Goal: Task Accomplishment & Management: Use online tool/utility

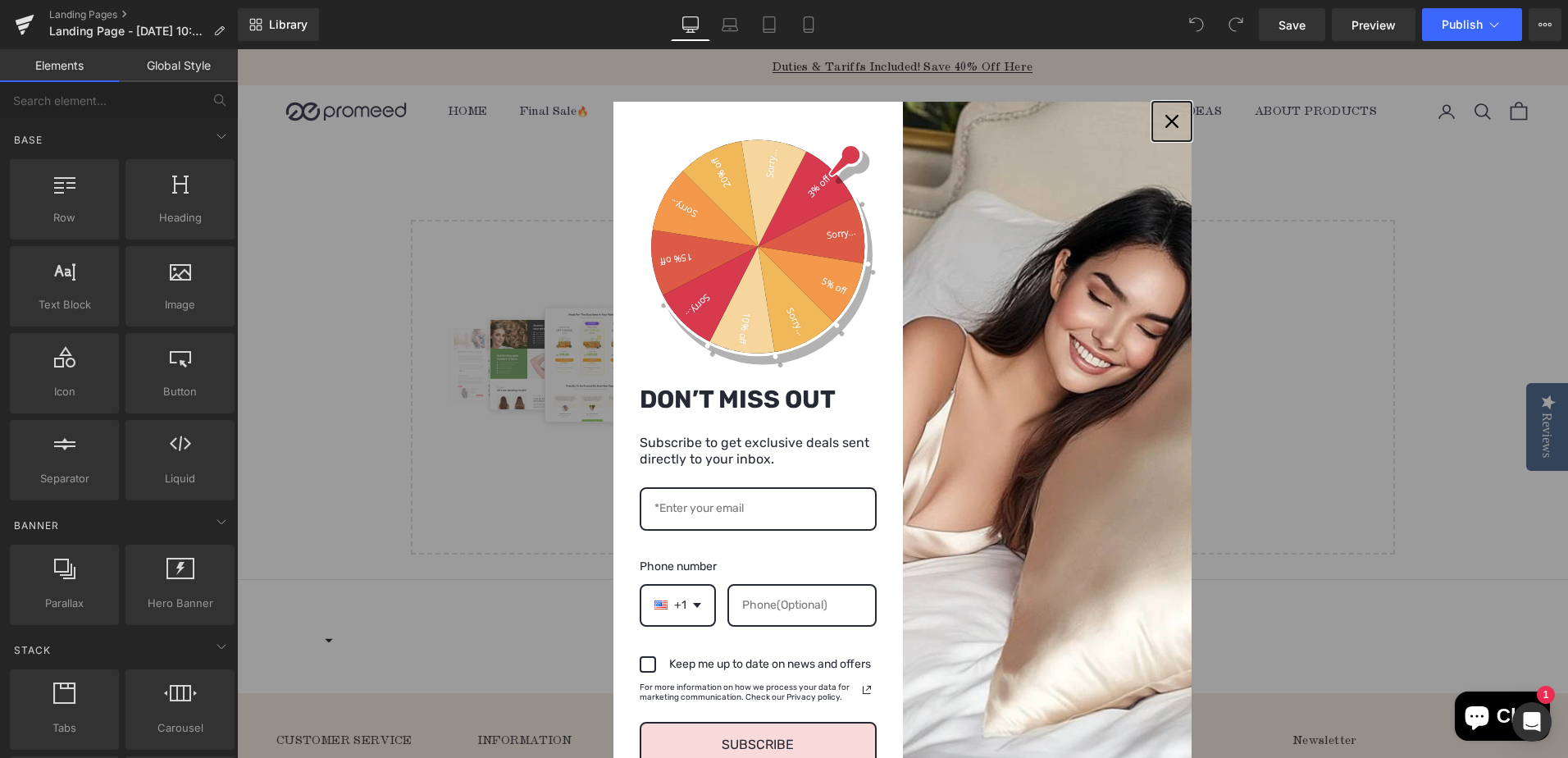
drag, startPoint x: 1163, startPoint y: 122, endPoint x: 1176, endPoint y: 134, distance: 17.7
click at [1165, 122] on icon "close icon" at bounding box center [1172, 122] width 13 height 13
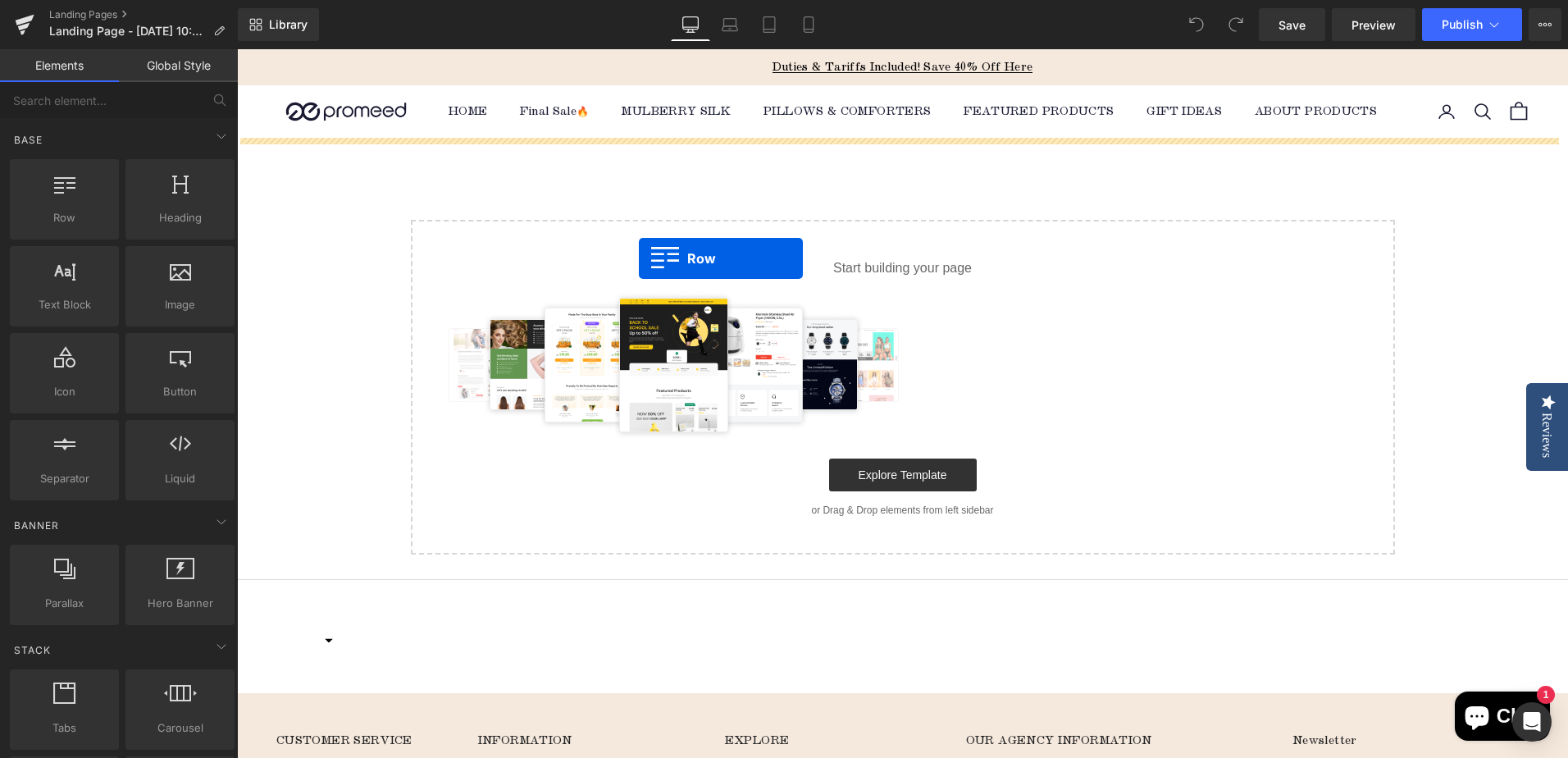
drag, startPoint x: 323, startPoint y: 272, endPoint x: 713, endPoint y: 261, distance: 390.2
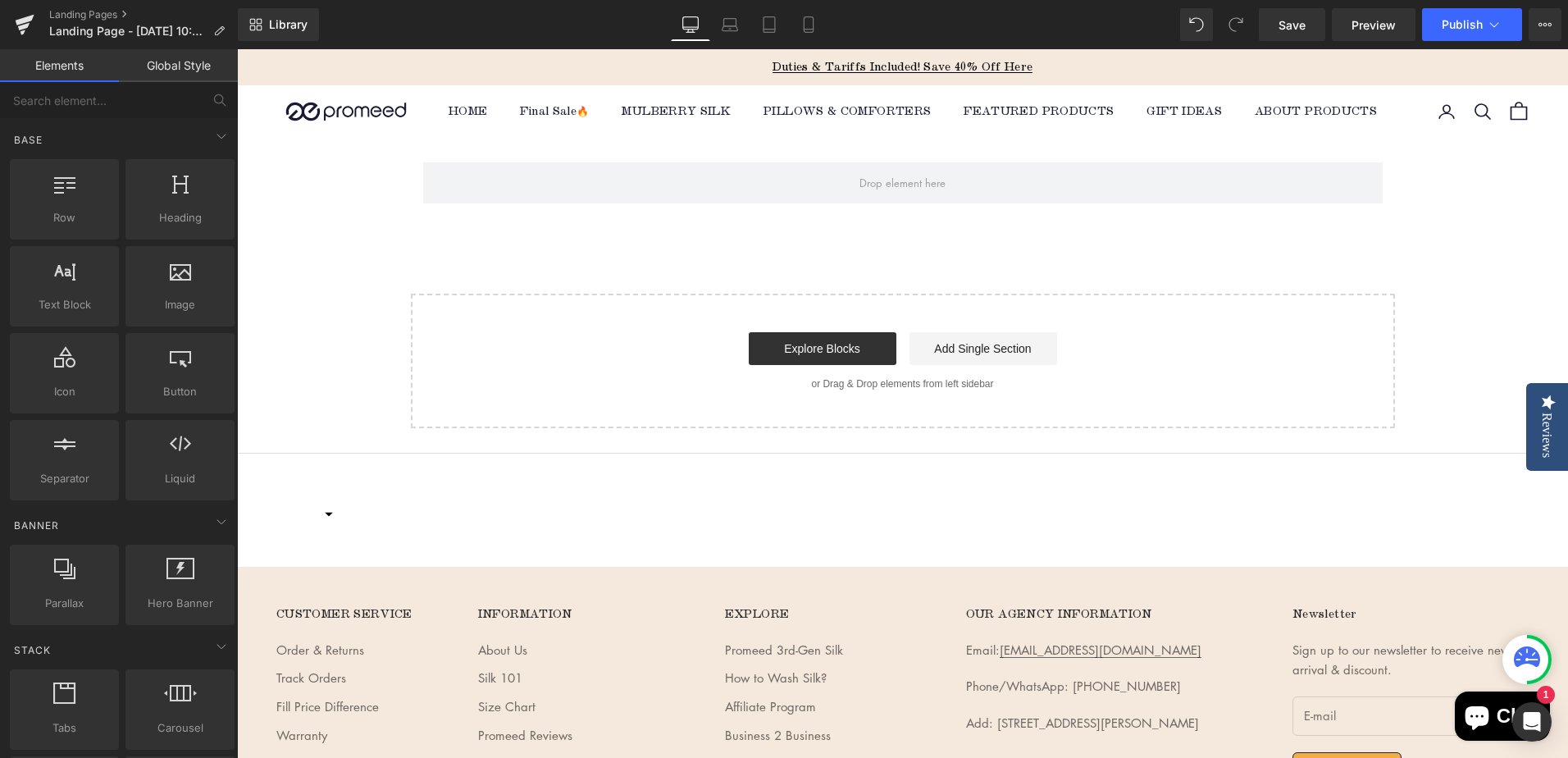
click at [371, 255] on div "Row Select your layout" at bounding box center [902, 282] width 1331 height 290
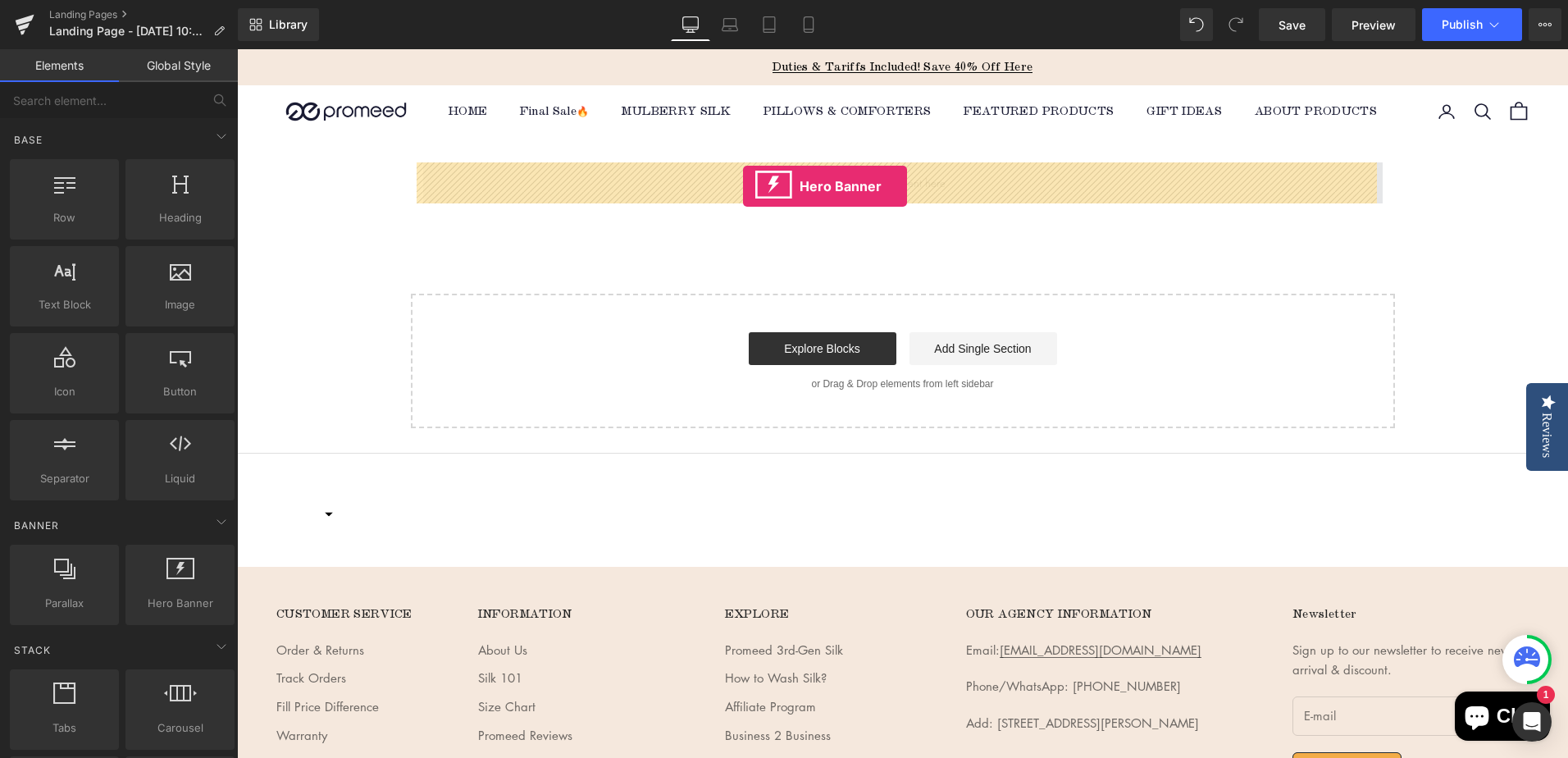
drag, startPoint x: 416, startPoint y: 658, endPoint x: 743, endPoint y: 186, distance: 574.2
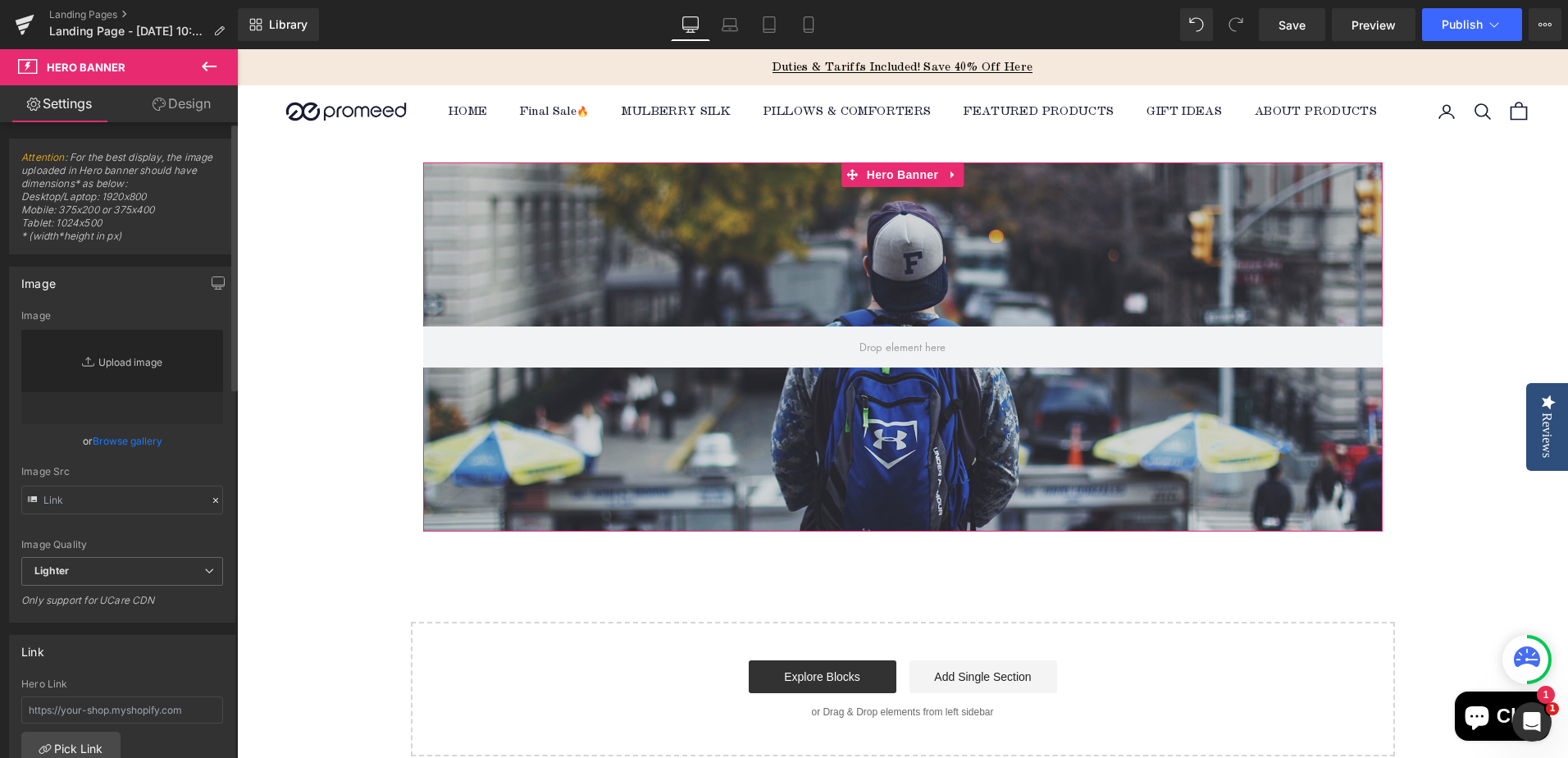
click at [167, 364] on link "Replace Image" at bounding box center [123, 377] width 202 height 94
type input "C:\fakepath\flash sale (1).jpg"
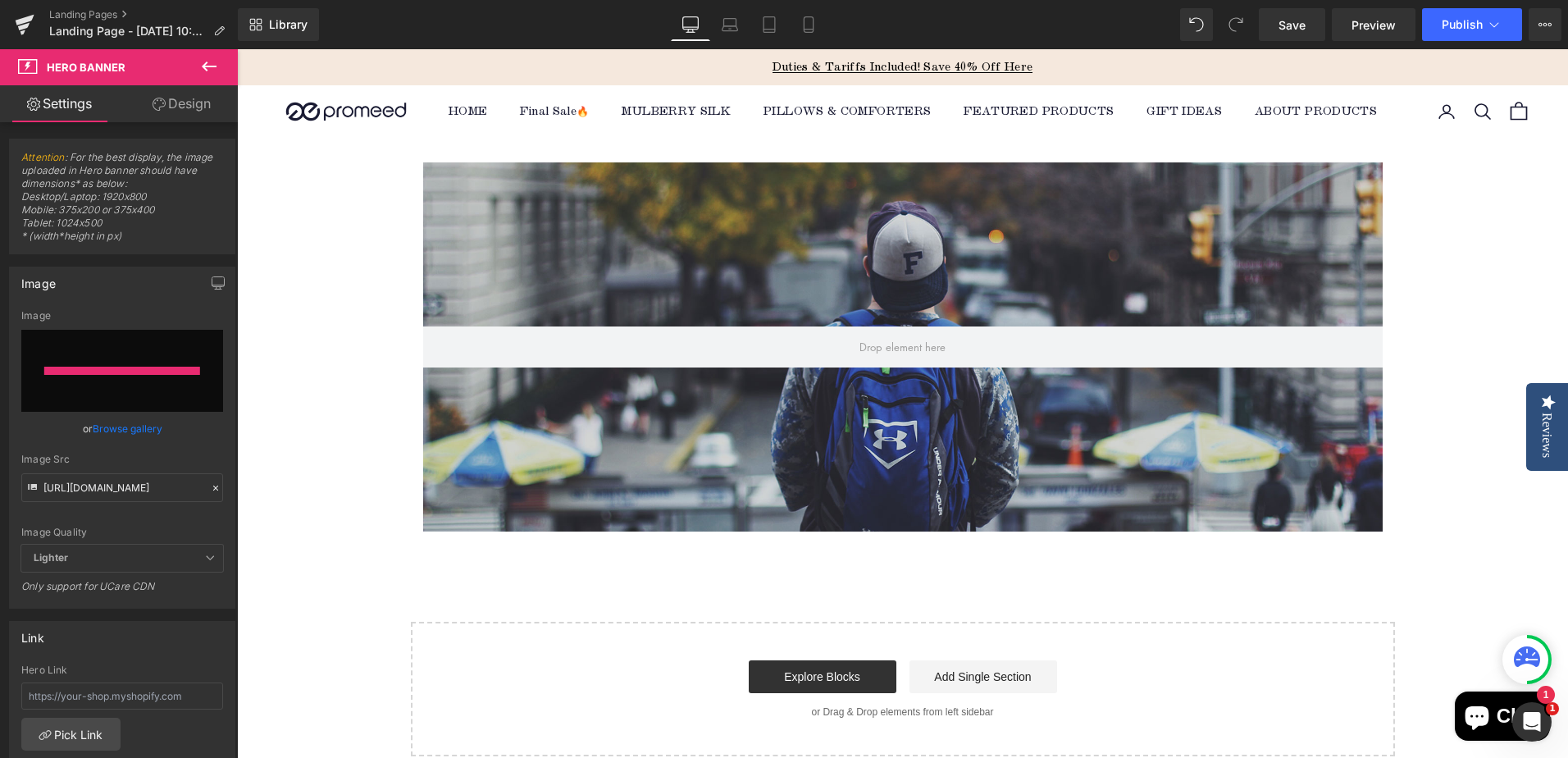
type input "[URL][DOMAIN_NAME]"
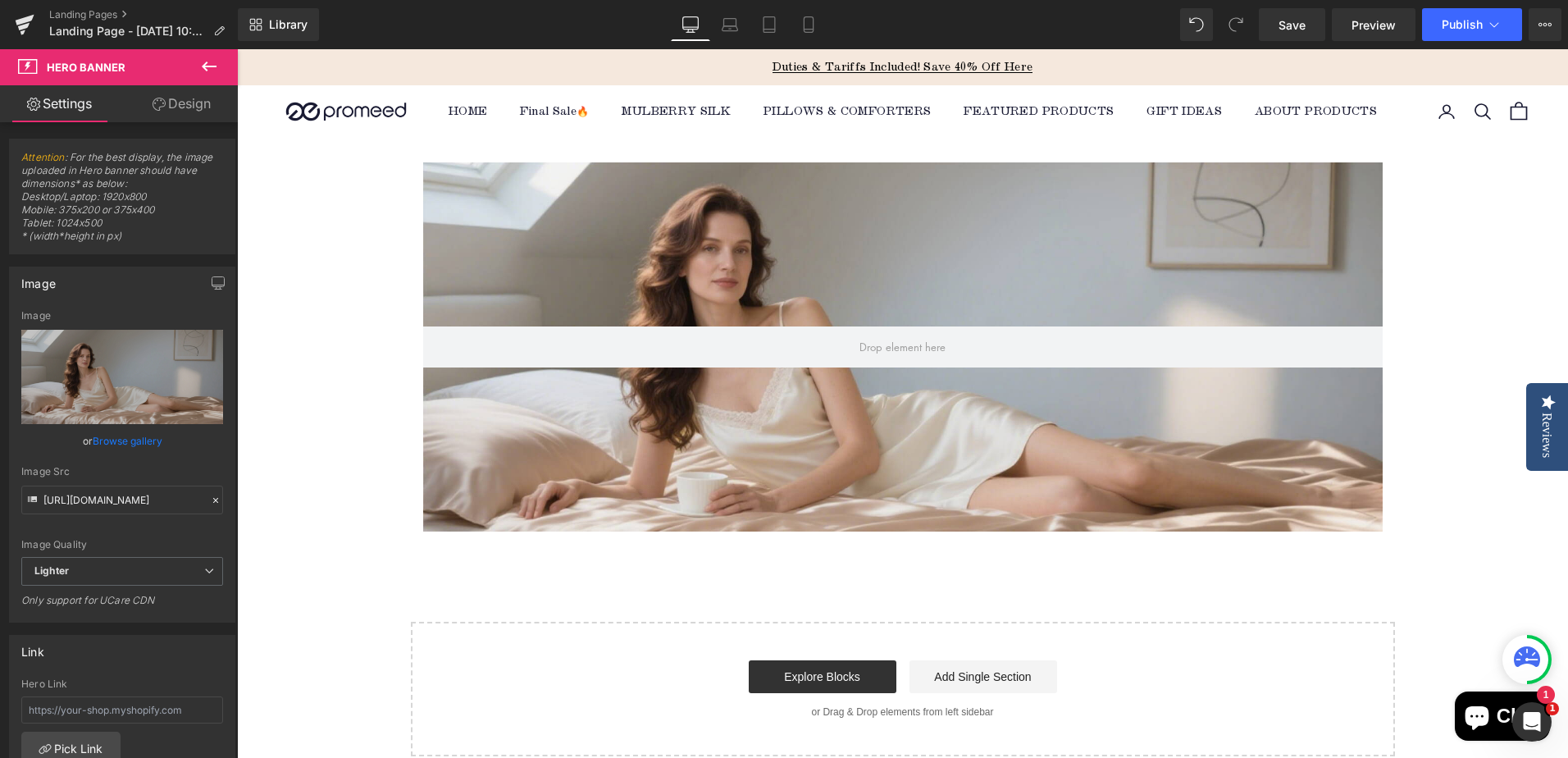
click at [1450, 321] on div "Hero Banner 200px 200px Row Select your layout" at bounding box center [902, 446] width 1331 height 618
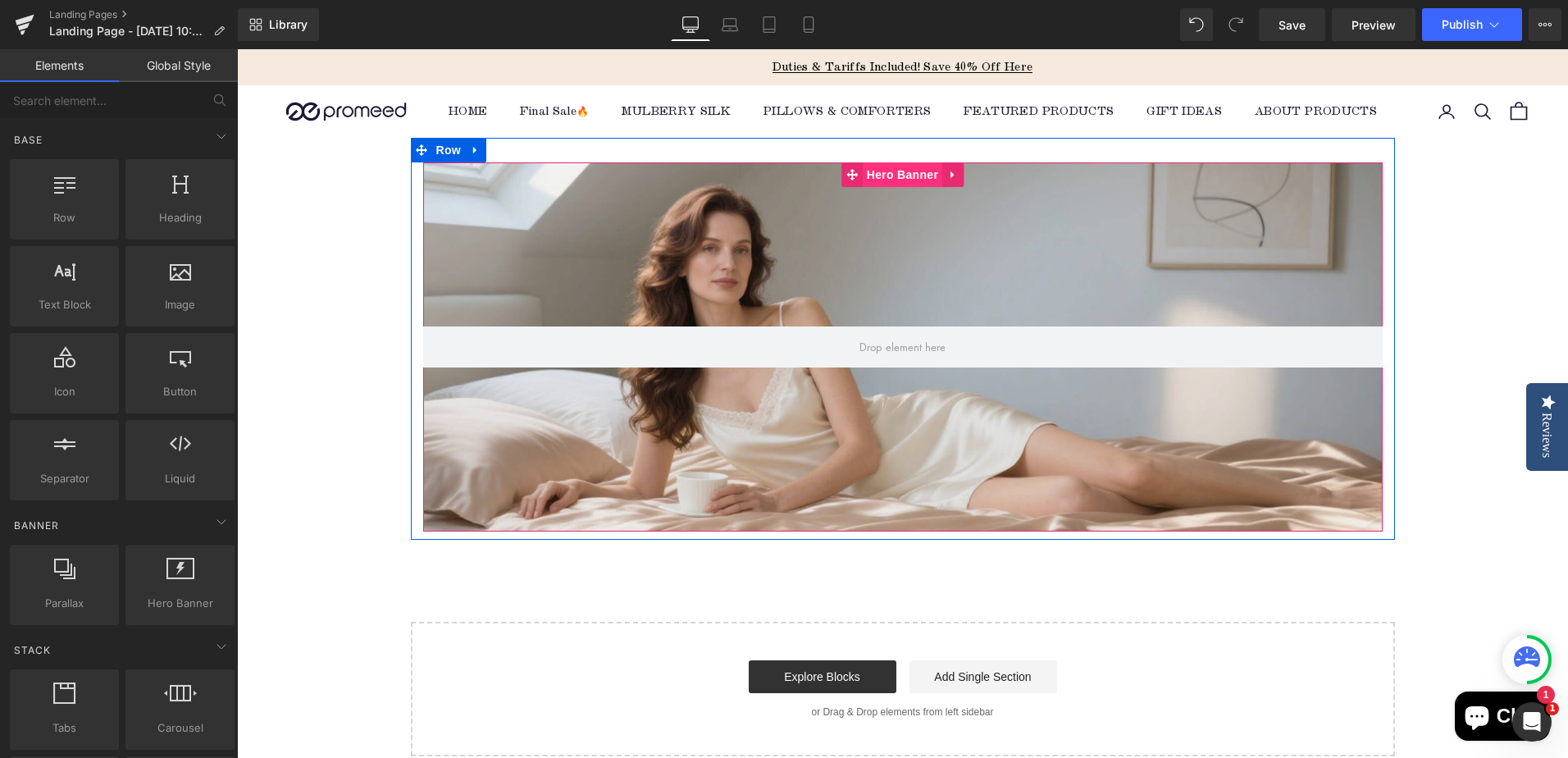
click at [905, 181] on span "Hero Banner" at bounding box center [902, 175] width 79 height 25
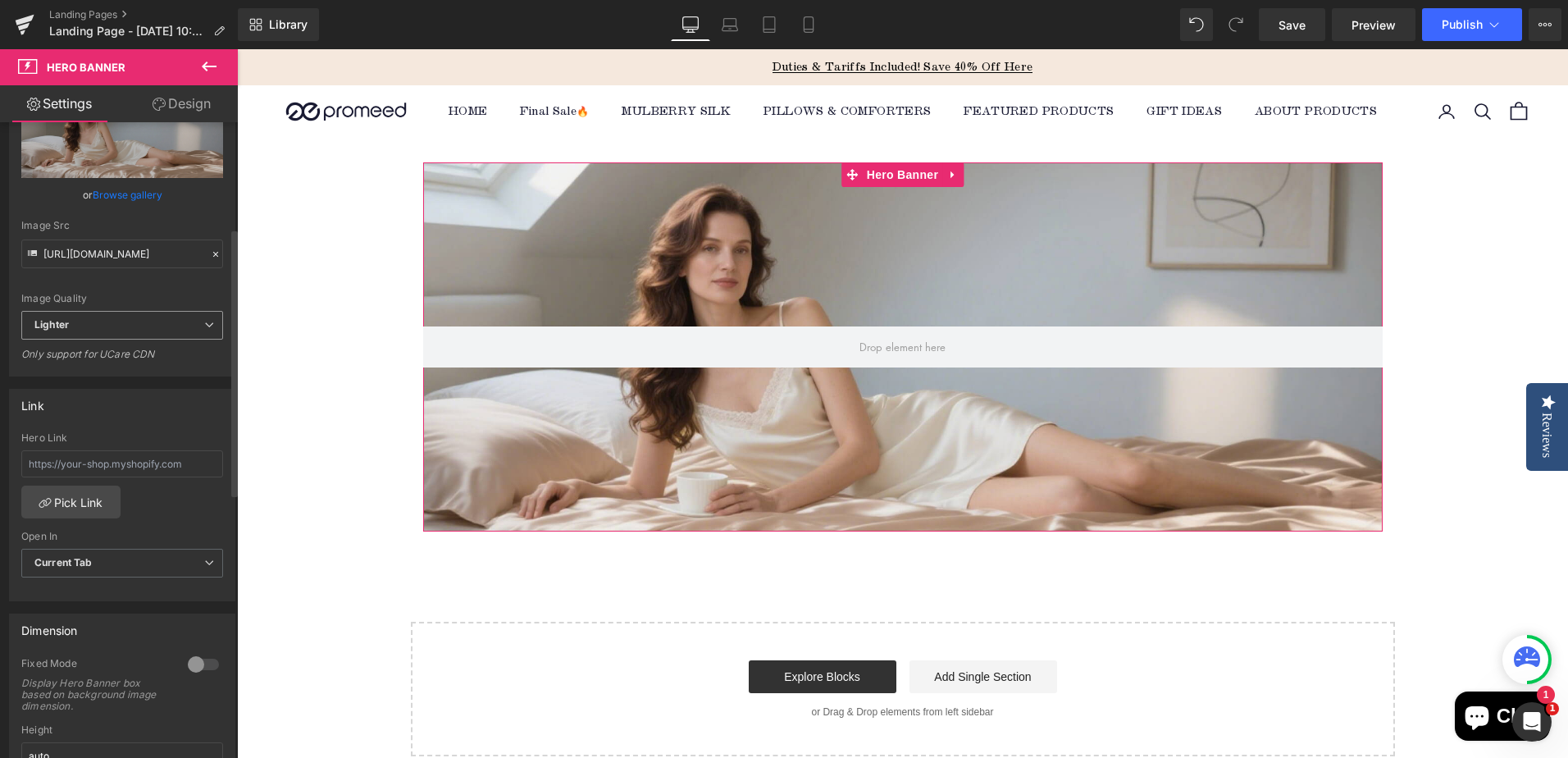
scroll to position [492, 0]
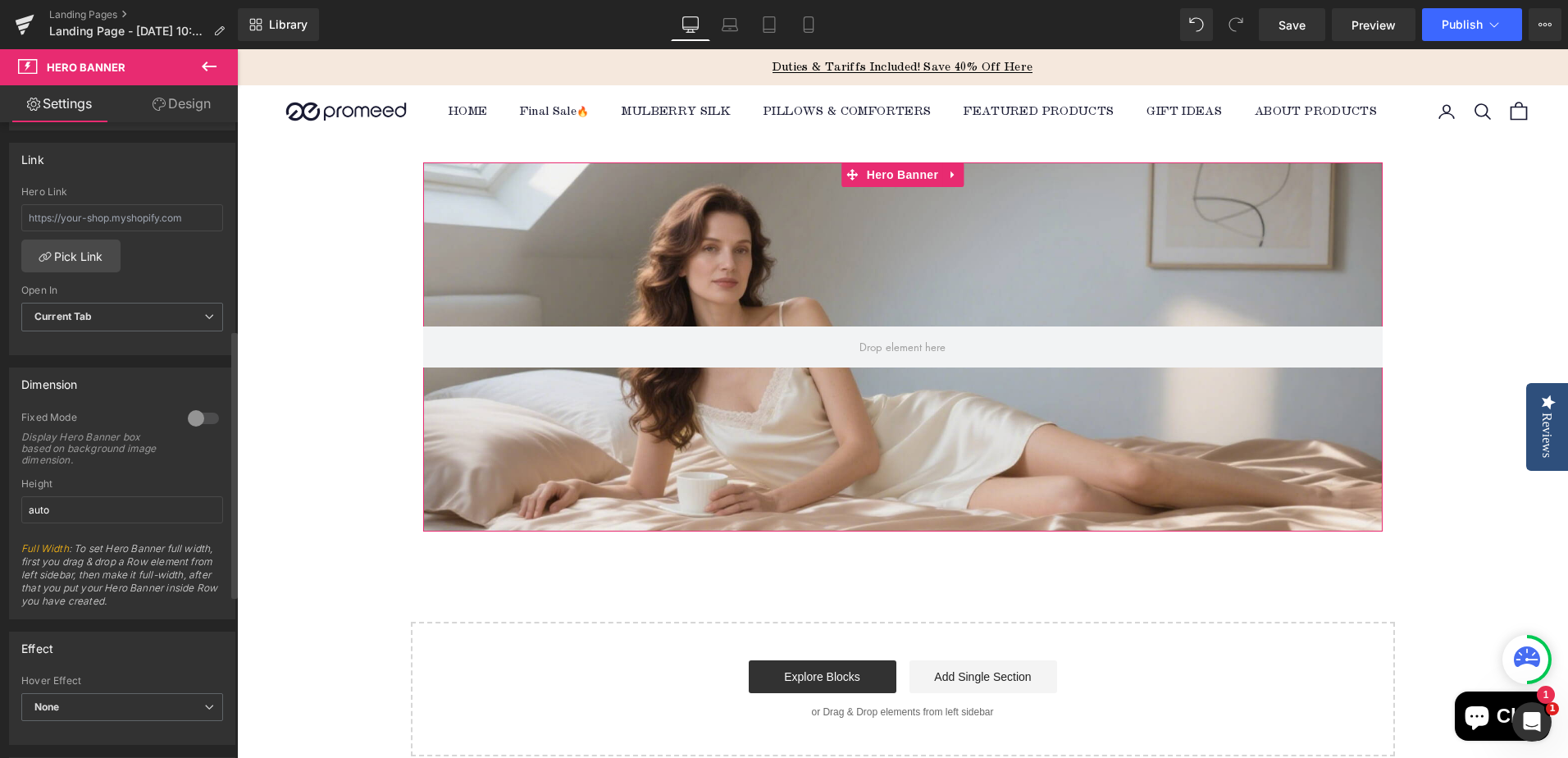
click at [211, 419] on div at bounding box center [204, 418] width 40 height 26
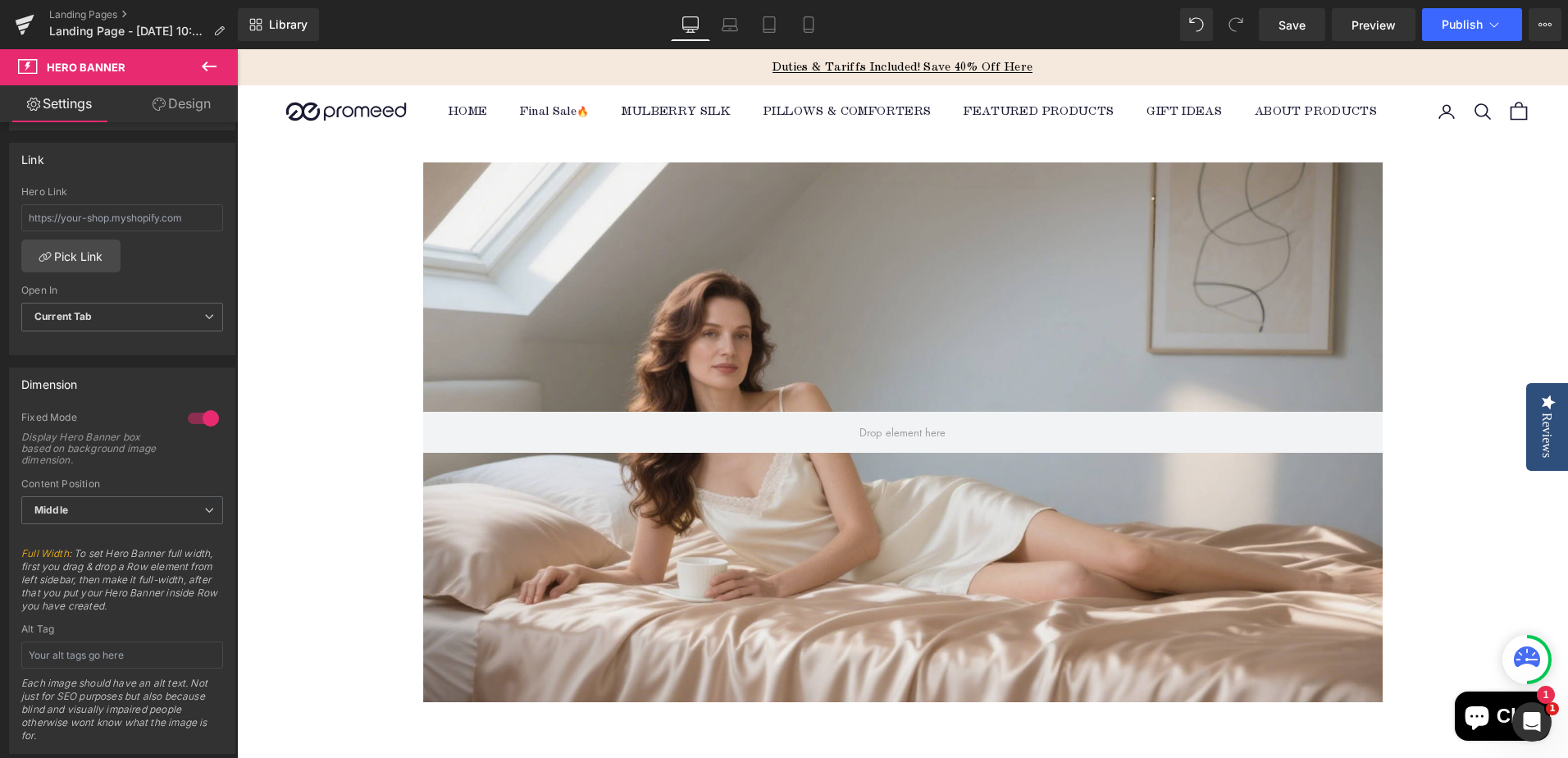
drag, startPoint x: 210, startPoint y: 62, endPoint x: 233, endPoint y: 112, distance: 55.0
click at [210, 62] on icon at bounding box center [209, 66] width 20 height 20
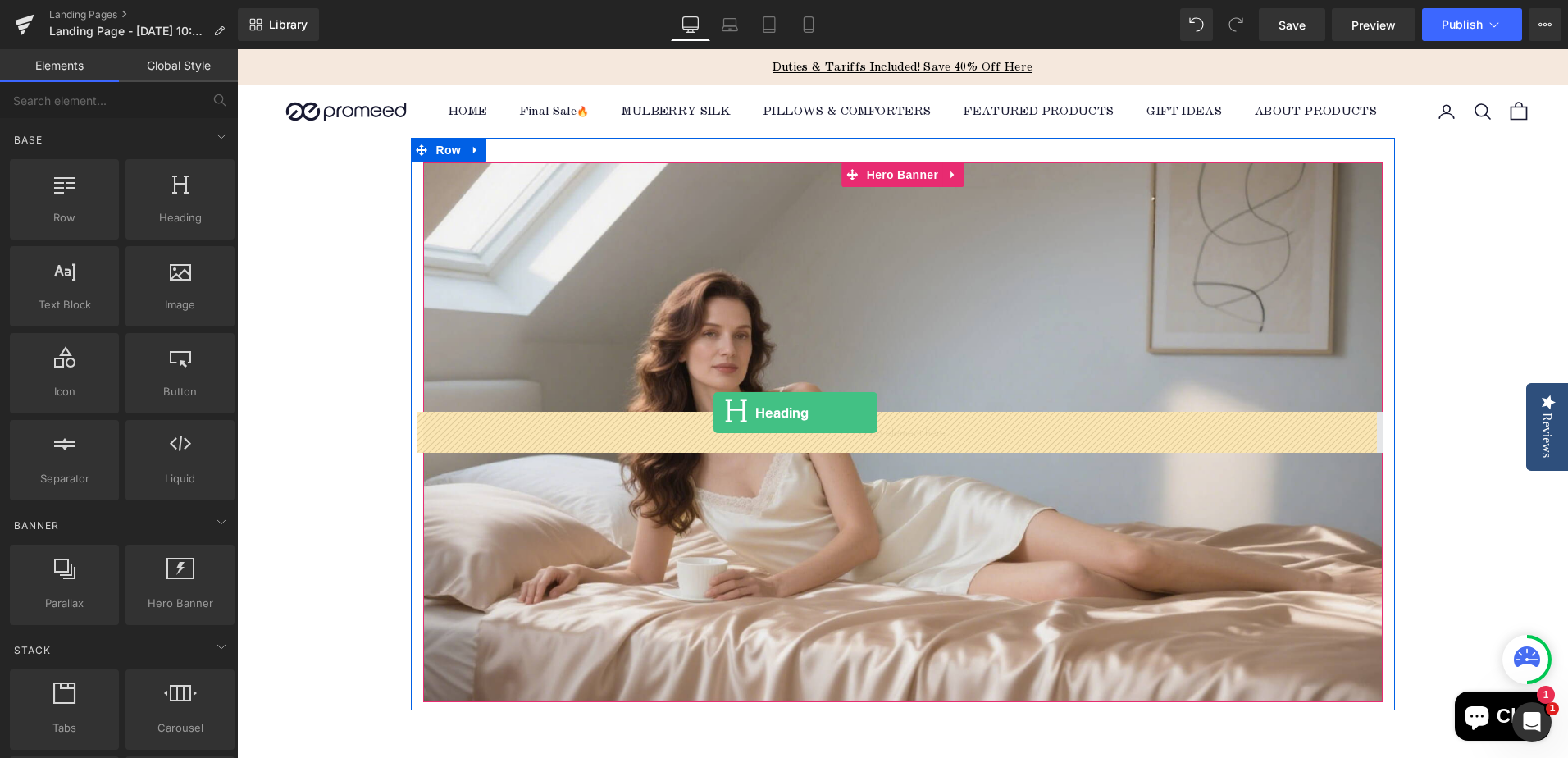
drag, startPoint x: 397, startPoint y: 255, endPoint x: 714, endPoint y: 413, distance: 354.2
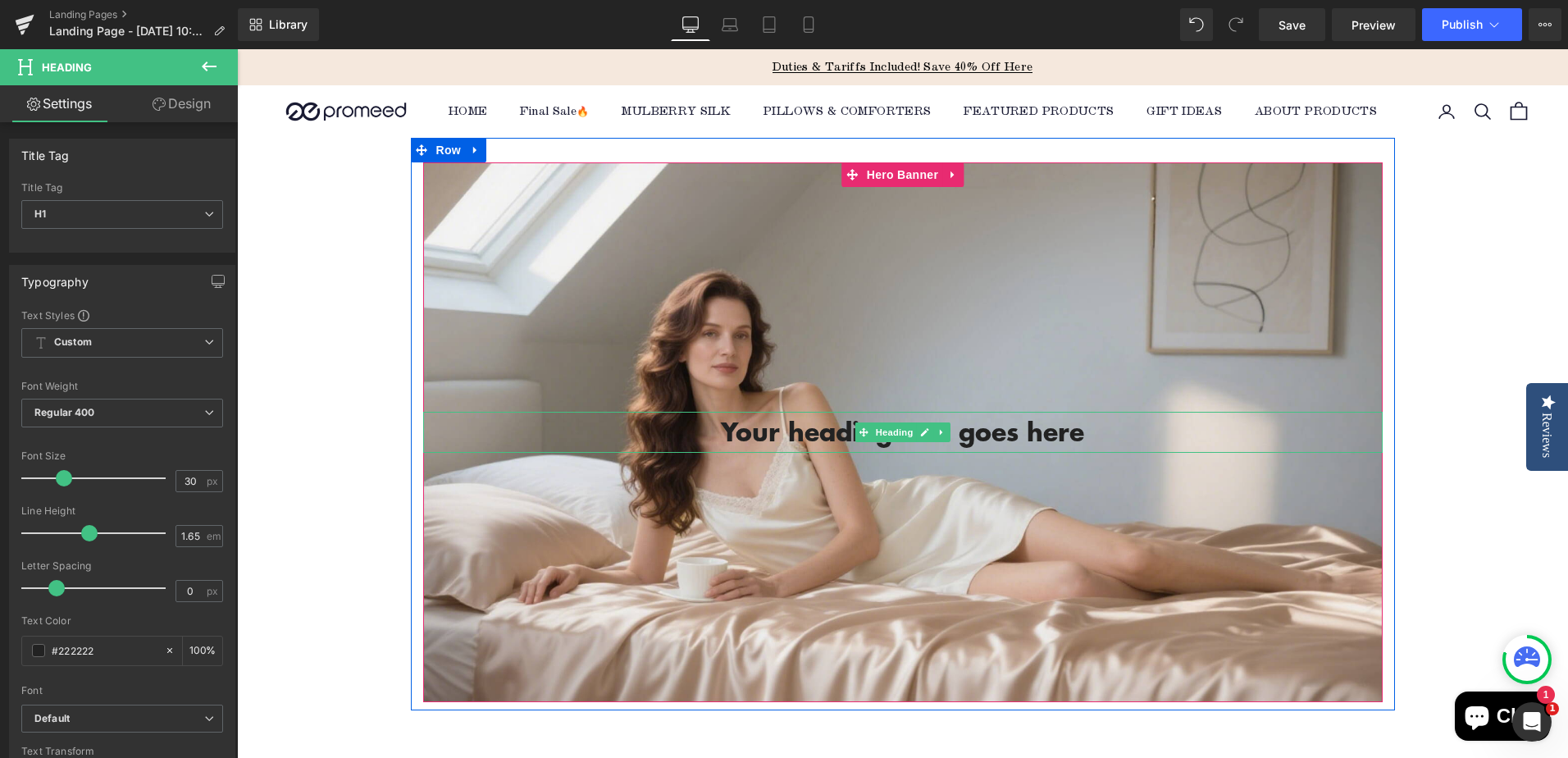
click at [808, 431] on h1 "Your heading text goes here" at bounding box center [902, 431] width 959 height 41
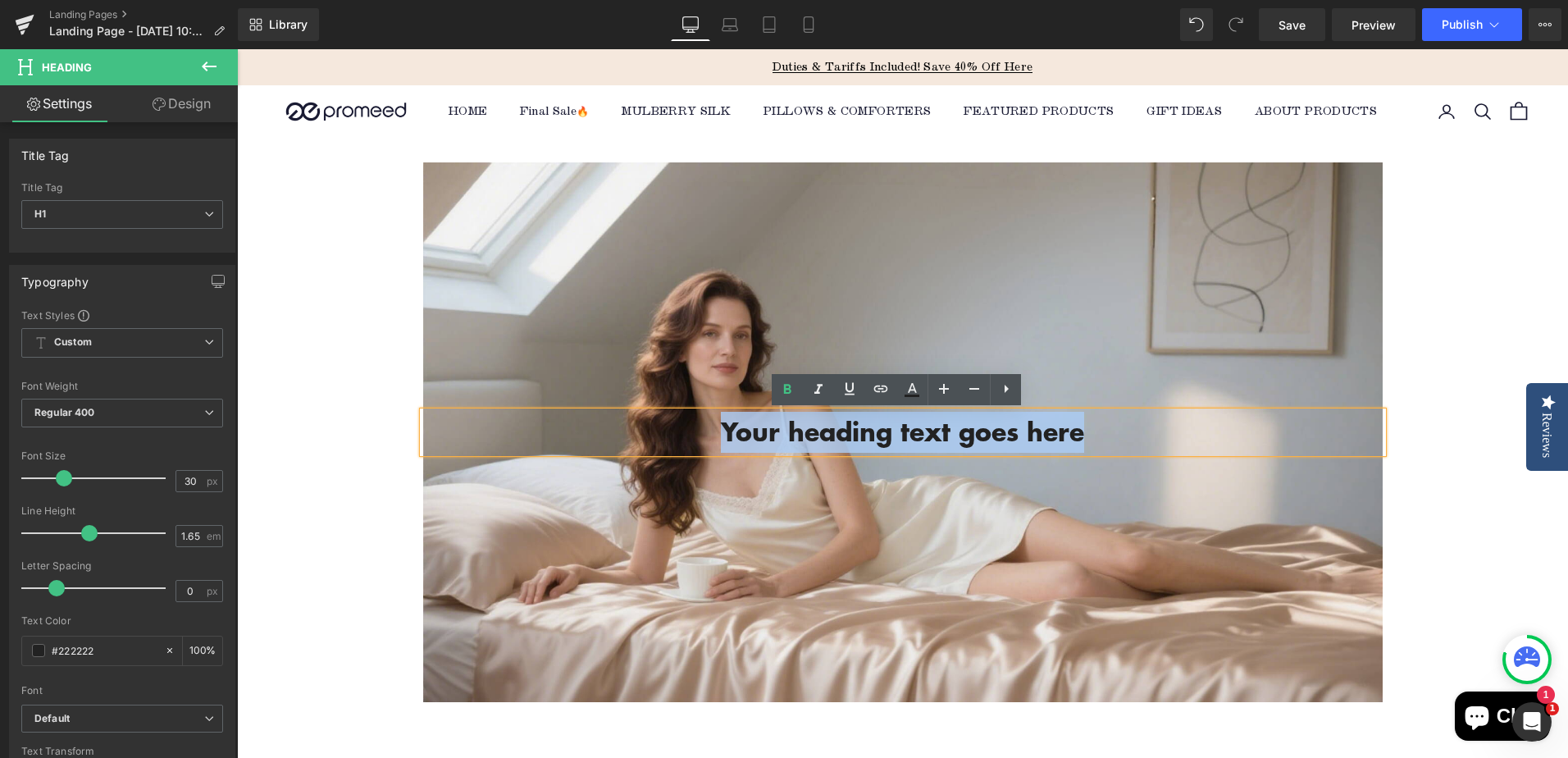
drag, startPoint x: 743, startPoint y: 429, endPoint x: 1155, endPoint y: 428, distance: 412.0
click at [1155, 428] on h1 "Your heading text goes here" at bounding box center [902, 431] width 959 height 41
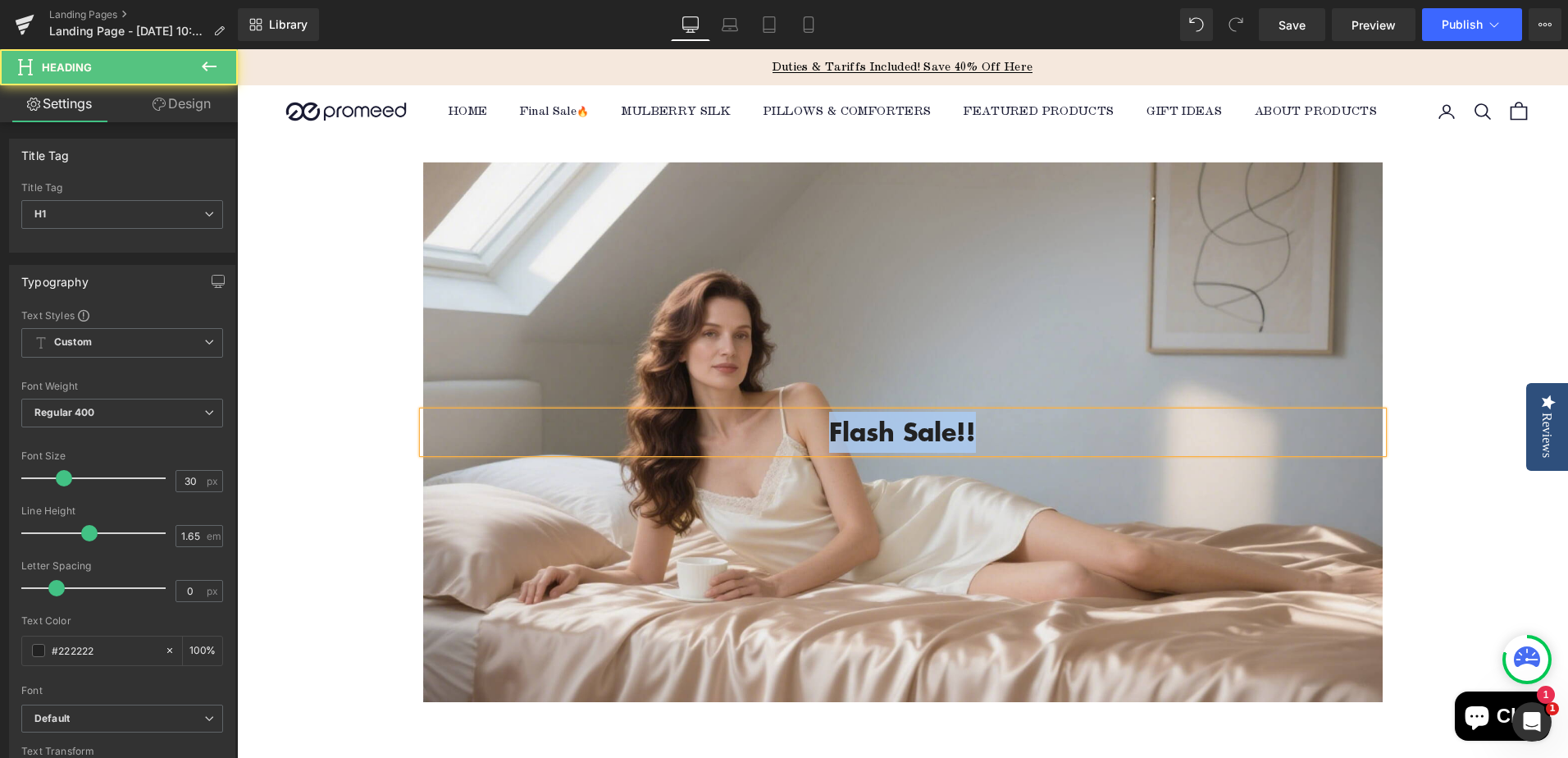
drag, startPoint x: 824, startPoint y: 429, endPoint x: 1076, endPoint y: 435, distance: 252.1
click at [1076, 435] on h1 "Flash Sale!!" at bounding box center [902, 431] width 959 height 41
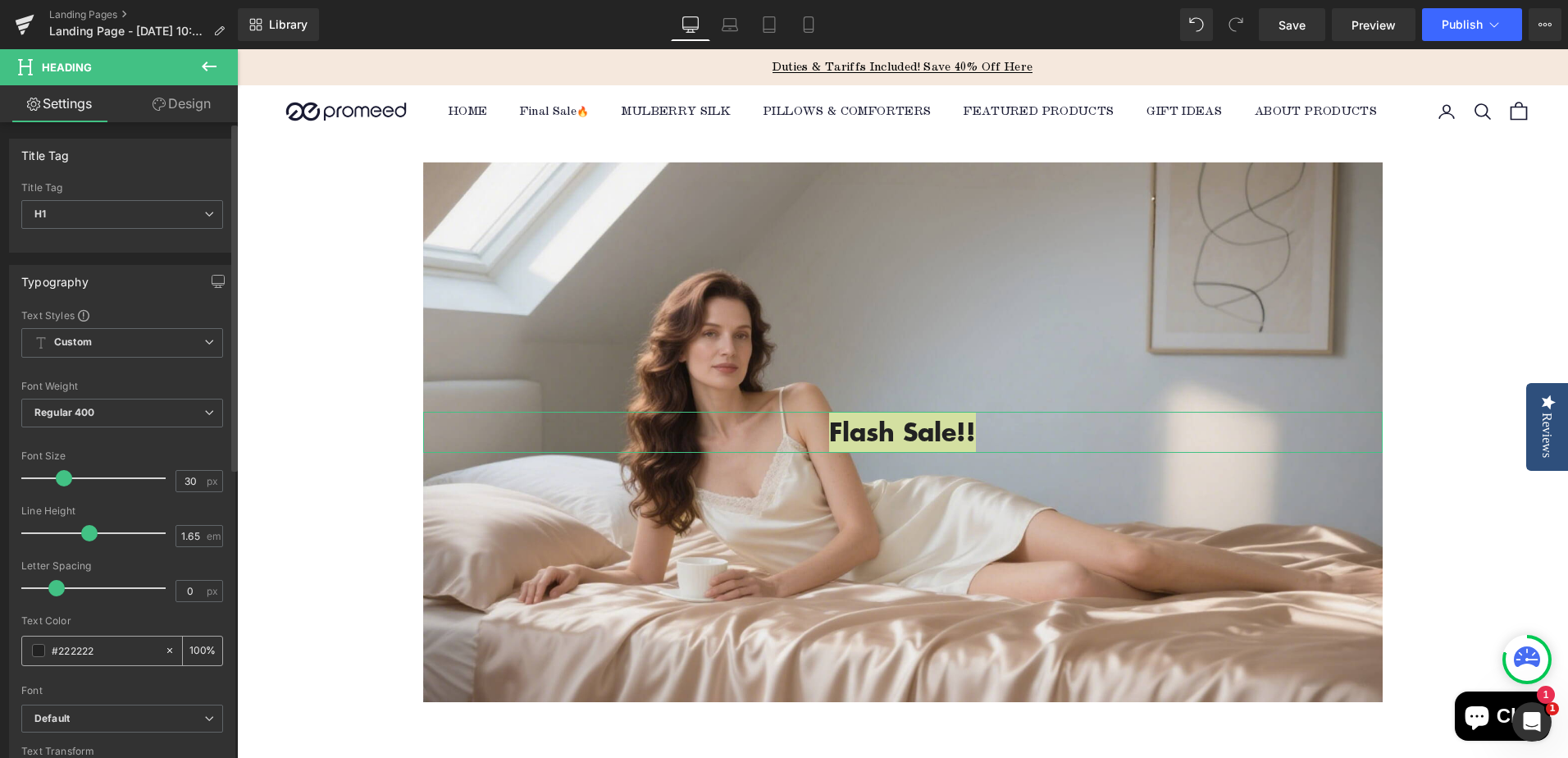
click at [96, 640] on div "#222222" at bounding box center [93, 650] width 142 height 28
drag, startPoint x: 105, startPoint y: 651, endPoint x: 33, endPoint y: 649, distance: 72.0
click at [33, 649] on div "#222222" at bounding box center [93, 650] width 142 height 28
paste input "f4ac38"
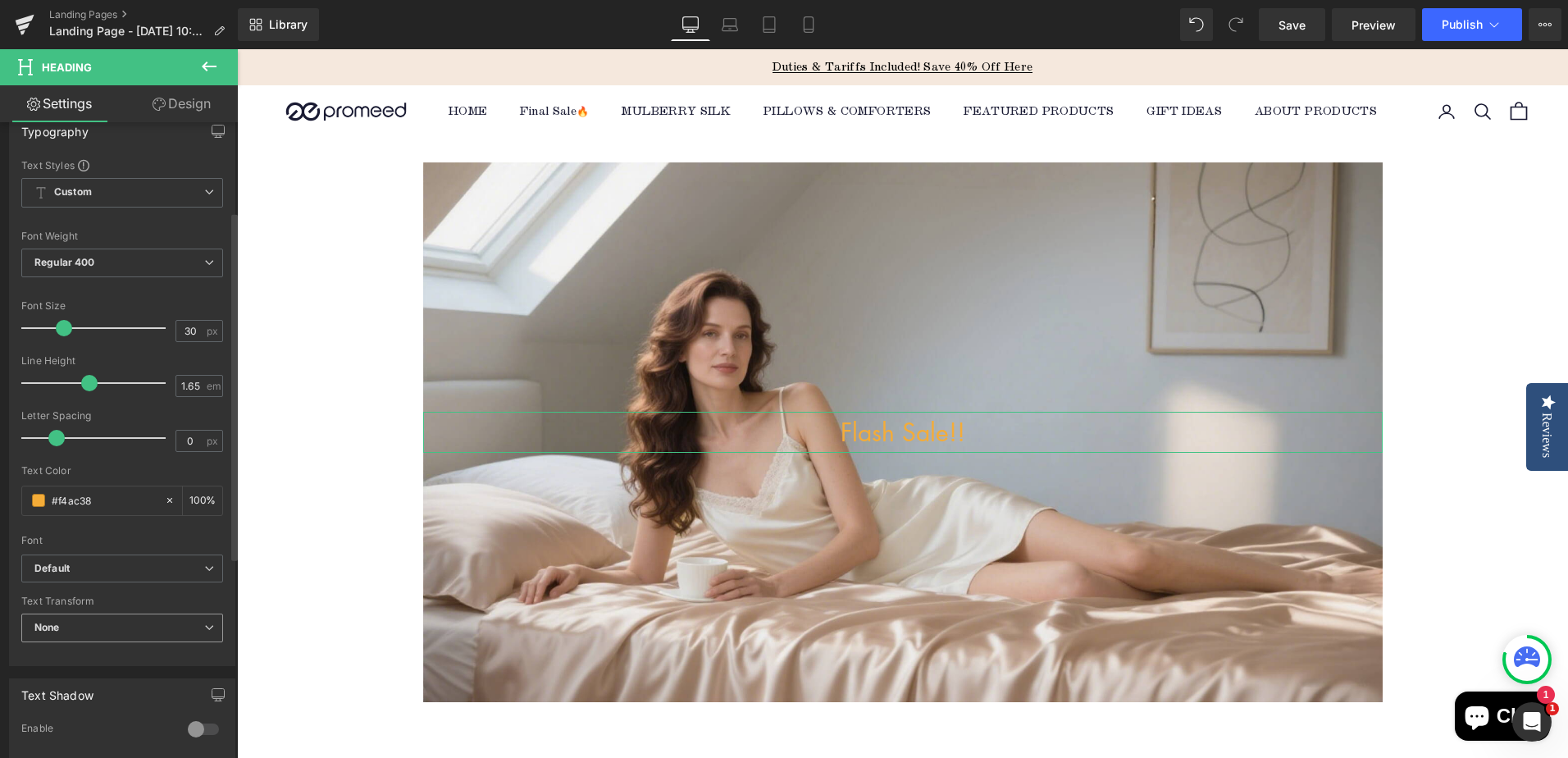
scroll to position [164, 0]
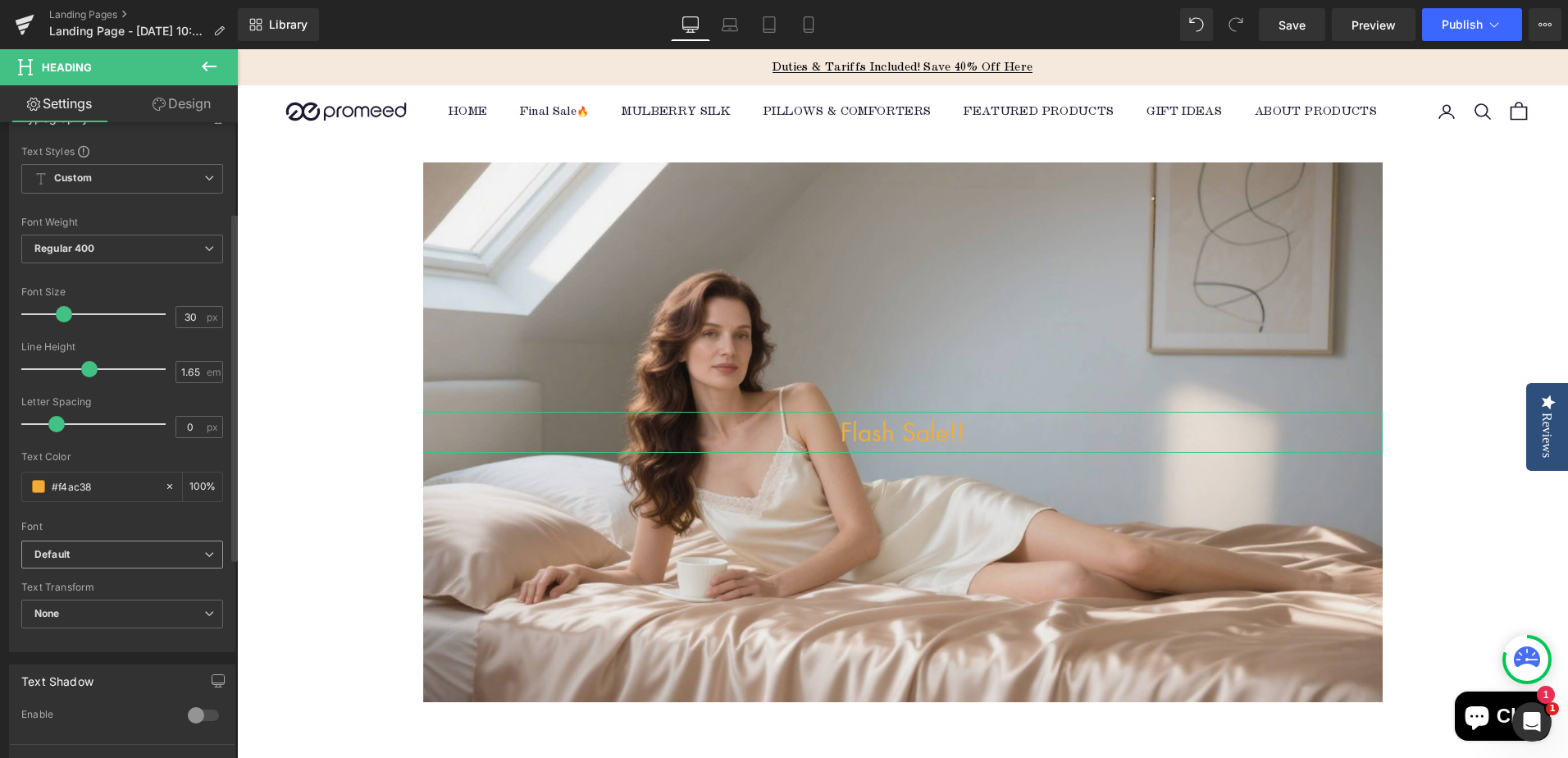
type input "#f4ac38"
click at [130, 558] on b "Default" at bounding box center [119, 554] width 170 height 14
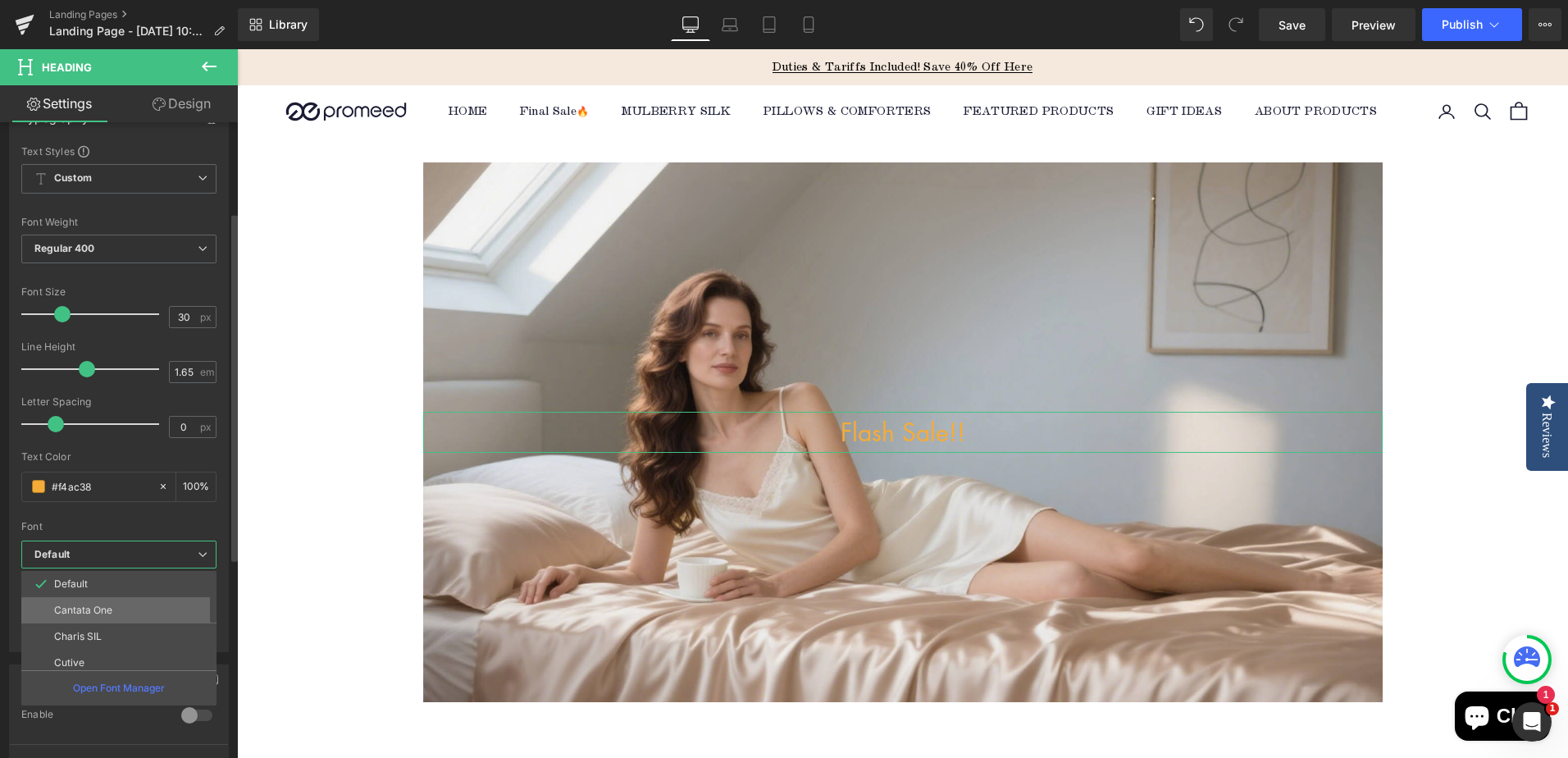
click at [106, 615] on p "Cantata One" at bounding box center [83, 610] width 59 height 11
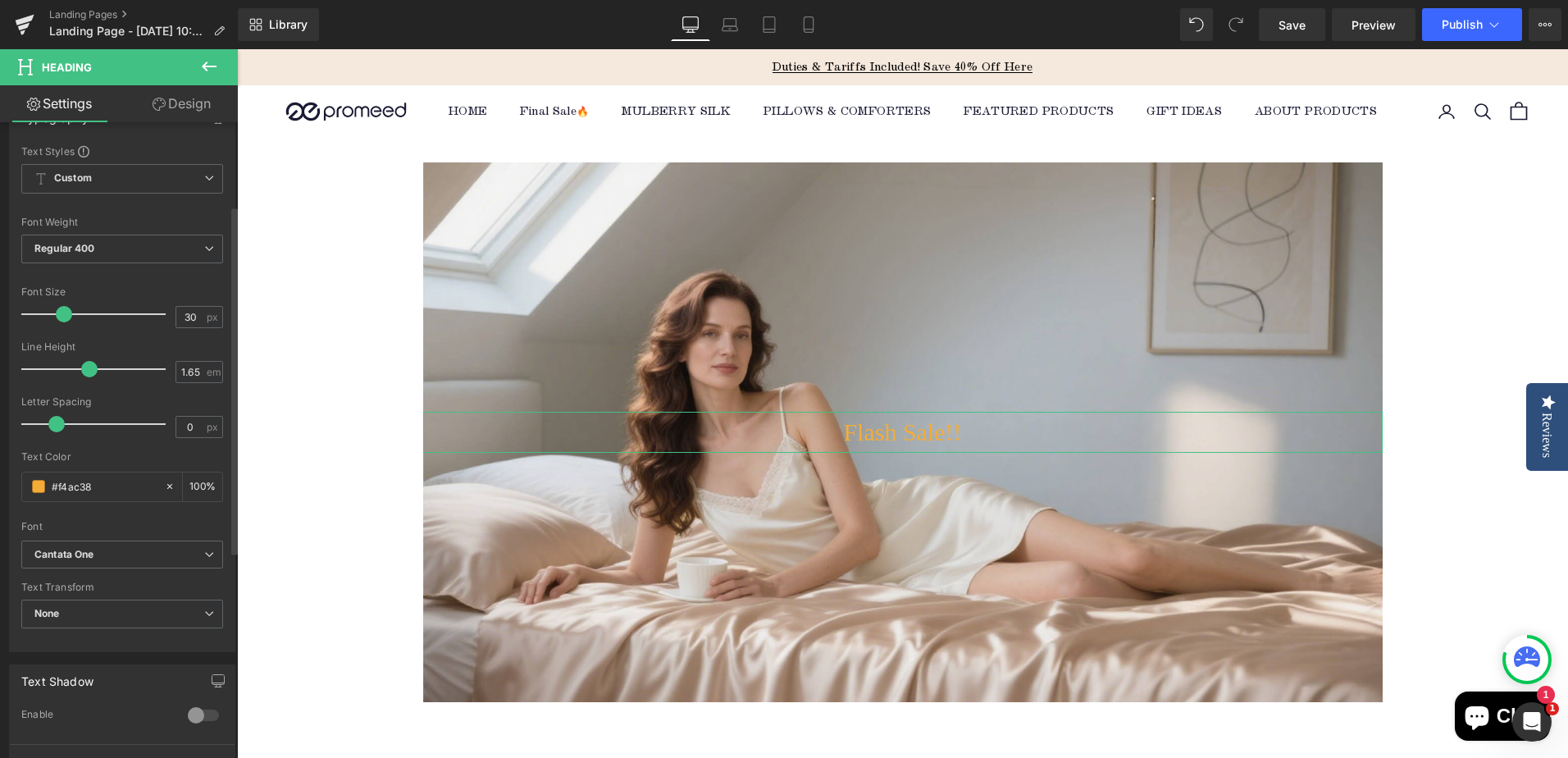
scroll to position [0, 0]
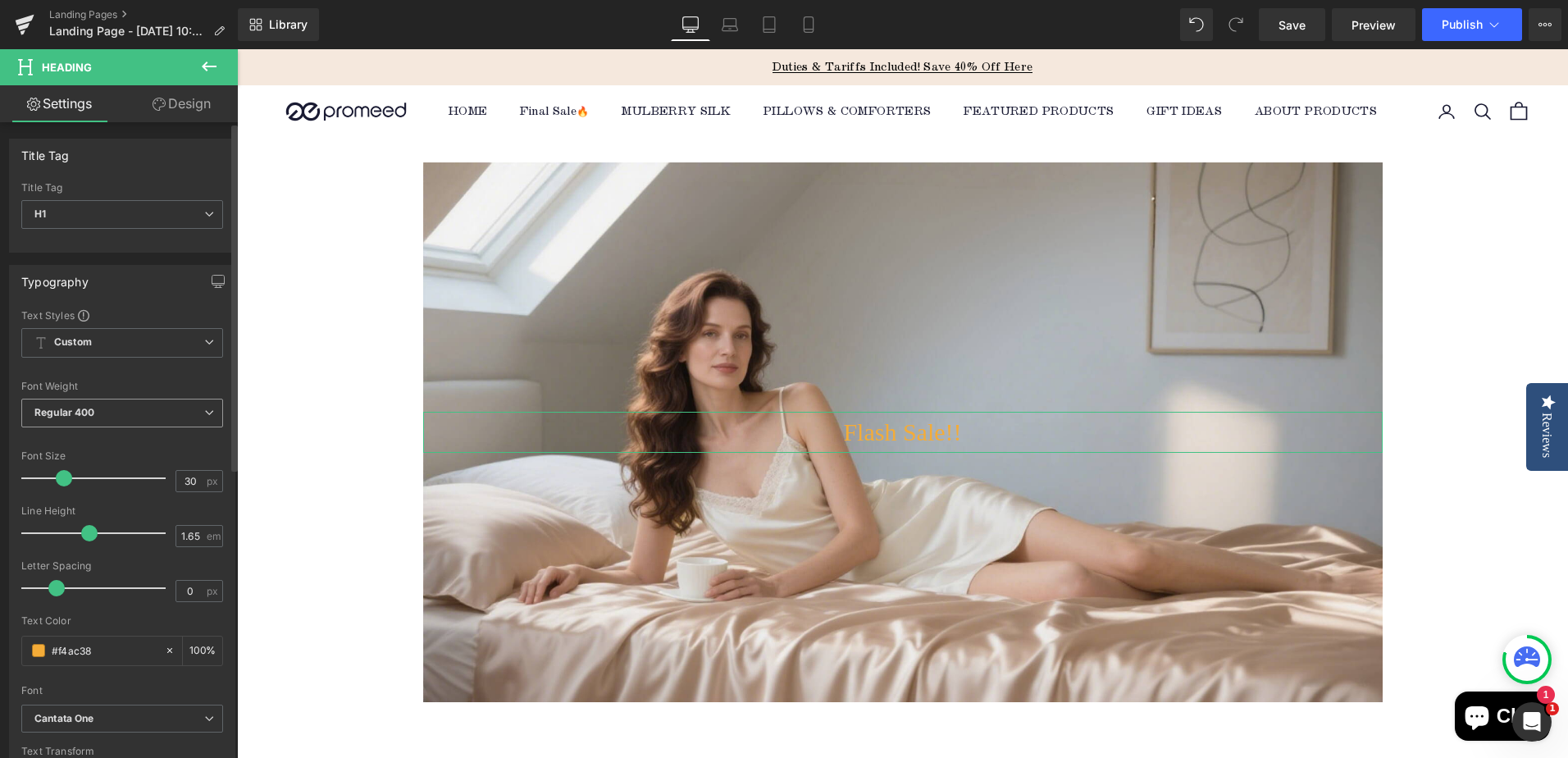
click at [115, 421] on span "Regular 400" at bounding box center [123, 413] width 202 height 28
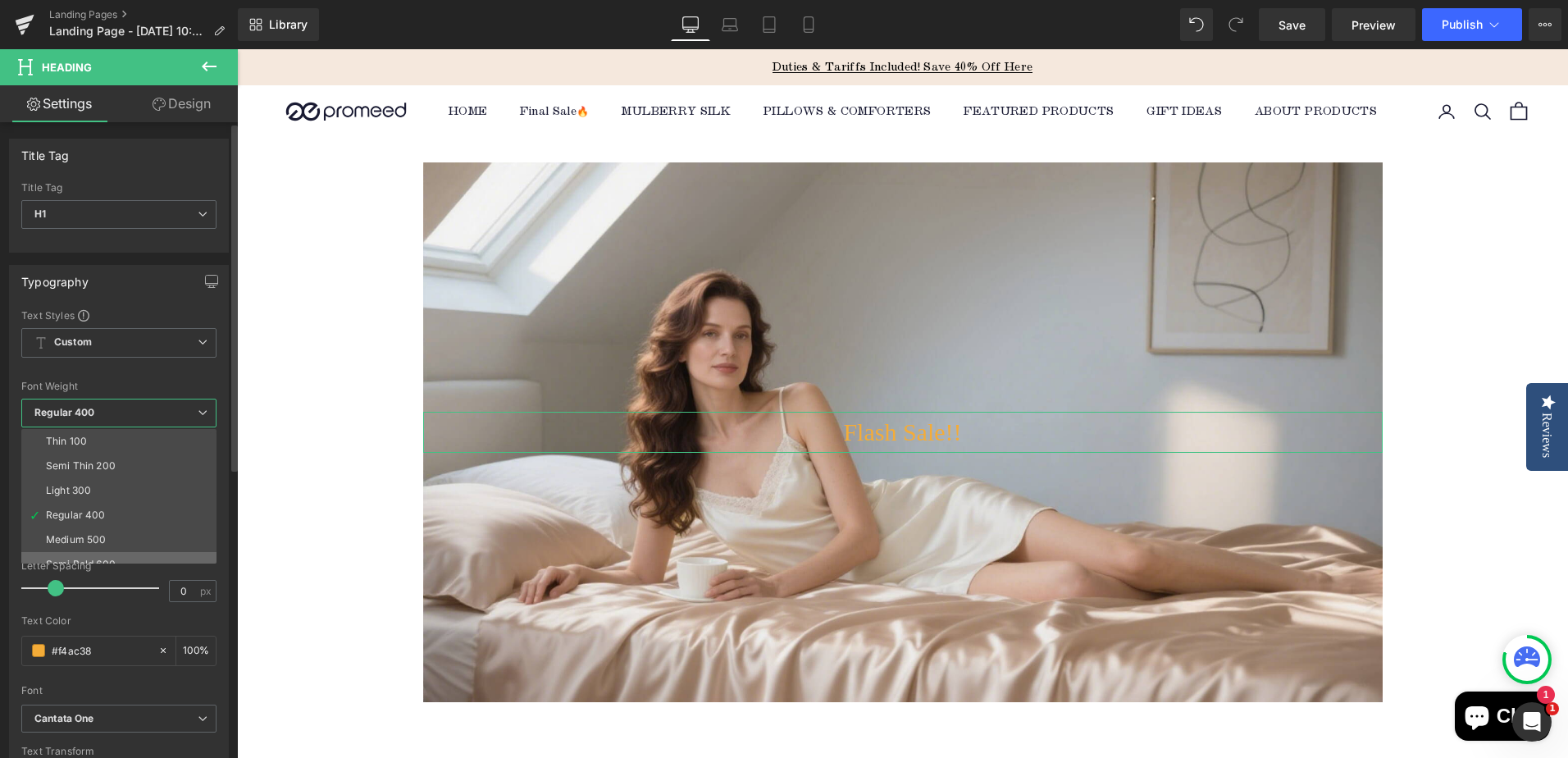
click at [108, 555] on li "Semi Bold 600" at bounding box center [123, 564] width 203 height 25
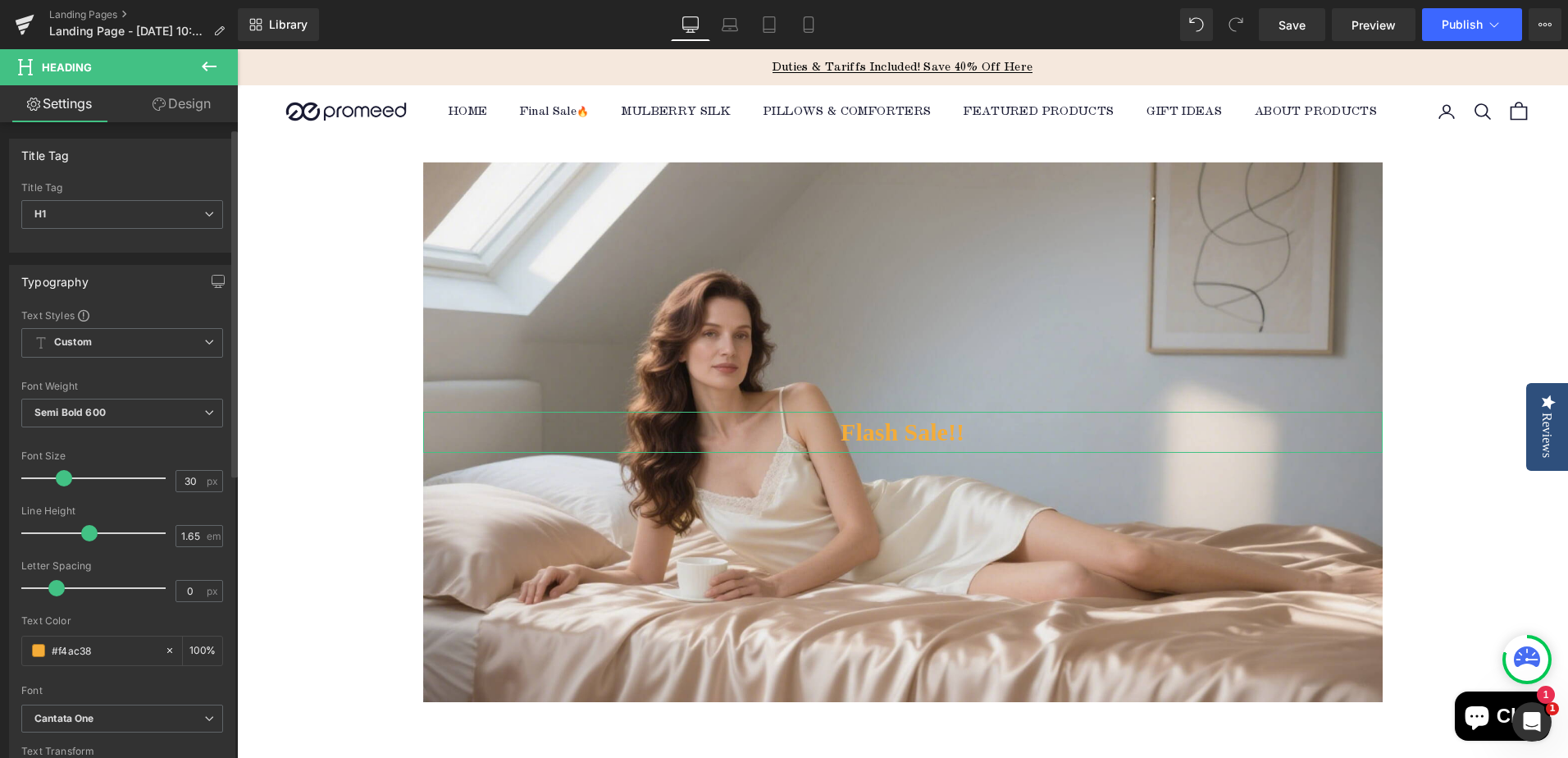
scroll to position [82, 0]
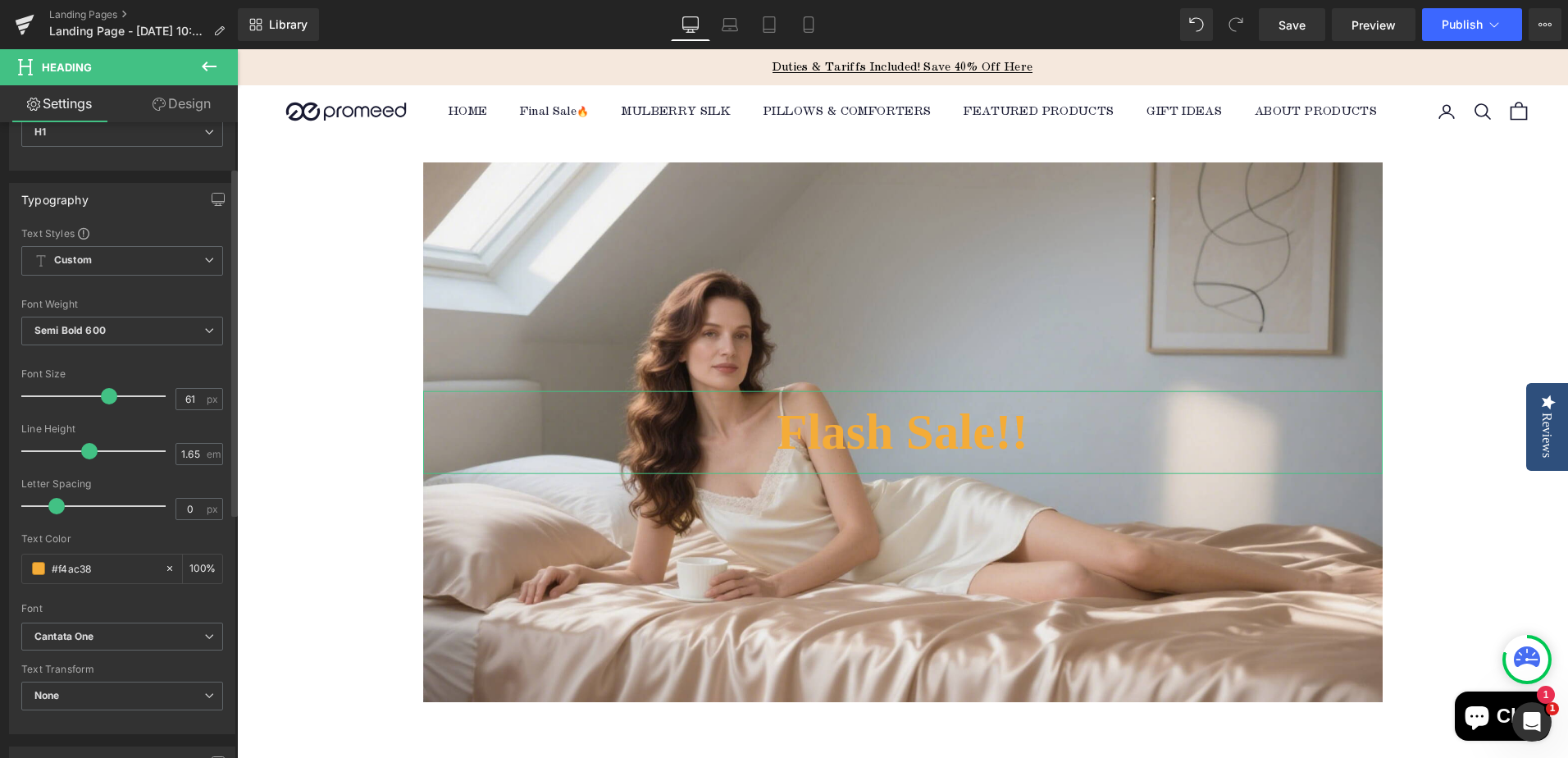
type input "60"
drag, startPoint x: 66, startPoint y: 397, endPoint x: 109, endPoint y: 396, distance: 43.0
click at [109, 396] on span at bounding box center [107, 396] width 16 height 16
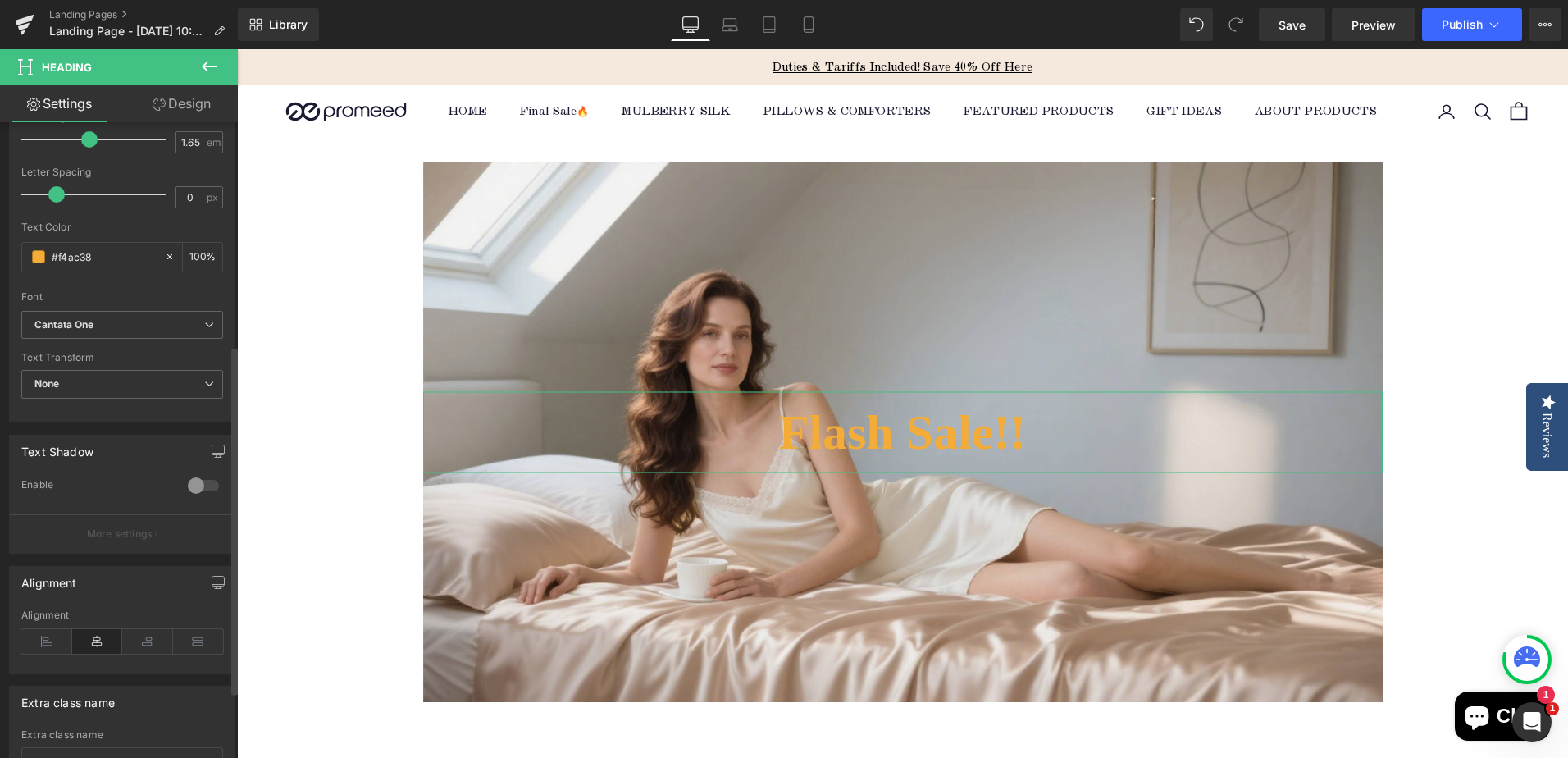
scroll to position [410, 0]
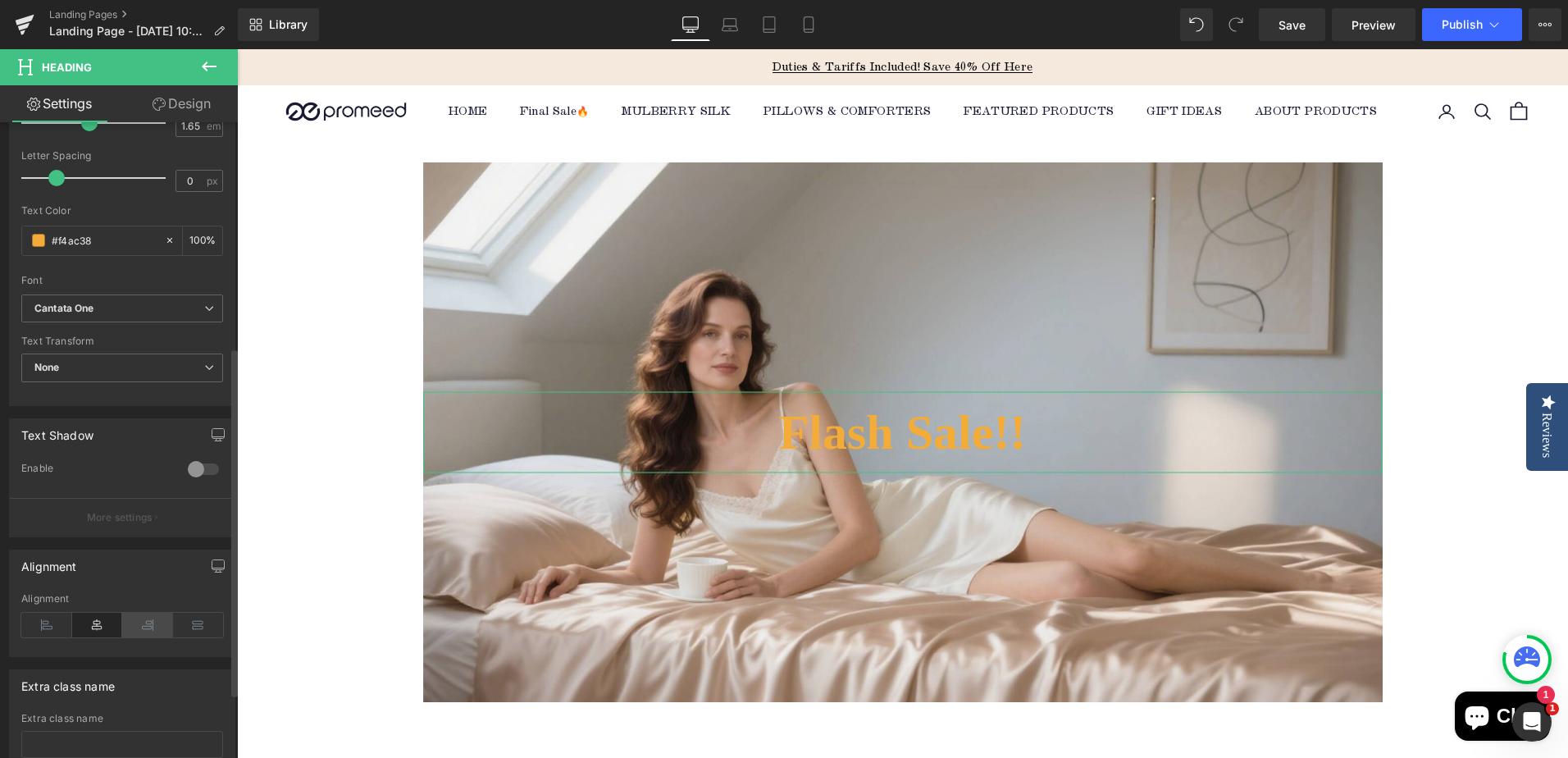
click at [138, 623] on icon at bounding box center [147, 625] width 51 height 25
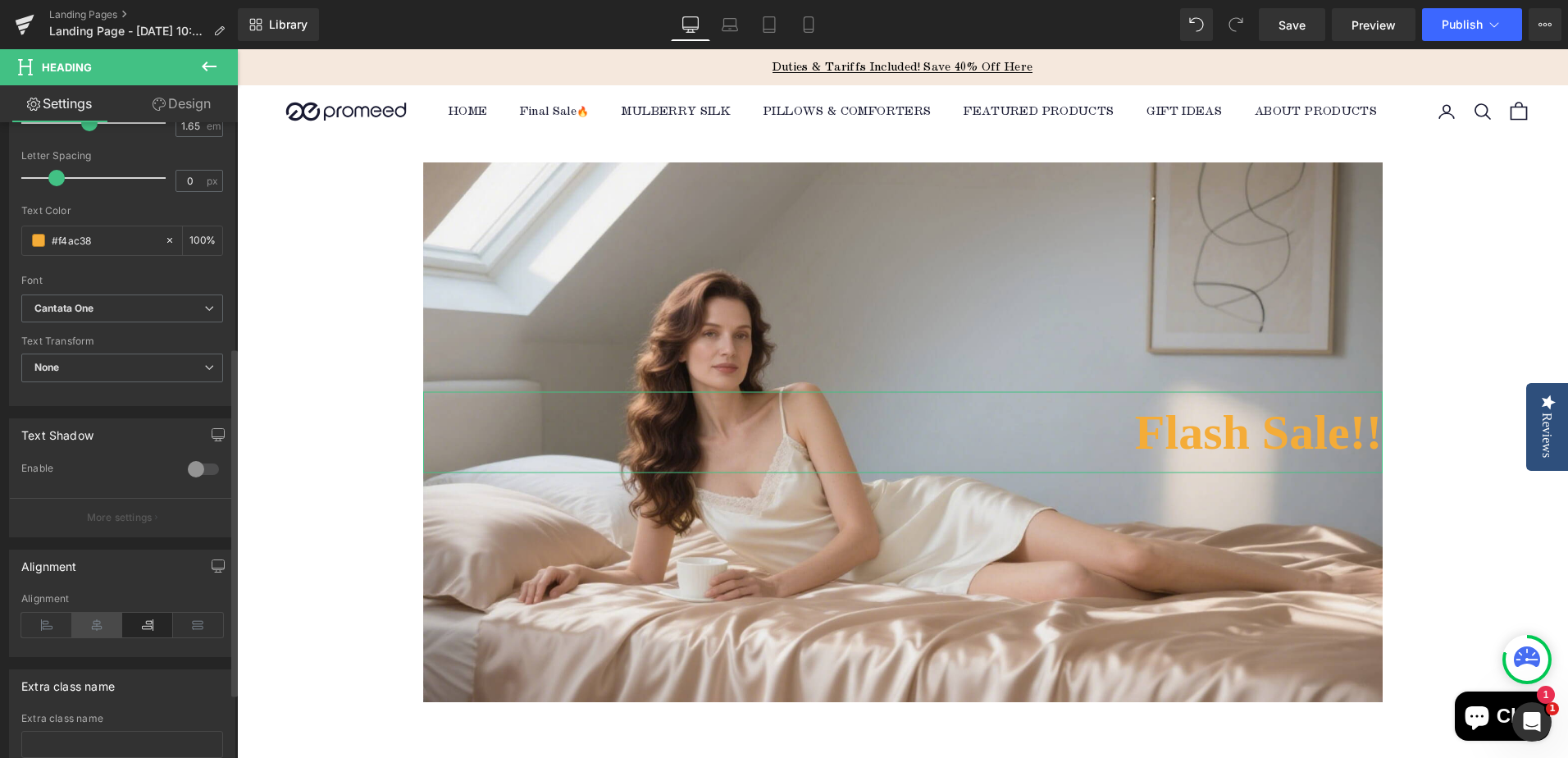
click at [102, 624] on icon at bounding box center [97, 625] width 51 height 25
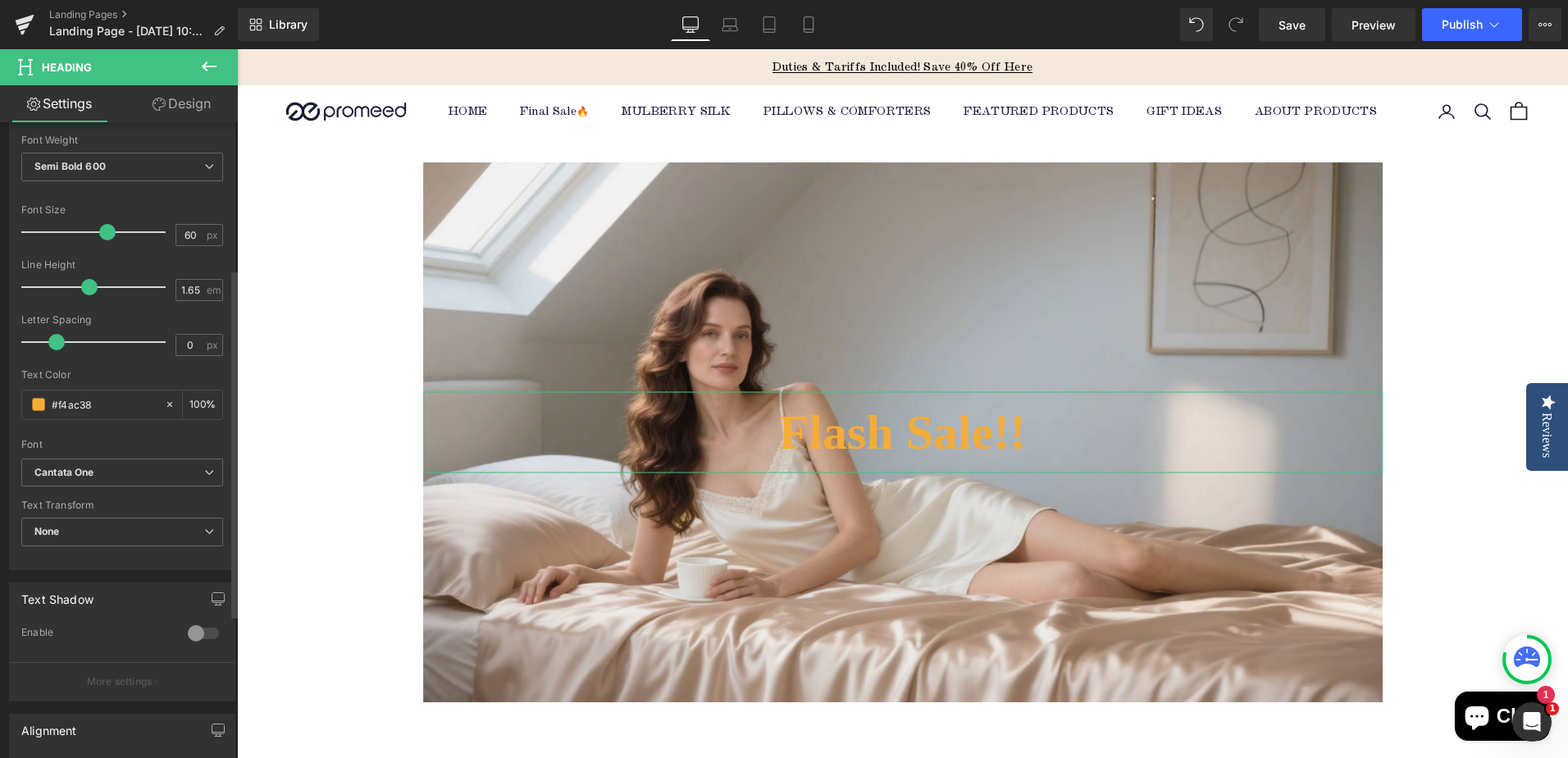
scroll to position [328, 0]
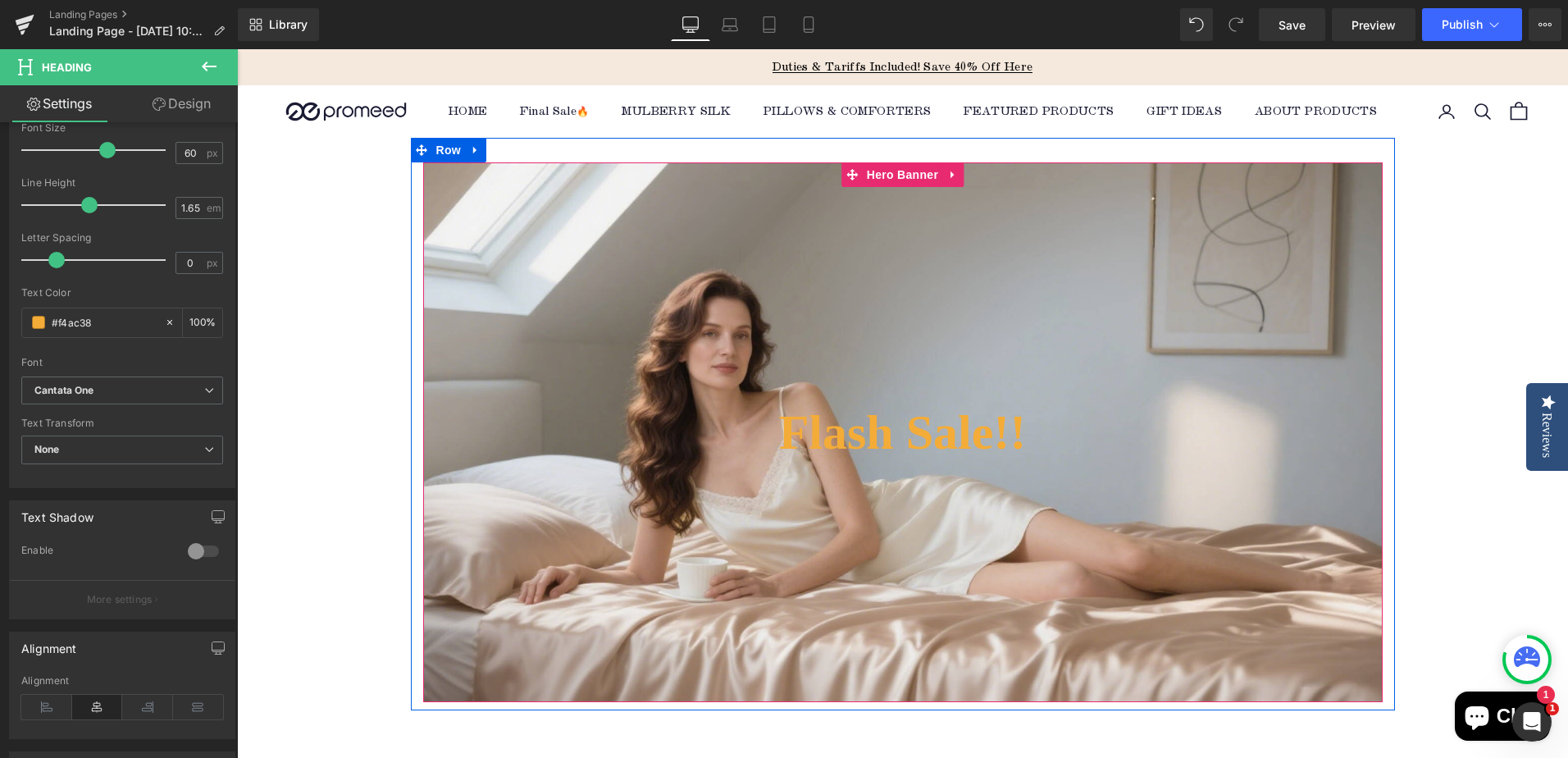
click at [678, 357] on div "Flash Sale!! Heading" at bounding box center [902, 432] width 959 height 540
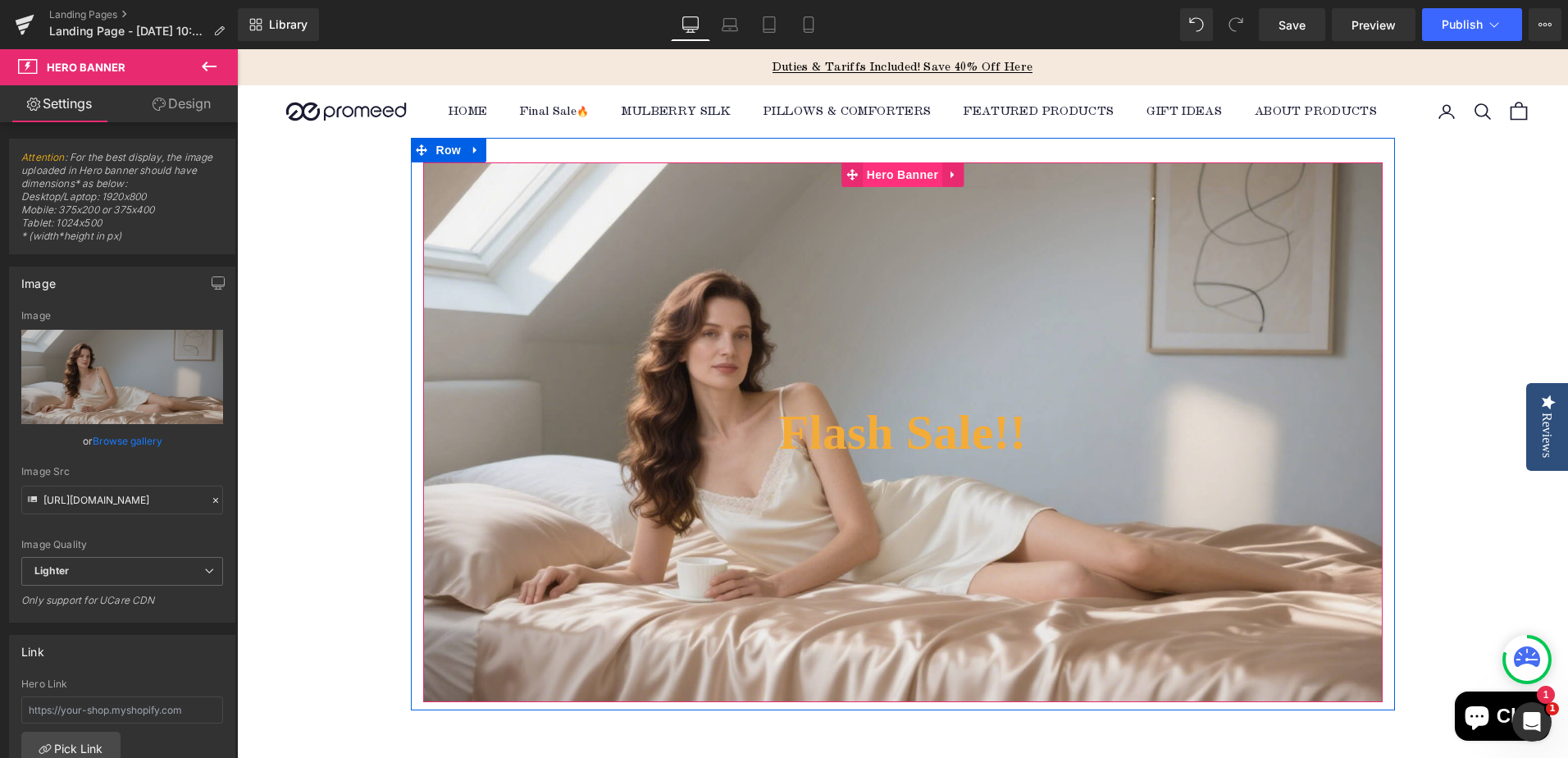
click at [897, 173] on span "Hero Banner" at bounding box center [902, 175] width 79 height 25
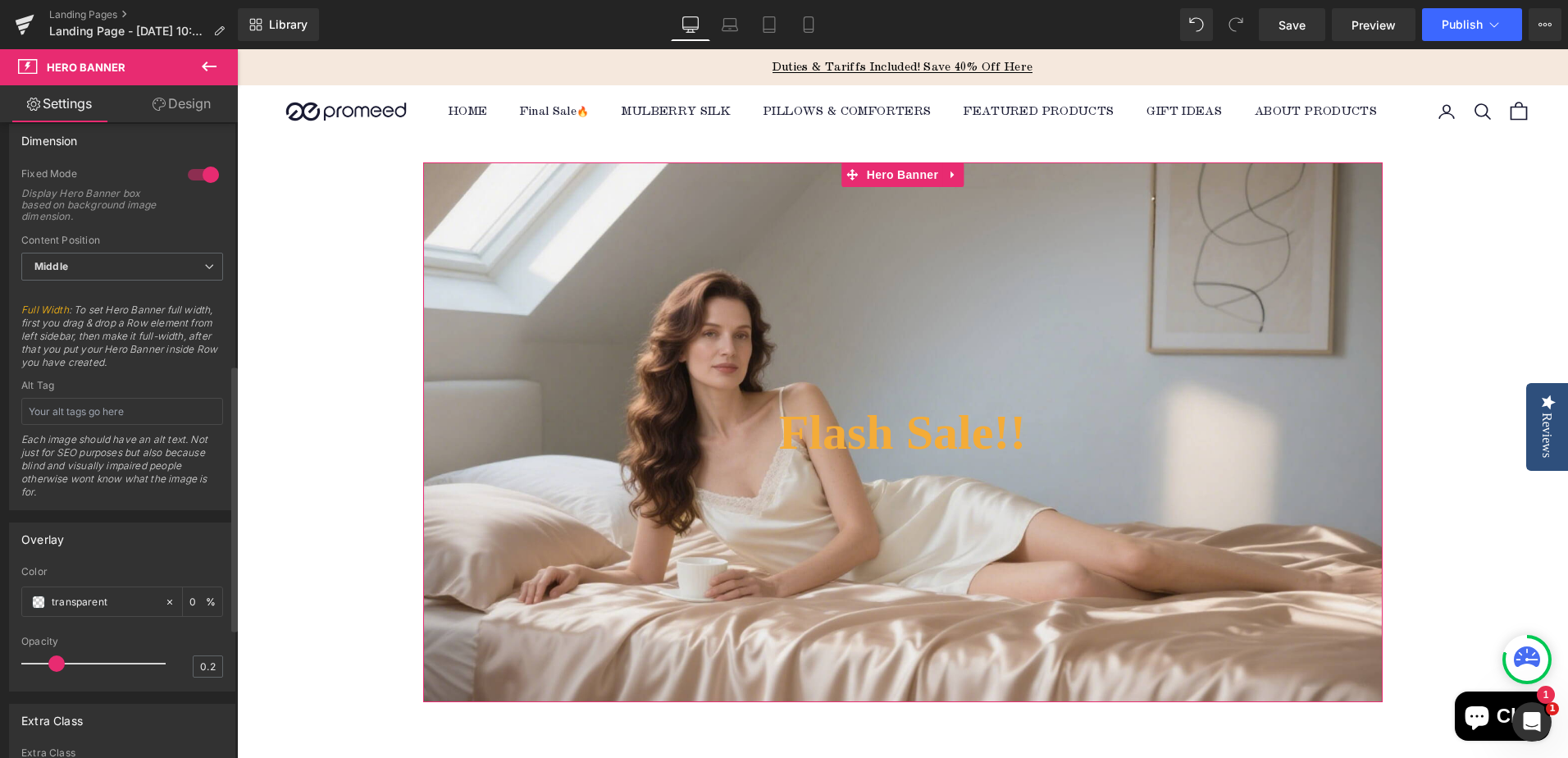
scroll to position [738, 0]
click at [93, 260] on span "Middle" at bounding box center [123, 264] width 202 height 28
click at [91, 295] on li "Top" at bounding box center [119, 293] width 195 height 25
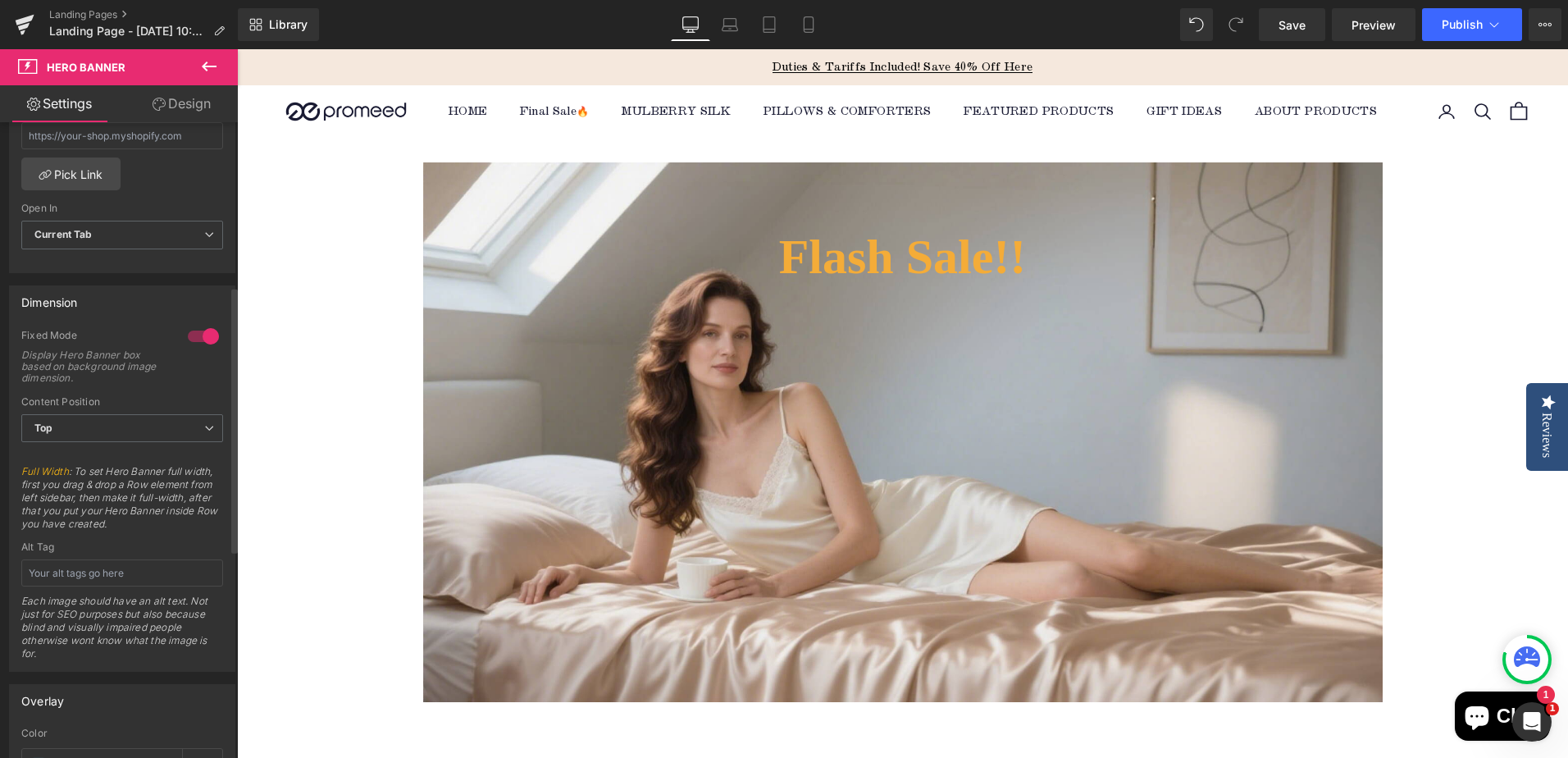
scroll to position [328, 0]
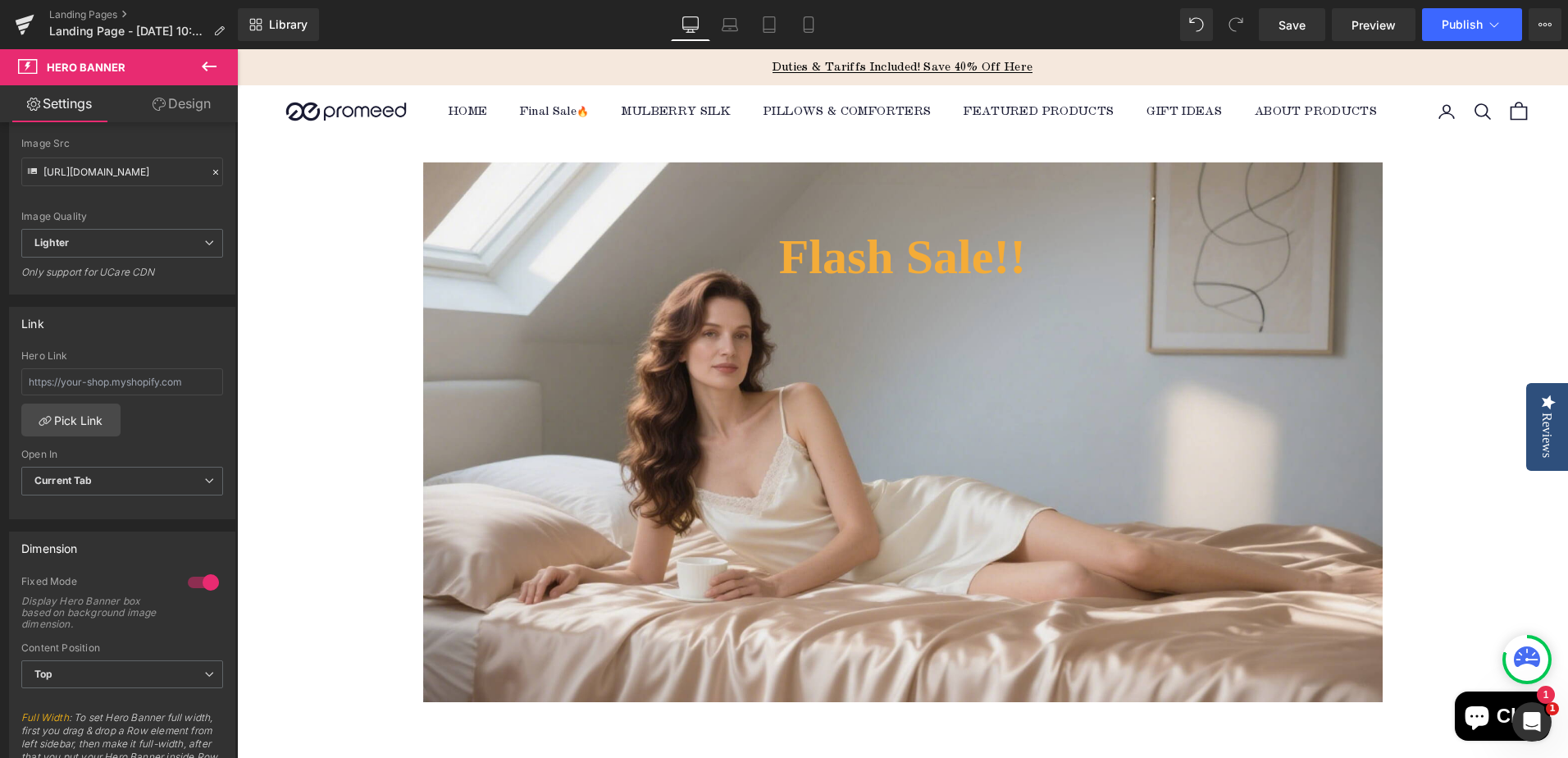
click at [217, 61] on icon at bounding box center [209, 66] width 20 height 20
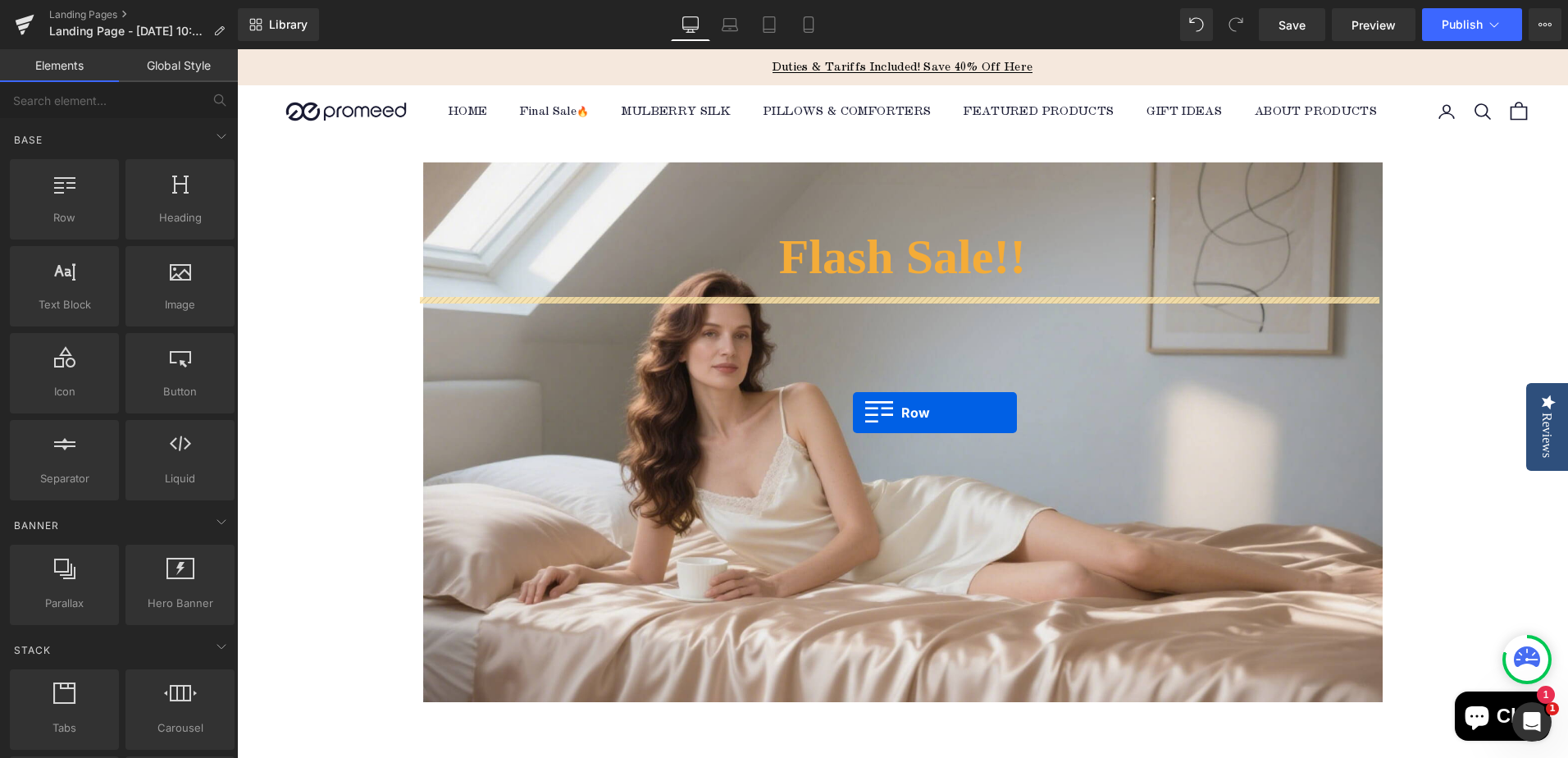
drag, startPoint x: 314, startPoint y: 278, endPoint x: 869, endPoint y: 412, distance: 570.9
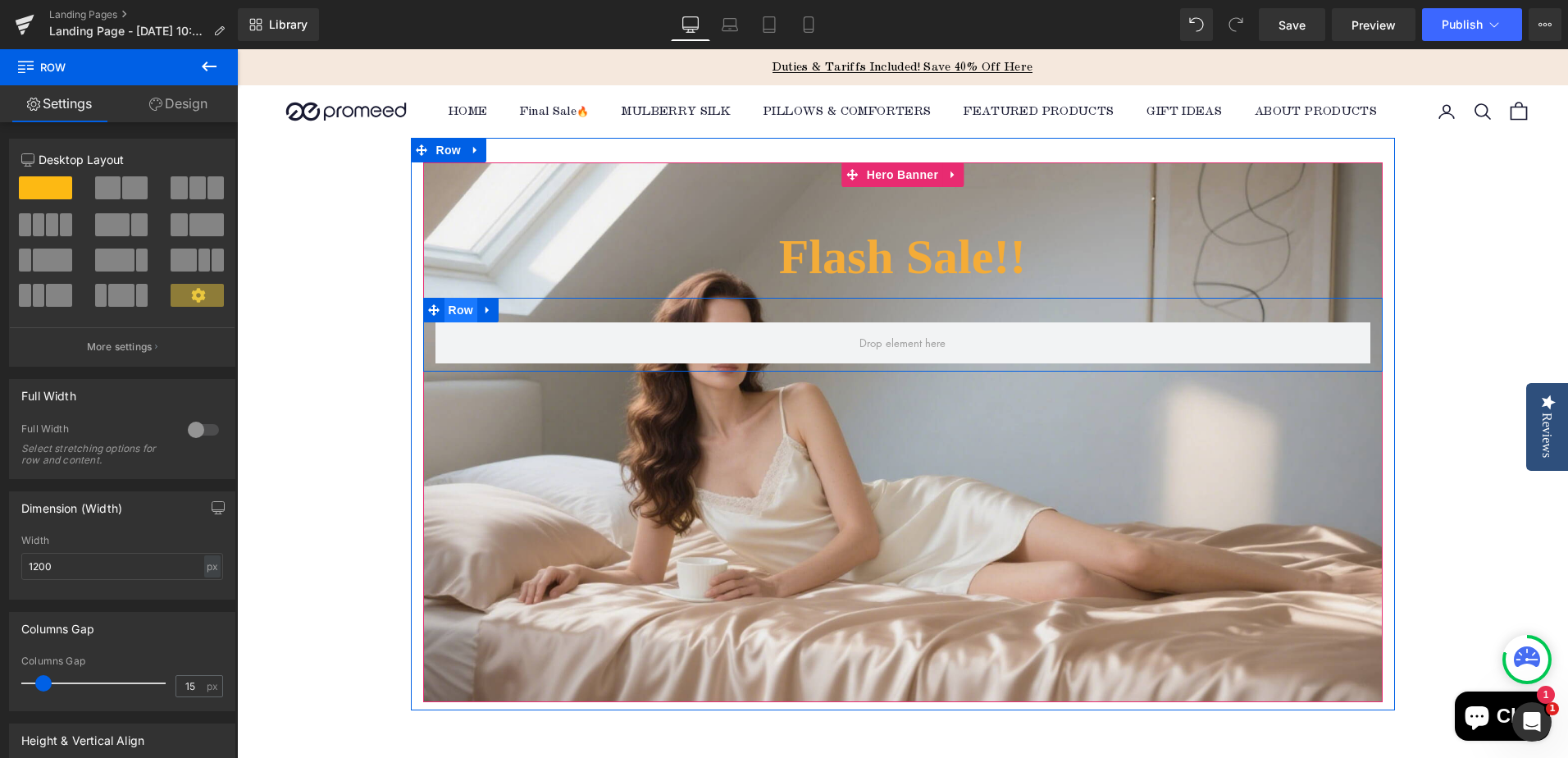
click at [446, 302] on span "Row" at bounding box center [461, 310] width 33 height 25
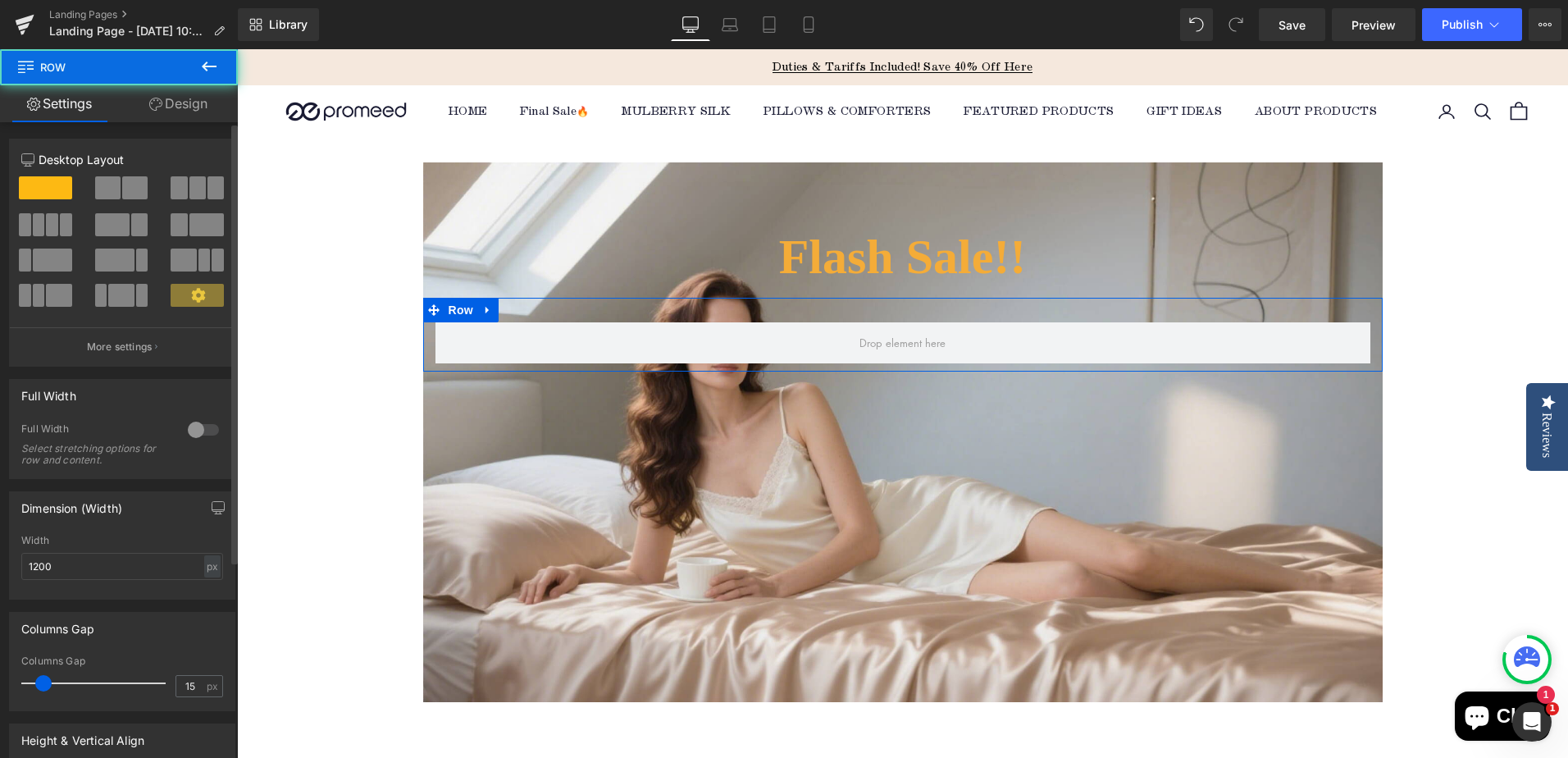
click at [125, 194] on span at bounding box center [134, 188] width 25 height 23
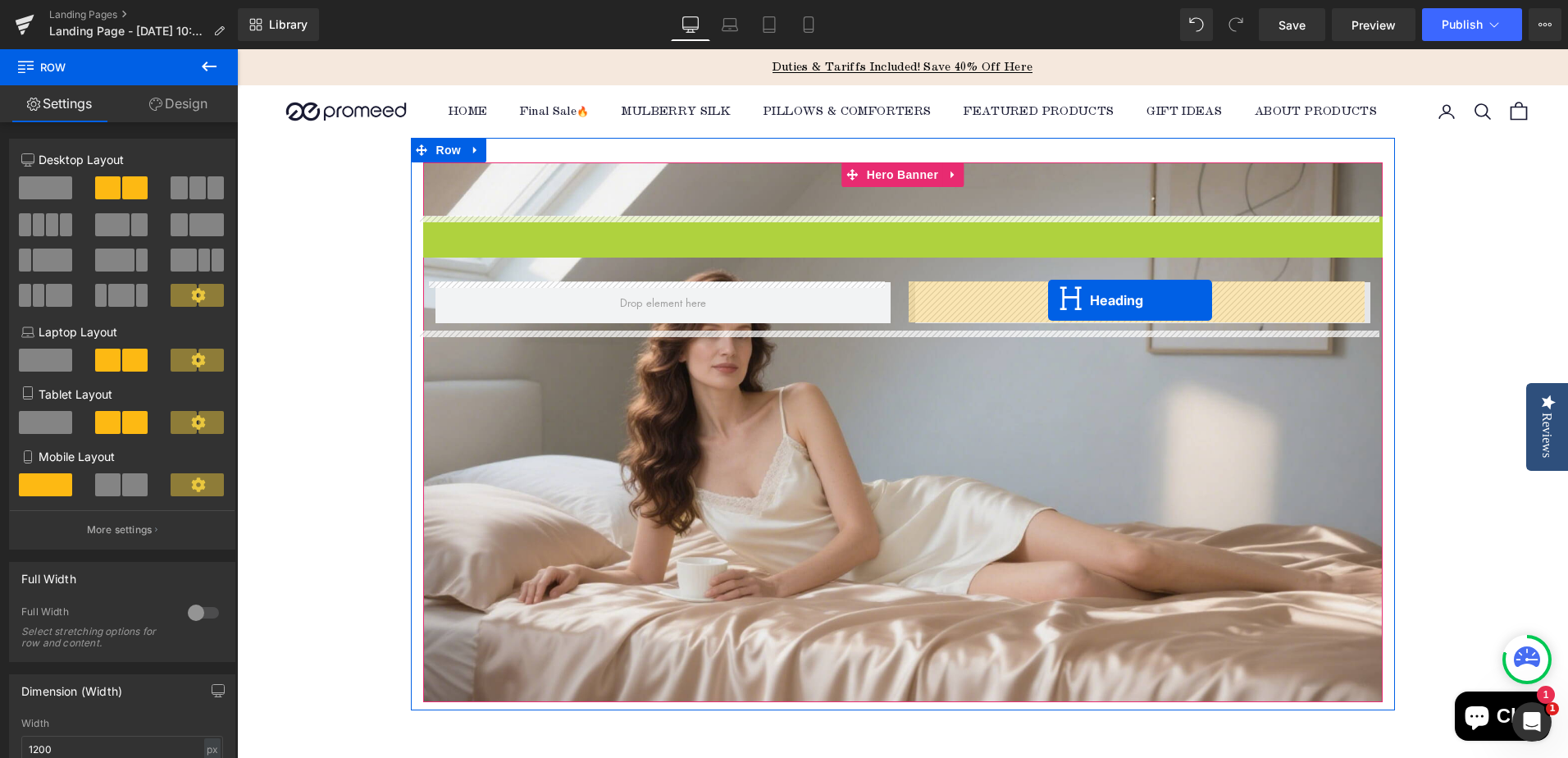
drag, startPoint x: 857, startPoint y: 255, endPoint x: 1048, endPoint y: 300, distance: 196.2
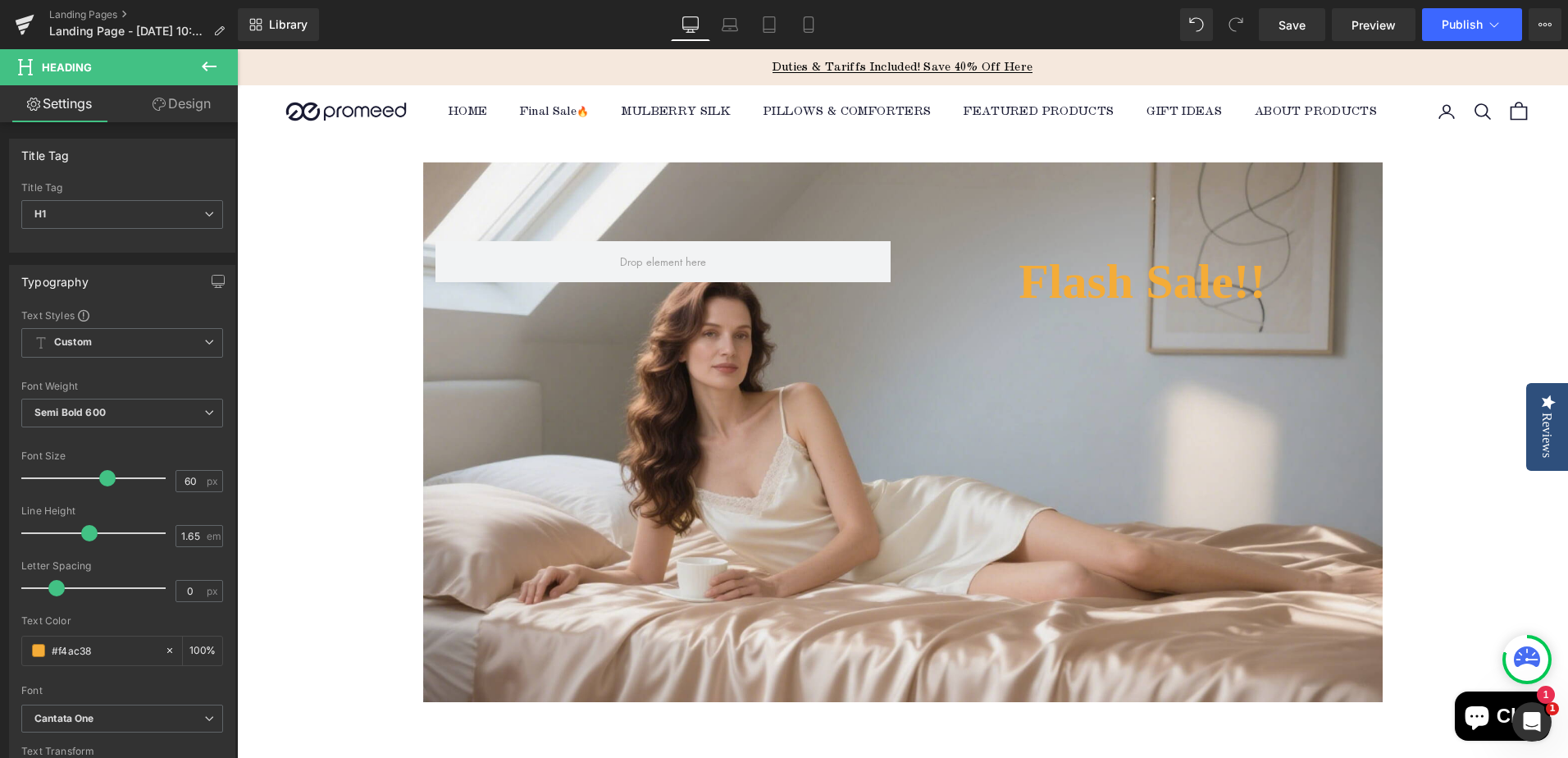
click at [1433, 309] on div "Flash Sale!! Heading Row Hero Banner Row Select your layout" at bounding box center [902, 532] width 1331 height 789
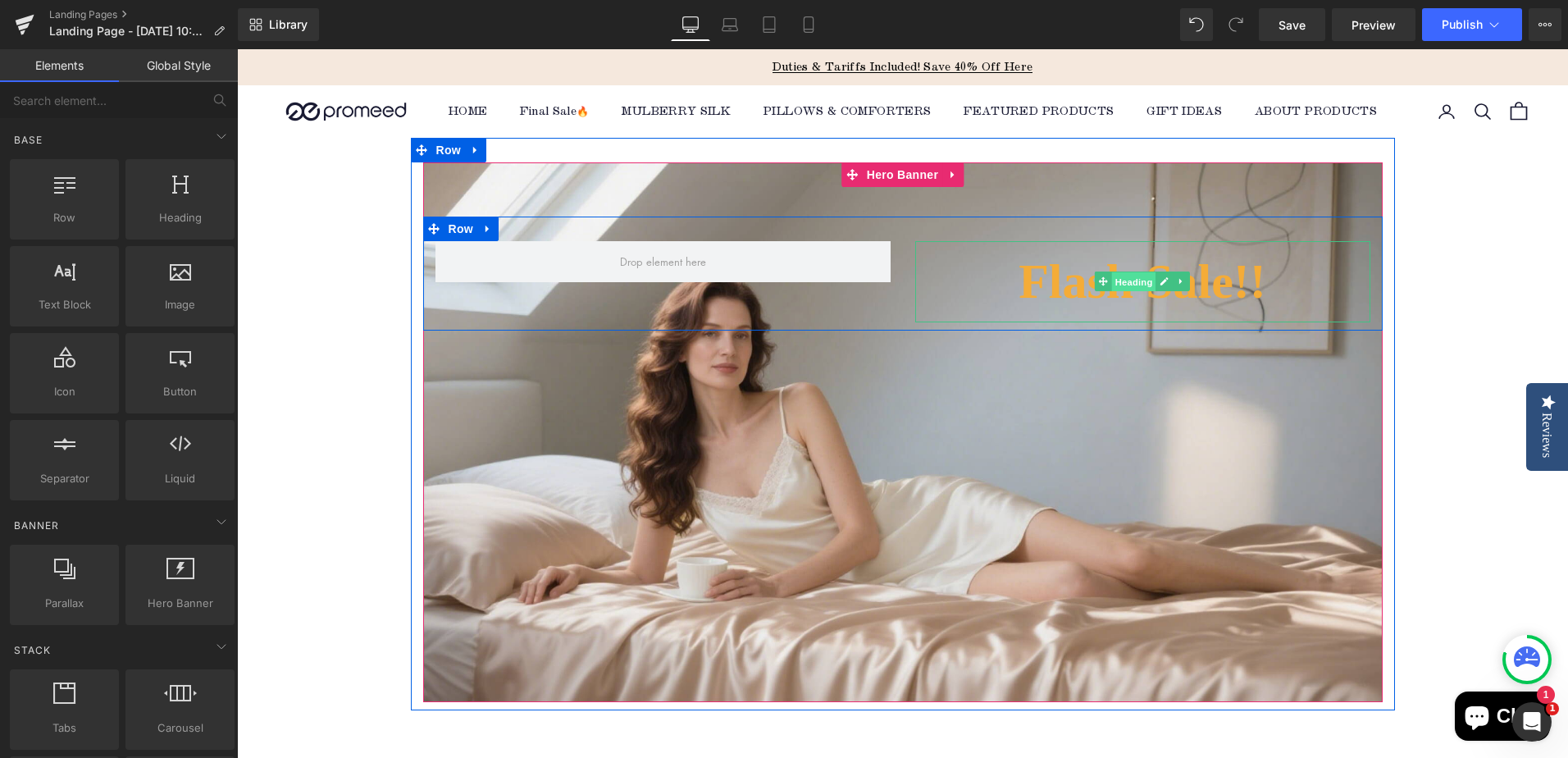
click at [1118, 286] on span "Heading" at bounding box center [1134, 281] width 44 height 20
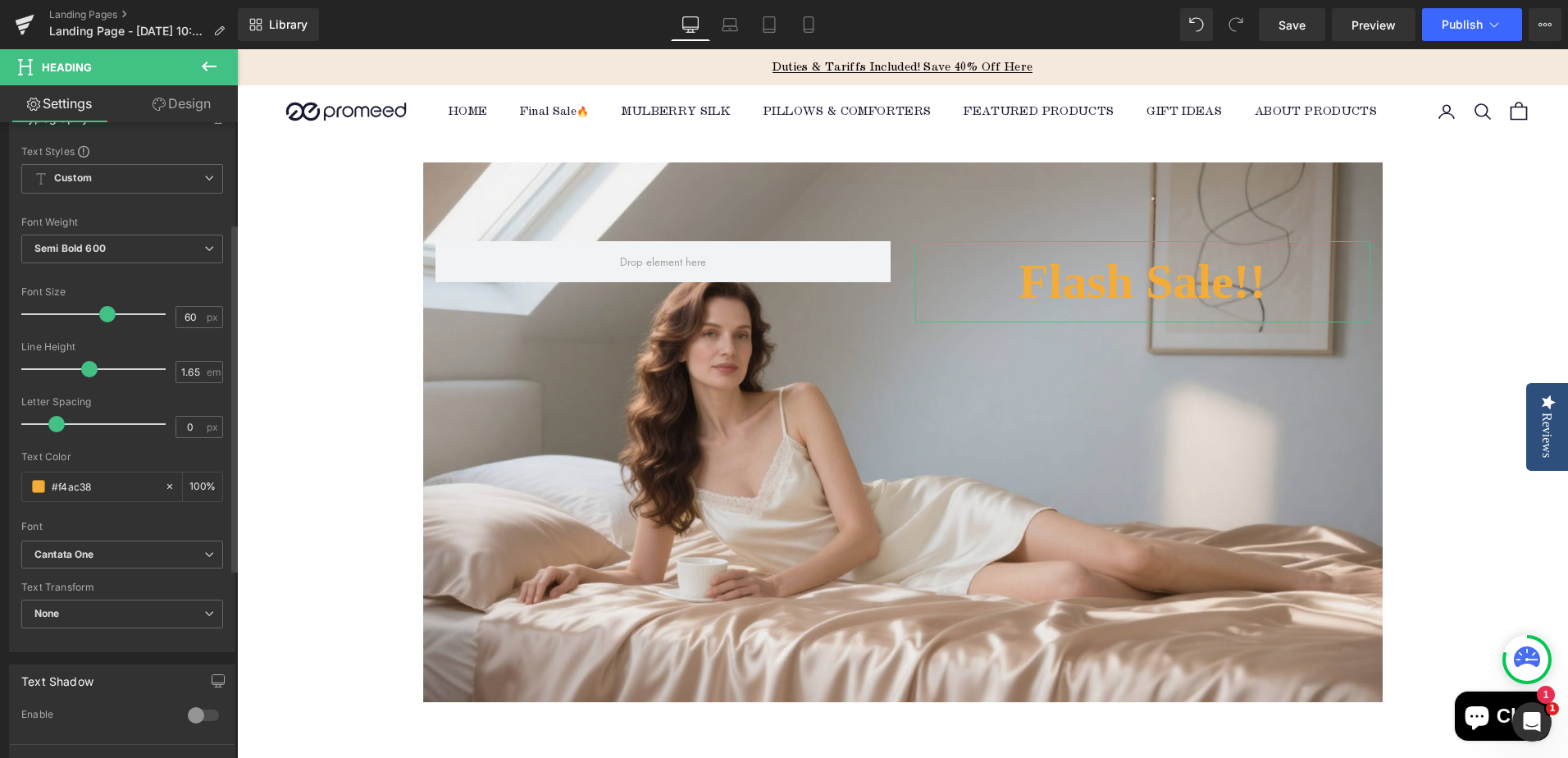
scroll to position [246, 0]
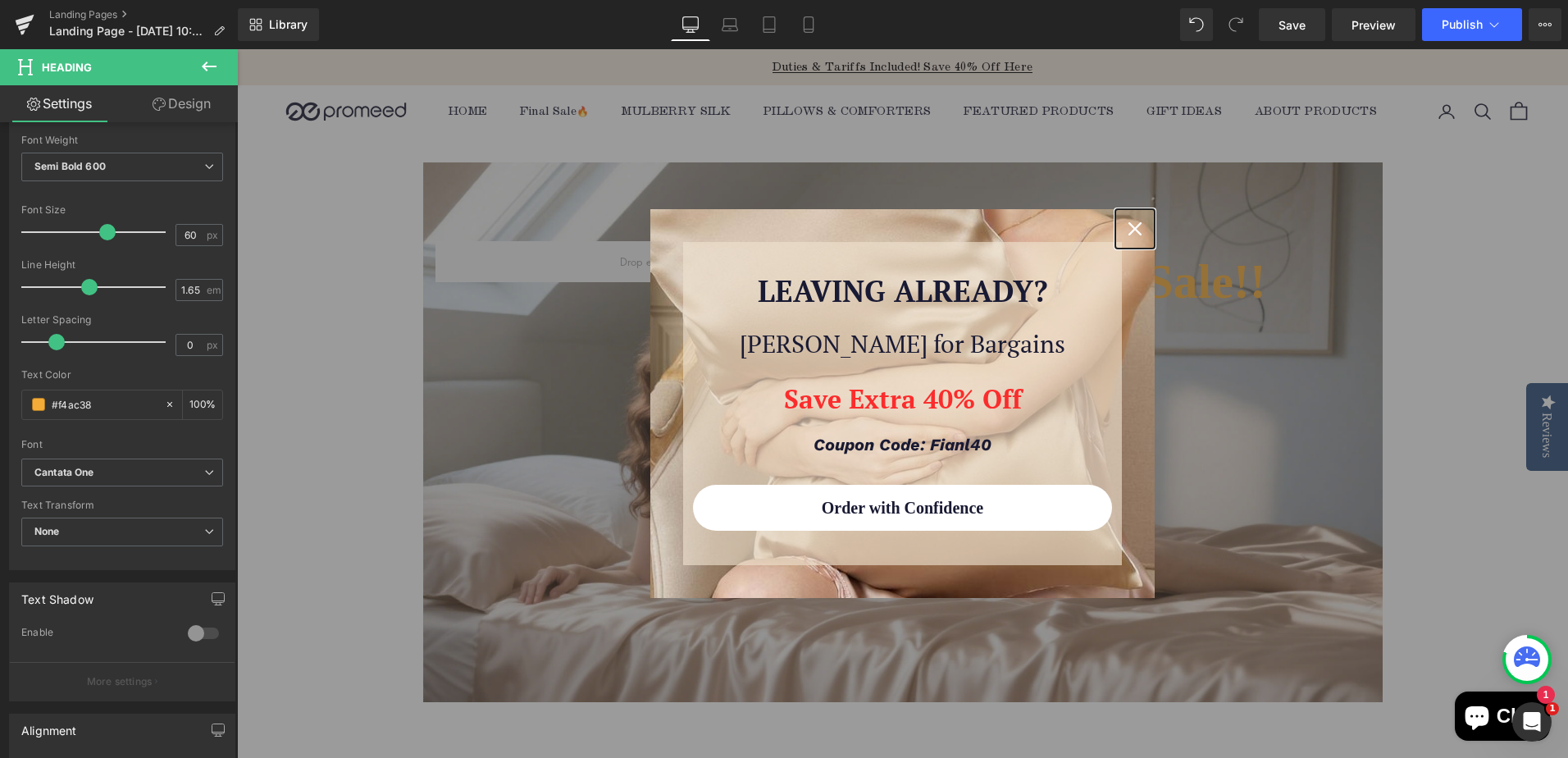
drag, startPoint x: 1131, startPoint y: 227, endPoint x: 1172, endPoint y: 303, distance: 86.4
click at [1131, 227] on icon "close icon" at bounding box center [1135, 228] width 13 height 13
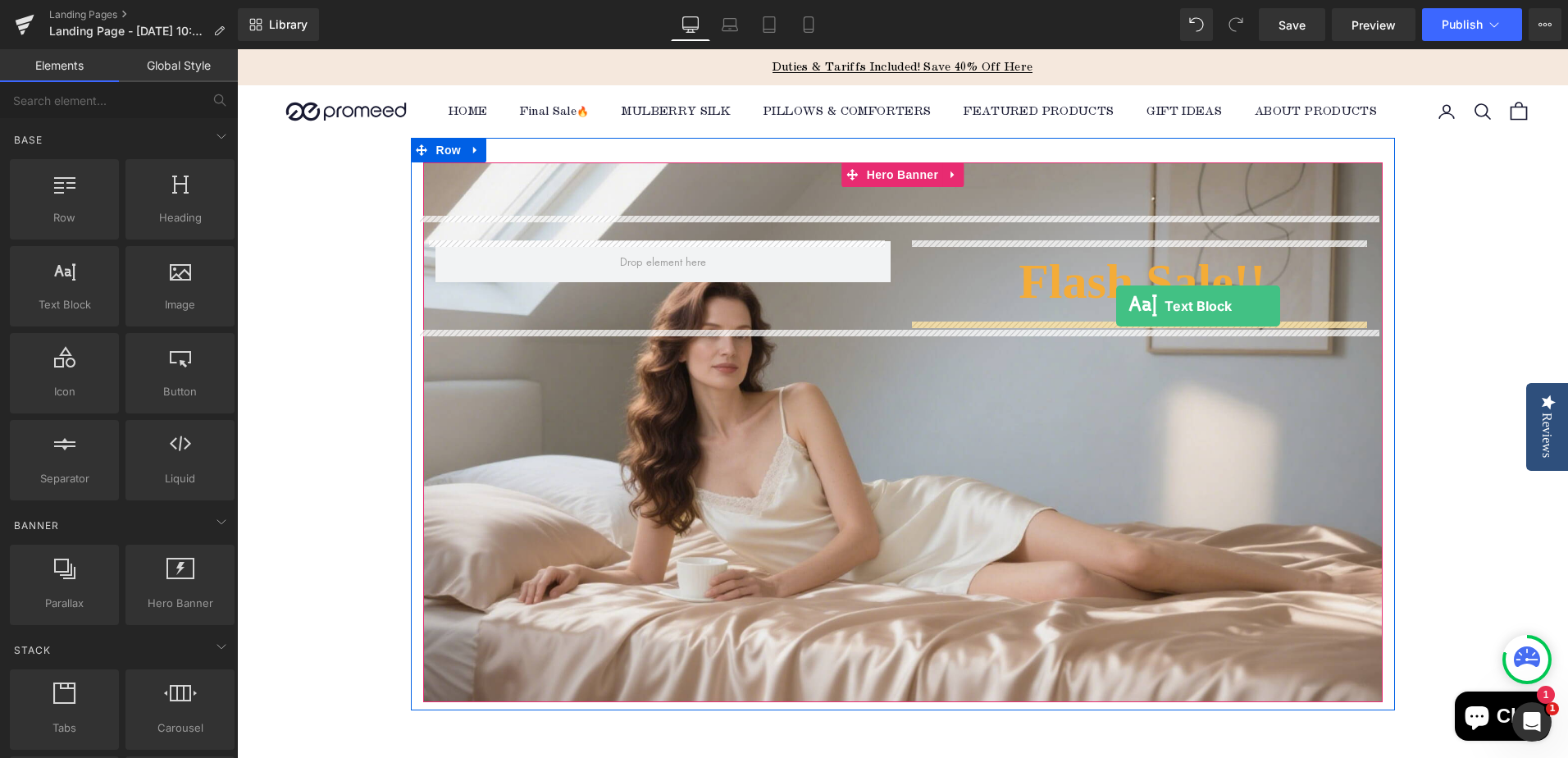
drag, startPoint x: 310, startPoint y: 354, endPoint x: 1116, endPoint y: 306, distance: 807.4
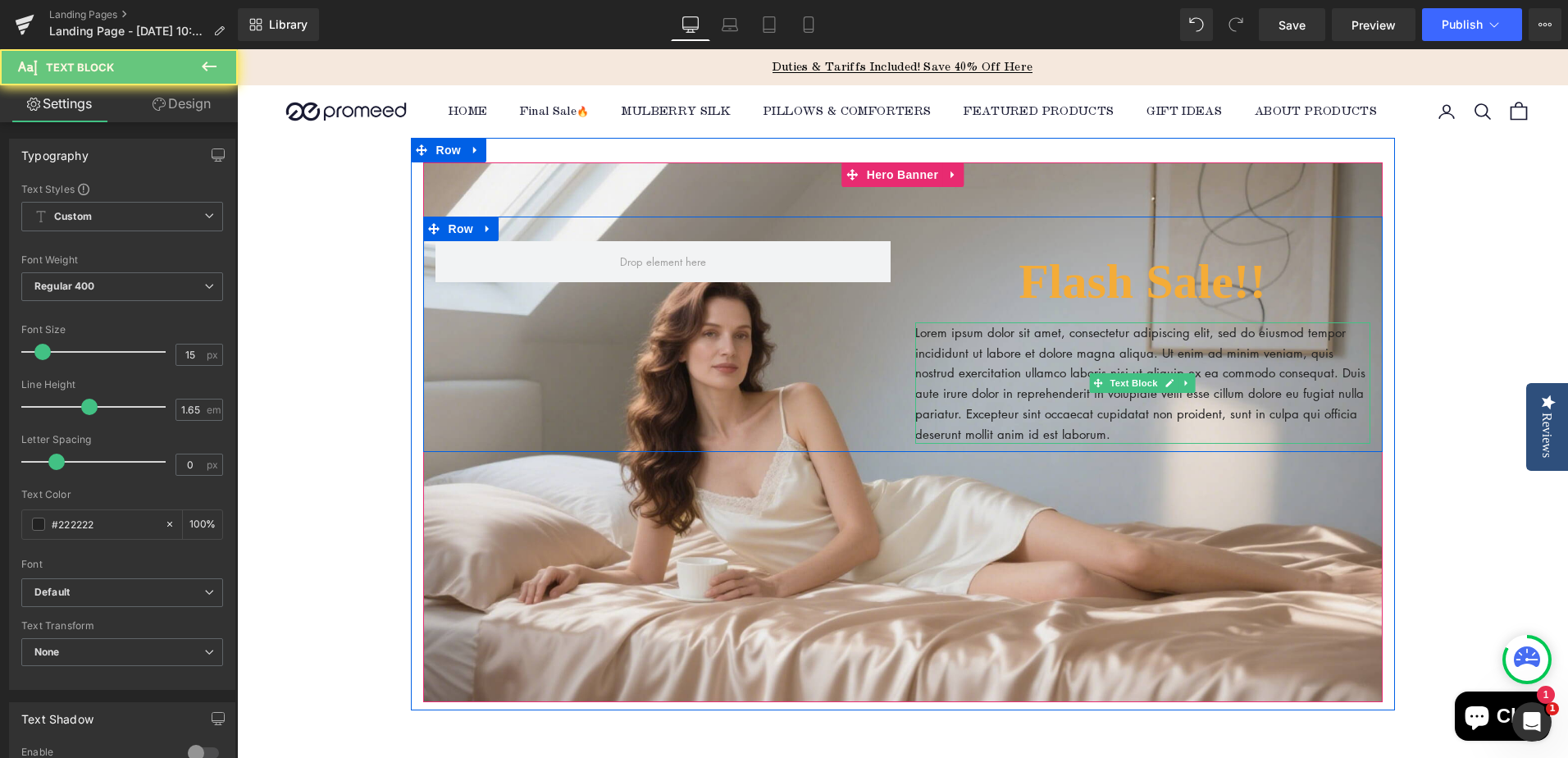
click at [988, 356] on p "Lorem ipsum dolor sit amet, consectetur adipiscing elit, sed do eiusmod tempor …" at bounding box center [1142, 382] width 455 height 122
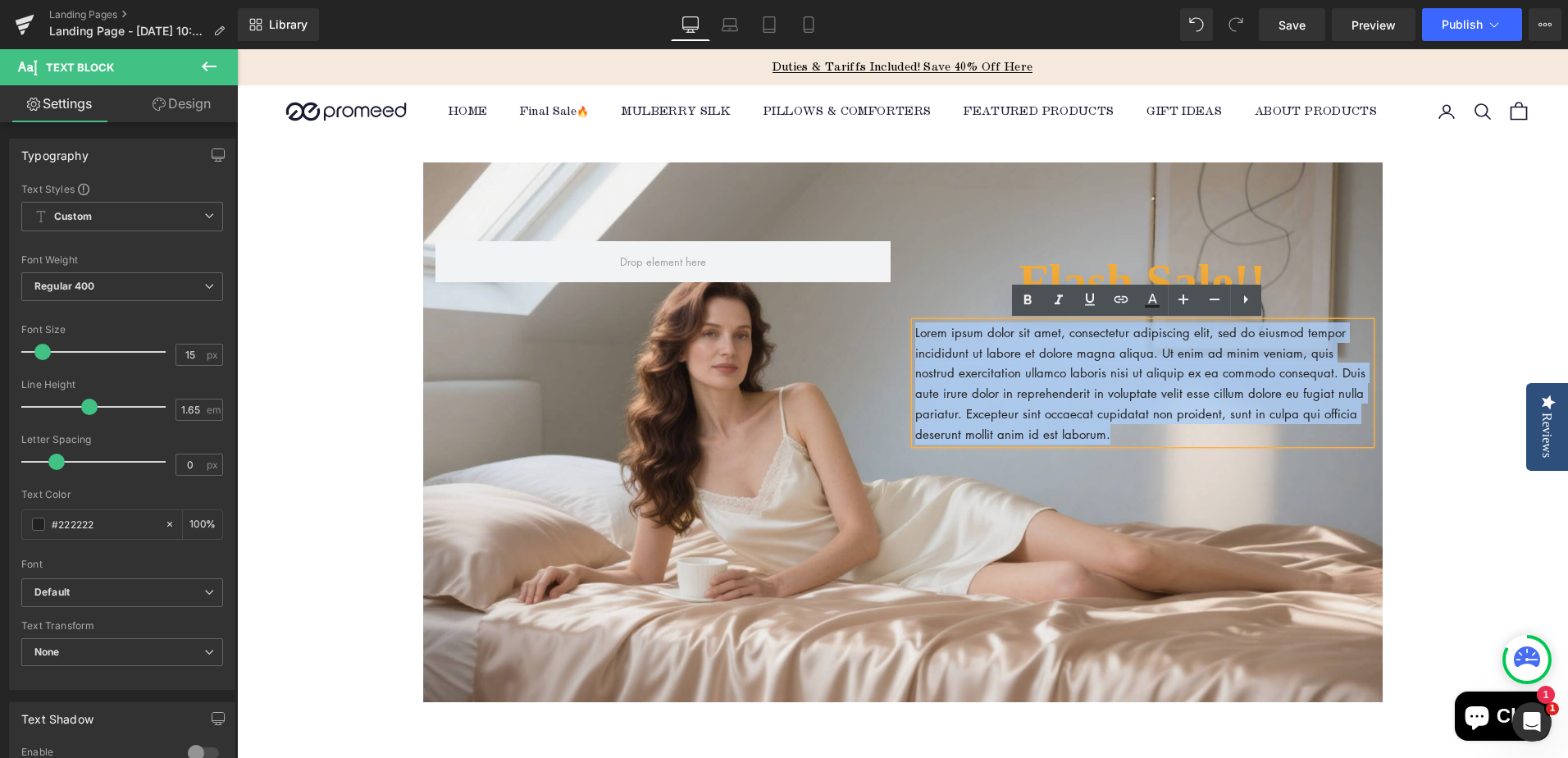
drag, startPoint x: 911, startPoint y: 334, endPoint x: 1120, endPoint y: 431, distance: 230.4
click at [1120, 431] on p "Lorem ipsum dolor sit amet, consectetur adipiscing elit, sed do eiusmod tempor …" at bounding box center [1142, 382] width 455 height 122
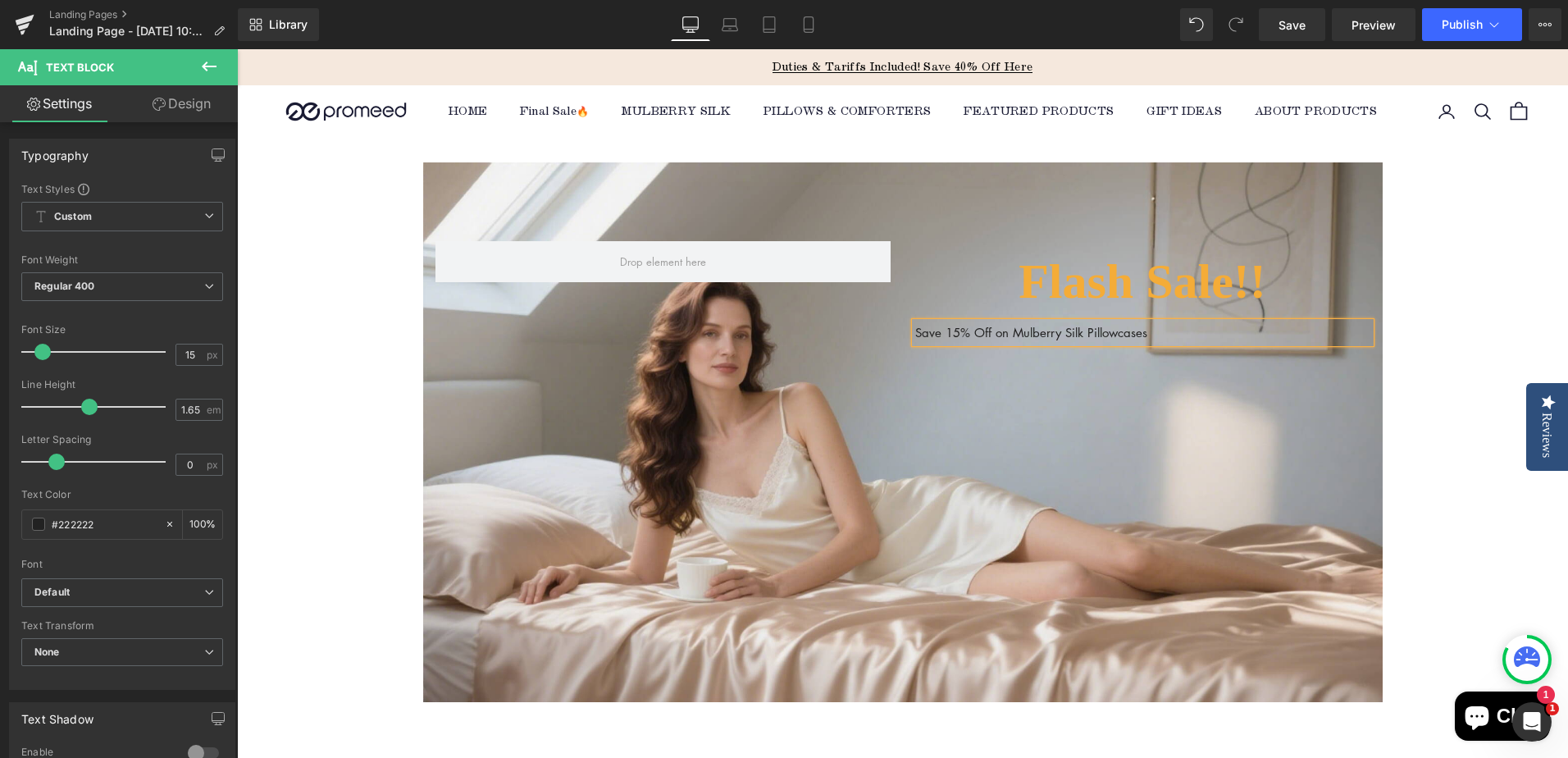
click at [1111, 408] on div "Flash Sale!! Heading Save 15% Off on Mulberry Silk Pillowcases Text Block Row" at bounding box center [902, 432] width 959 height 540
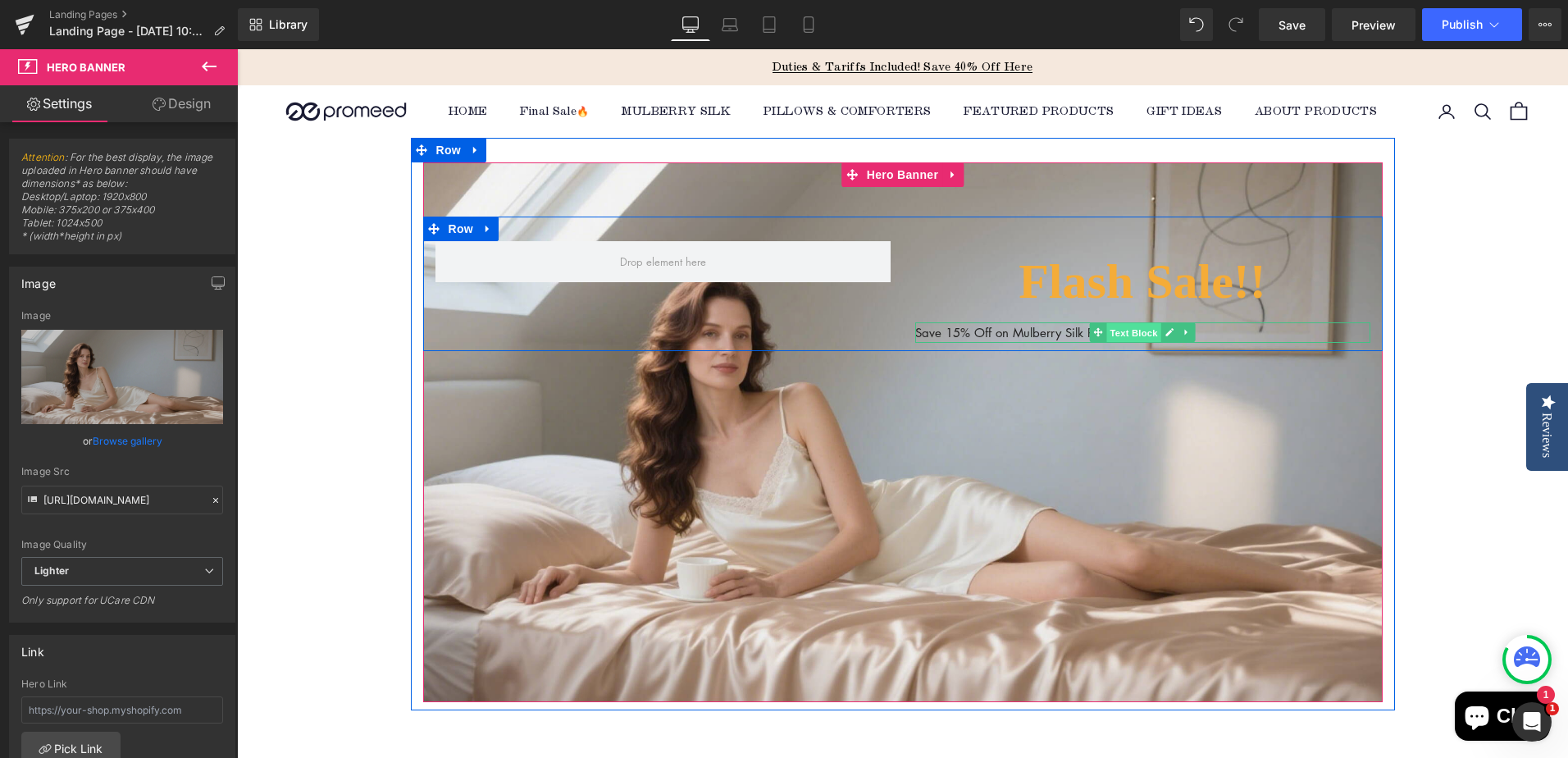
click at [1132, 329] on span "Text Block" at bounding box center [1133, 332] width 54 height 20
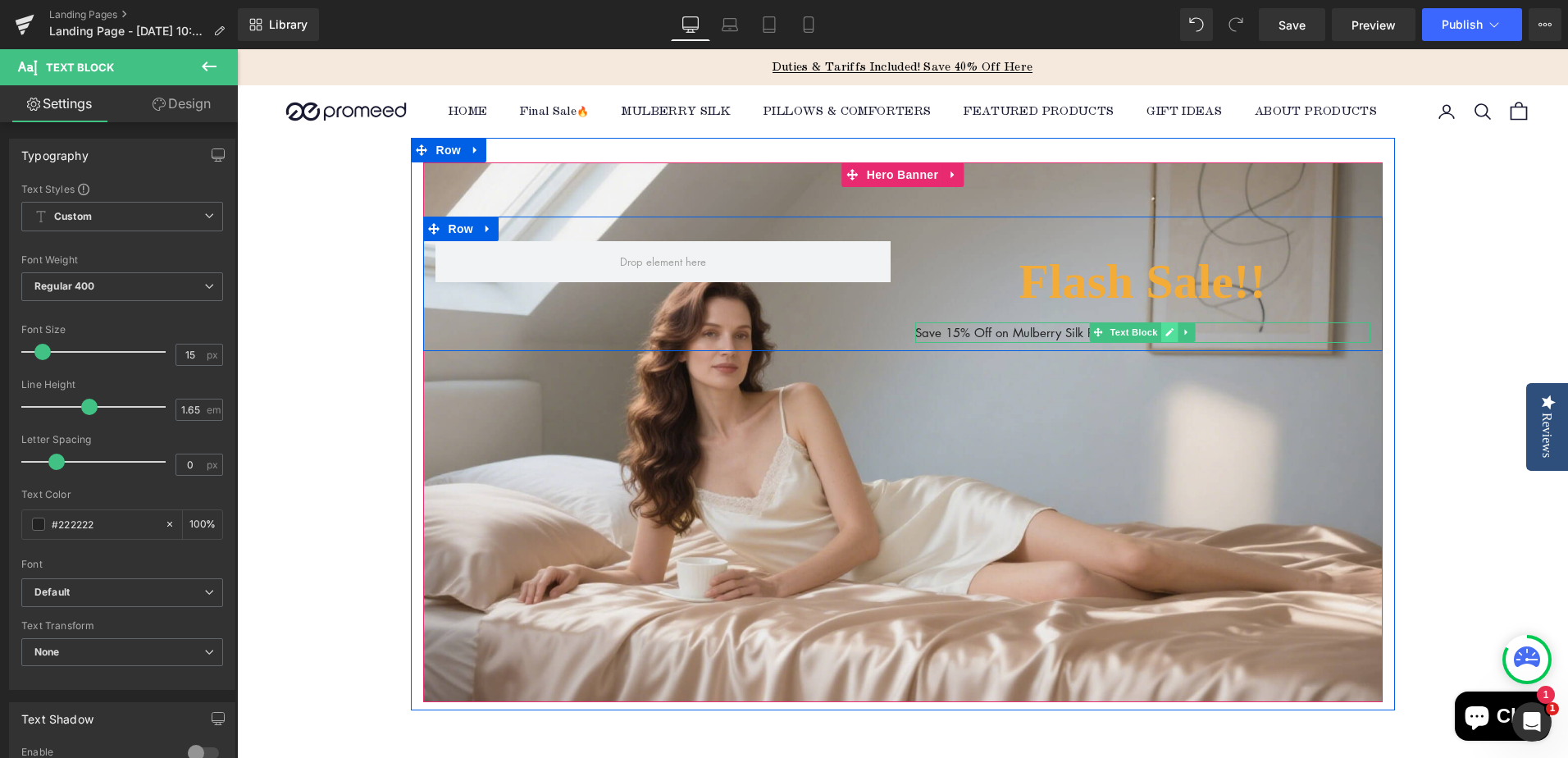
click at [1165, 328] on icon at bounding box center [1170, 332] width 9 height 9
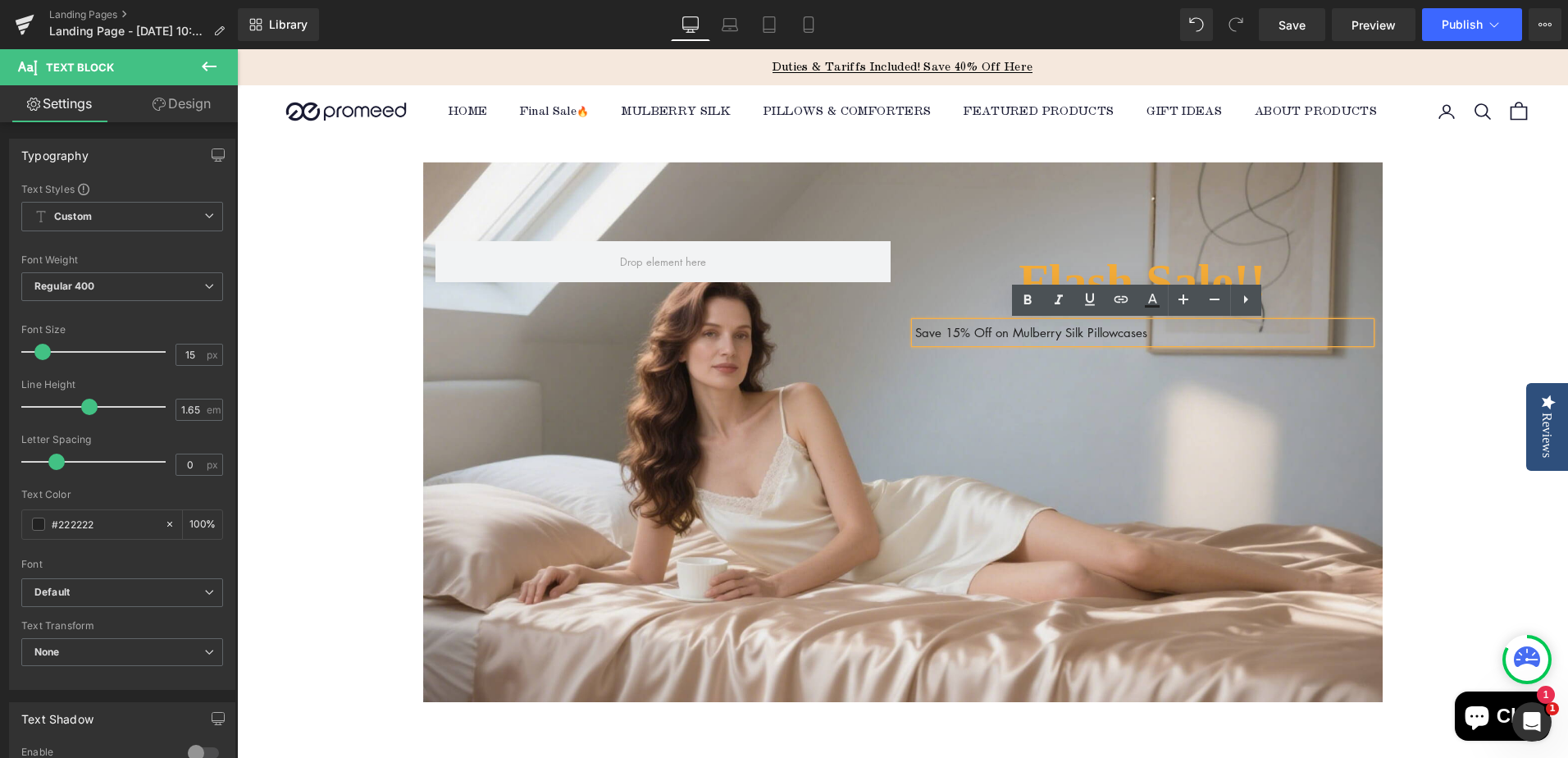
click at [1143, 399] on div "Flash Sale!! Heading Save 15% Off on Mulberry Silk Pillowcases Text Block Row" at bounding box center [902, 432] width 959 height 540
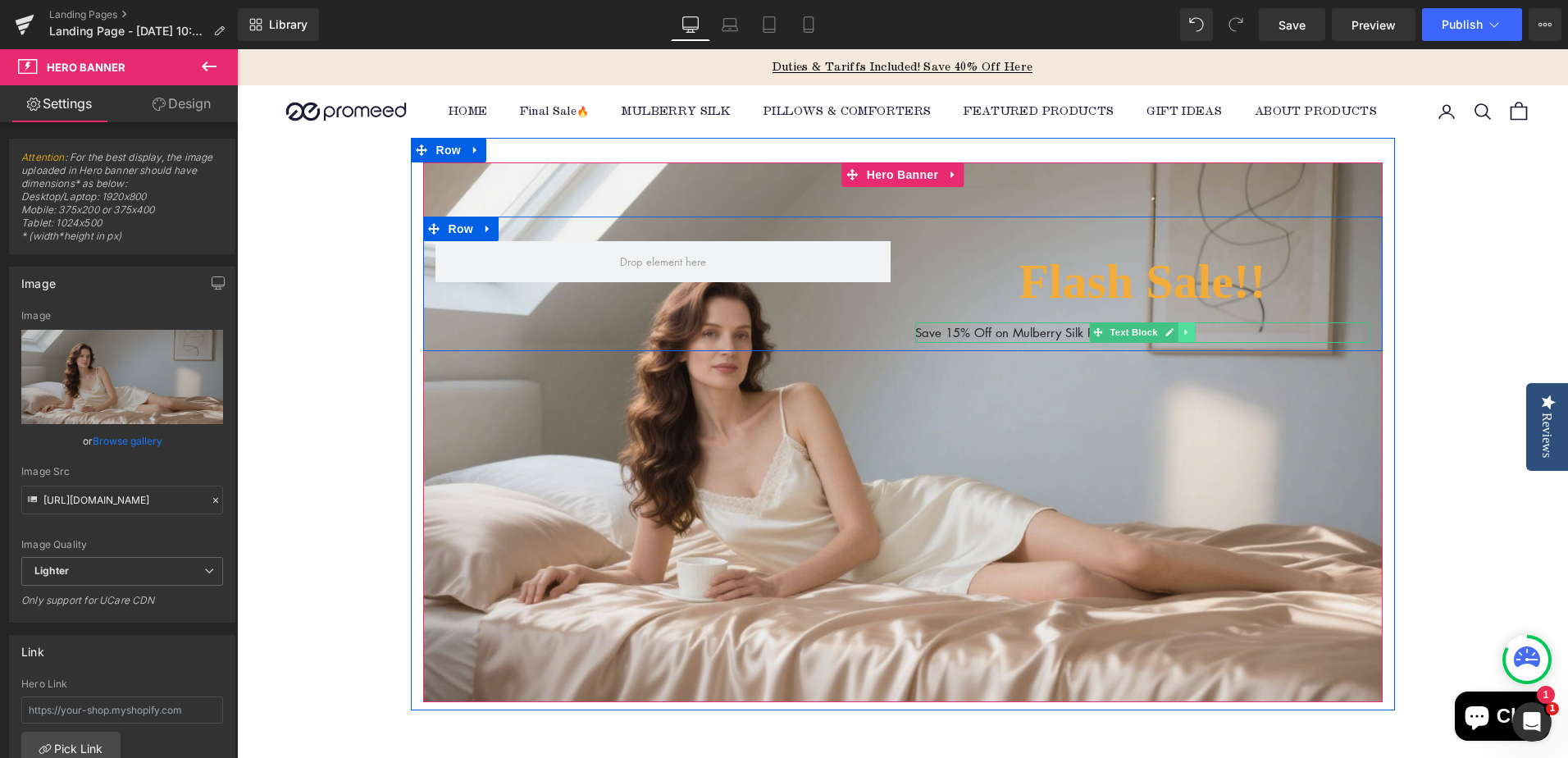
click at [1182, 329] on icon at bounding box center [1187, 332] width 9 height 9
click at [1173, 332] on icon at bounding box center [1178, 332] width 9 height 9
click at [969, 352] on p "Save 15% Off on Mulberry Silk Pillowcases" at bounding box center [1142, 353] width 455 height 21
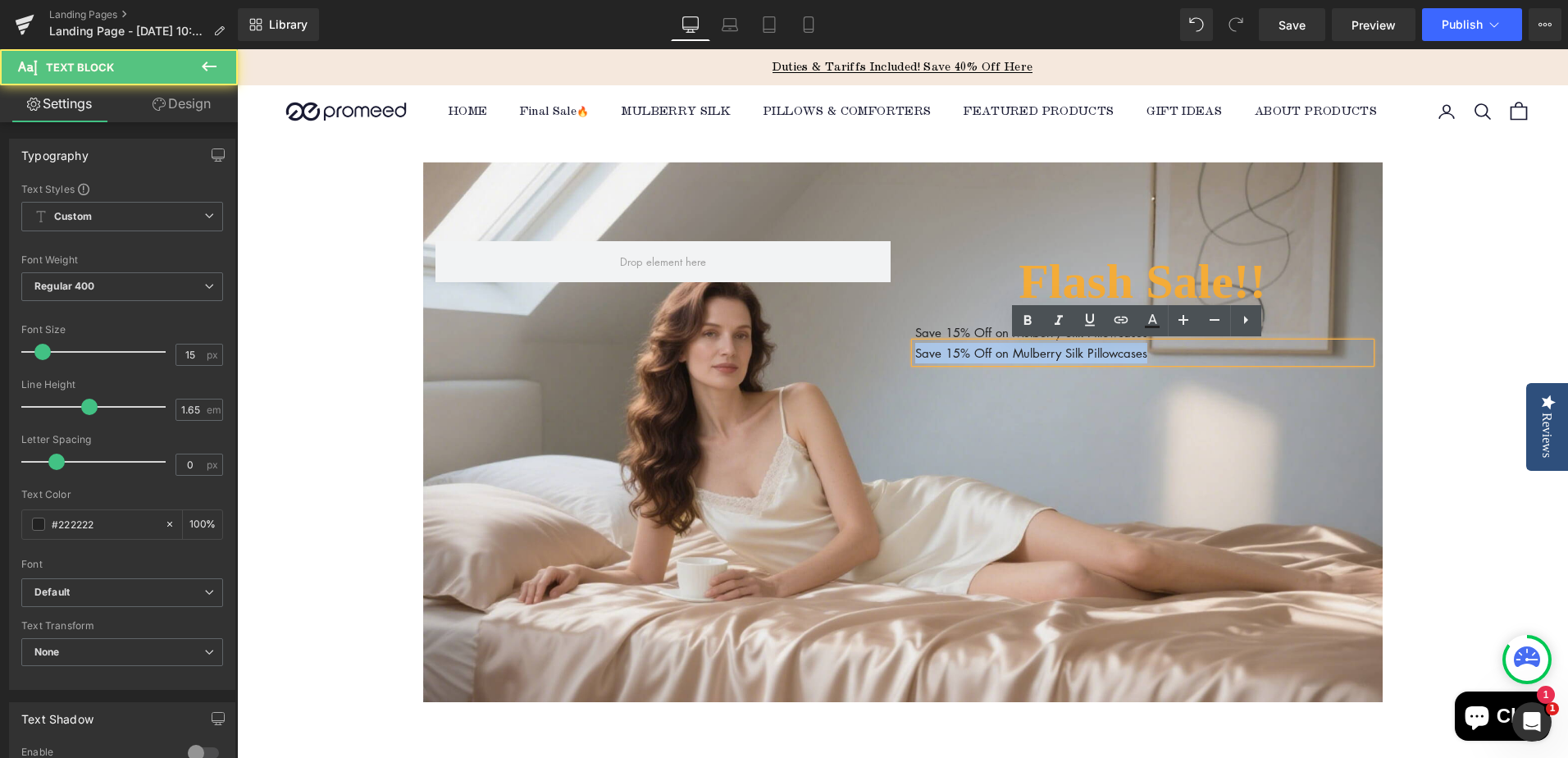
drag, startPoint x: 910, startPoint y: 352, endPoint x: 1164, endPoint y: 350, distance: 254.0
click at [1164, 350] on p "Save 15% Off on Mulberry Silk Pillowcases" at bounding box center [1142, 353] width 455 height 21
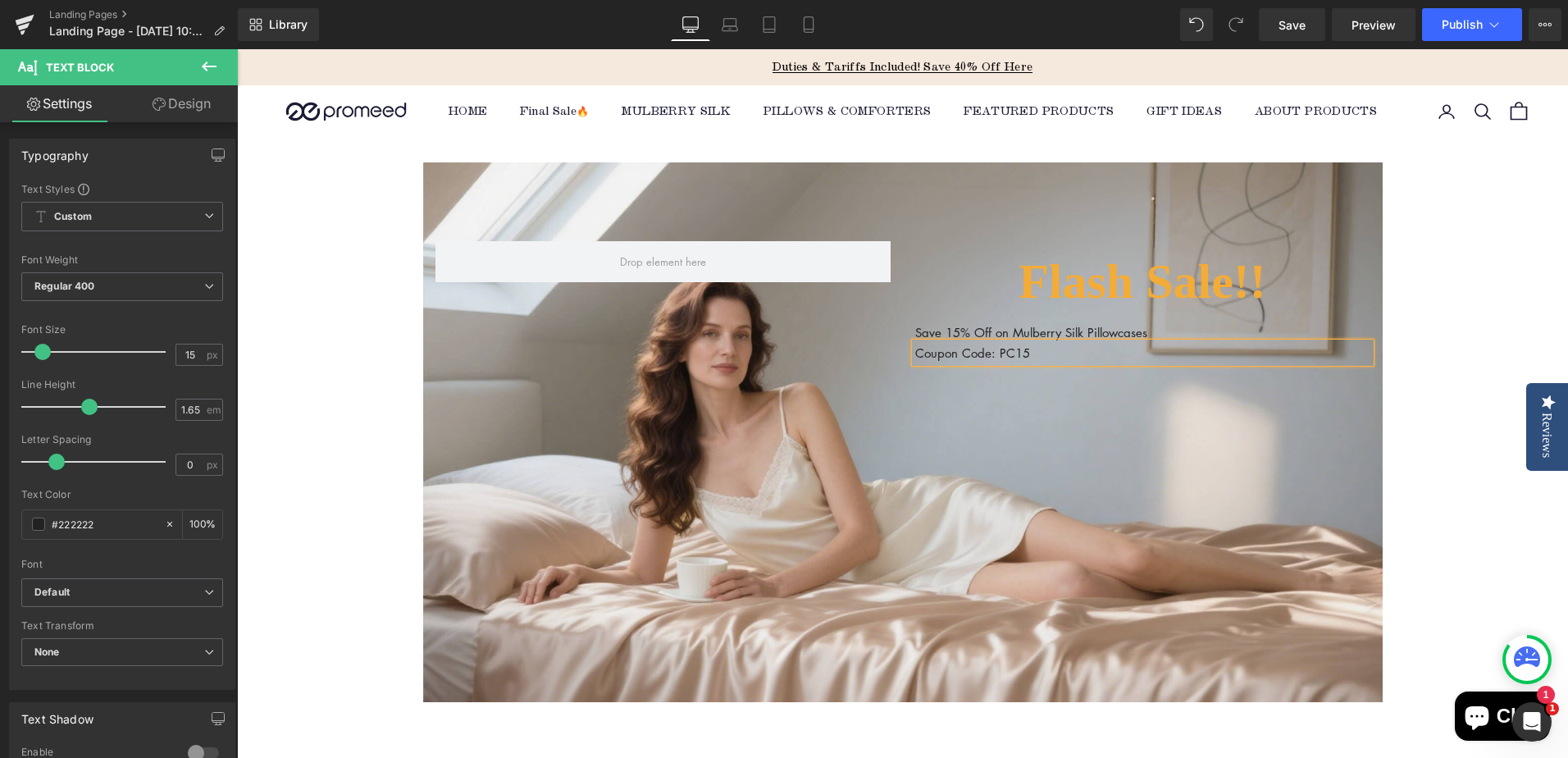
click at [1045, 418] on div "Flash Sale!! Heading Save 15% Off on Mulberry Silk Pillowcases Text Block Coupo…" at bounding box center [902, 432] width 959 height 540
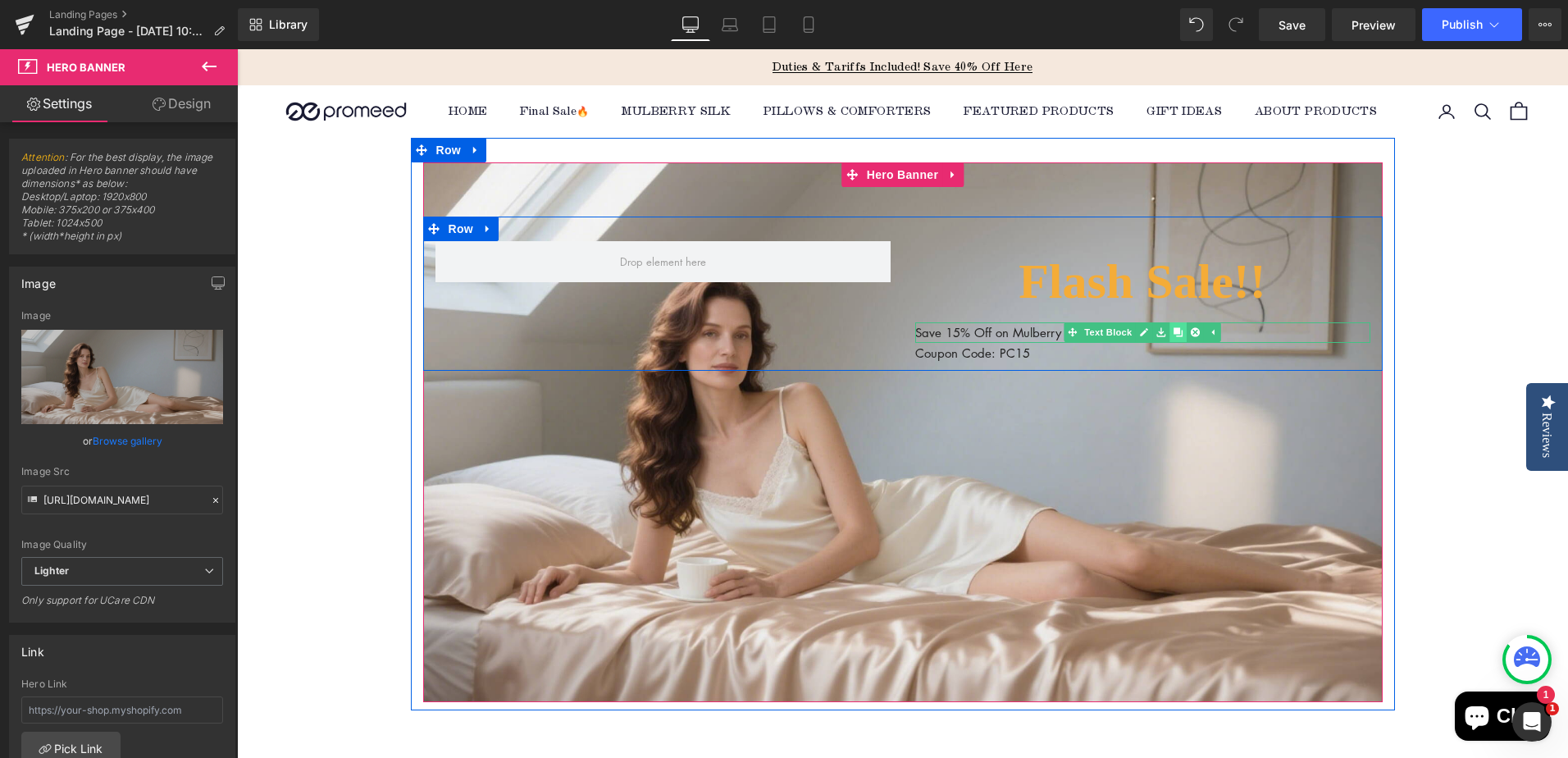
click at [1176, 329] on link at bounding box center [1178, 331] width 17 height 20
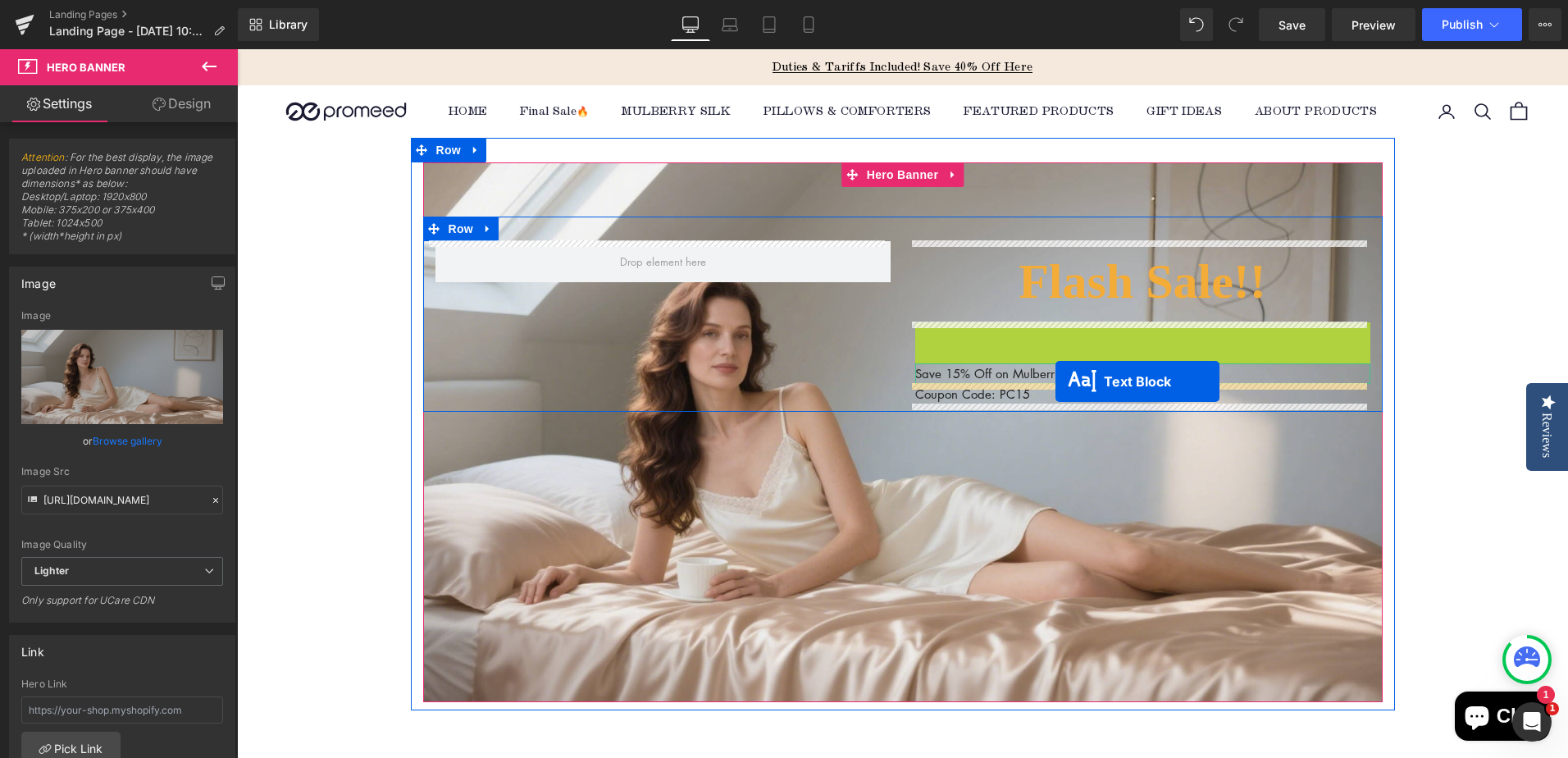
drag, startPoint x: 1071, startPoint y: 330, endPoint x: 1055, endPoint y: 381, distance: 53.5
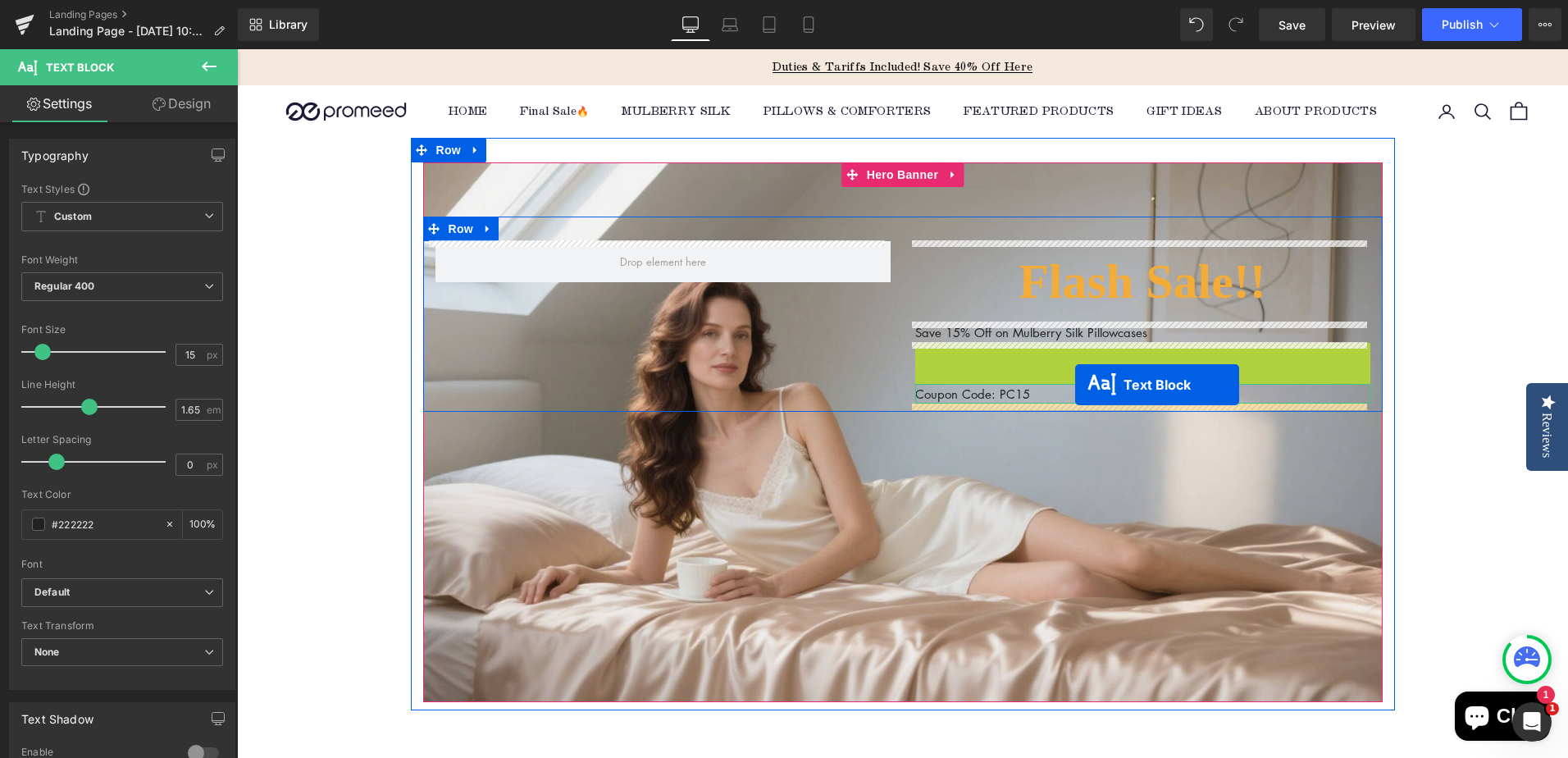
drag, startPoint x: 1088, startPoint y: 354, endPoint x: 1073, endPoint y: 388, distance: 37.2
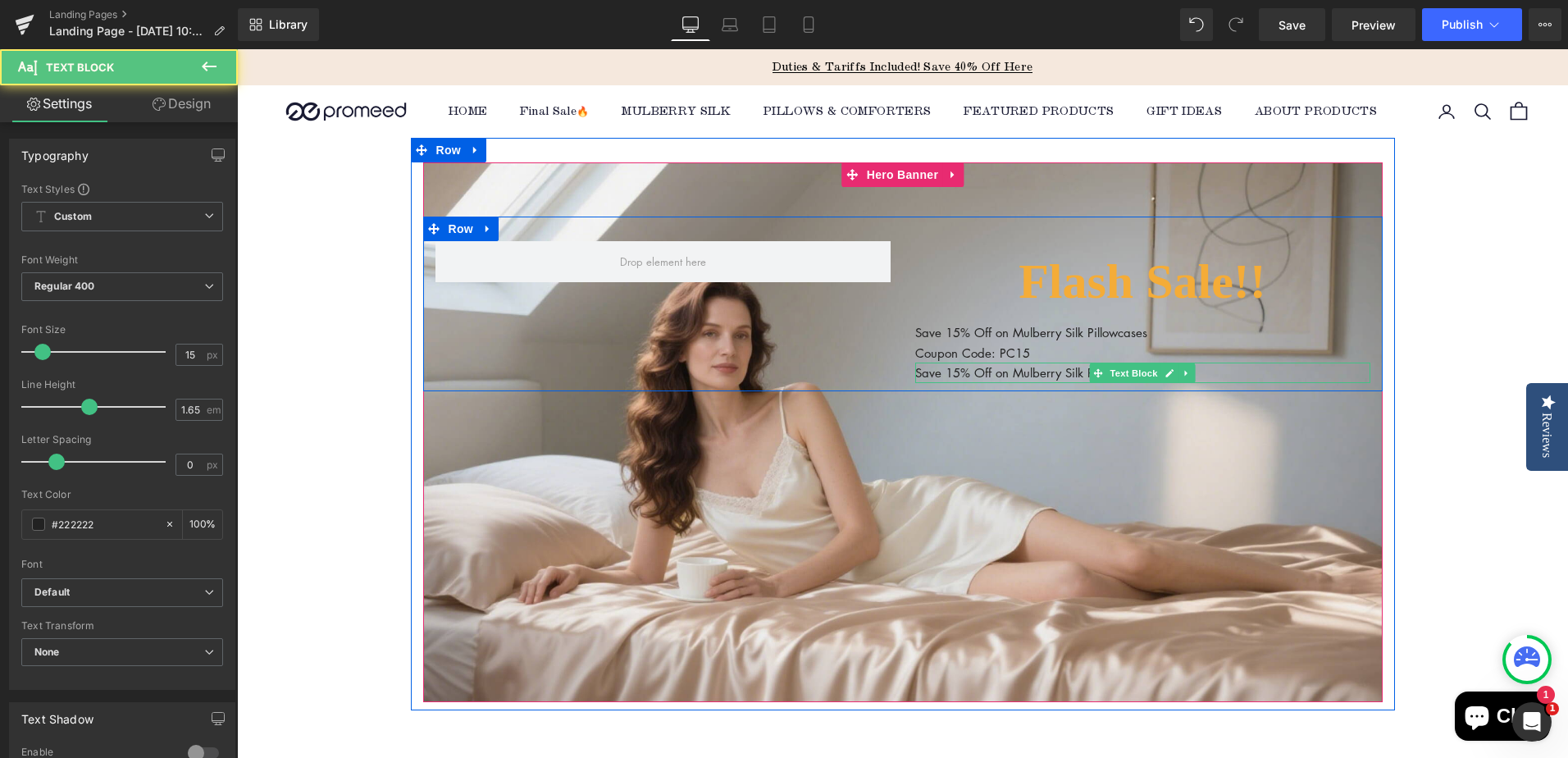
click at [951, 376] on p "Save 15% Off on Mulberry Silk Pillowcases" at bounding box center [1142, 373] width 455 height 21
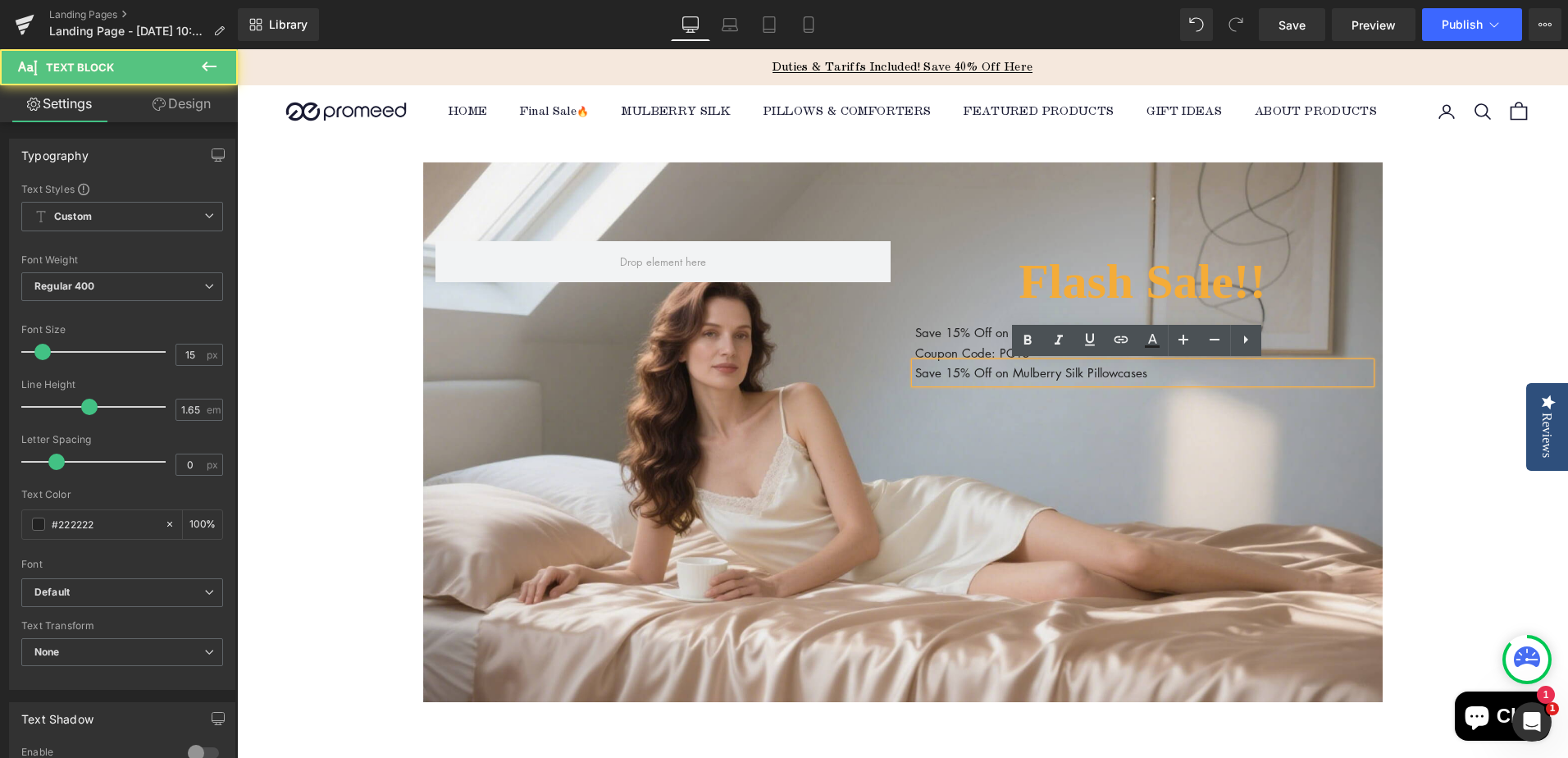
click at [948, 373] on p "Save 15% Off on Mulberry Silk Pillowcases" at bounding box center [1142, 373] width 455 height 21
drag, startPoint x: 941, startPoint y: 373, endPoint x: 951, endPoint y: 372, distance: 10.0
click at [951, 372] on p "Save 15% Off on Mulberry Silk Pillowcases" at bounding box center [1142, 373] width 455 height 21
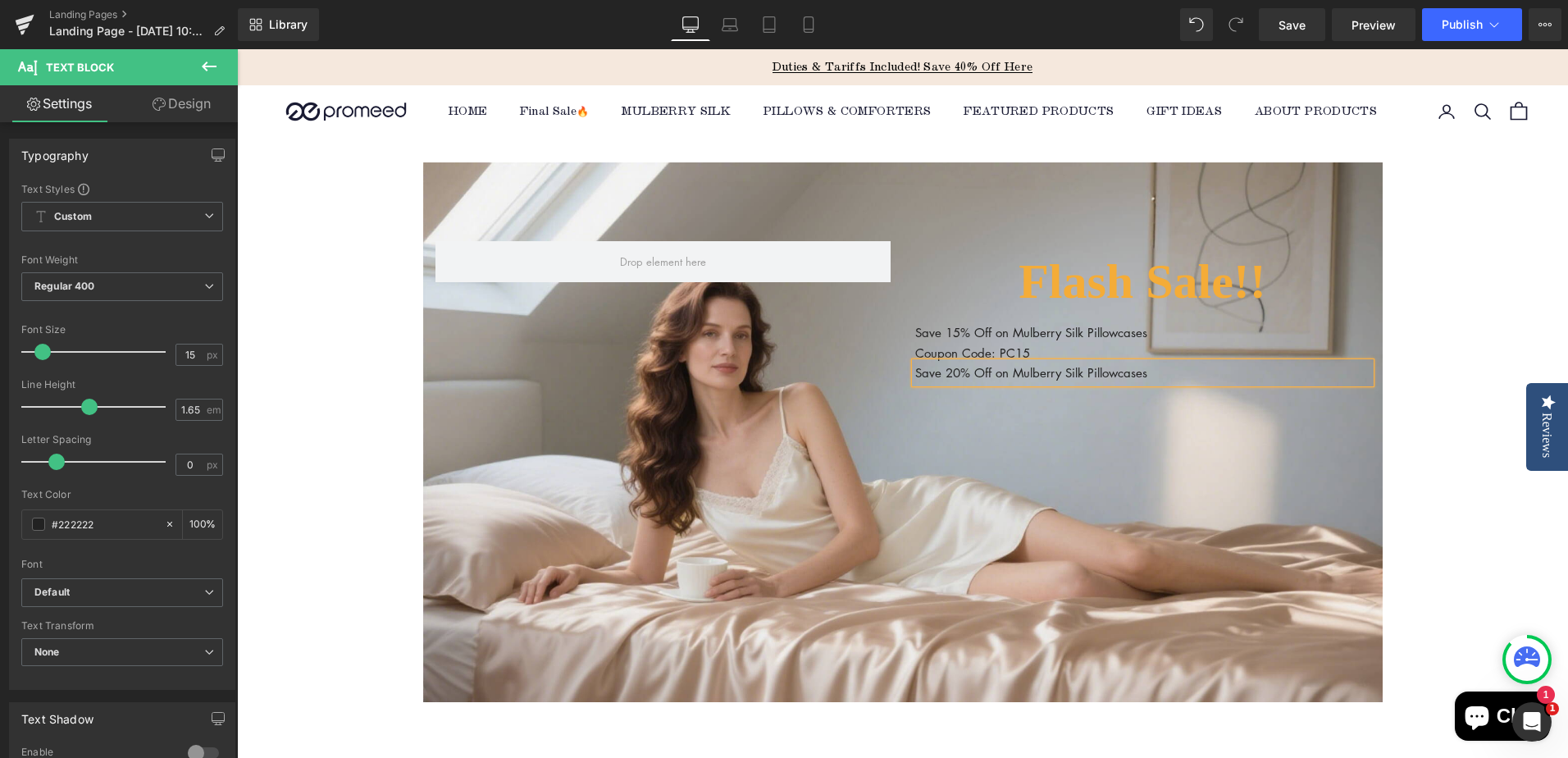
click at [1076, 410] on div "Flash Sale!! Heading Save 15% Off on Mulberry Silk Pillowcases Text Block Coupo…" at bounding box center [902, 432] width 959 height 540
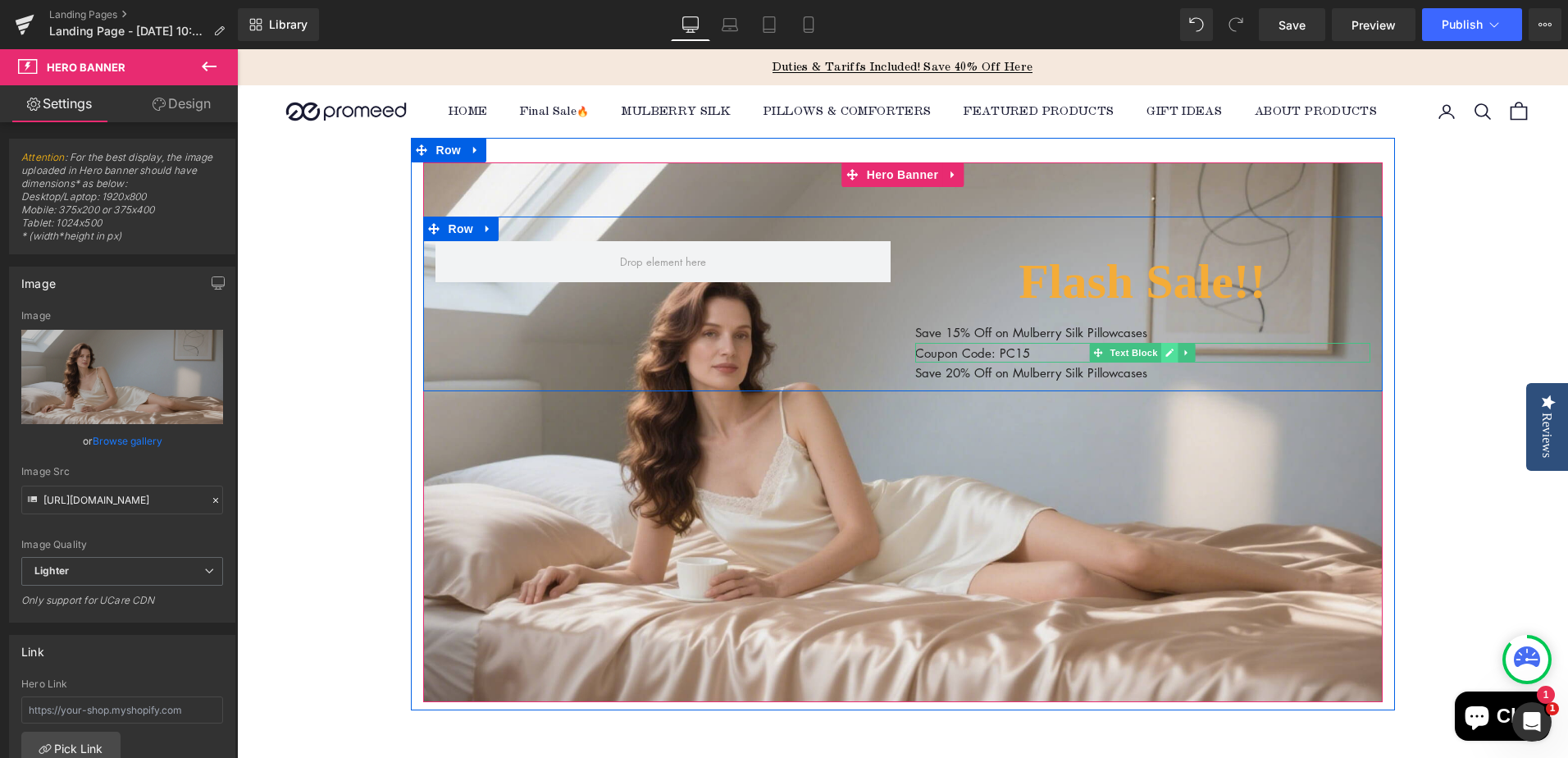
click at [1165, 352] on icon at bounding box center [1170, 352] width 9 height 9
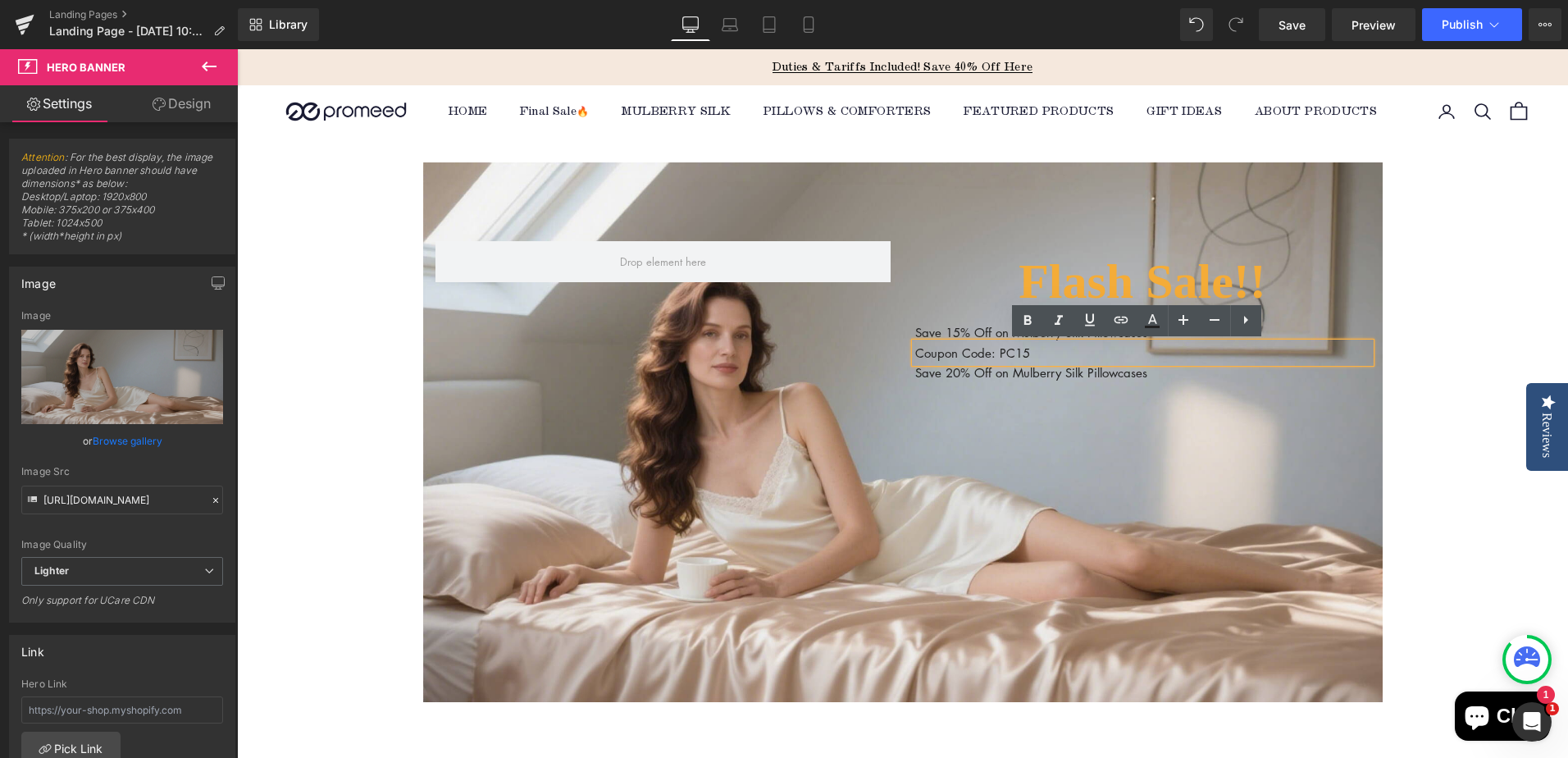
click at [1111, 428] on div "Flash Sale!! Heading Save 15% Off on Mulberry Silk Pillowcases Text Block Coupo…" at bounding box center [902, 432] width 959 height 540
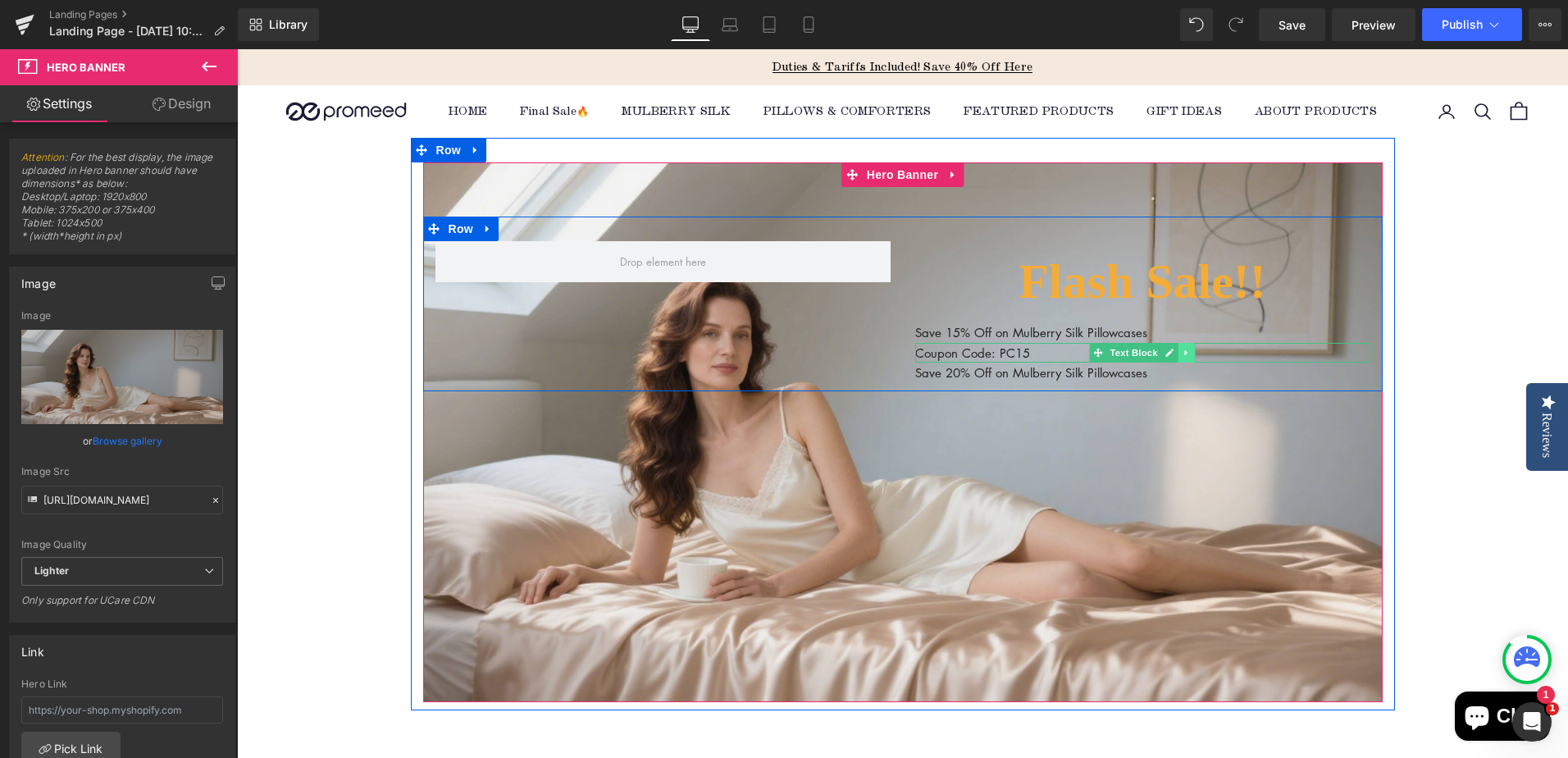
click at [1182, 353] on icon at bounding box center [1187, 352] width 9 height 9
click at [1173, 357] on icon at bounding box center [1178, 352] width 9 height 9
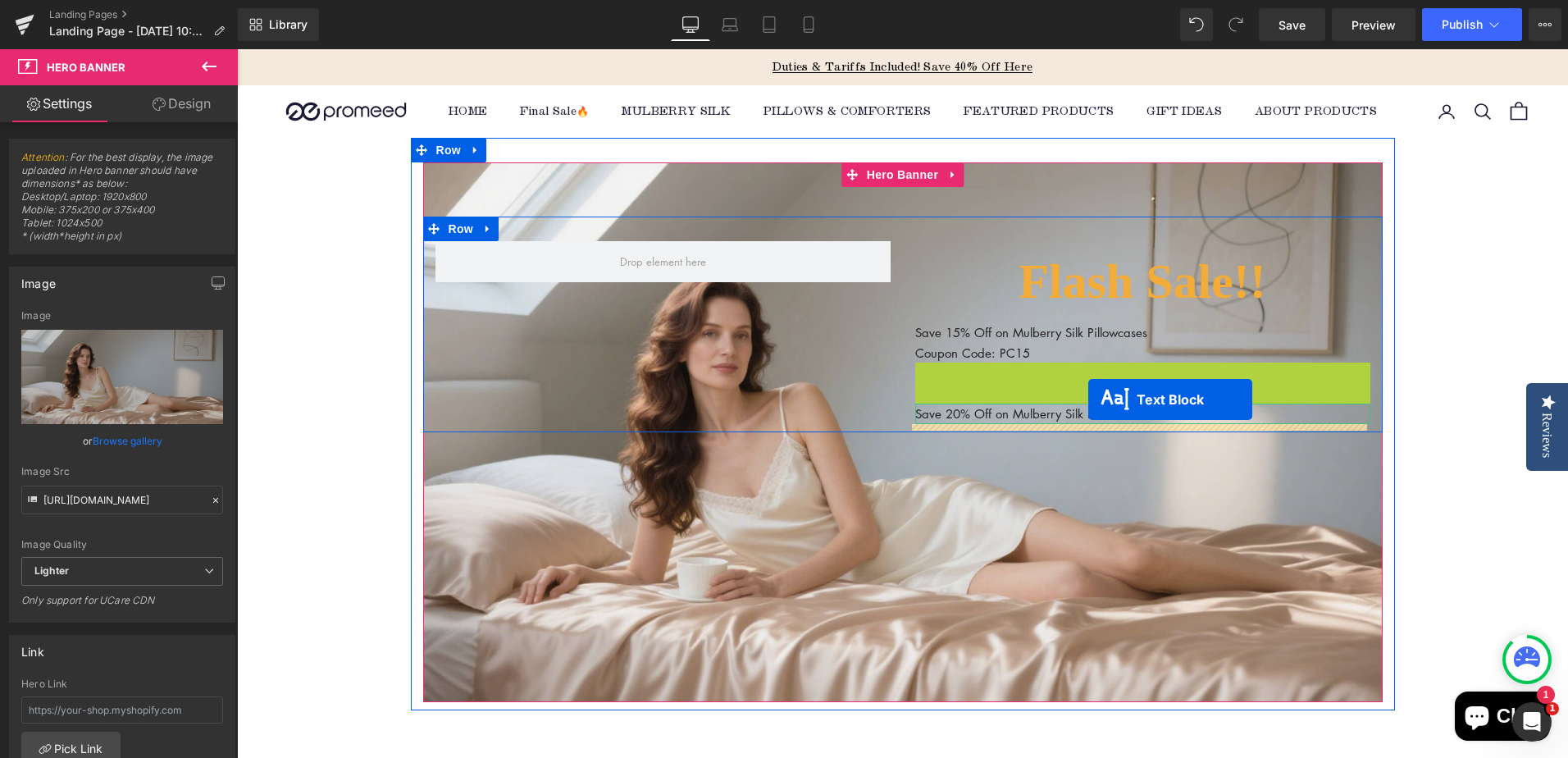
drag, startPoint x: 1095, startPoint y: 370, endPoint x: 1088, endPoint y: 399, distance: 29.8
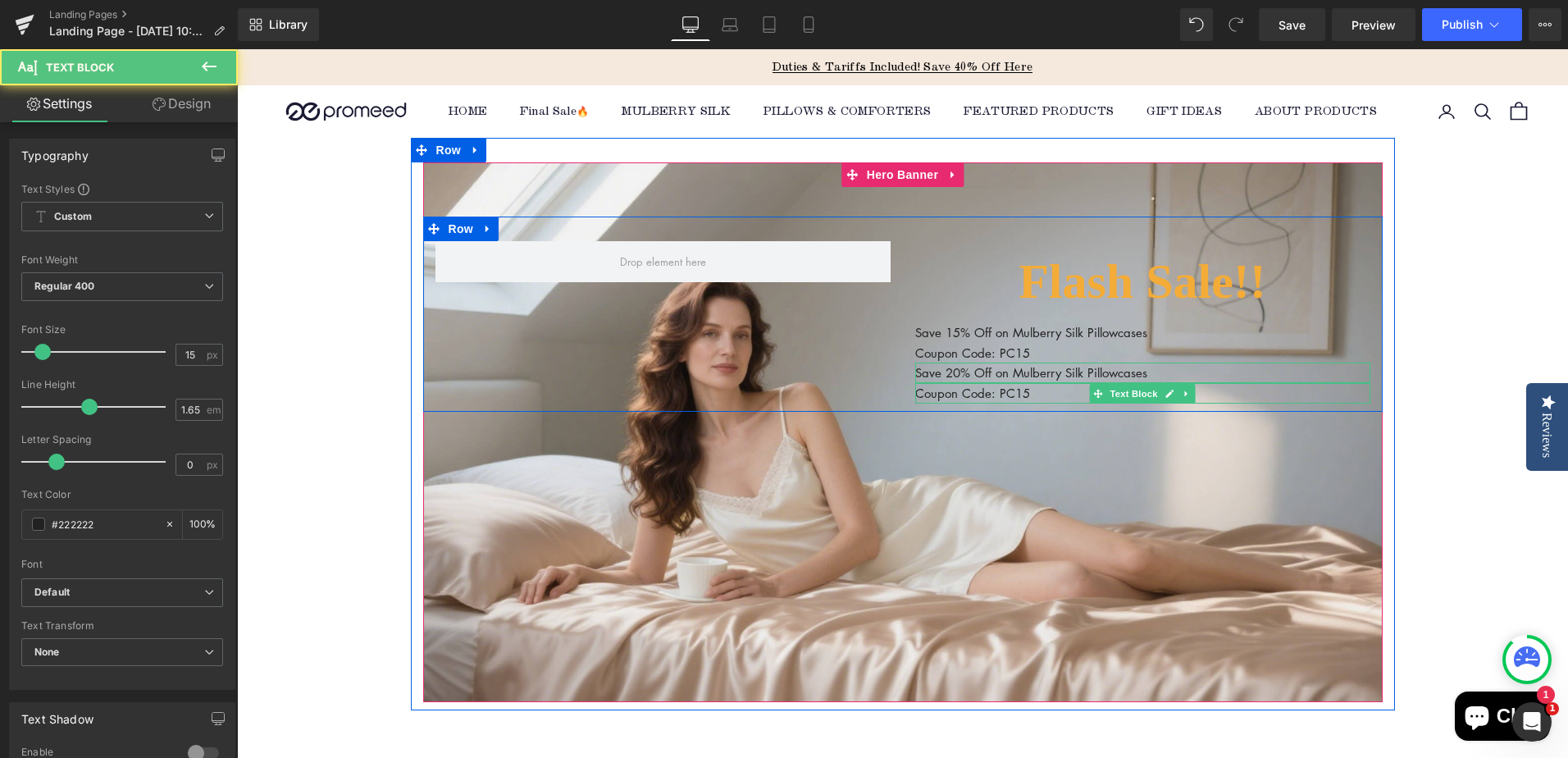
click at [976, 394] on p "Coupon Code: PC15" at bounding box center [1142, 394] width 455 height 21
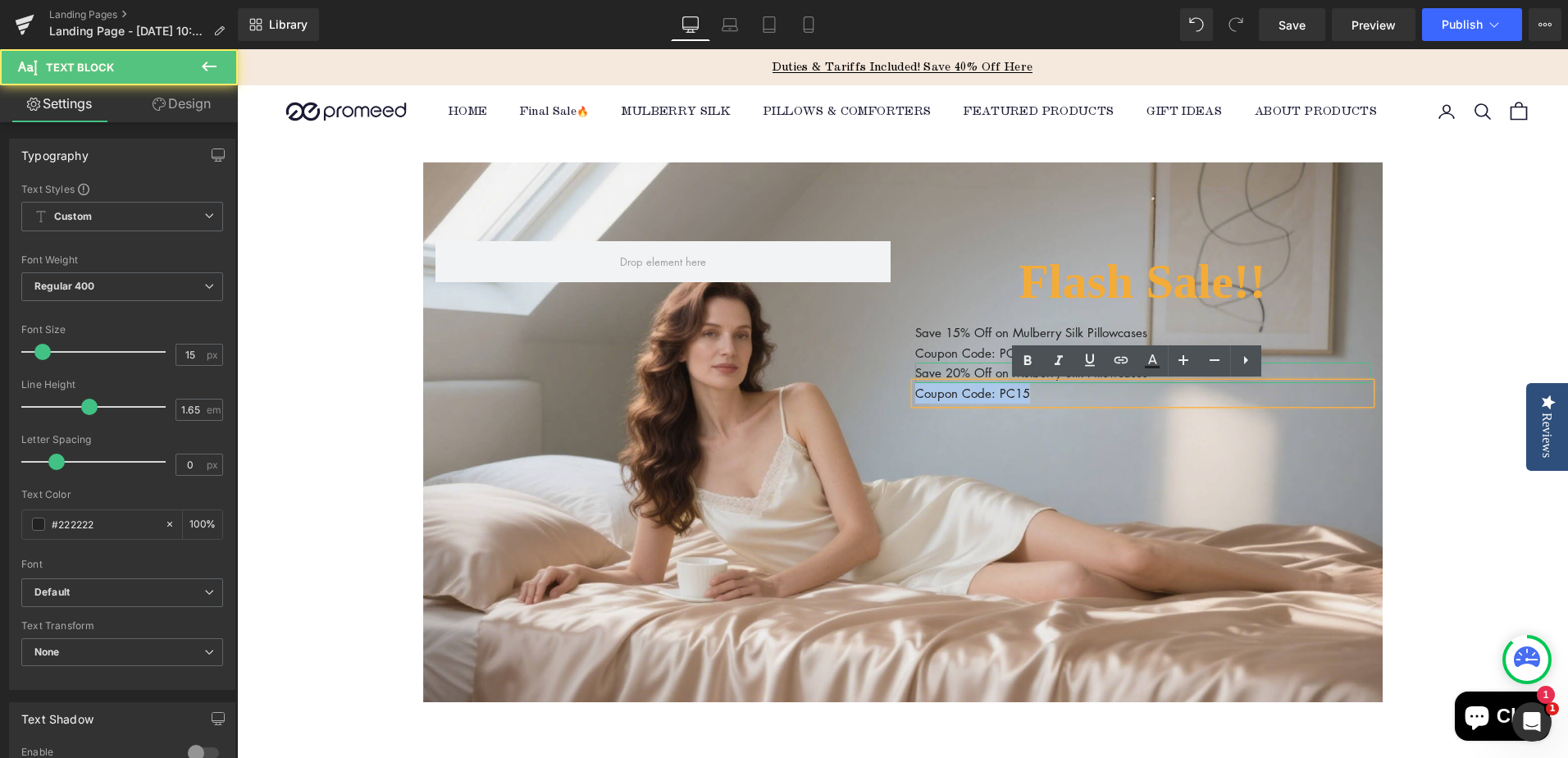
drag, startPoint x: 912, startPoint y: 395, endPoint x: 1032, endPoint y: 390, distance: 120.1
click at [1032, 390] on p "Coupon Code: PC15" at bounding box center [1142, 394] width 455 height 21
paste div
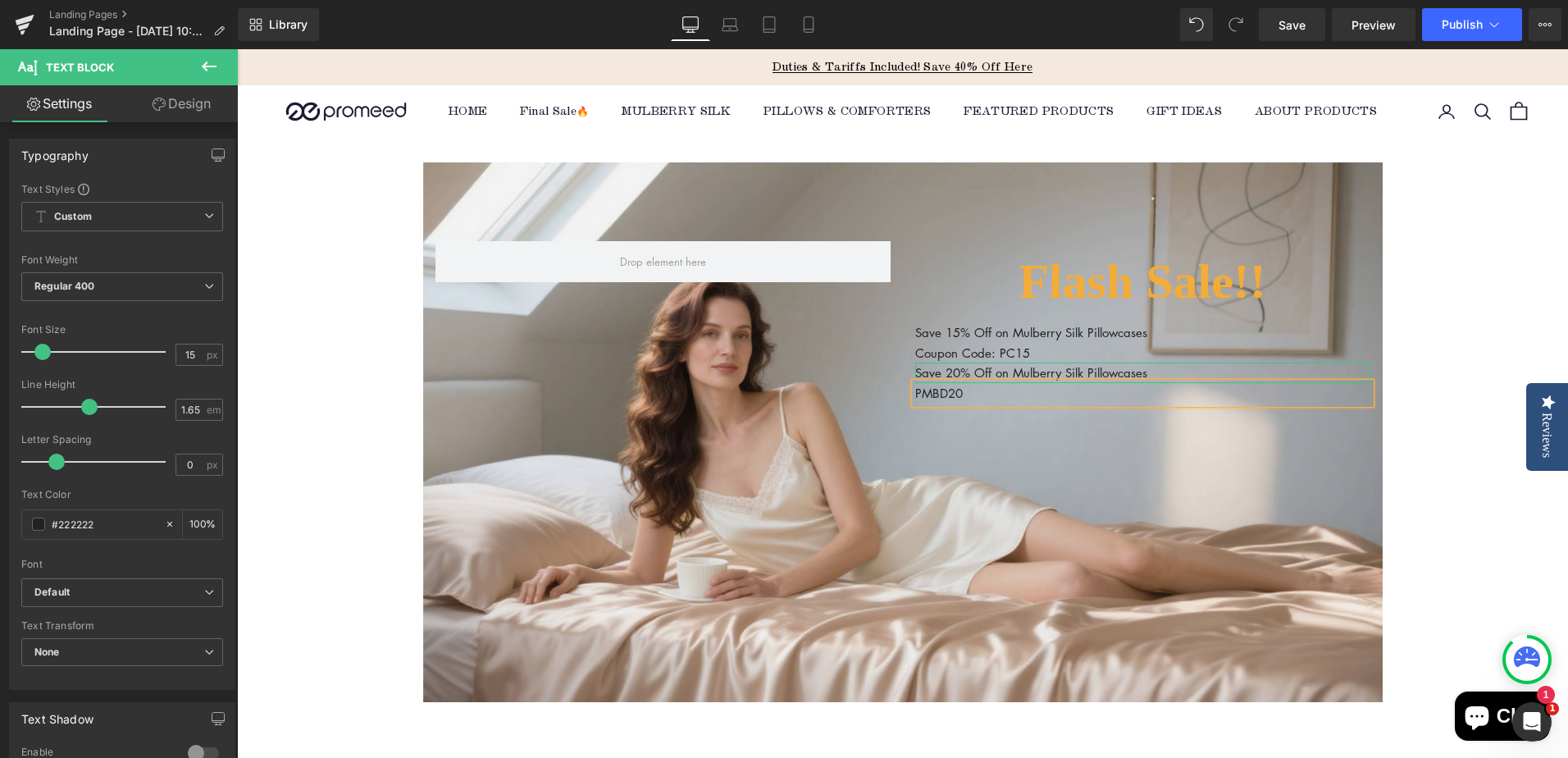
click at [915, 391] on div "PMBD20" at bounding box center [1142, 394] width 455 height 21
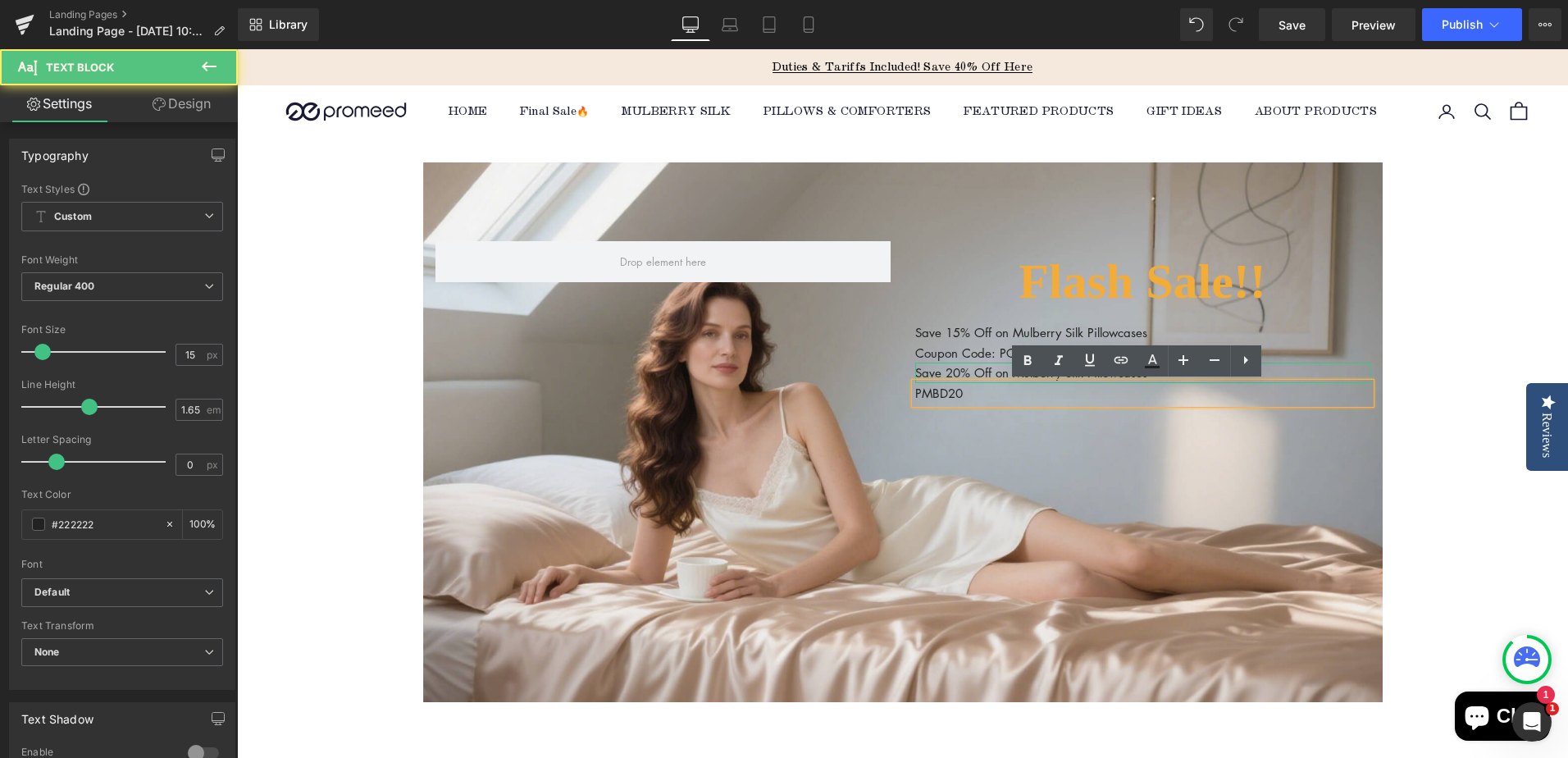
click at [915, 394] on p "PMBD20" at bounding box center [1142, 394] width 455 height 21
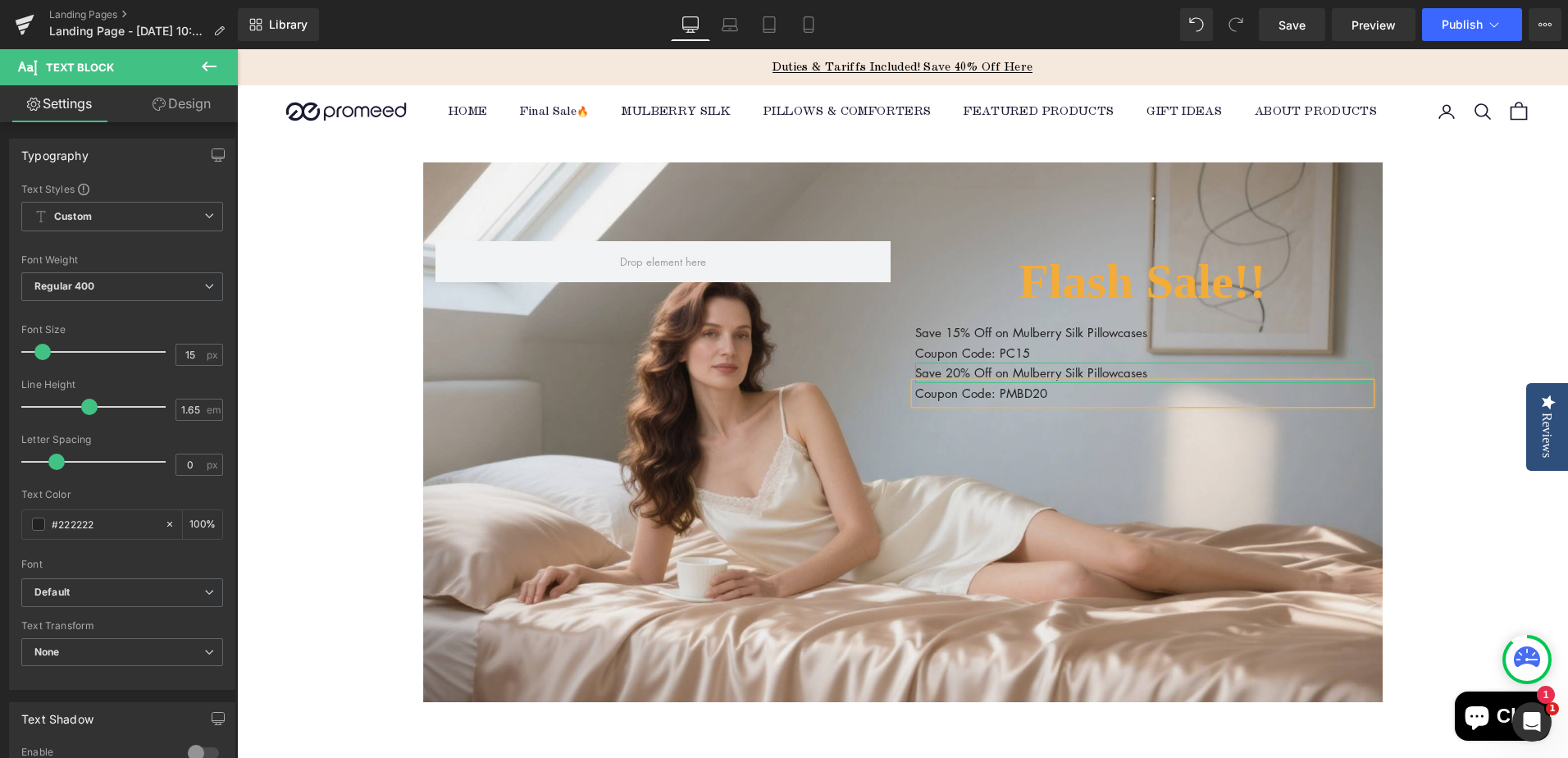
click at [1055, 506] on div "Flash Sale!! Heading Save 15% Off on Mulberry Silk Pillowcases Text Block Coupo…" at bounding box center [902, 432] width 959 height 540
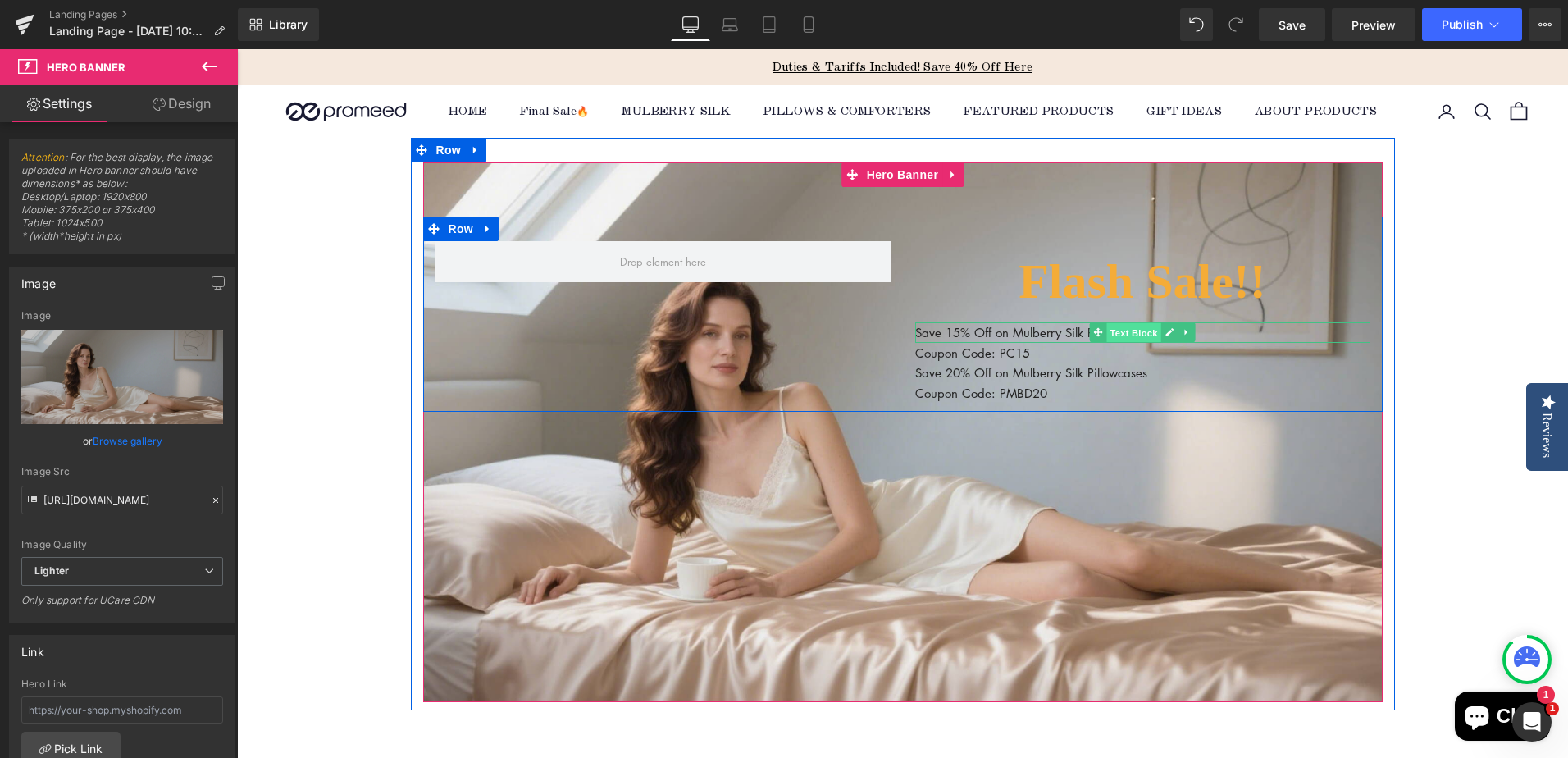
click at [1116, 331] on span "Text Block" at bounding box center [1133, 332] width 54 height 20
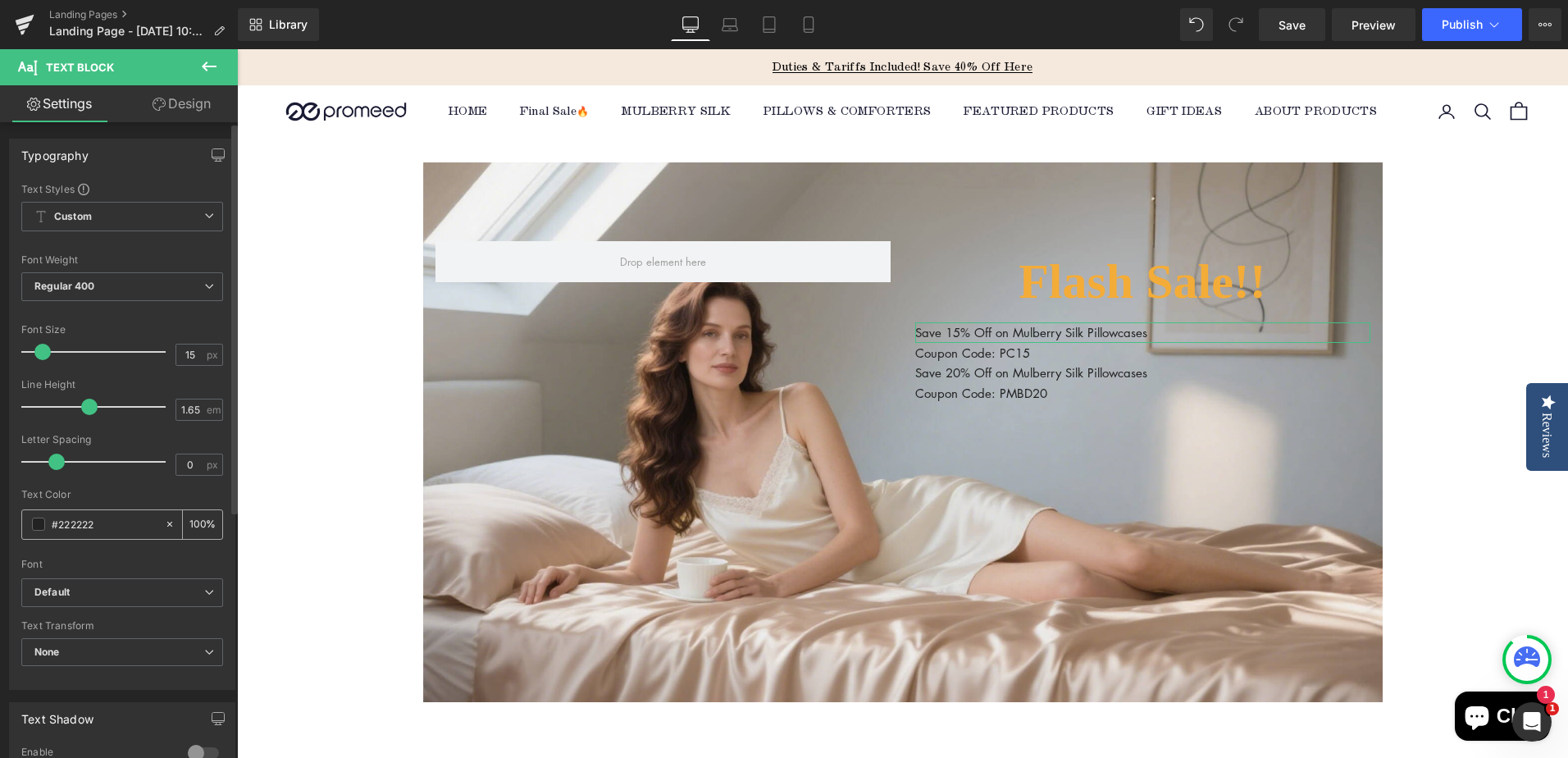
drag, startPoint x: 59, startPoint y: 527, endPoint x: 123, endPoint y: 525, distance: 64.0
click at [123, 525] on input "#222222" at bounding box center [104, 523] width 105 height 18
type input "#ff"
type input "0"
type input "#fff"
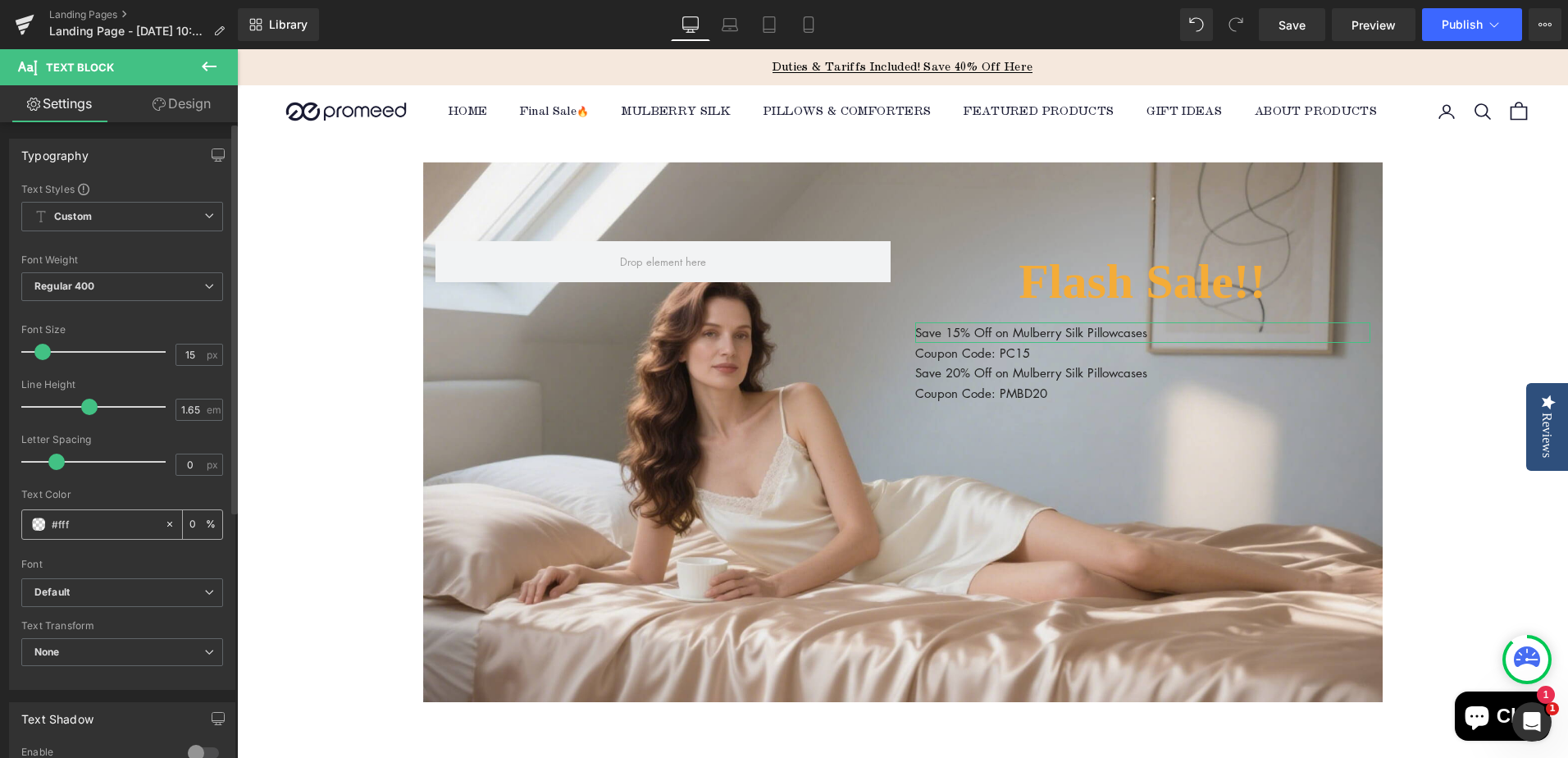
type input "100"
type input "#fffff"
type input "0"
type input "#ffffff"
type input "100"
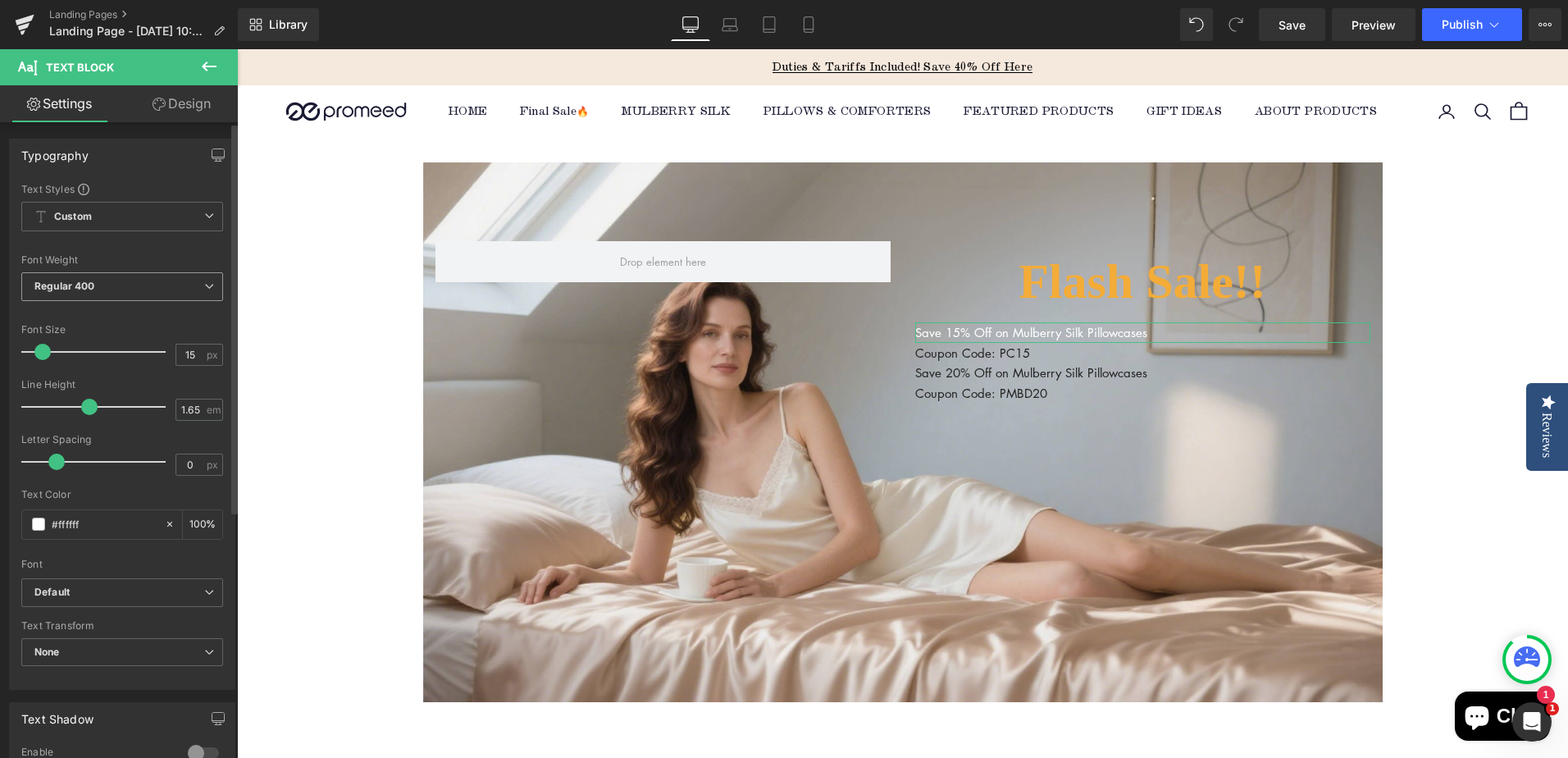
type input "#ffffff"
click at [147, 295] on span "Regular 400" at bounding box center [123, 286] width 202 height 28
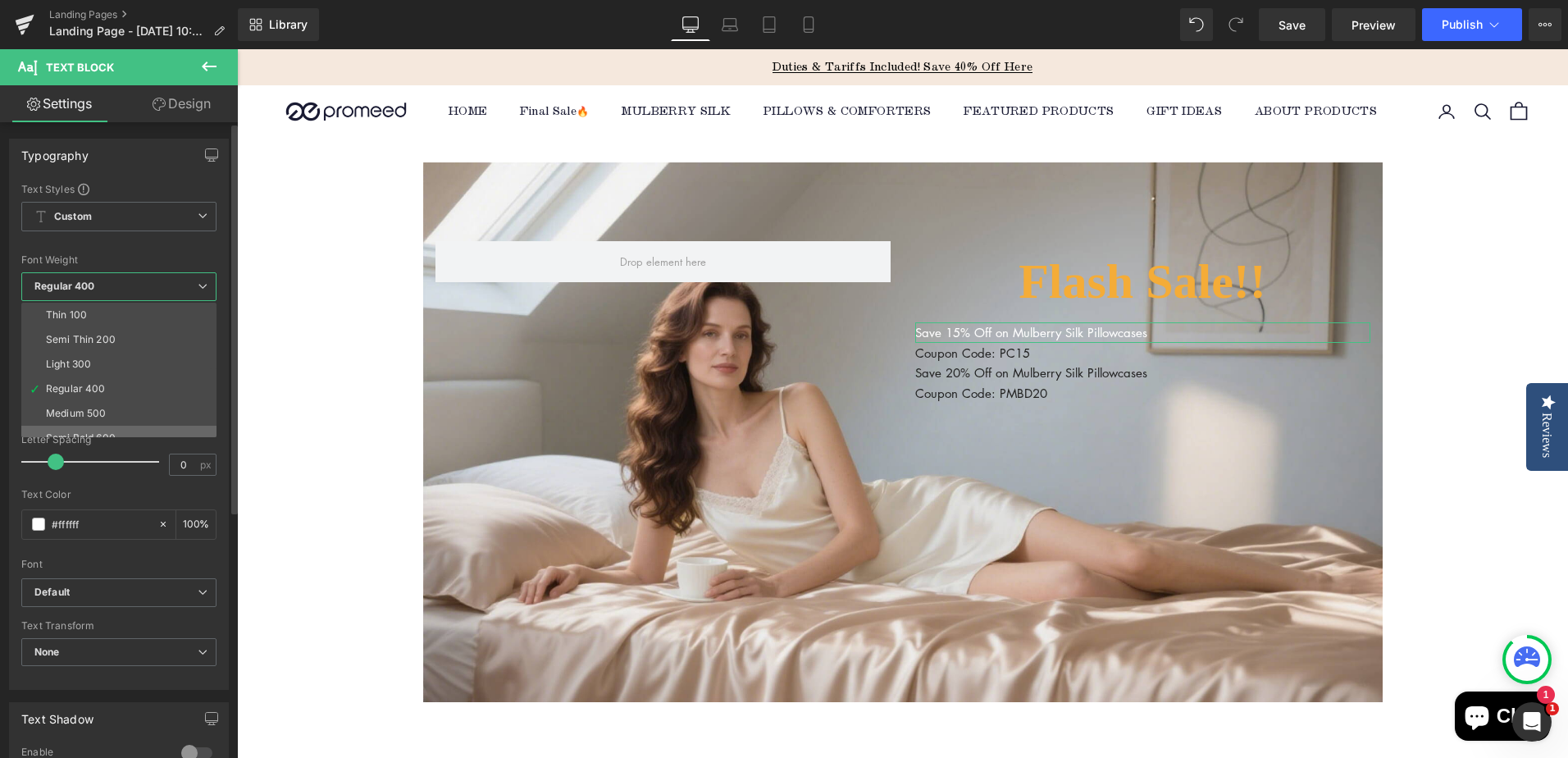
click at [124, 428] on li "Semi Bold 600" at bounding box center [123, 438] width 203 height 25
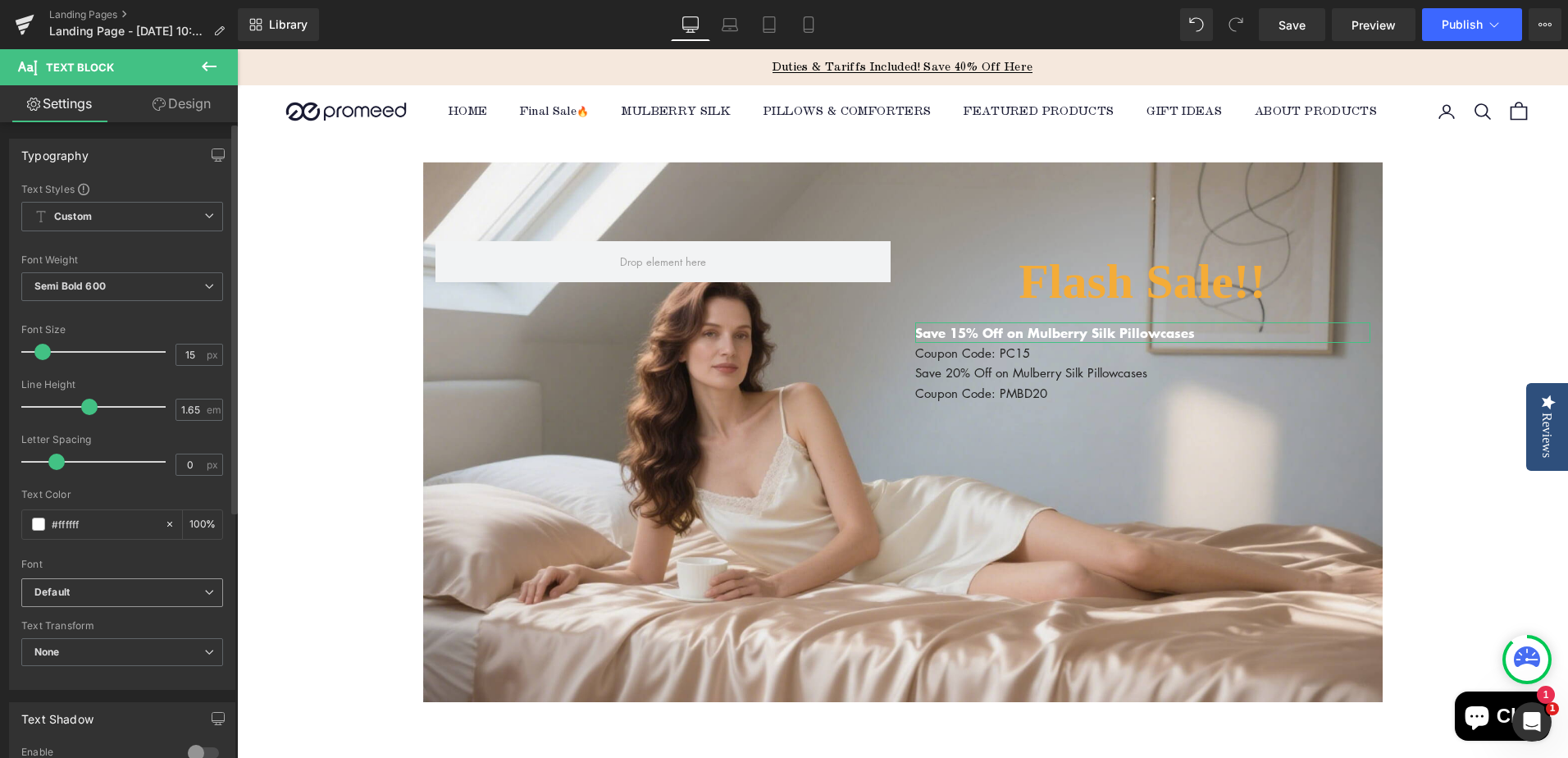
click at [96, 590] on b "Default" at bounding box center [119, 592] width 170 height 14
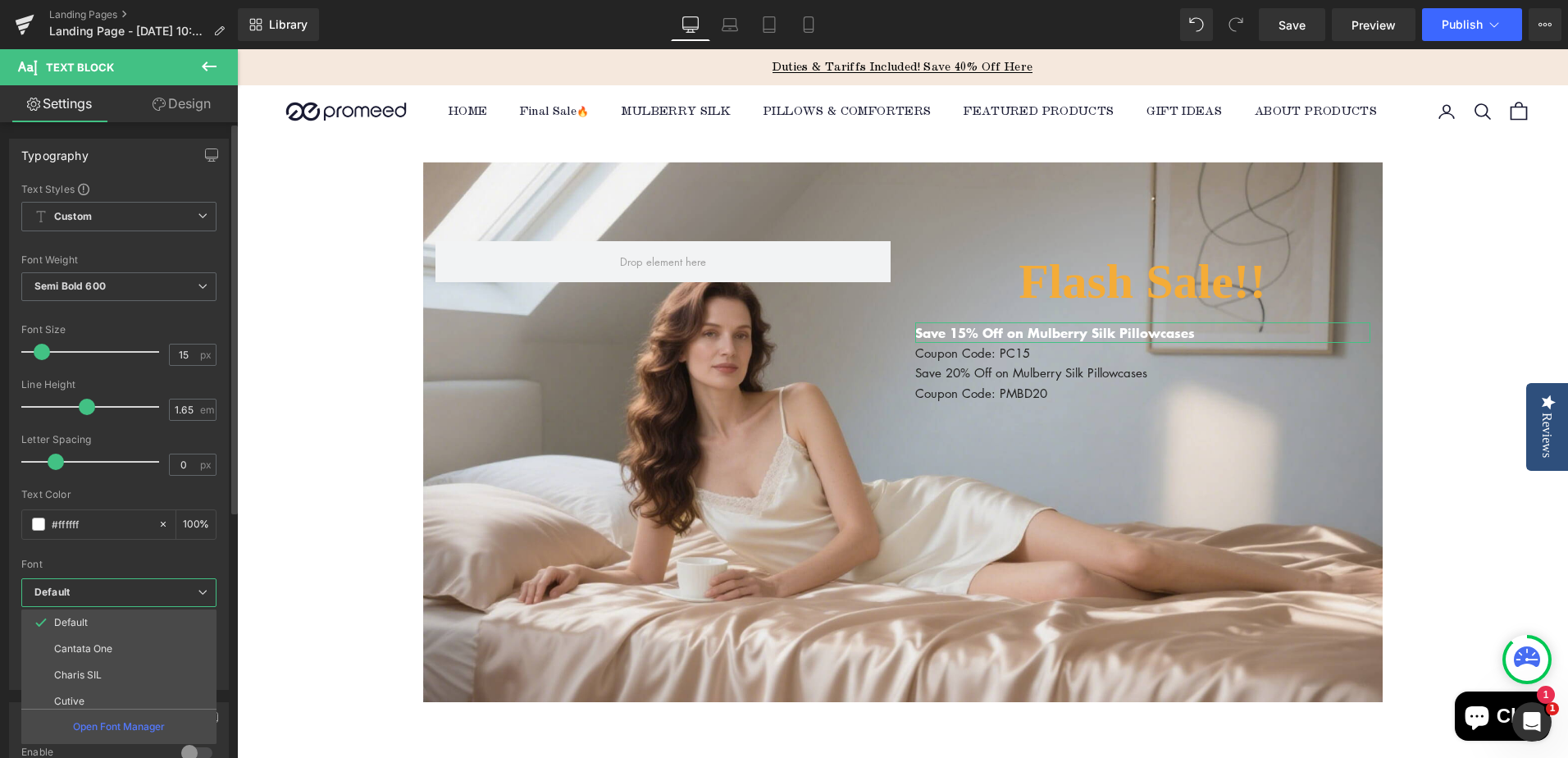
click at [96, 590] on b "Default" at bounding box center [115, 592] width 163 height 14
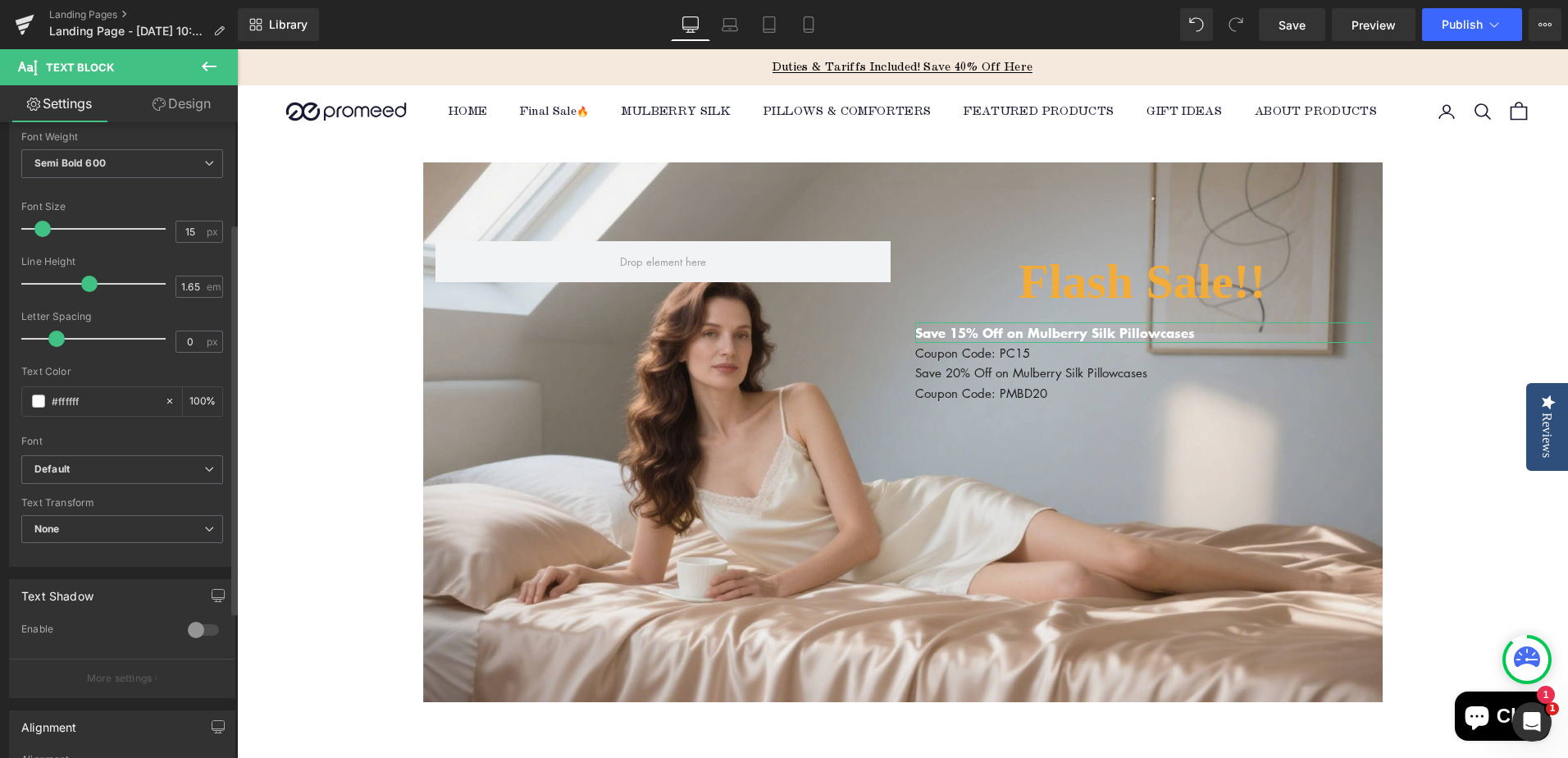
scroll to position [164, 0]
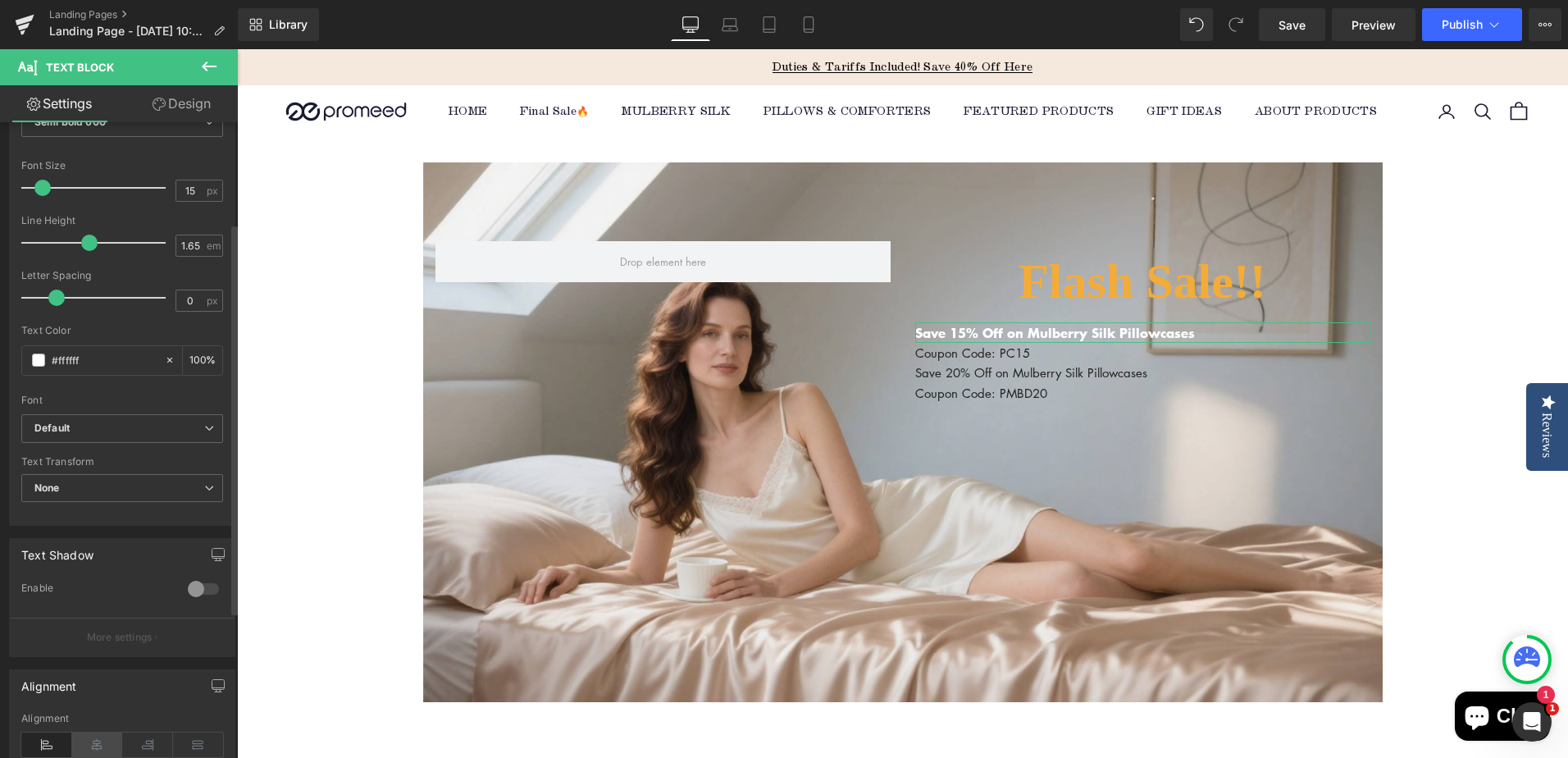
click at [96, 740] on icon at bounding box center [97, 745] width 51 height 25
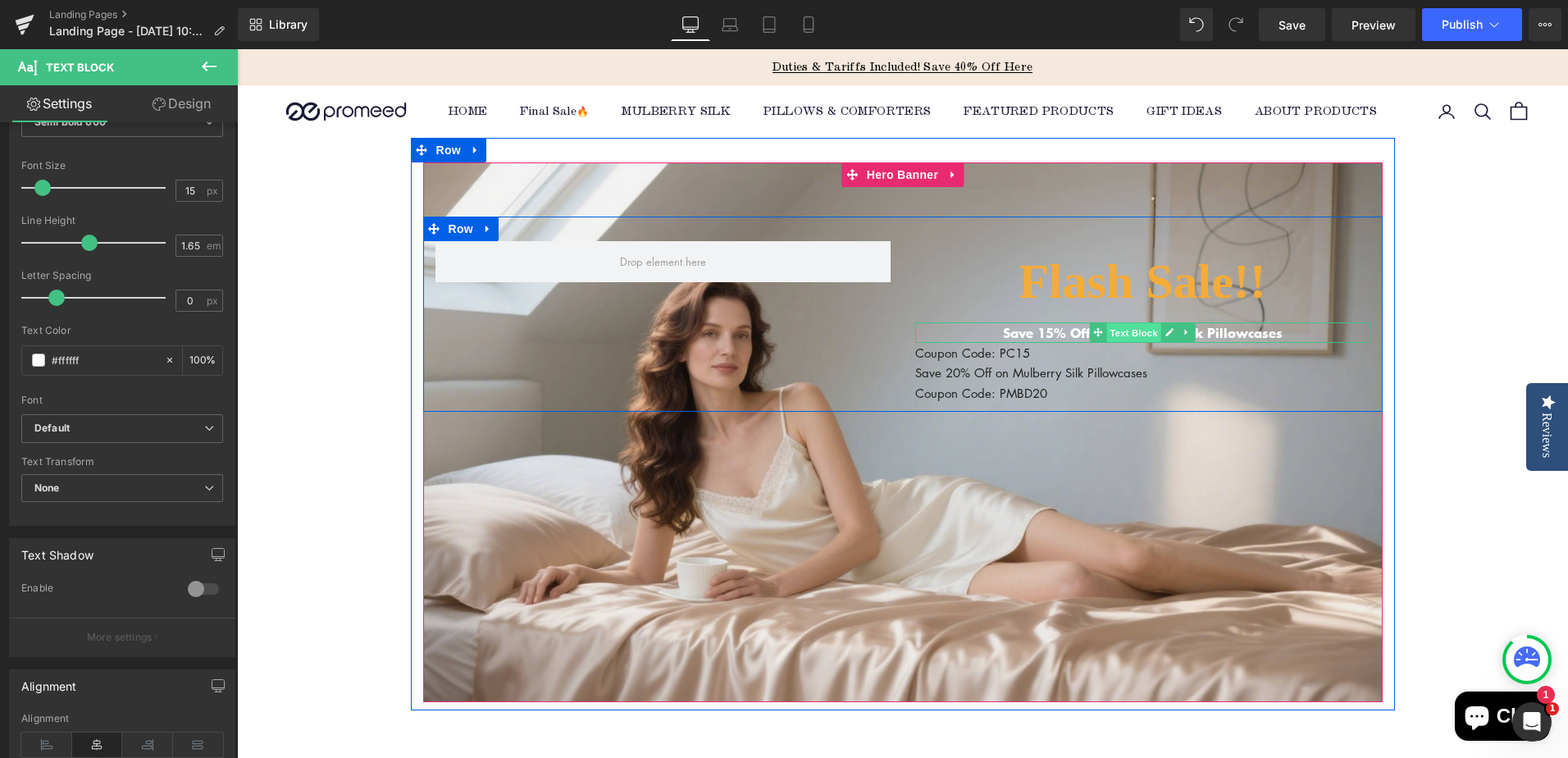
click at [1141, 330] on span "Text Block" at bounding box center [1133, 332] width 54 height 20
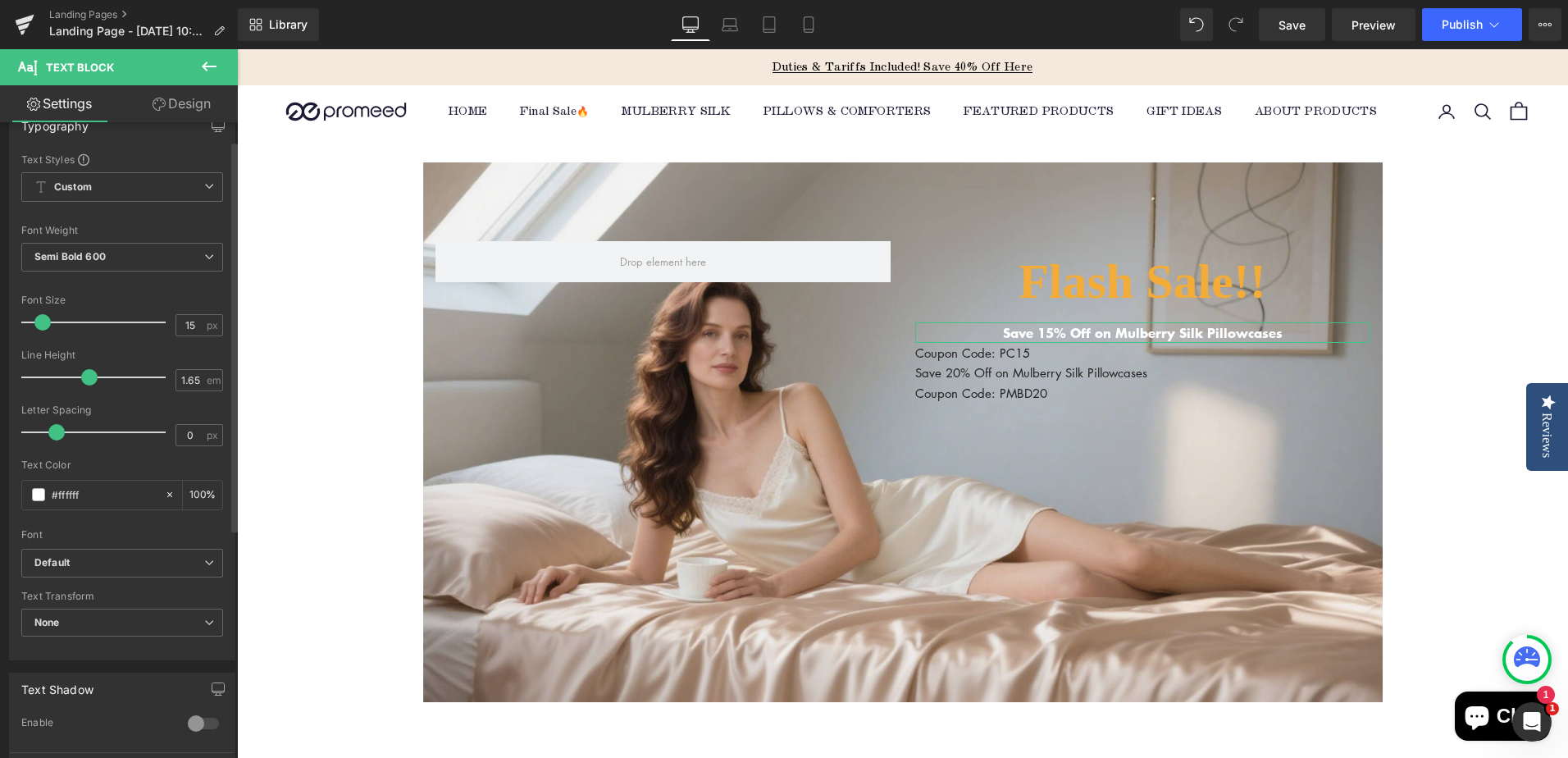
scroll to position [0, 0]
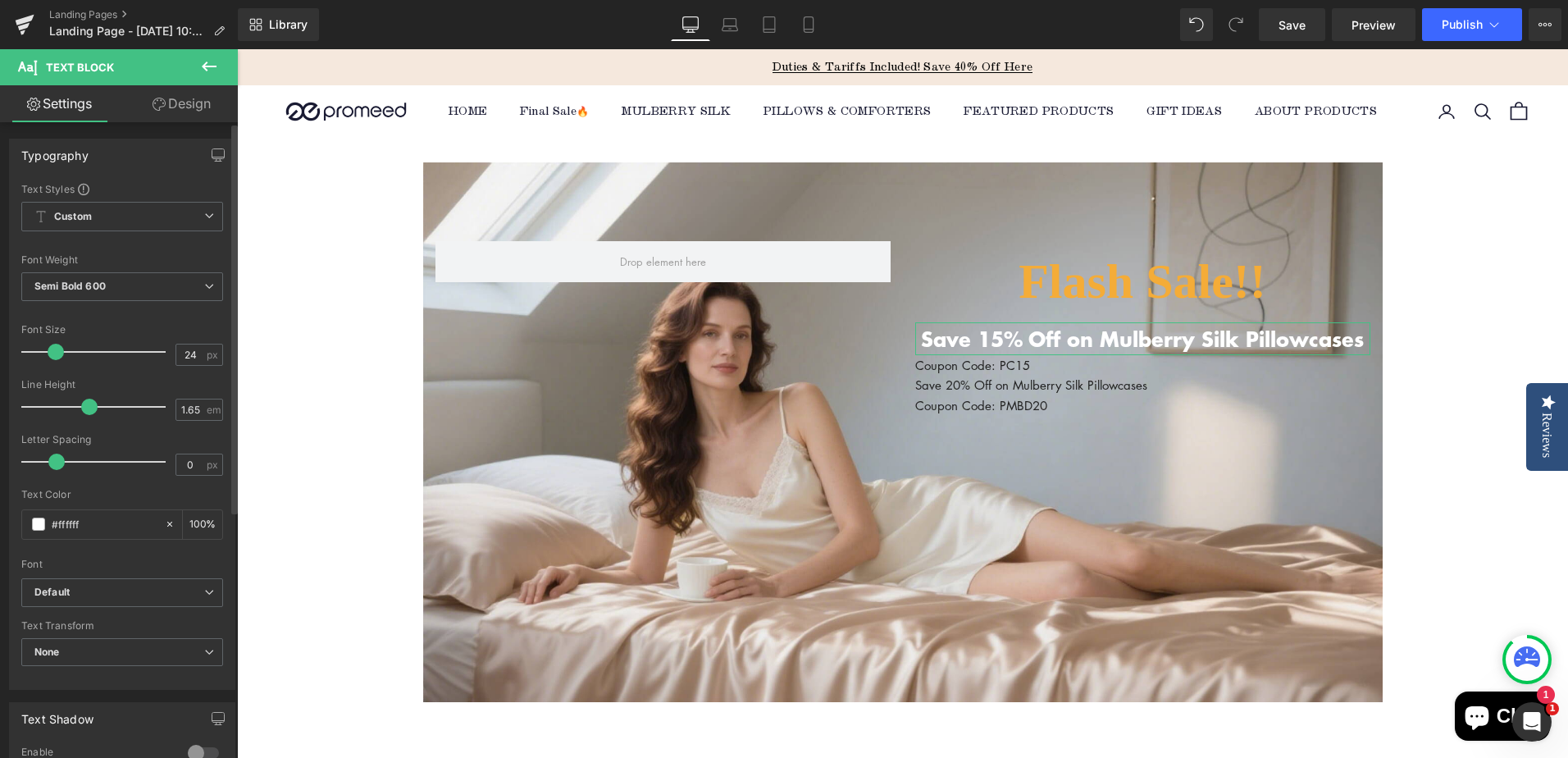
drag, startPoint x: 49, startPoint y: 352, endPoint x: 61, endPoint y: 352, distance: 12.0
click at [61, 352] on span at bounding box center [55, 351] width 16 height 16
click at [189, 352] on input "24" at bounding box center [191, 355] width 28 height 21
type input "25"
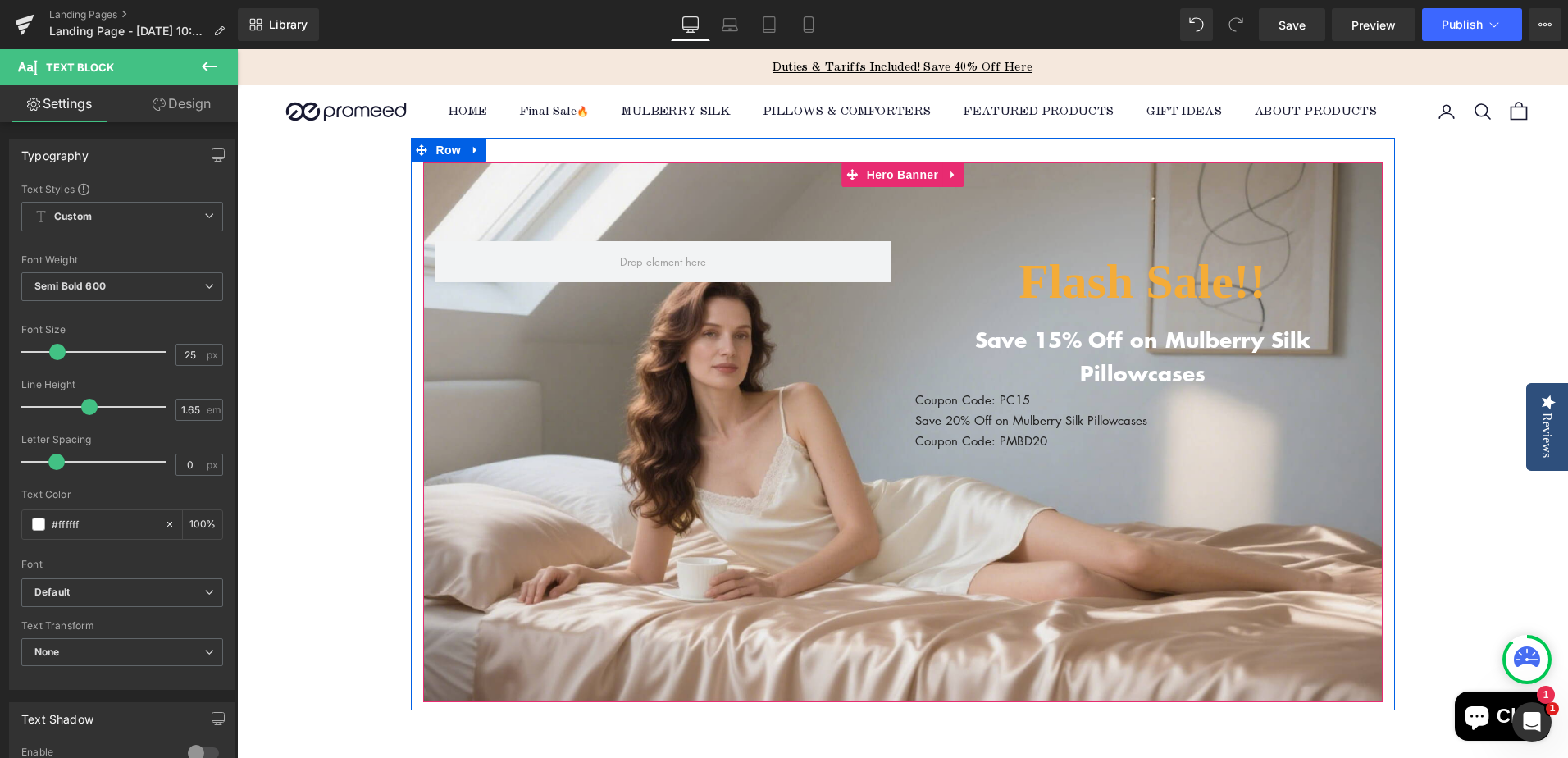
click at [1150, 432] on div "Flash Sale!! Heading Save 15% Off on Mulberry Silk Pillowcases Text Block Coupo…" at bounding box center [902, 432] width 959 height 540
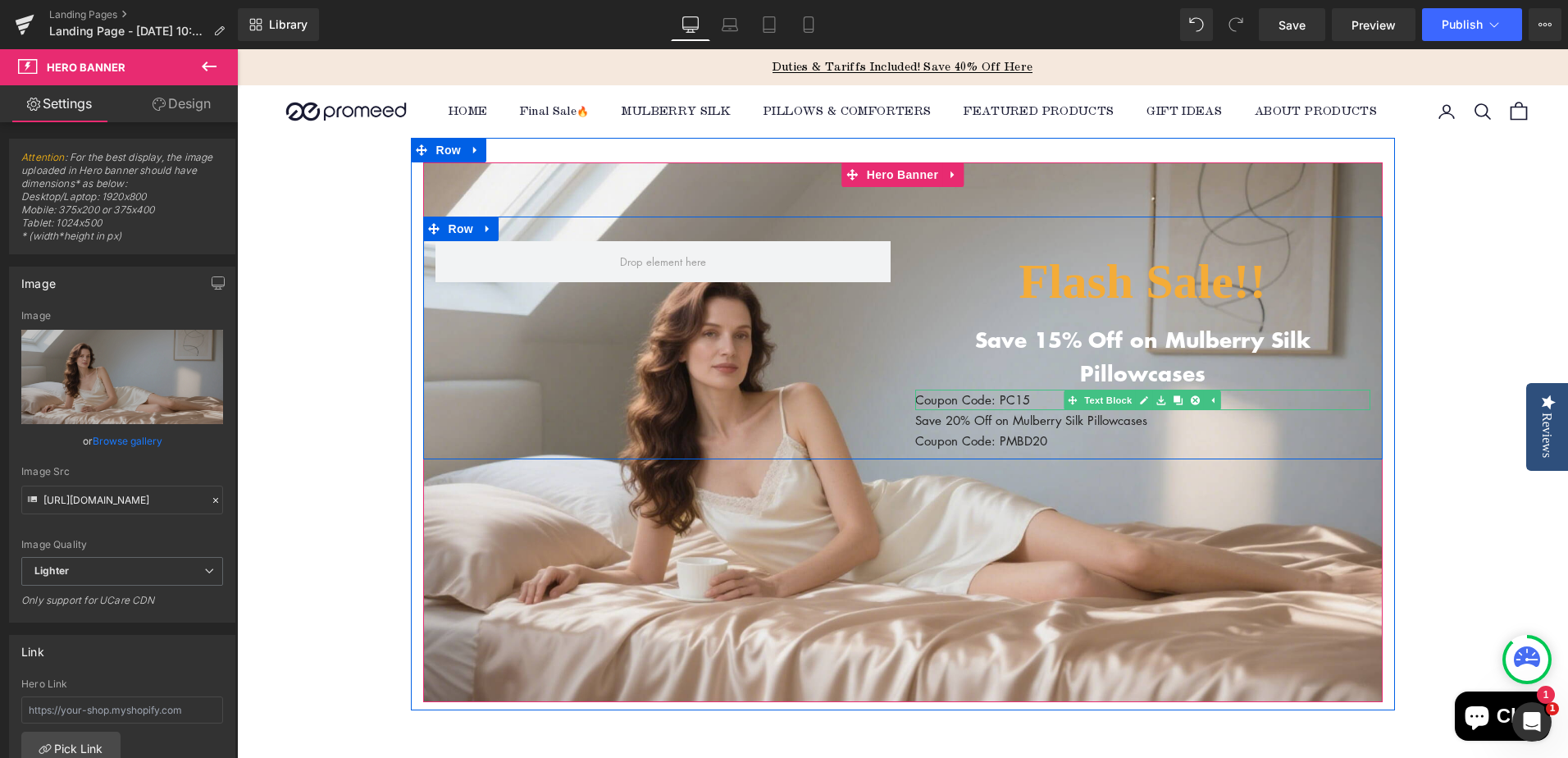
click at [1006, 390] on p "Coupon Code: PC15" at bounding box center [1142, 400] width 455 height 21
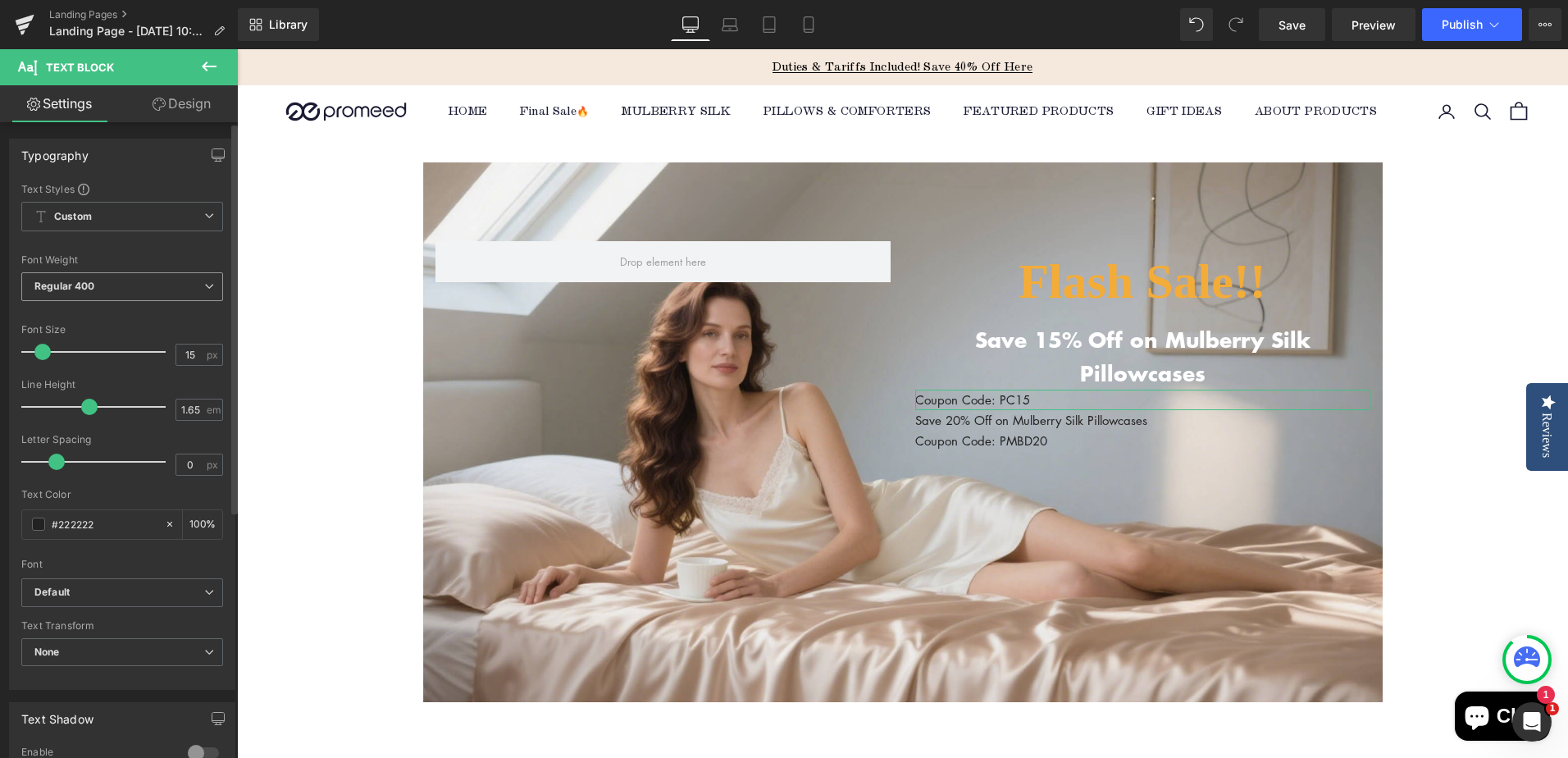
click at [116, 294] on span "Regular 400" at bounding box center [123, 286] width 202 height 28
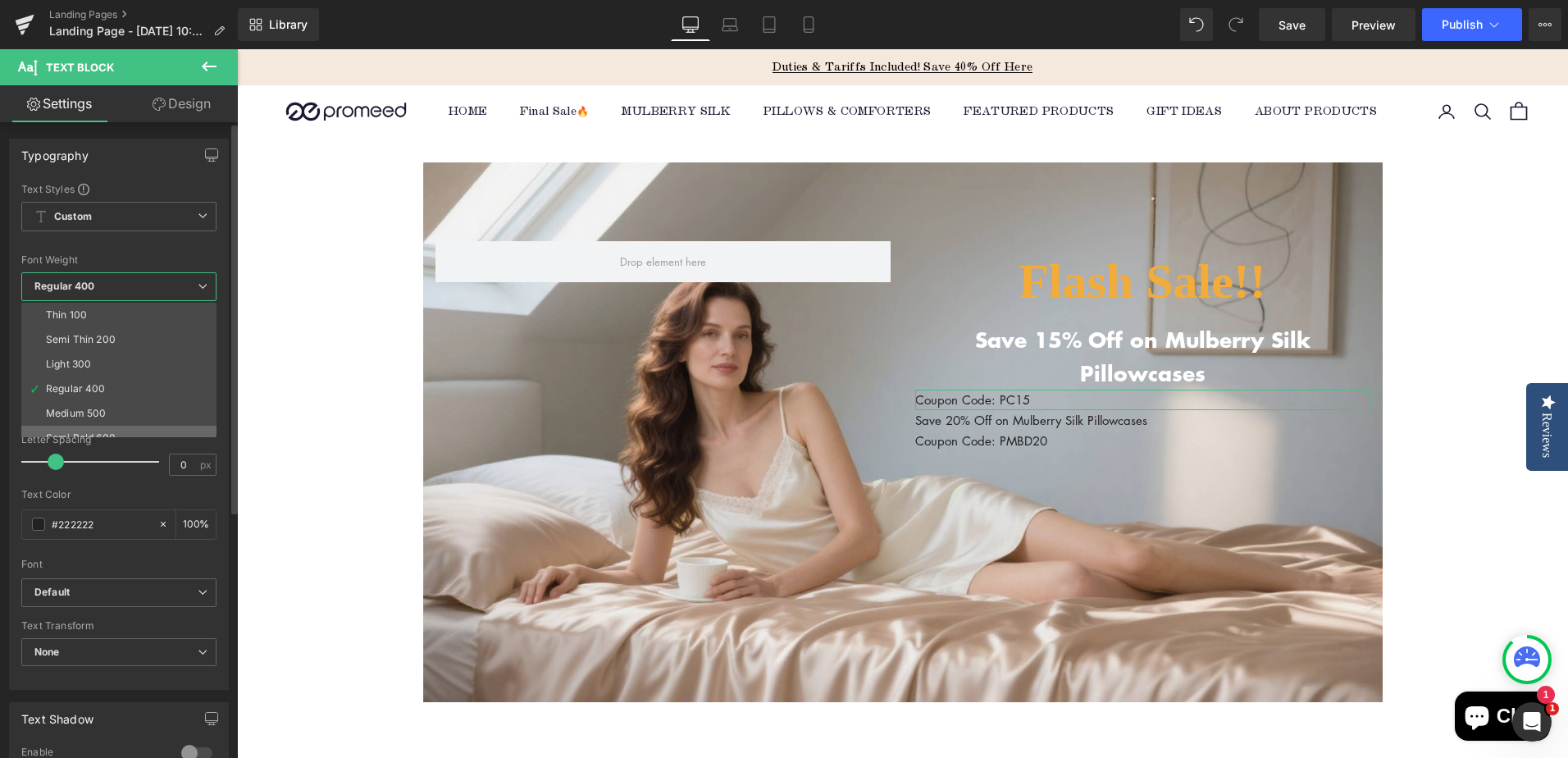
click at [110, 435] on div "Semi Bold 600" at bounding box center [81, 438] width 70 height 11
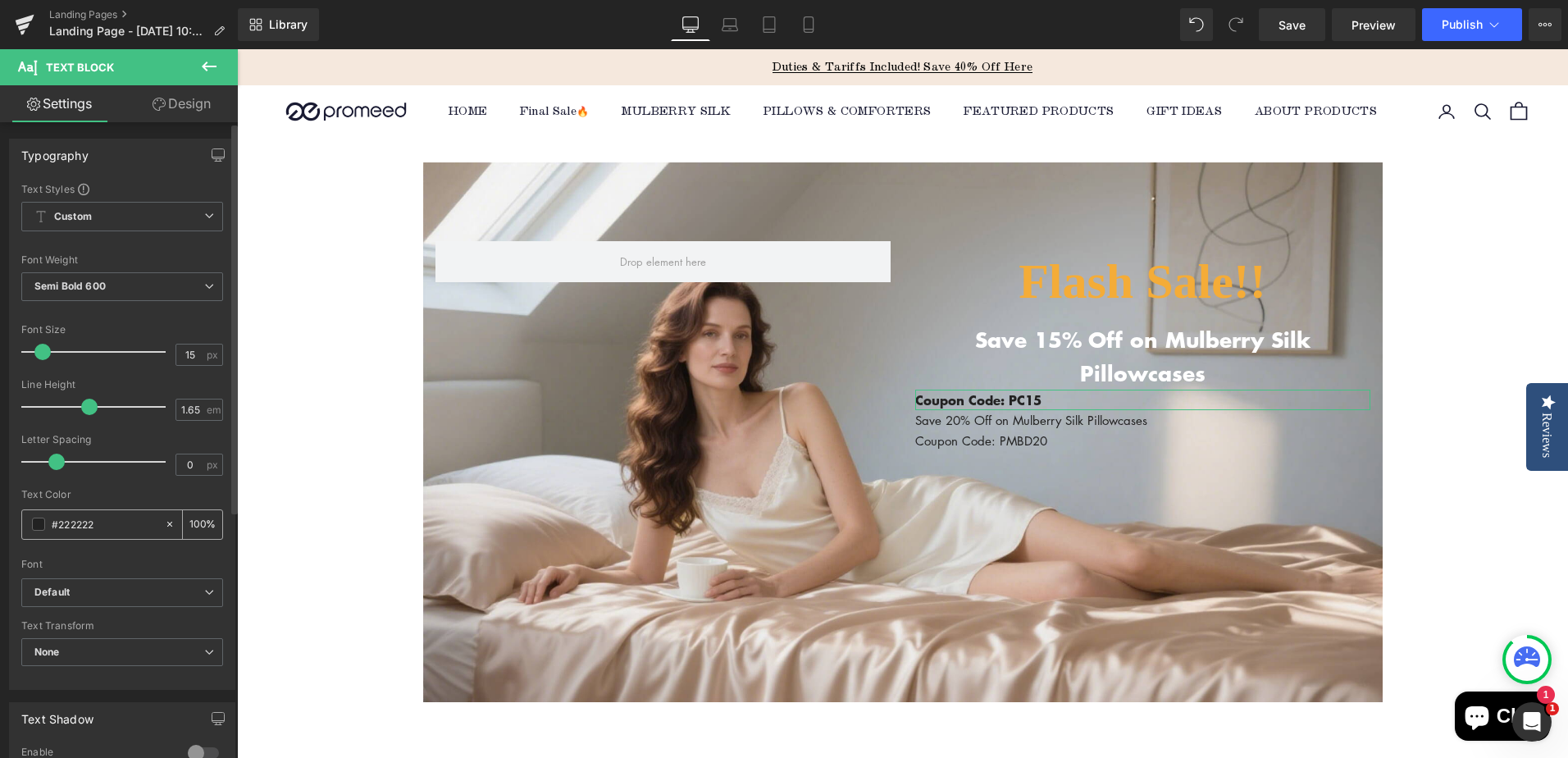
drag, startPoint x: 59, startPoint y: 523, endPoint x: 149, endPoint y: 522, distance: 90.0
click at [149, 522] on input "#222222" at bounding box center [104, 523] width 105 height 18
type input "#f"
type input "0"
type input "#fff"
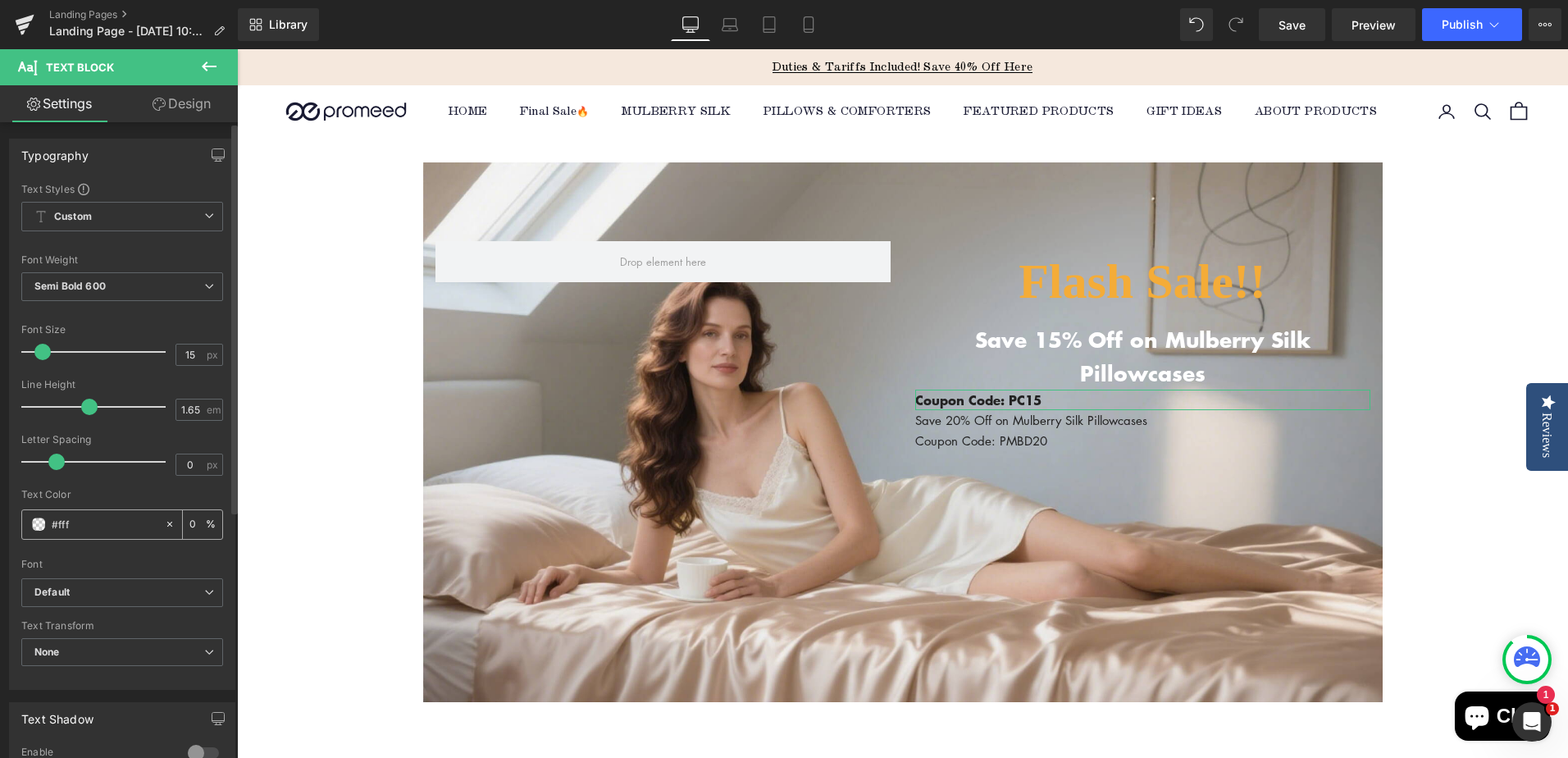
type input "100"
type input "#fffff"
type input "0"
type input "#ffffff"
type input "100"
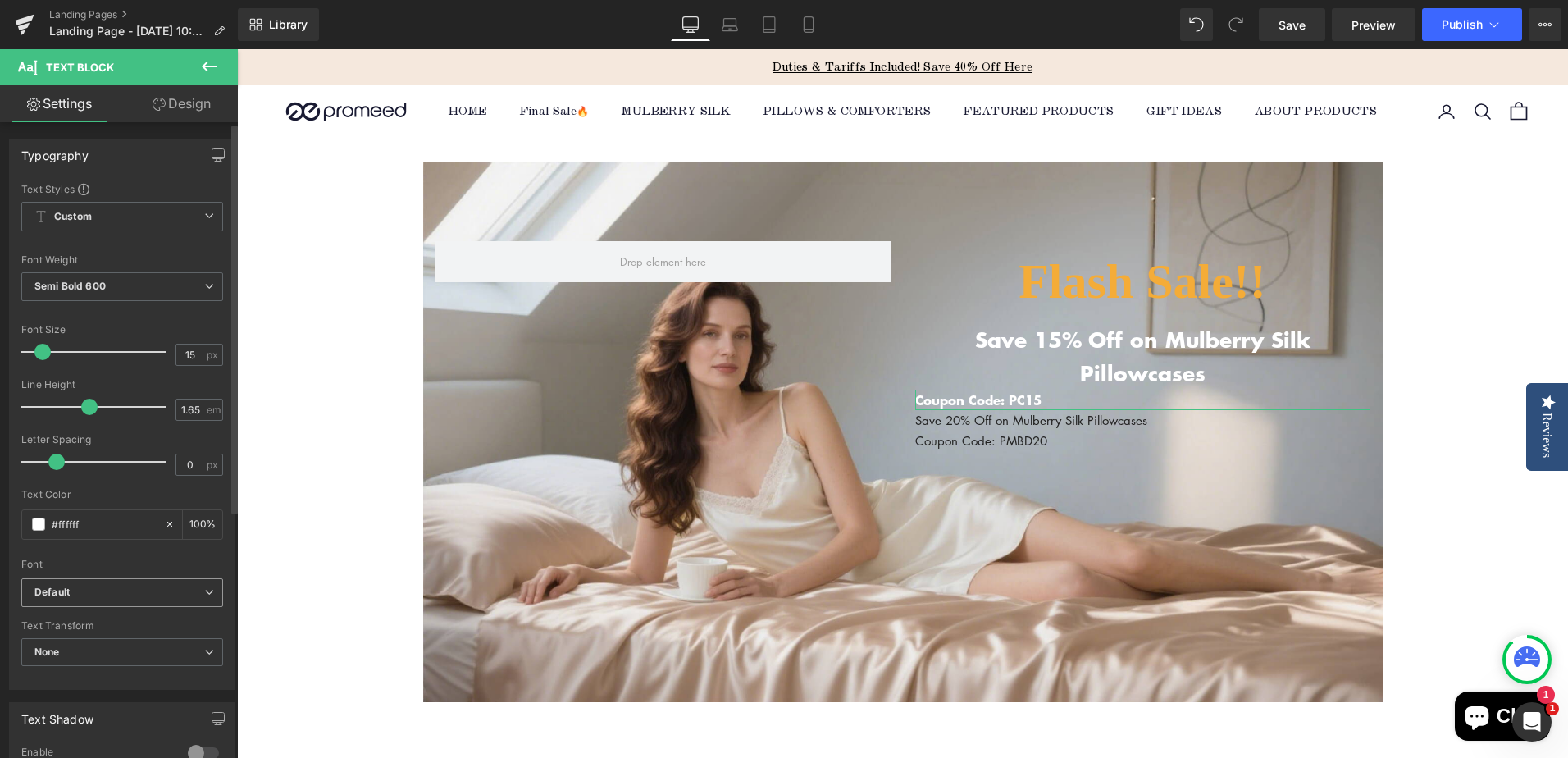
type input "#ffffff"
click at [101, 596] on b "Default" at bounding box center [119, 592] width 170 height 14
click at [108, 492] on div "Text Color" at bounding box center [123, 495] width 202 height 11
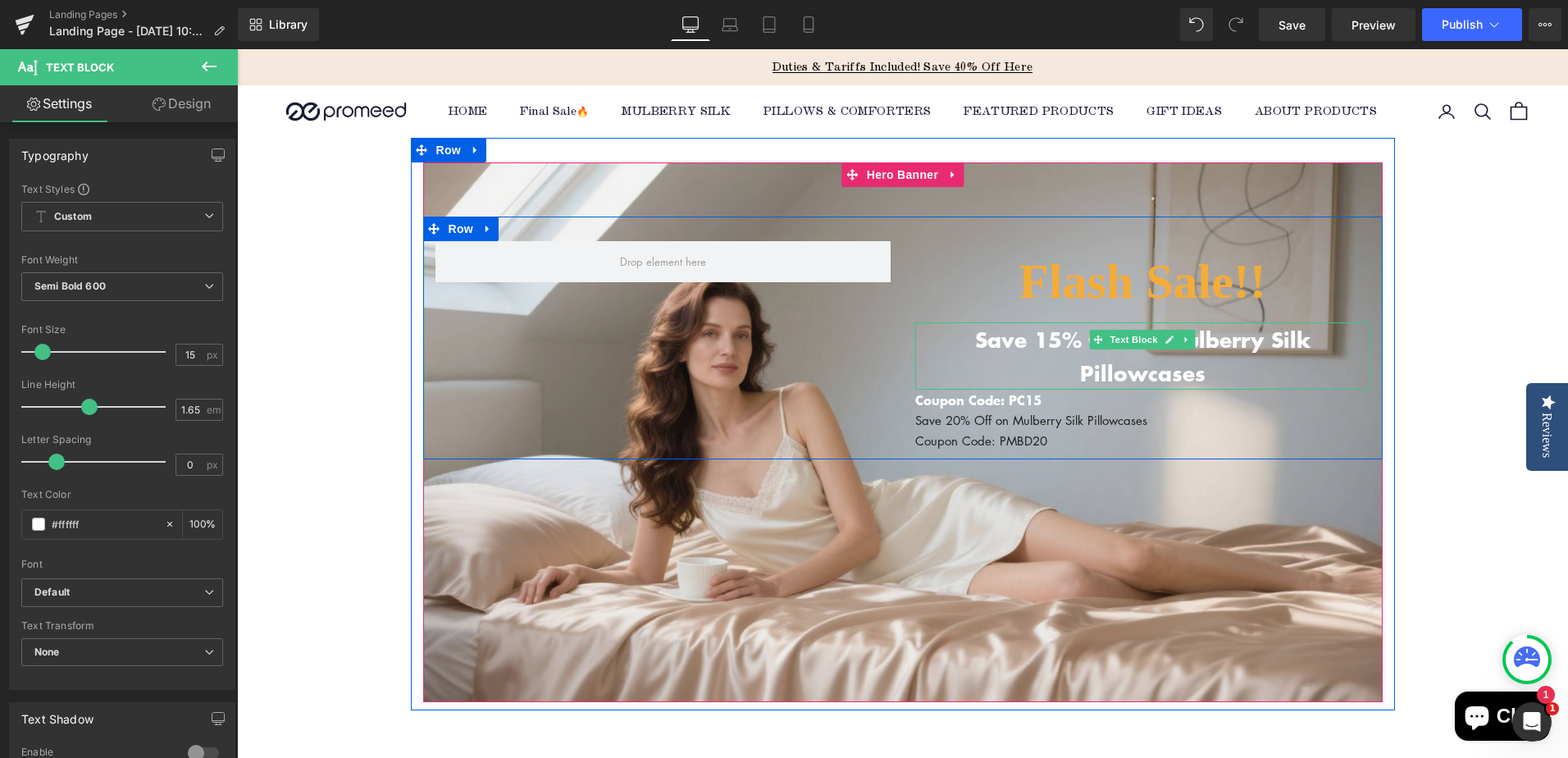
click at [1068, 333] on p "Save 15% Off on Mulberry Silk Pillowcases" at bounding box center [1142, 356] width 455 height 68
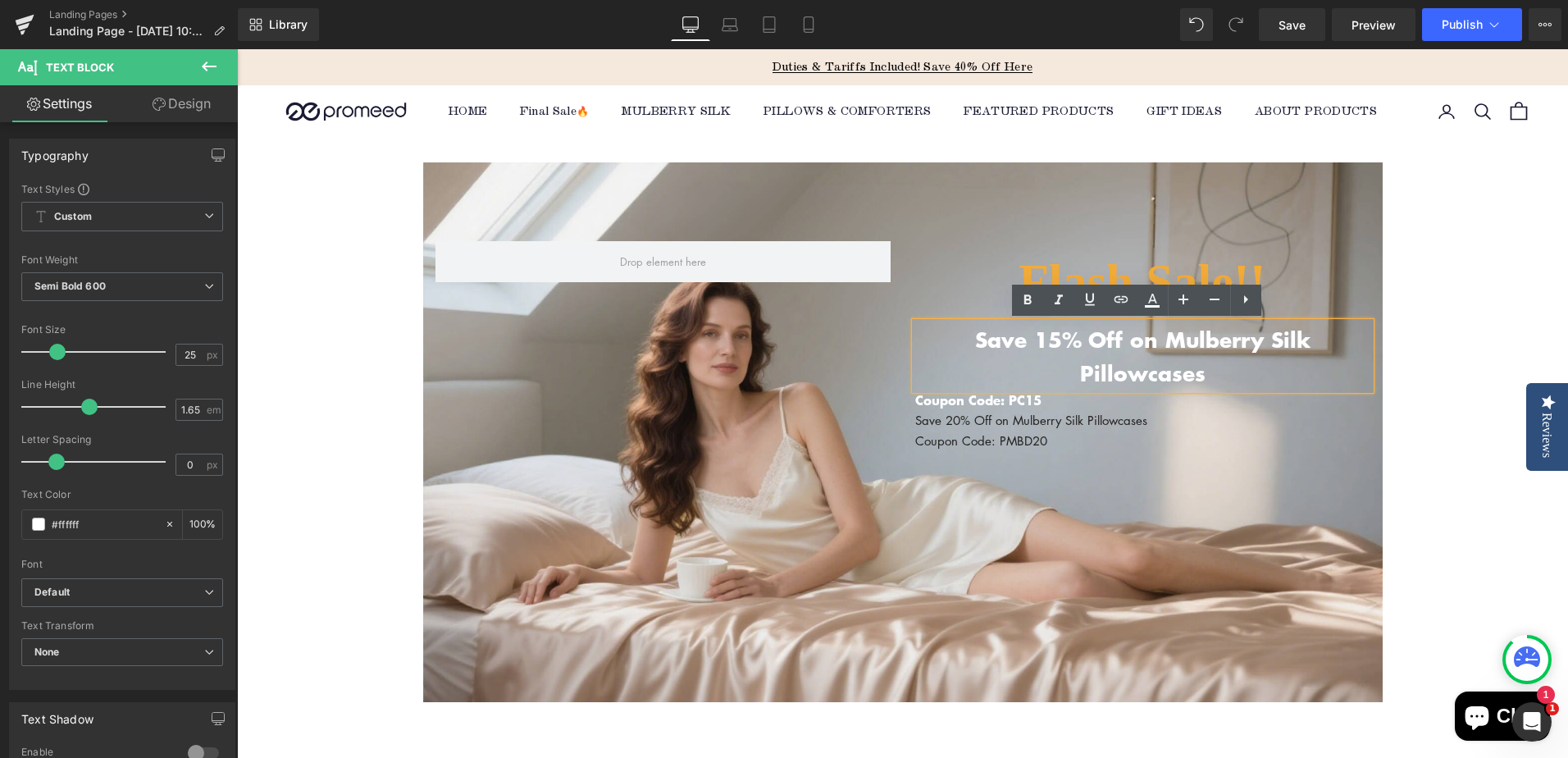
click at [976, 390] on p "Coupon Code: PC15" at bounding box center [1142, 400] width 455 height 21
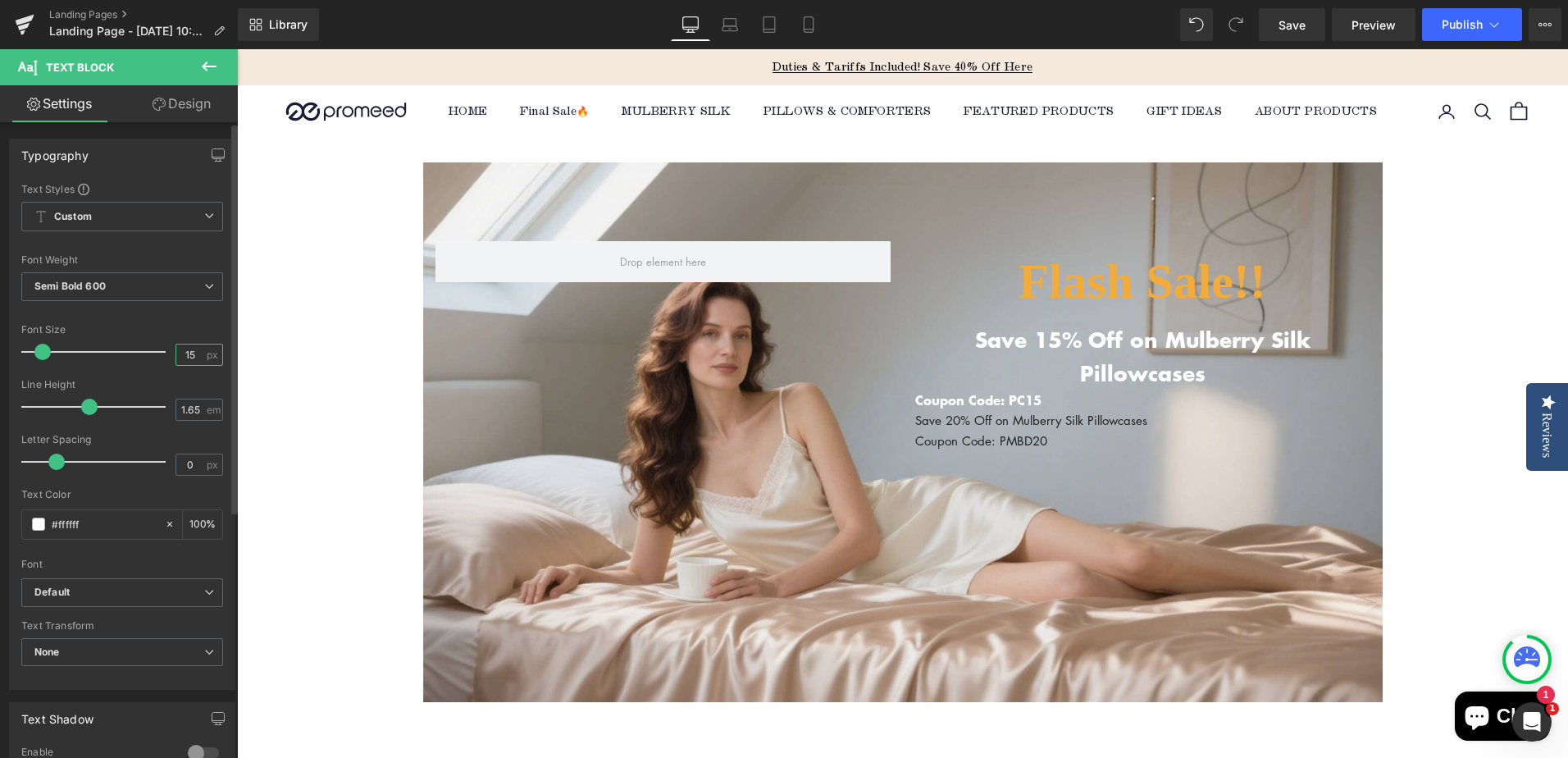
click at [184, 355] on input "15" at bounding box center [191, 355] width 28 height 21
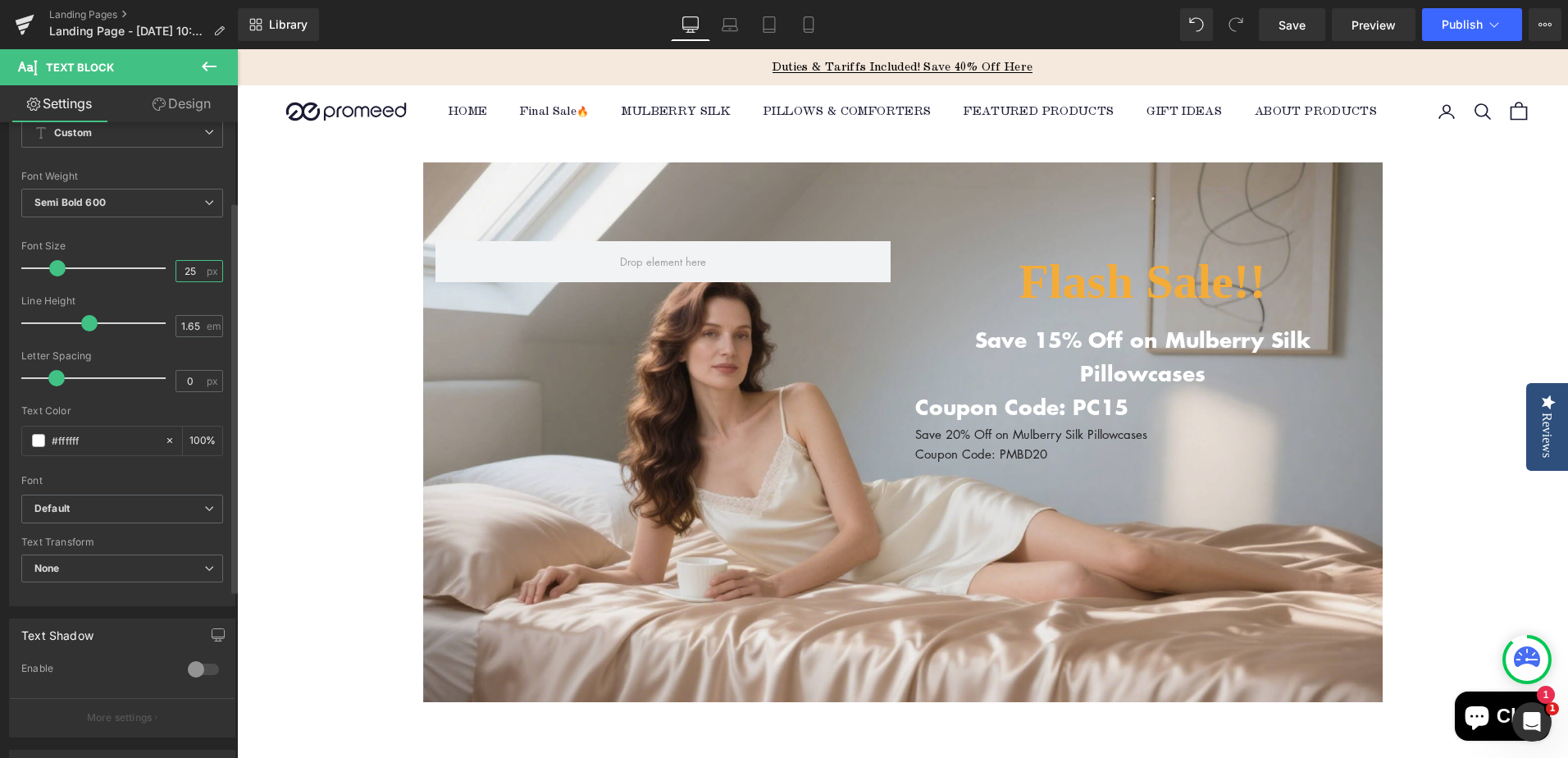
scroll to position [164, 0]
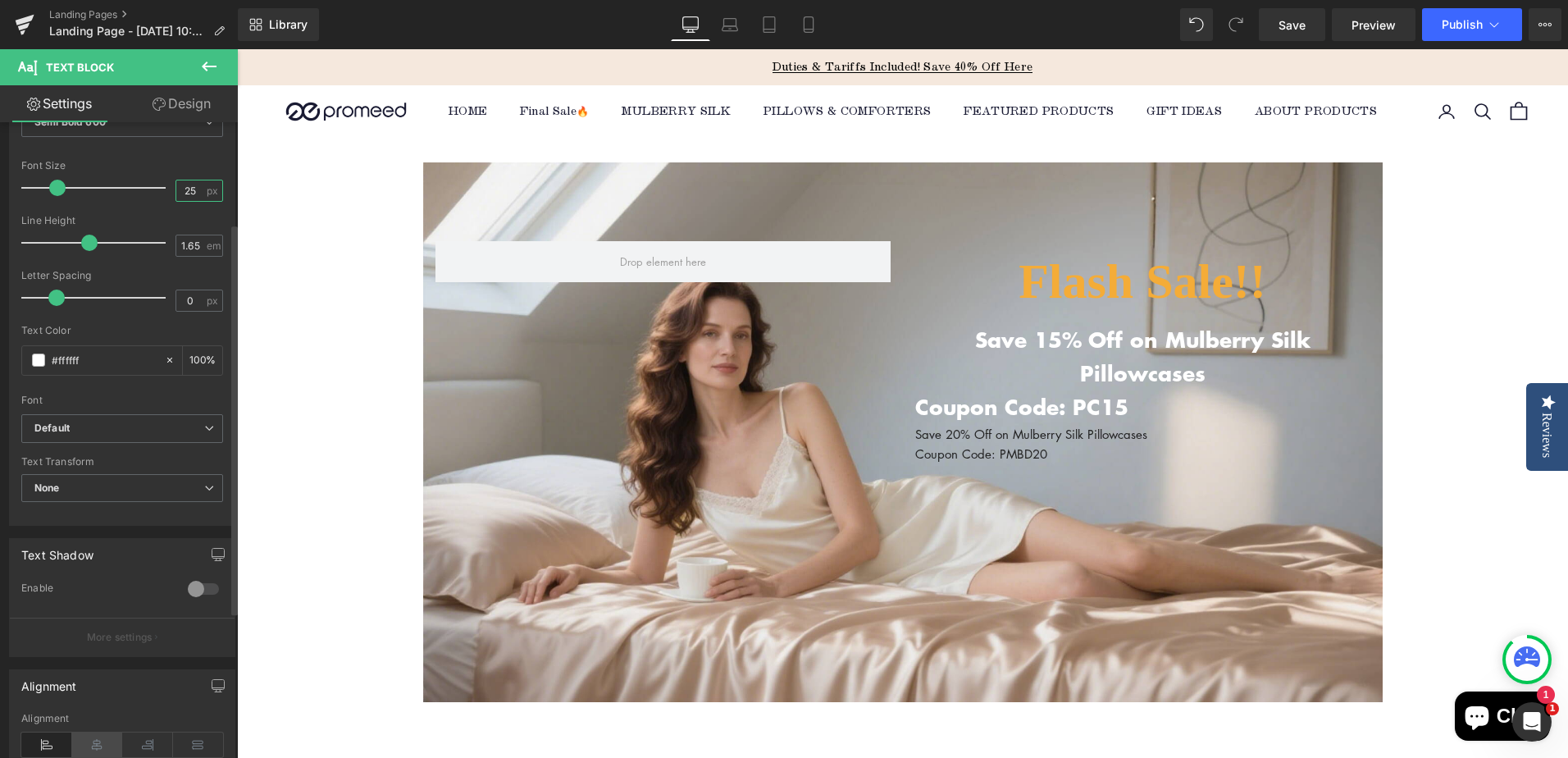
type input "25"
click at [103, 743] on icon at bounding box center [97, 745] width 51 height 25
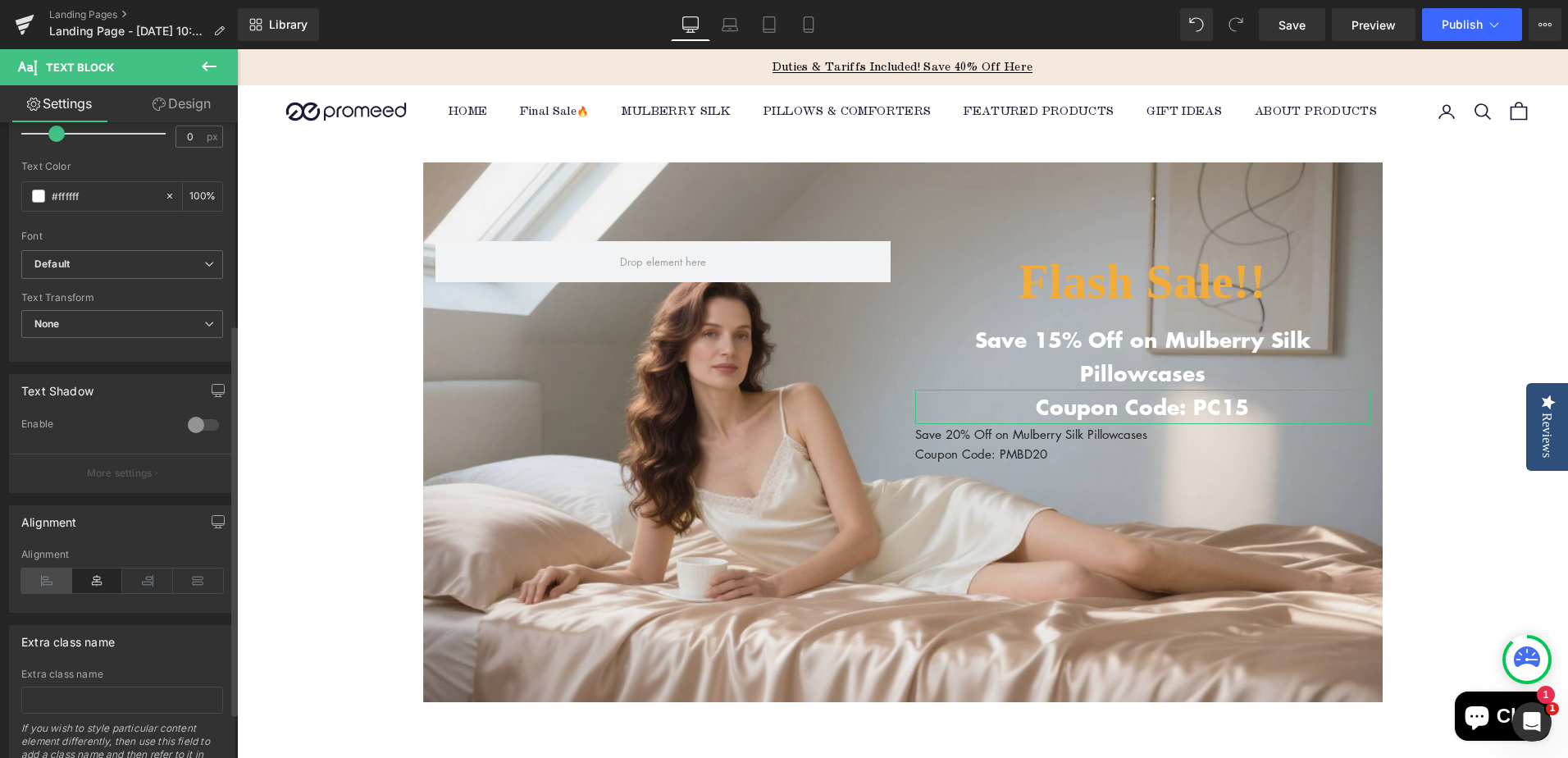
click at [49, 583] on icon at bounding box center [47, 581] width 51 height 25
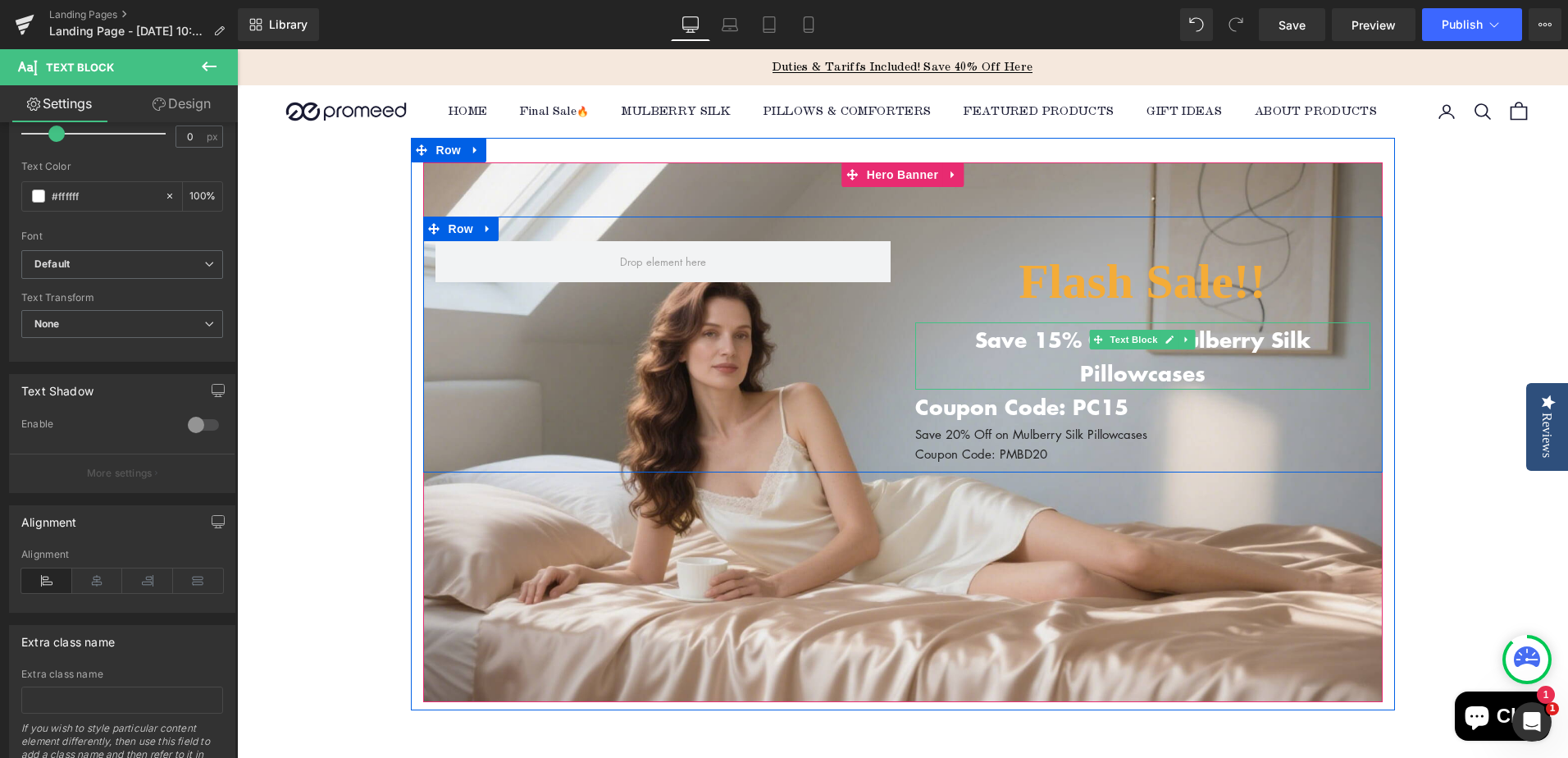
click at [1003, 343] on p "Save 15% Off on Mulberry Silk Pillowcases" at bounding box center [1142, 356] width 455 height 68
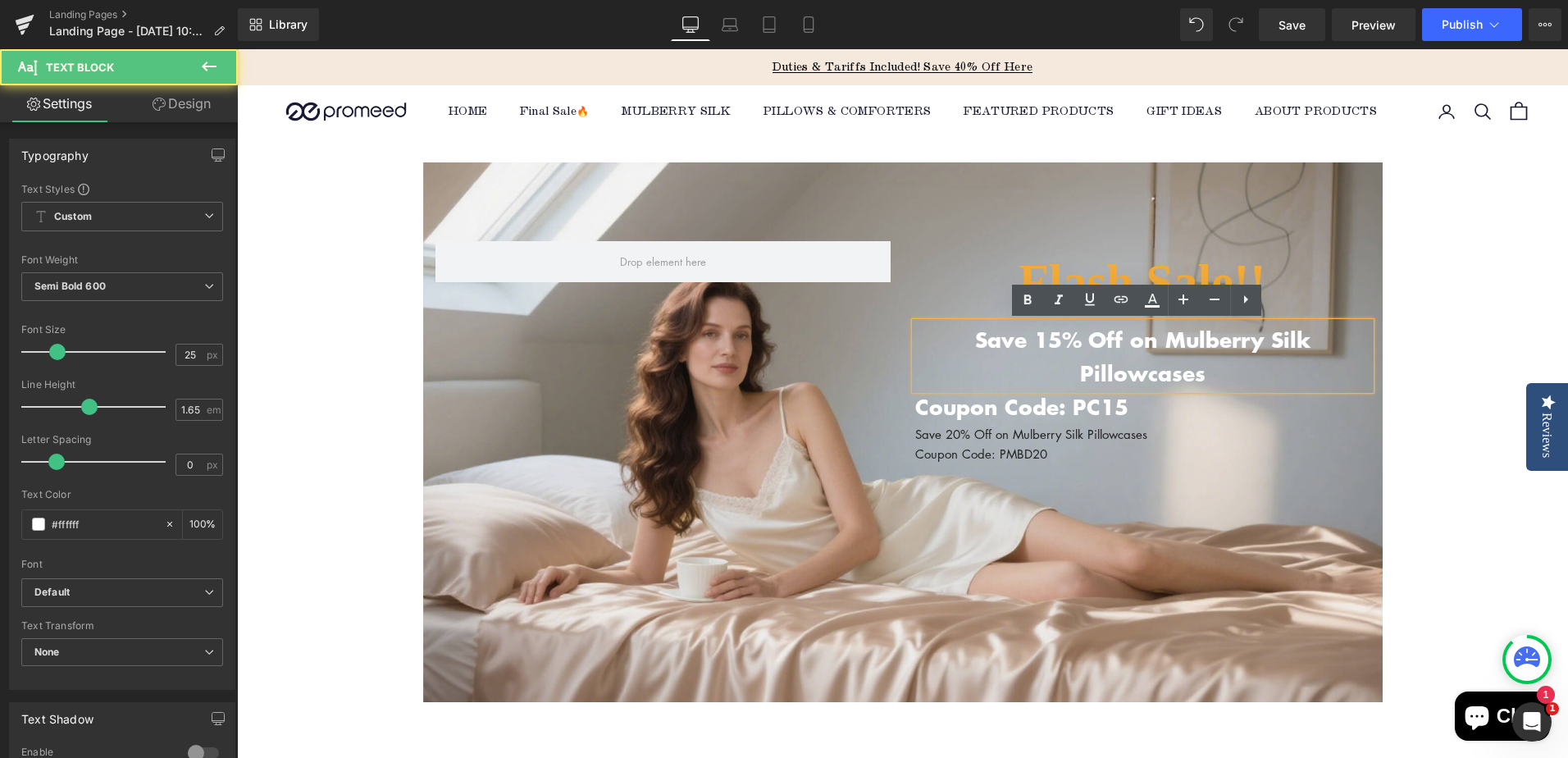
click at [933, 339] on p "Save 15% Off on Mulberry Silk Pillowcases" at bounding box center [1142, 356] width 455 height 68
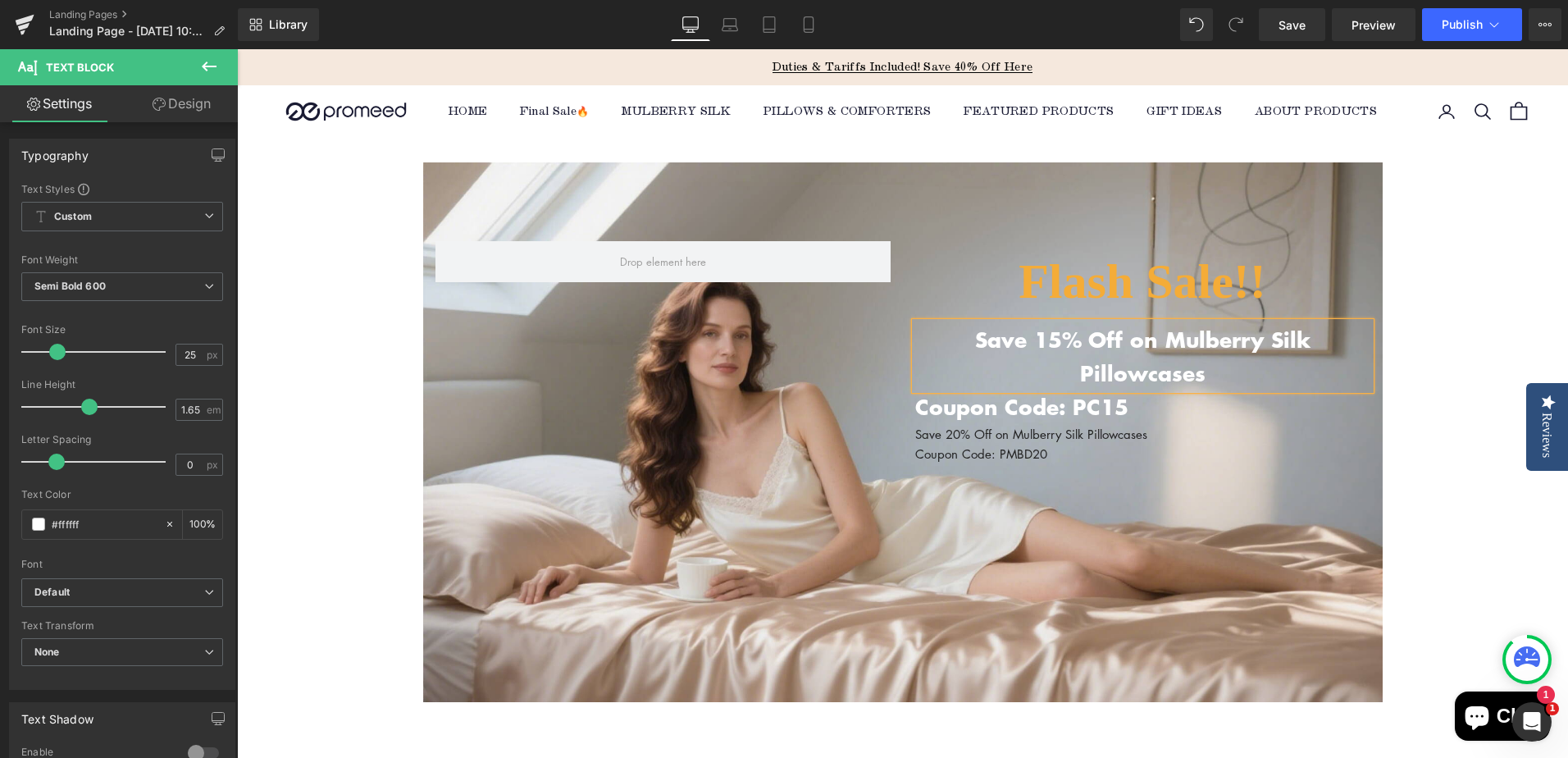
click at [1101, 455] on div "Flash Sale!! Heading Save 15% Off on Mulberry Silk Pillowcases Text Block Coupo…" at bounding box center [902, 432] width 959 height 540
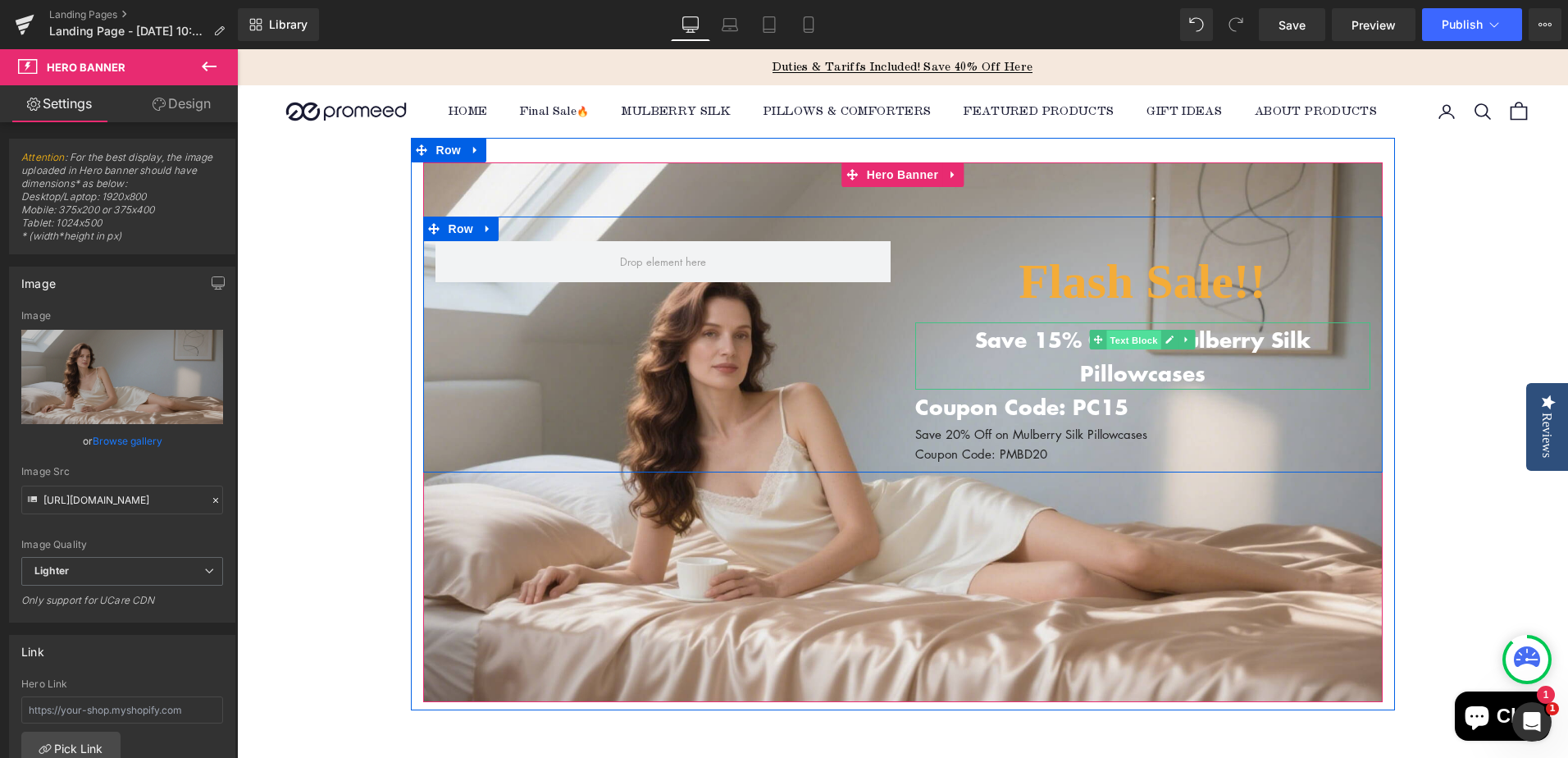
click at [1124, 340] on span "Text Block" at bounding box center [1133, 339] width 54 height 20
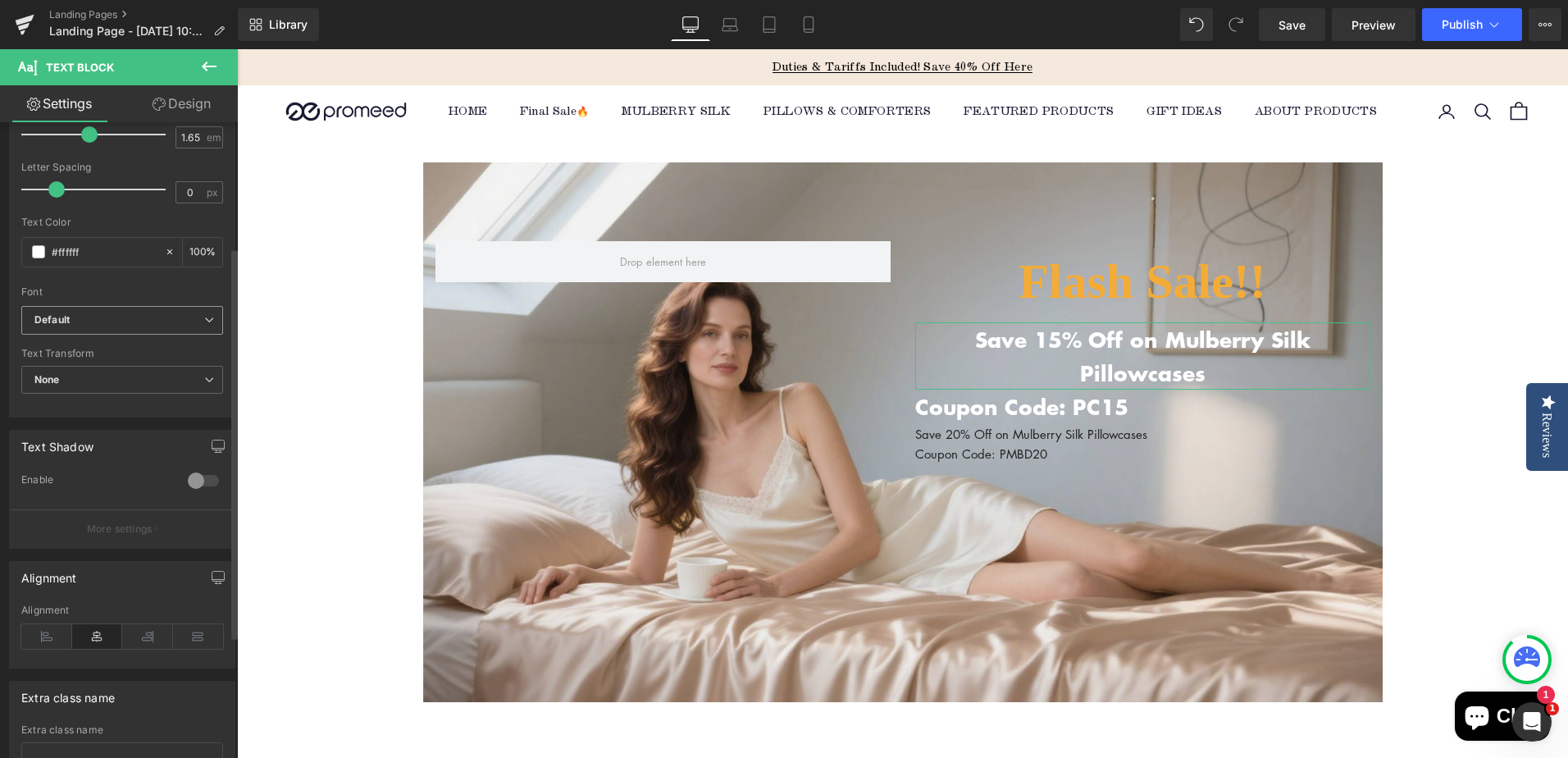
scroll to position [402, 0]
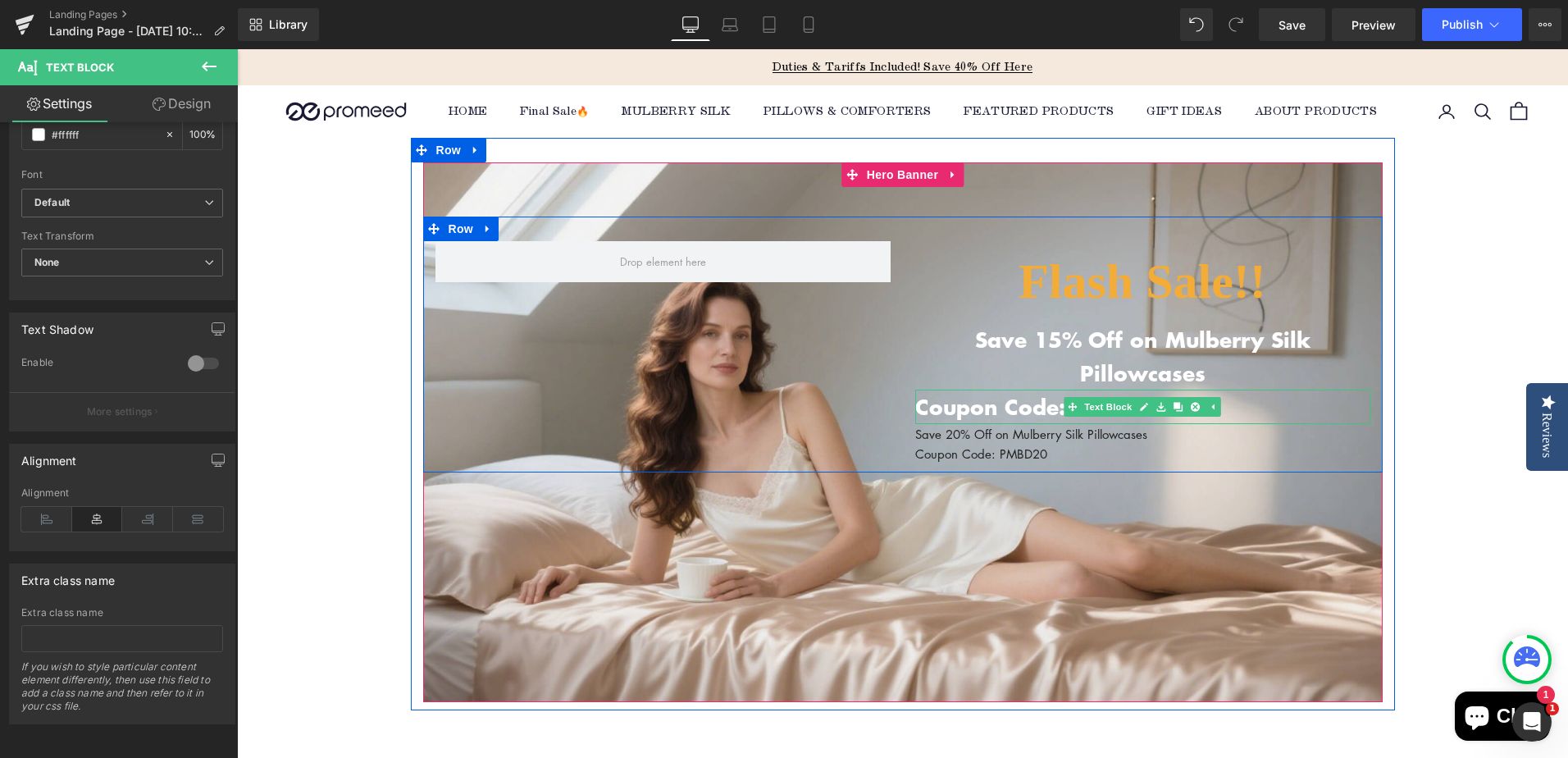
click at [958, 390] on p "Coupon Code: PC15" at bounding box center [1142, 407] width 455 height 34
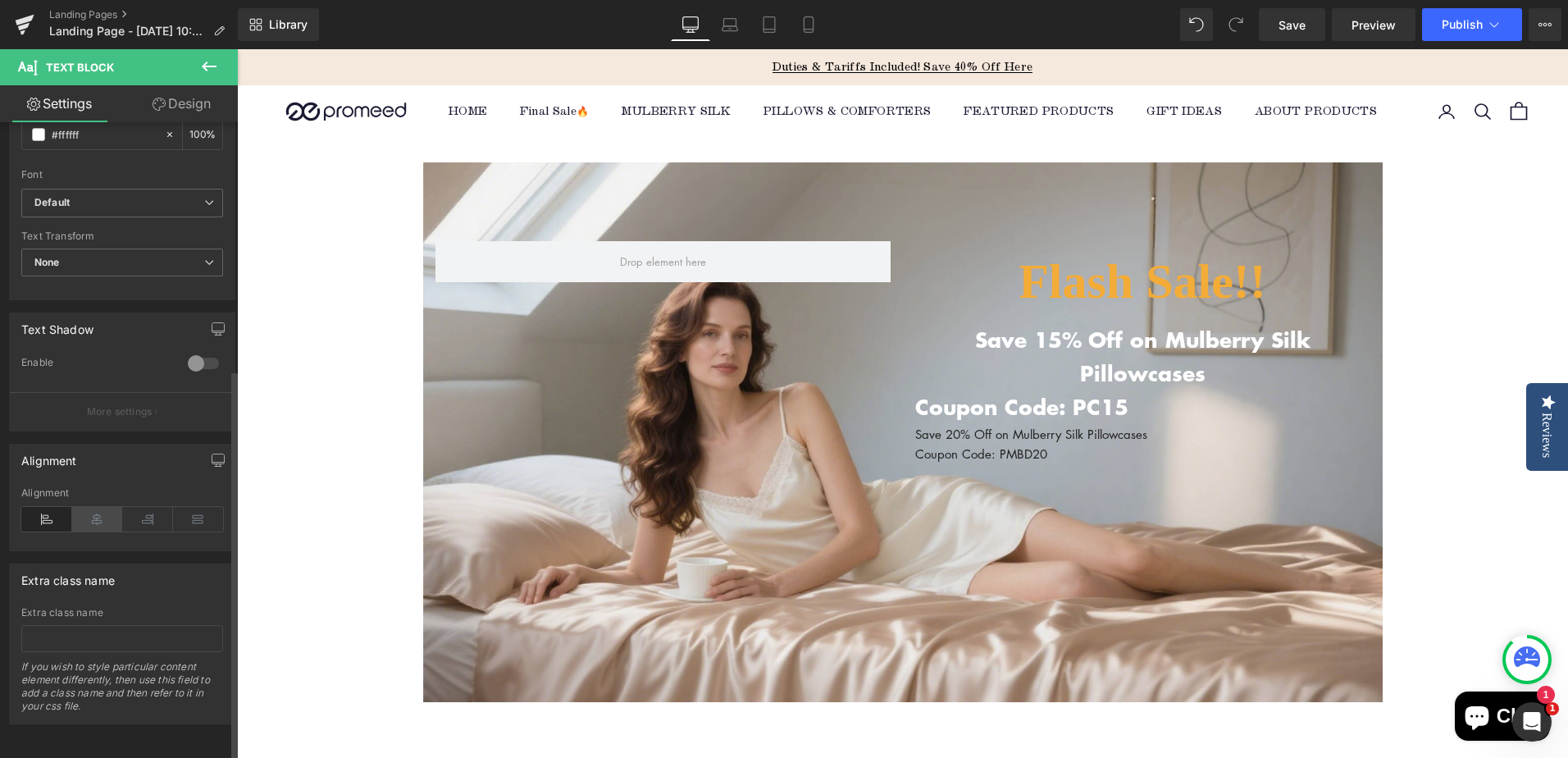
click at [103, 512] on icon at bounding box center [97, 519] width 51 height 25
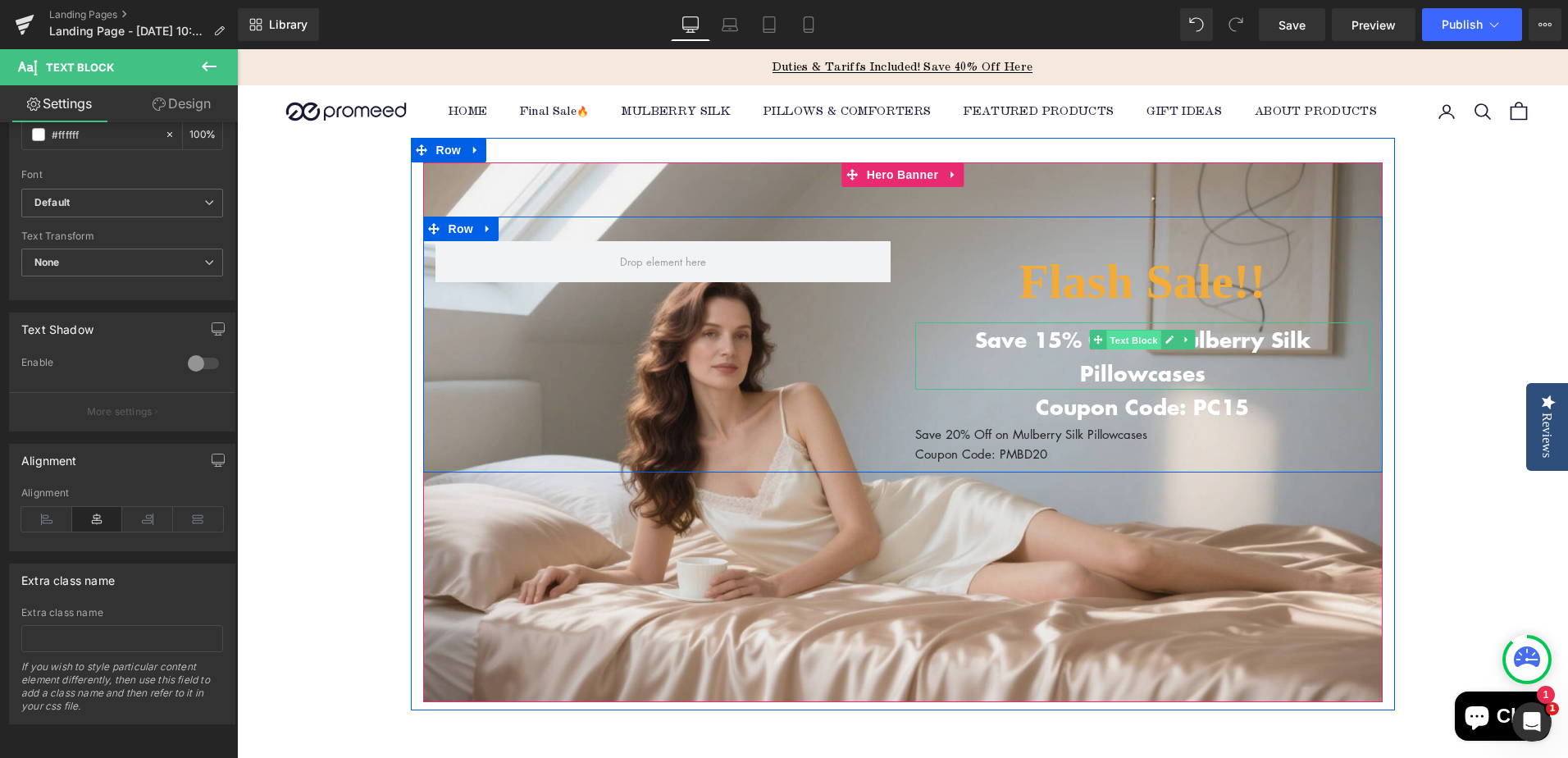
click at [1110, 338] on span "Text Block" at bounding box center [1133, 339] width 54 height 20
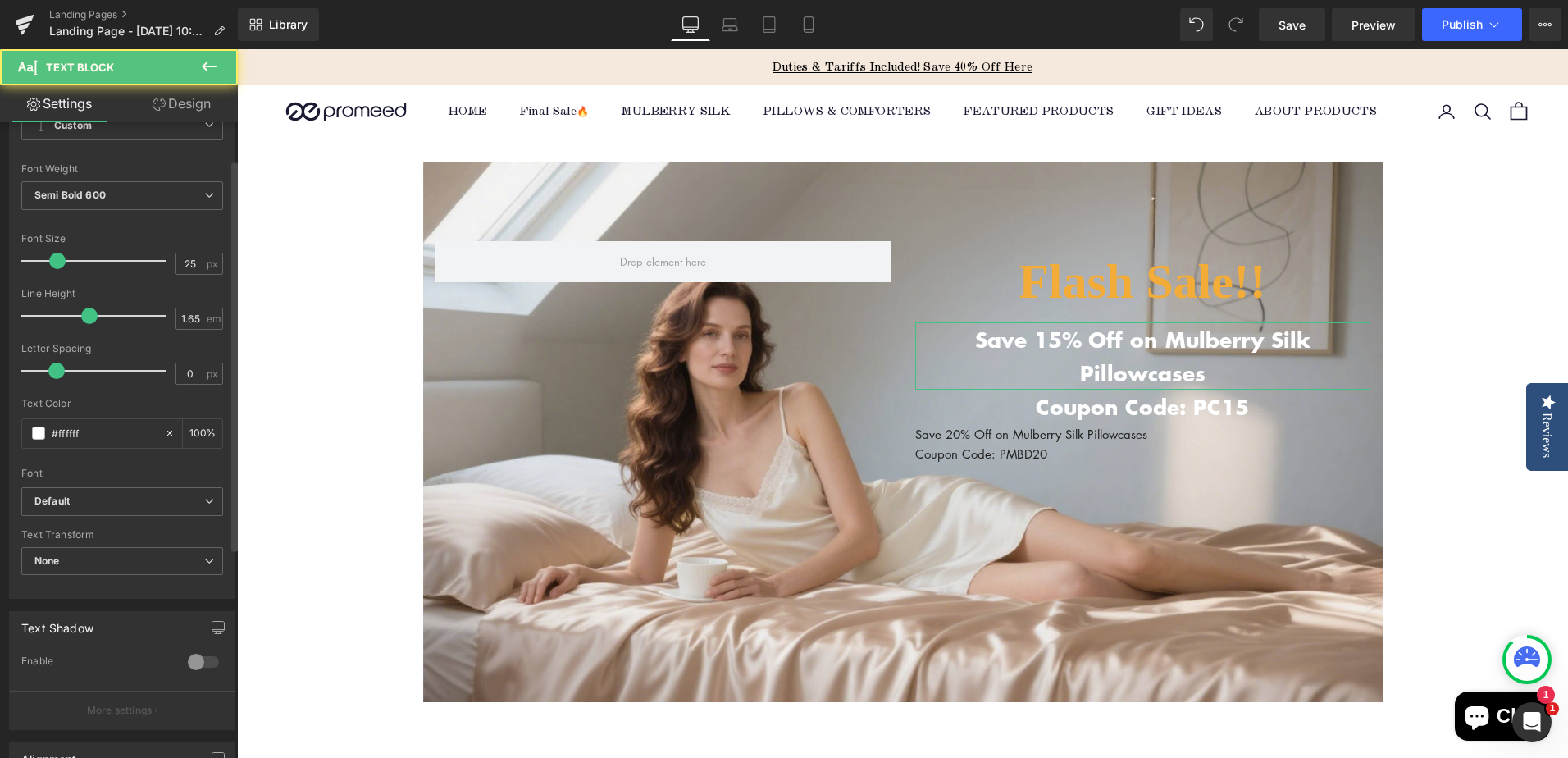
scroll to position [246, 0]
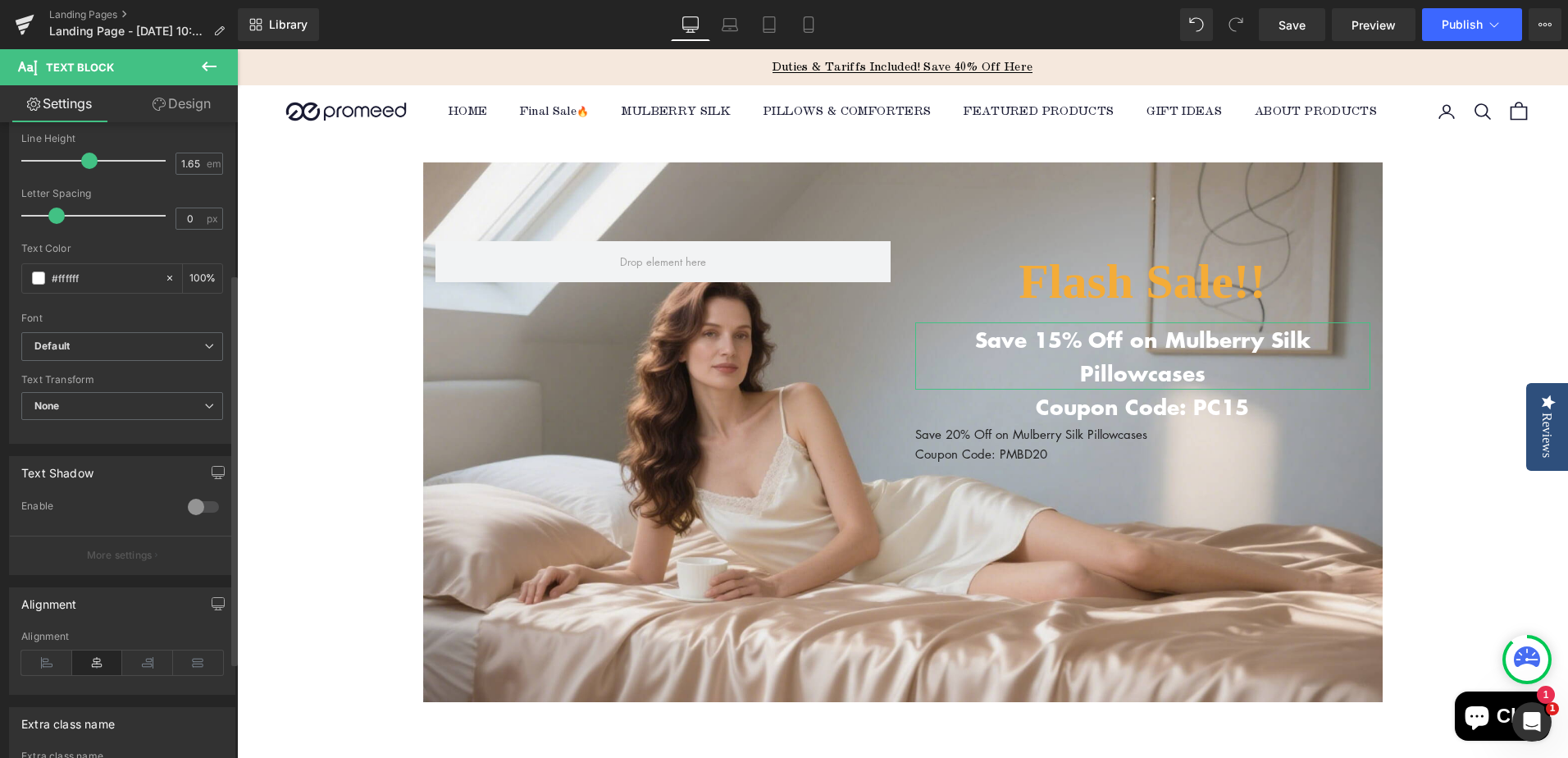
click at [44, 660] on icon at bounding box center [47, 663] width 51 height 25
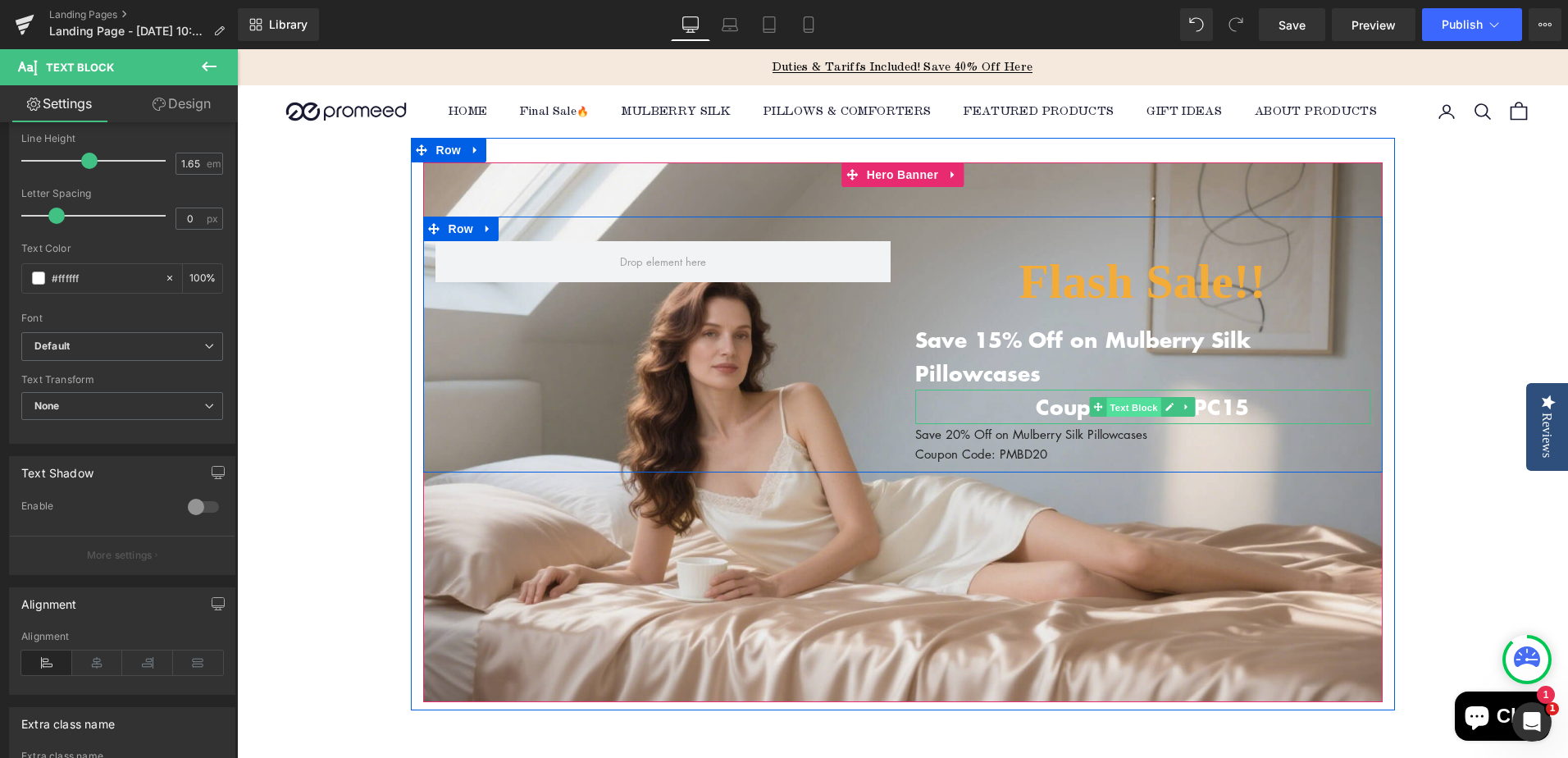
click at [1100, 396] on link "Text Block" at bounding box center [1125, 406] width 72 height 20
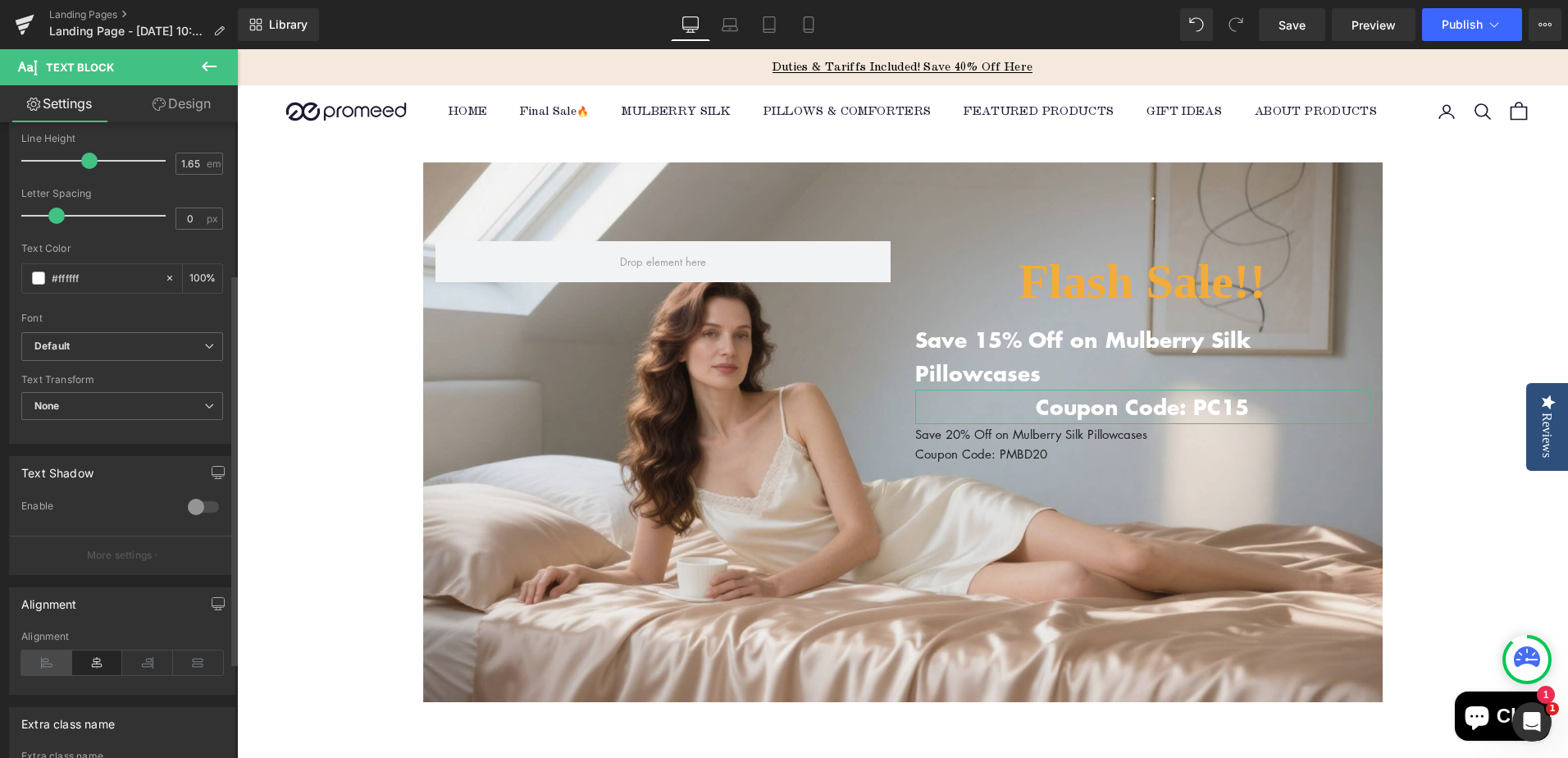
click at [50, 662] on icon at bounding box center [47, 663] width 51 height 25
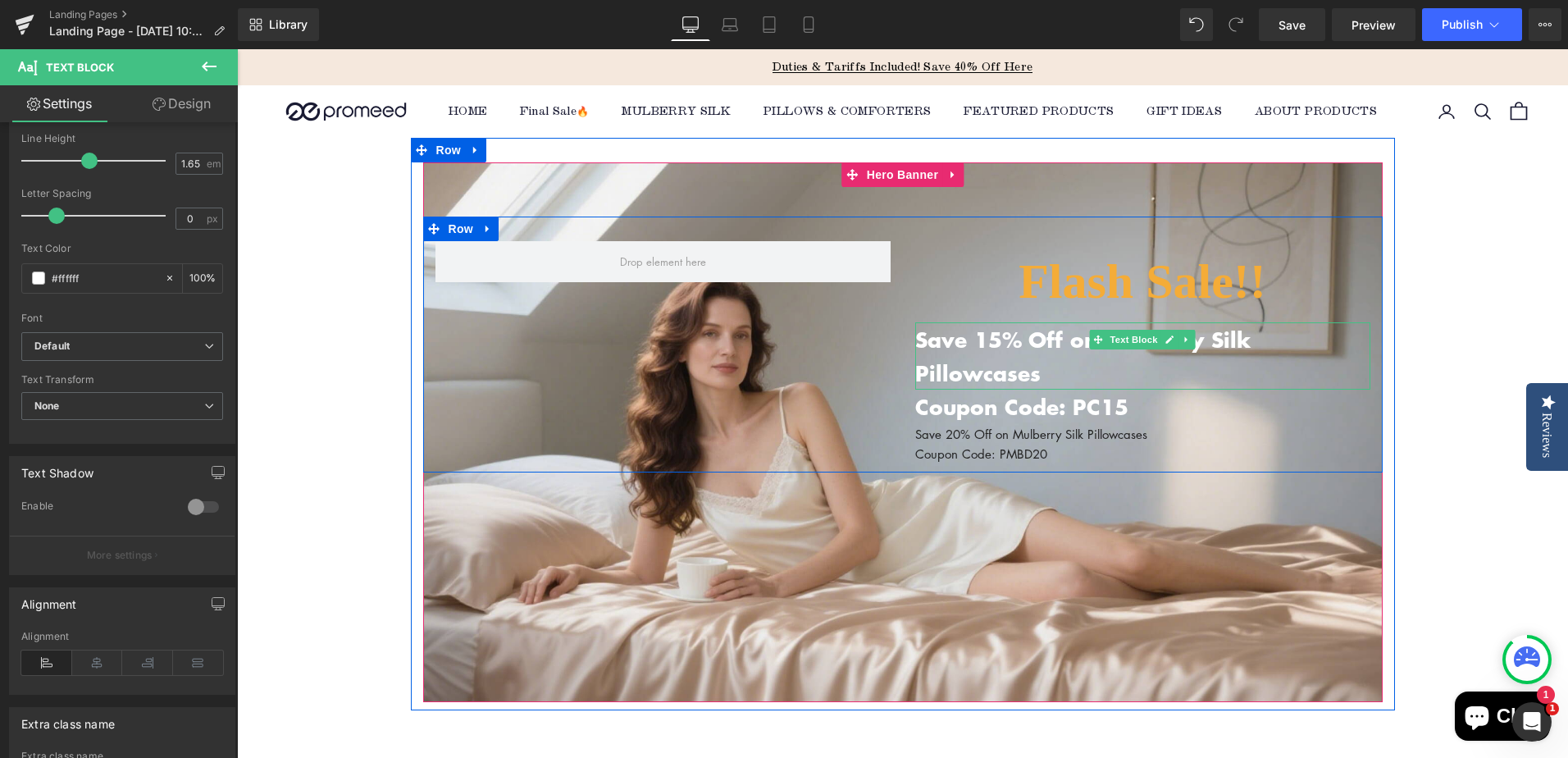
drag, startPoint x: 1043, startPoint y: 343, endPoint x: 1028, endPoint y: 350, distance: 16.6
click at [1045, 343] on p "Save 15% Off on Mulberry Silk Pillowcases" at bounding box center [1142, 356] width 455 height 68
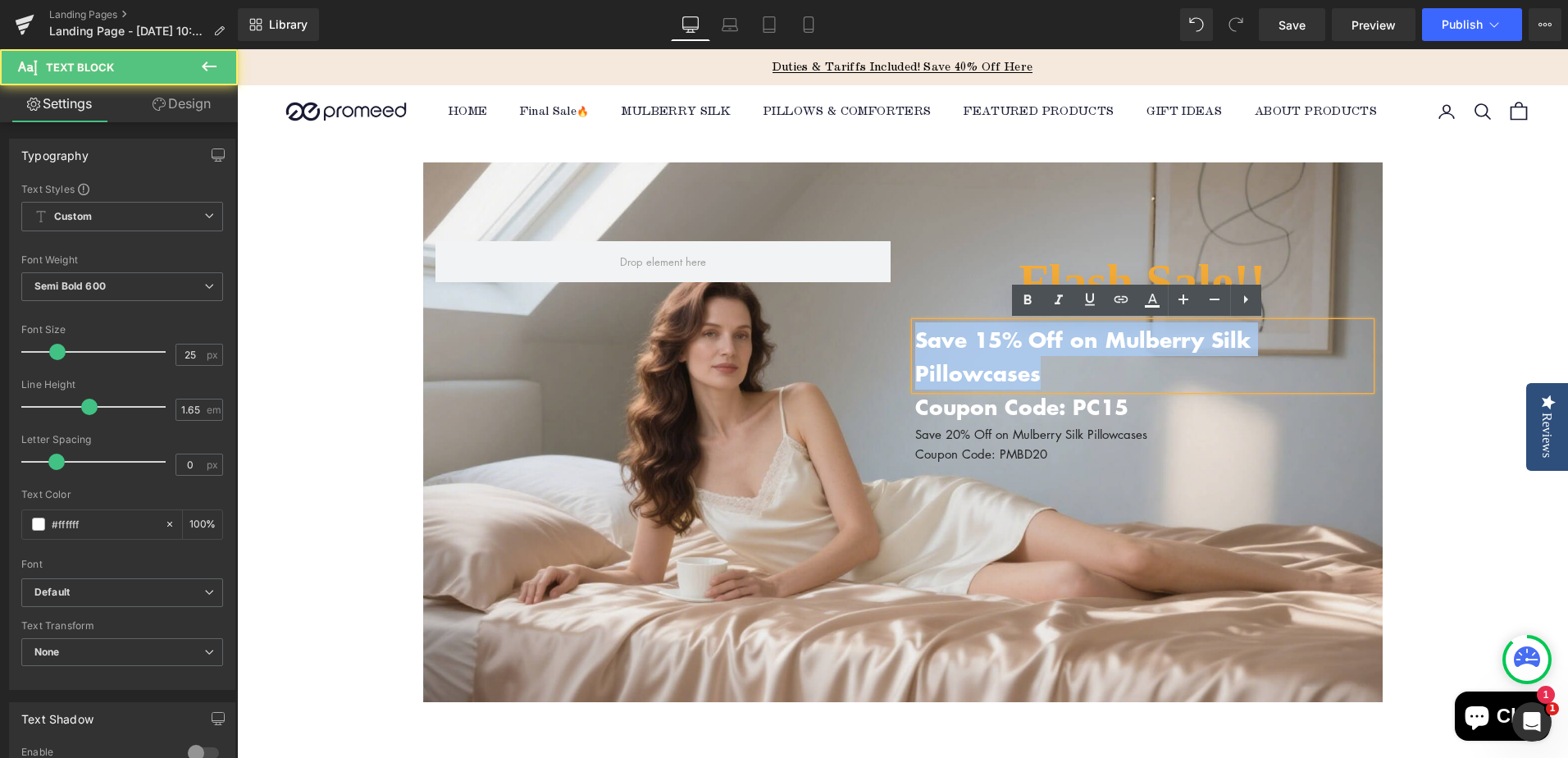
drag, startPoint x: 911, startPoint y: 338, endPoint x: 1325, endPoint y: 339, distance: 414.0
click at [1325, 339] on p "Save 15% Off on Mulberry Silk Pillowcases" at bounding box center [1142, 356] width 455 height 68
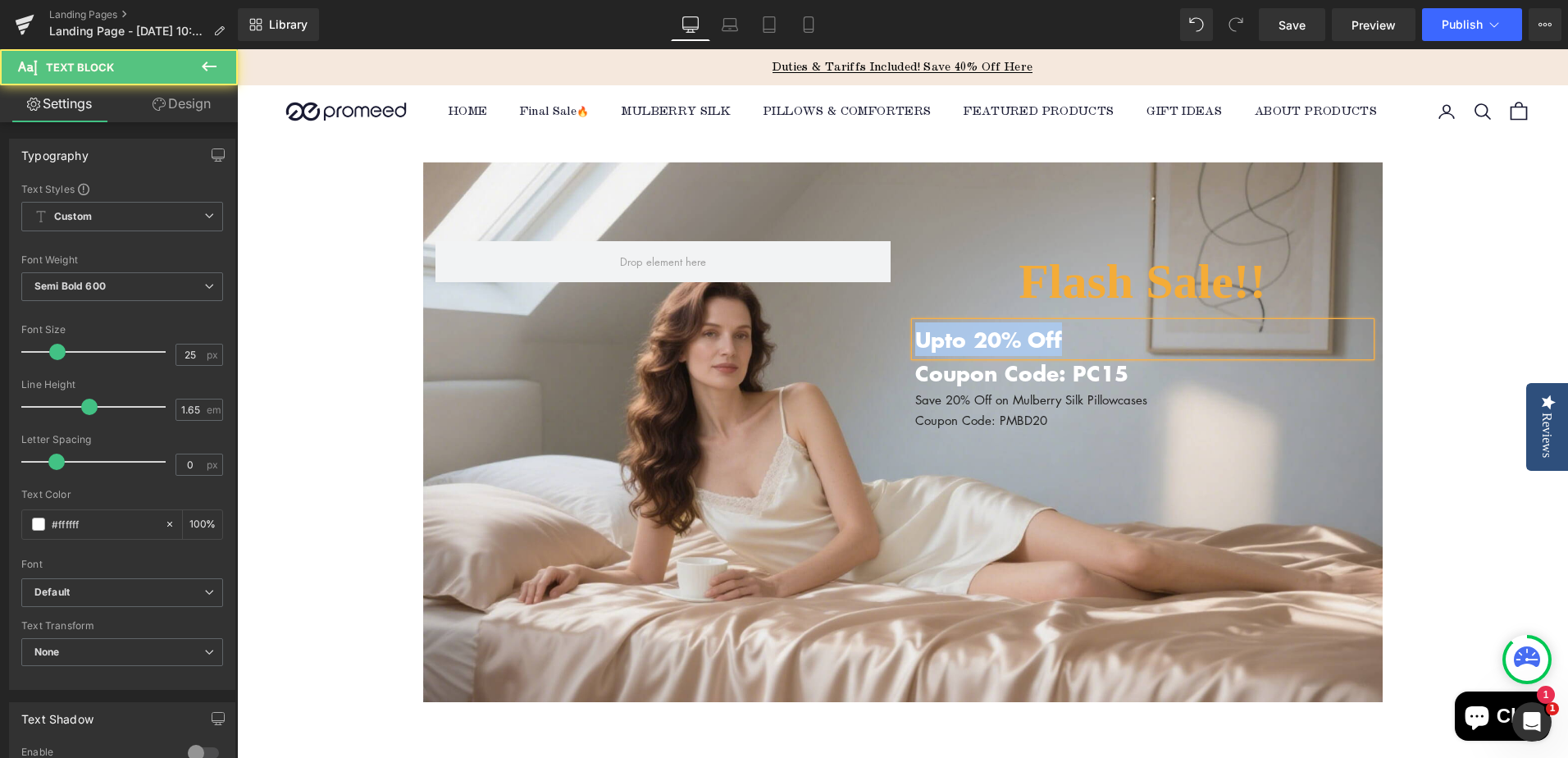
drag, startPoint x: 911, startPoint y: 345, endPoint x: 1063, endPoint y: 345, distance: 152.0
click at [1063, 345] on p "Upto 20% Off" at bounding box center [1142, 339] width 455 height 34
copy p "Upto 20% Off"
click at [939, 344] on p "Upto 20% Off" at bounding box center [1142, 339] width 455 height 34
drag, startPoint x: 939, startPoint y: 337, endPoint x: 1036, endPoint y: 337, distance: 97.0
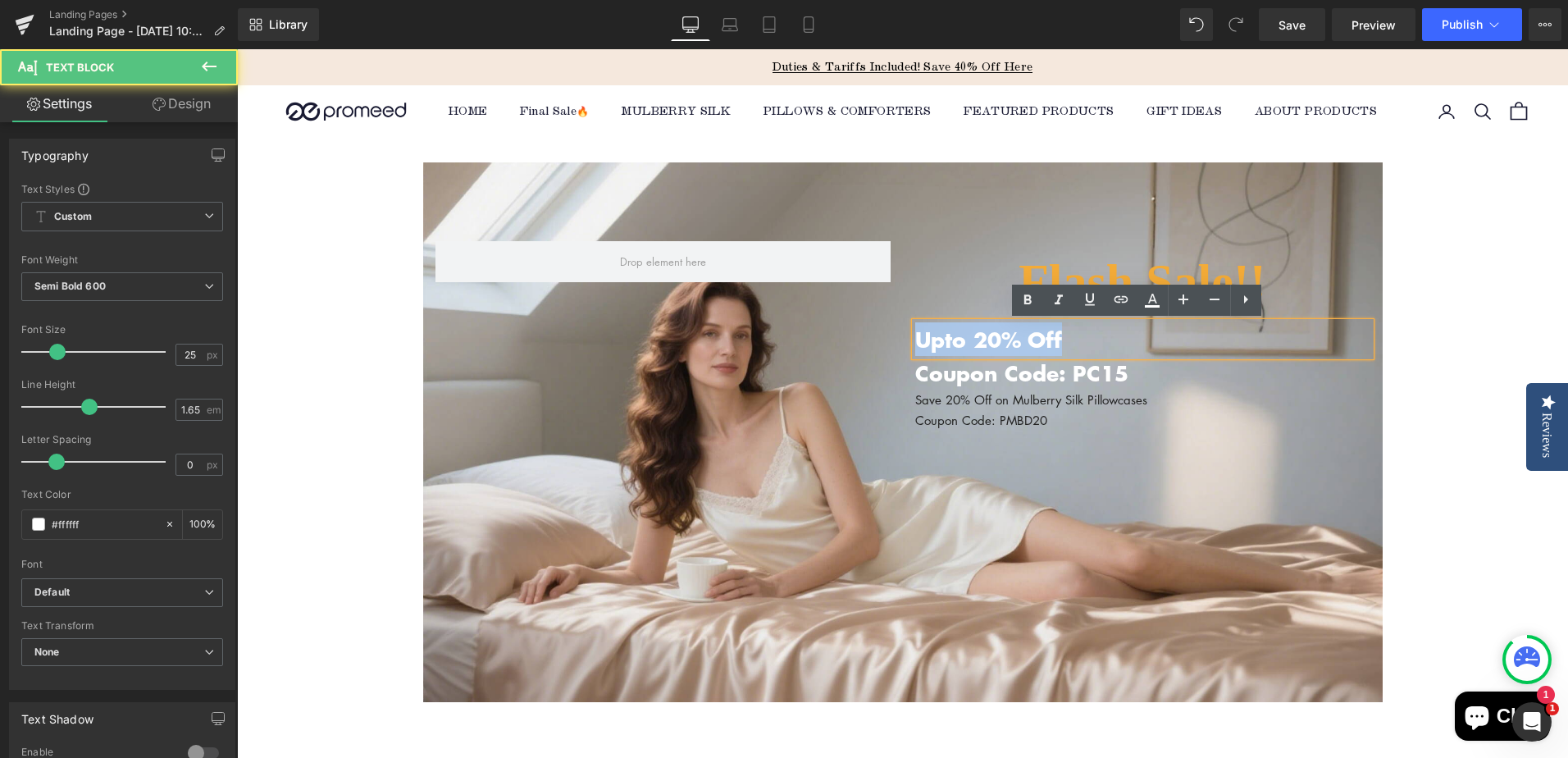
click at [1036, 337] on p "Upto 20% Off" at bounding box center [1142, 339] width 455 height 34
copy p "Upto 20% Off"
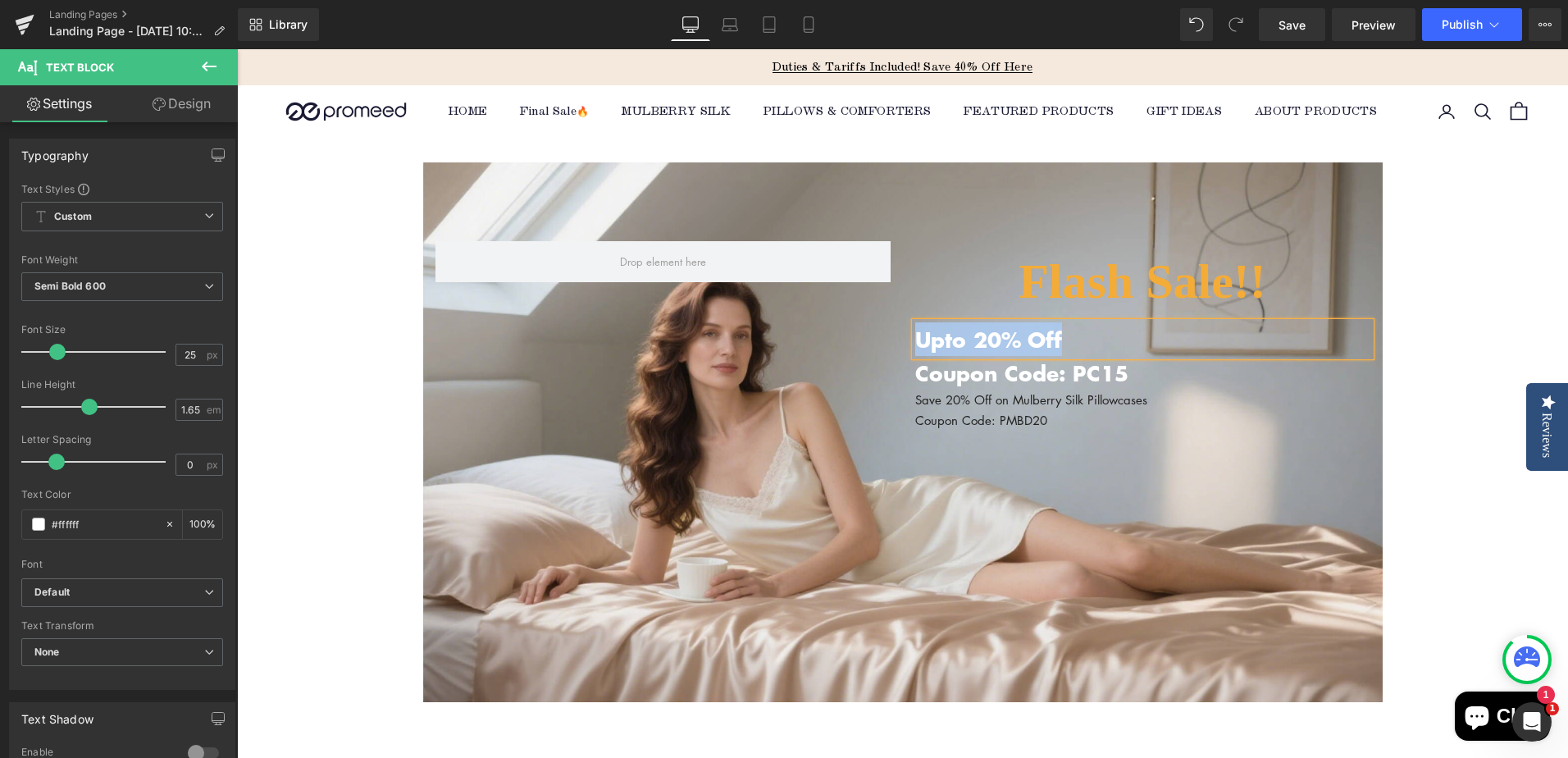
click at [934, 334] on p "Upto 20% Off" at bounding box center [1142, 339] width 455 height 34
click at [876, 331] on div "Flash Sale!! Heading Up To 20% Off Text Block Coupon Code: PC15 Text Block Save…" at bounding box center [902, 327] width 959 height 222
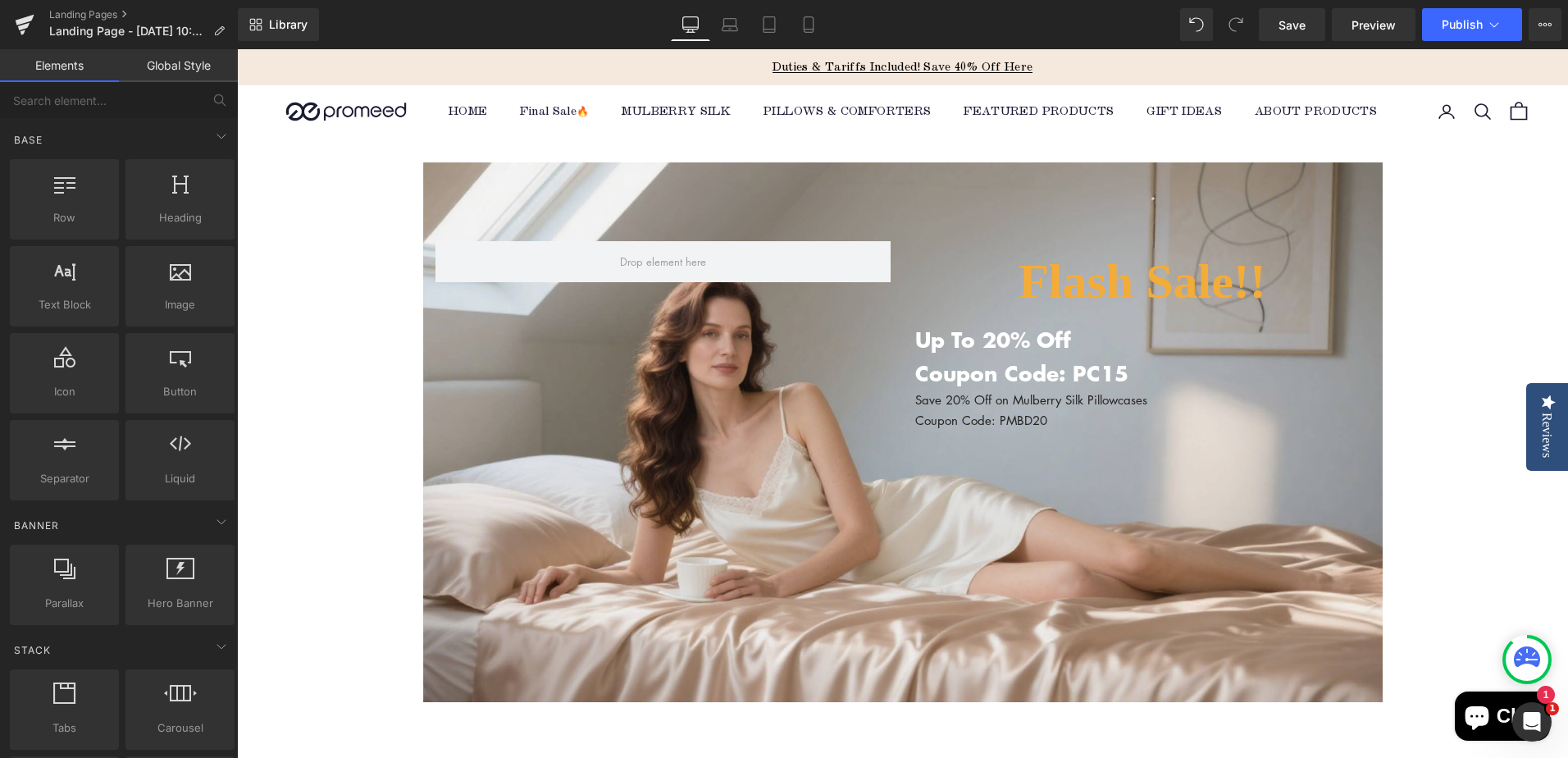
click at [1425, 402] on div "Flash Sale!! Heading Up To 20% Off Text Block Coupon Code: PC15 Text Block Save…" at bounding box center [902, 532] width 1331 height 789
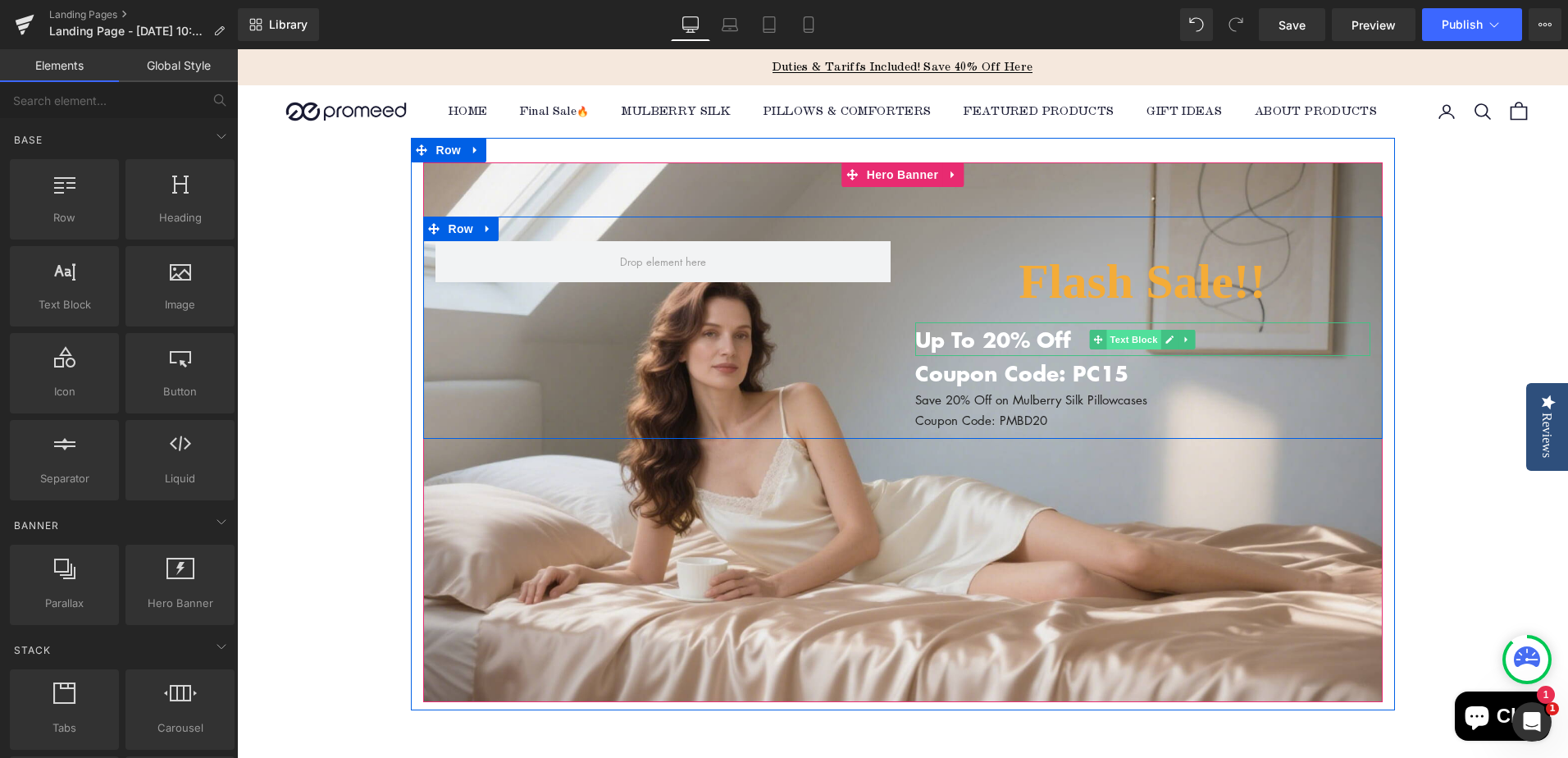
click at [1132, 336] on span "Text Block" at bounding box center [1133, 339] width 54 height 20
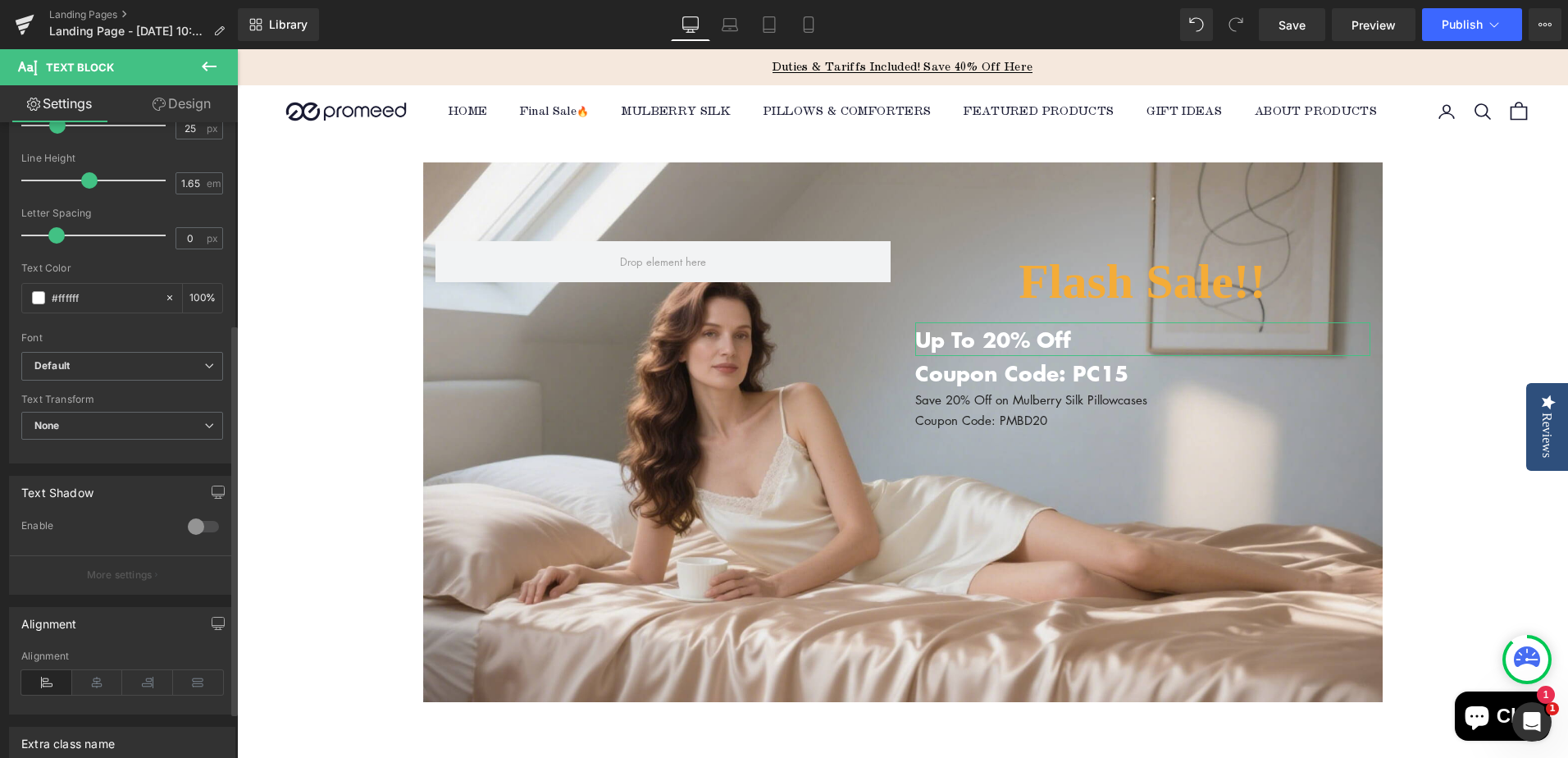
scroll to position [328, 0]
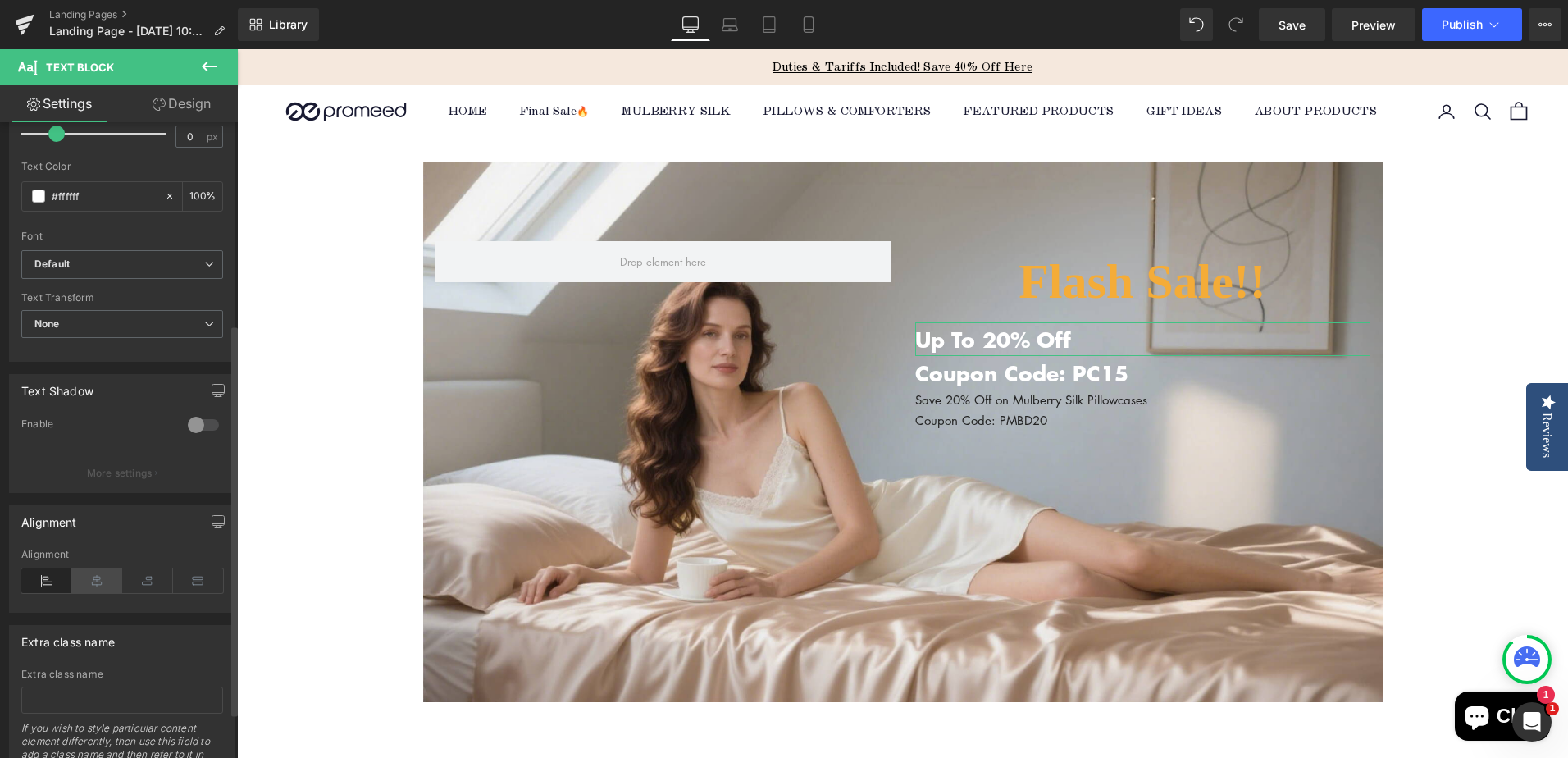
click at [99, 583] on icon at bounding box center [97, 581] width 51 height 25
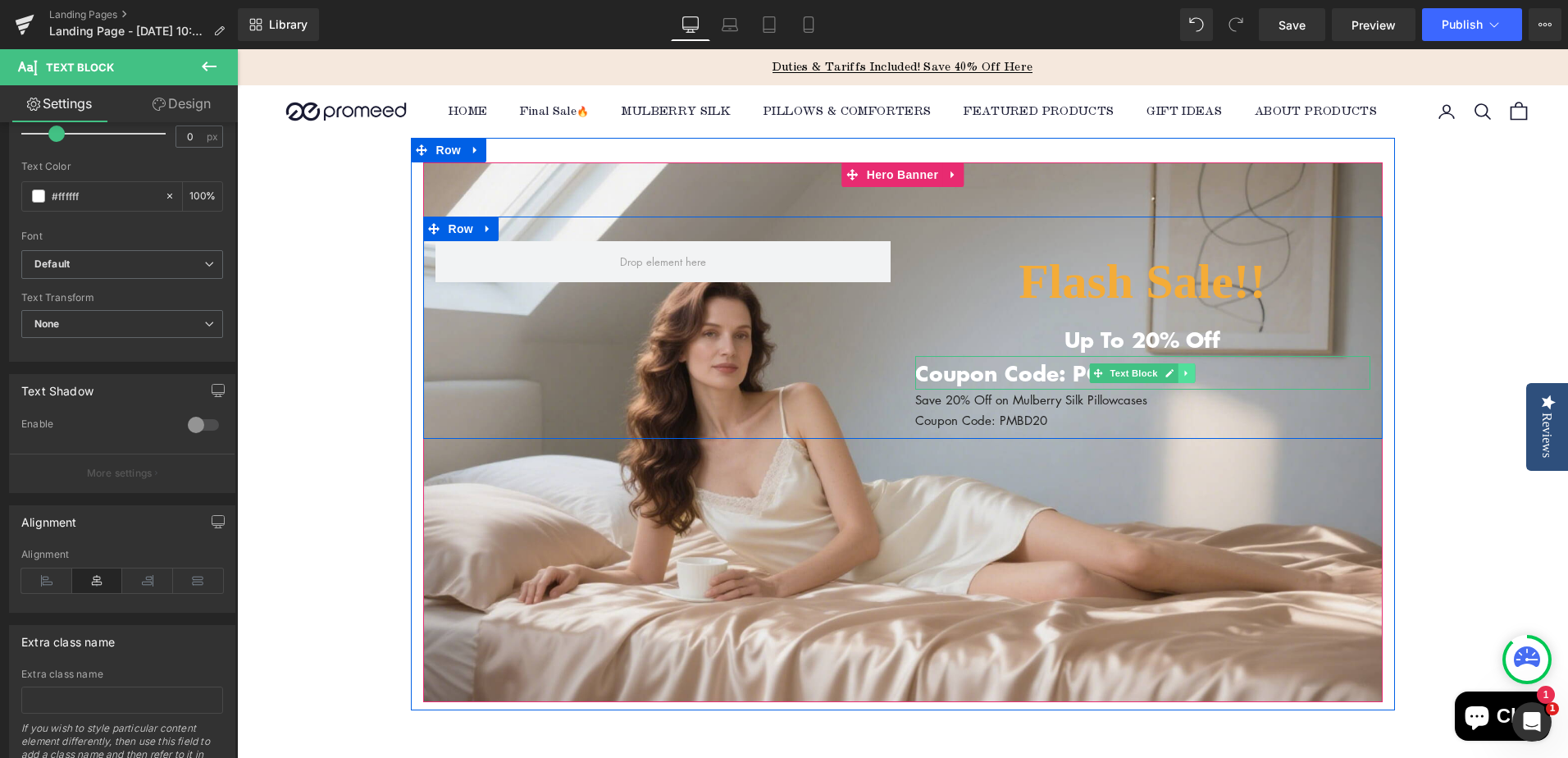
click at [1182, 371] on icon at bounding box center [1187, 373] width 9 height 9
click at [1190, 374] on icon at bounding box center [1195, 373] width 9 height 9
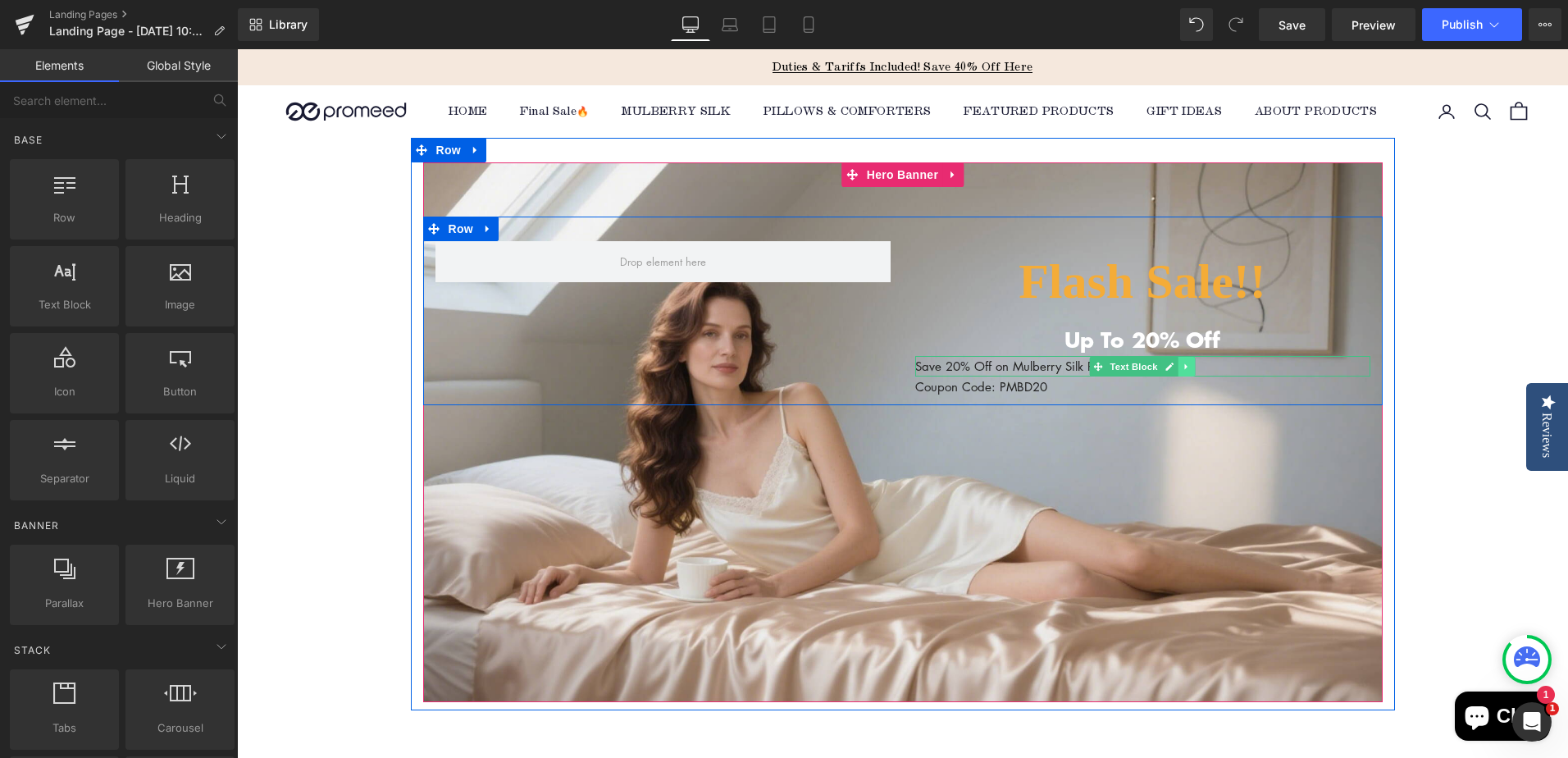
click at [1184, 366] on icon at bounding box center [1185, 366] width 3 height 6
click at [1211, 369] on link at bounding box center [1212, 366] width 17 height 20
click at [1182, 370] on icon at bounding box center [1187, 366] width 9 height 9
click at [1190, 368] on icon at bounding box center [1195, 366] width 9 height 9
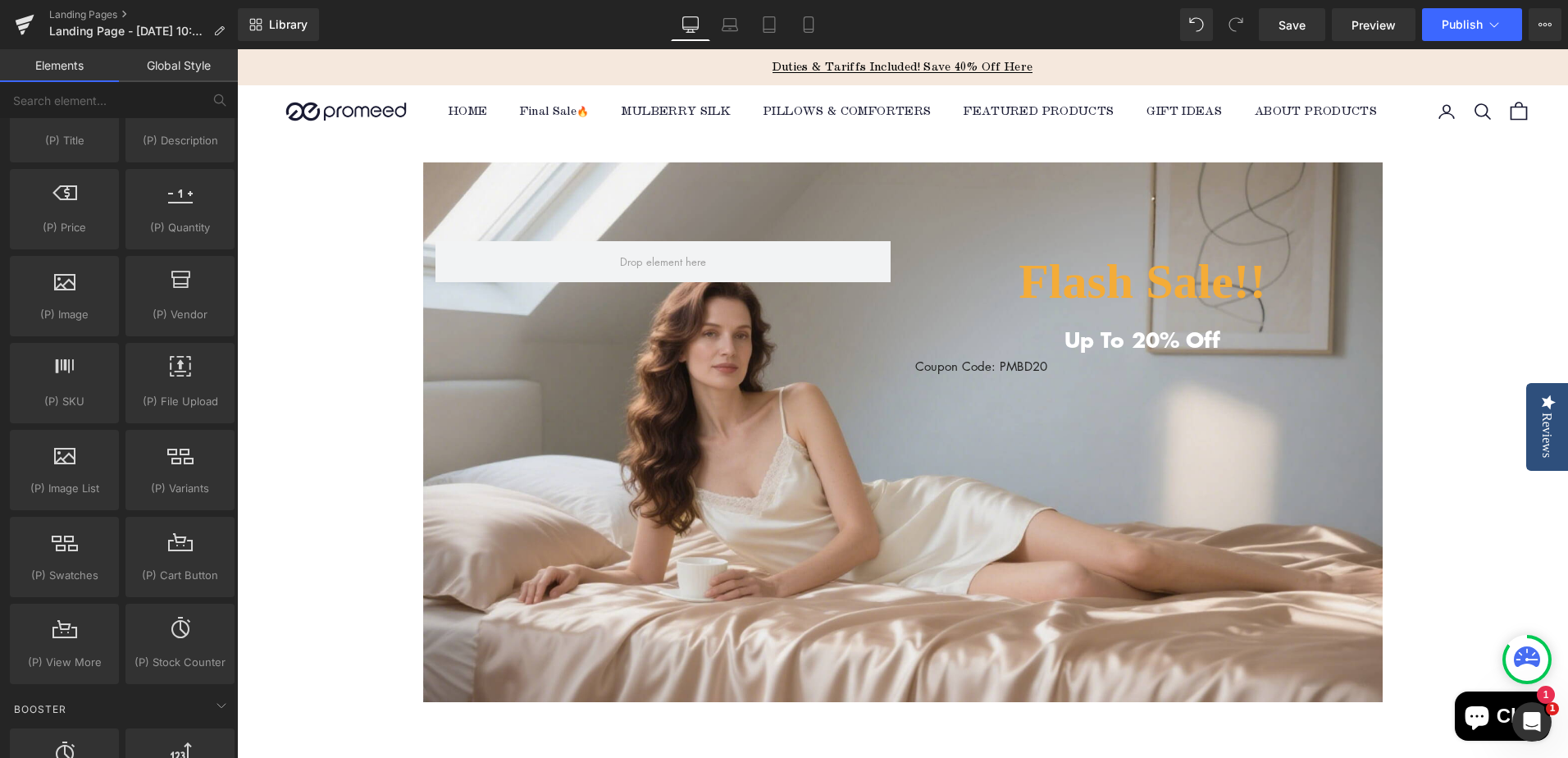
scroll to position [1722, 0]
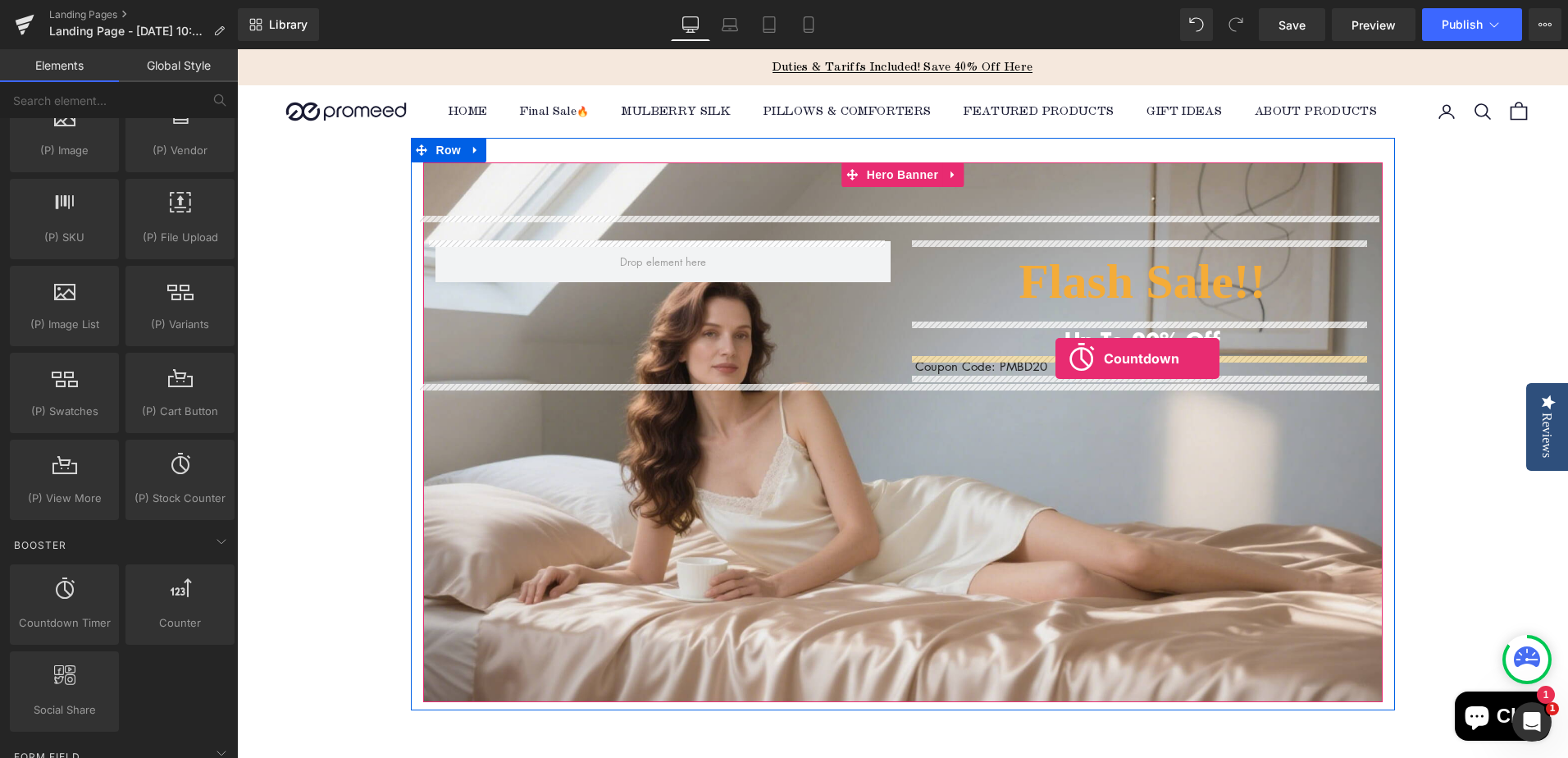
drag, startPoint x: 295, startPoint y: 665, endPoint x: 1055, endPoint y: 359, distance: 819.3
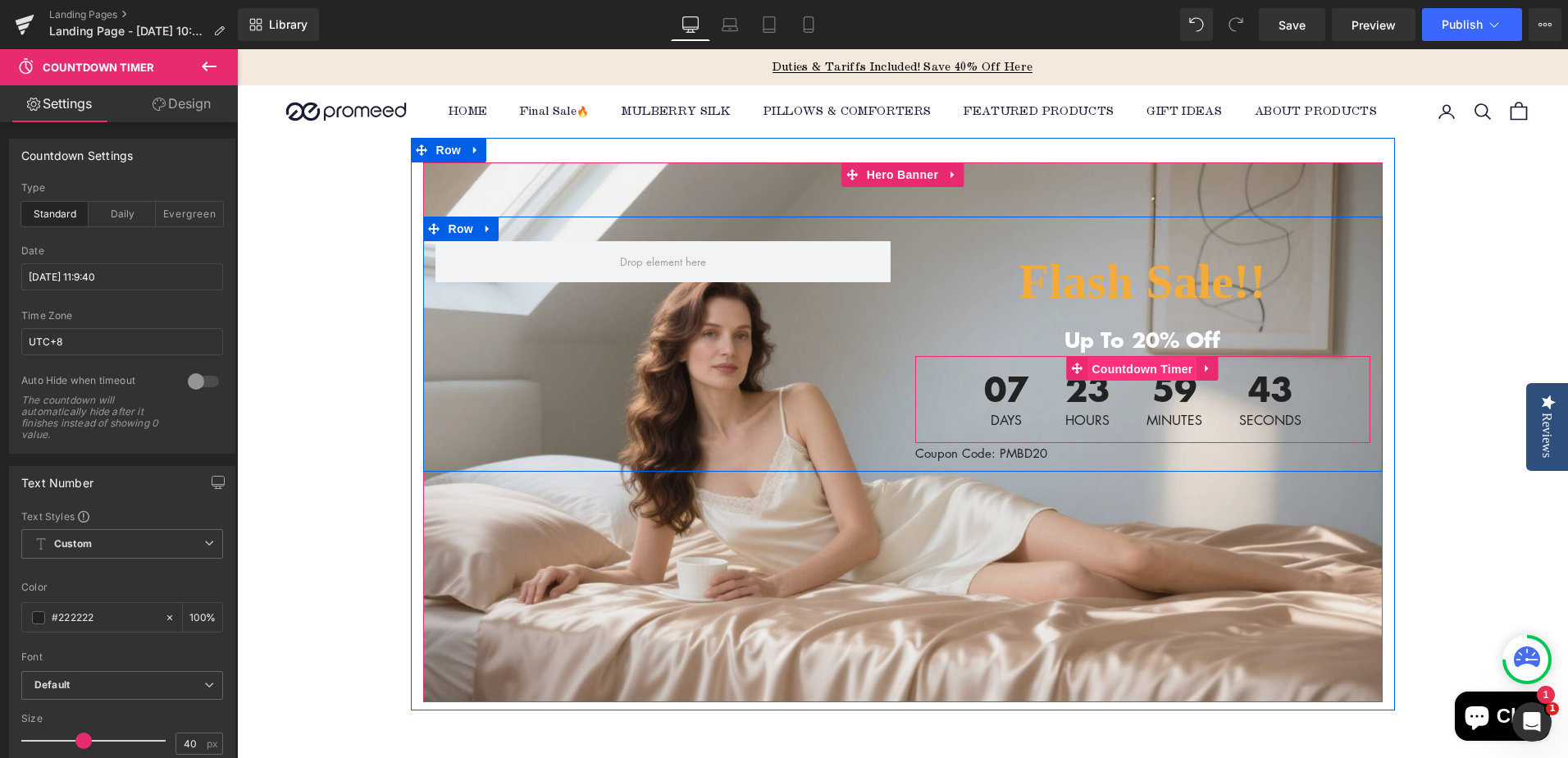
click at [1138, 364] on span "Countdown Timer" at bounding box center [1142, 369] width 110 height 25
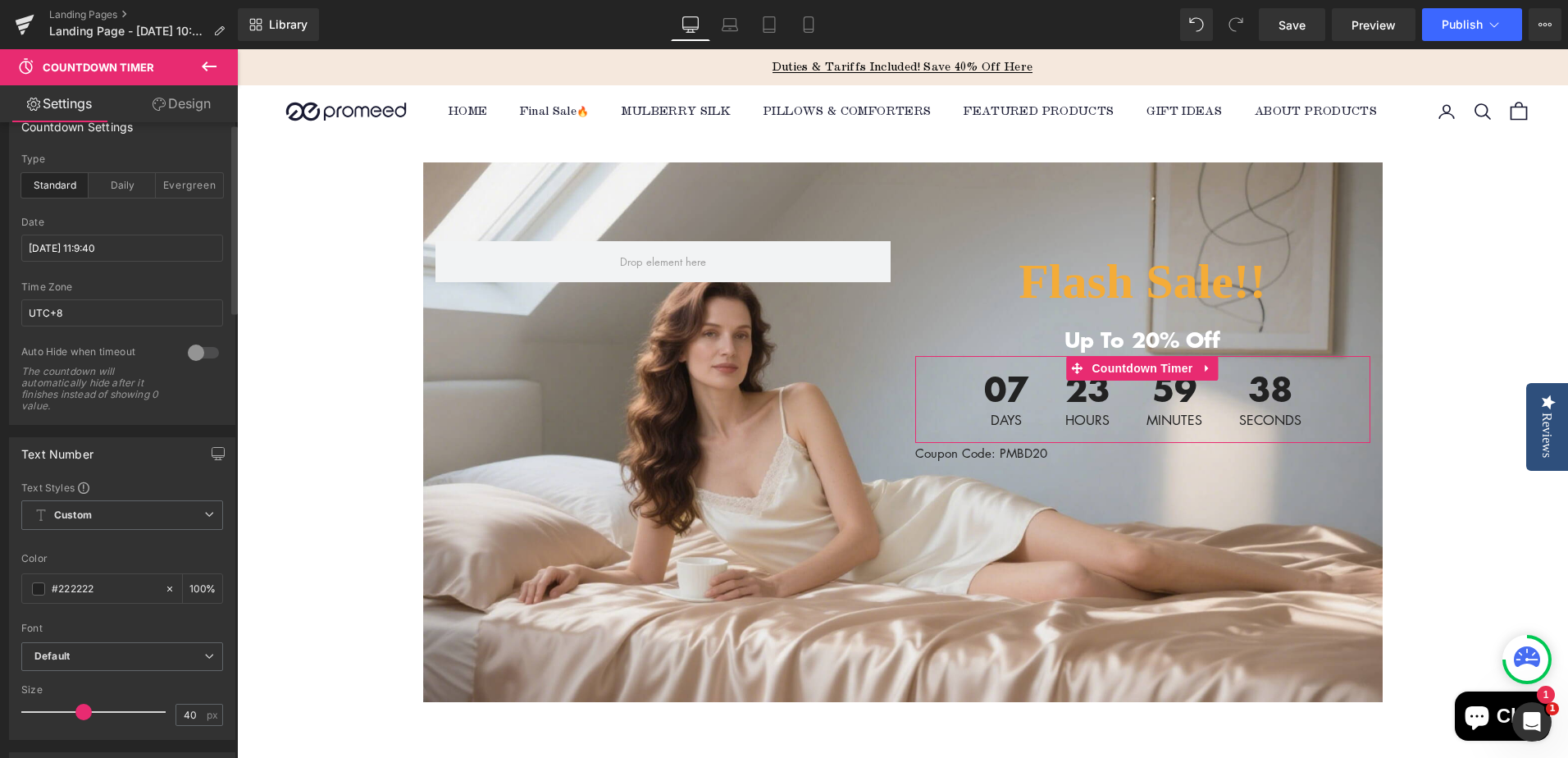
scroll to position [0, 0]
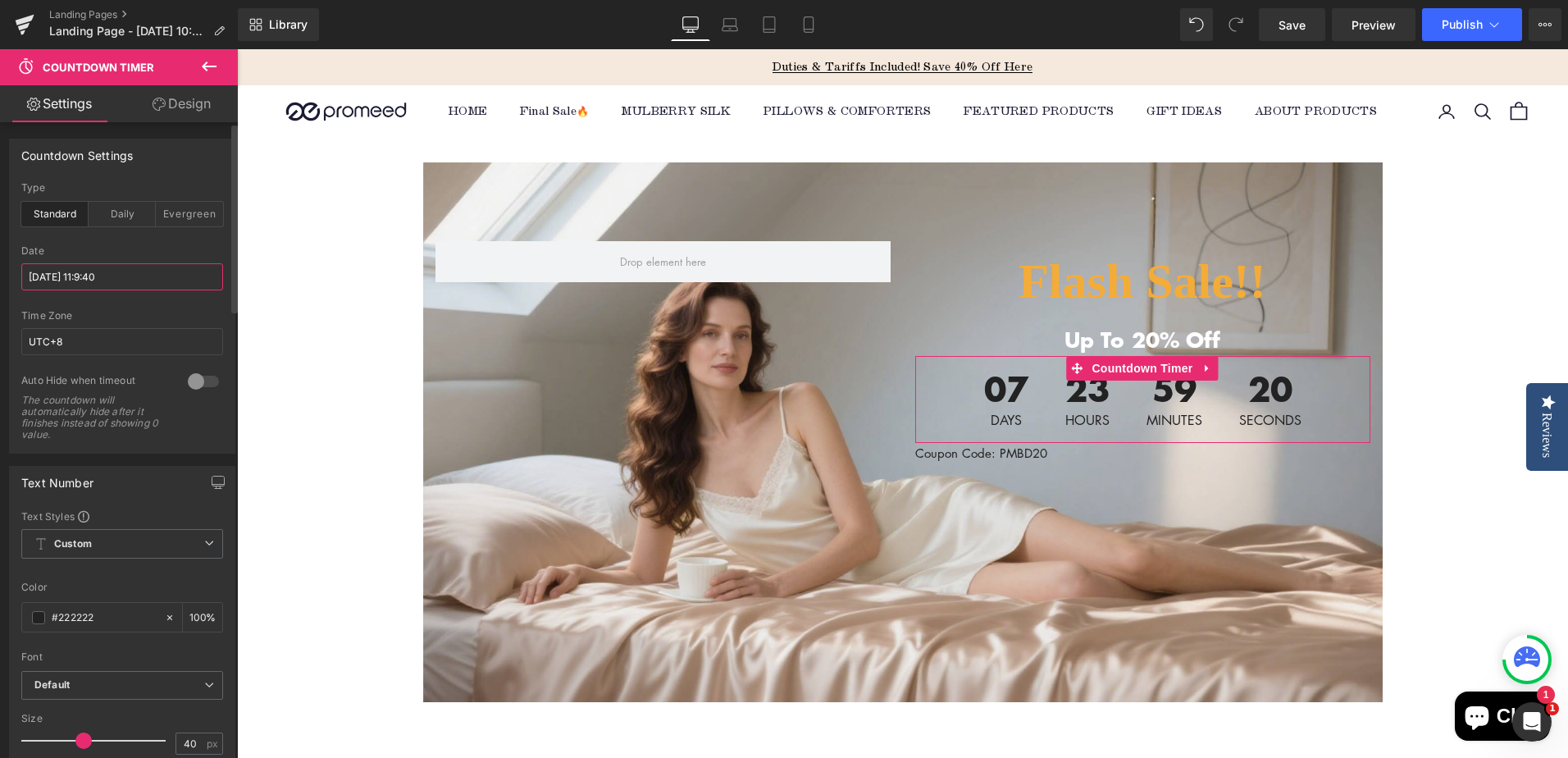
drag, startPoint x: 66, startPoint y: 275, endPoint x: 78, endPoint y: 275, distance: 12.0
click at [78, 275] on input "[DATE] 11:9:40" at bounding box center [123, 277] width 202 height 27
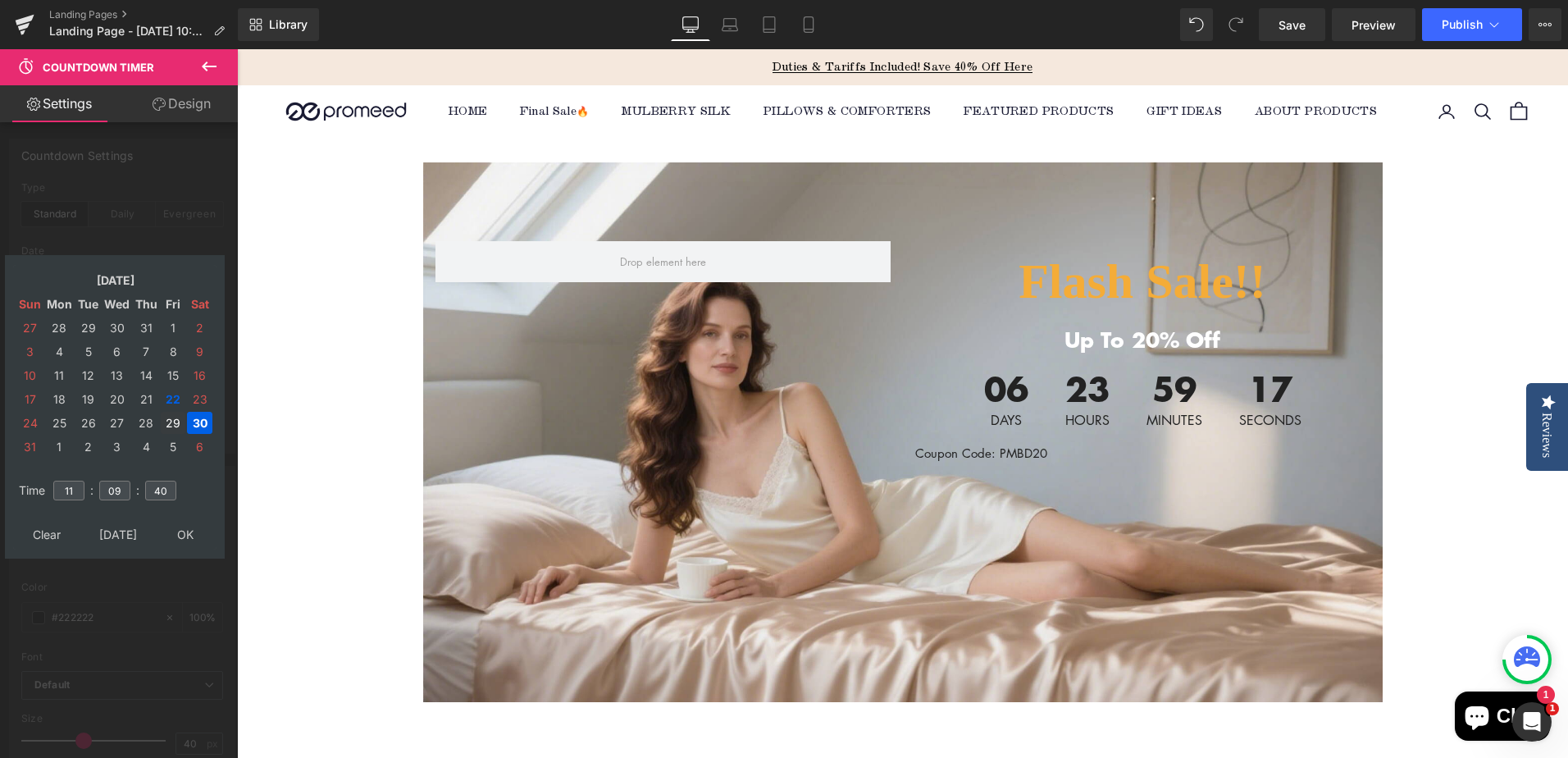
click at [175, 421] on td "29" at bounding box center [173, 422] width 25 height 22
type input "[DATE] 11:09:40"
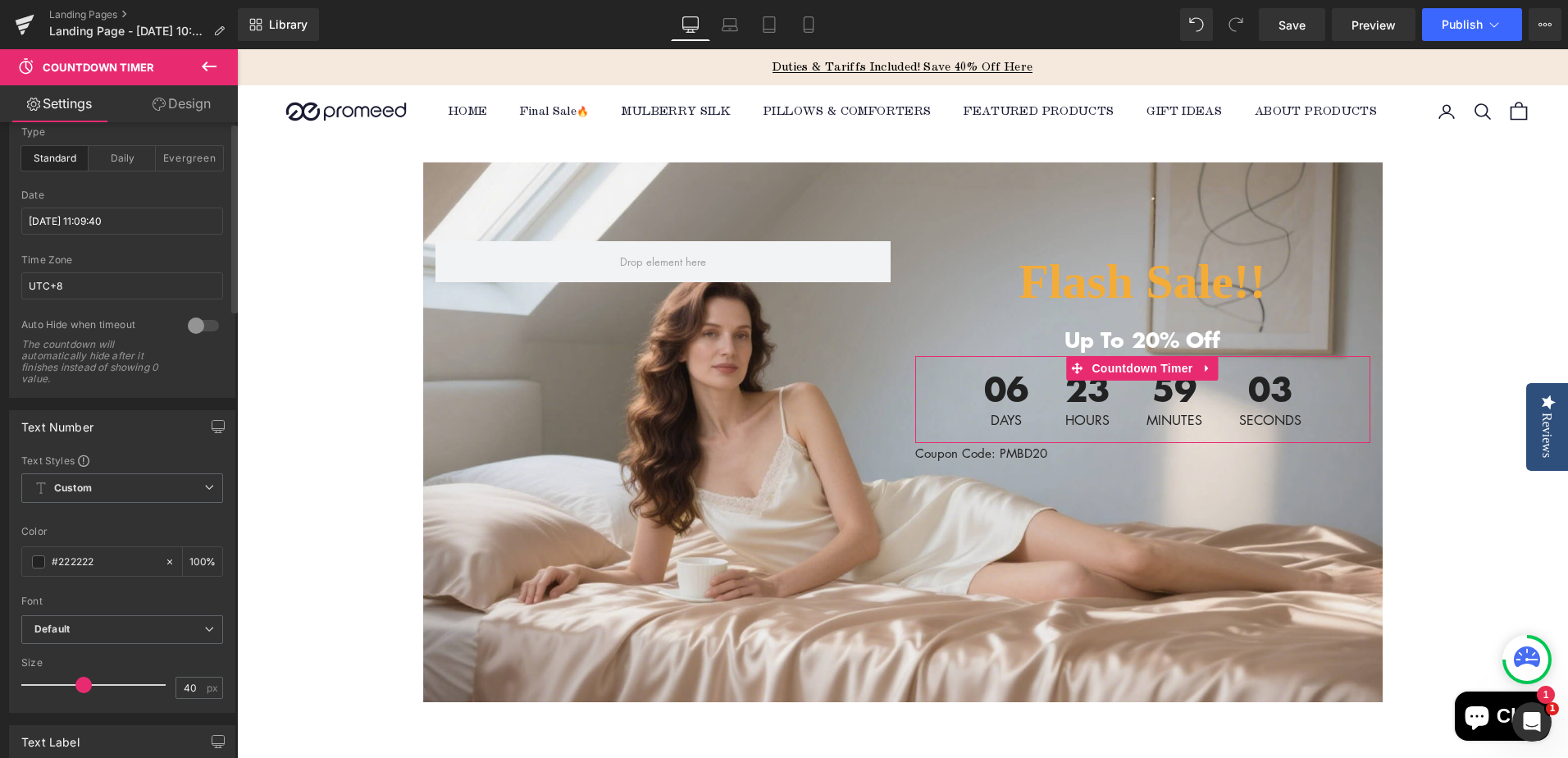
scroll to position [164, 0]
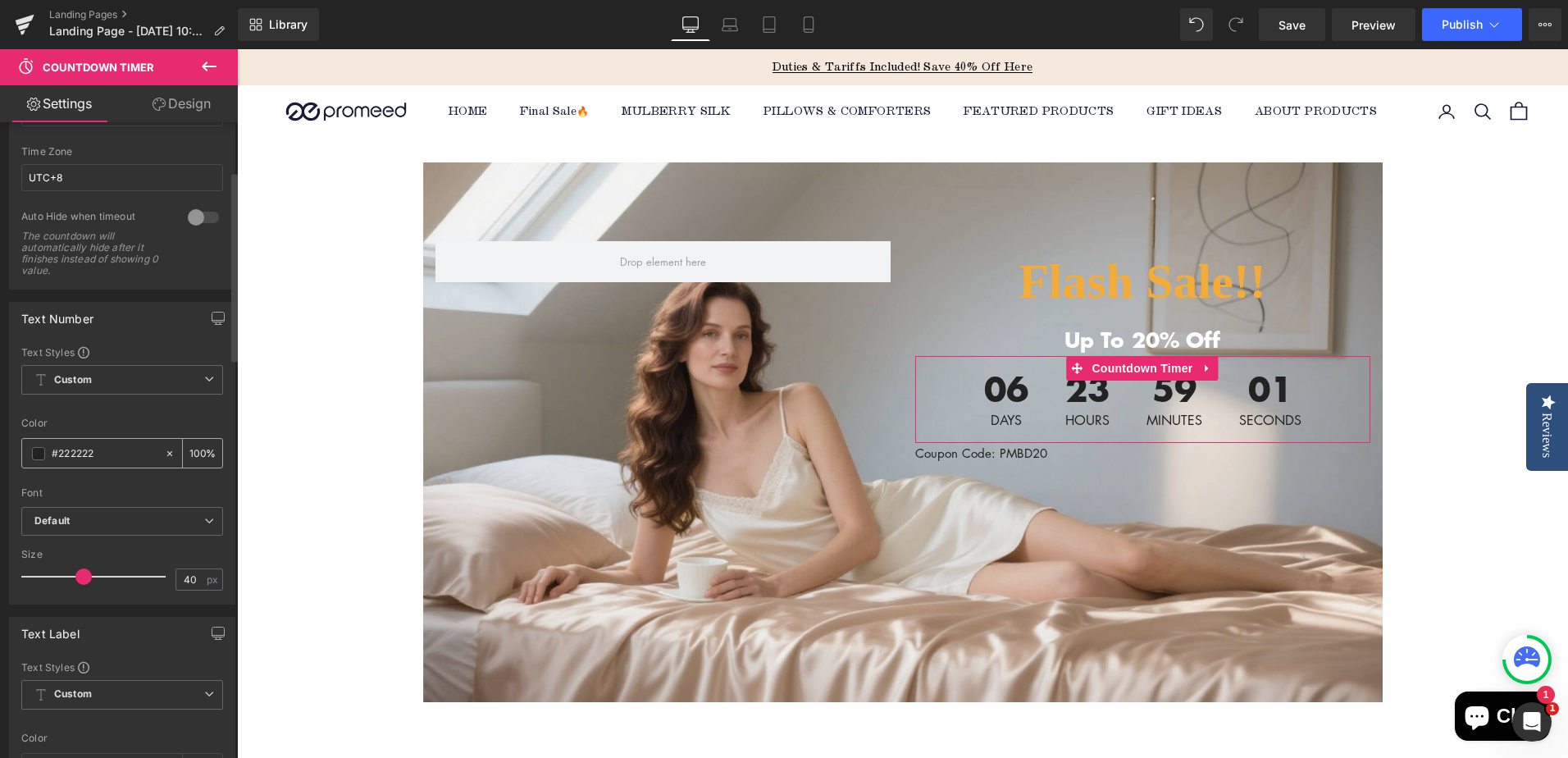
drag, startPoint x: 59, startPoint y: 453, endPoint x: 120, endPoint y: 454, distance: 61.0
click at [120, 454] on input "#222222" at bounding box center [104, 453] width 105 height 18
type input "#f"
type input "0"
type input "#fff"
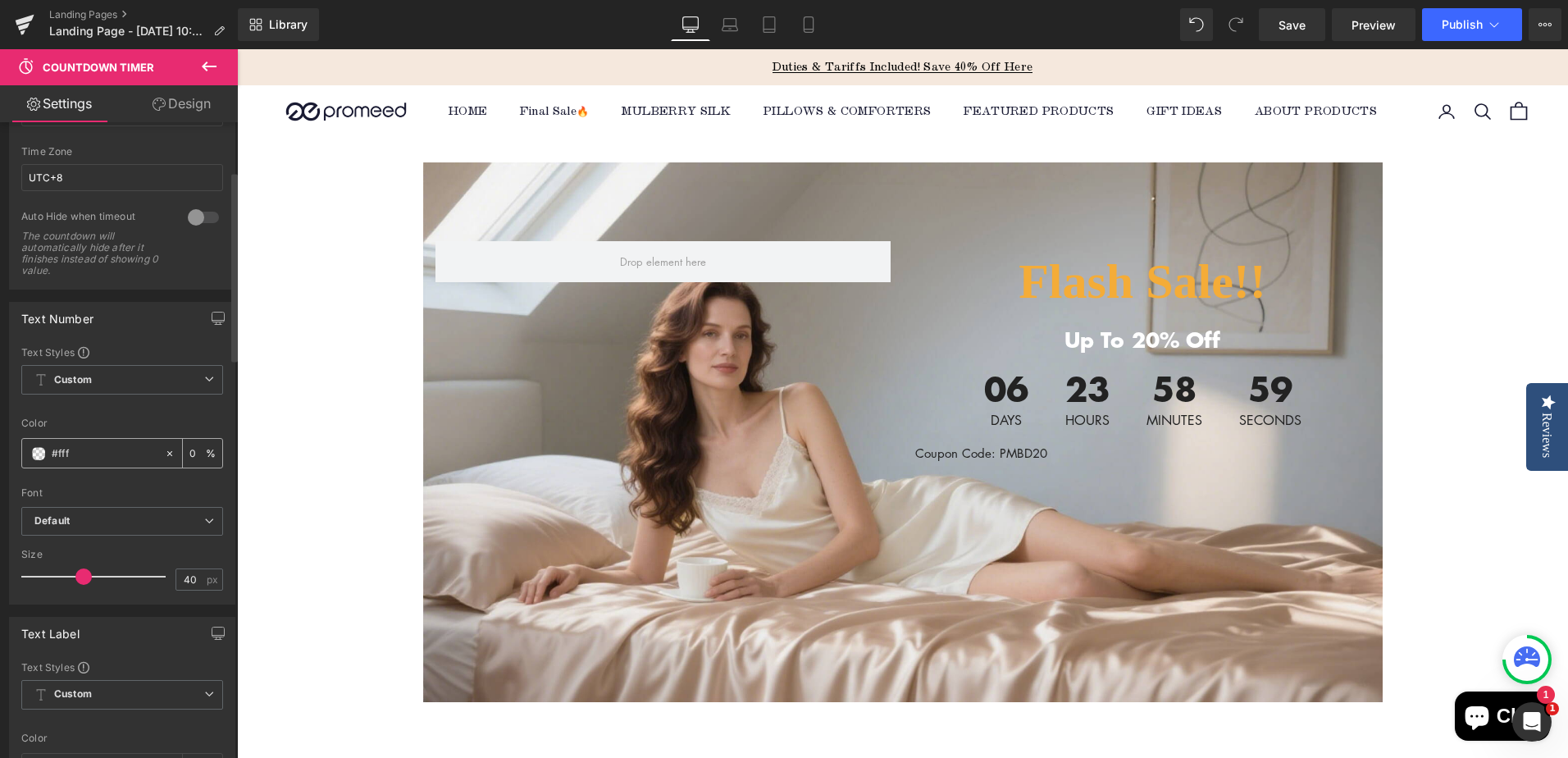
type input "100"
type input "#fffff"
type input "0"
type input "#ffffff"
type input "100"
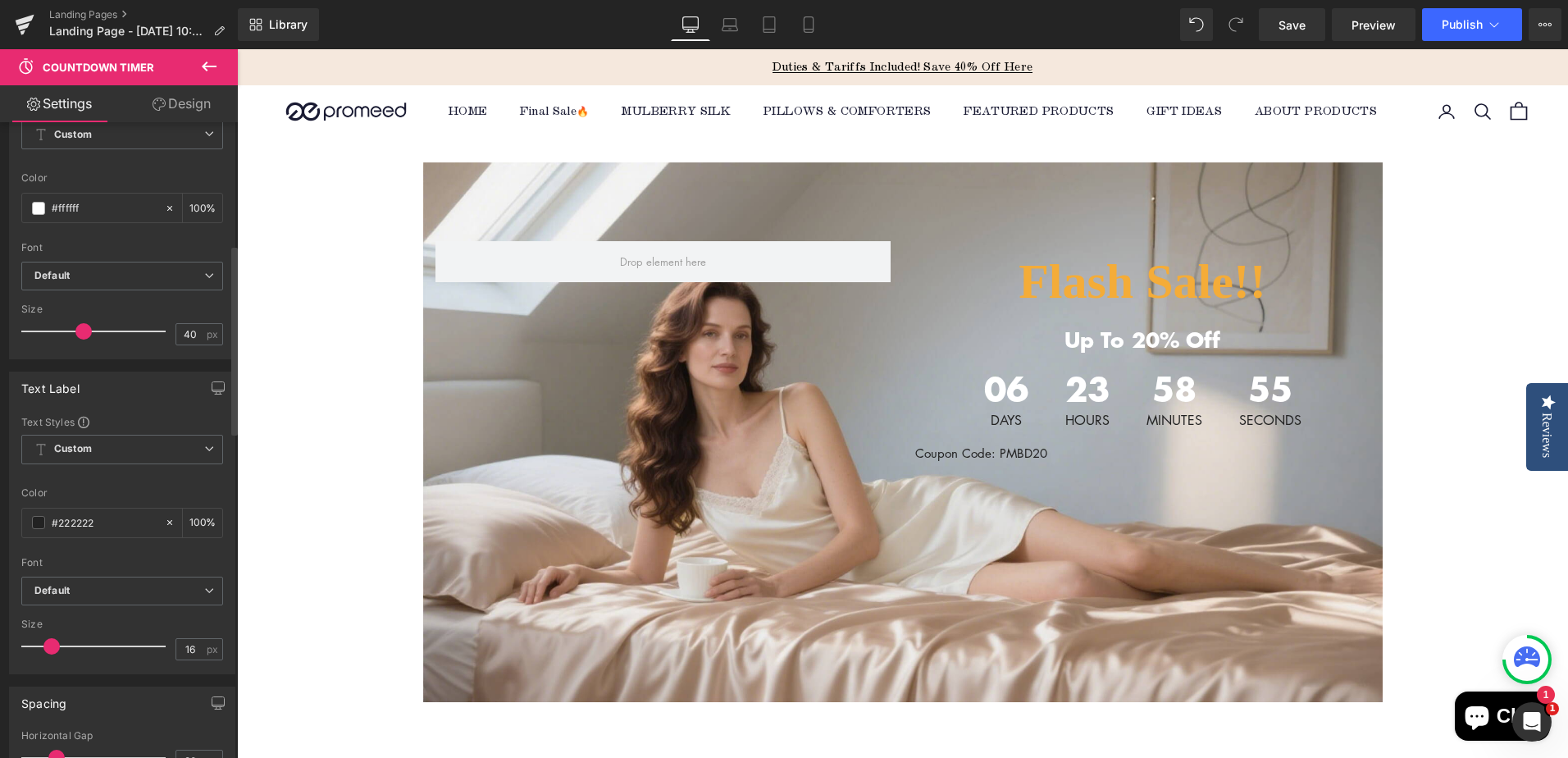
scroll to position [410, 0]
type input "#ffffff"
drag, startPoint x: 59, startPoint y: 525, endPoint x: 136, endPoint y: 521, distance: 77.1
click at [136, 521] on input "#222222" at bounding box center [104, 521] width 105 height 18
type input "#f"
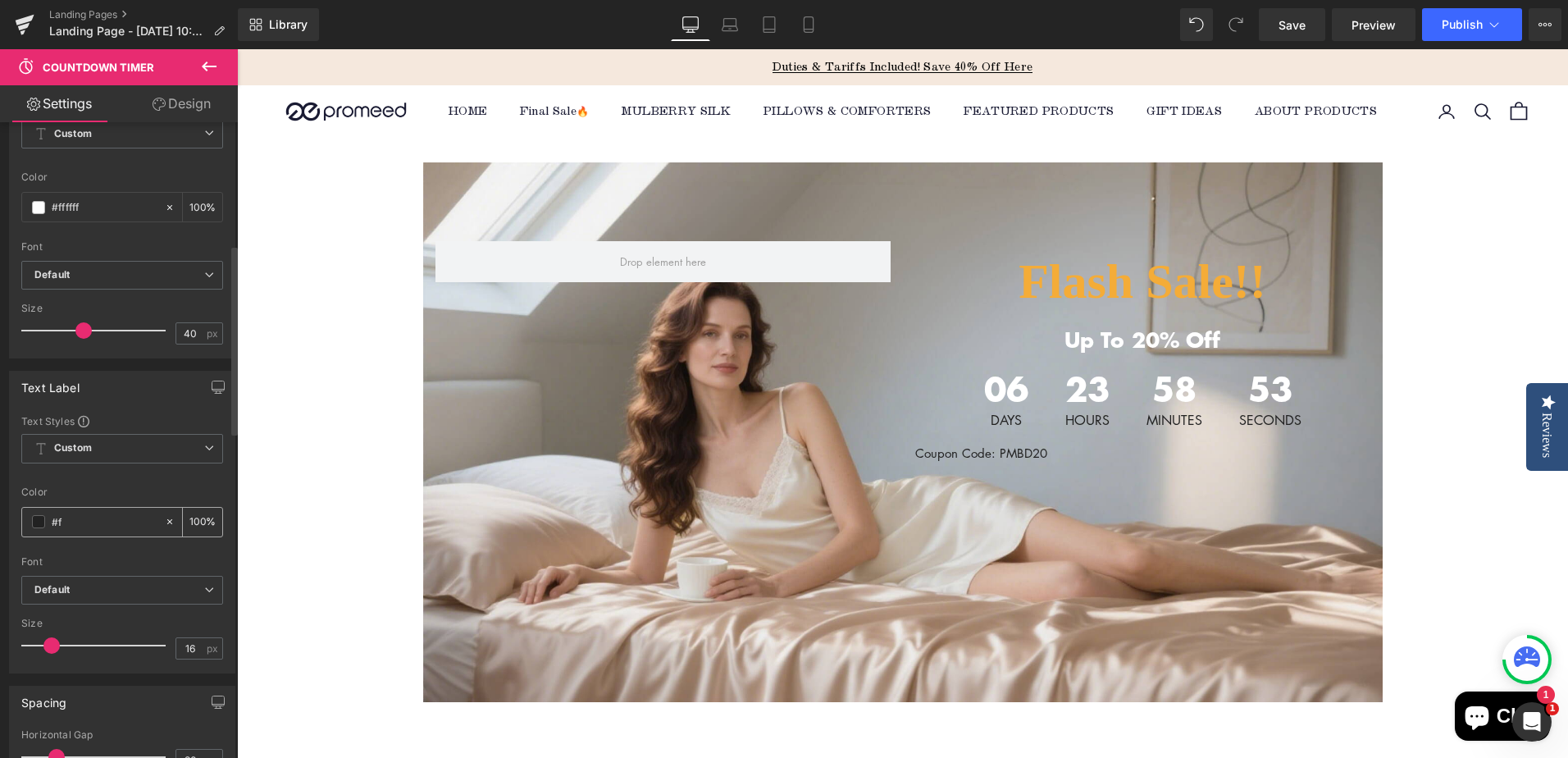
type input "0"
type input "#fff"
type input "100"
type input "#fffff"
type input "0"
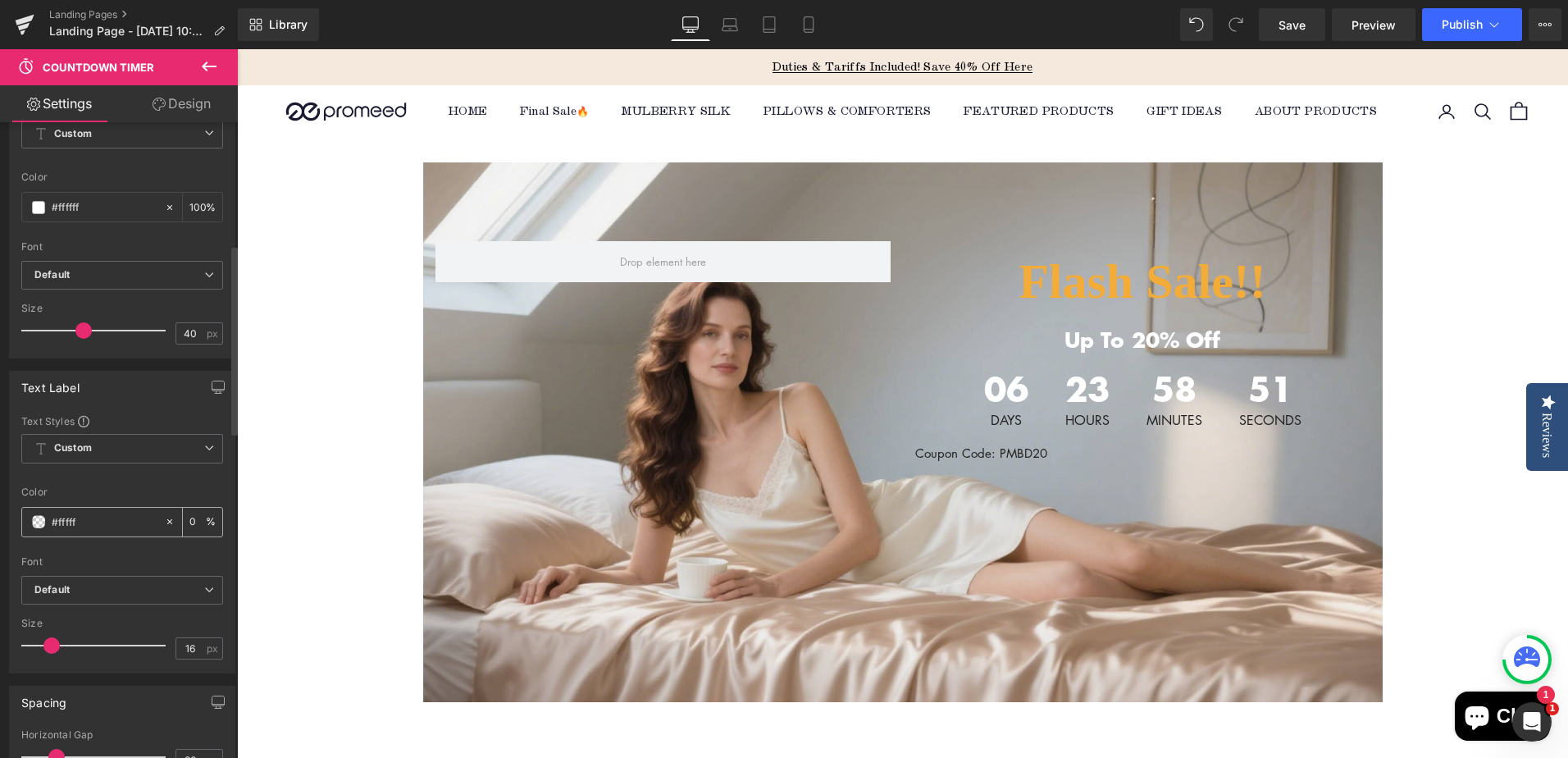
type input "#ffffff"
type input "100"
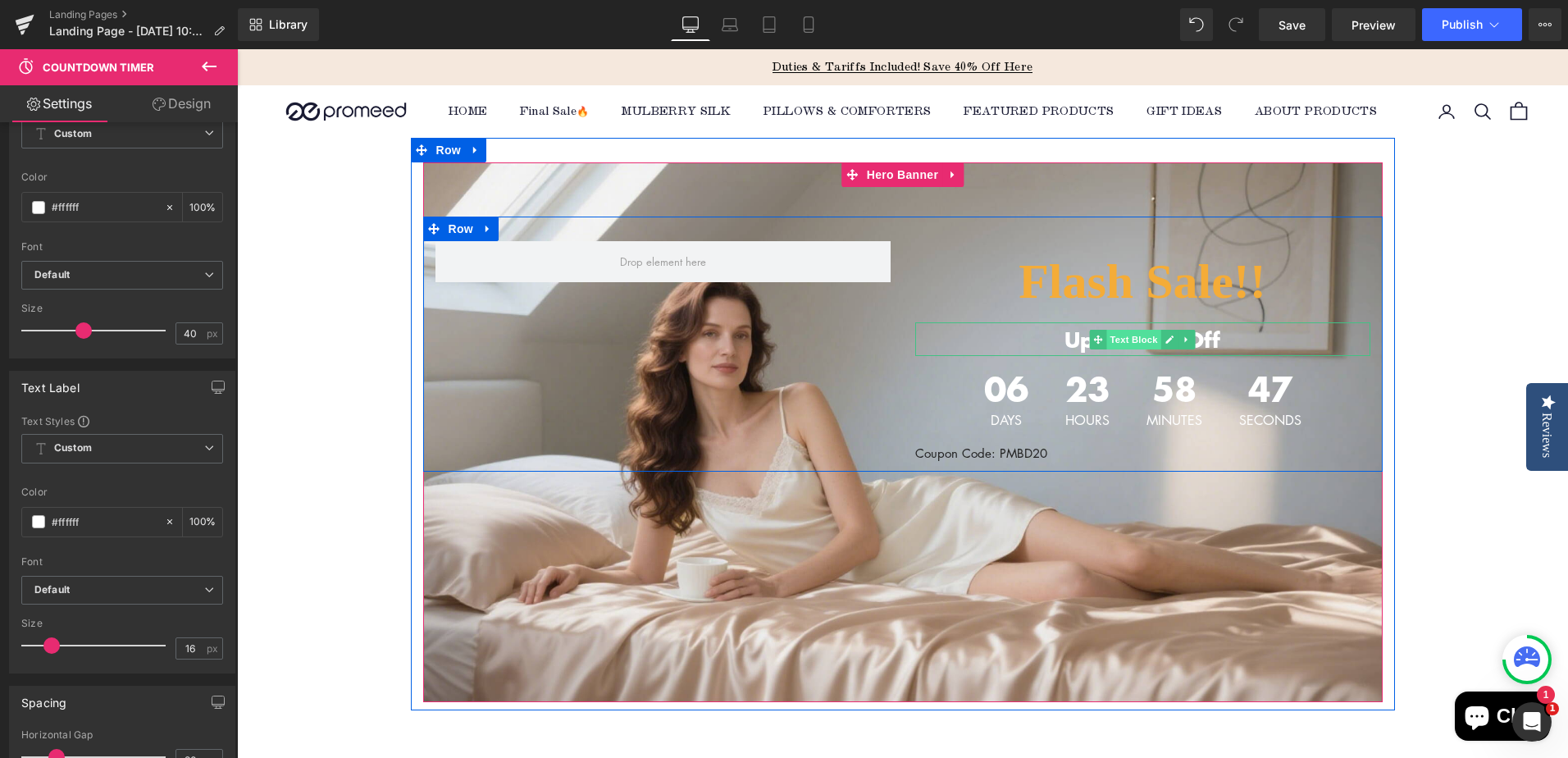
click at [1138, 338] on span "Text Block" at bounding box center [1133, 339] width 54 height 20
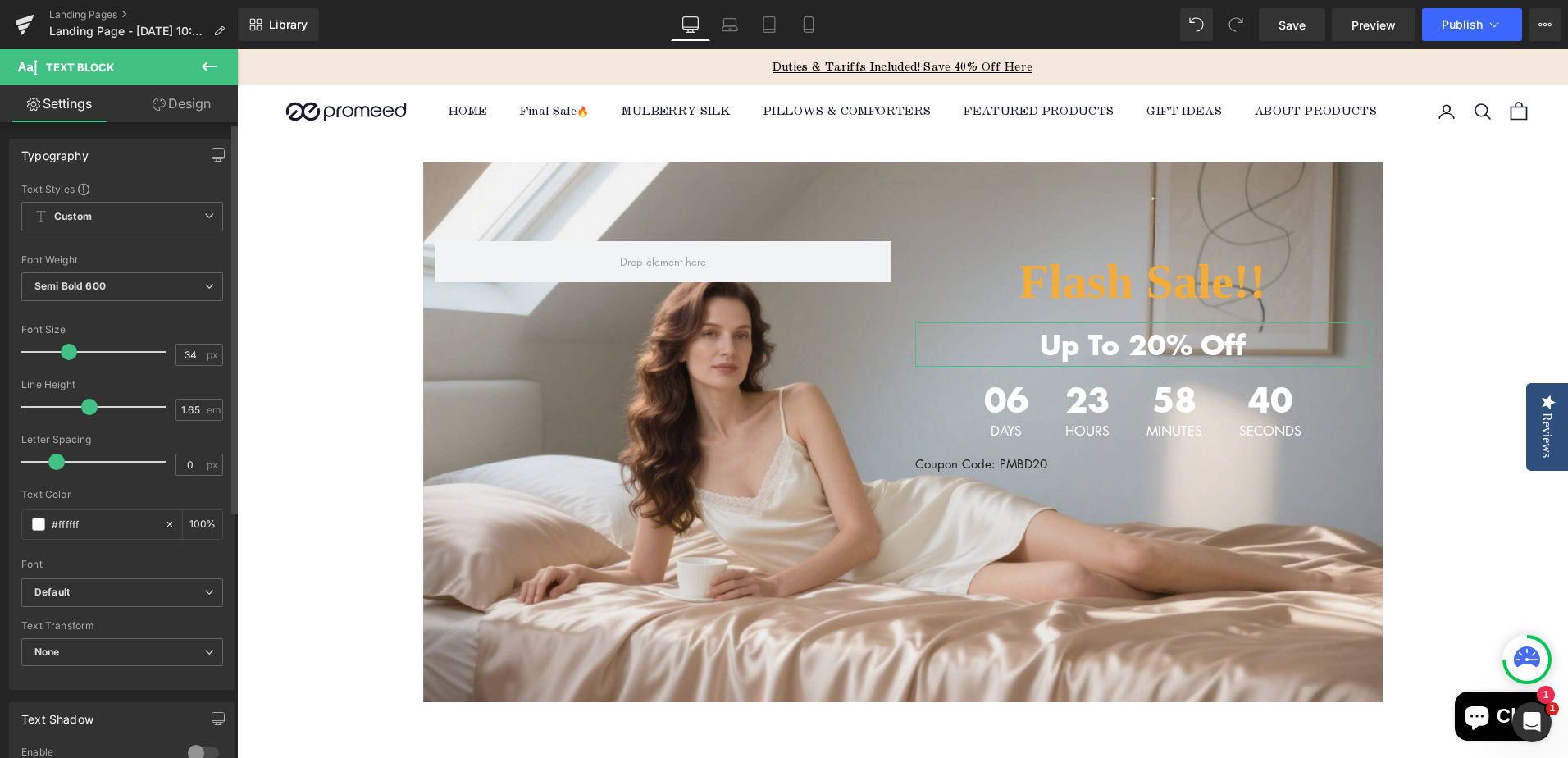
type input "35"
drag, startPoint x: 59, startPoint y: 352, endPoint x: 73, endPoint y: 352, distance: 14.0
click at [73, 352] on span at bounding box center [71, 351] width 16 height 16
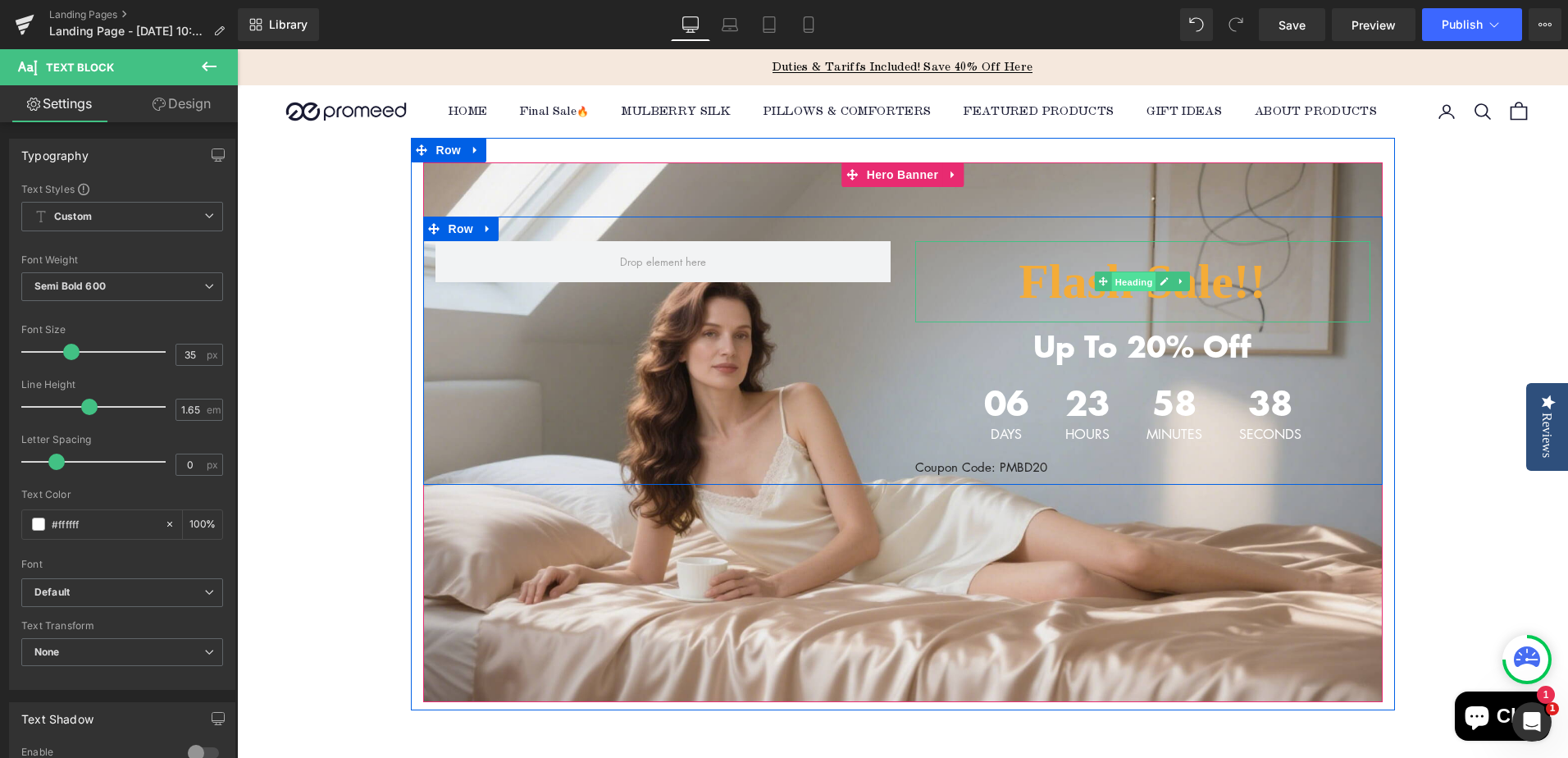
click at [1123, 283] on span "Heading" at bounding box center [1134, 281] width 44 height 20
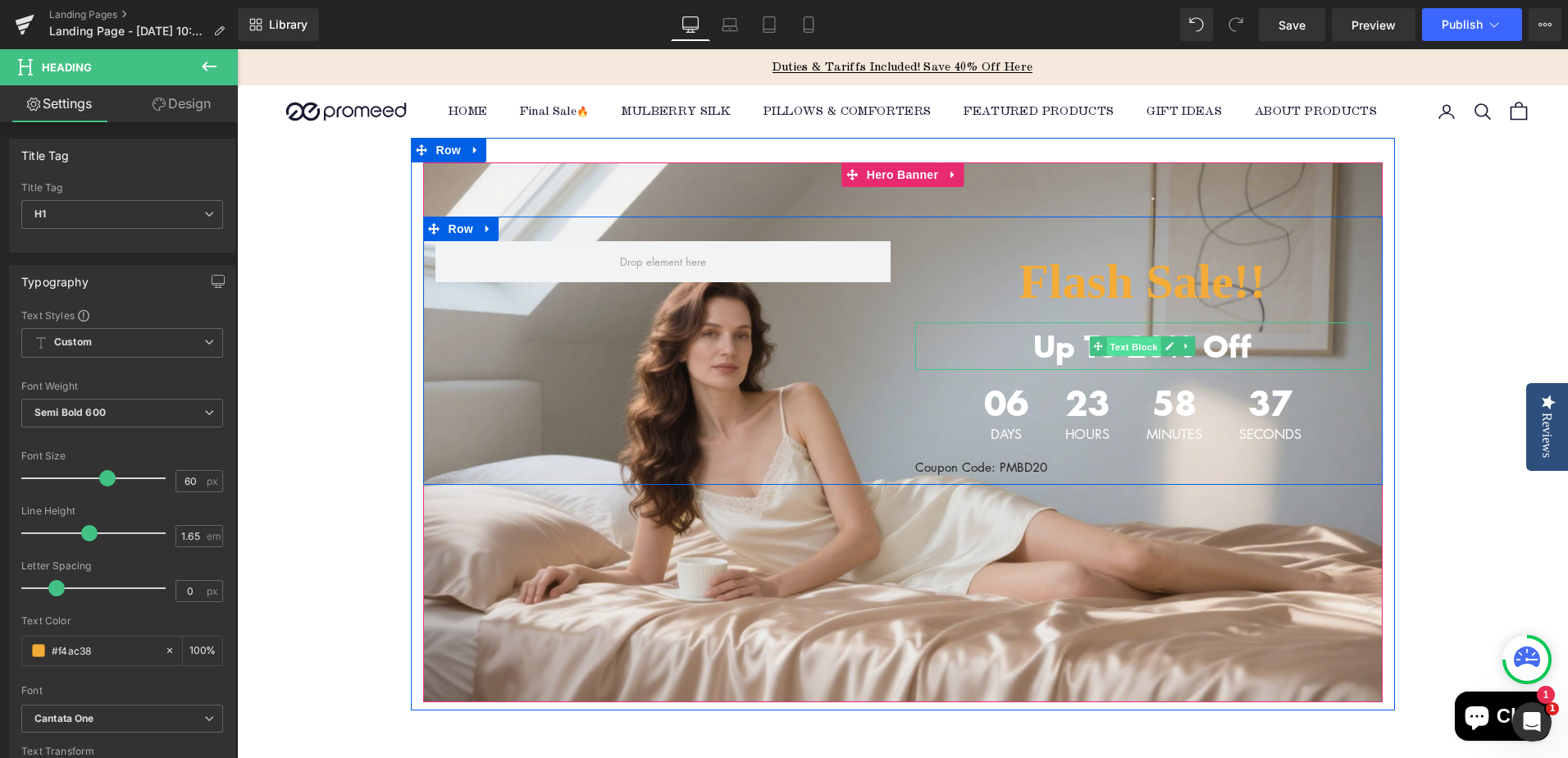
click at [1132, 349] on span "Text Block" at bounding box center [1133, 346] width 54 height 20
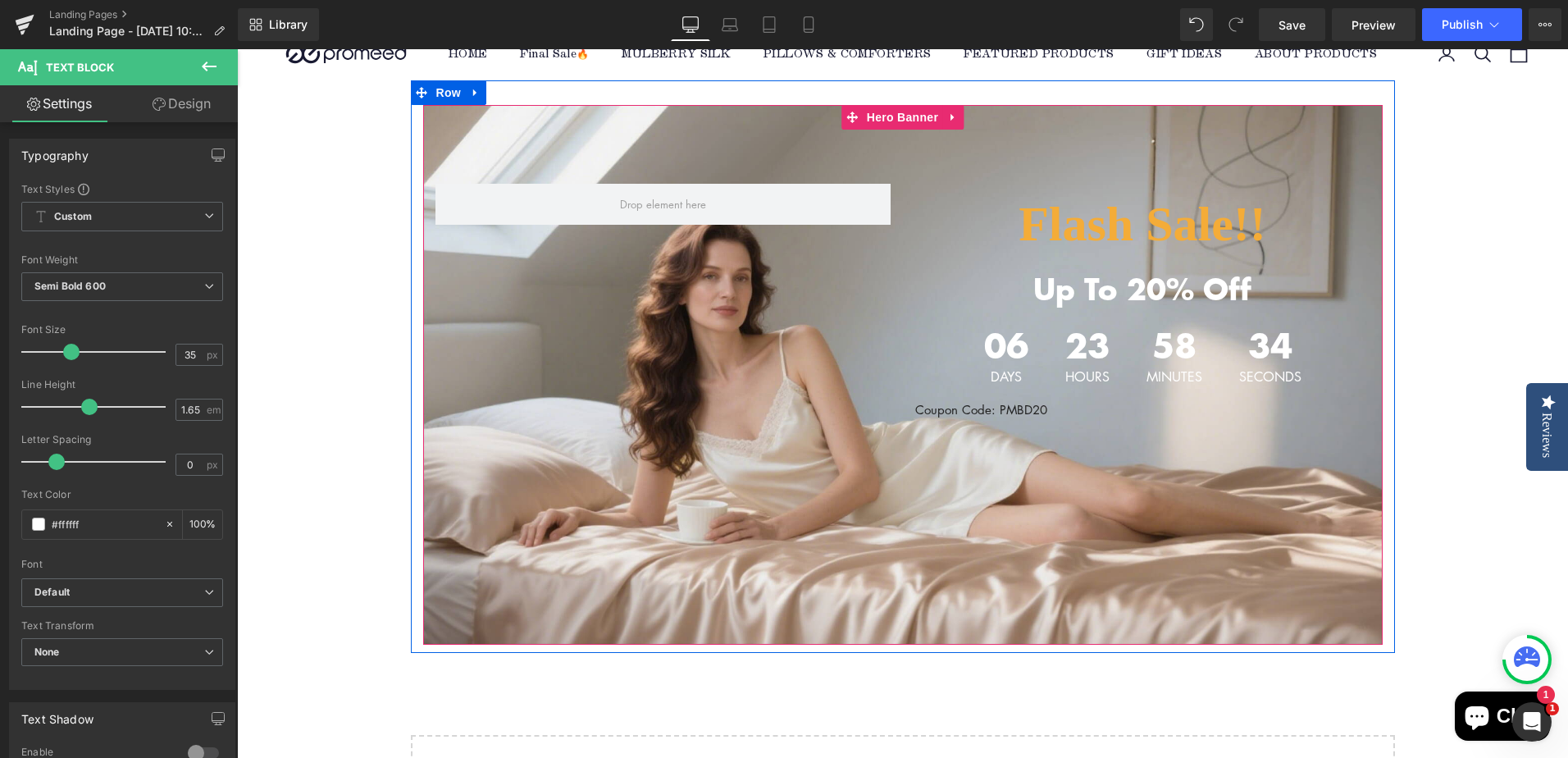
scroll to position [82, 0]
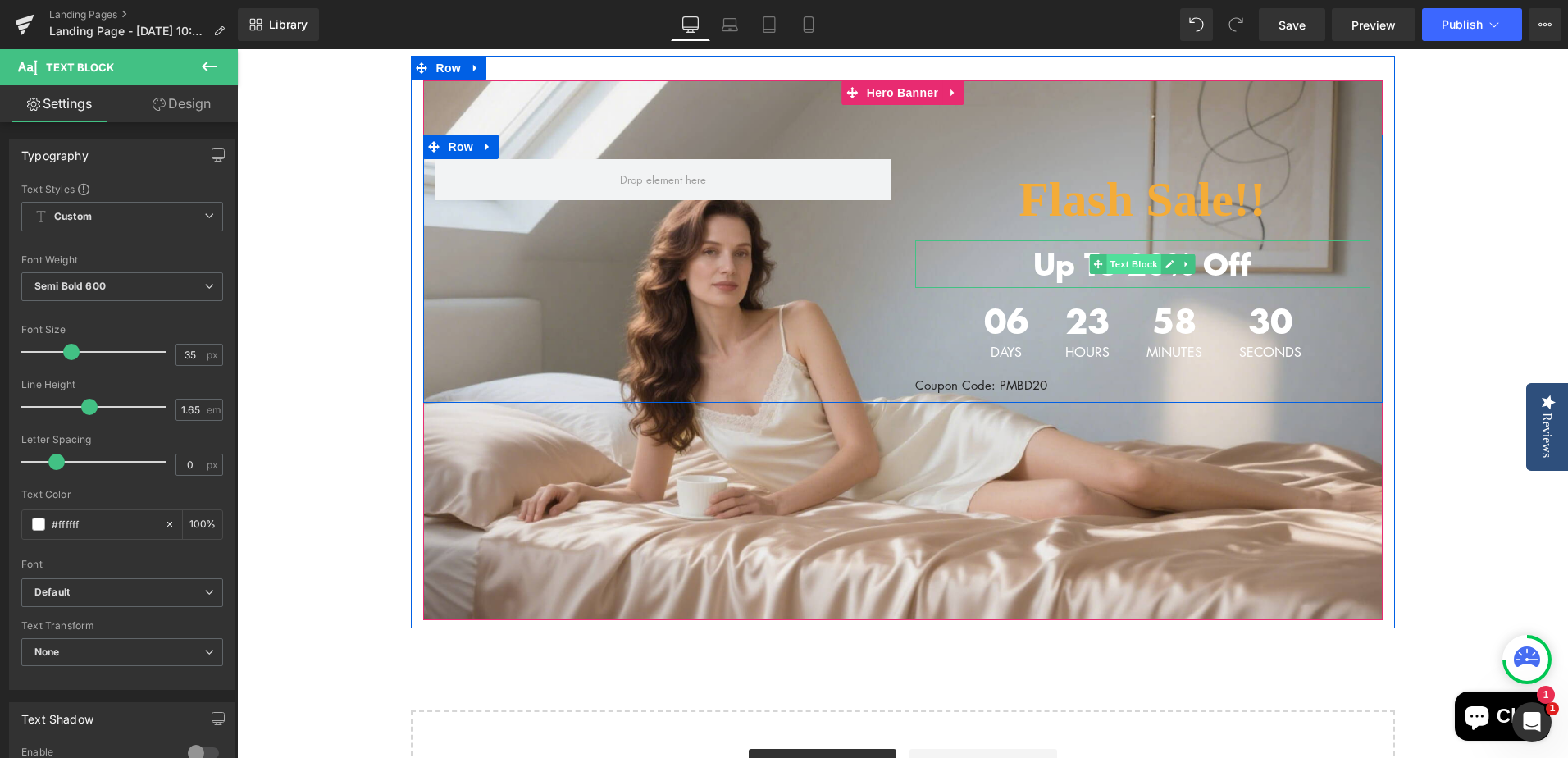
click at [1136, 265] on span "Text Block" at bounding box center [1133, 263] width 54 height 20
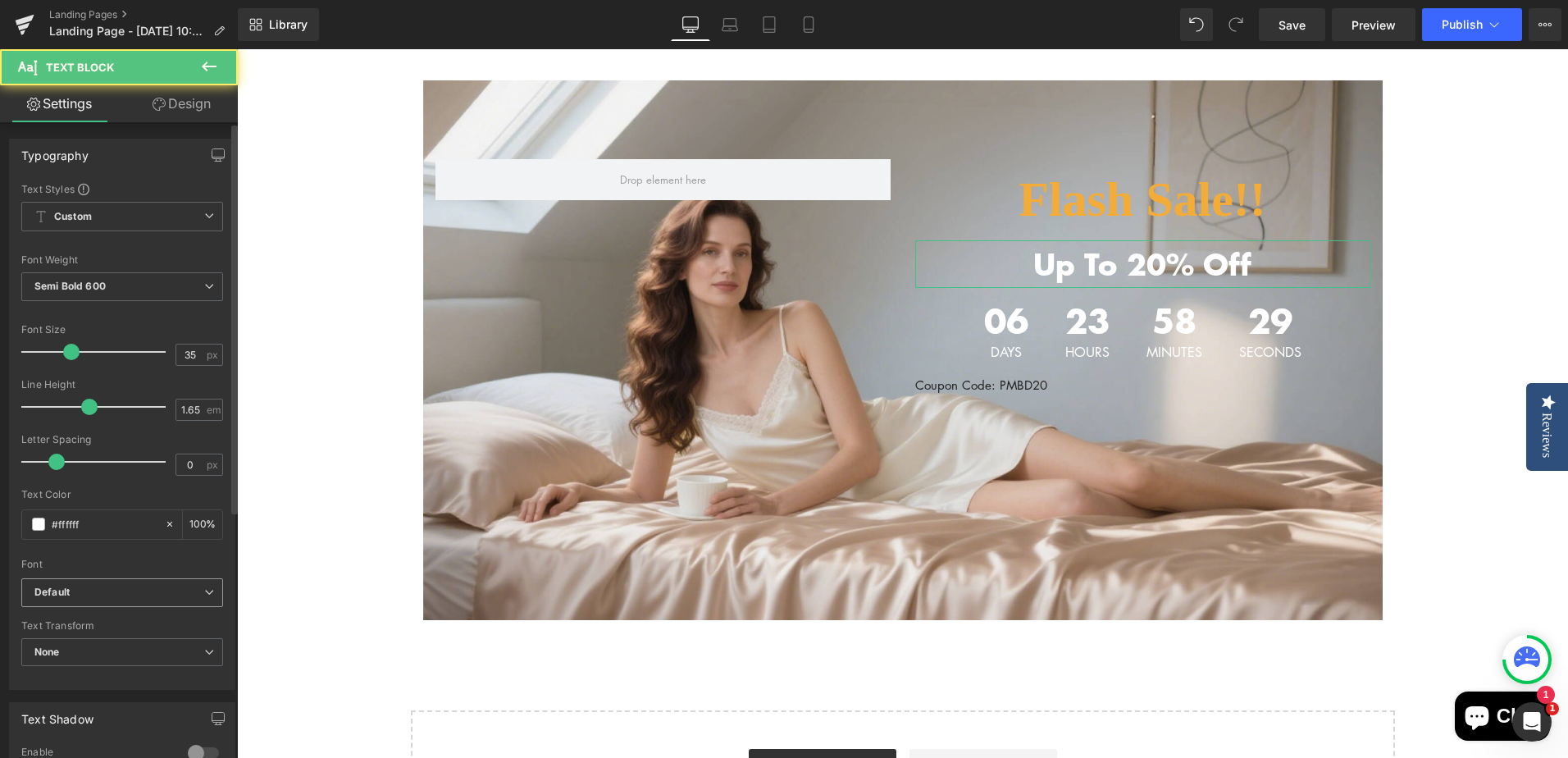
click at [110, 600] on span "Default" at bounding box center [123, 592] width 202 height 28
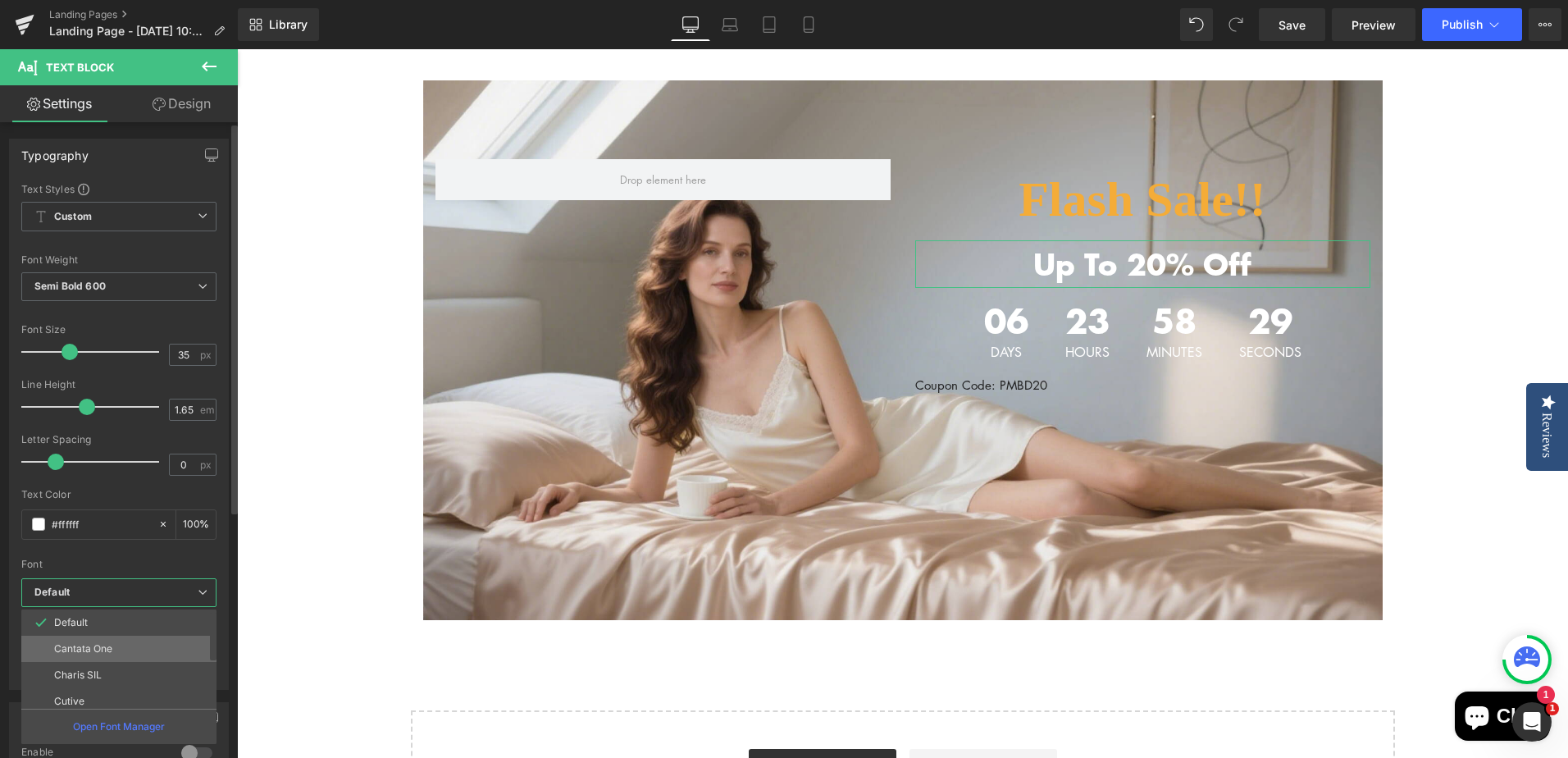
click at [93, 646] on p "Cantata One" at bounding box center [83, 649] width 59 height 11
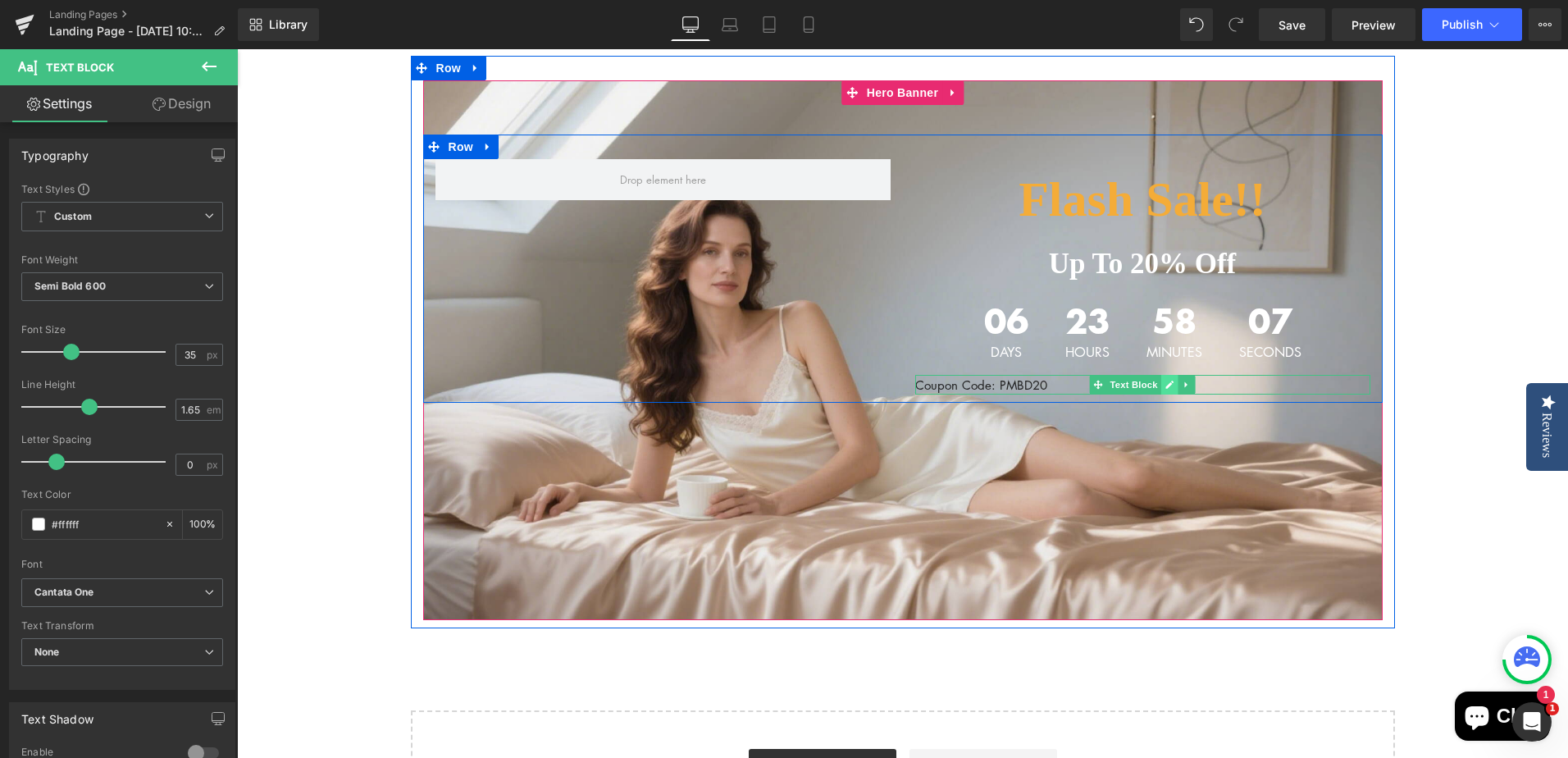
click at [1165, 385] on icon at bounding box center [1170, 384] width 9 height 9
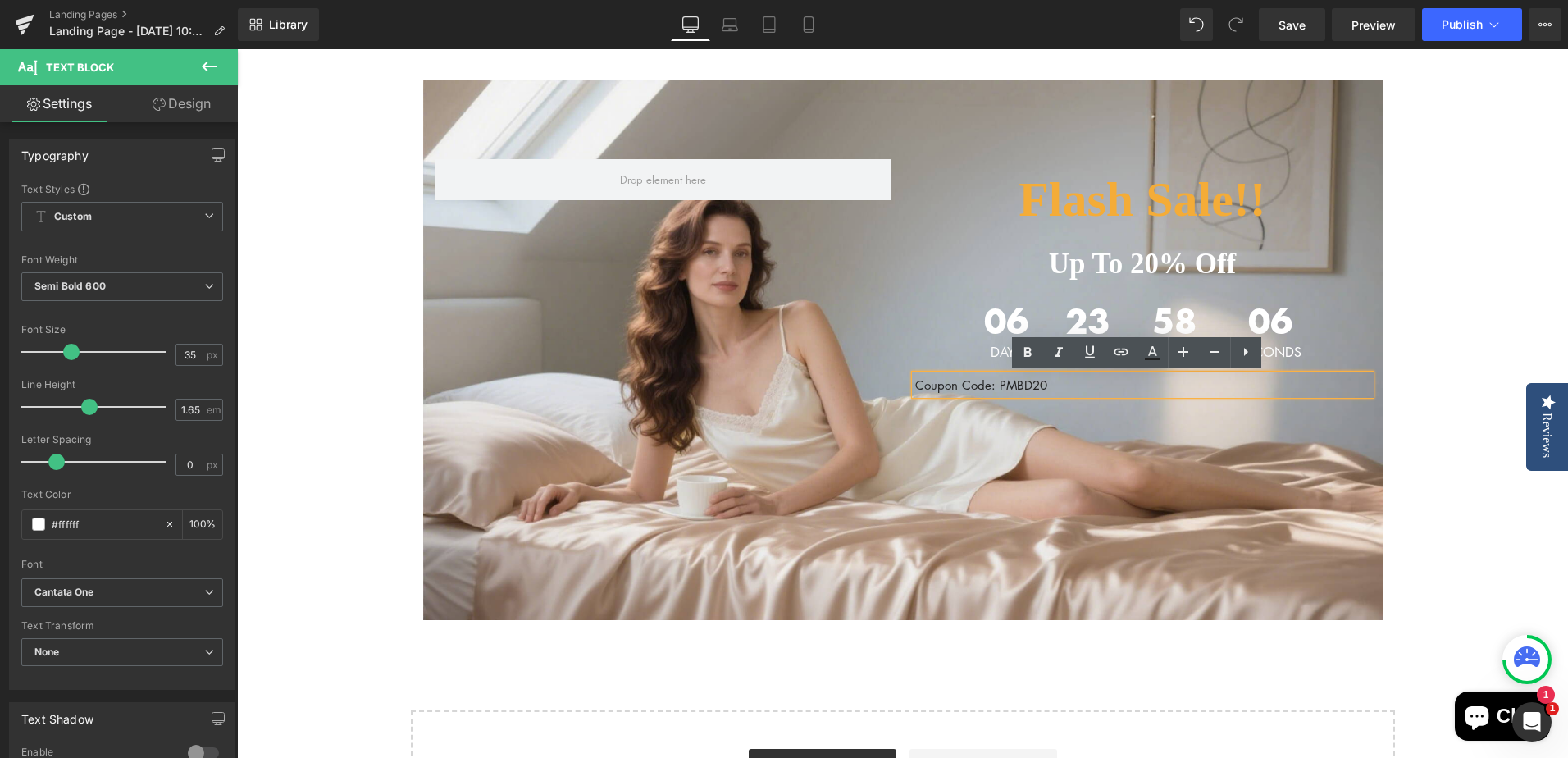
click at [977, 384] on p "Coupon Code: PMBD20" at bounding box center [1142, 385] width 455 height 21
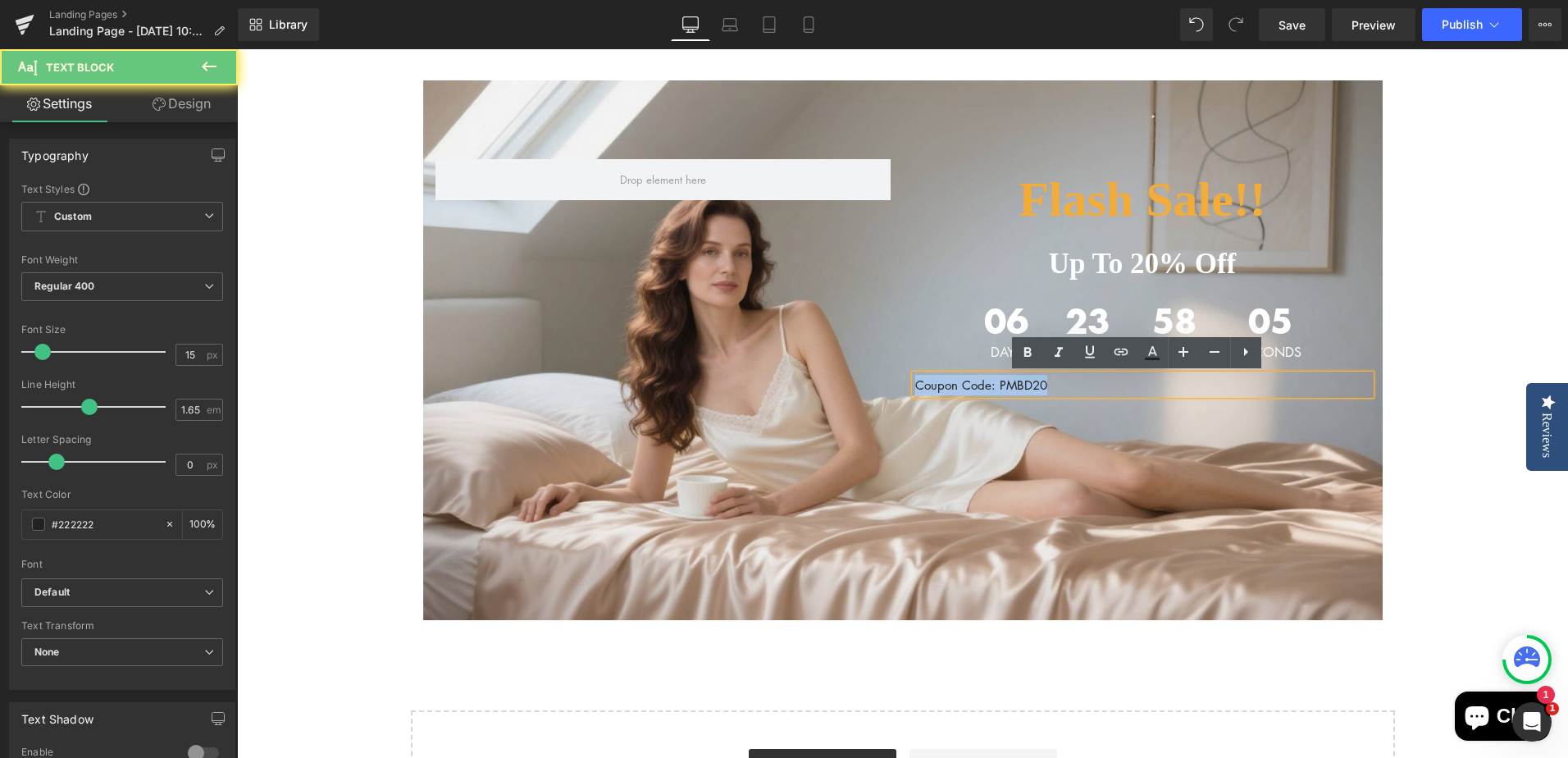
drag, startPoint x: 913, startPoint y: 382, endPoint x: 1150, endPoint y: 388, distance: 237.1
click at [1150, 388] on p "Coupon Code: PMBD20" at bounding box center [1142, 385] width 455 height 21
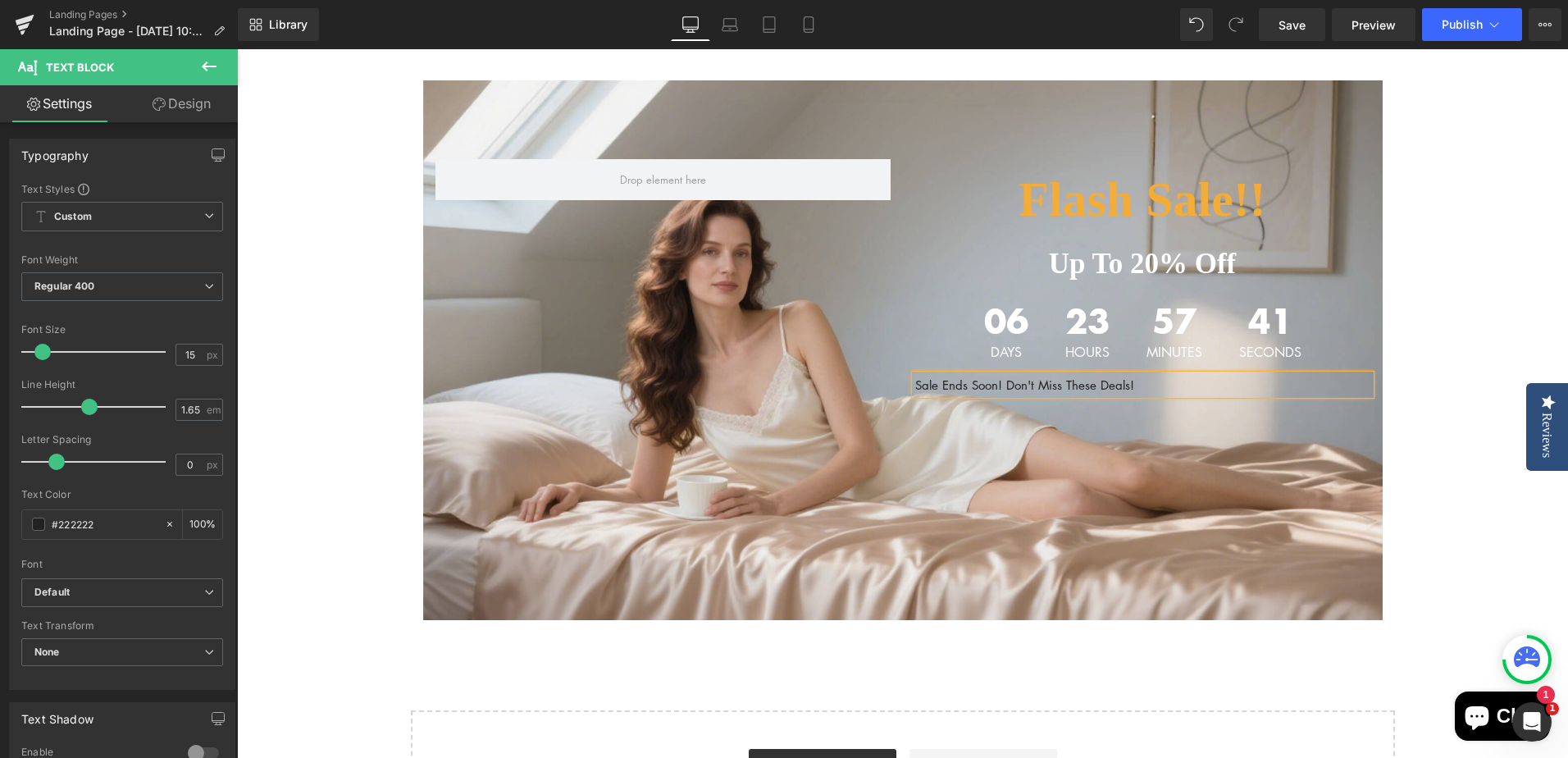
click at [1224, 491] on div "Flash Sale!! Heading Up To 20% Off Text Block 06 Days 23 Hours 57 Minutes 41 Se…" at bounding box center [902, 350] width 959 height 540
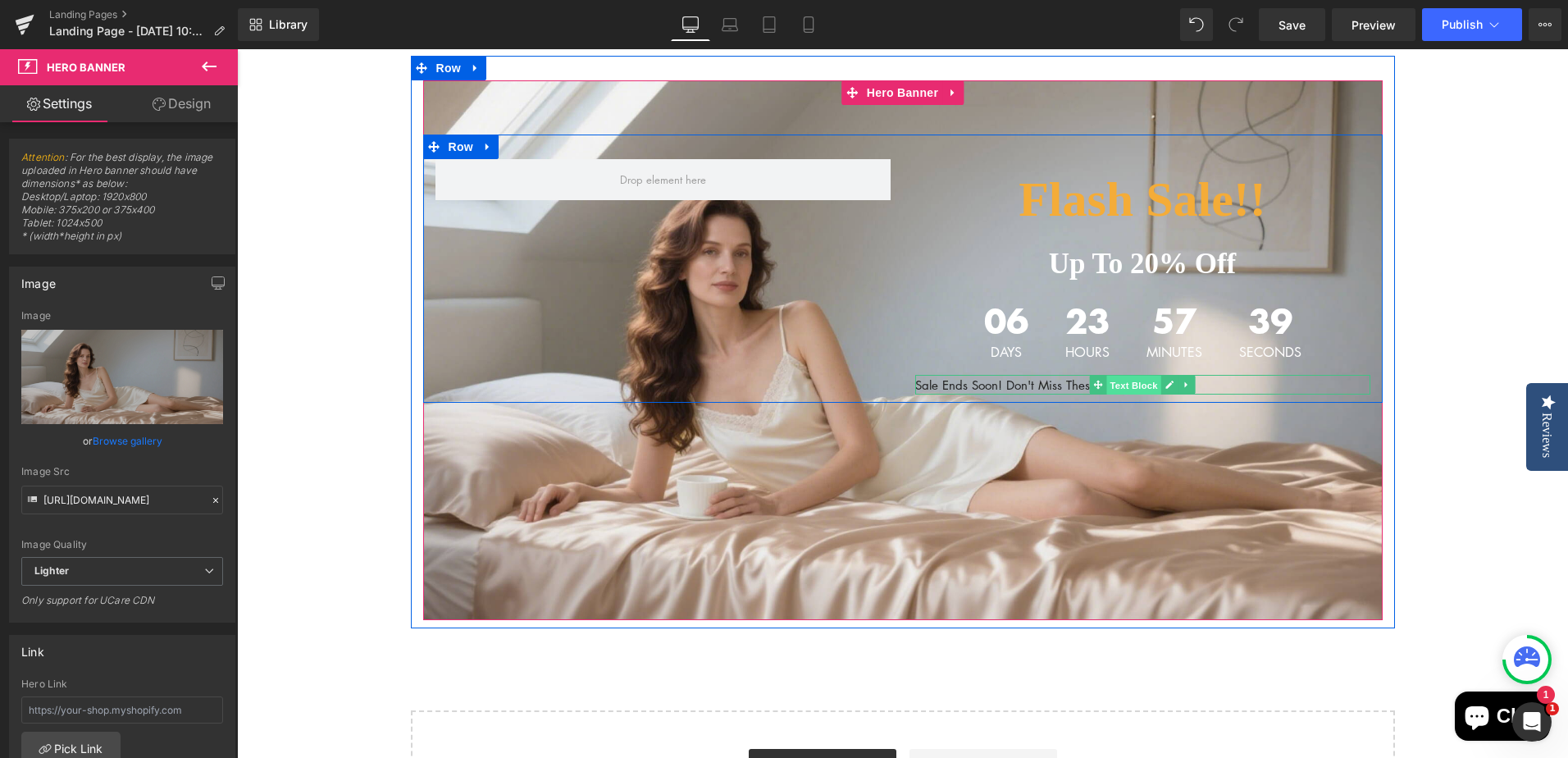
click at [1128, 384] on span "Text Block" at bounding box center [1133, 385] width 54 height 20
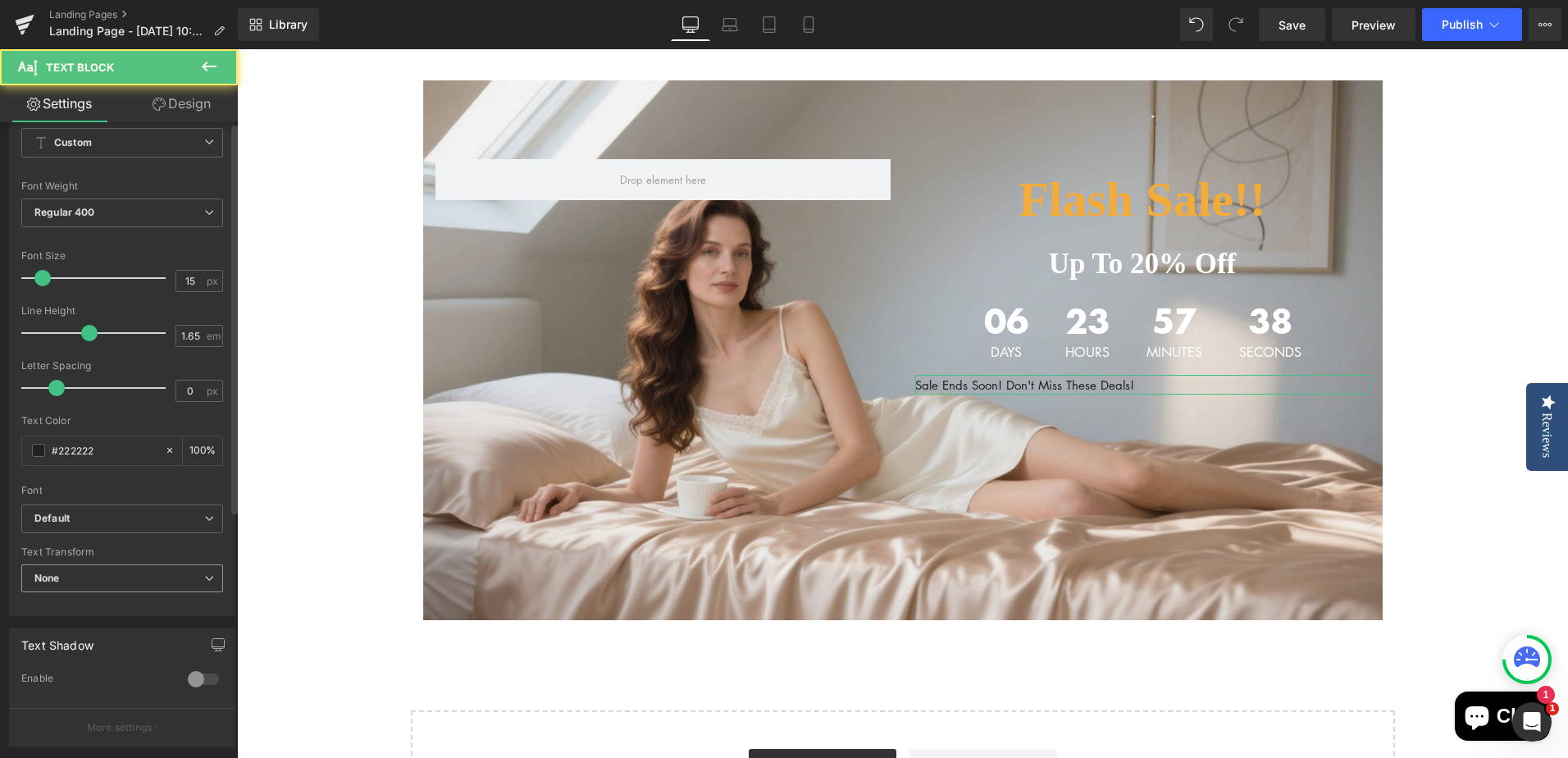
scroll to position [164, 0]
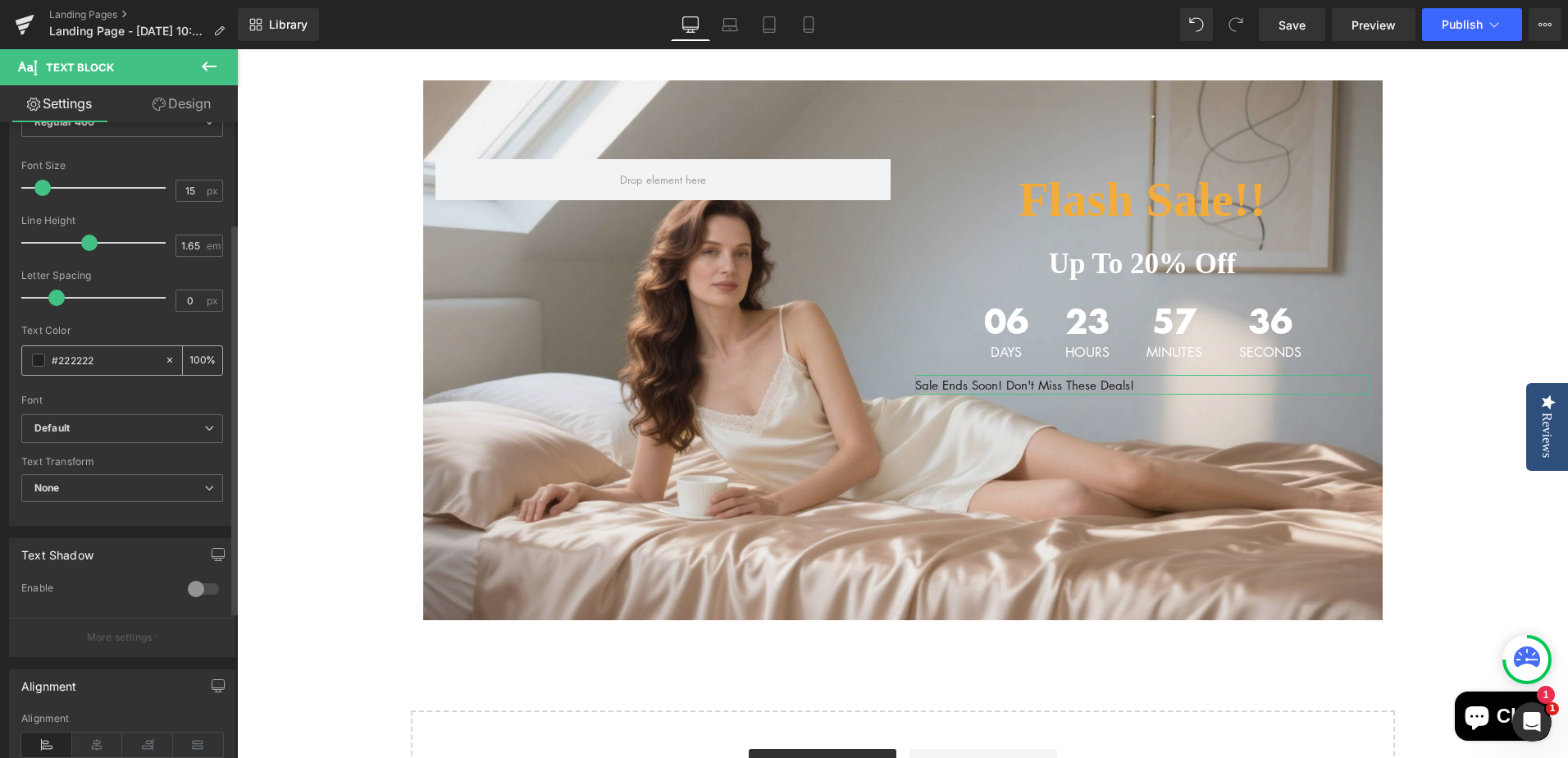
drag, startPoint x: 59, startPoint y: 360, endPoint x: 127, endPoint y: 359, distance: 68.0
click at [127, 359] on input "#222222" at bounding box center [104, 360] width 105 height 18
type input "#f"
type input "0"
type input "#fff"
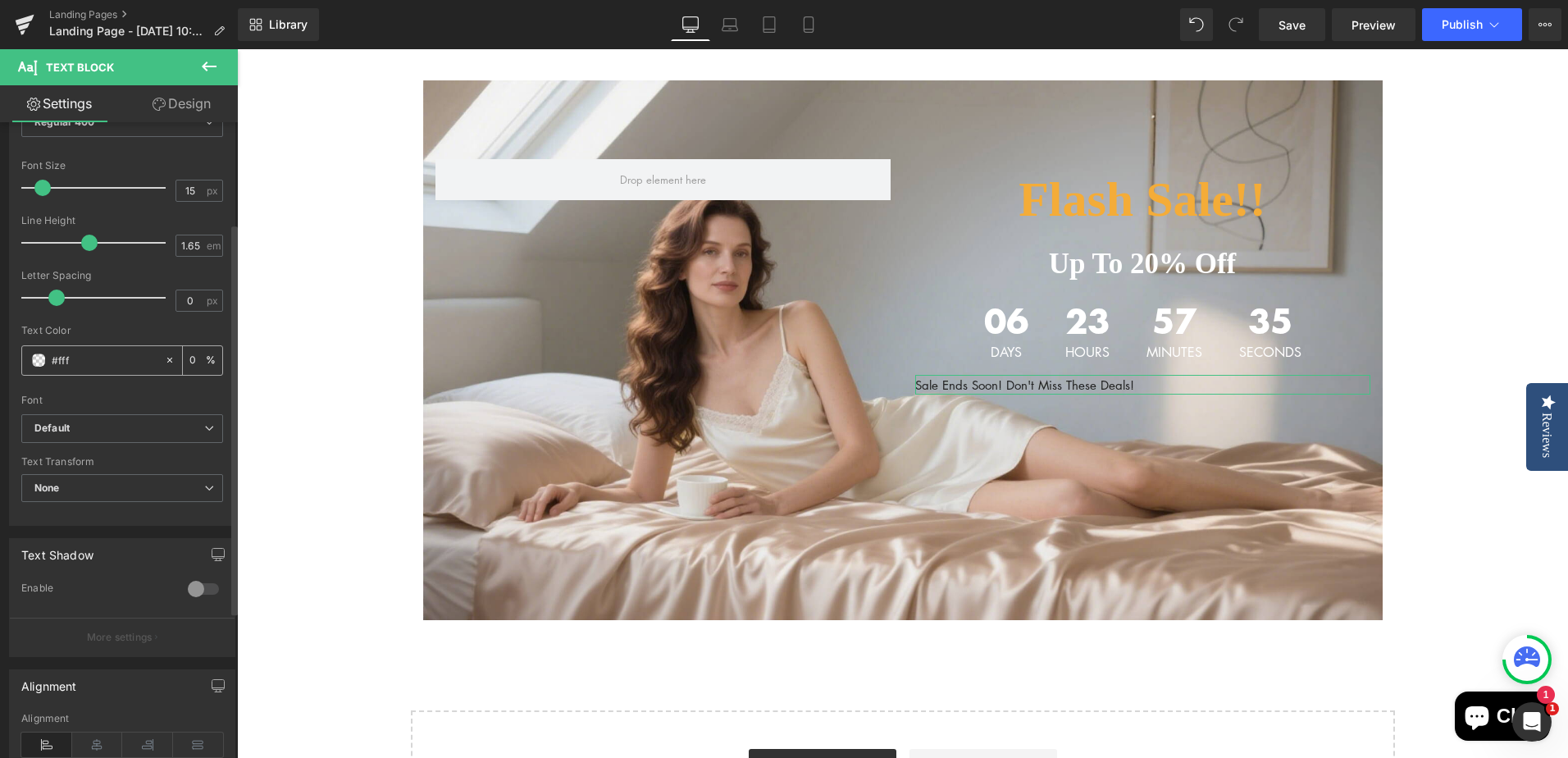
type input "100"
type input "#fffff"
type input "0"
type input "#ffffff"
type input "100"
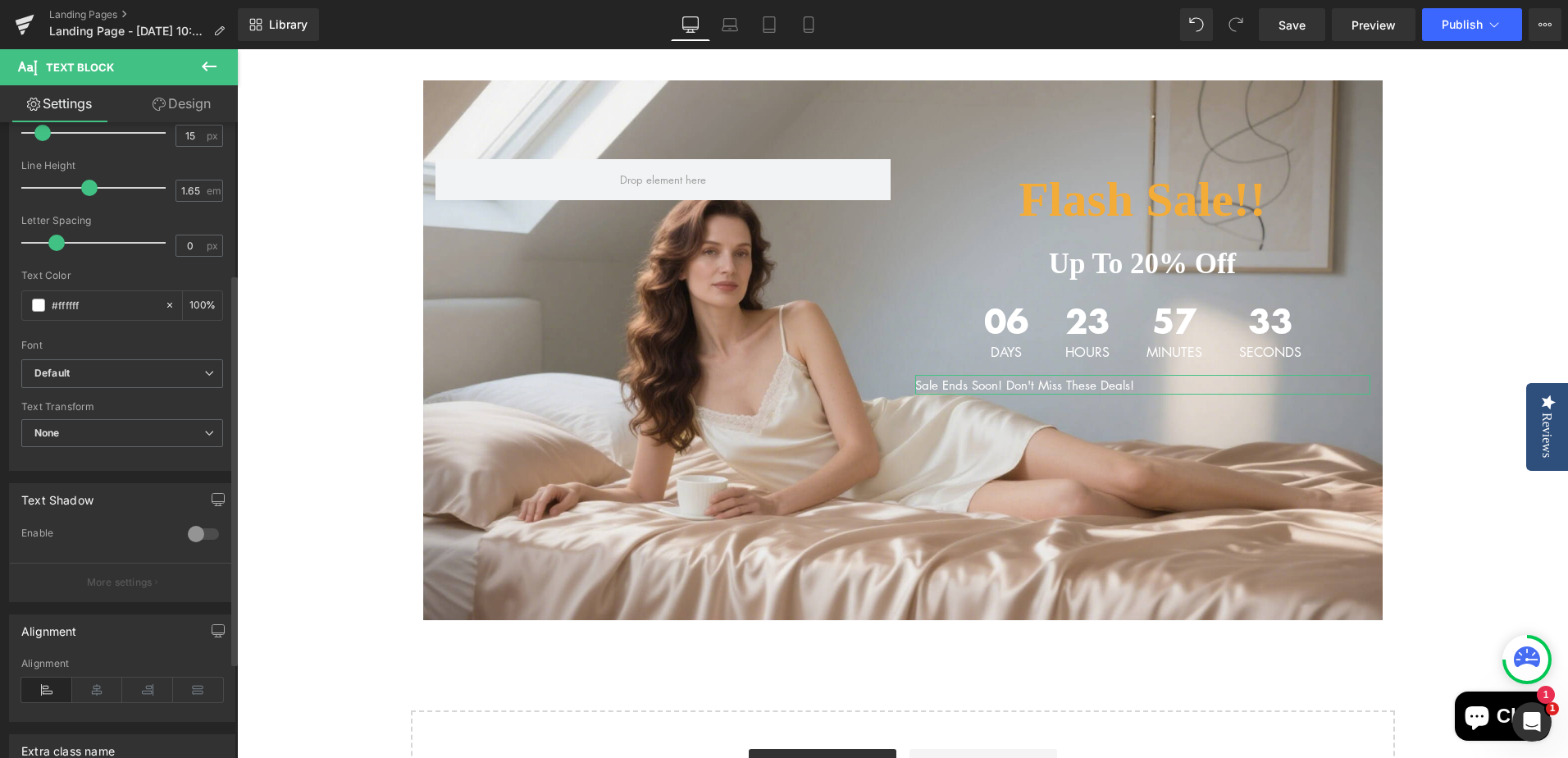
scroll to position [246, 0]
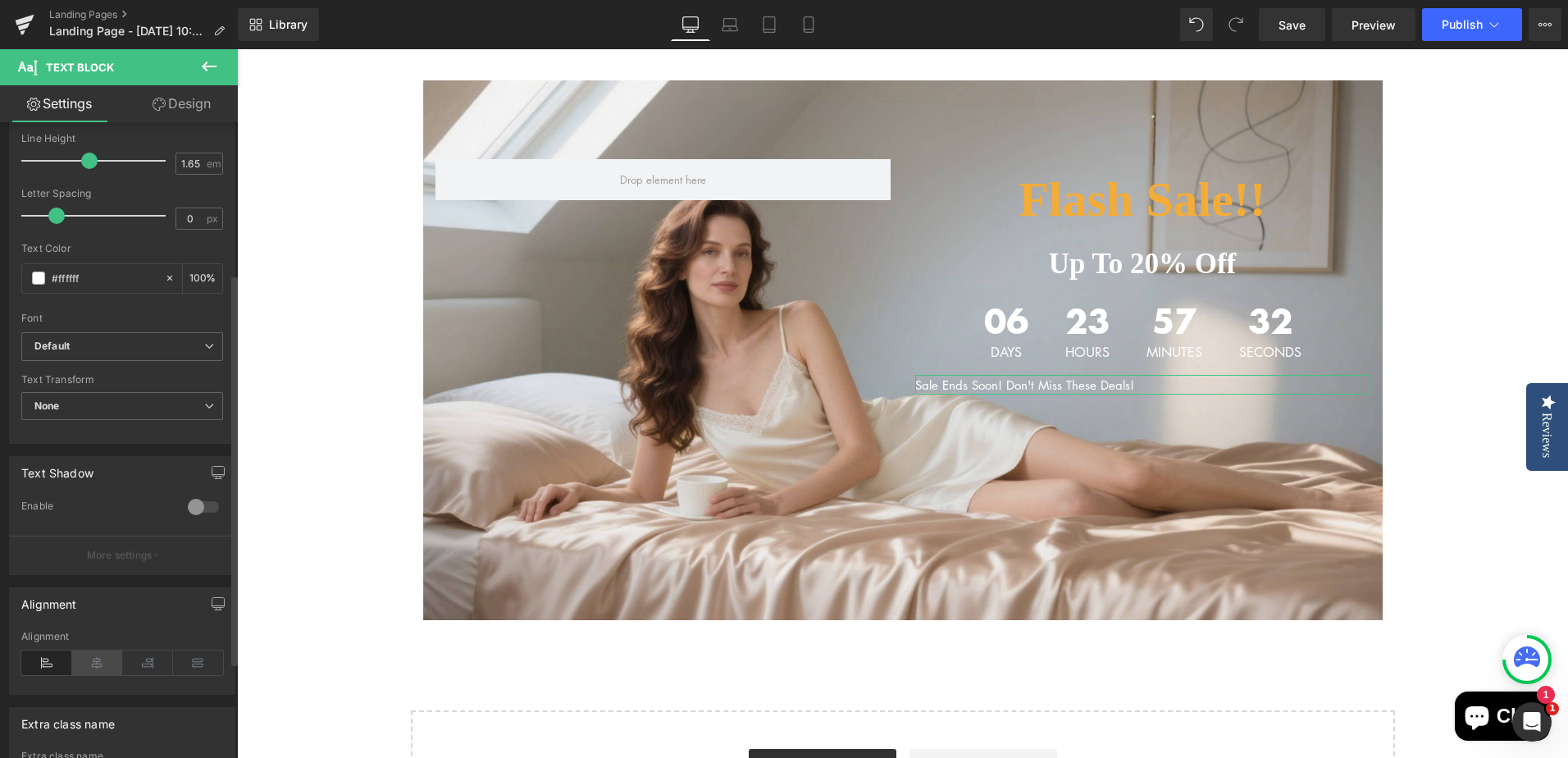
type input "#ffffff"
click at [93, 672] on icon at bounding box center [97, 663] width 51 height 25
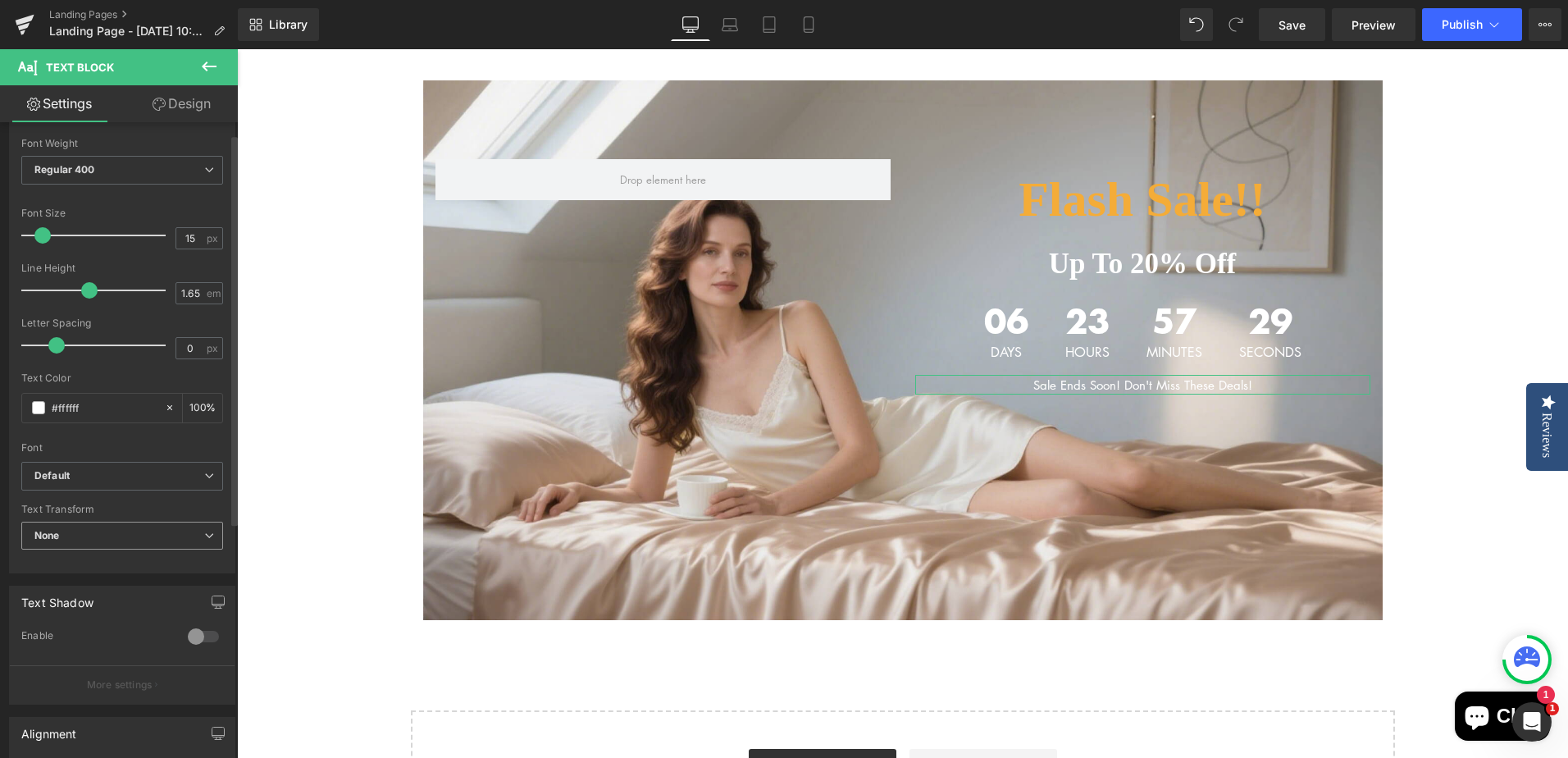
scroll to position [0, 0]
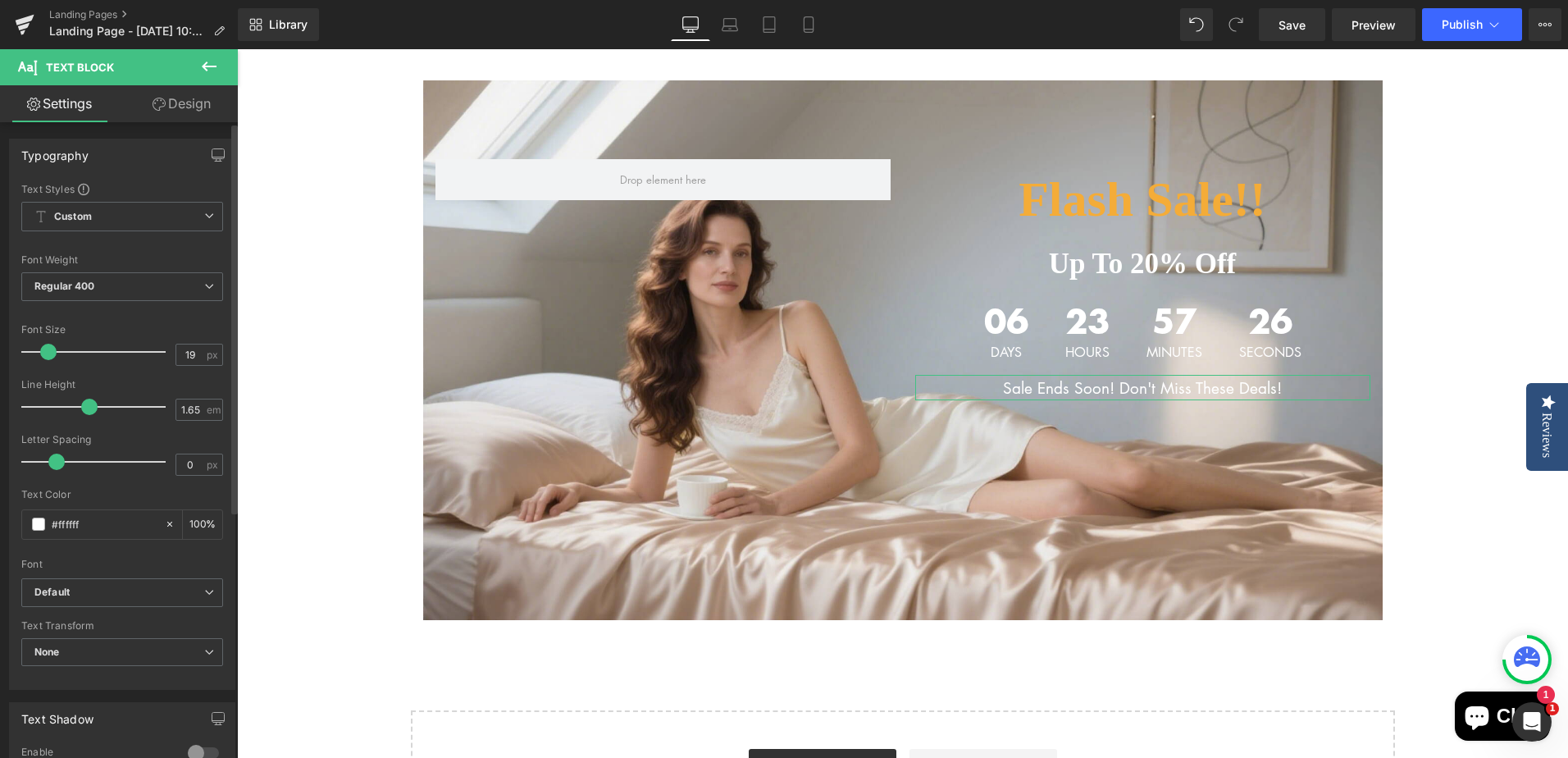
type input "20"
click at [53, 352] on span at bounding box center [49, 351] width 16 height 16
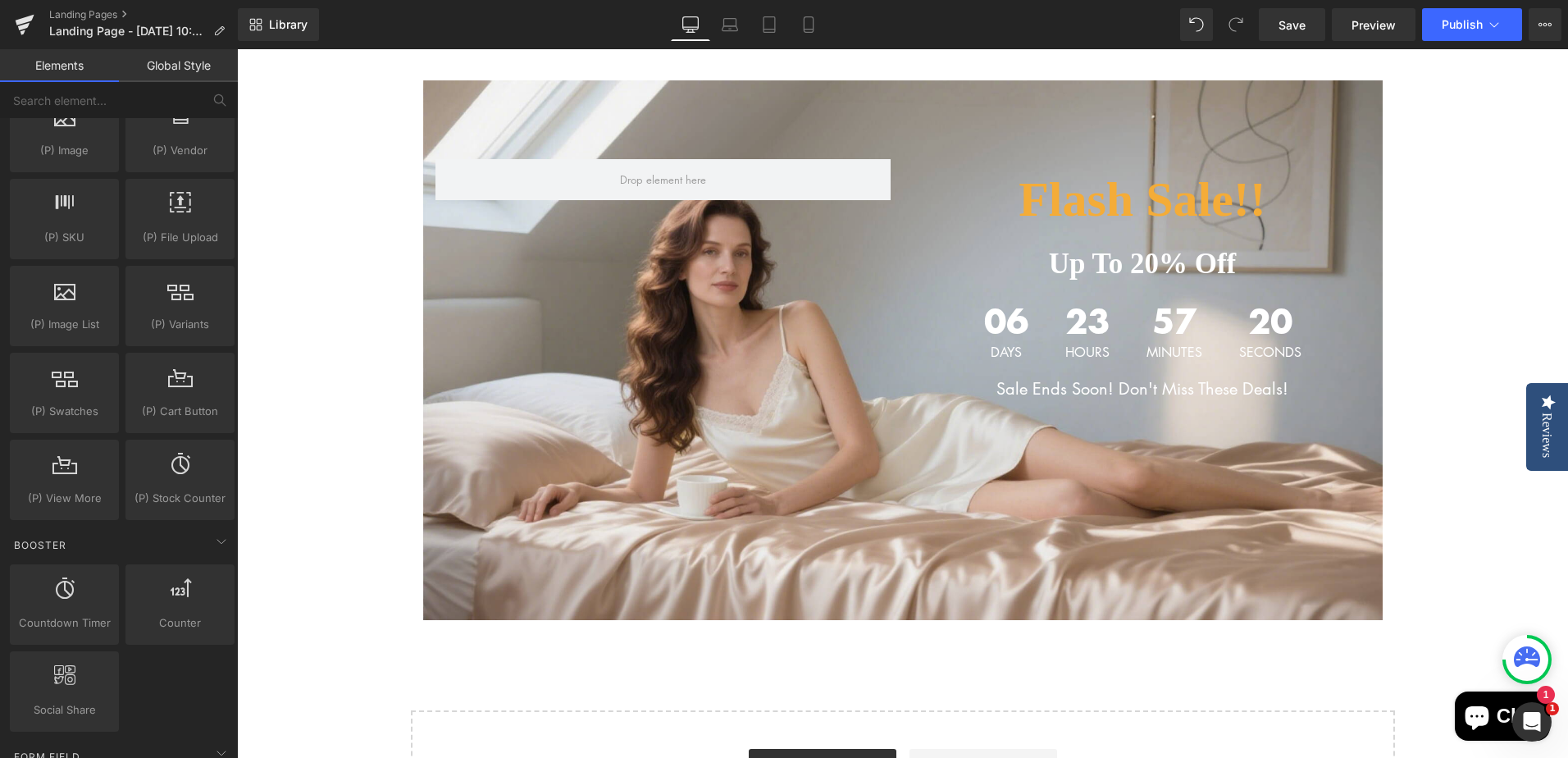
click at [1488, 408] on div "Flash Sale!! Heading Up To 20% Off Text Block 06 Days 23 Hours 57 Minutes 20 Se…" at bounding box center [902, 450] width 1331 height 789
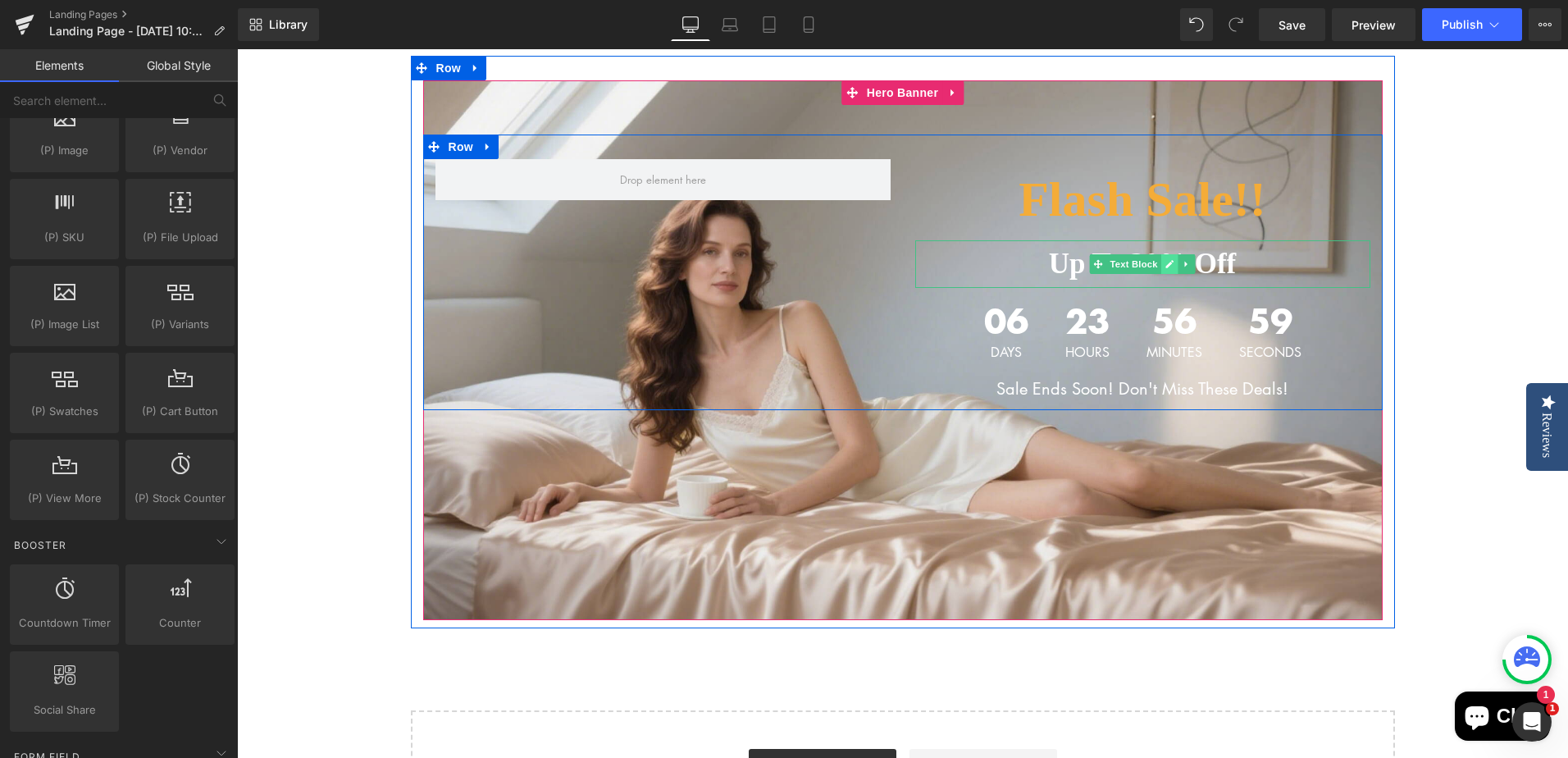
click at [1165, 267] on icon at bounding box center [1169, 263] width 8 height 8
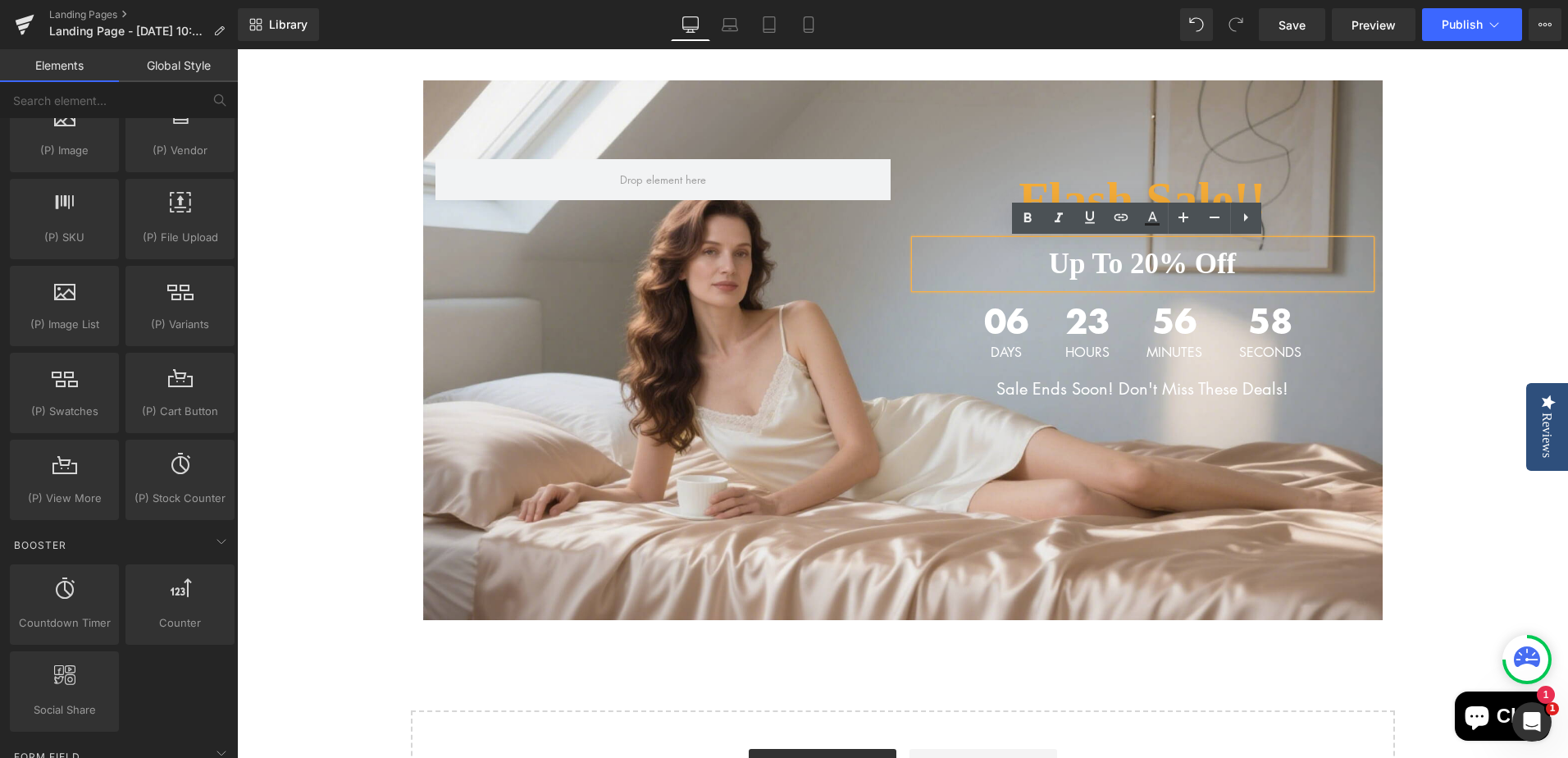
drag, startPoint x: 1126, startPoint y: 261, endPoint x: 1138, endPoint y: 261, distance: 12.0
click at [1138, 261] on p "Up To 20% Off" at bounding box center [1142, 263] width 455 height 47
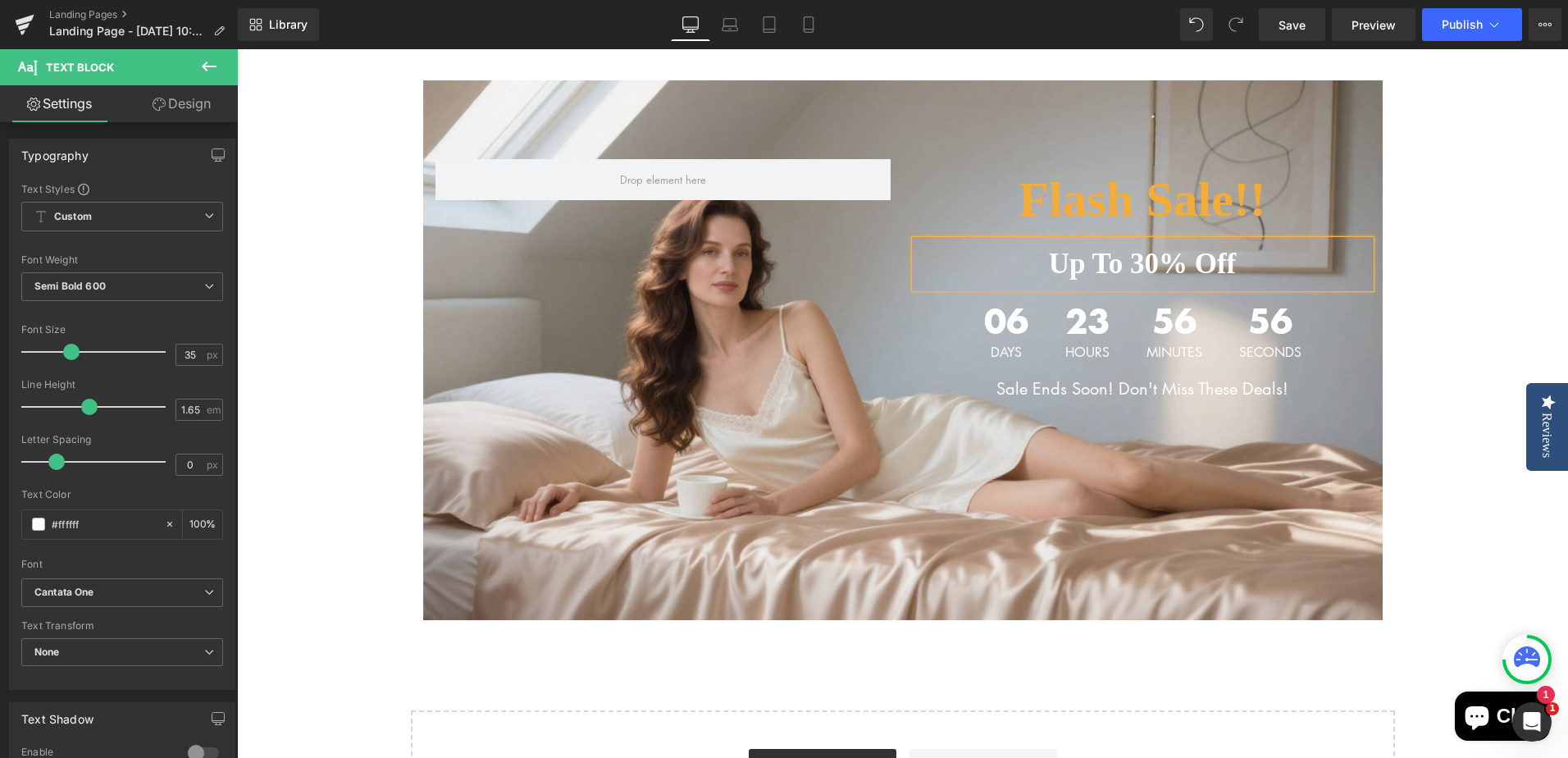
click at [1478, 324] on div "Flash Sale!! Heading Up To 30% Off Text Block 06 Days 23 Hours 56 Minutes 56 Se…" at bounding box center [902, 450] width 1331 height 789
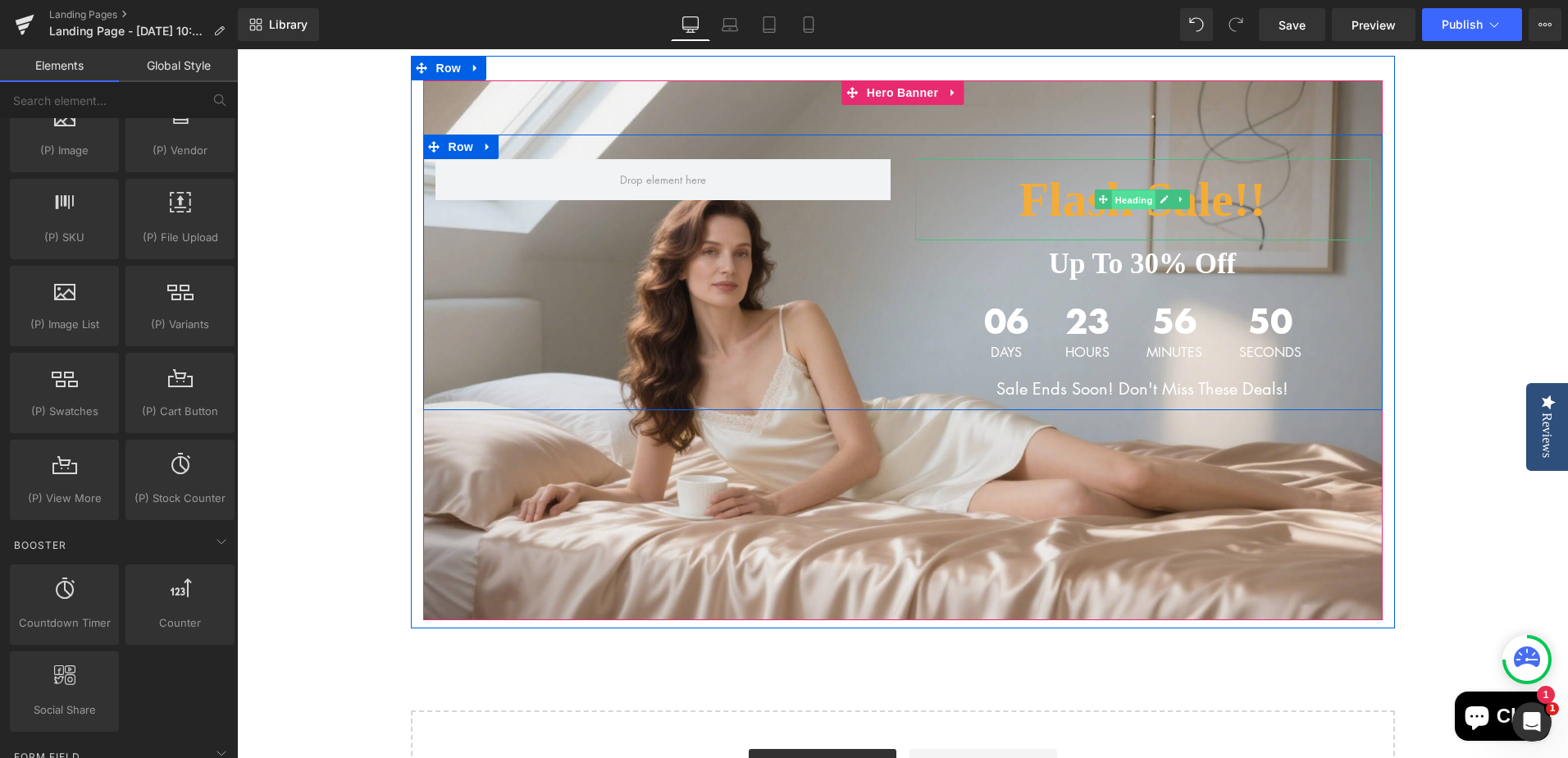
click at [1138, 199] on span "Heading" at bounding box center [1134, 200] width 44 height 20
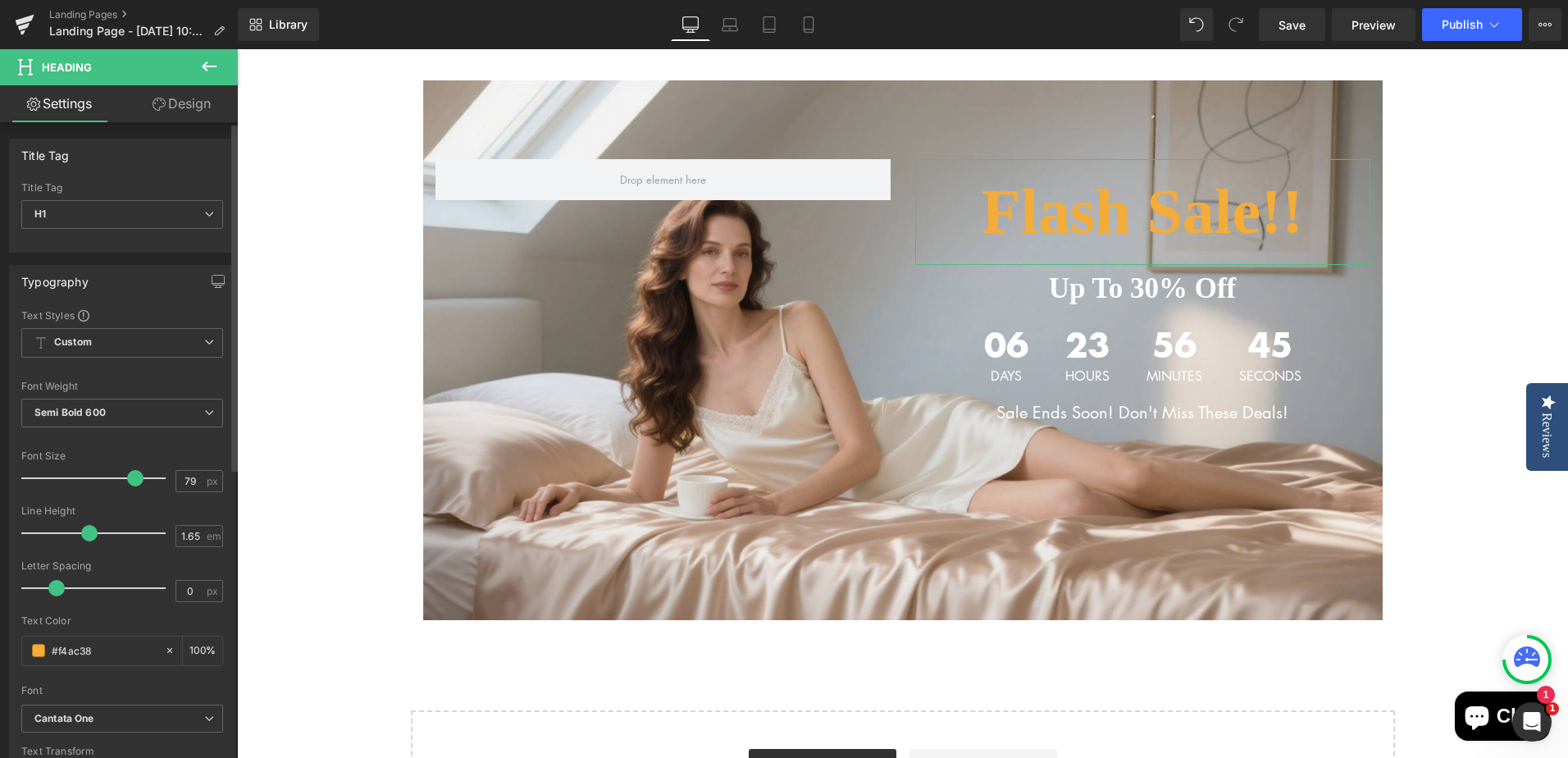
type input "80"
drag, startPoint x: 106, startPoint y: 479, endPoint x: 134, endPoint y: 479, distance: 28.0
click at [134, 479] on span at bounding box center [136, 478] width 16 height 16
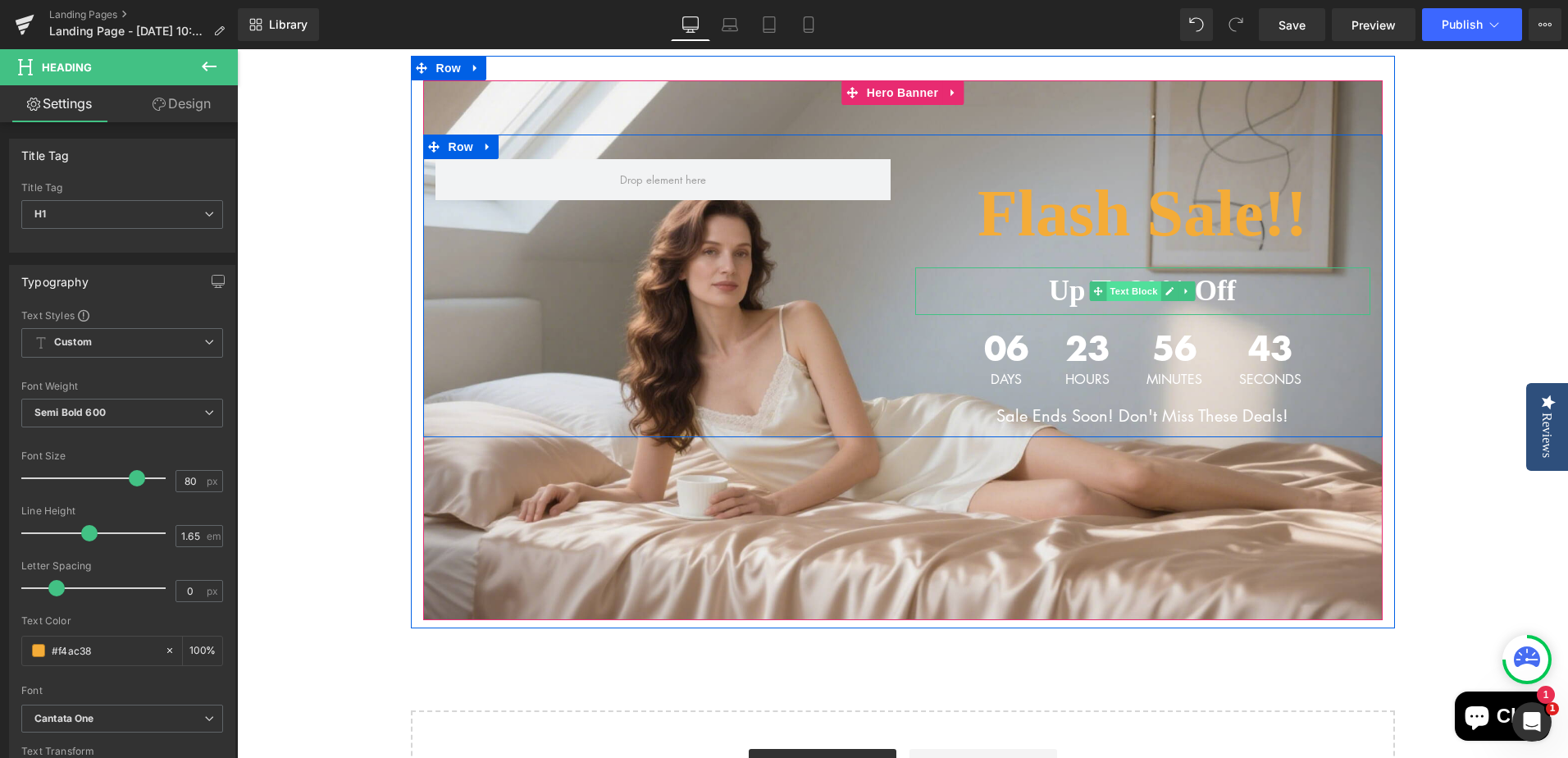
click at [1123, 290] on span "Text Block" at bounding box center [1133, 291] width 54 height 20
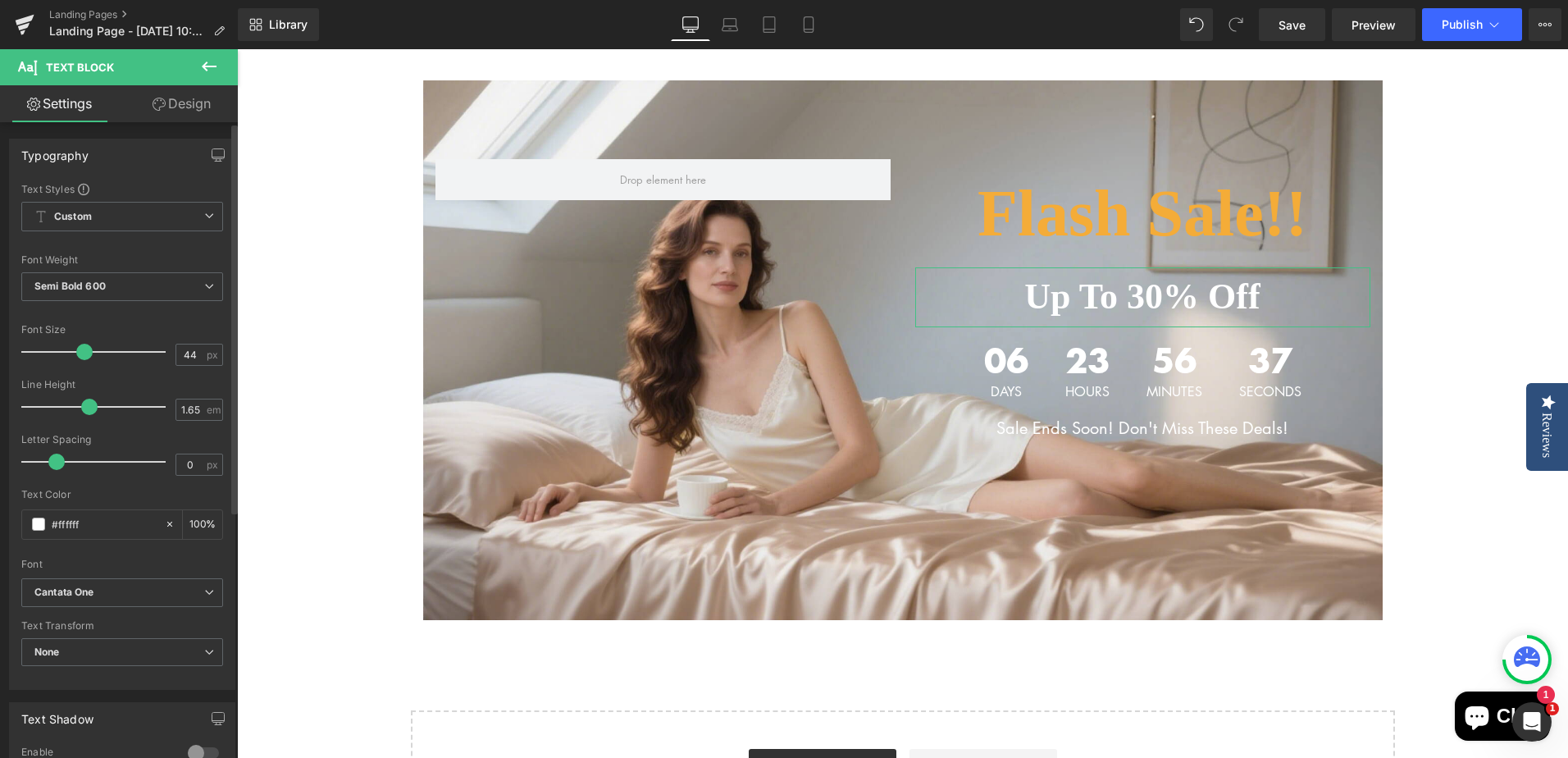
type input "45"
drag, startPoint x: 68, startPoint y: 352, endPoint x: 81, endPoint y: 352, distance: 13.0
click at [81, 352] on span at bounding box center [86, 351] width 16 height 16
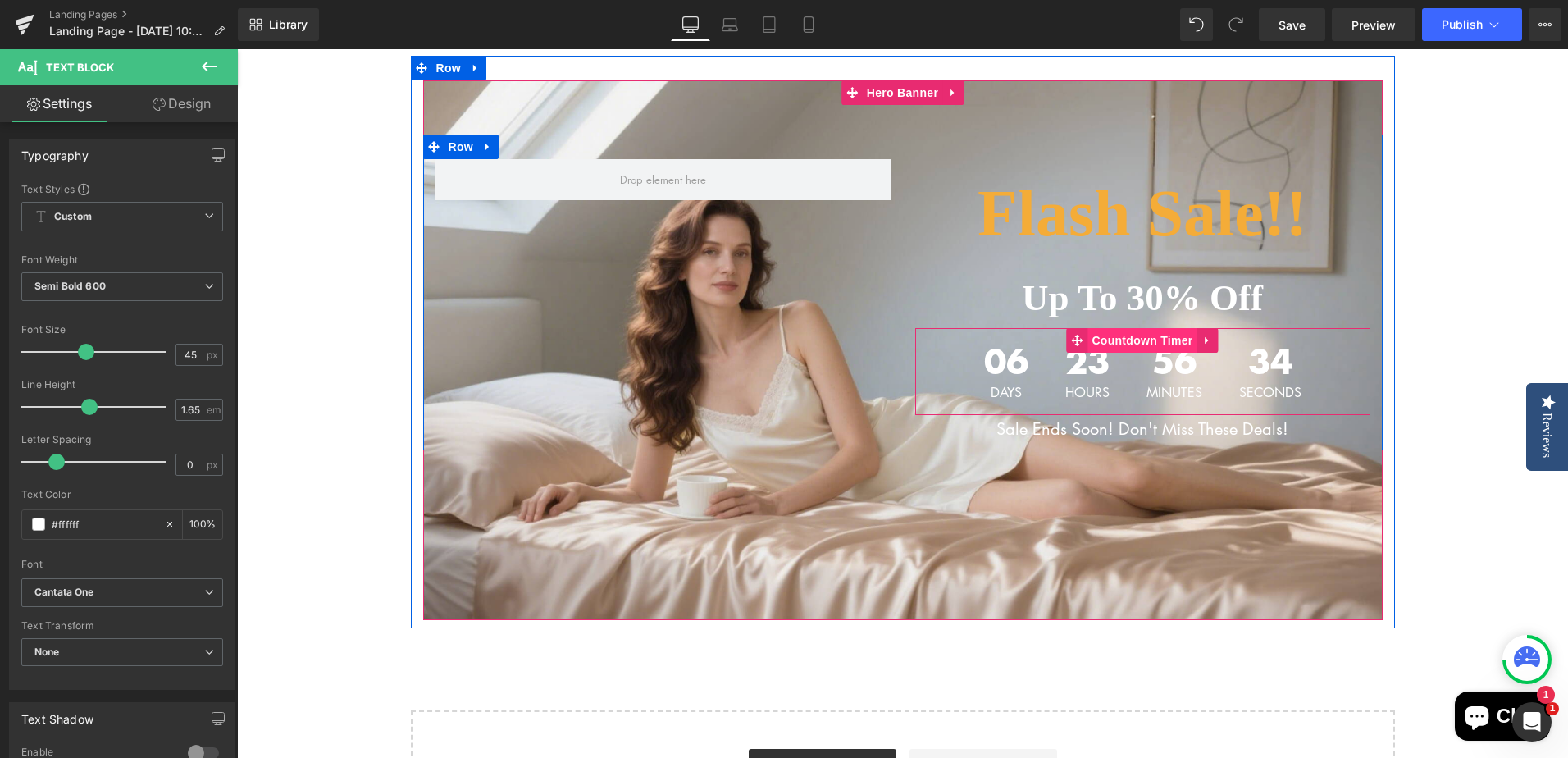
click at [1130, 338] on span "Countdown Timer" at bounding box center [1142, 340] width 110 height 25
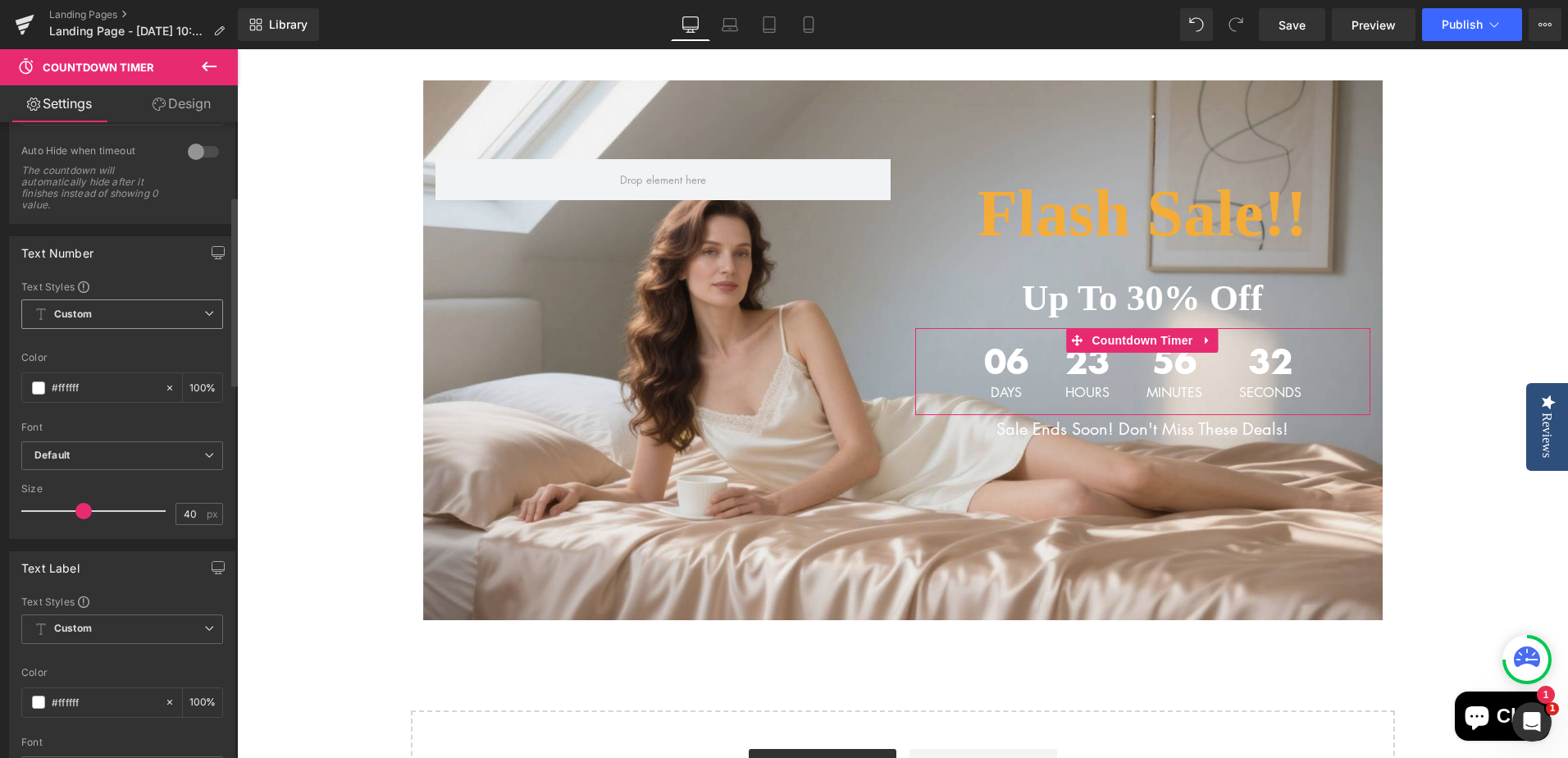
scroll to position [246, 0]
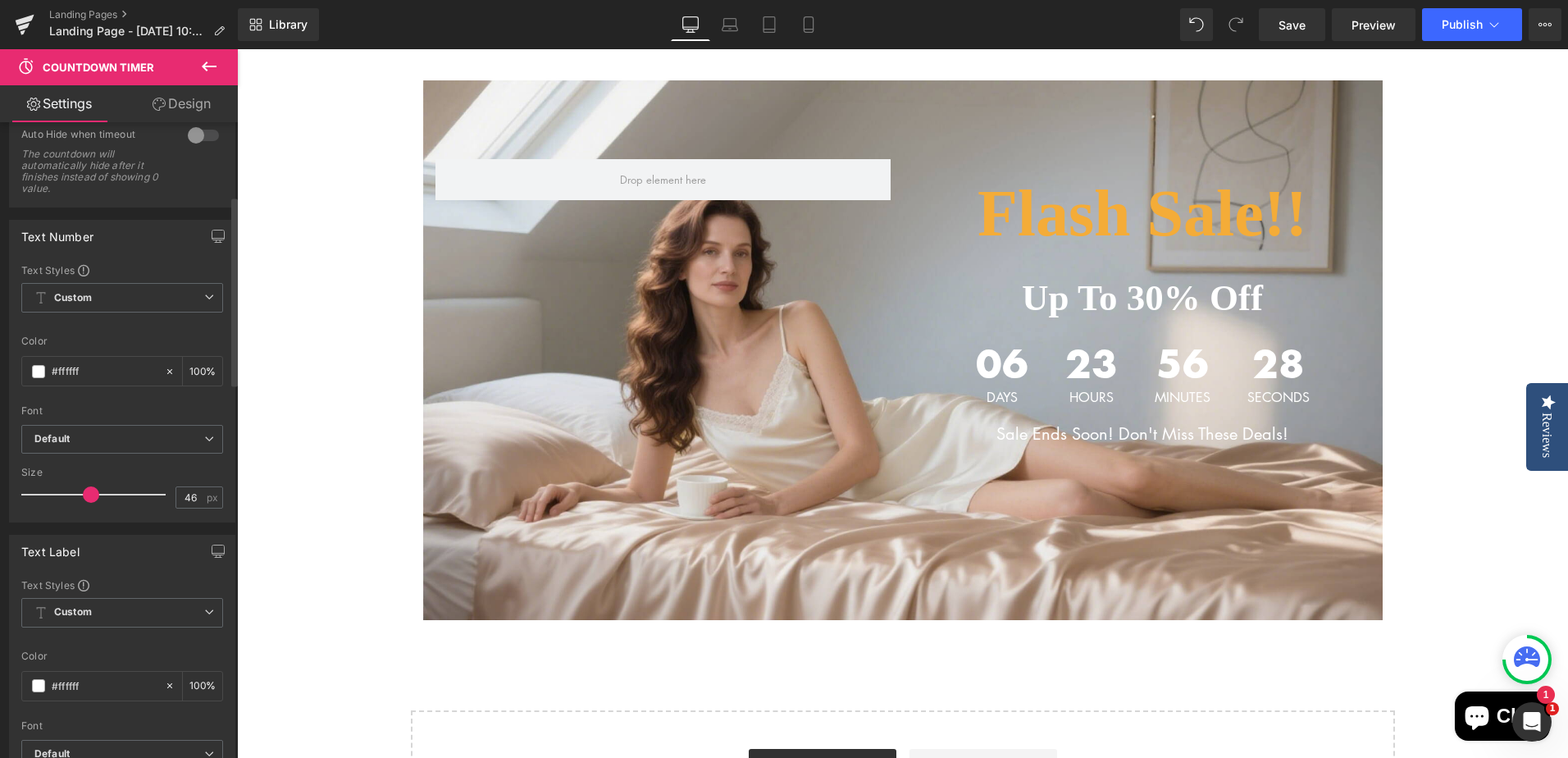
click at [94, 496] on span at bounding box center [91, 494] width 16 height 16
type input "45"
click at [84, 496] on span at bounding box center [91, 494] width 16 height 16
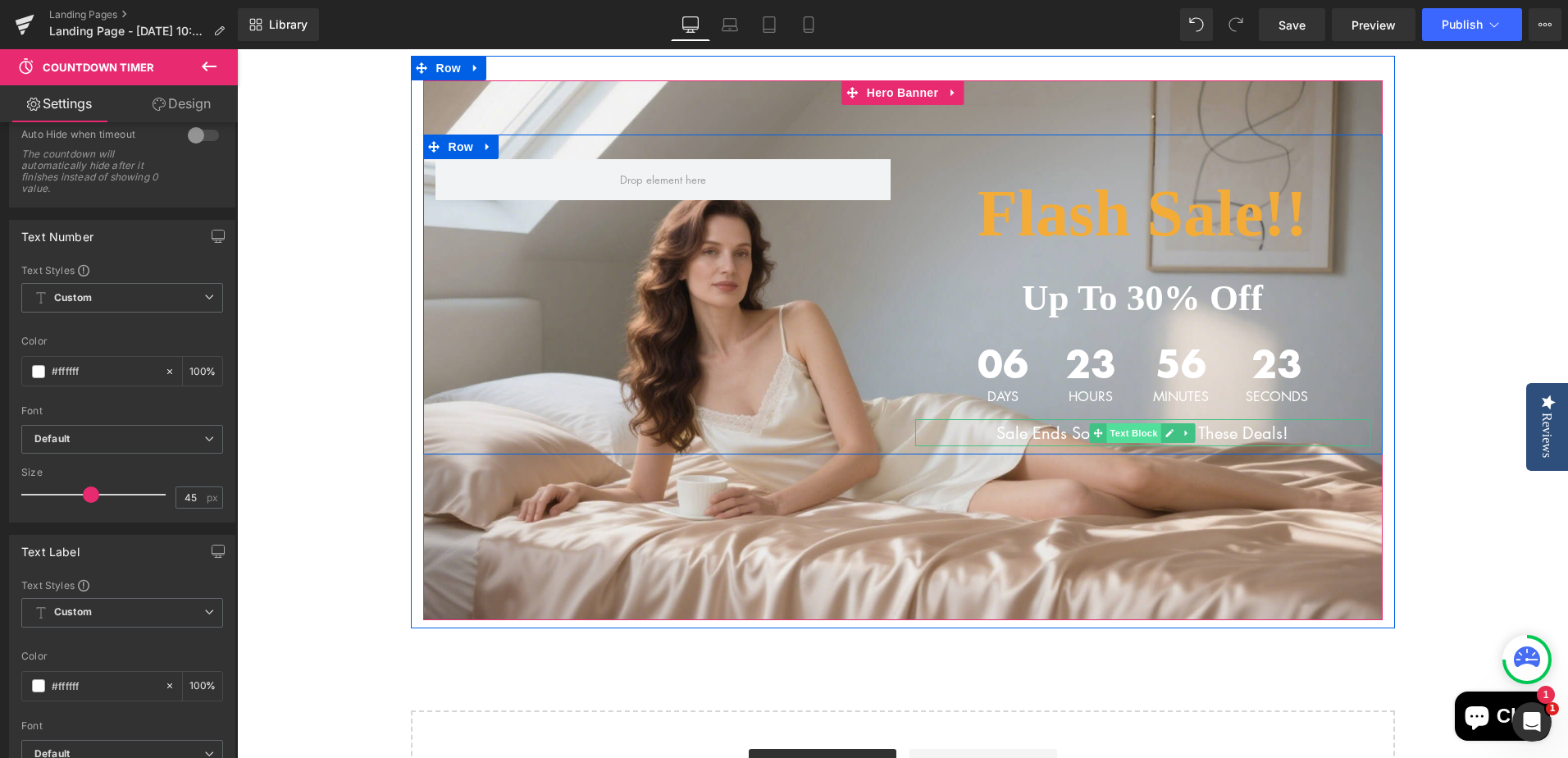
click at [1135, 432] on span "Text Block" at bounding box center [1133, 432] width 54 height 20
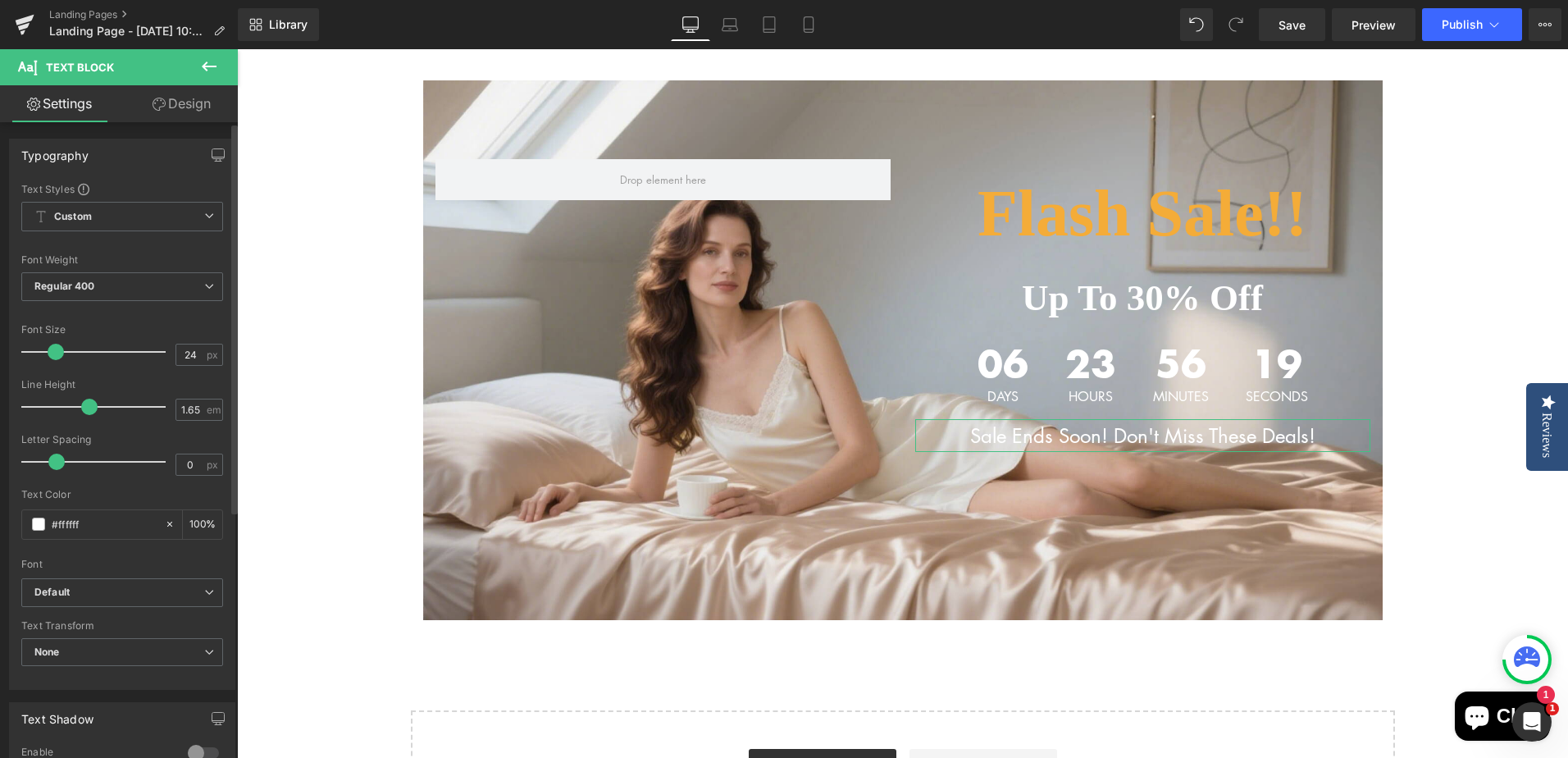
type input "25"
click at [61, 352] on span at bounding box center [57, 351] width 16 height 16
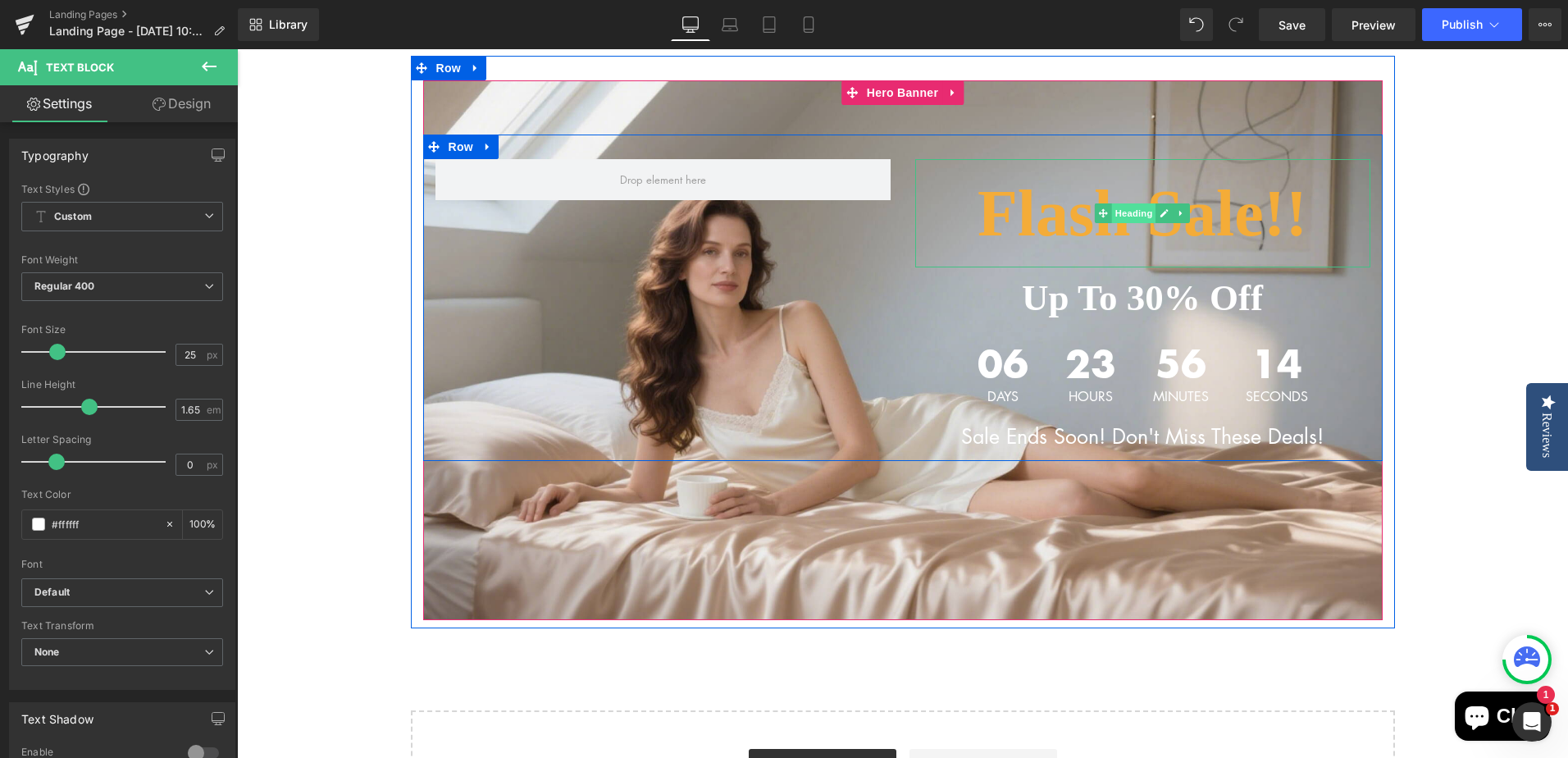
click at [1121, 215] on span "Heading" at bounding box center [1134, 212] width 44 height 20
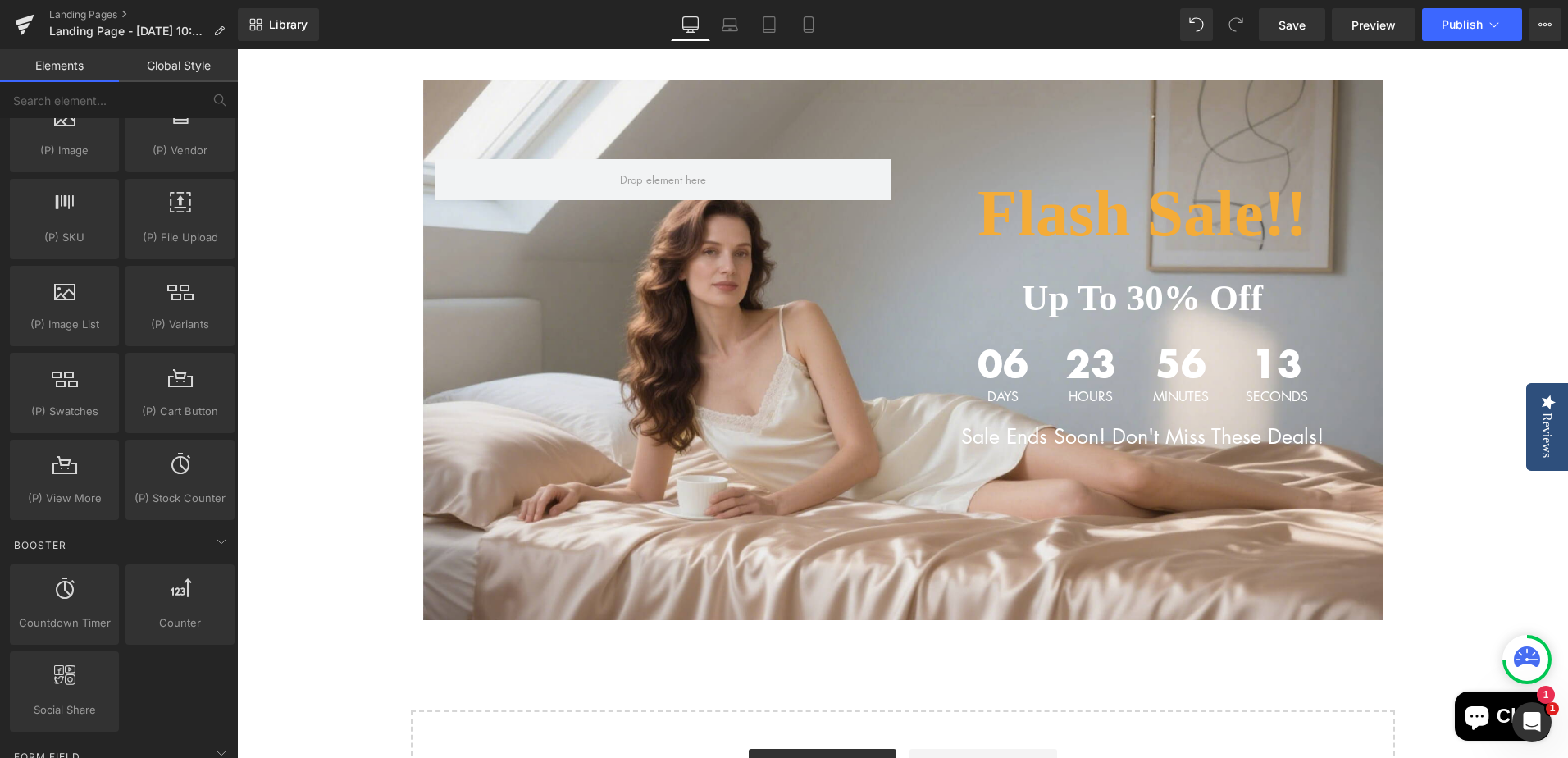
click at [1494, 429] on div "Flash Sale!! Heading Up To 30% Off Text Block 06 Days 23 Hours 56 Minutes 13 Se…" at bounding box center [902, 450] width 1331 height 789
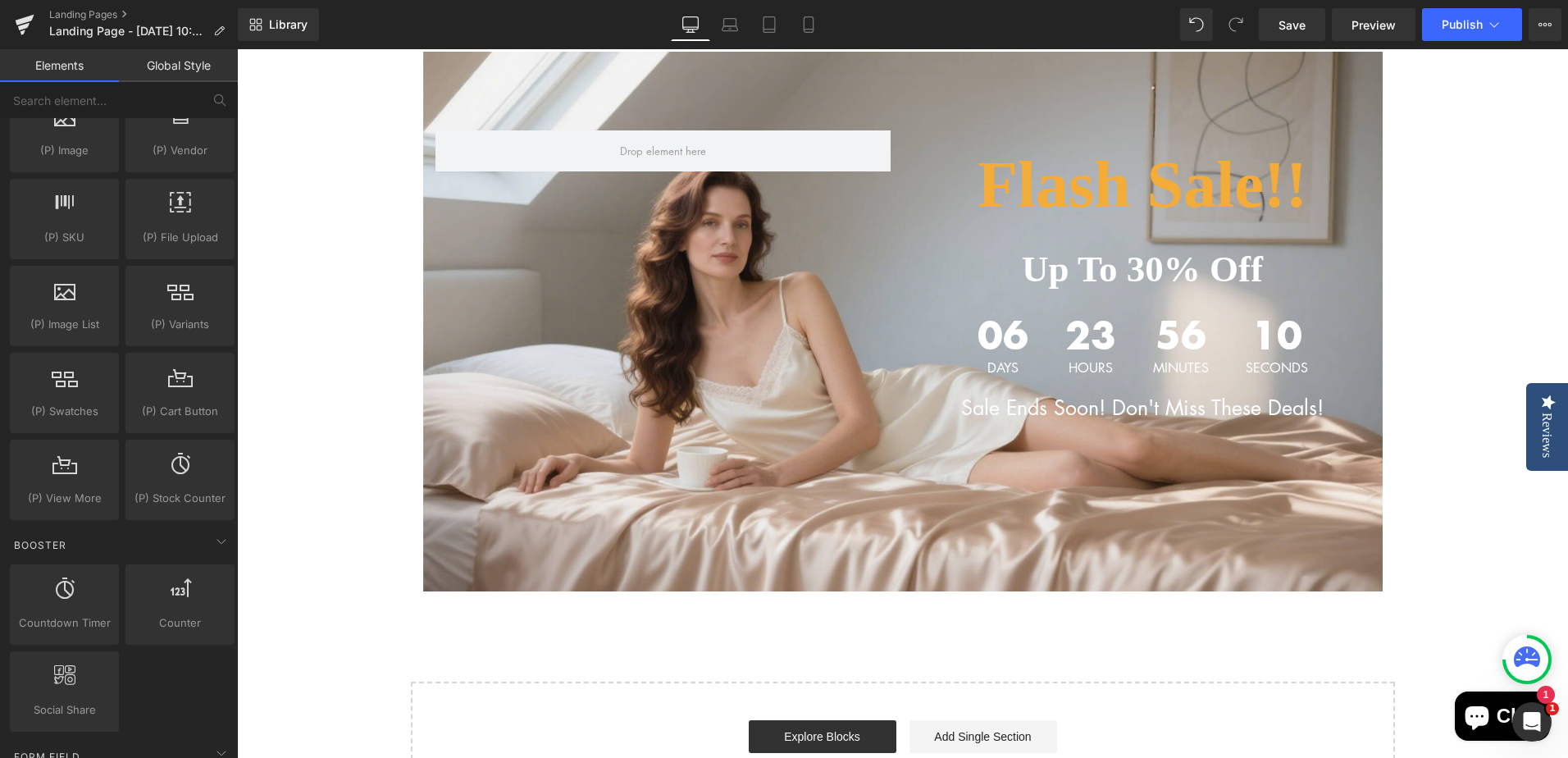
scroll to position [82, 0]
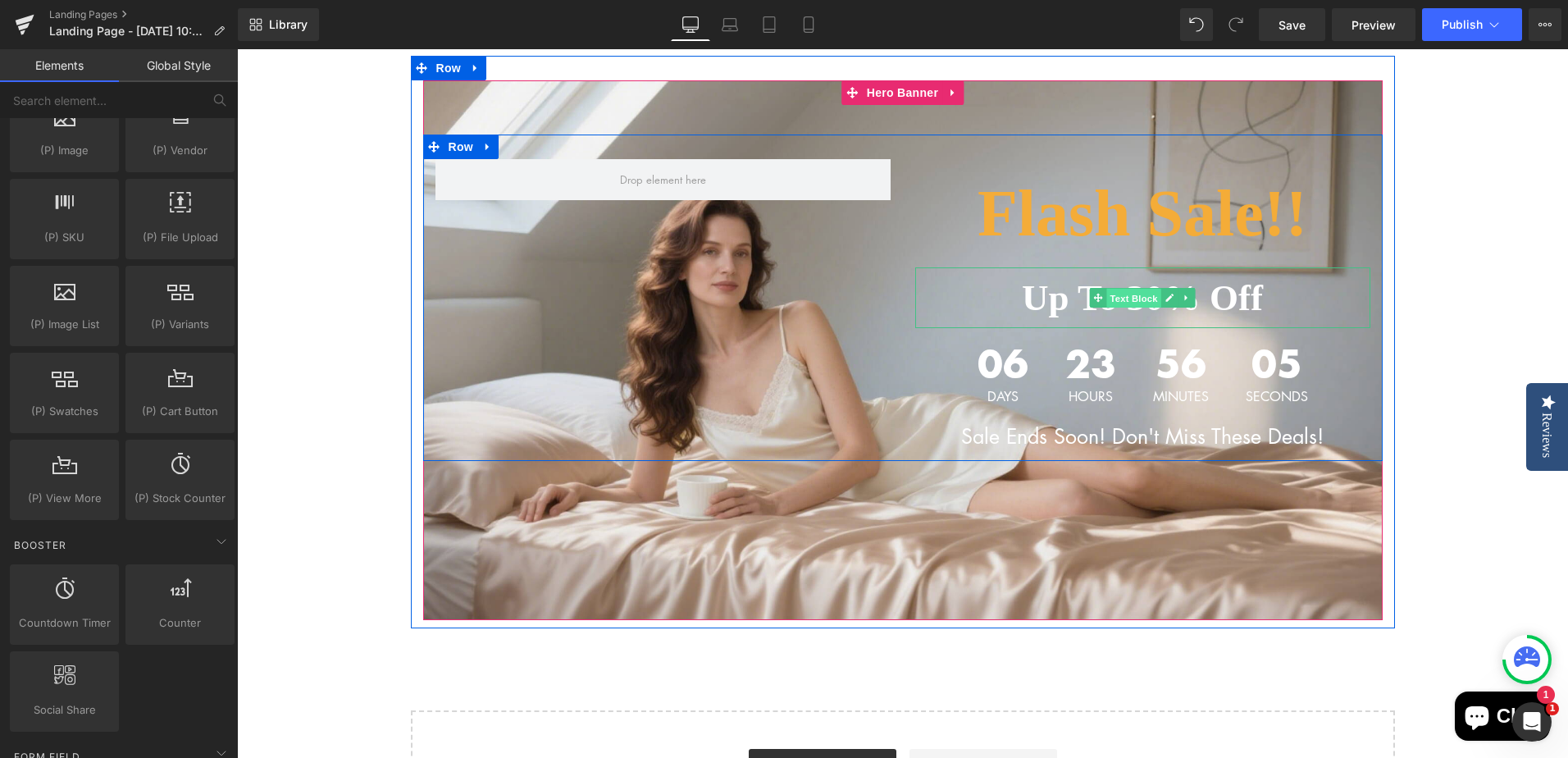
click at [1134, 297] on span "Text Block" at bounding box center [1133, 298] width 54 height 20
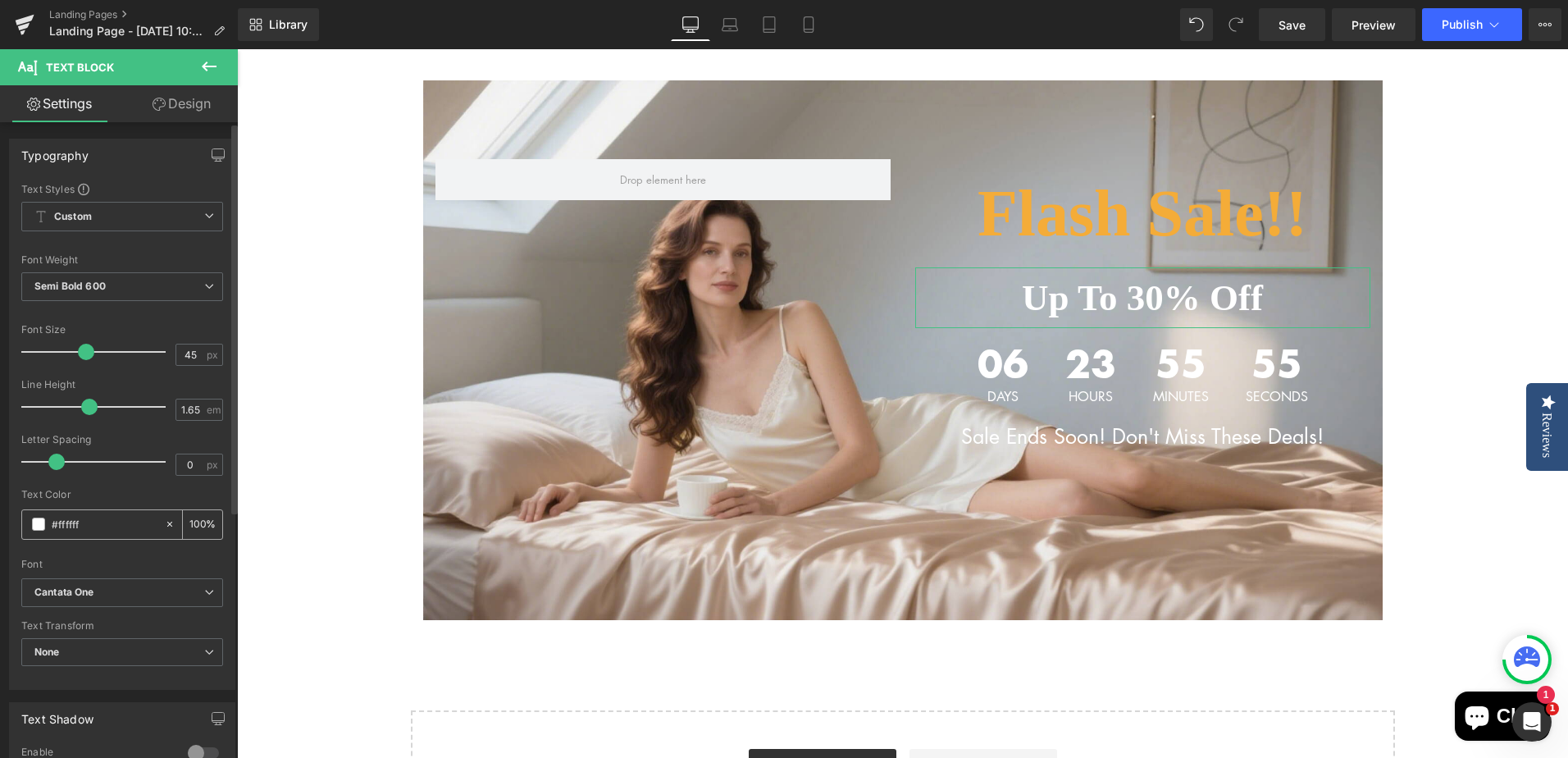
click at [94, 524] on input "#ffffff" at bounding box center [104, 523] width 105 height 18
drag, startPoint x: 94, startPoint y: 527, endPoint x: 30, endPoint y: 523, distance: 64.1
click at [30, 523] on div "#ffffff" at bounding box center [93, 524] width 142 height 28
paste input "4ac38"
click at [87, 524] on input "#ffffff" at bounding box center [104, 523] width 105 height 18
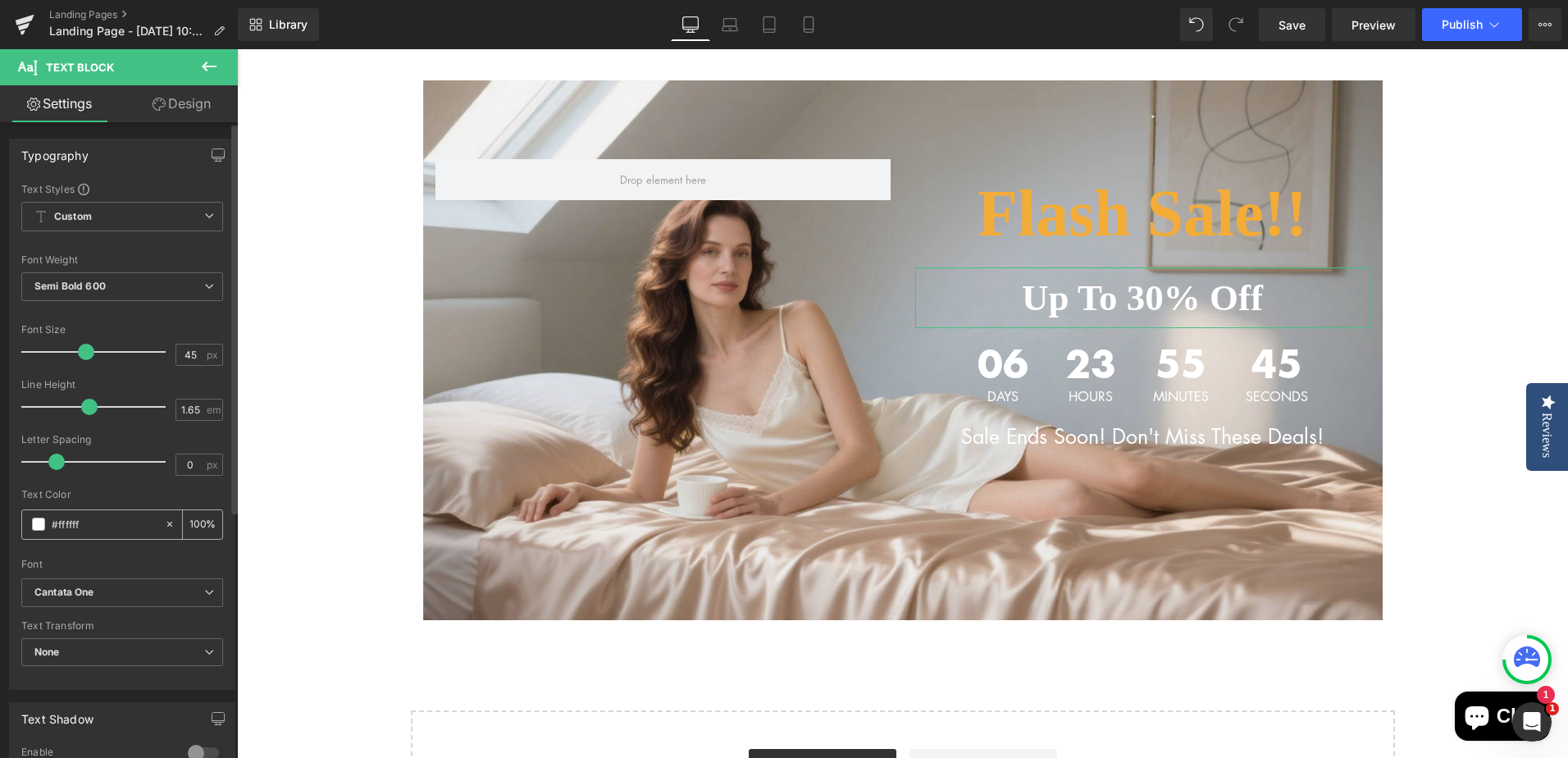
drag, startPoint x: 64, startPoint y: 526, endPoint x: 92, endPoint y: 526, distance: 28.0
click at [92, 526] on input "#ffffff" at bounding box center [104, 523] width 105 height 18
type input "#22"
type input "0"
type input "#2222"
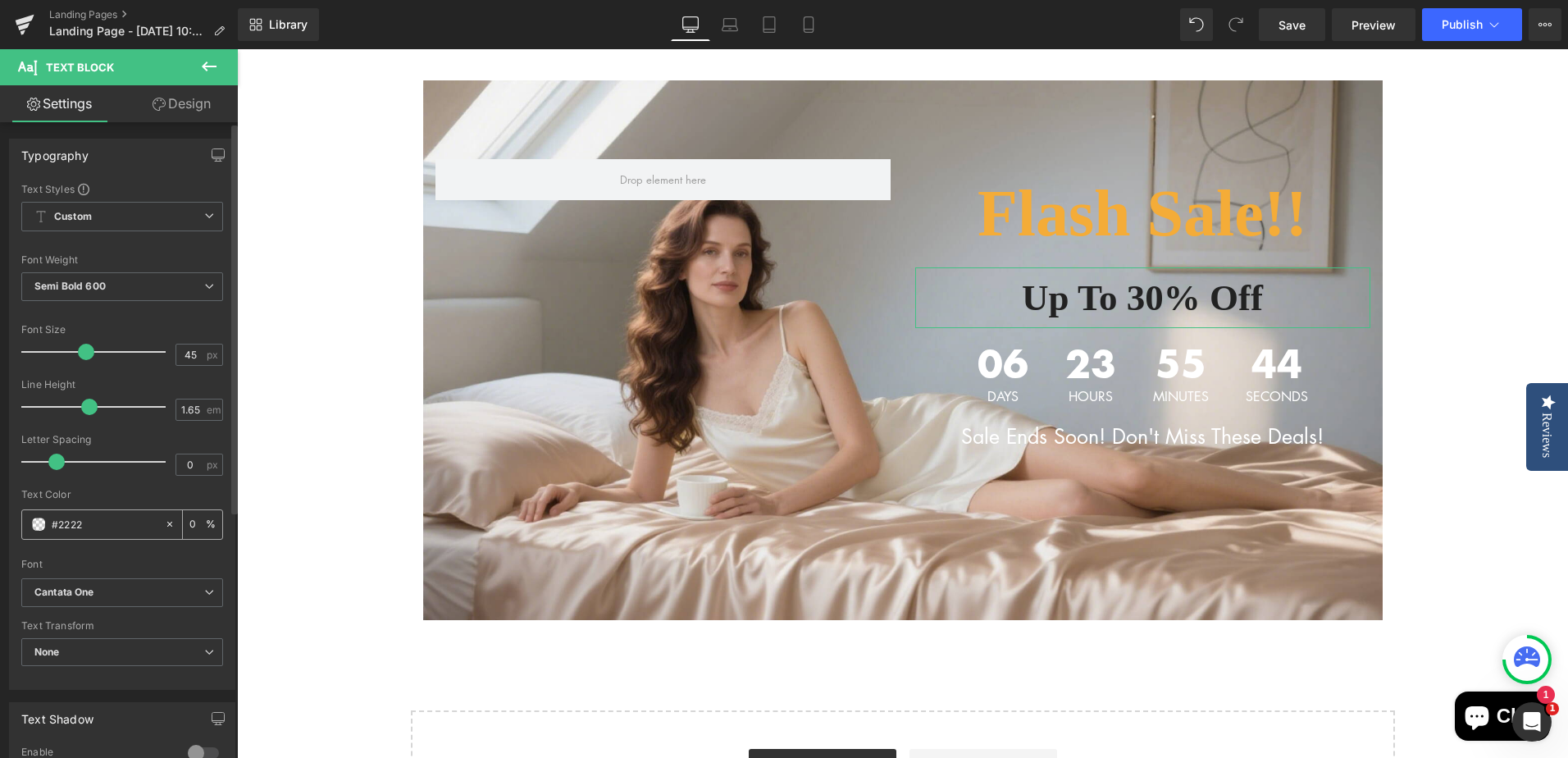
type input "13"
type input "#22222"
type input "0"
type input "#222222"
type input "100"
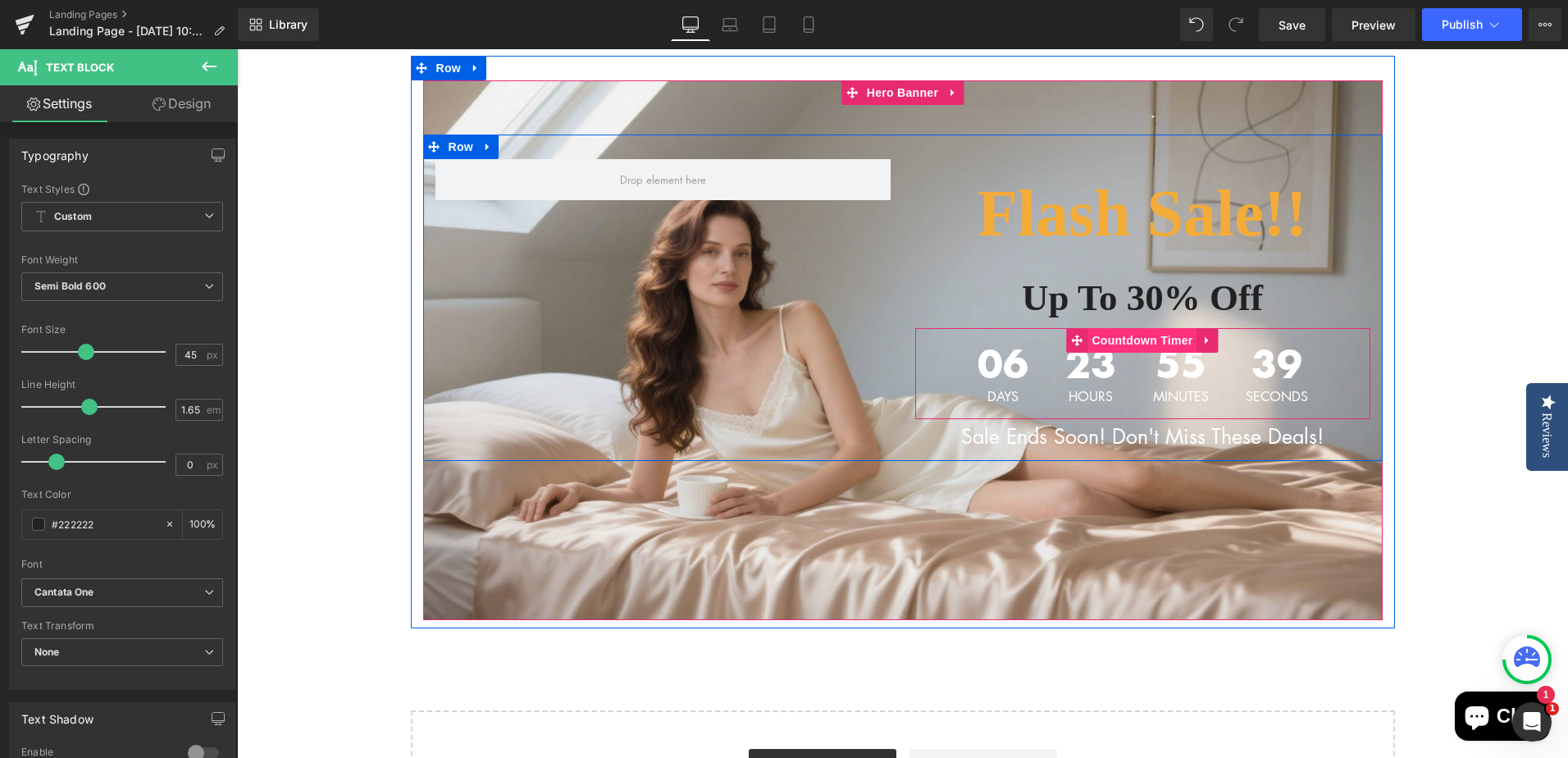
click at [1119, 334] on span "Countdown Timer" at bounding box center [1142, 340] width 110 height 25
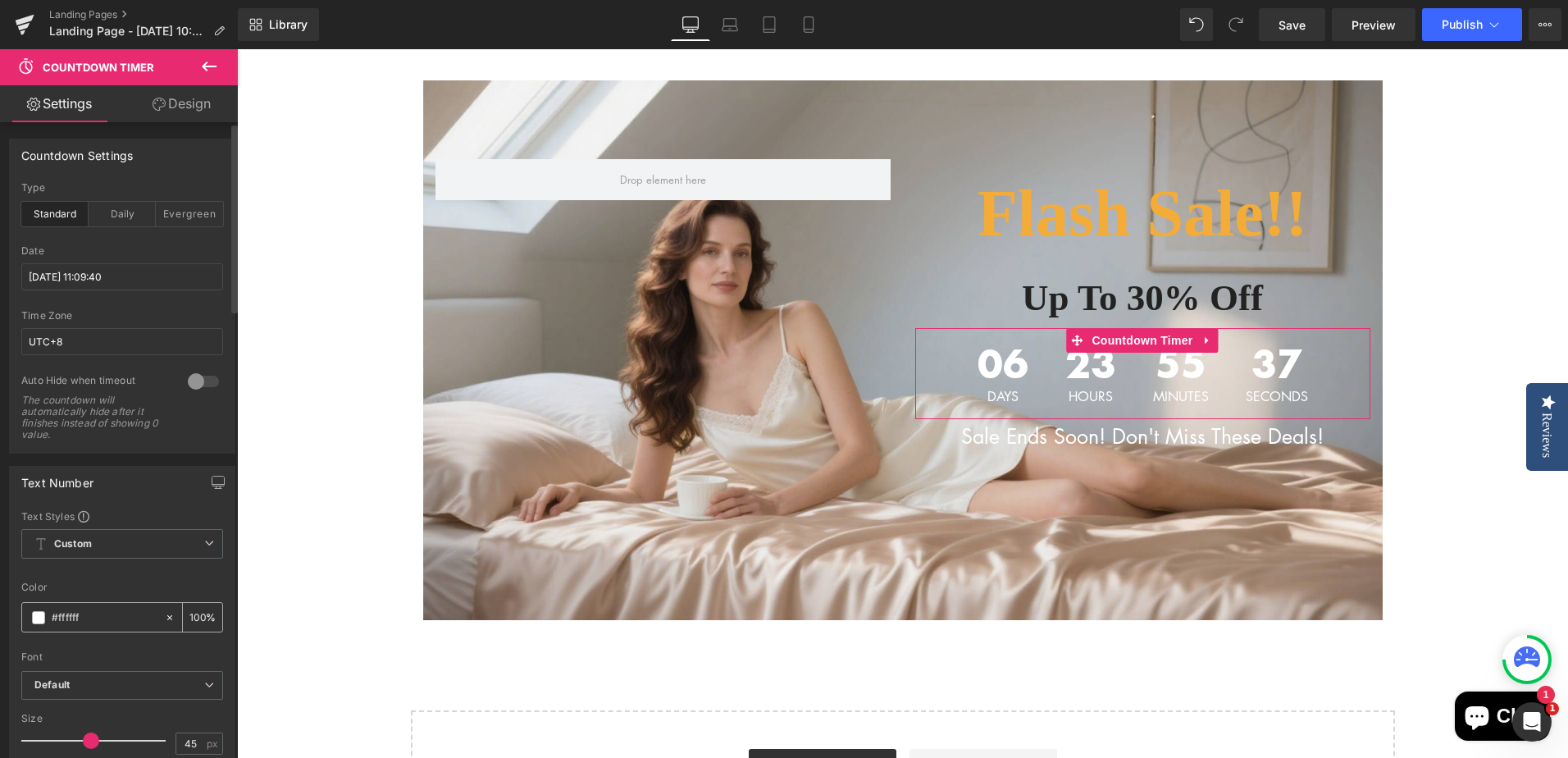
drag, startPoint x: 59, startPoint y: 615, endPoint x: 92, endPoint y: 615, distance: 33.0
click at [92, 615] on input "#ffffff" at bounding box center [104, 616] width 105 height 18
type input "#2"
type input "0"
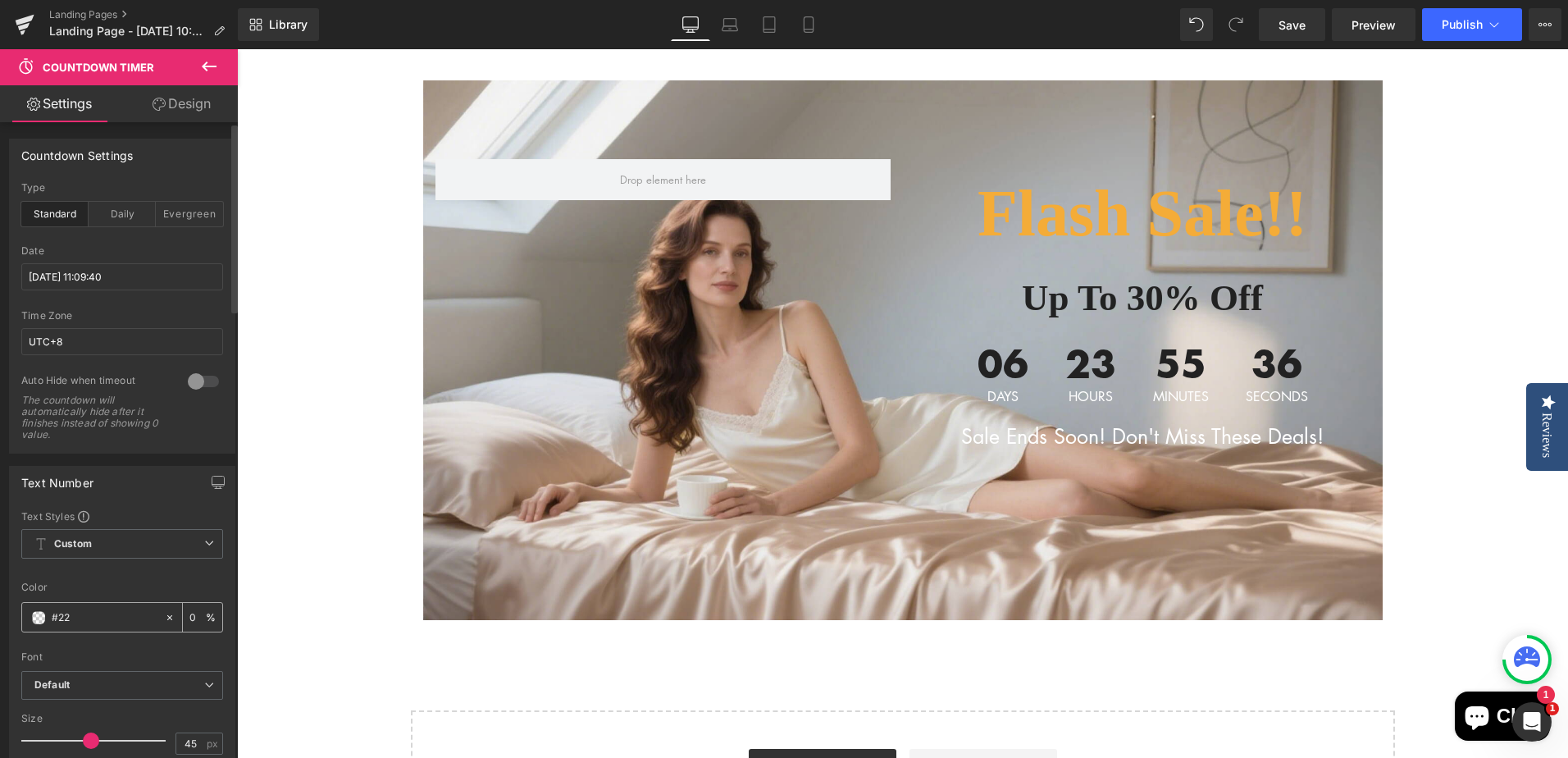
type input "#222"
type input "100"
type input "#2222"
type input "13"
type input "#22222"
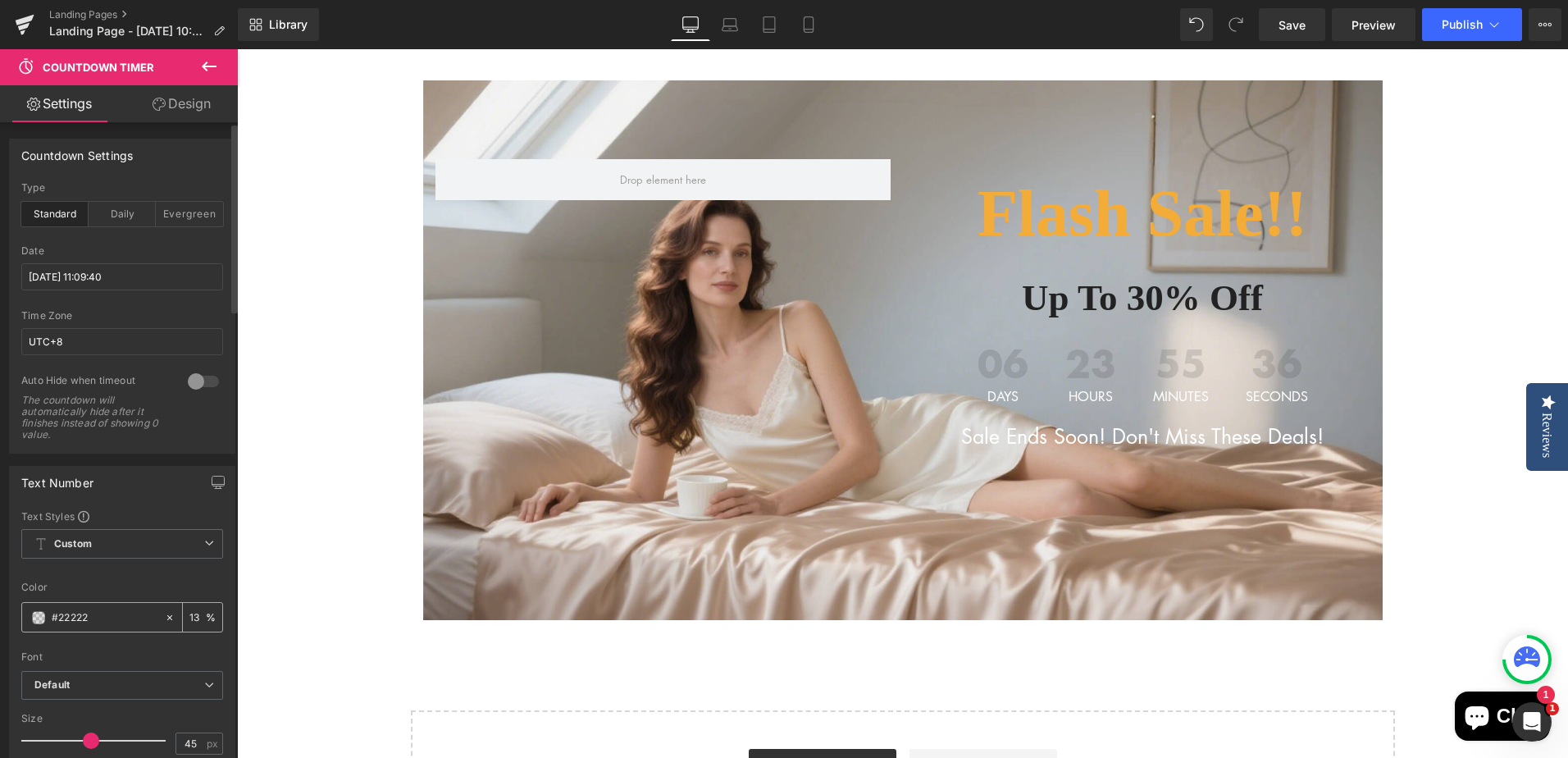
type input "0"
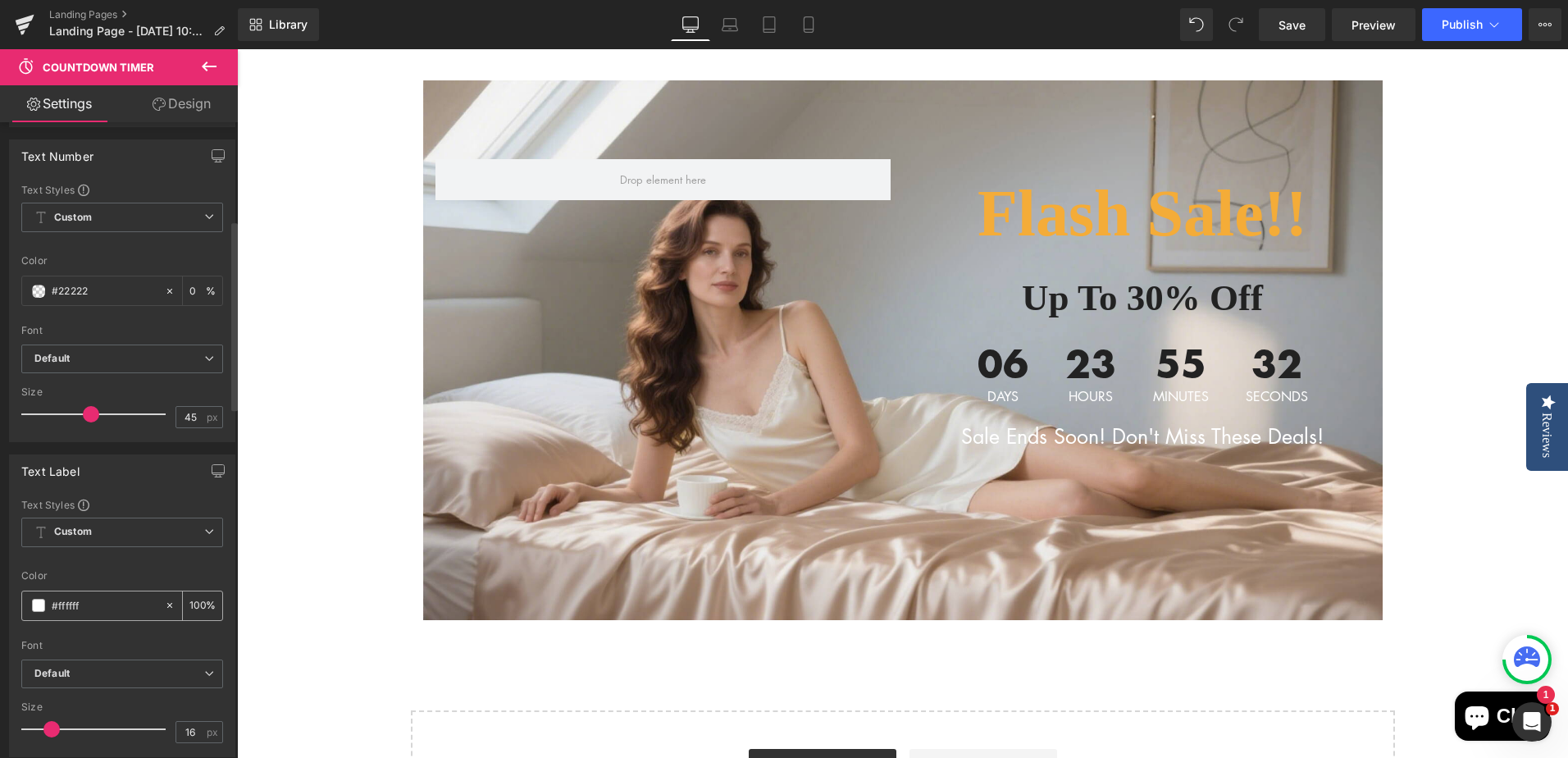
scroll to position [328, 0]
type input "#222222"
type input "100"
type input "#222222"
drag, startPoint x: 57, startPoint y: 603, endPoint x: 130, endPoint y: 600, distance: 73.1
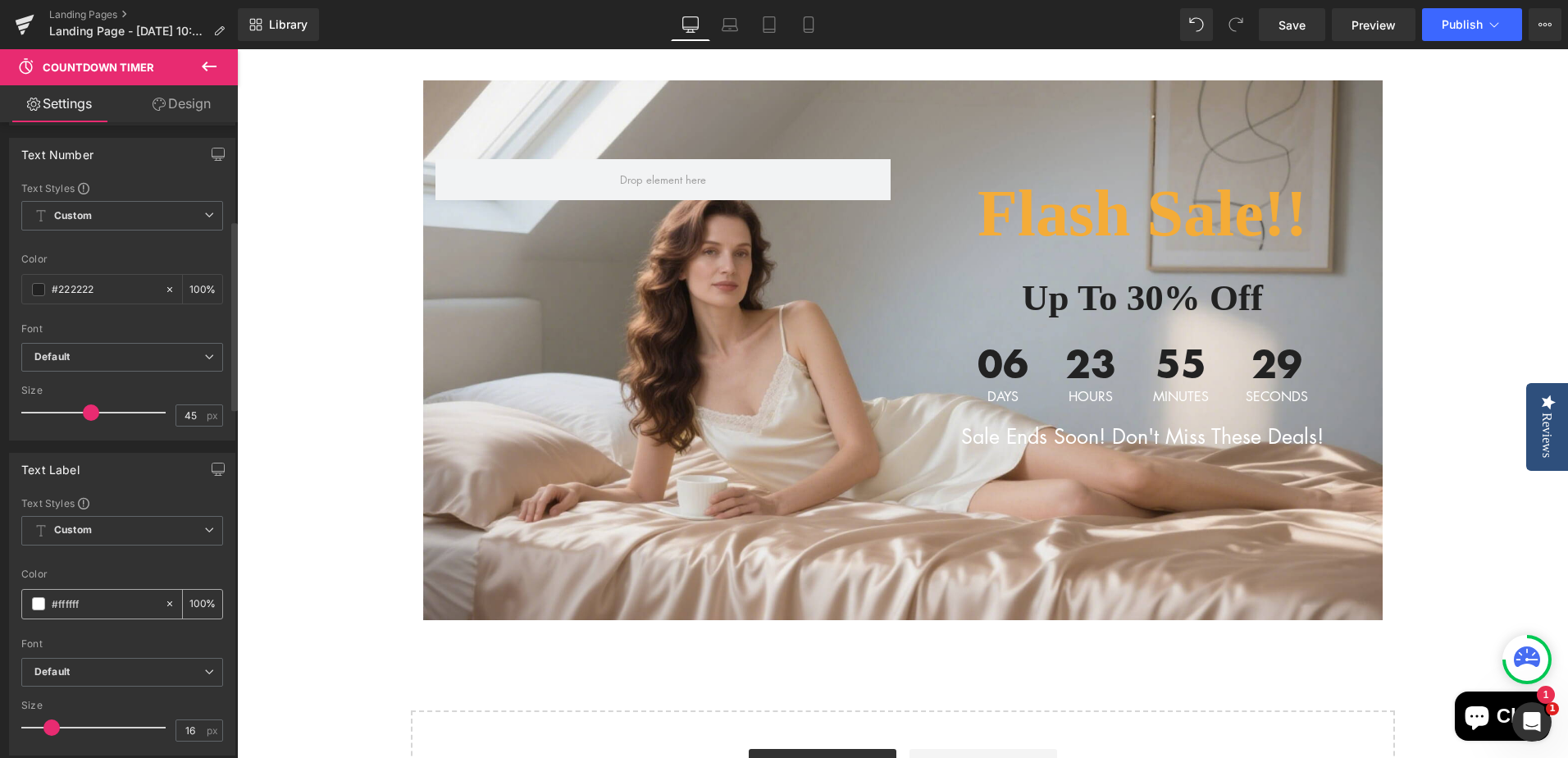
click at [130, 600] on input "#ffffff" at bounding box center [104, 603] width 105 height 18
type input "#22"
type input "0"
type input "#222"
type input "100"
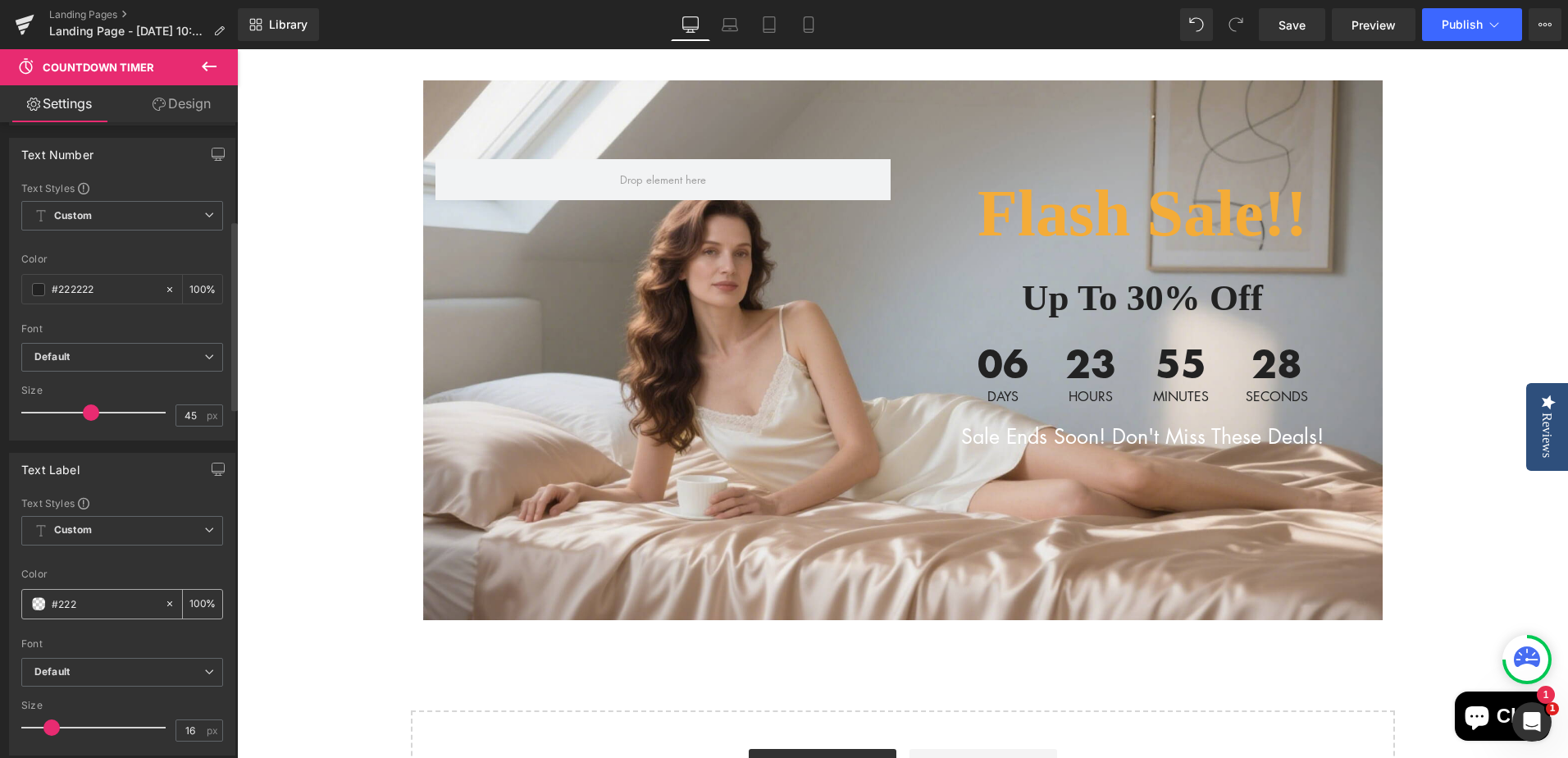
type input "#2222"
type input "13"
type input "#22222"
type input "0"
type input "#222222"
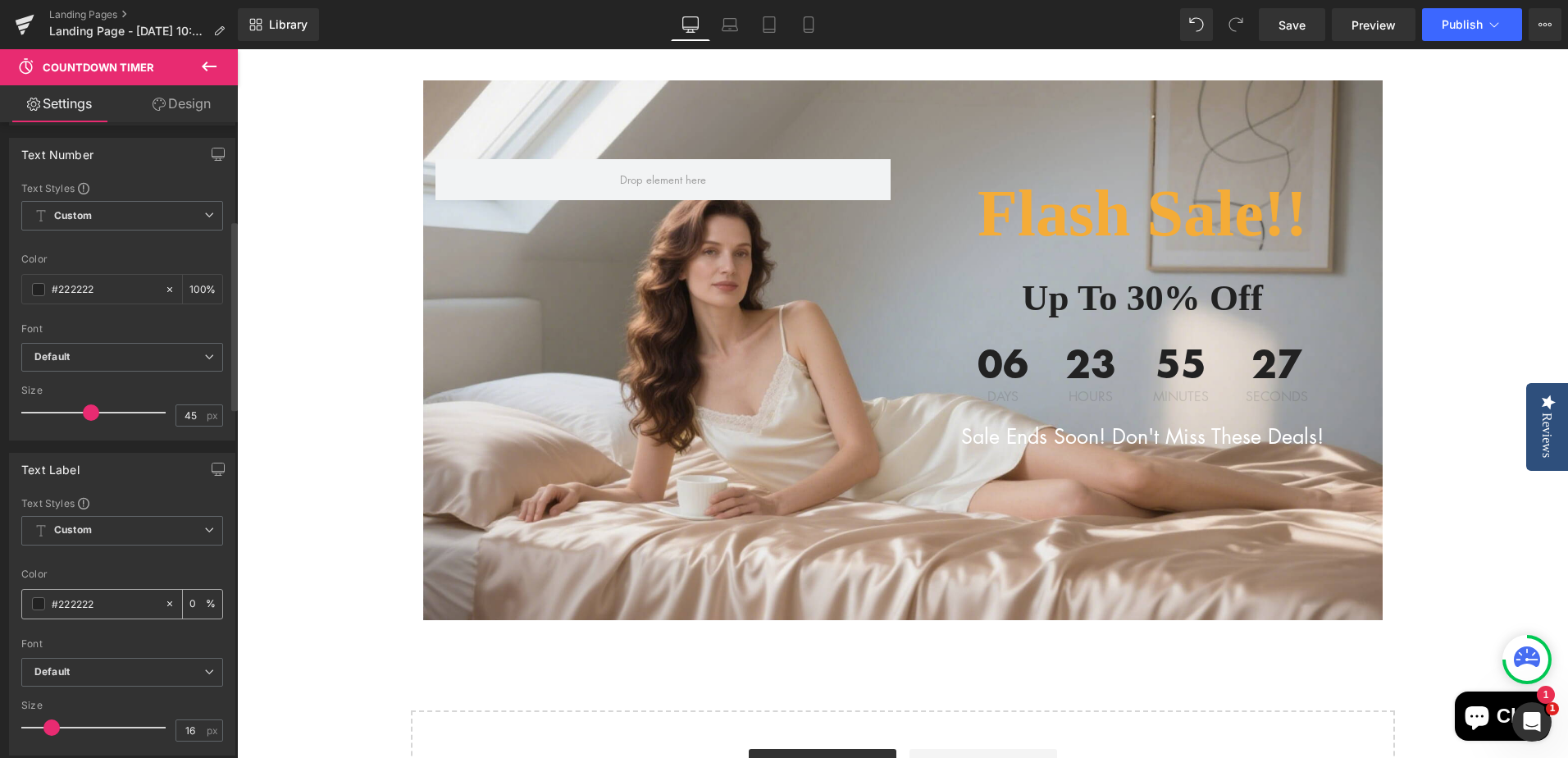
type input "100"
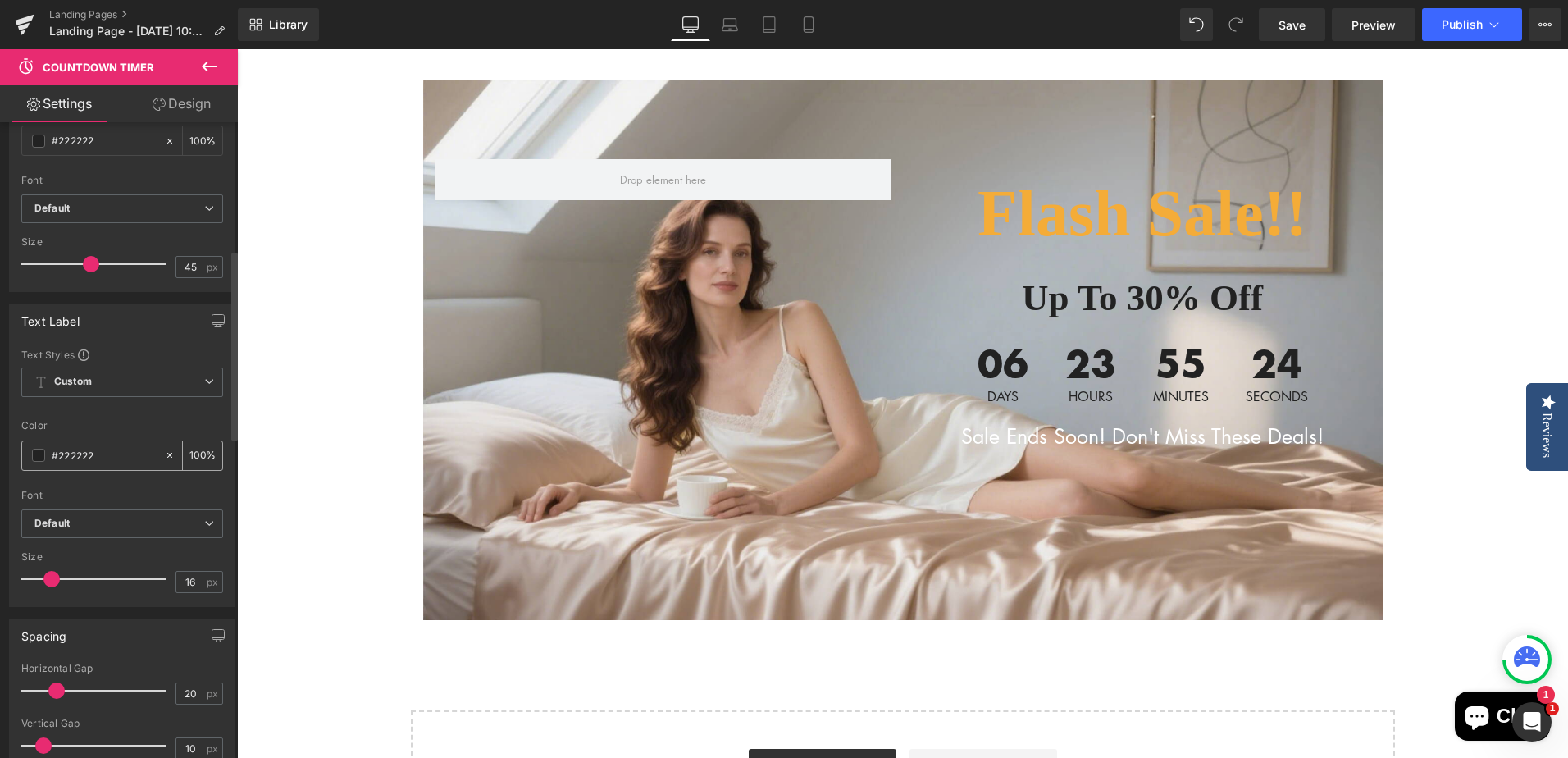
scroll to position [492, 0]
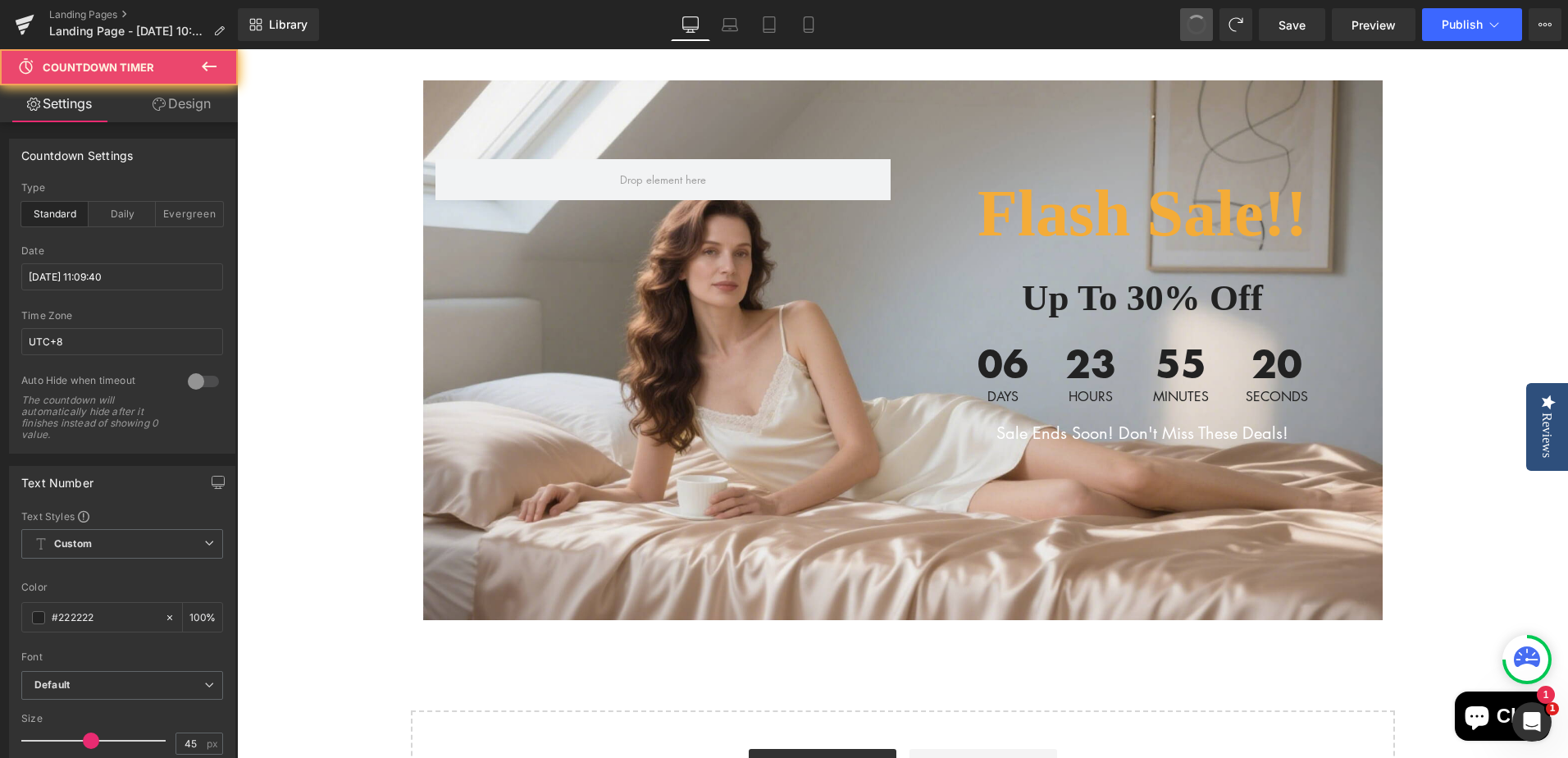
type input "#ffffff"
type input "100"
type input "46"
type input "#ffffff"
type input "100"
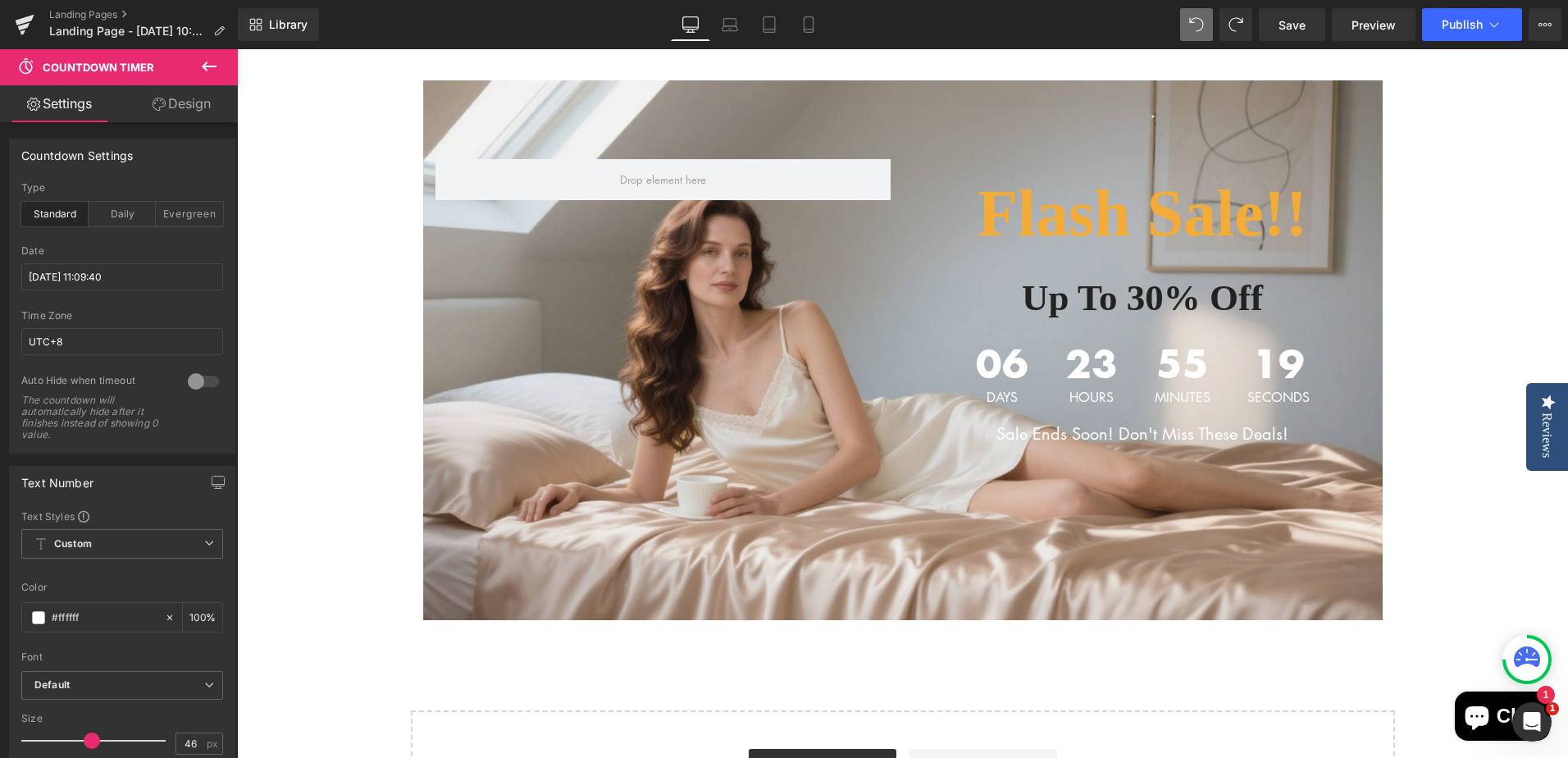
type input "100"
type input "40"
type input "100"
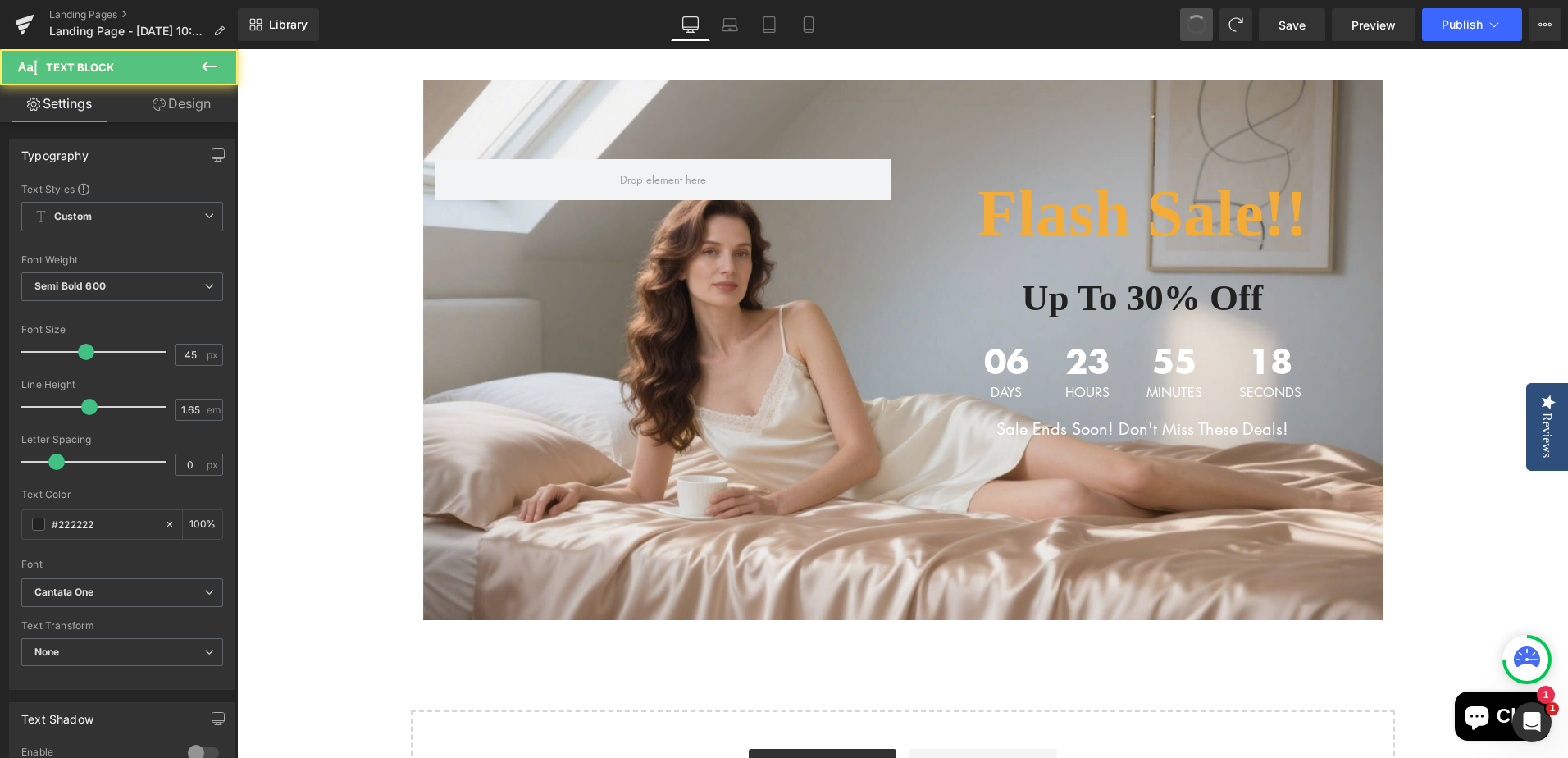
type input "35"
type input "#ffffff"
type input "100"
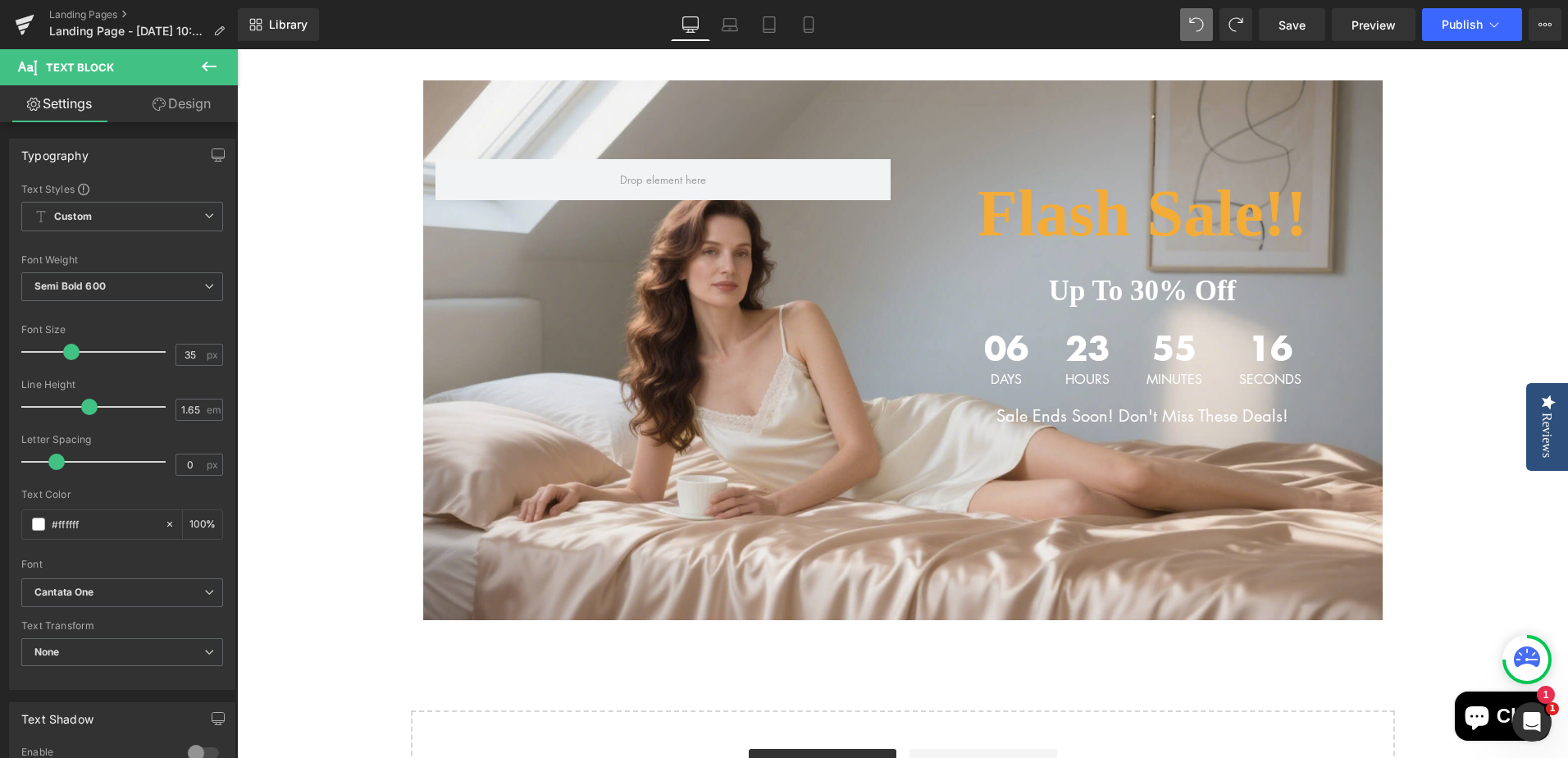
click at [1129, 290] on span "Text Block" at bounding box center [1133, 297] width 54 height 20
type input "45"
drag, startPoint x: 73, startPoint y: 352, endPoint x: 86, endPoint y: 352, distance: 13.0
click at [86, 352] on span at bounding box center [86, 351] width 16 height 16
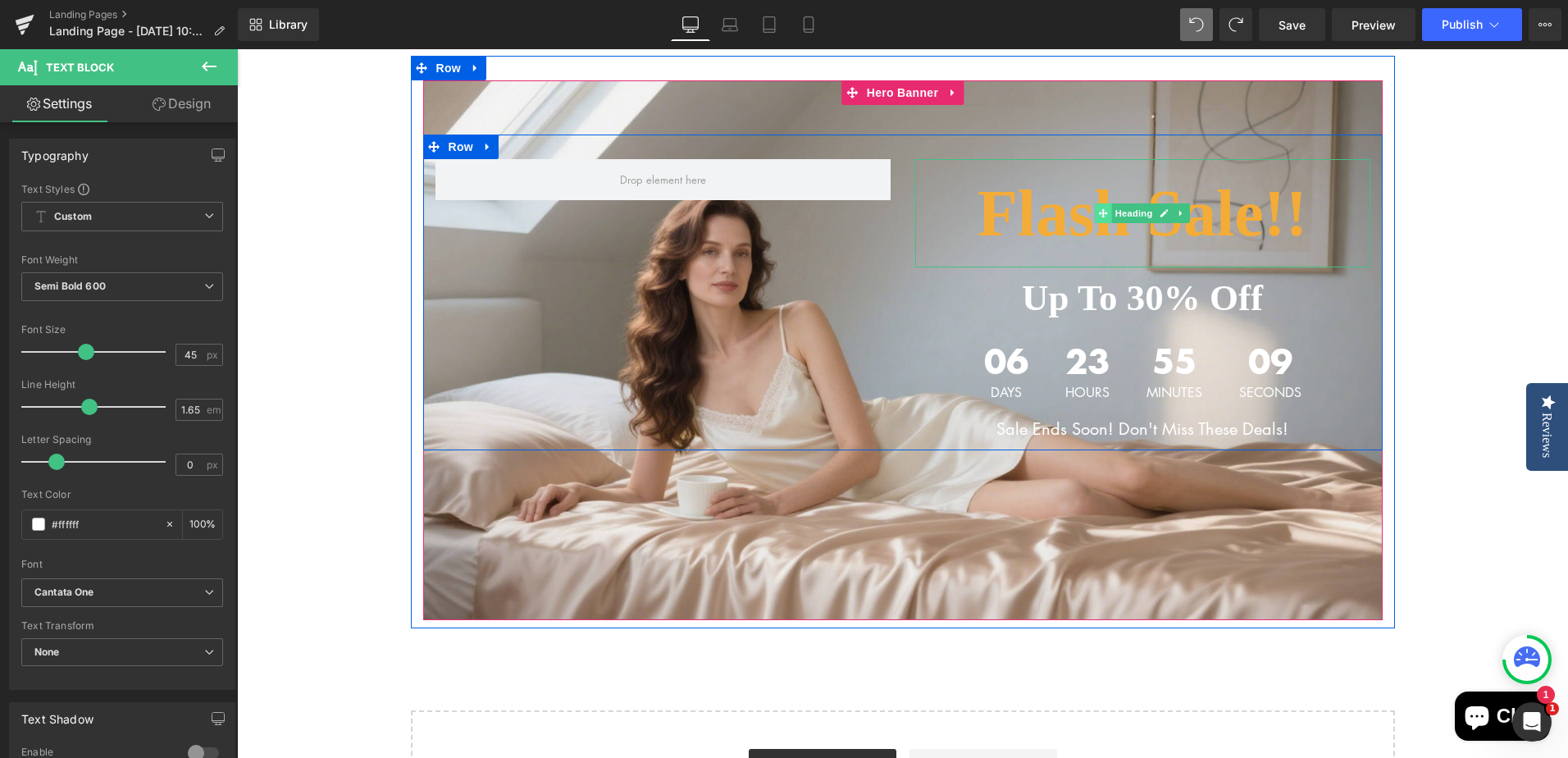
click at [1100, 216] on icon at bounding box center [1104, 213] width 9 height 9
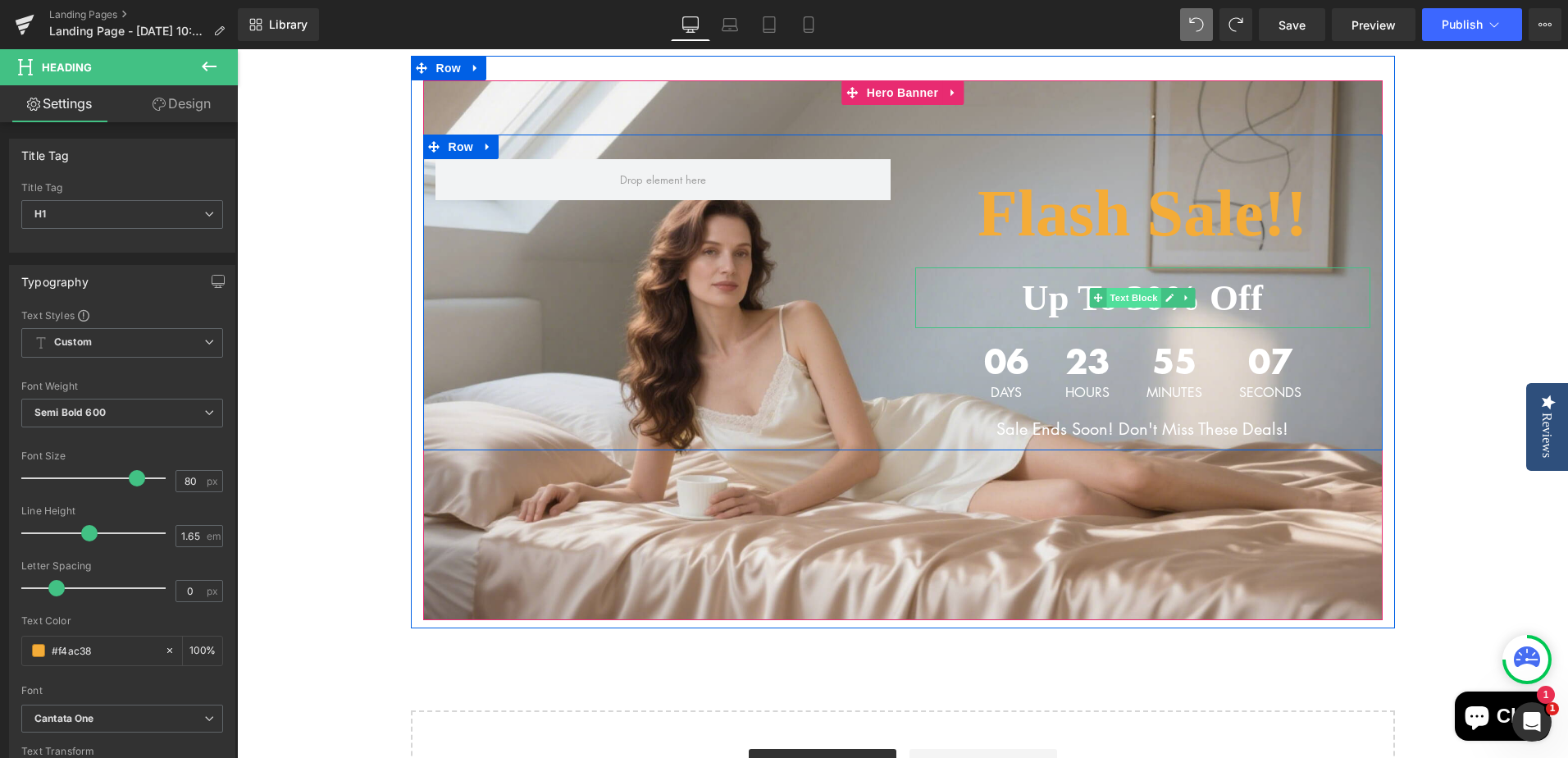
click at [1123, 290] on span "Text Block" at bounding box center [1133, 297] width 54 height 20
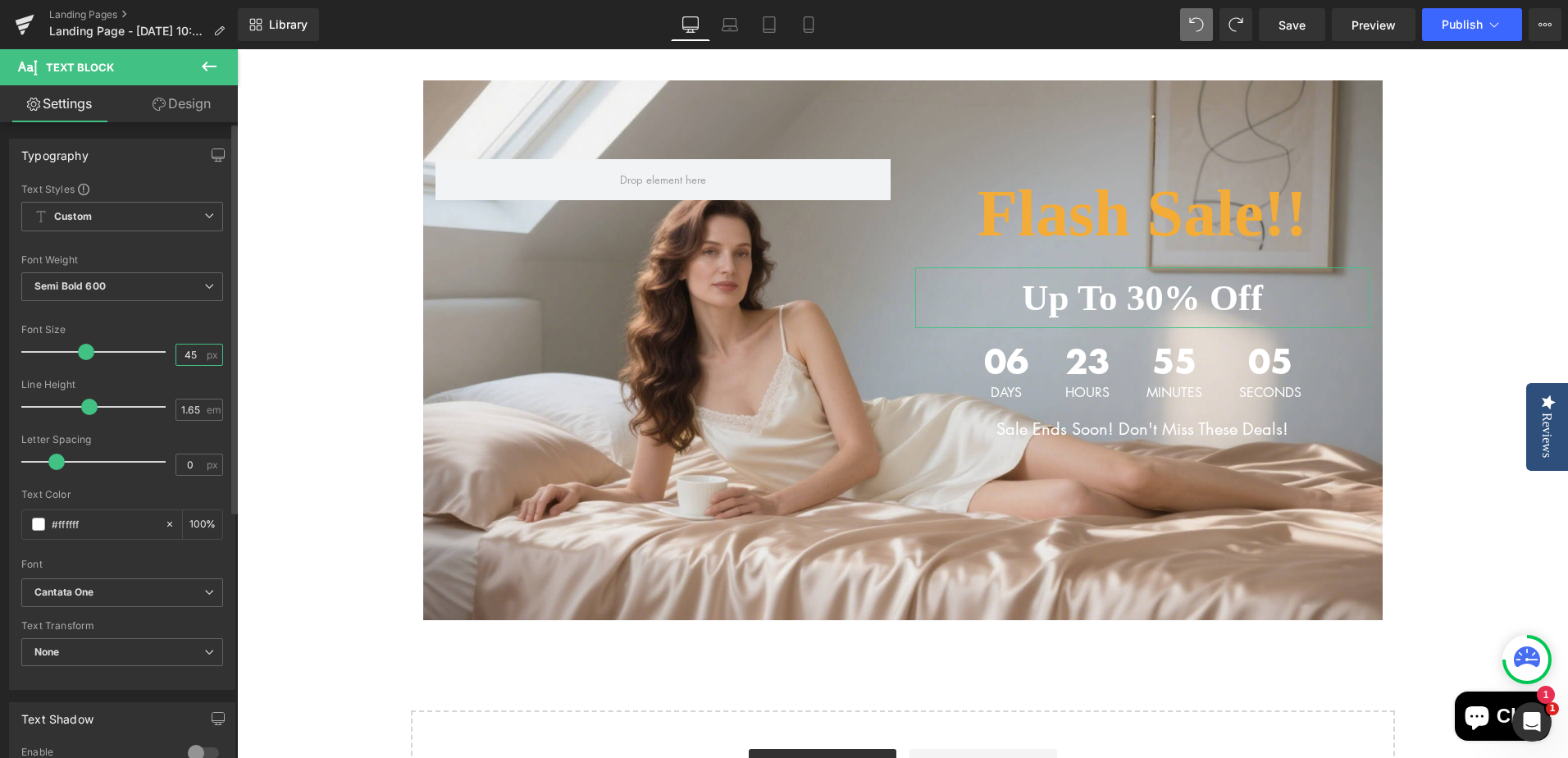
drag, startPoint x: 181, startPoint y: 356, endPoint x: 198, endPoint y: 355, distance: 17.0
click at [198, 355] on div "45 px" at bounding box center [199, 354] width 47 height 22
click at [189, 353] on input "45" at bounding box center [191, 355] width 28 height 21
drag, startPoint x: 177, startPoint y: 353, endPoint x: 193, endPoint y: 353, distance: 16.0
click at [193, 353] on input "45" at bounding box center [191, 355] width 28 height 21
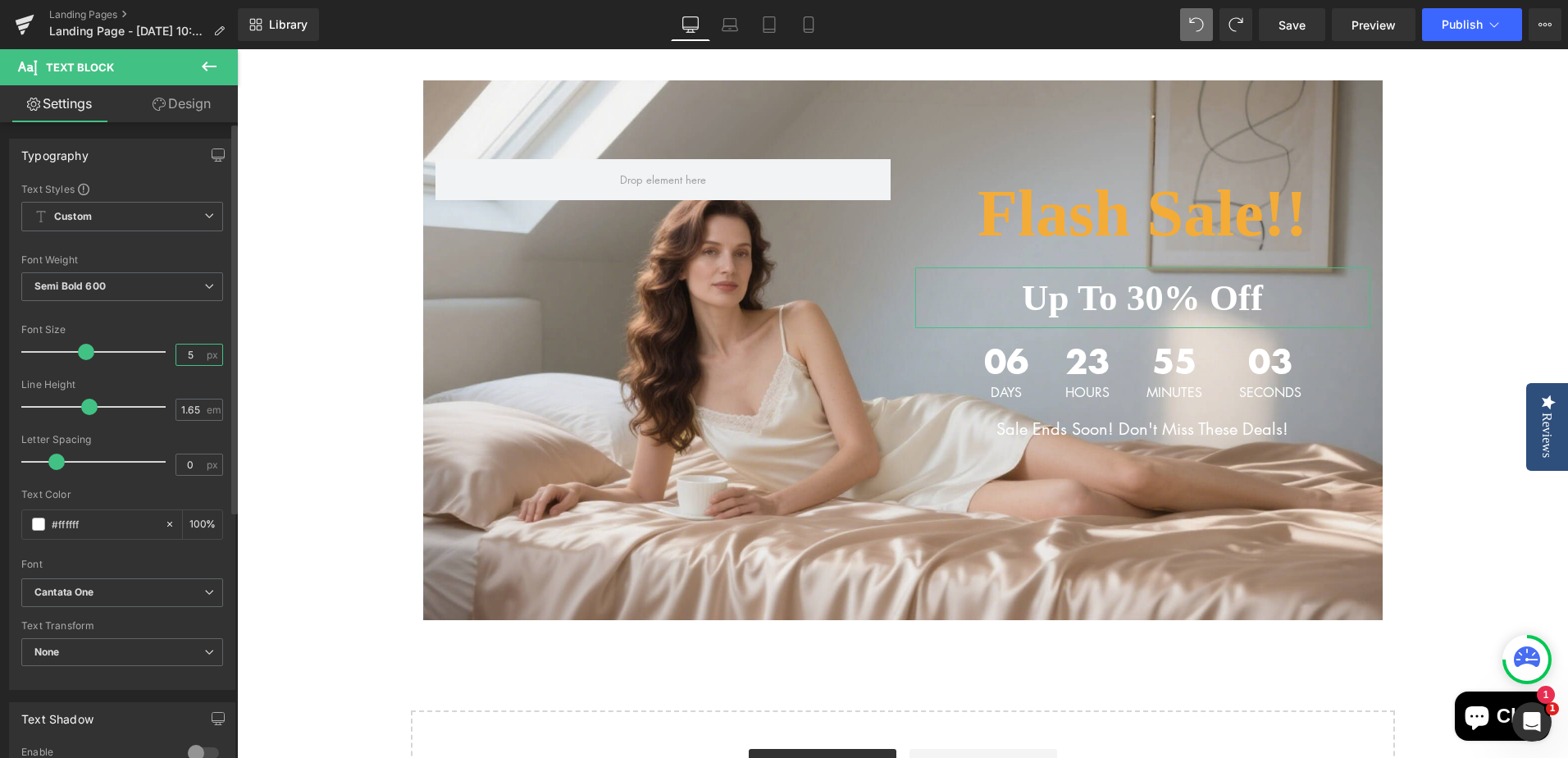
type input "50"
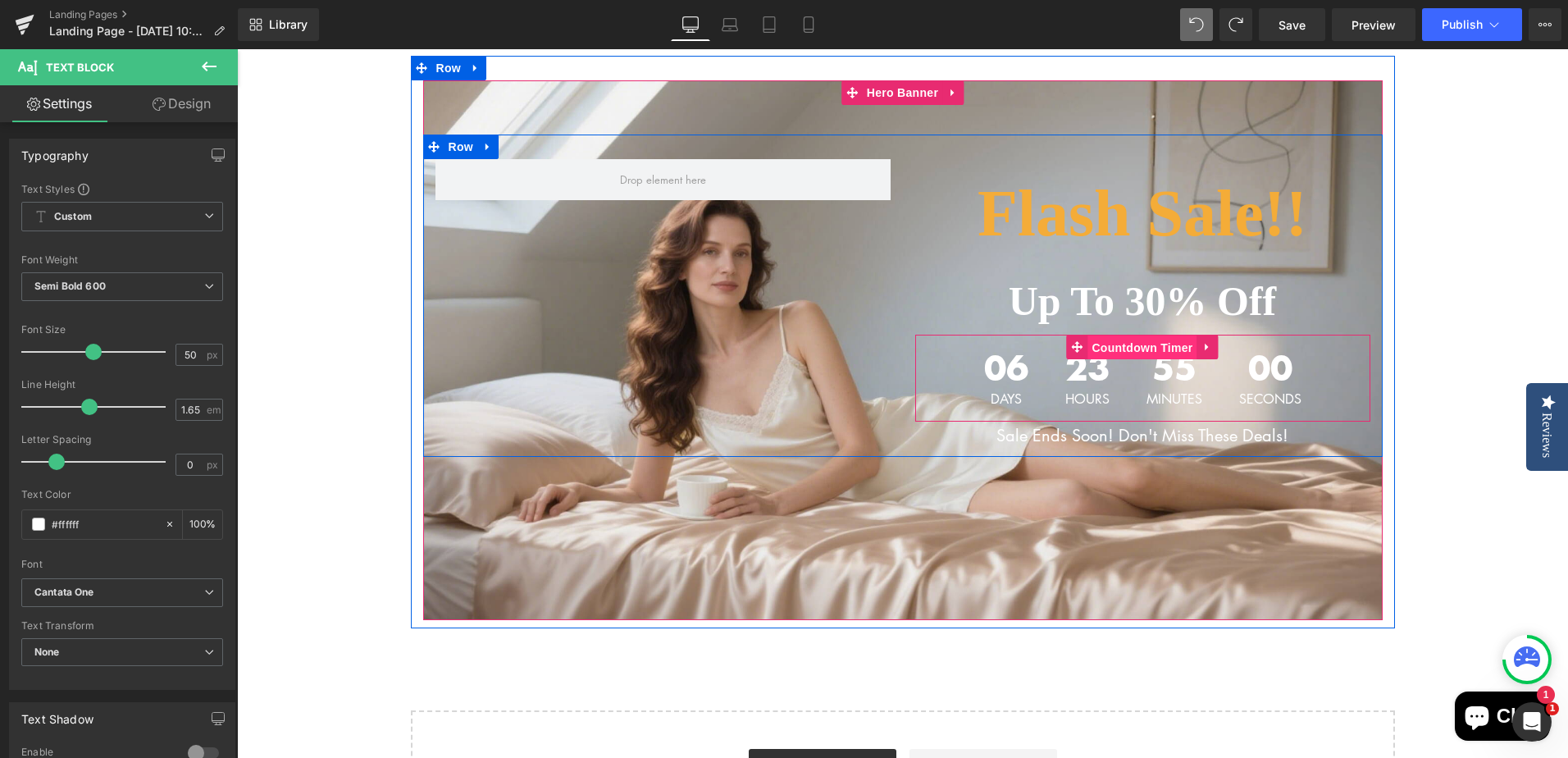
click at [1121, 351] on span "Countdown Timer" at bounding box center [1142, 347] width 110 height 25
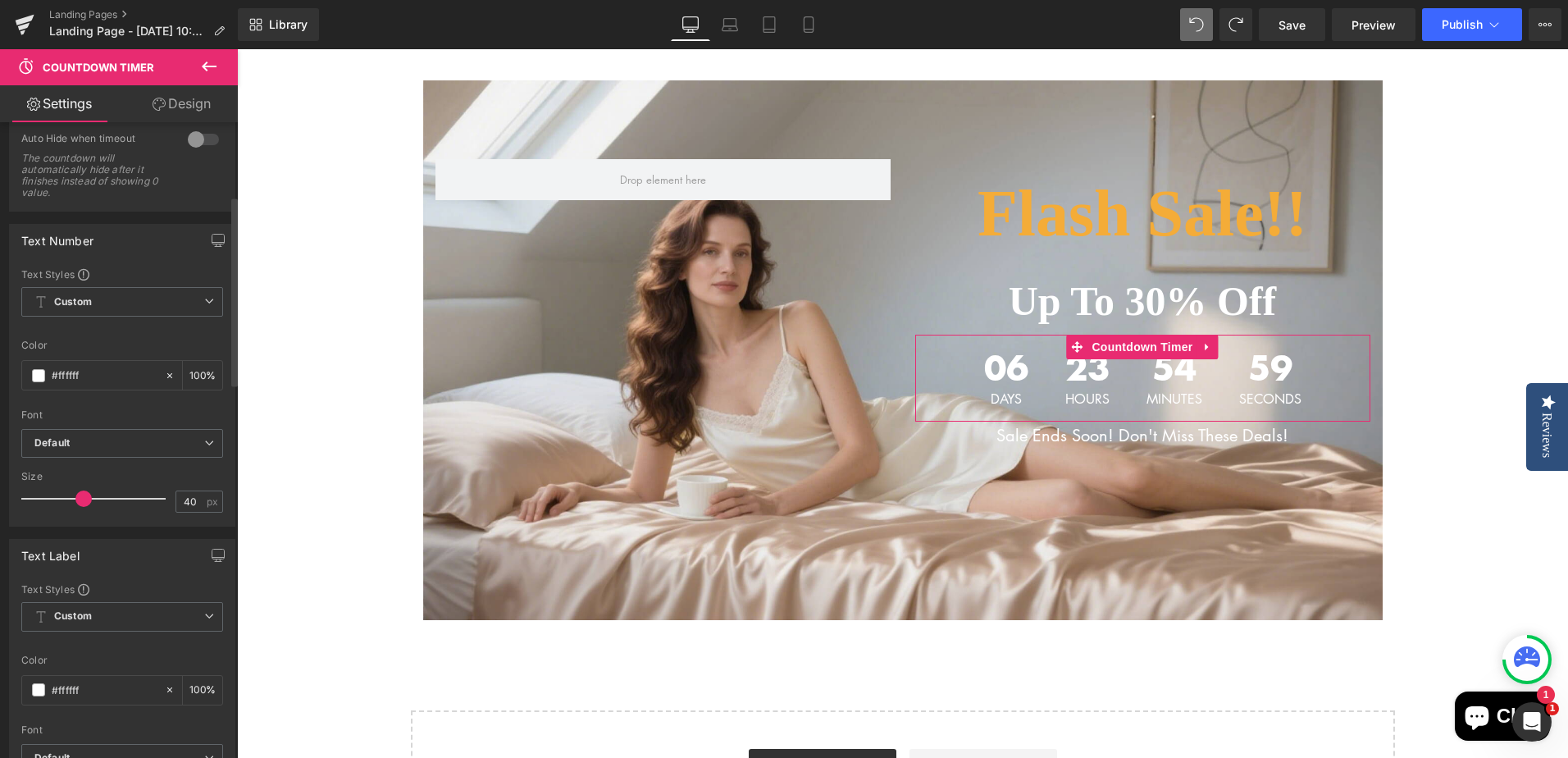
scroll to position [246, 0]
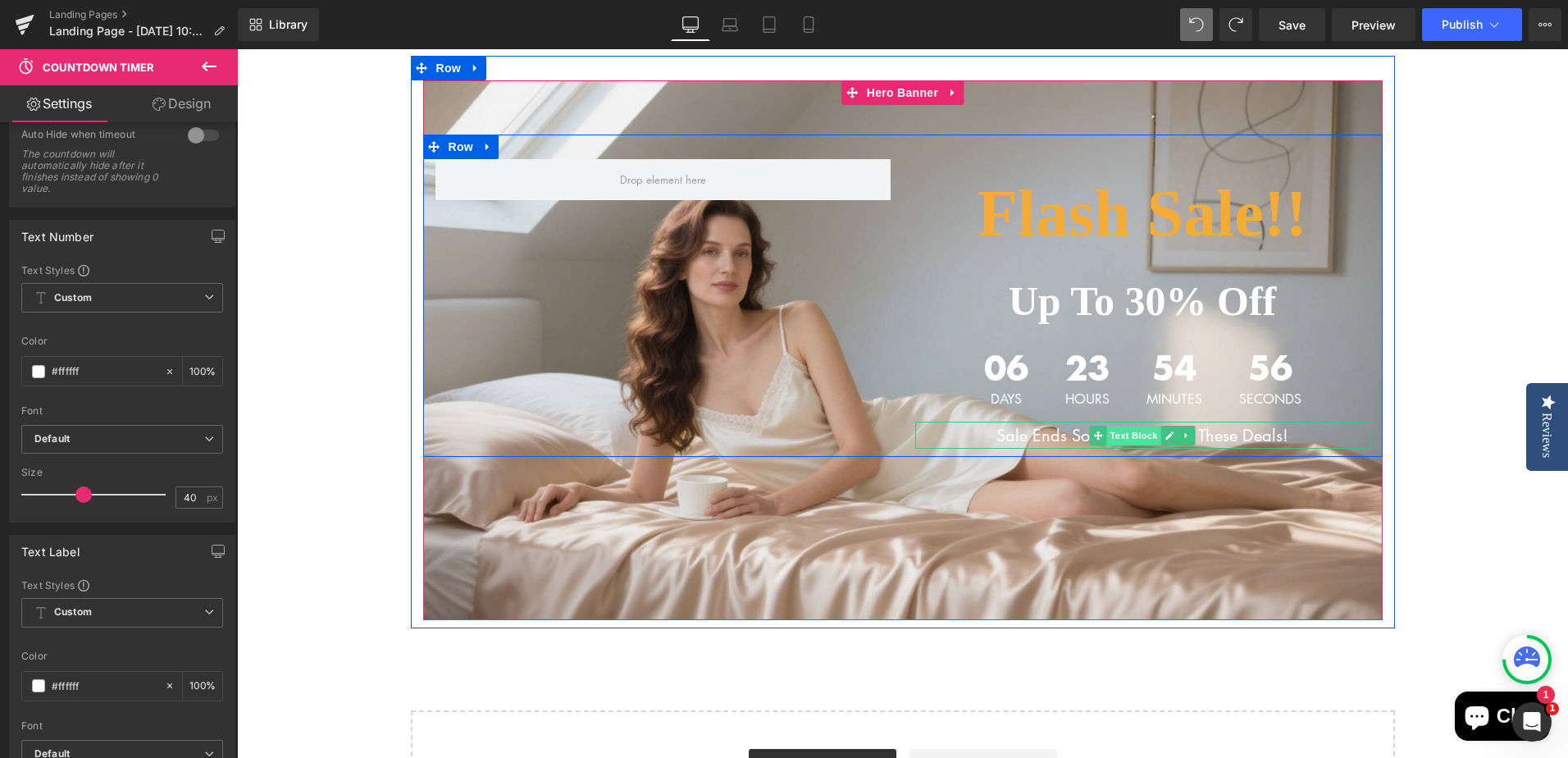
click at [1135, 430] on span "Text Block" at bounding box center [1133, 435] width 54 height 20
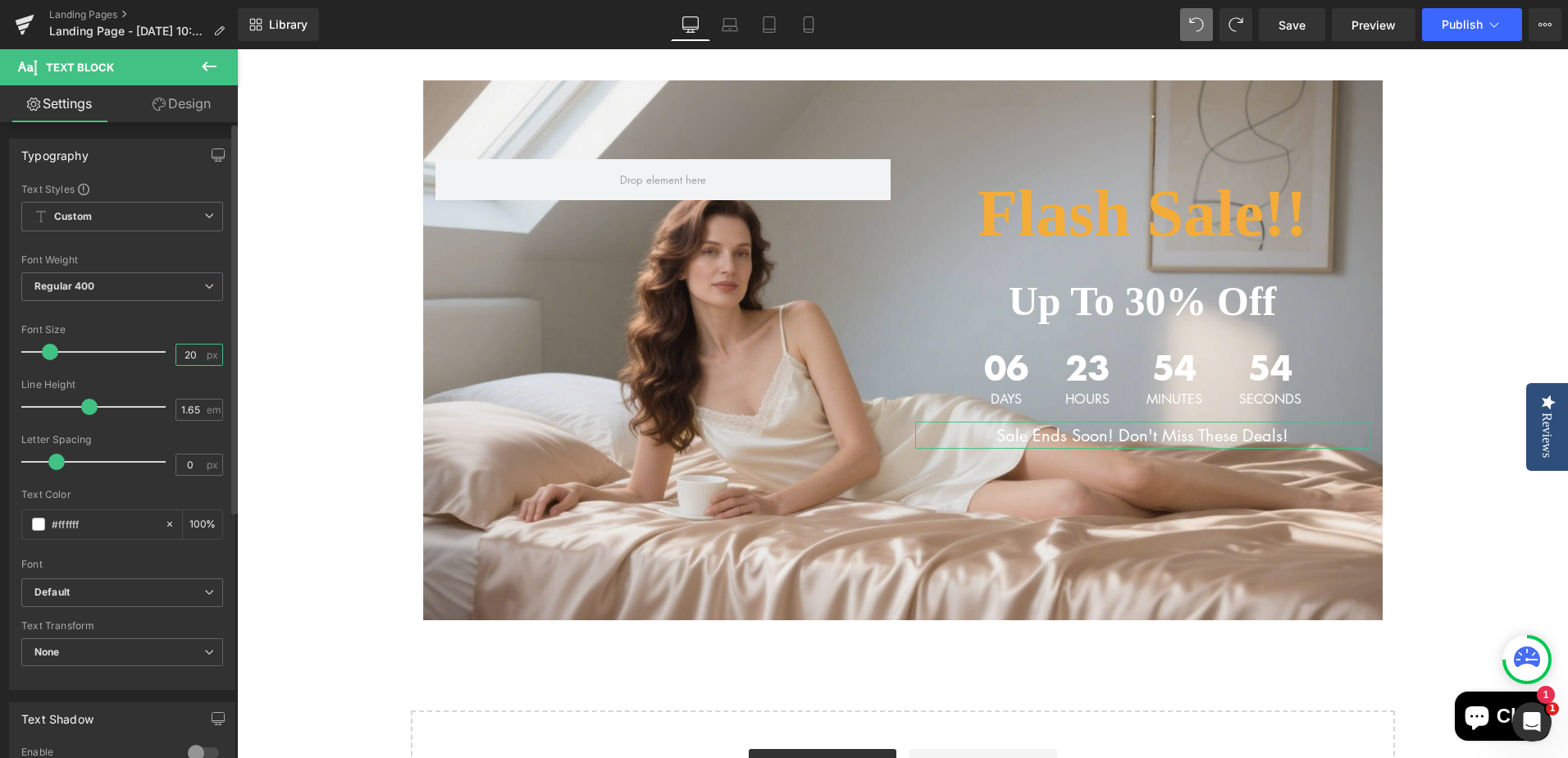
click at [184, 357] on input "20" at bounding box center [191, 355] width 28 height 21
click at [177, 359] on input "30" at bounding box center [191, 355] width 28 height 21
type input "20"
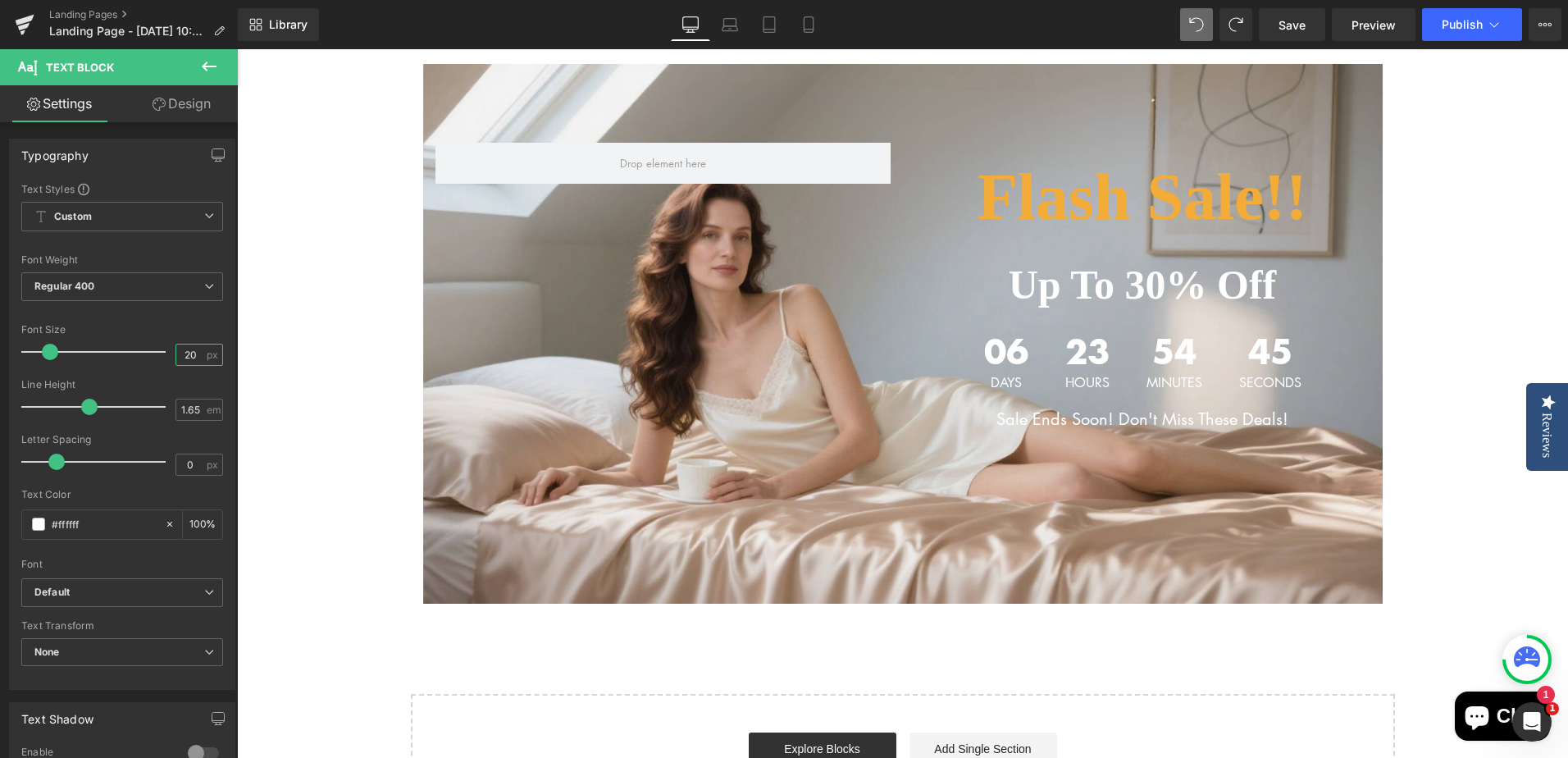
scroll to position [82, 0]
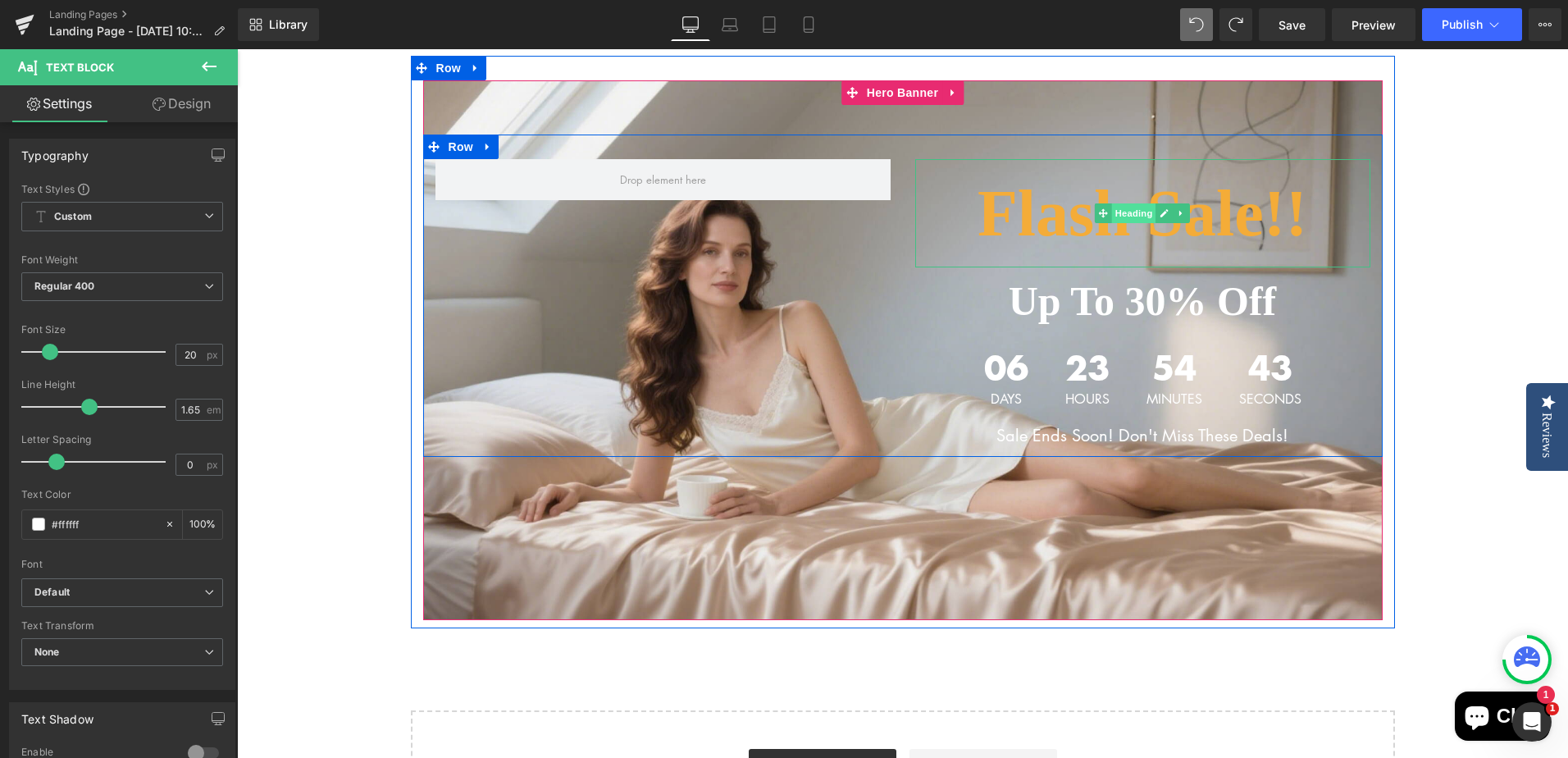
click at [1117, 213] on span "Heading" at bounding box center [1134, 212] width 44 height 20
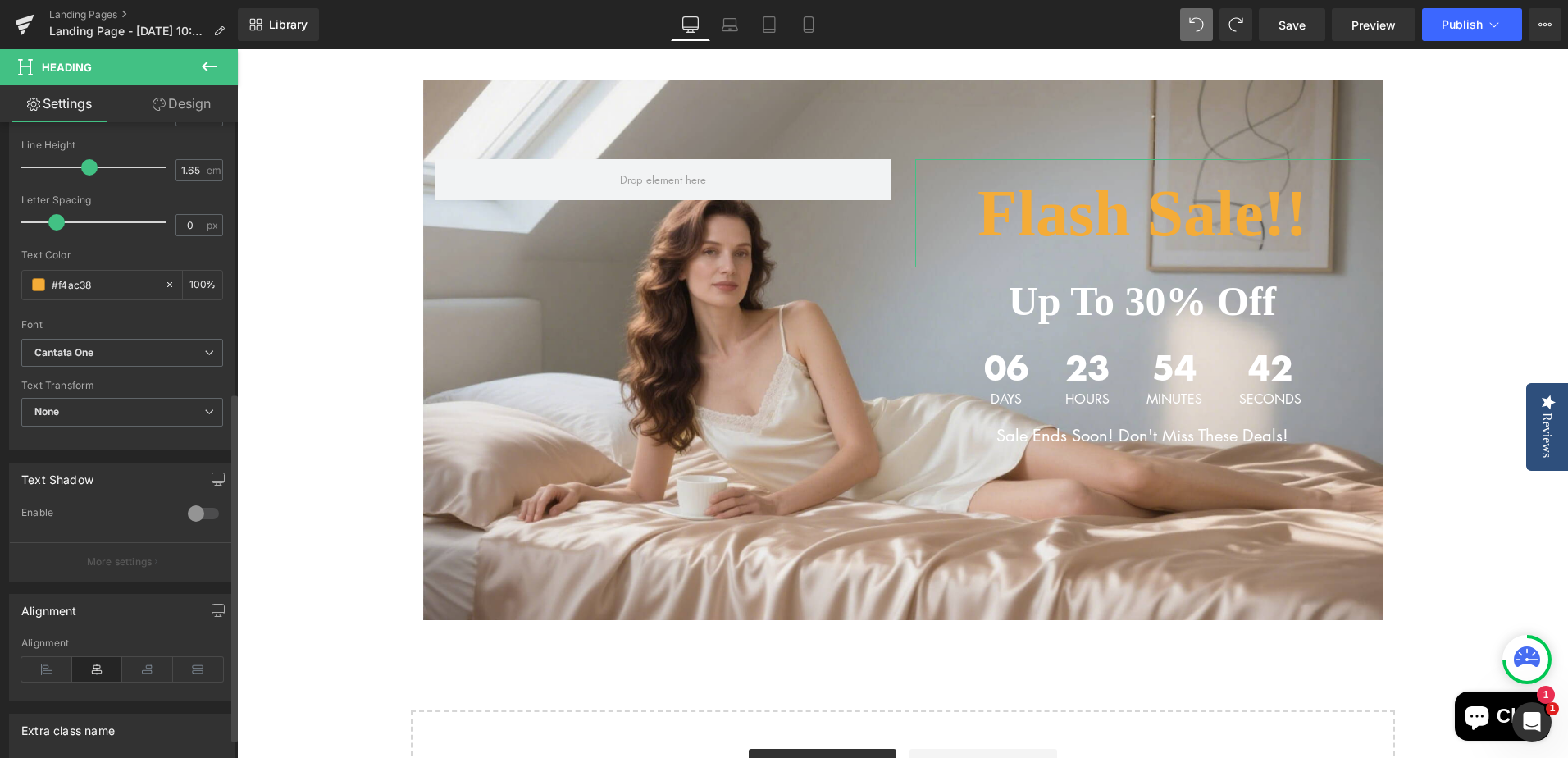
scroll to position [492, 0]
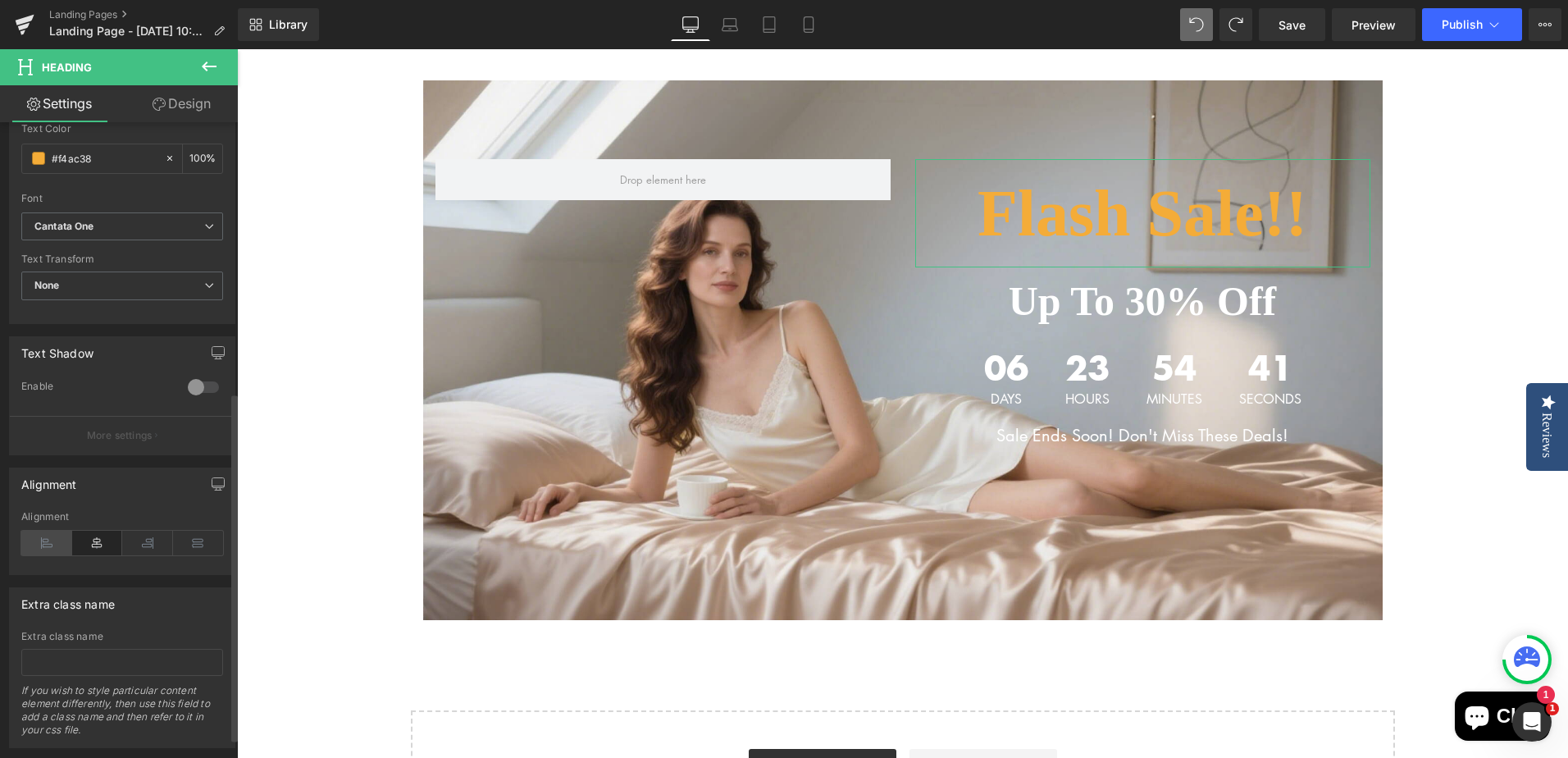
click at [49, 547] on icon at bounding box center [47, 543] width 51 height 25
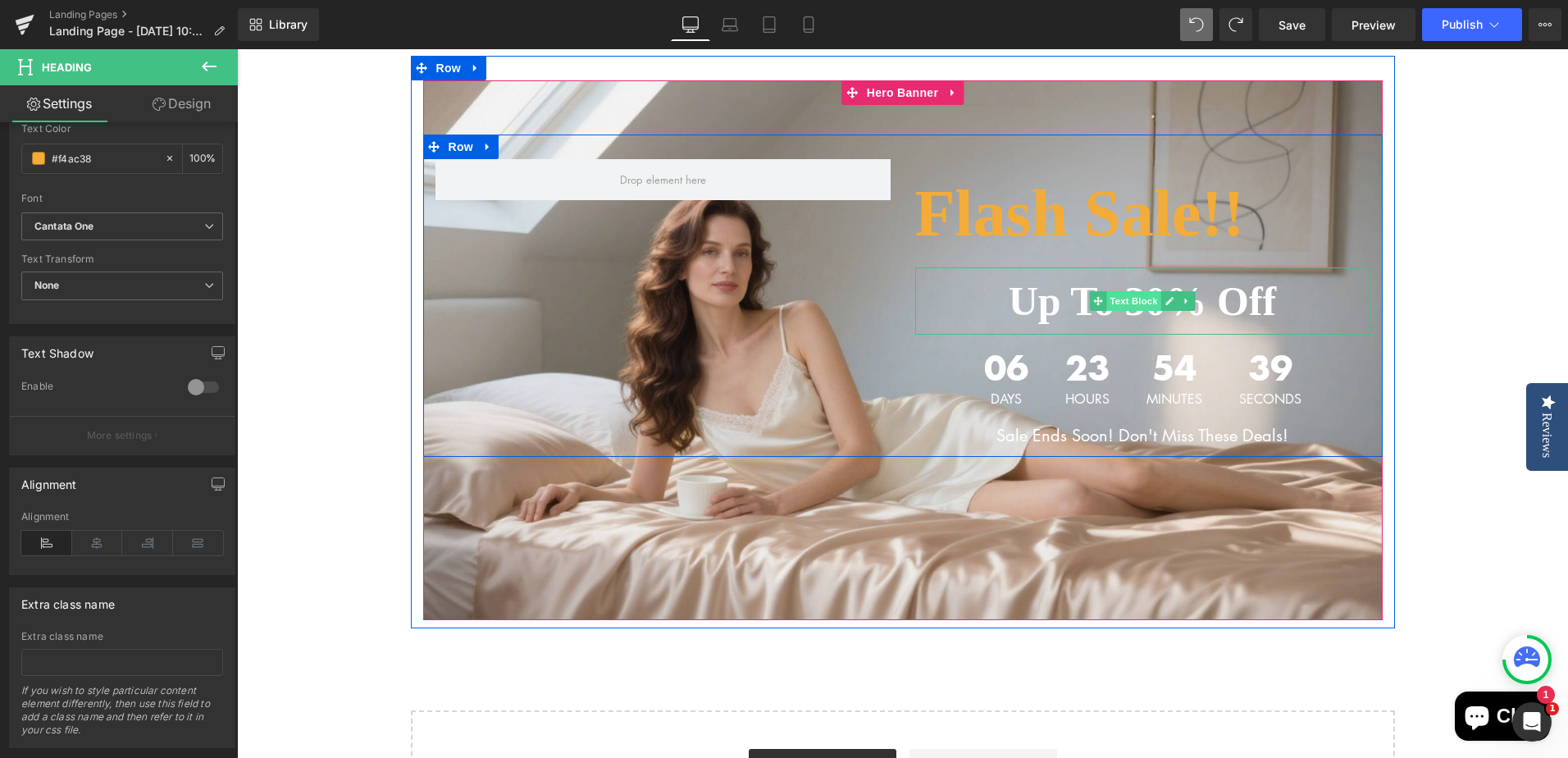
click at [1137, 302] on span "Text Block" at bounding box center [1133, 300] width 54 height 20
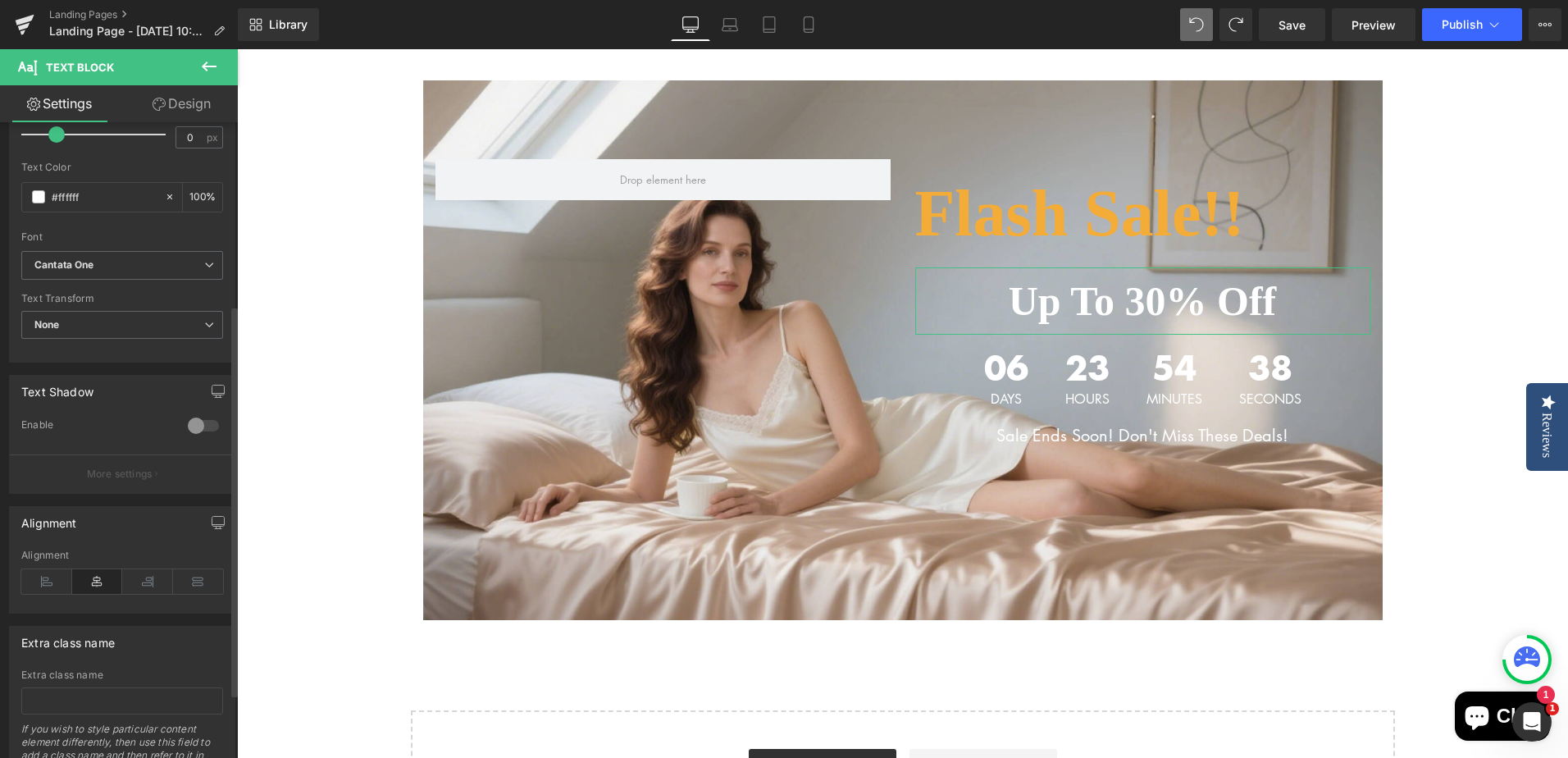
scroll to position [328, 0]
click at [53, 582] on icon at bounding box center [47, 581] width 51 height 25
click at [92, 581] on icon at bounding box center [97, 581] width 51 height 25
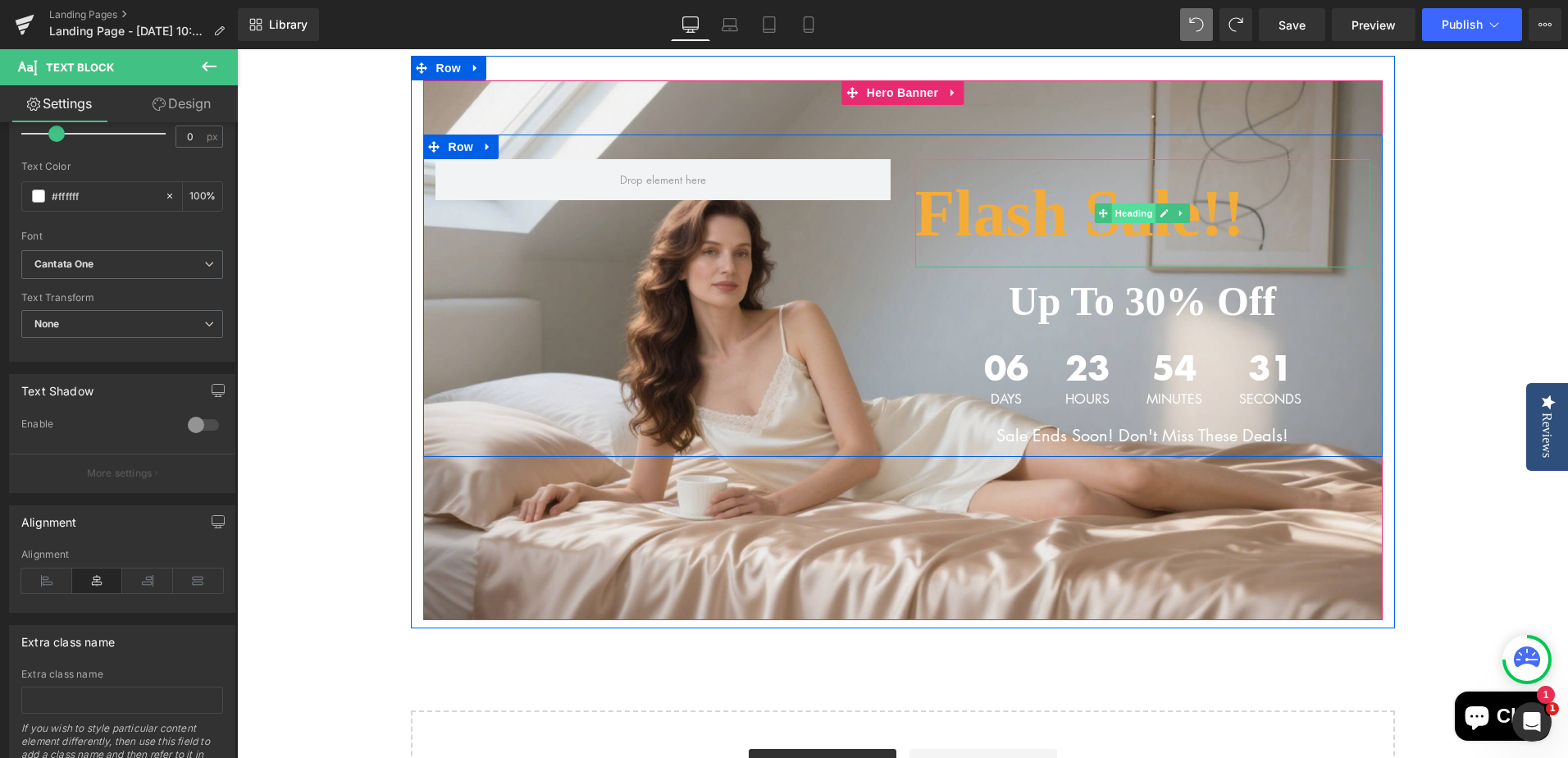
click at [1131, 212] on span "Heading" at bounding box center [1134, 212] width 44 height 20
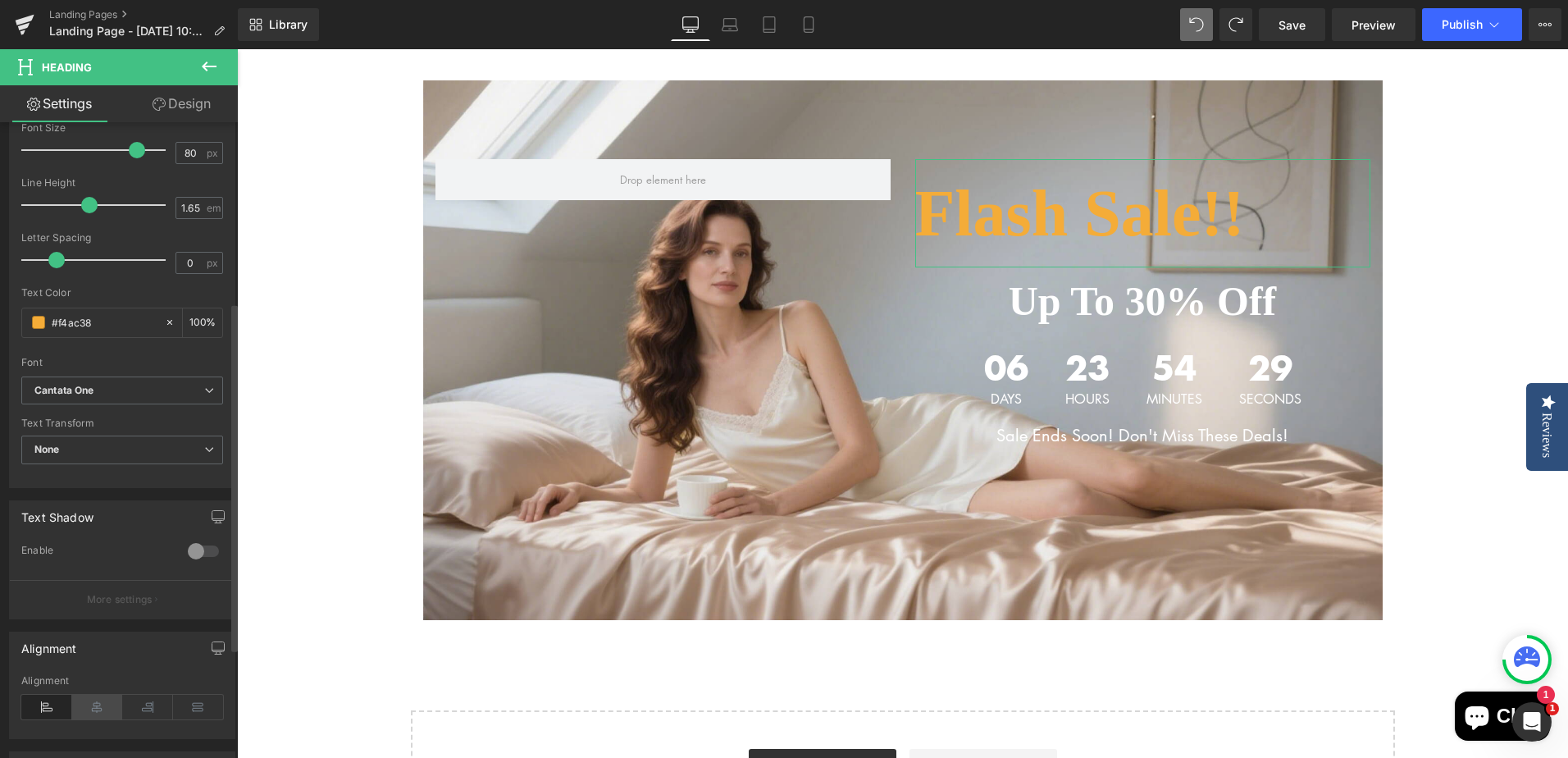
click at [93, 703] on icon at bounding box center [97, 707] width 51 height 25
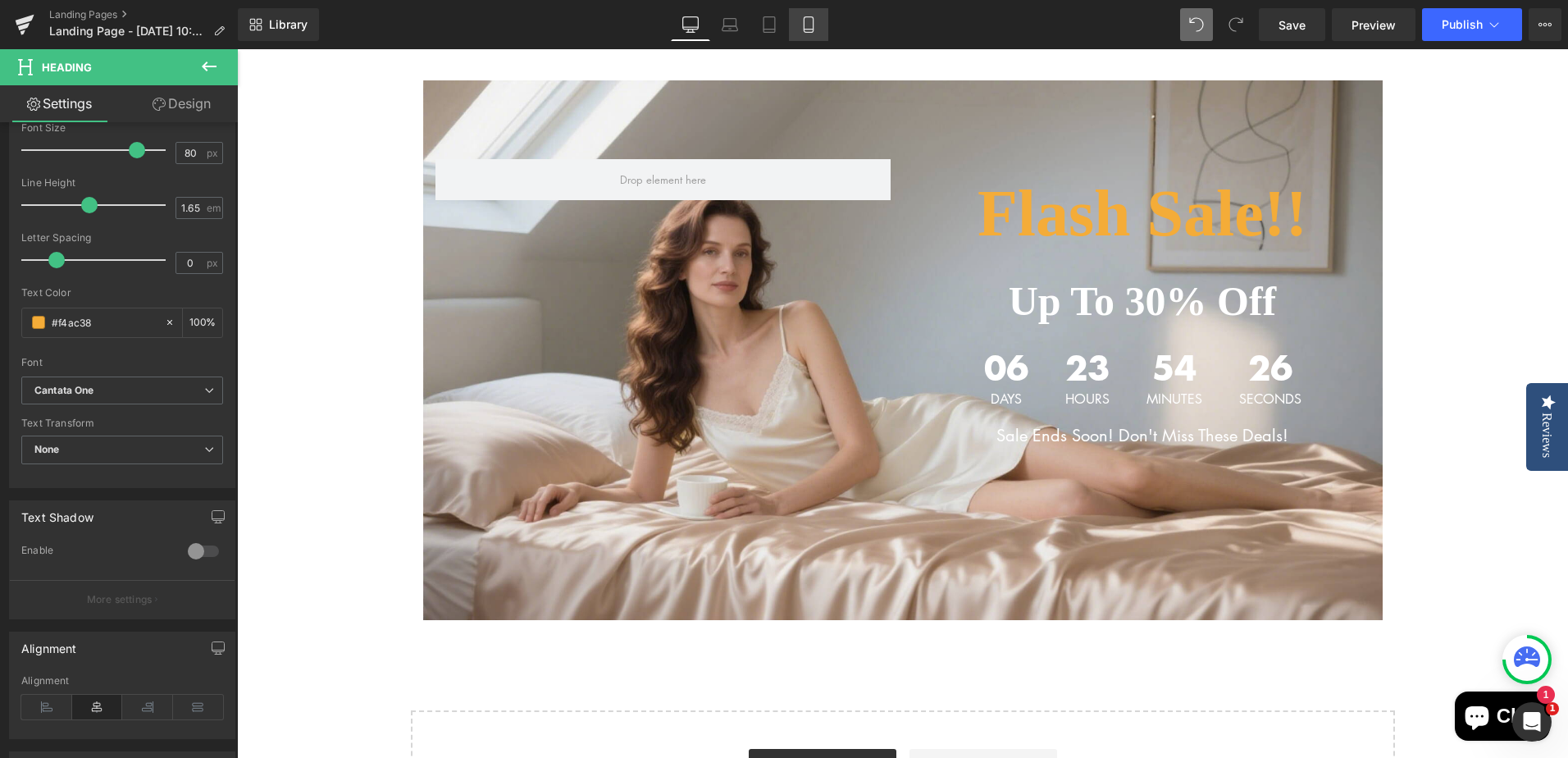
click at [815, 25] on icon at bounding box center [808, 24] width 16 height 16
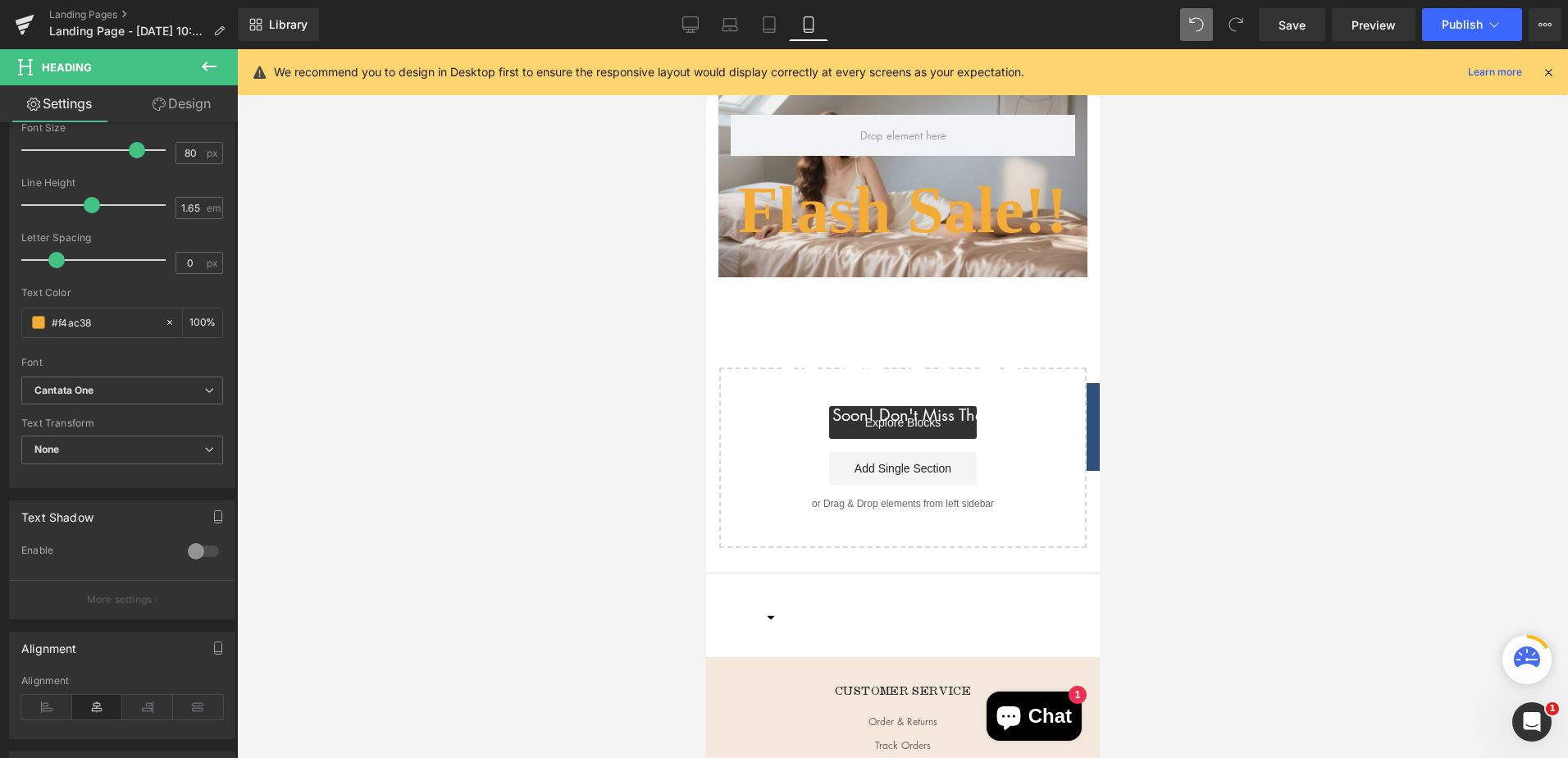
scroll to position [0, 0]
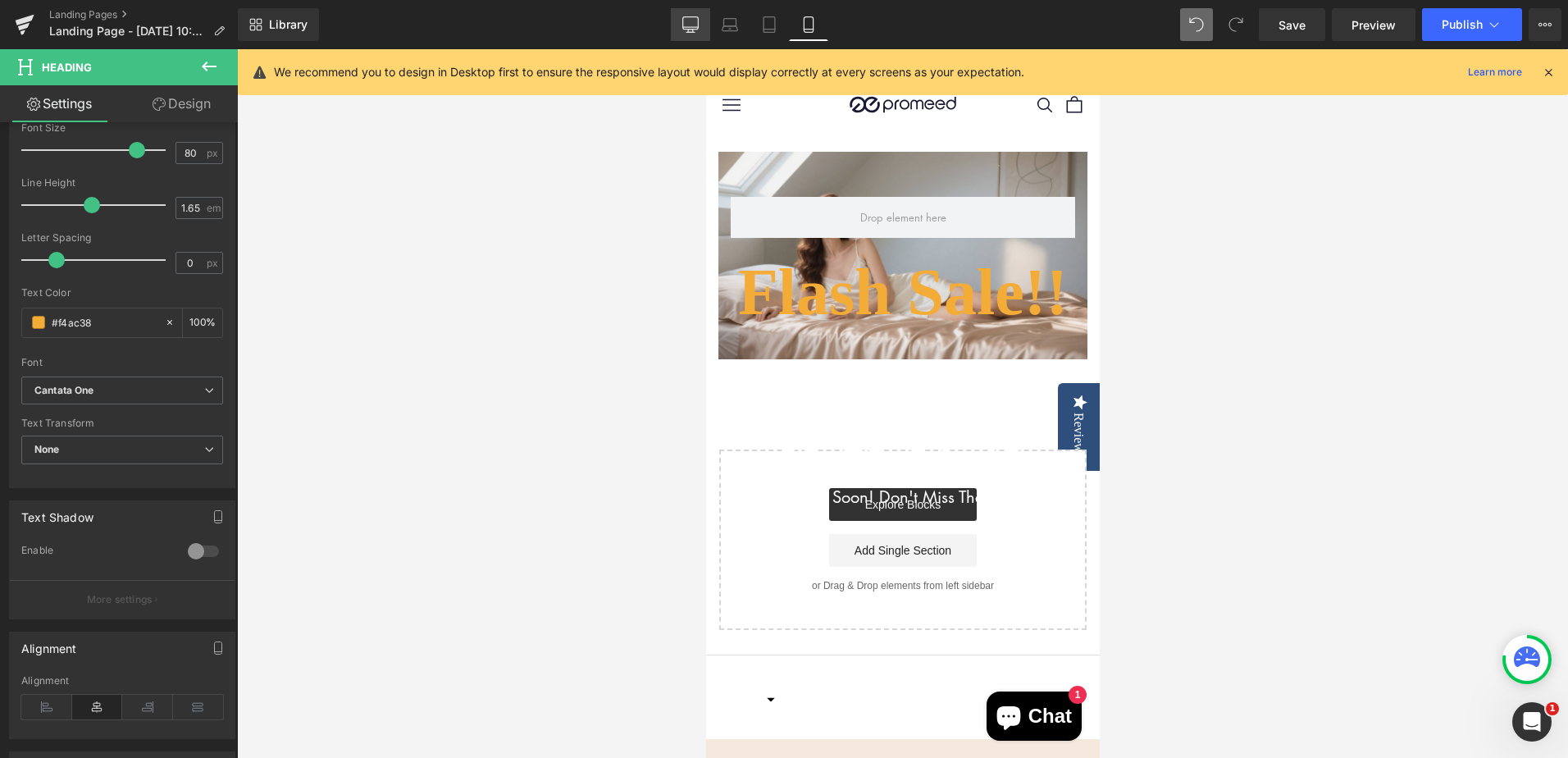
click at [686, 29] on icon at bounding box center [691, 23] width 16 height 12
type input "100"
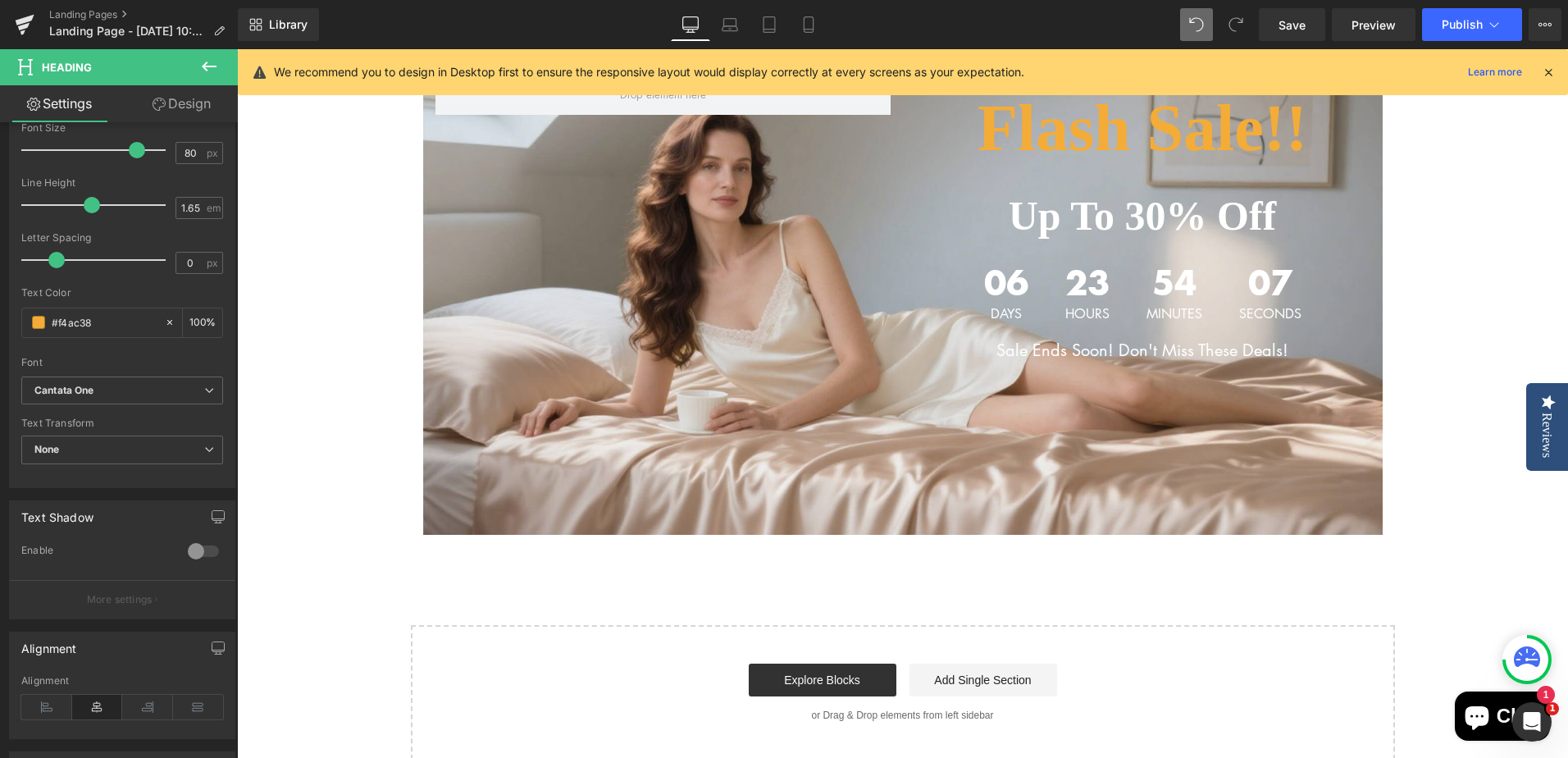
scroll to position [331, 0]
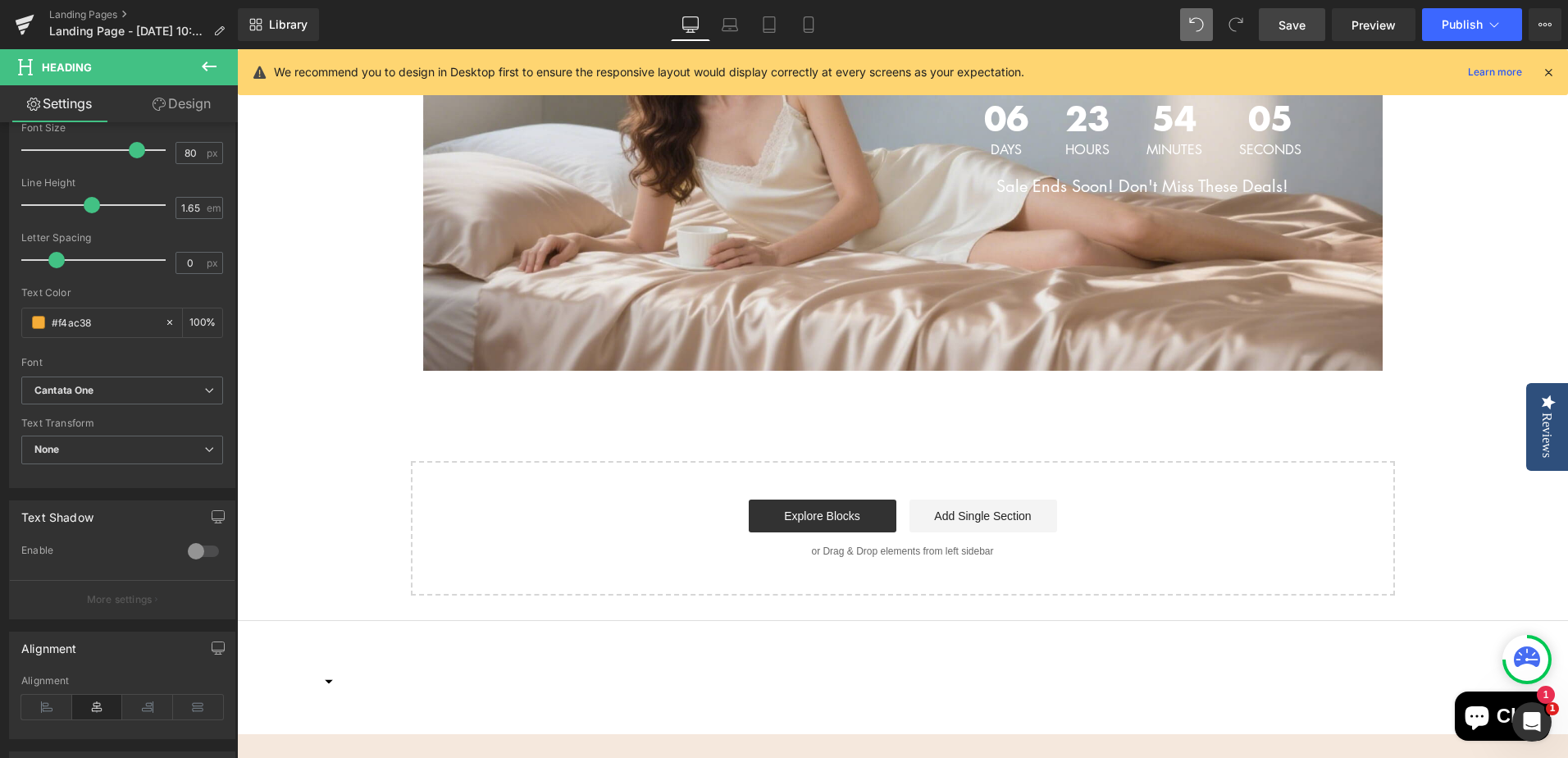
click at [1286, 22] on span "Save" at bounding box center [1291, 25] width 27 height 17
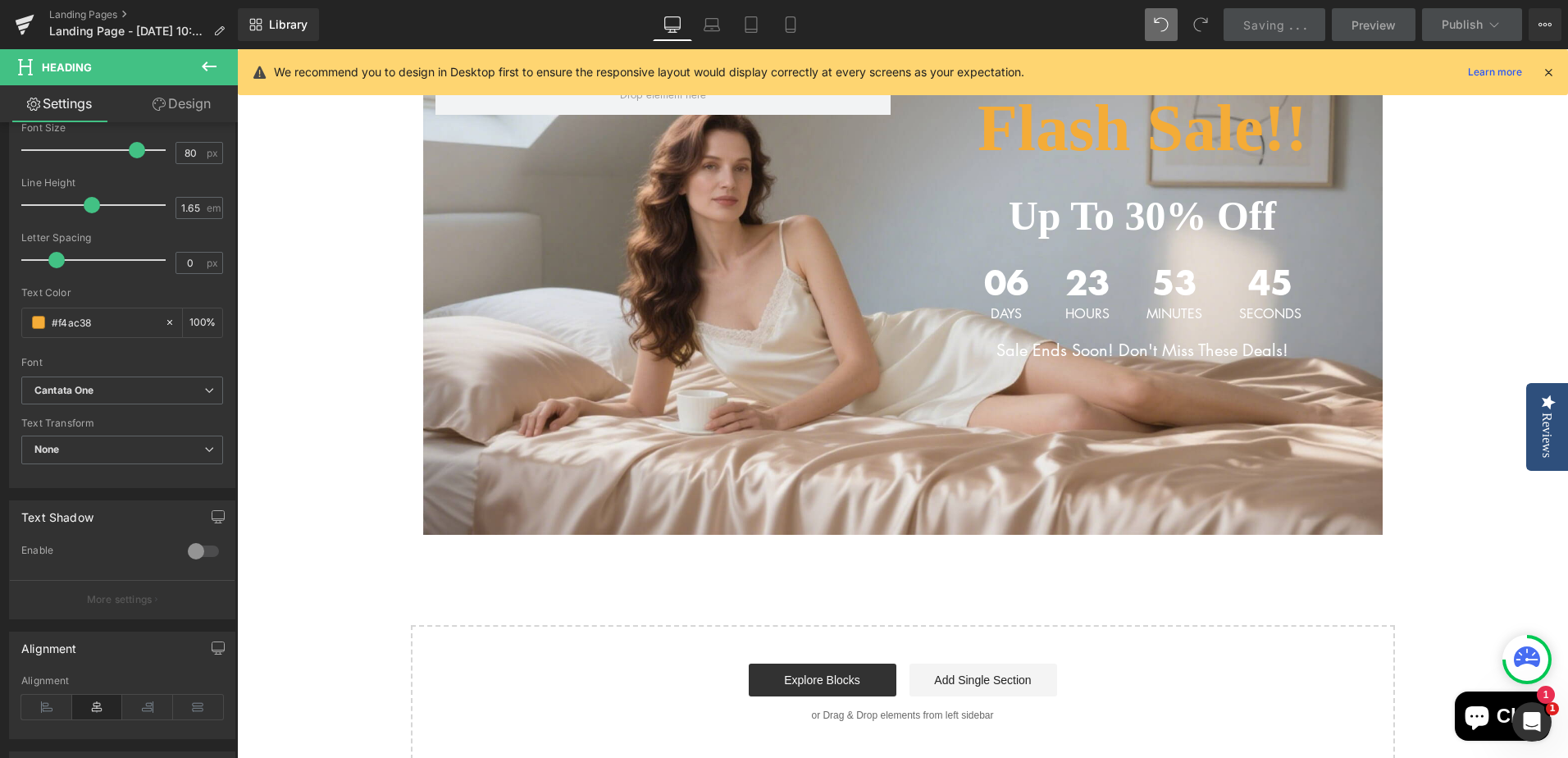
scroll to position [85, 0]
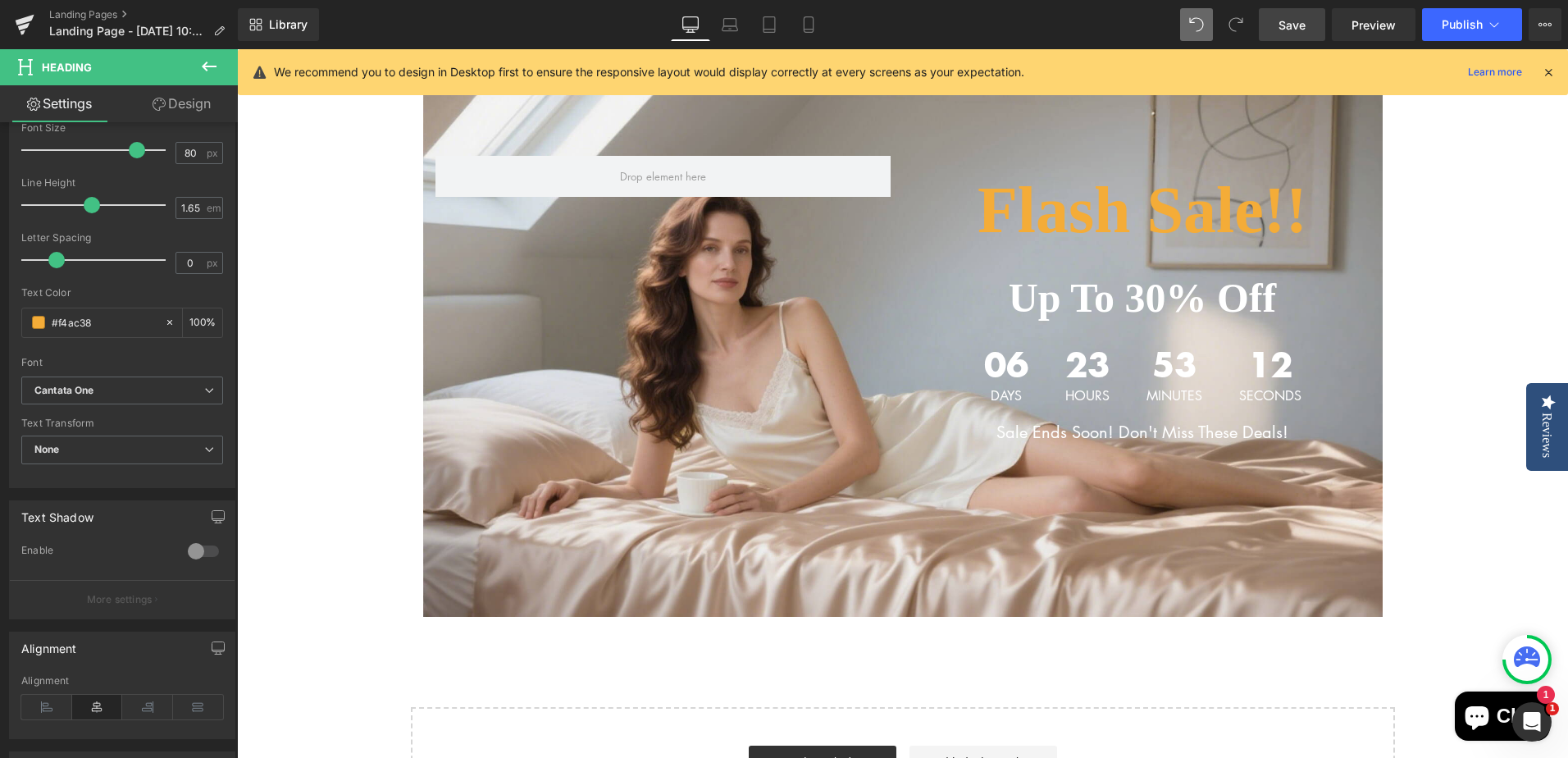
click at [1300, 11] on link "Save" at bounding box center [1291, 25] width 66 height 33
click at [1289, 26] on span "Save" at bounding box center [1291, 25] width 27 height 17
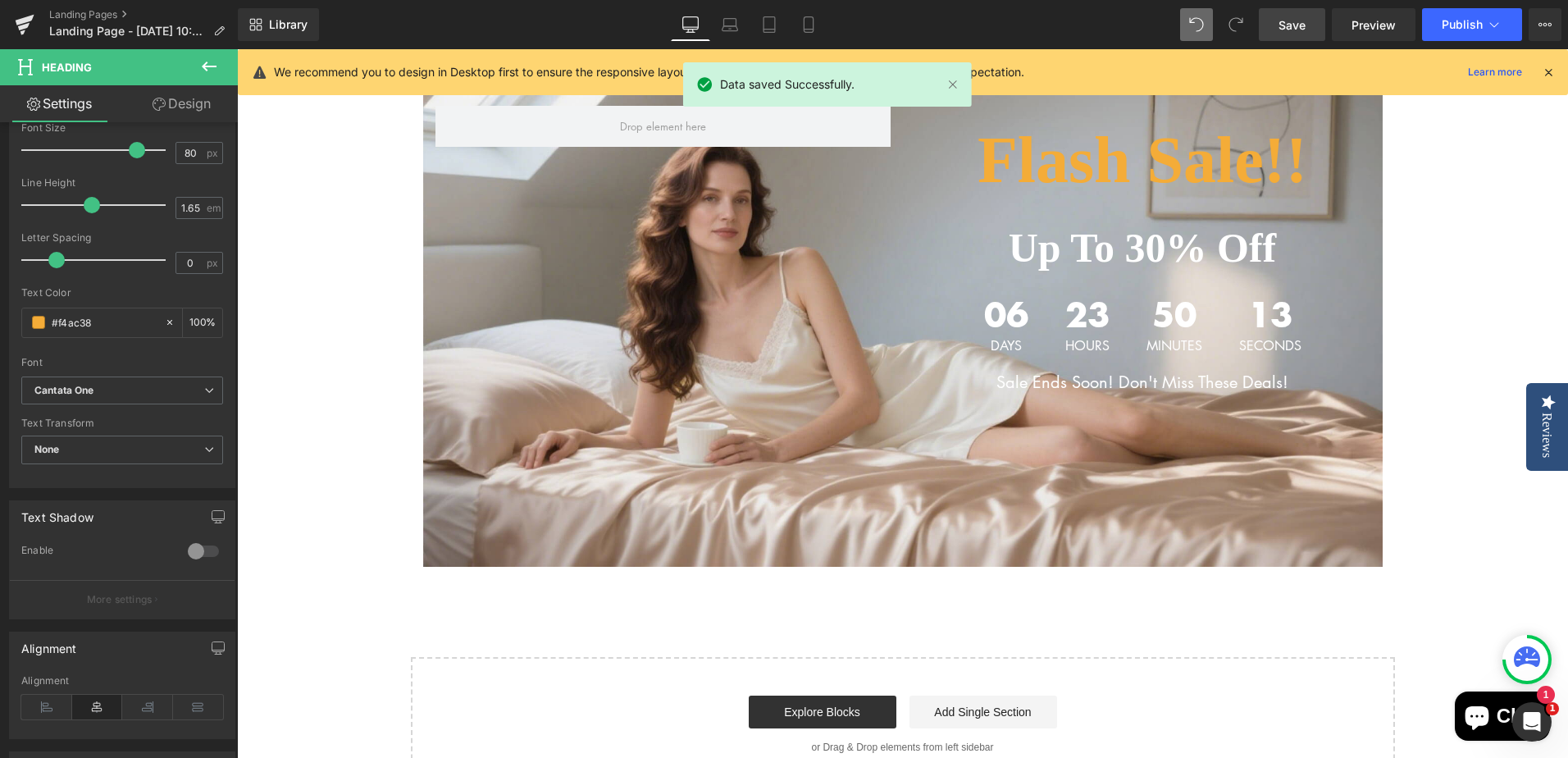
scroll to position [164, 0]
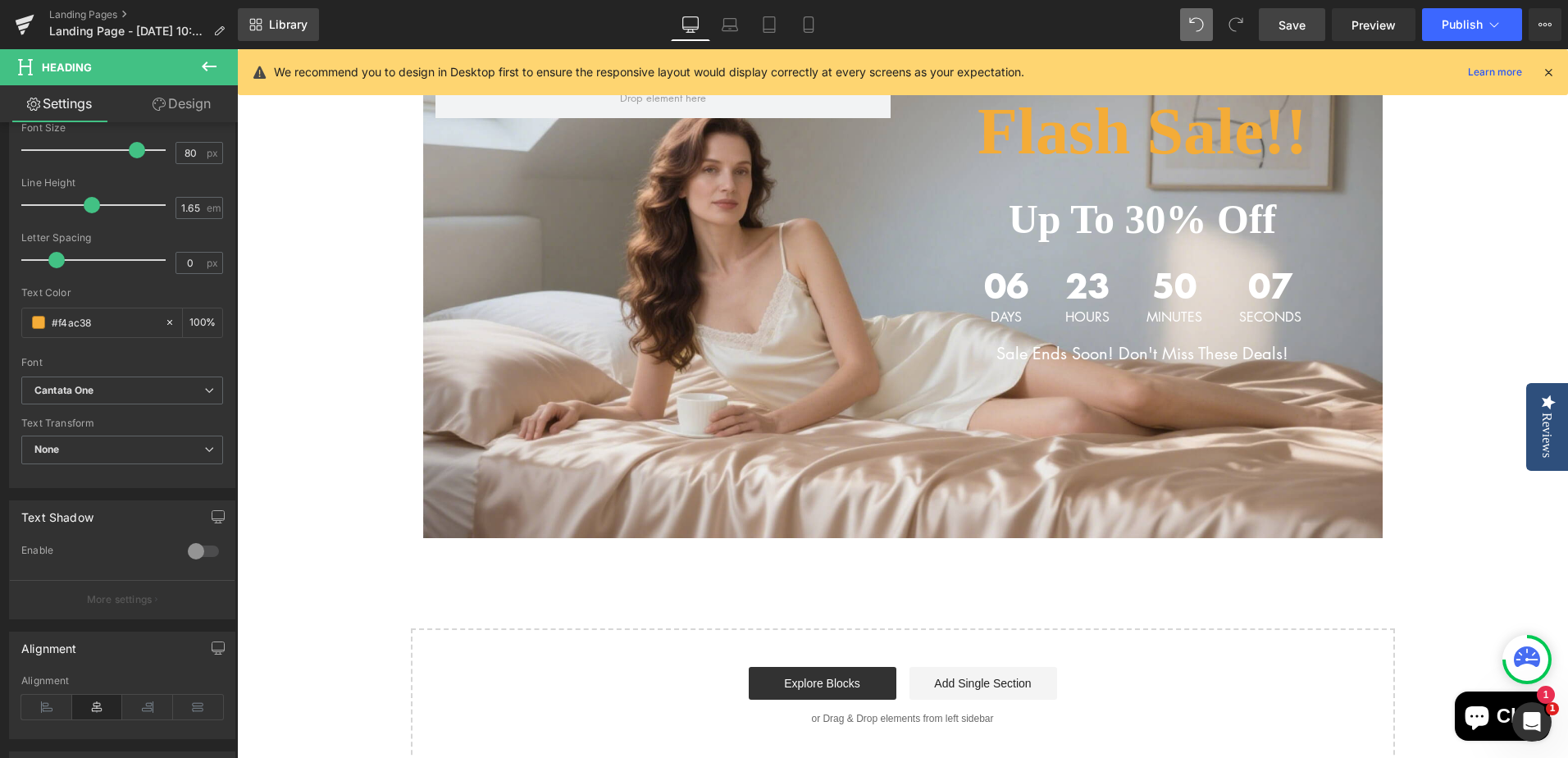
click at [289, 28] on span "Library" at bounding box center [288, 25] width 39 height 15
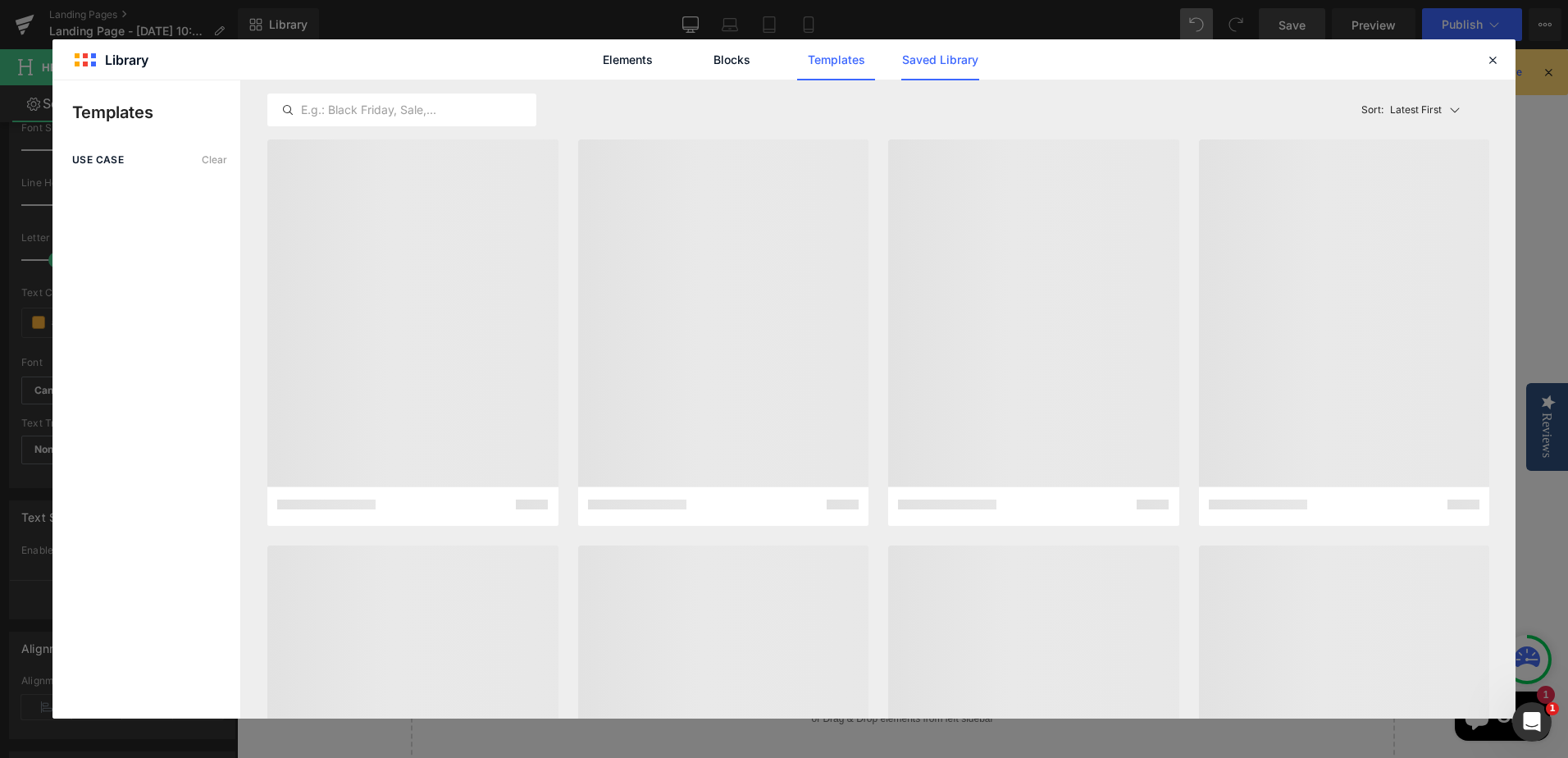
click at [954, 52] on link "Saved Library" at bounding box center [940, 59] width 78 height 41
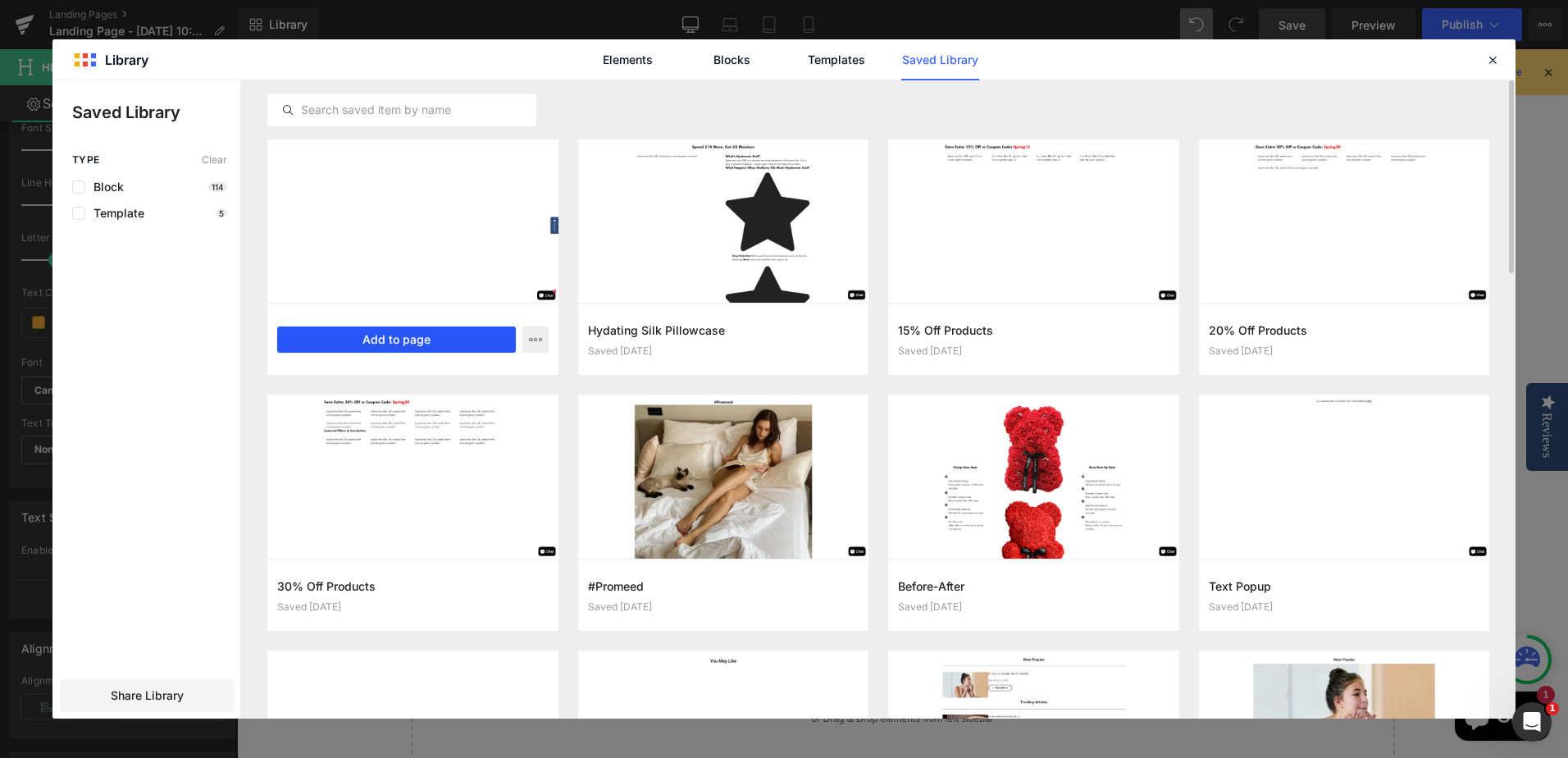
click at [453, 338] on button "Add to page" at bounding box center [396, 340] width 239 height 26
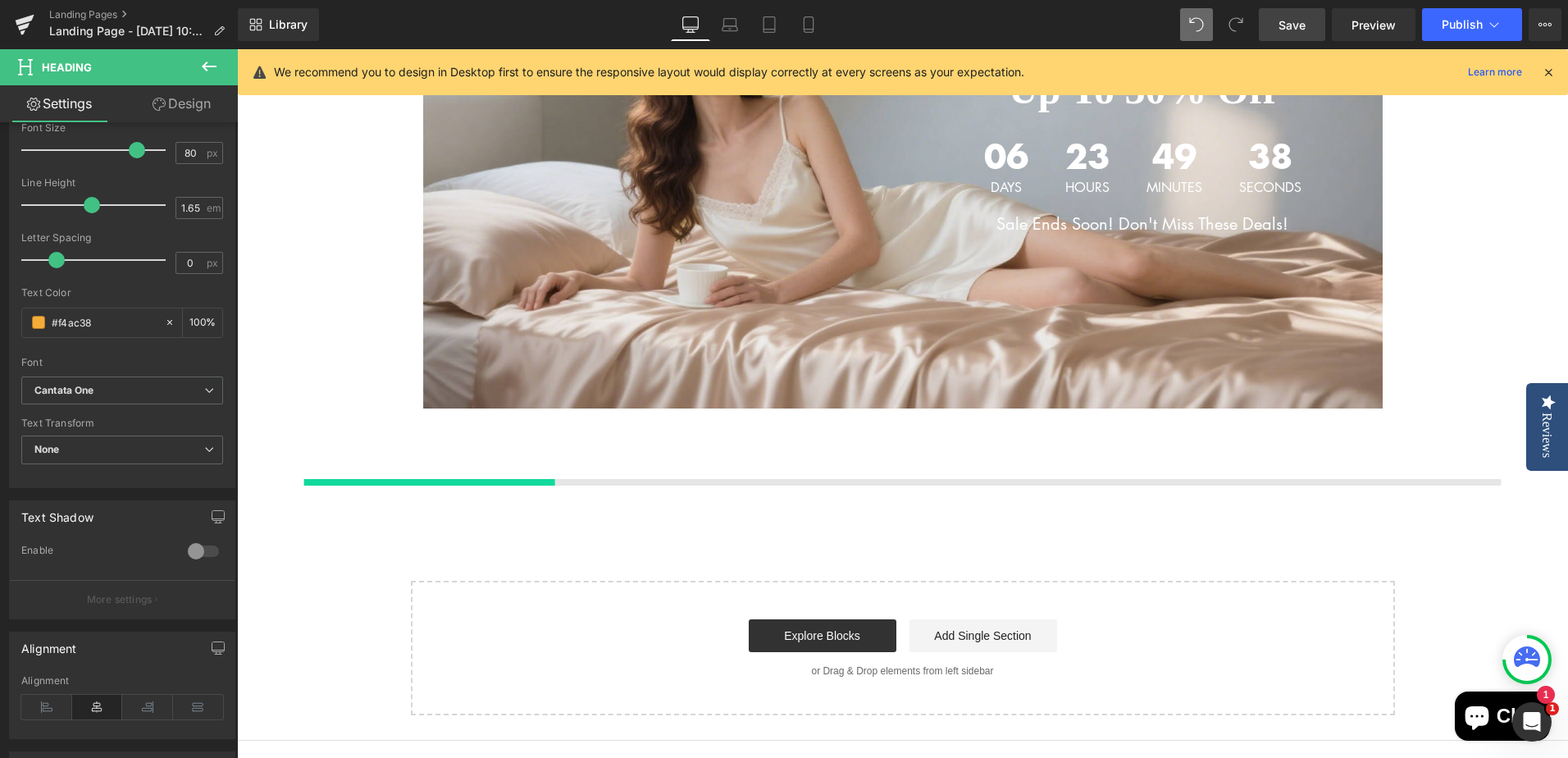
scroll to position [333, 0]
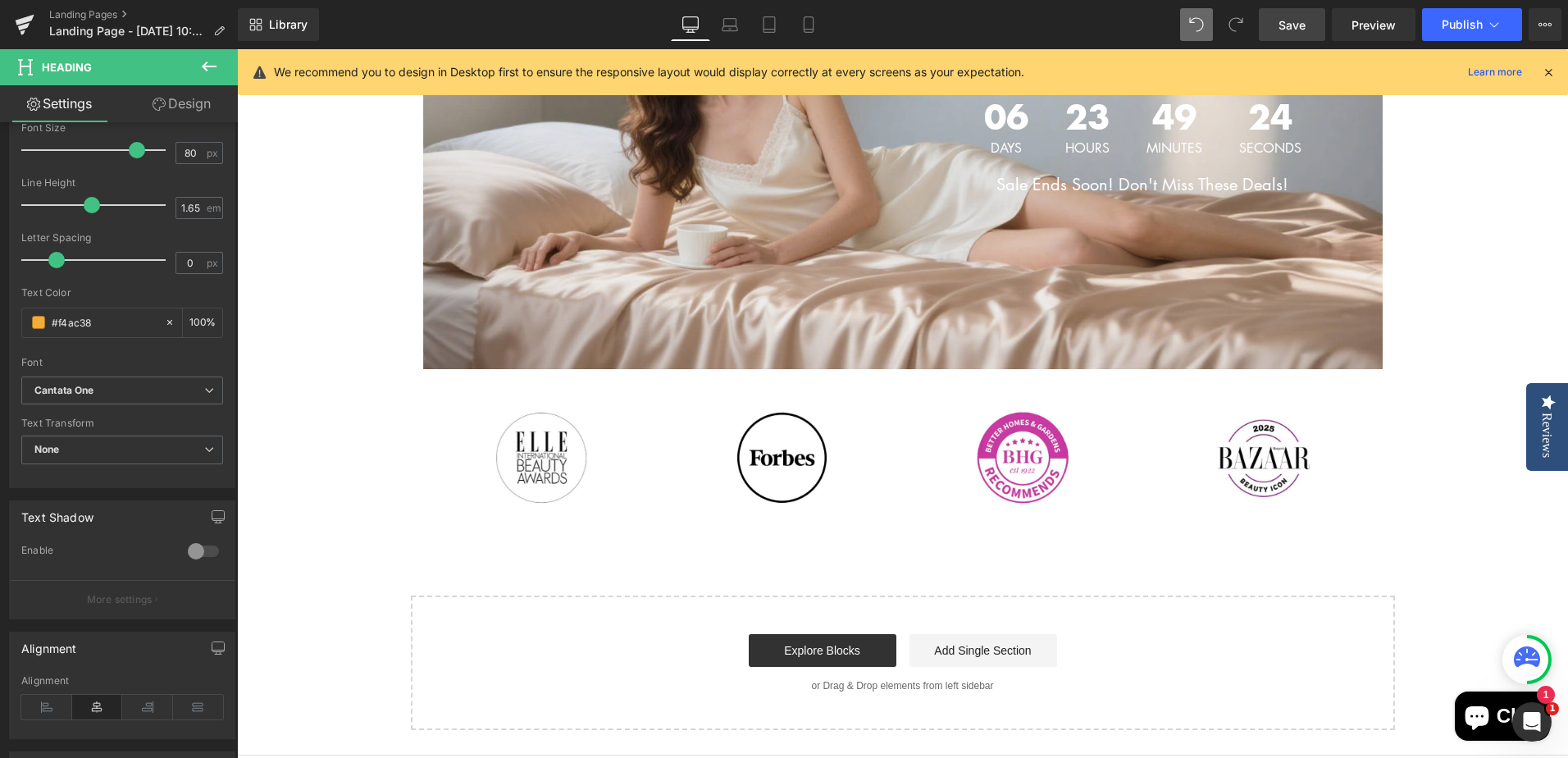
click at [217, 66] on icon at bounding box center [209, 66] width 20 height 20
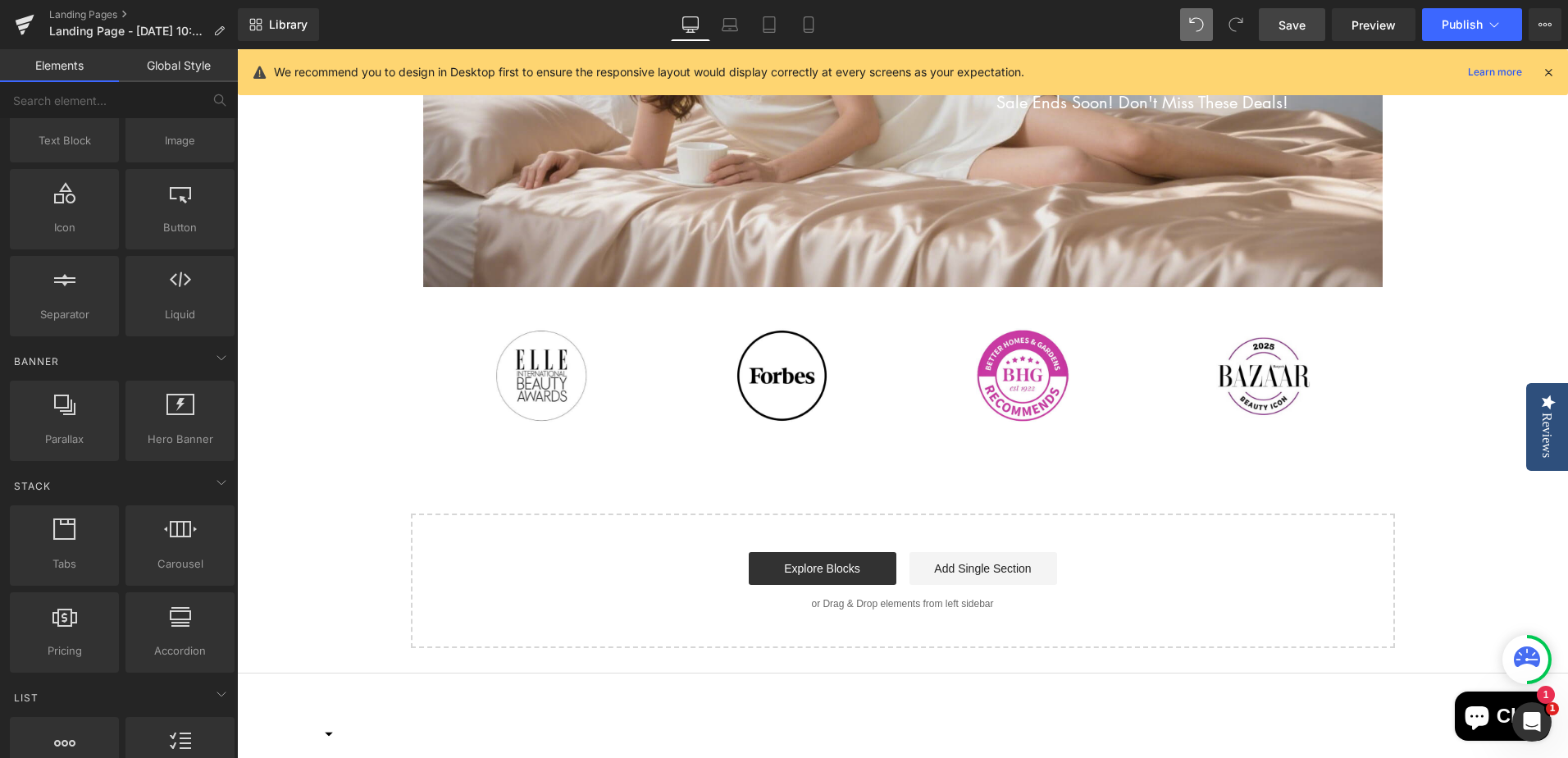
scroll to position [0, 0]
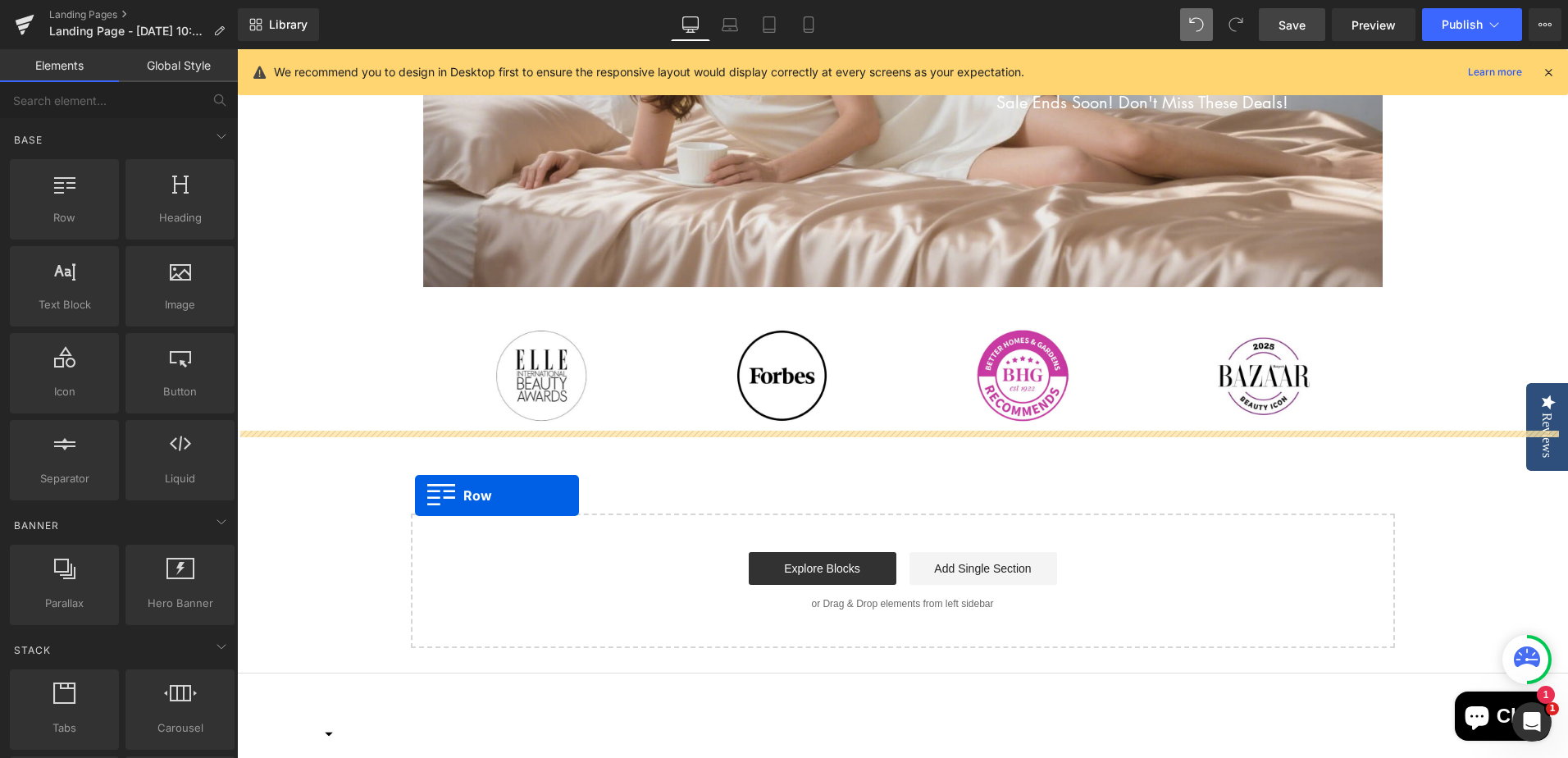
drag, startPoint x: 296, startPoint y: 271, endPoint x: 414, endPoint y: 496, distance: 254.1
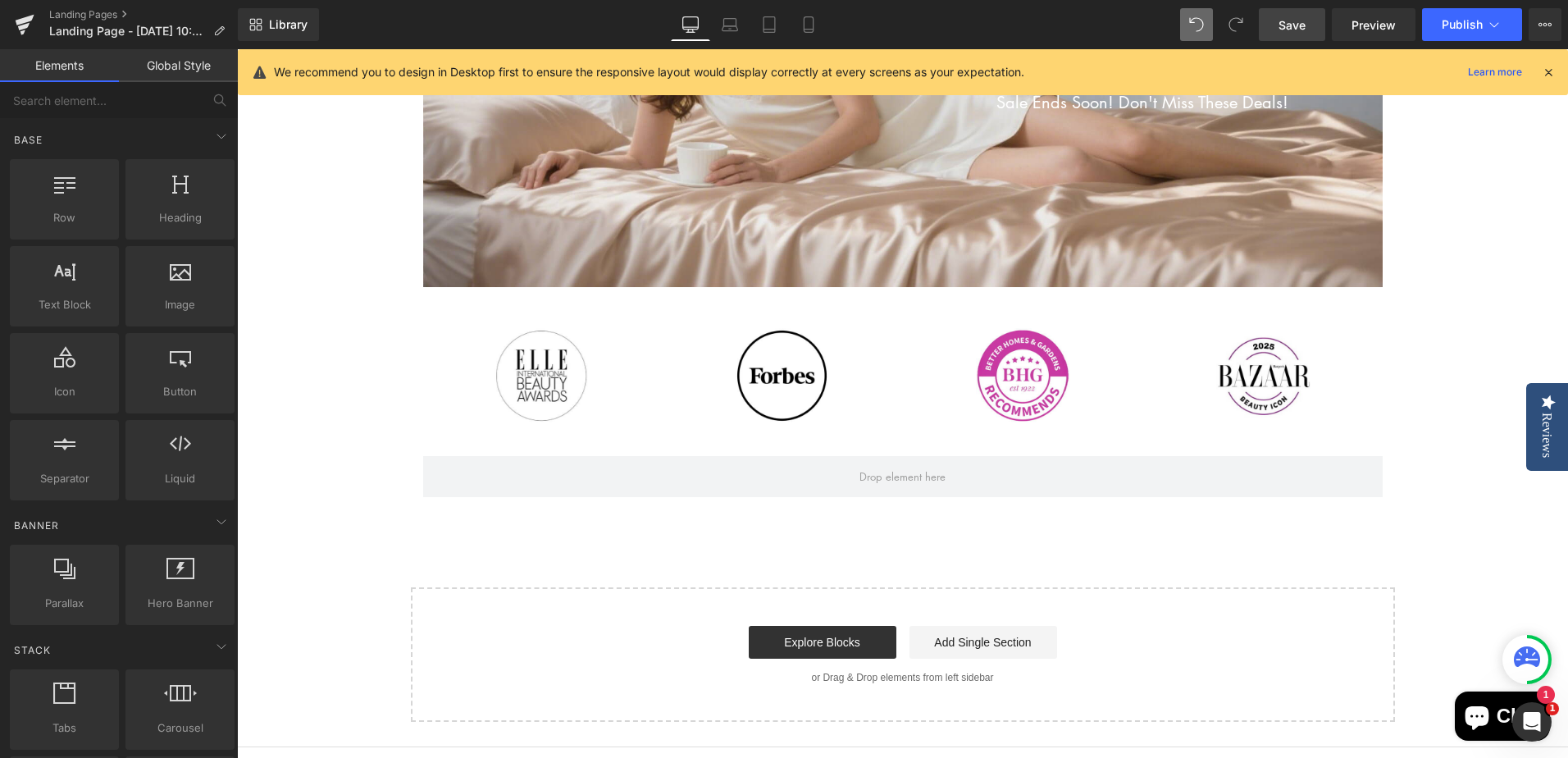
click at [327, 468] on div "Flash Sale!! Heading Up To 30% Off Text Block 06 Days 23 Hours 48 Minutes 34 Se…" at bounding box center [902, 222] width 1331 height 999
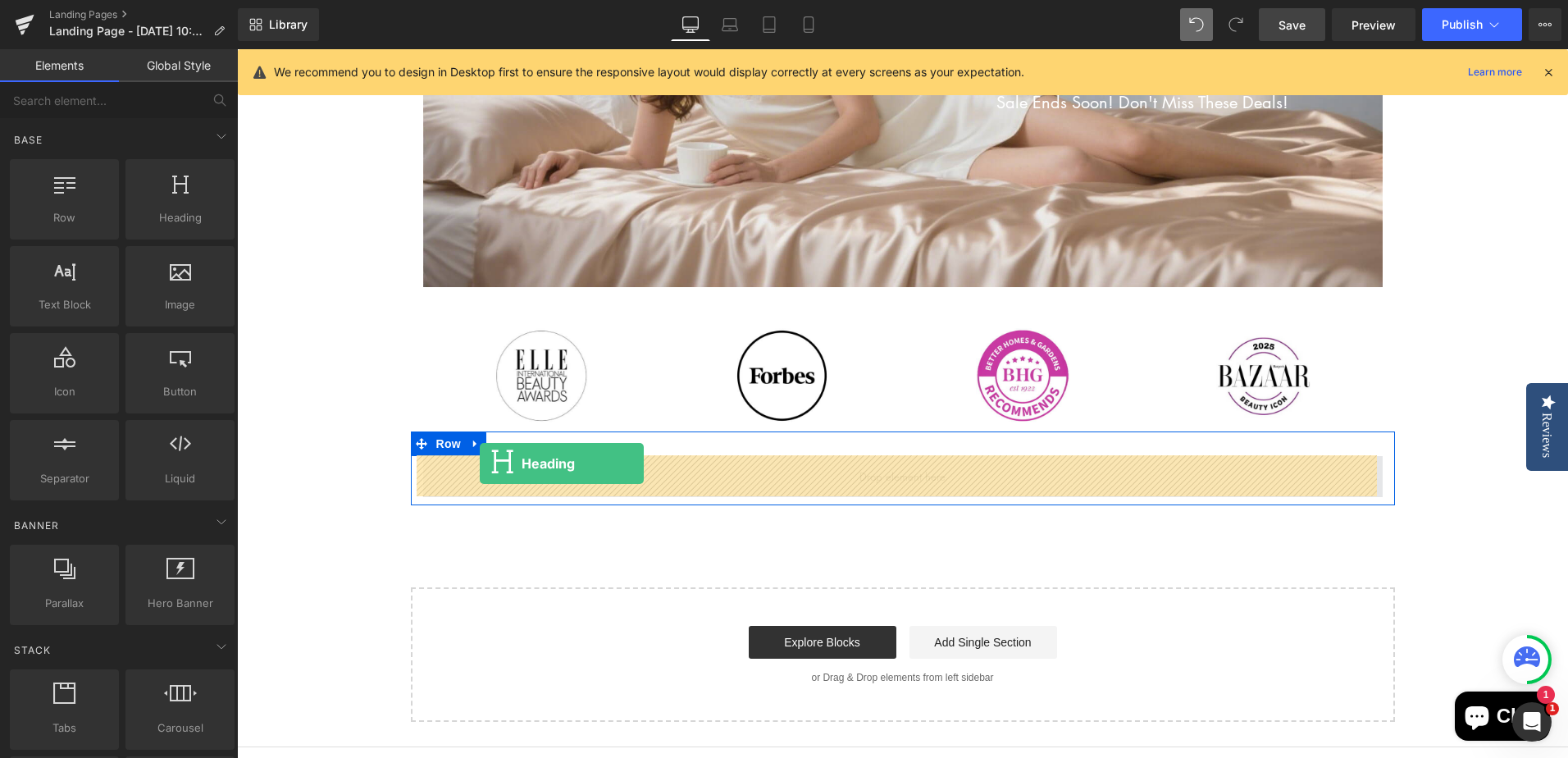
drag, startPoint x: 403, startPoint y: 261, endPoint x: 480, endPoint y: 463, distance: 216.2
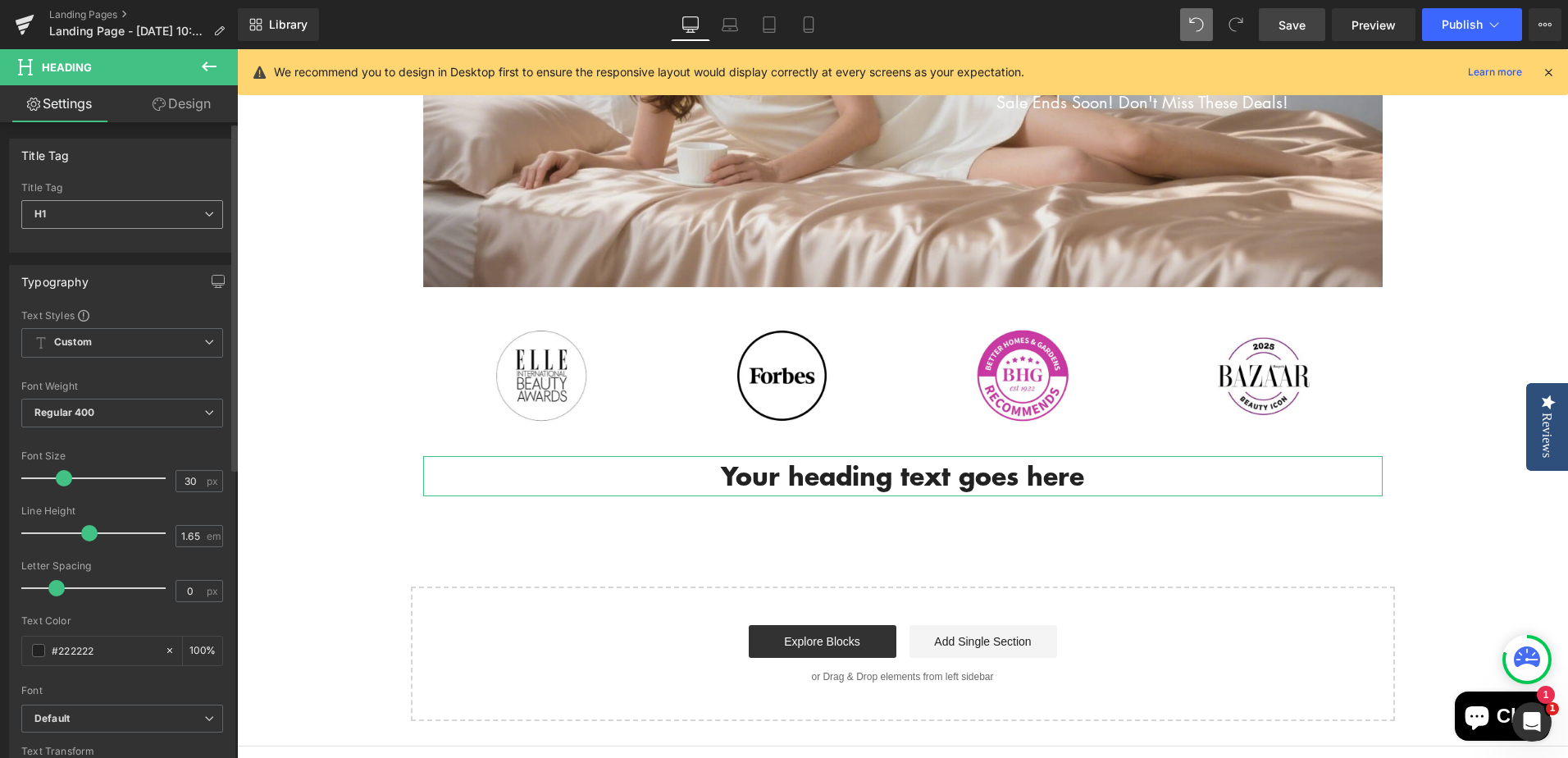
click at [184, 225] on span "H1" at bounding box center [123, 214] width 202 height 28
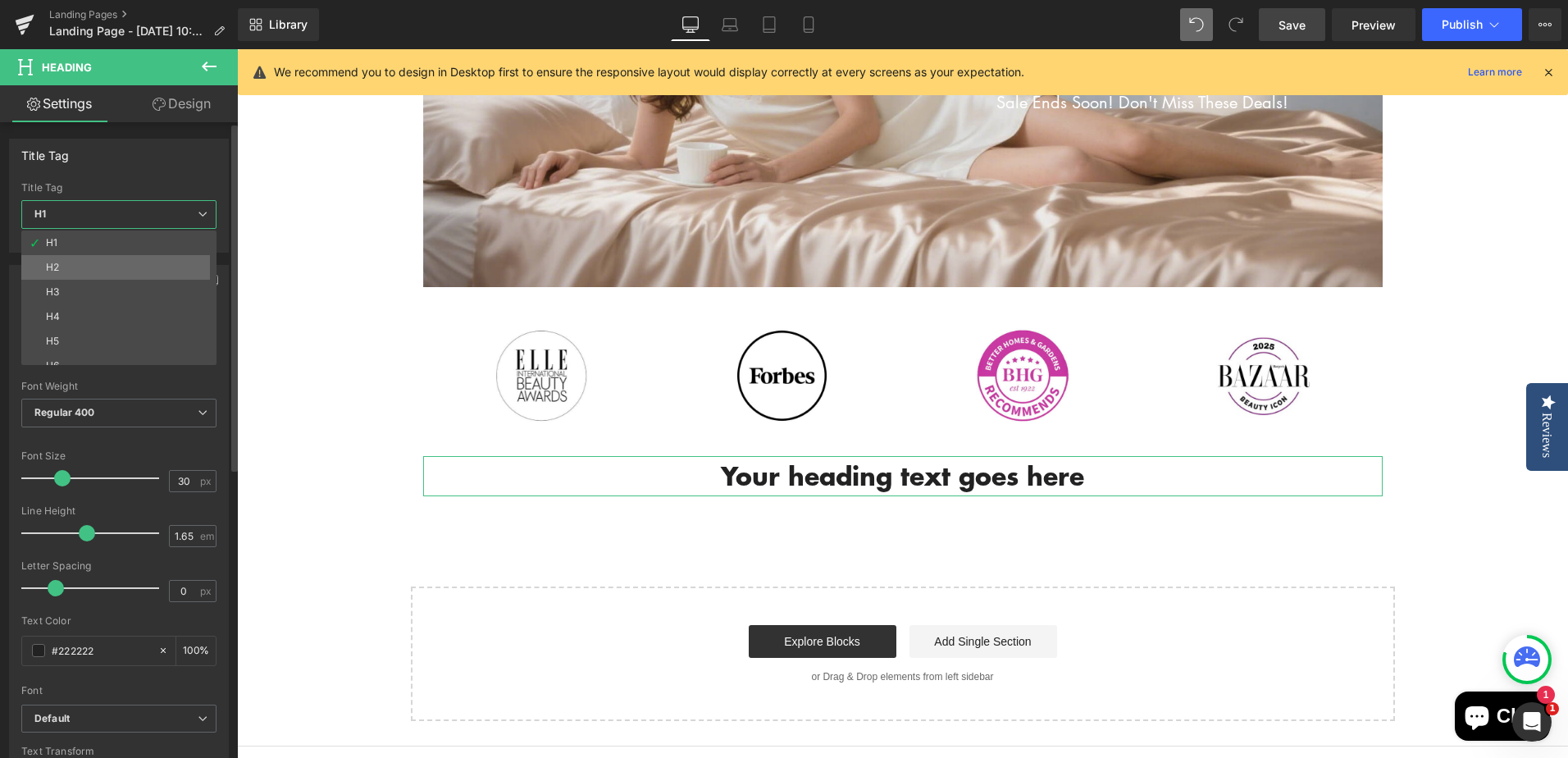
click at [84, 266] on li "H2" at bounding box center [123, 267] width 203 height 25
type input "22.5"
type input "100"
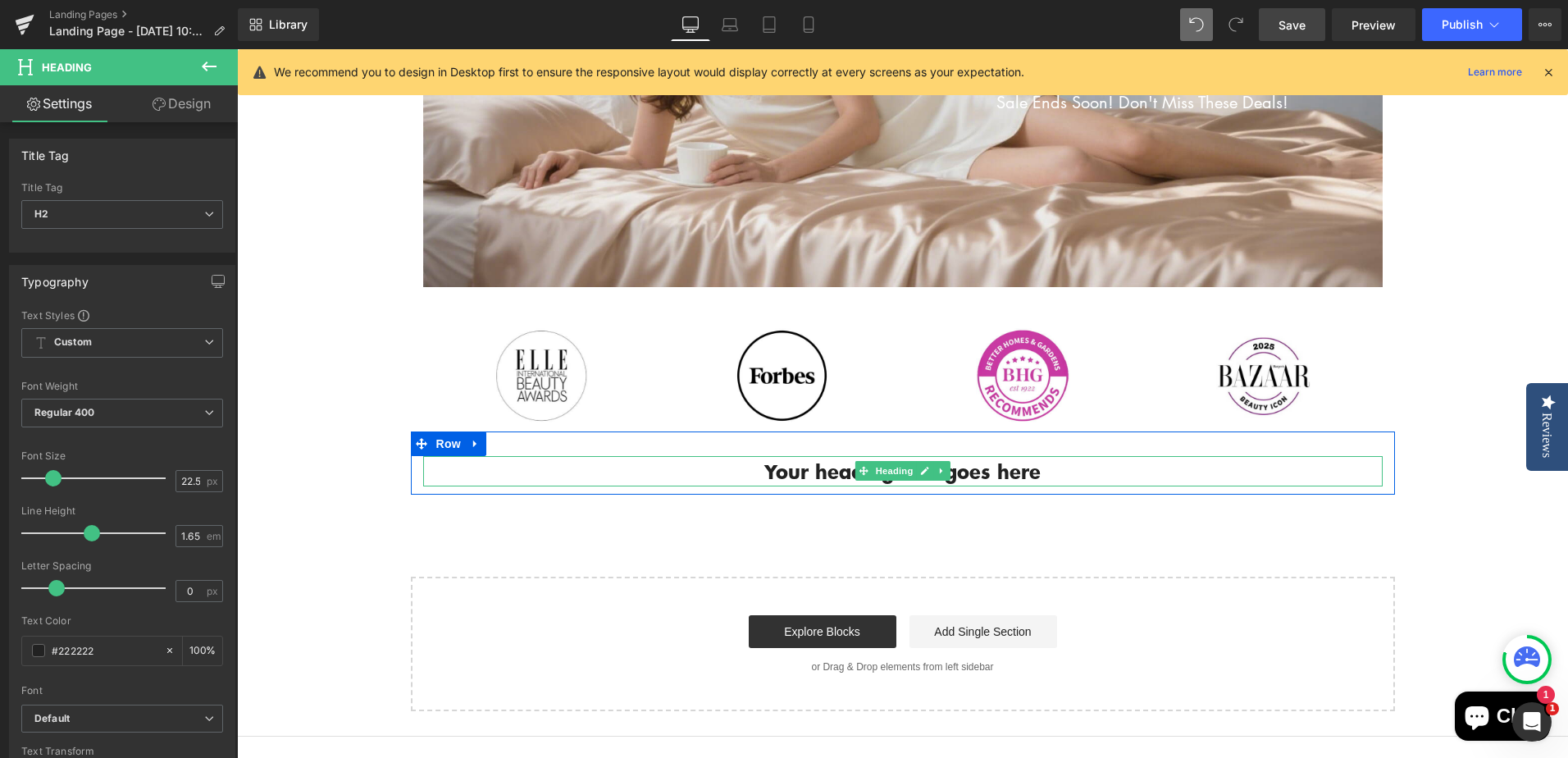
click at [787, 468] on h2 "Your heading text goes here" at bounding box center [902, 471] width 959 height 30
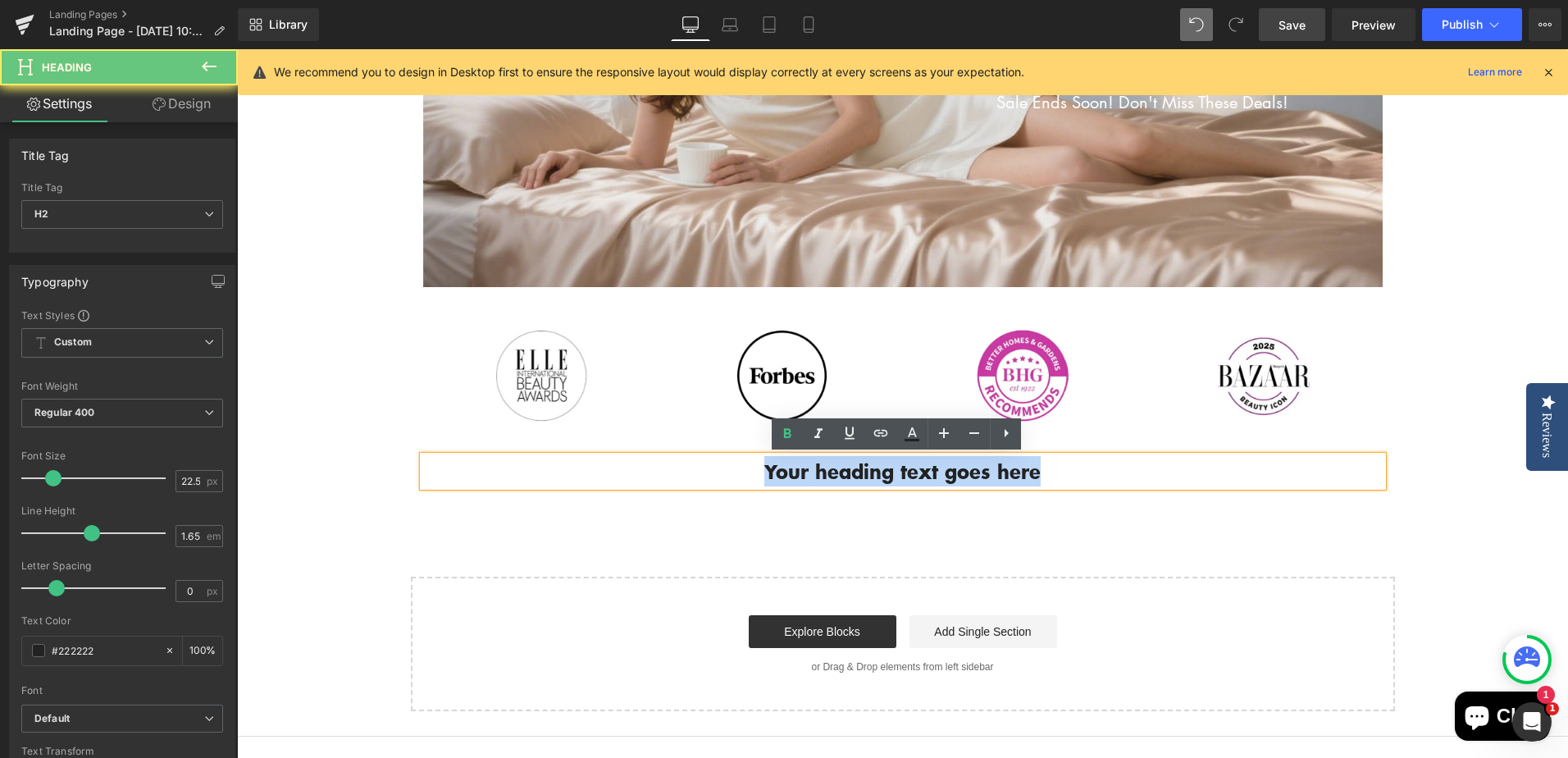
drag, startPoint x: 760, startPoint y: 471, endPoint x: 1081, endPoint y: 483, distance: 321.2
click at [1081, 483] on h2 "Your heading text goes here" at bounding box center [902, 471] width 959 height 30
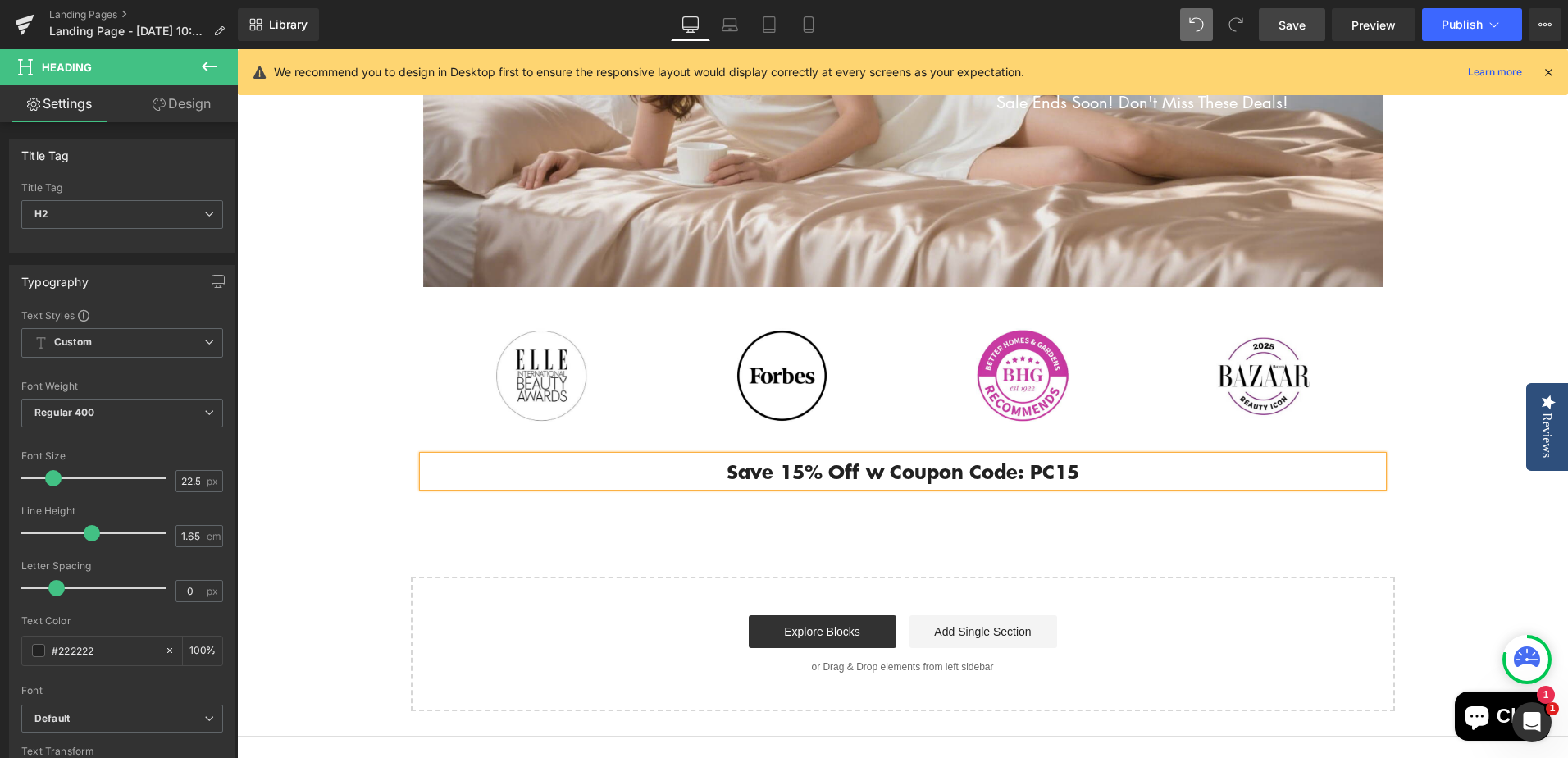
click at [1312, 528] on div "Flash Sale!! Heading Up To 30% Off Text Block 06 Days 23 Hours 47 Minutes 31 Se…" at bounding box center [902, 216] width 1331 height 988
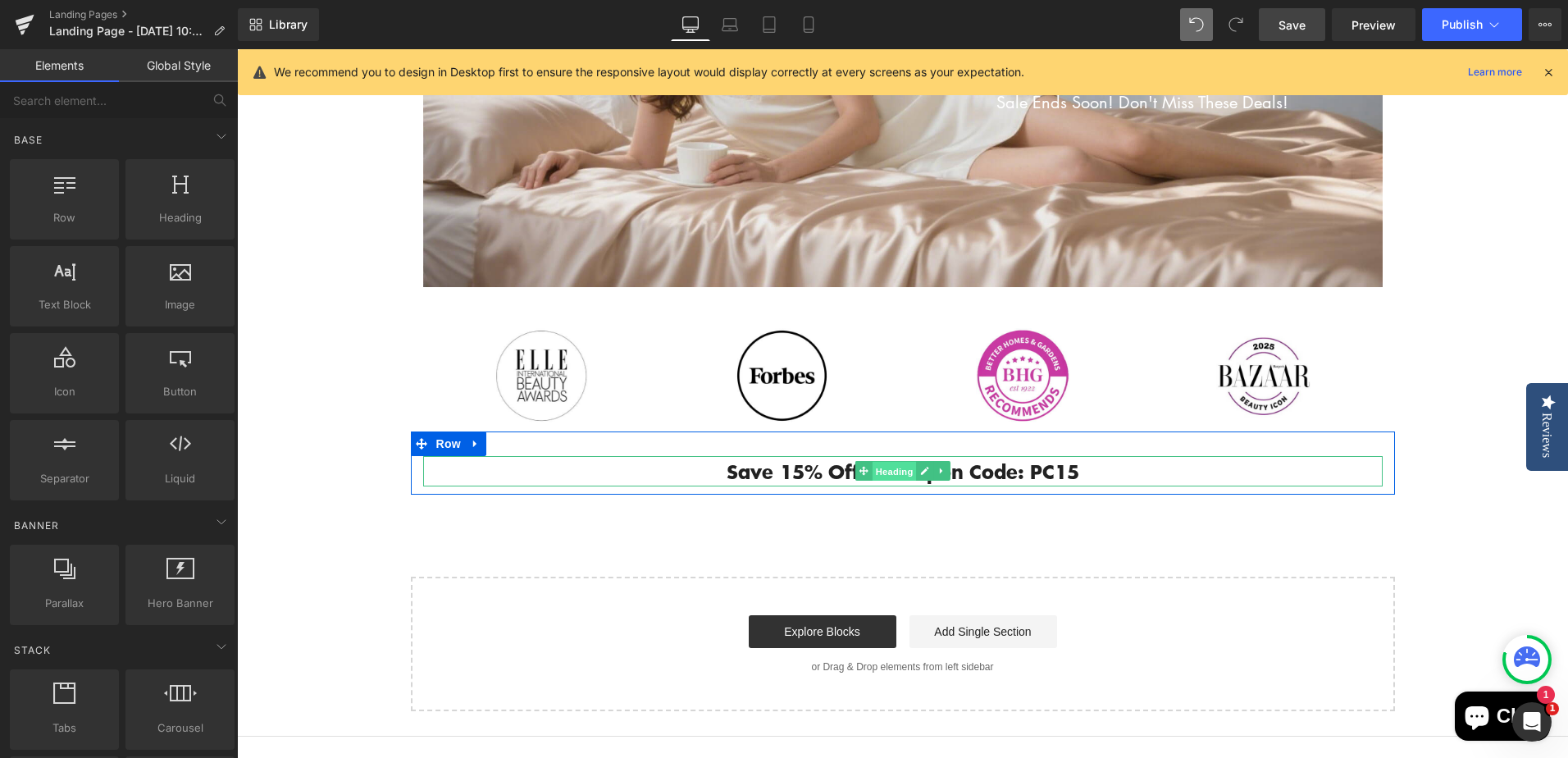
click at [882, 475] on span "Heading" at bounding box center [893, 471] width 44 height 20
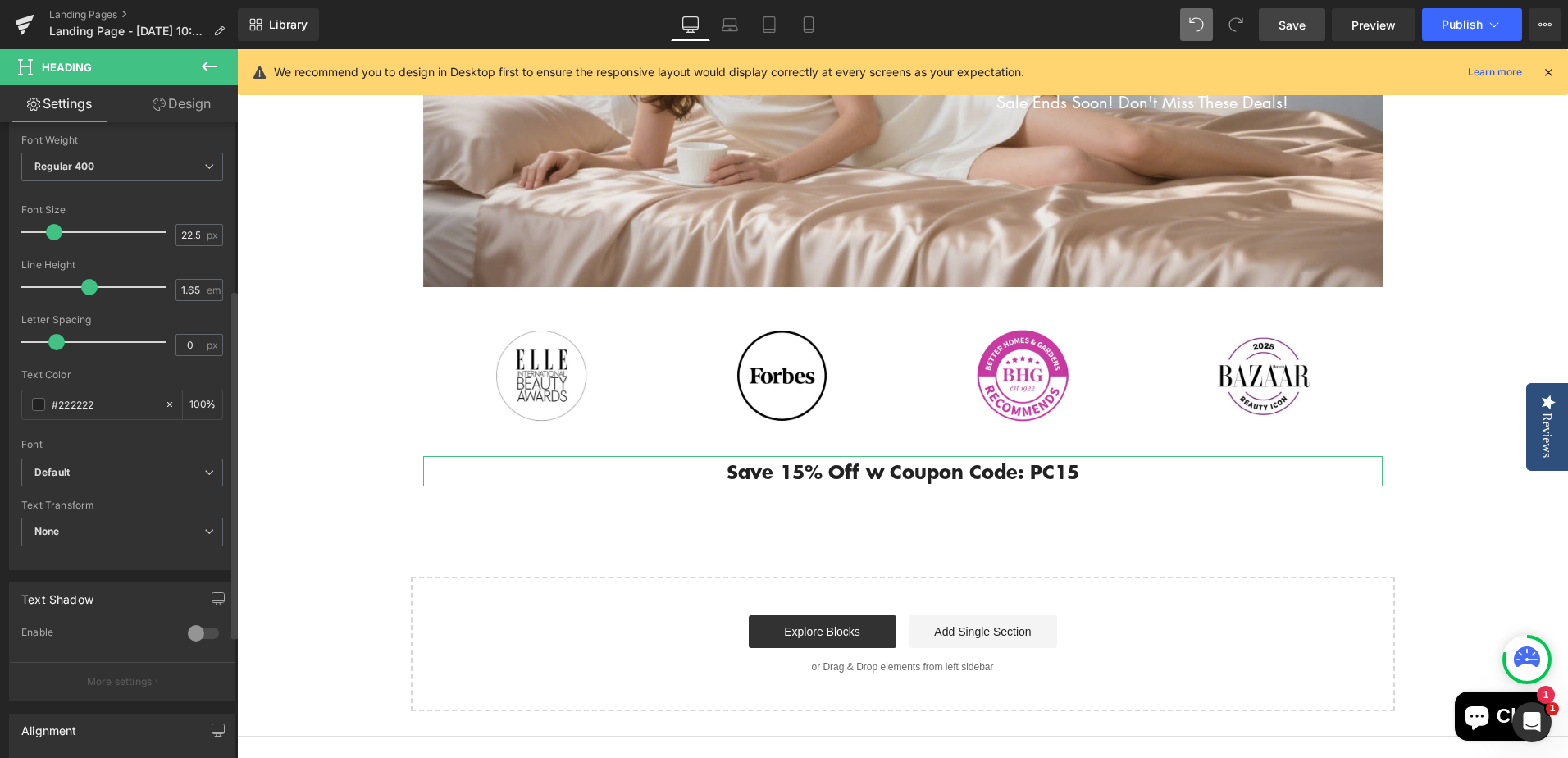
scroll to position [492, 0]
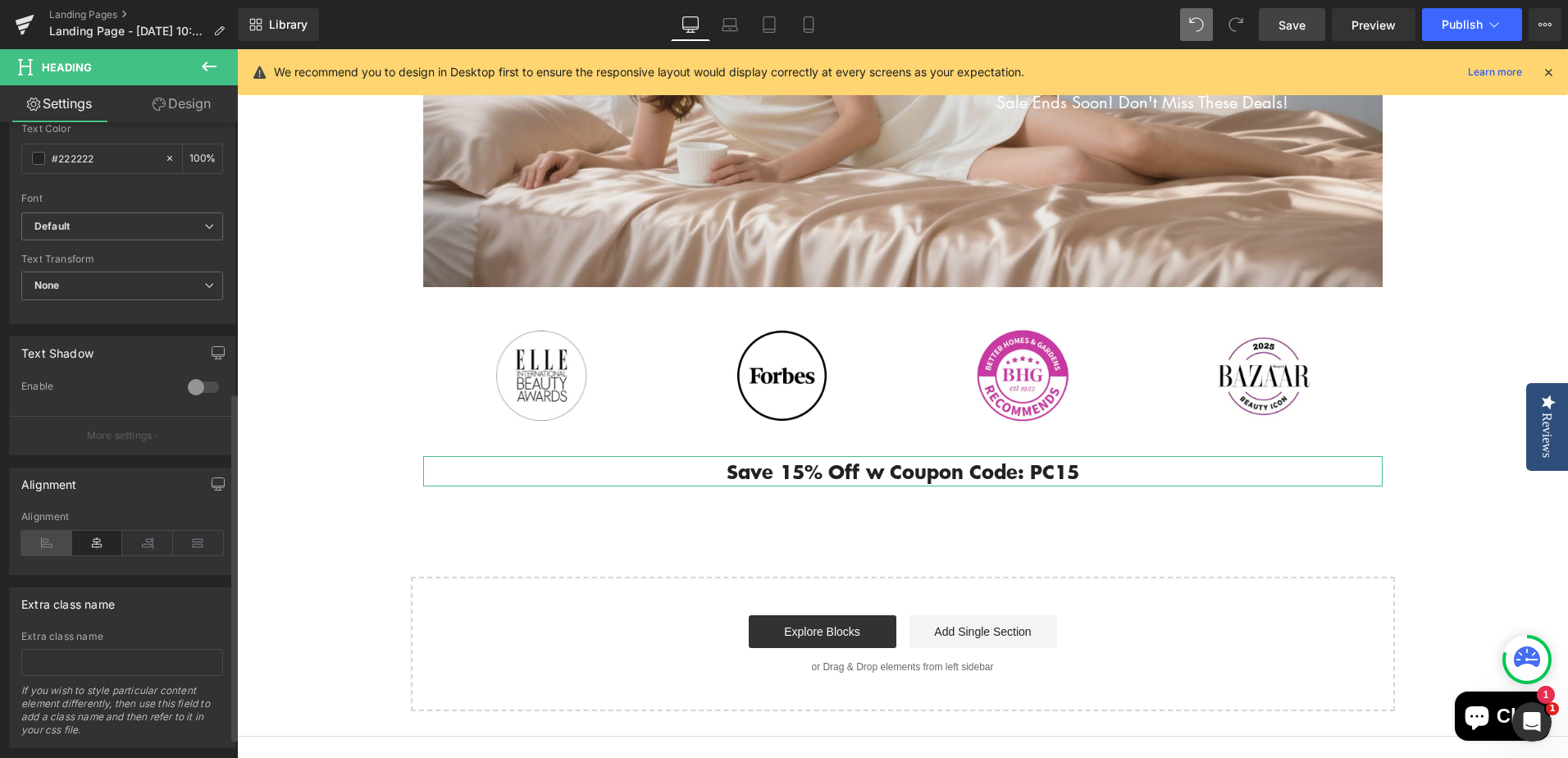
click at [53, 549] on icon at bounding box center [47, 543] width 51 height 25
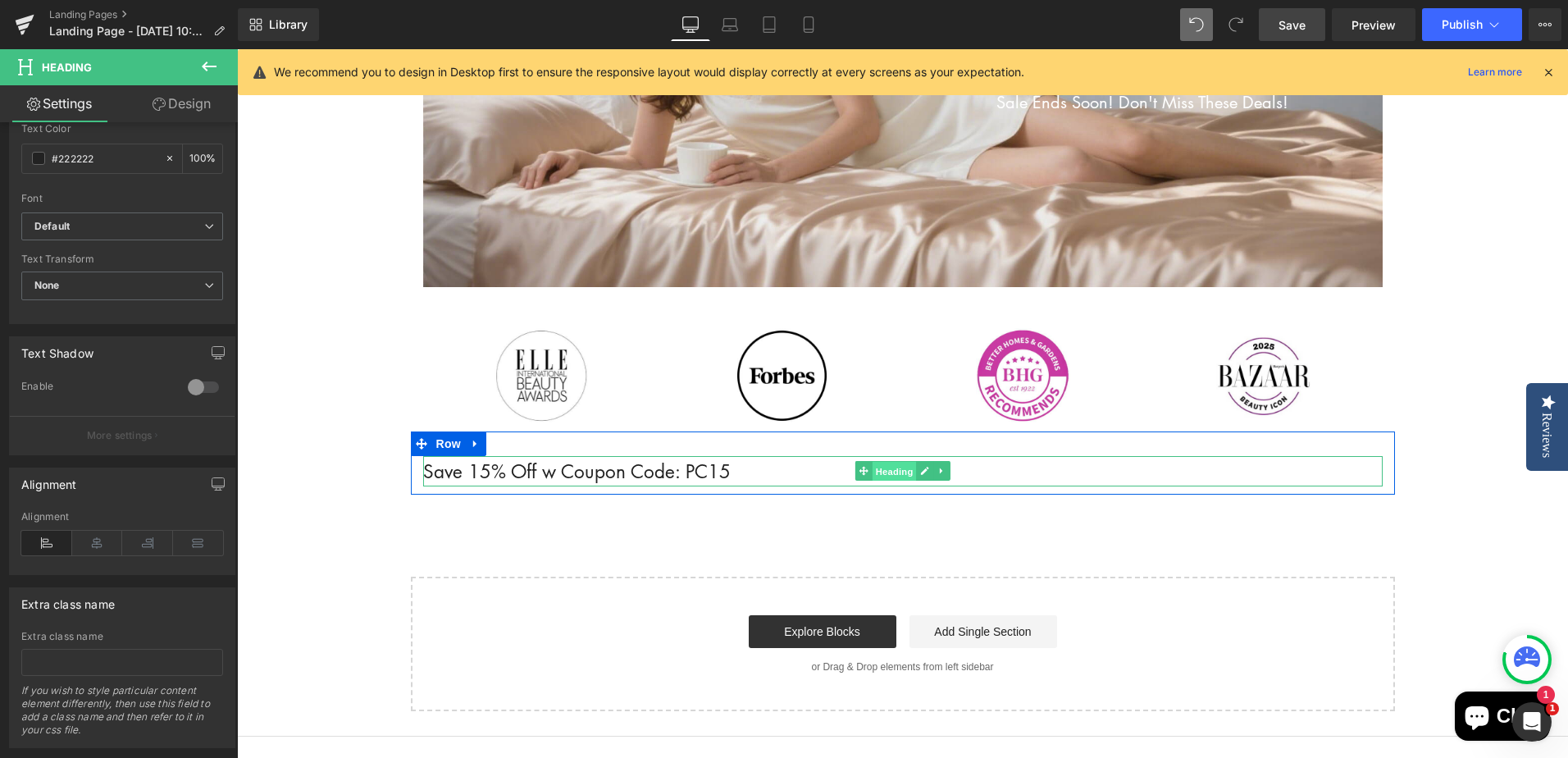
click at [885, 472] on span "Heading" at bounding box center [893, 471] width 44 height 20
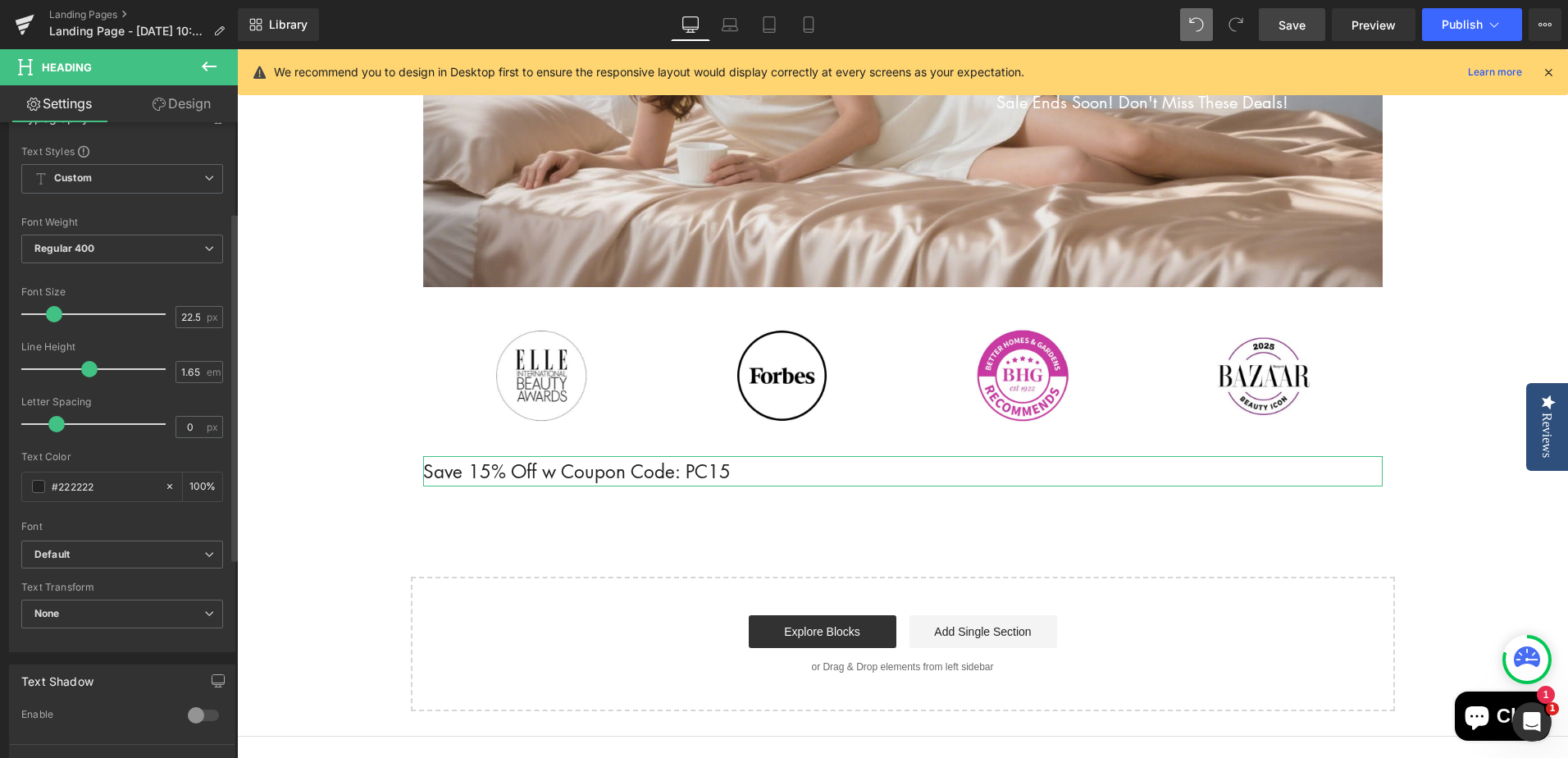
scroll to position [0, 0]
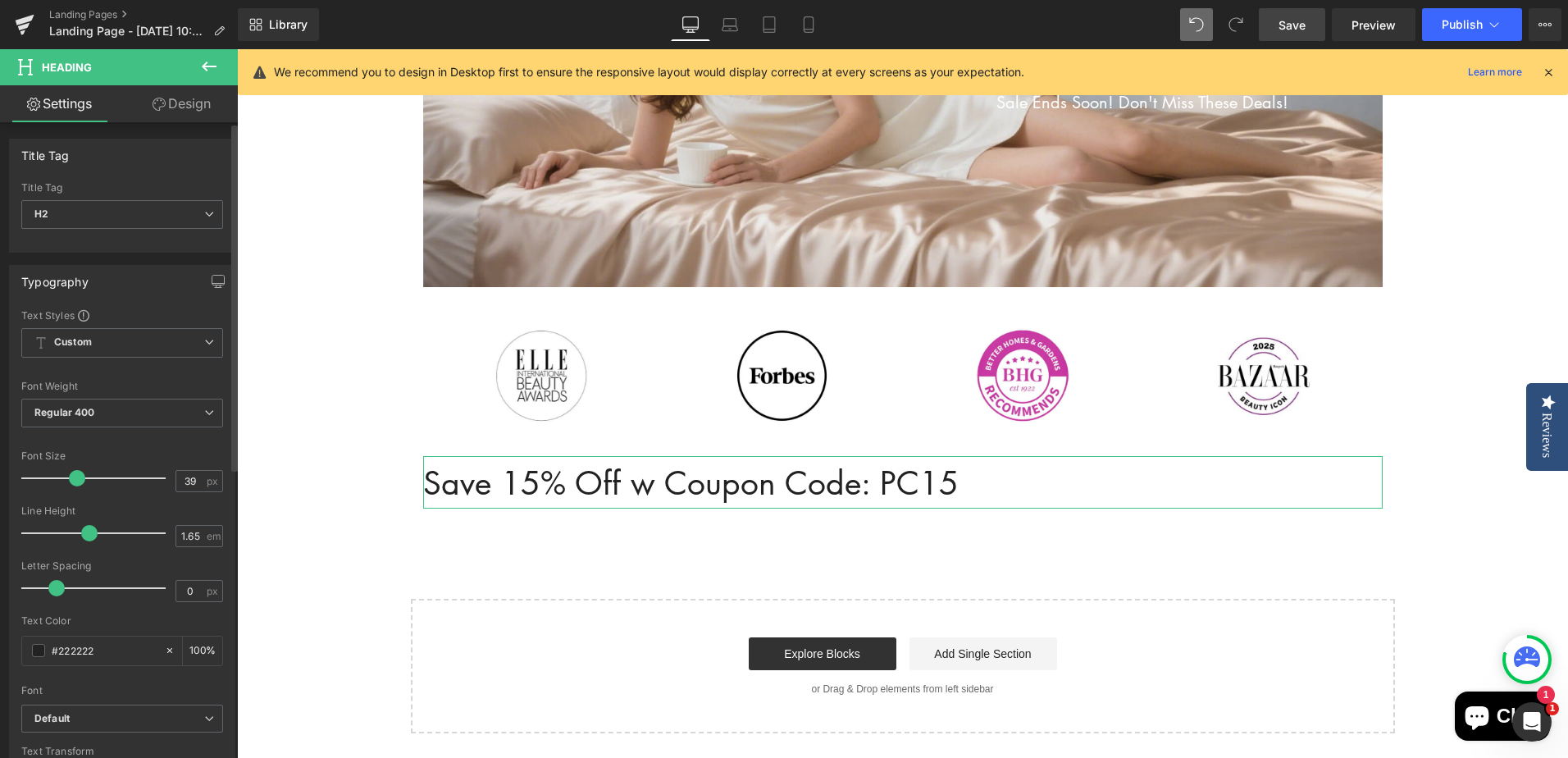
type input "40"
drag, startPoint x: 59, startPoint y: 478, endPoint x: 81, endPoint y: 478, distance: 22.0
click at [81, 478] on span at bounding box center [78, 478] width 16 height 16
click at [357, 483] on div "Flash Sale!! Heading Up To 30% Off Text Block 06 Days 23 Hours 47 Minutes 15 Se…" at bounding box center [902, 228] width 1331 height 1012
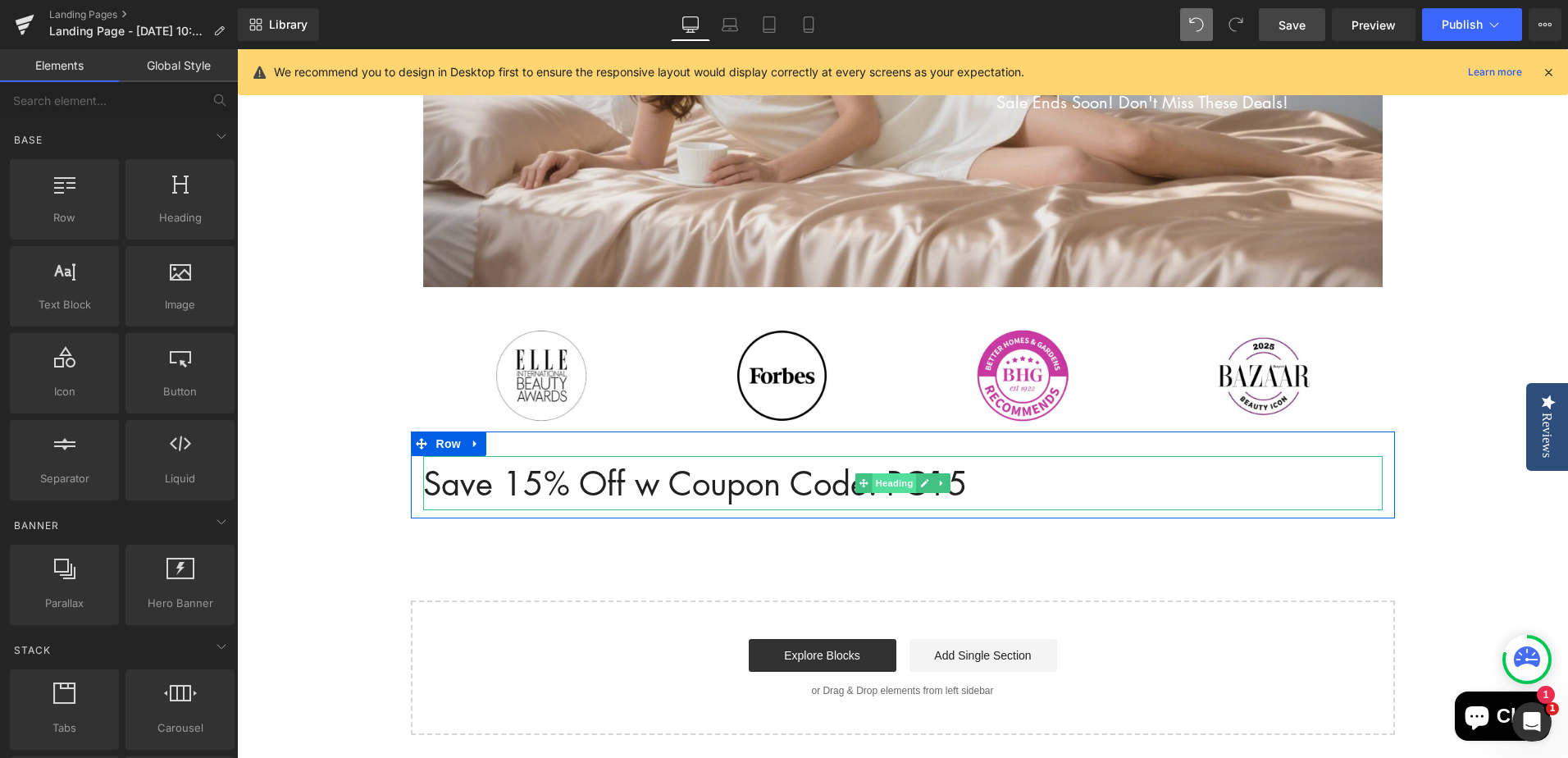
click at [889, 480] on span "Heading" at bounding box center [893, 482] width 44 height 20
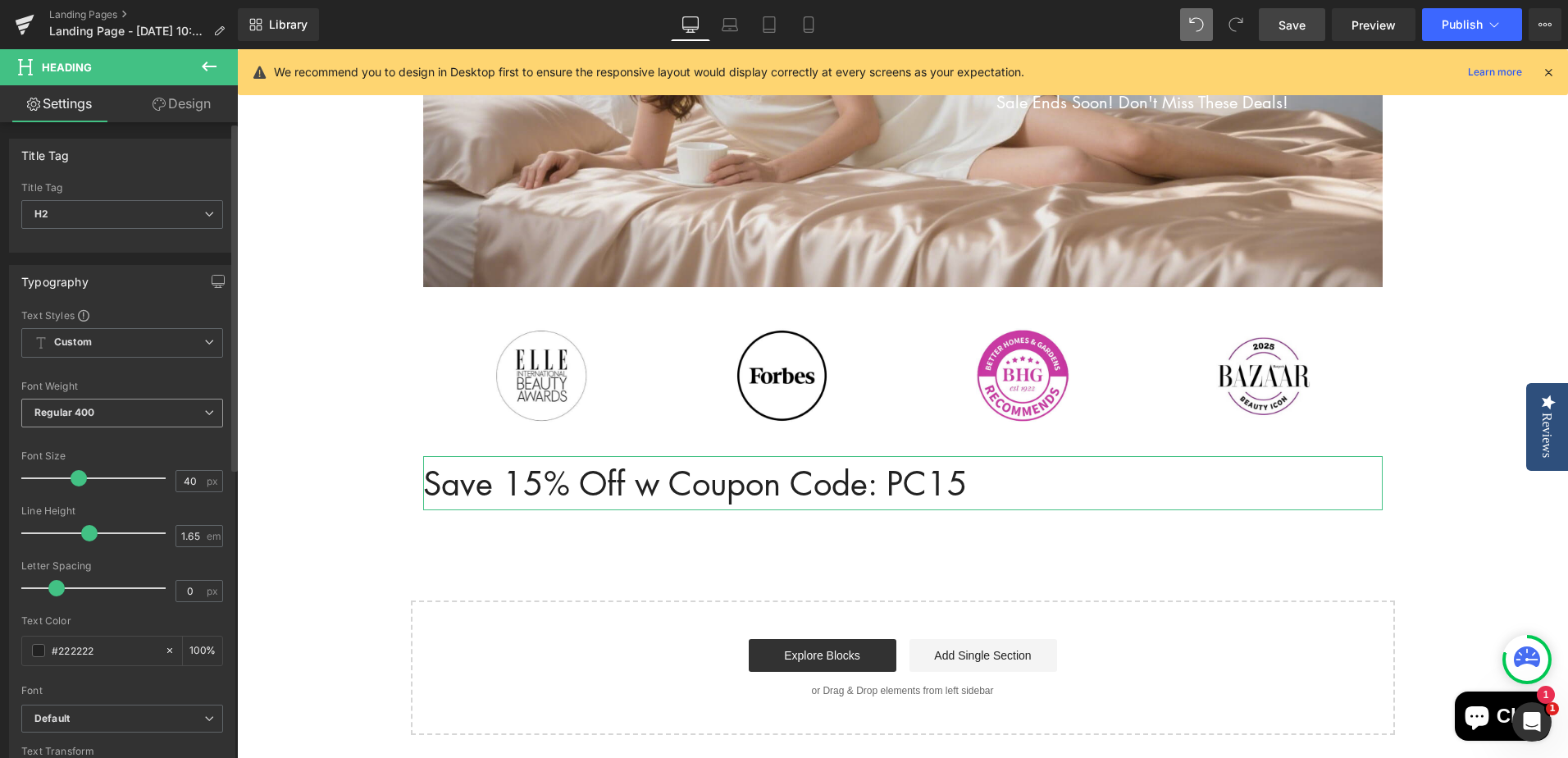
click at [111, 412] on span "Regular 400" at bounding box center [123, 413] width 202 height 28
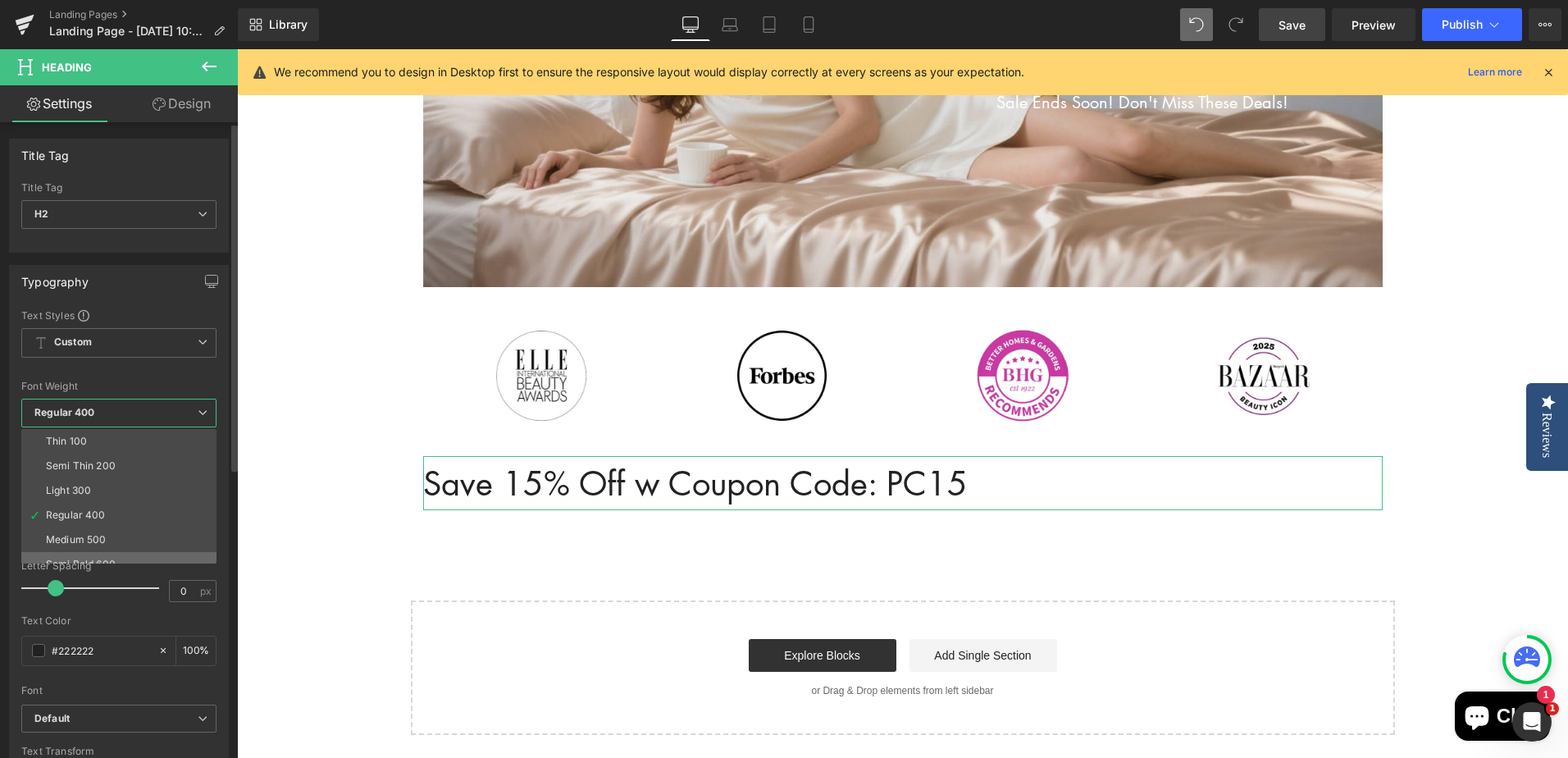
click at [109, 559] on div "Semi Bold 600" at bounding box center [81, 564] width 70 height 11
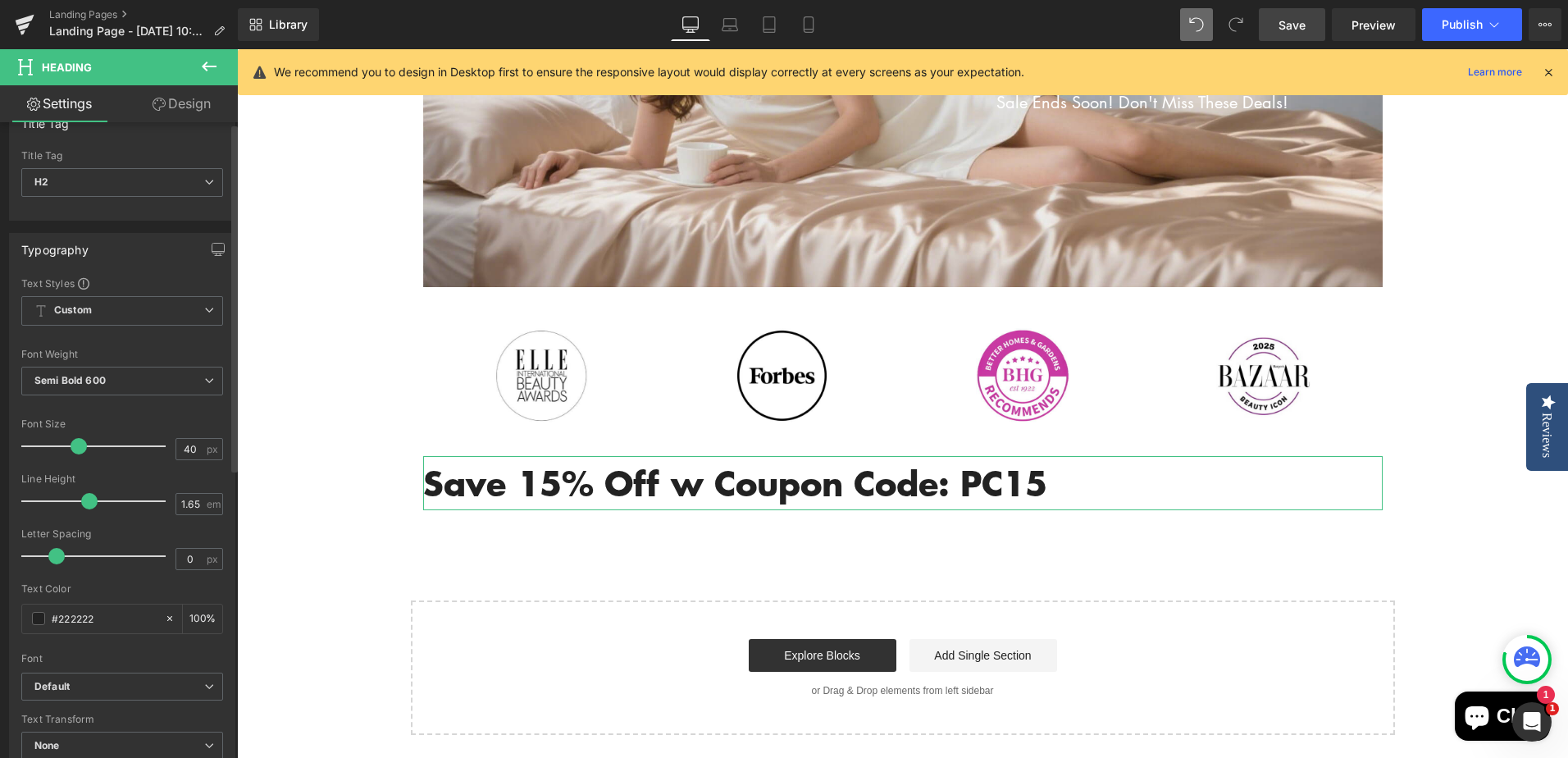
scroll to position [82, 0]
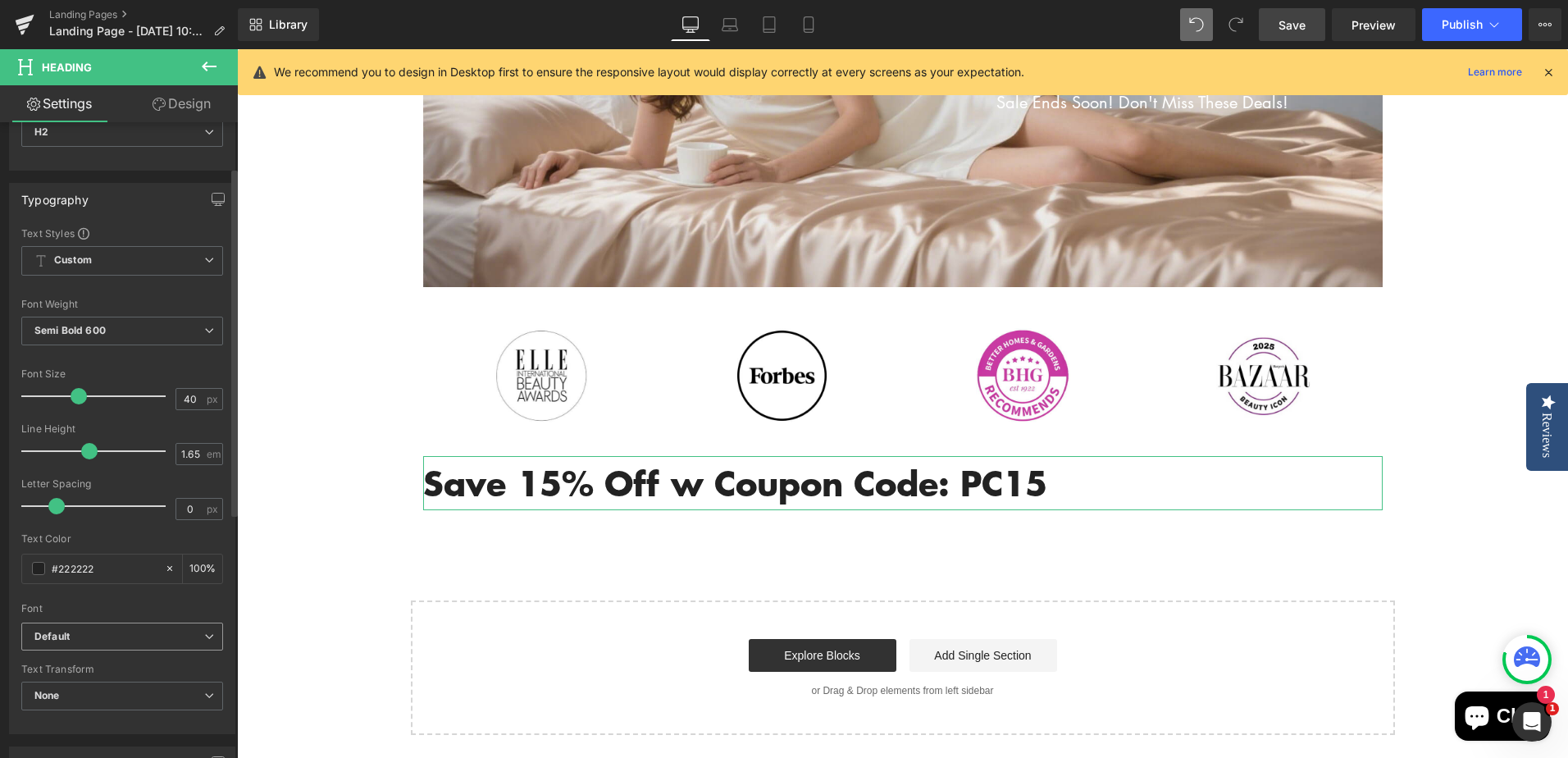
click at [90, 639] on b "Default" at bounding box center [119, 636] width 170 height 14
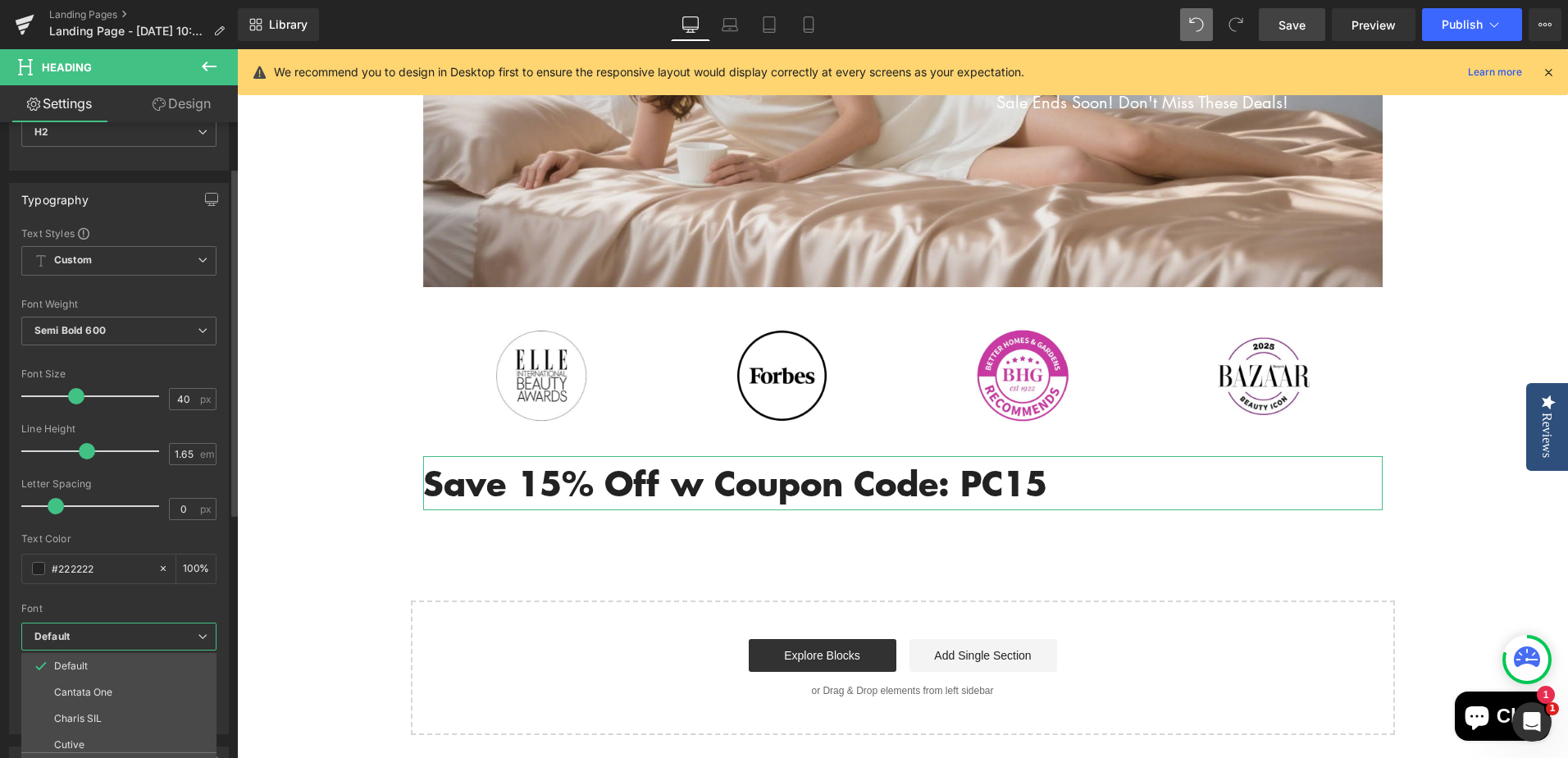
drag, startPoint x: 93, startPoint y: 689, endPoint x: 104, endPoint y: 665, distance: 26.4
click at [93, 689] on p "Cantata One" at bounding box center [83, 692] width 59 height 11
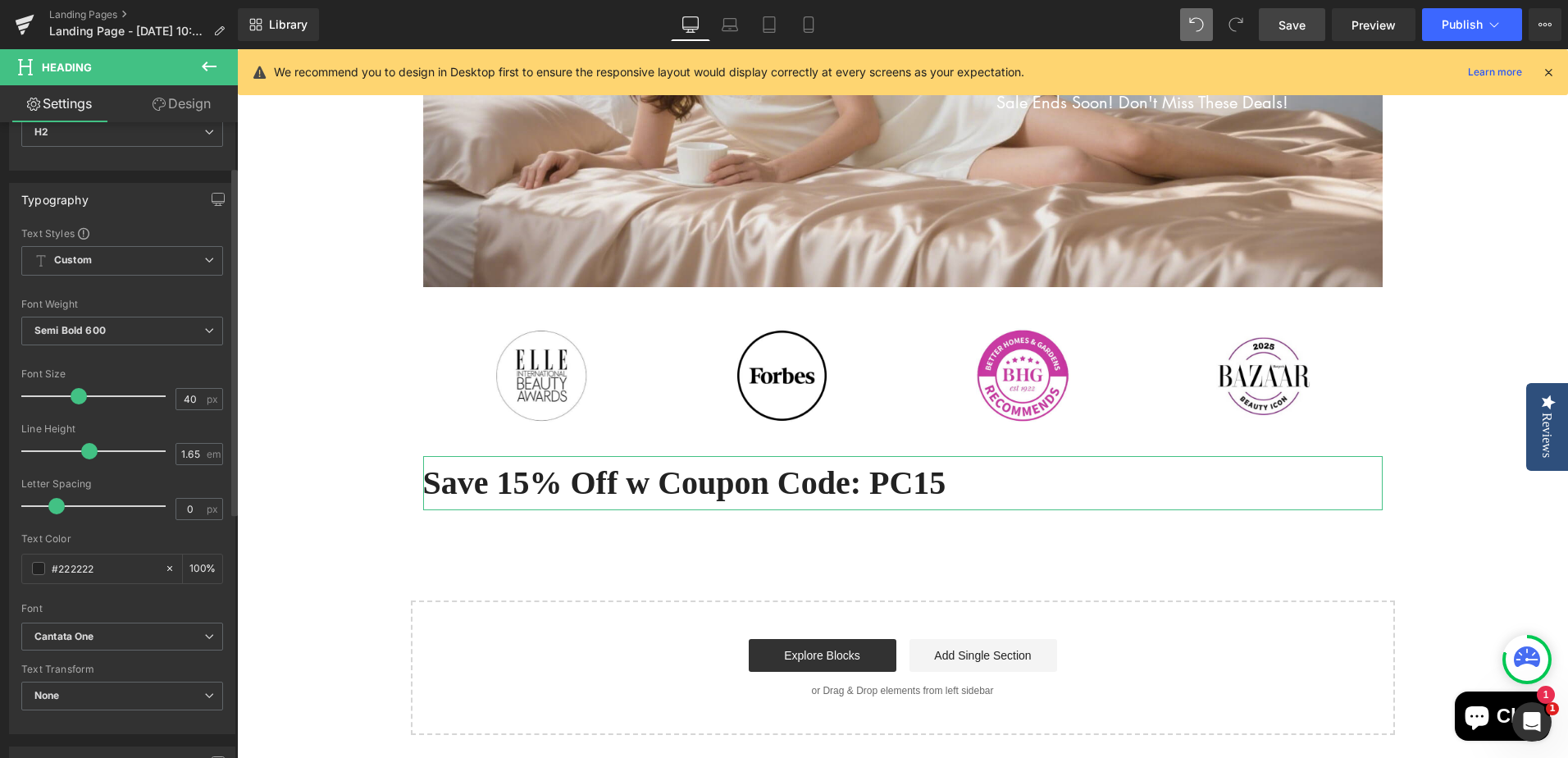
scroll to position [0, 0]
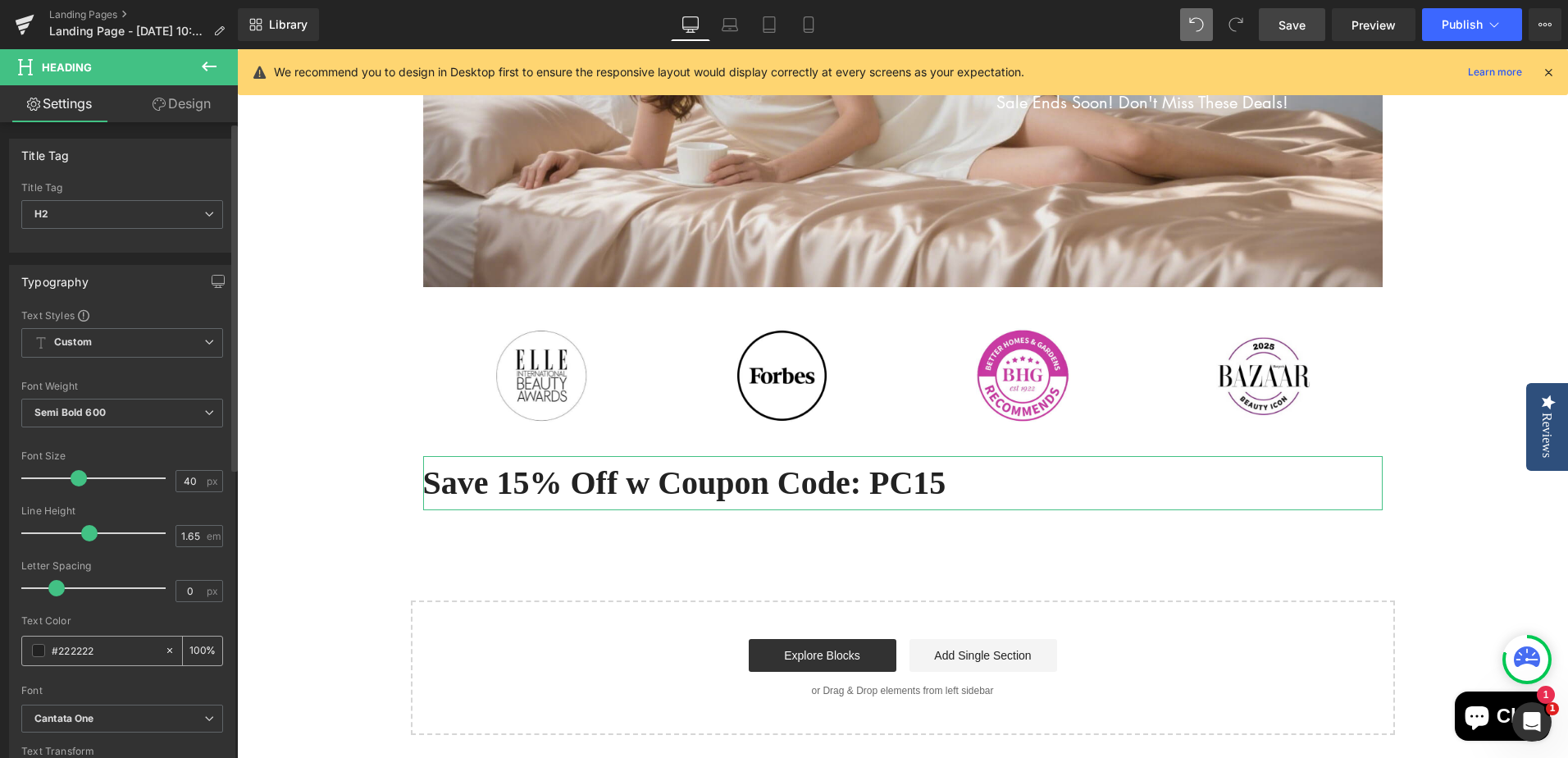
click at [111, 650] on input "#222222" at bounding box center [104, 649] width 105 height 18
drag, startPoint x: 111, startPoint y: 650, endPoint x: 61, endPoint y: 649, distance: 50.0
click at [31, 648] on div "#222222" at bounding box center [93, 650] width 142 height 28
paste input "f4ac38"
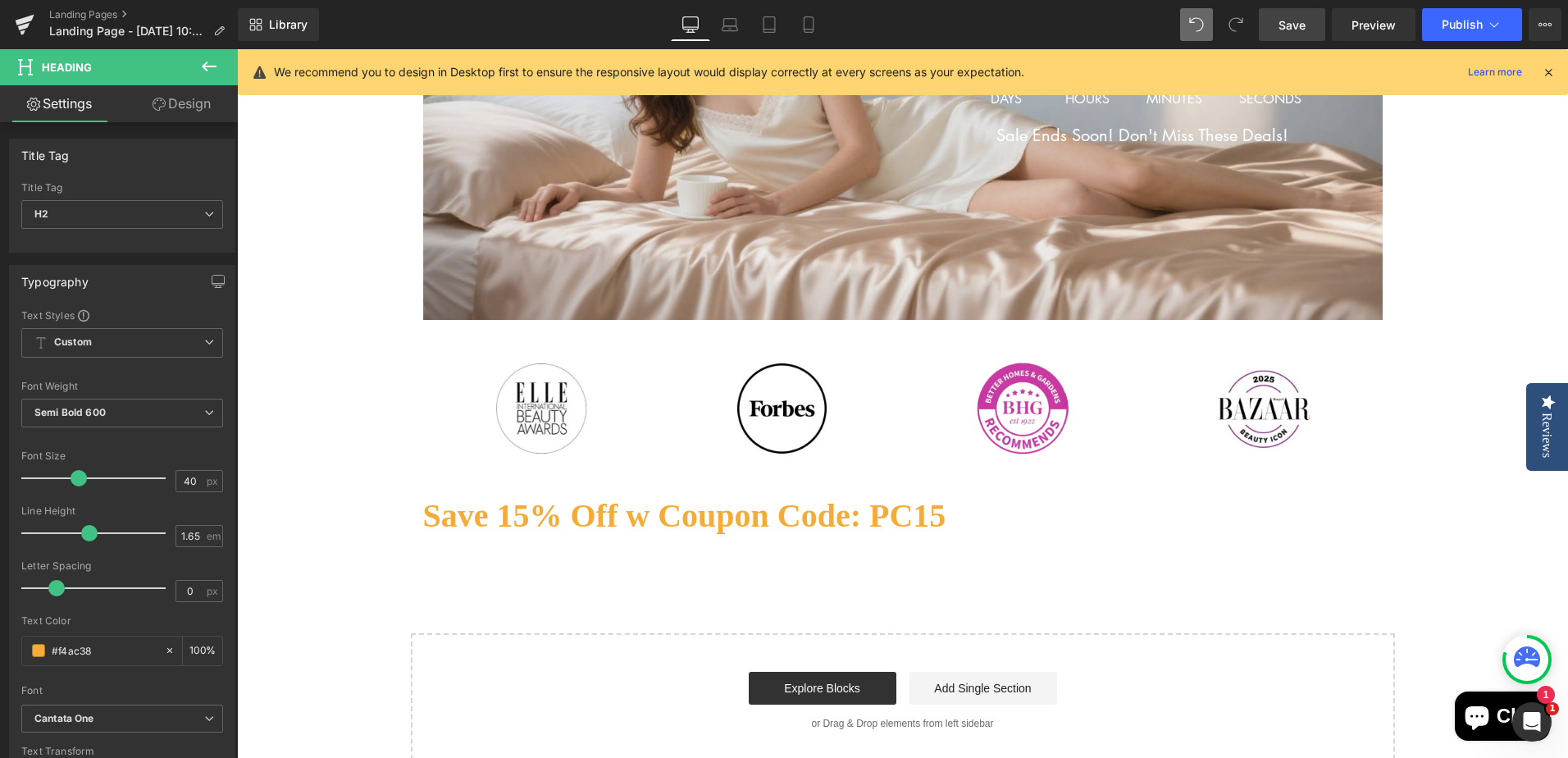
scroll to position [410, 0]
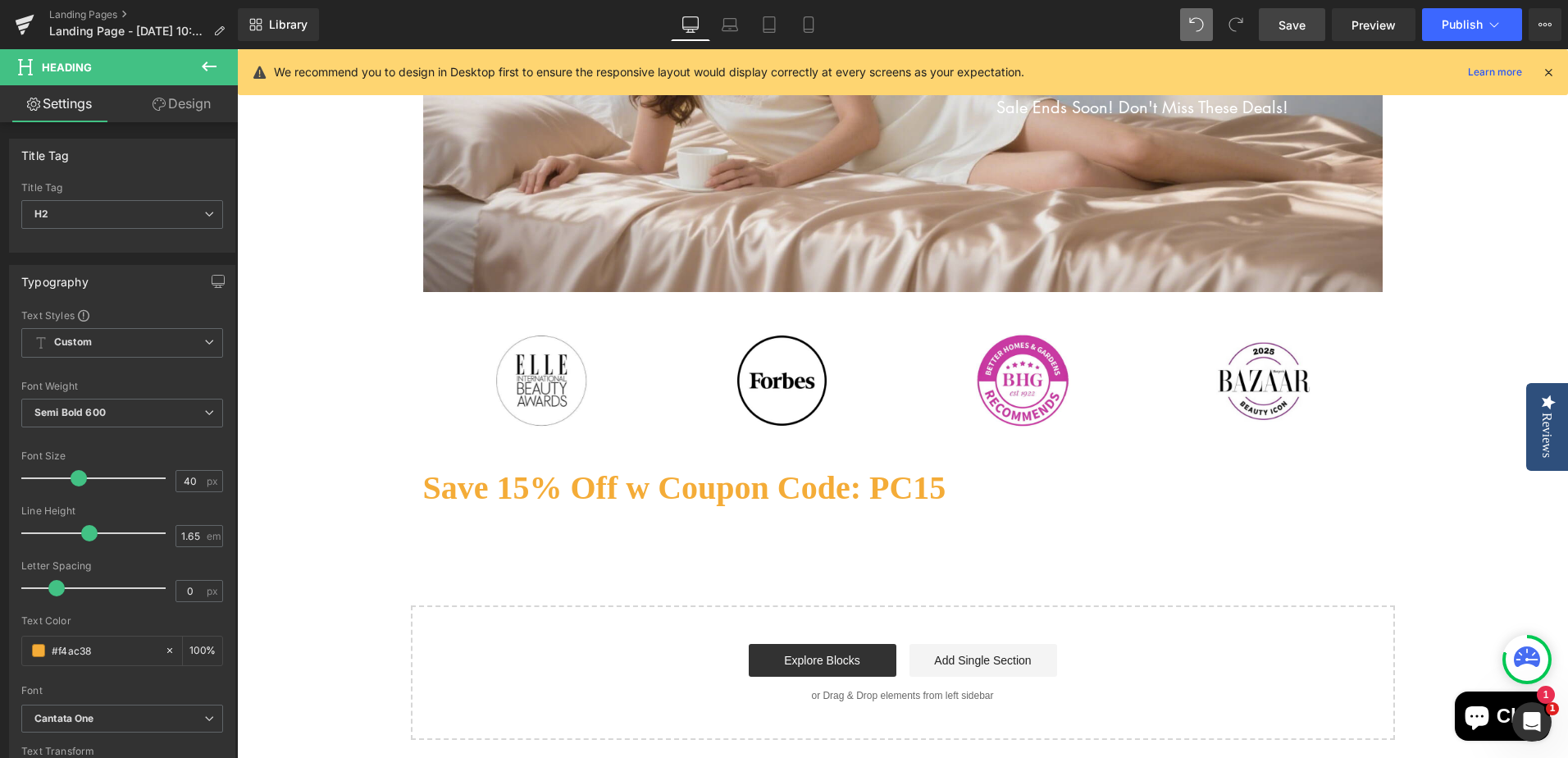
type input "#f4ac38"
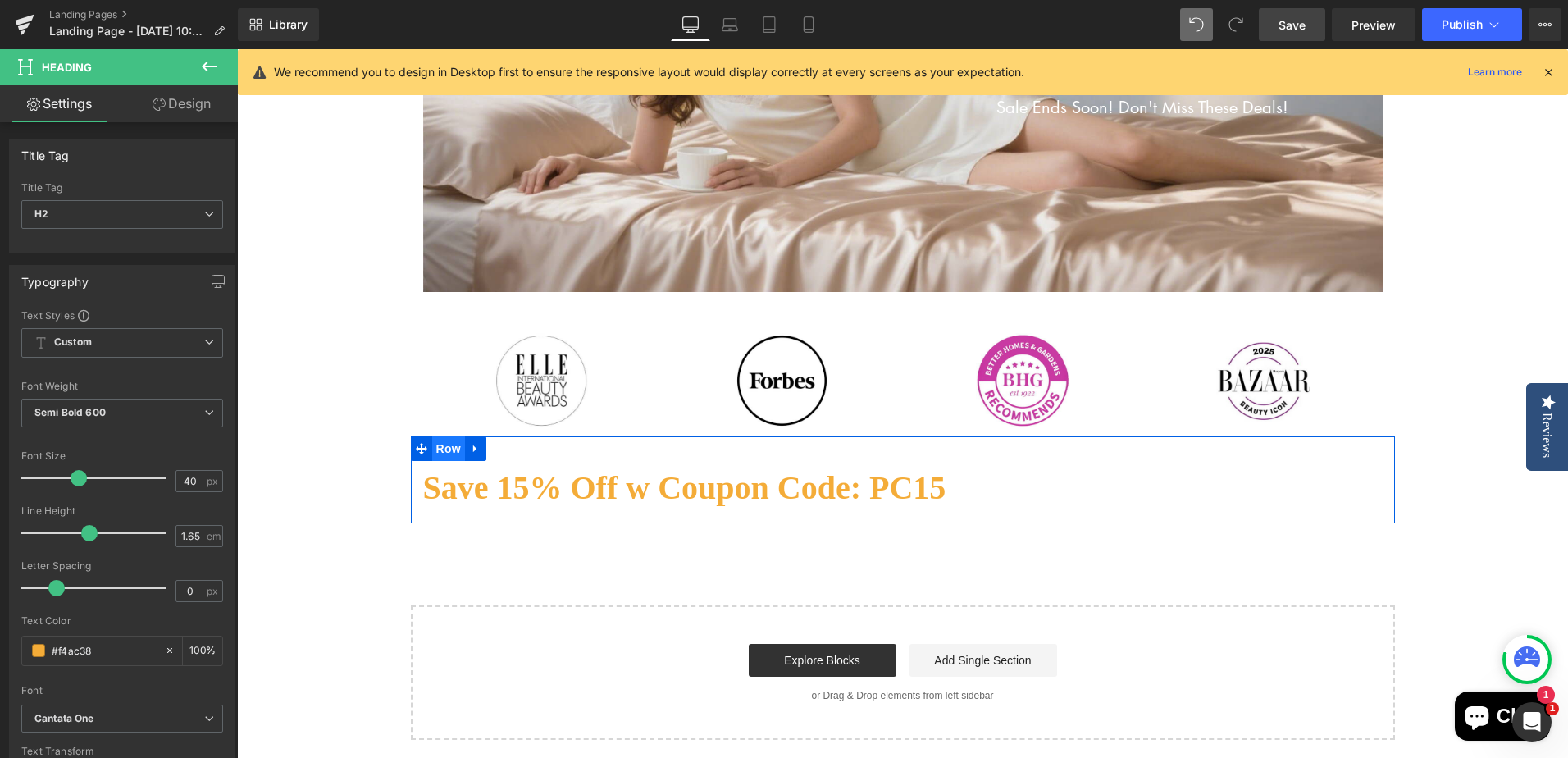
click at [445, 447] on span "Row" at bounding box center [448, 448] width 33 height 25
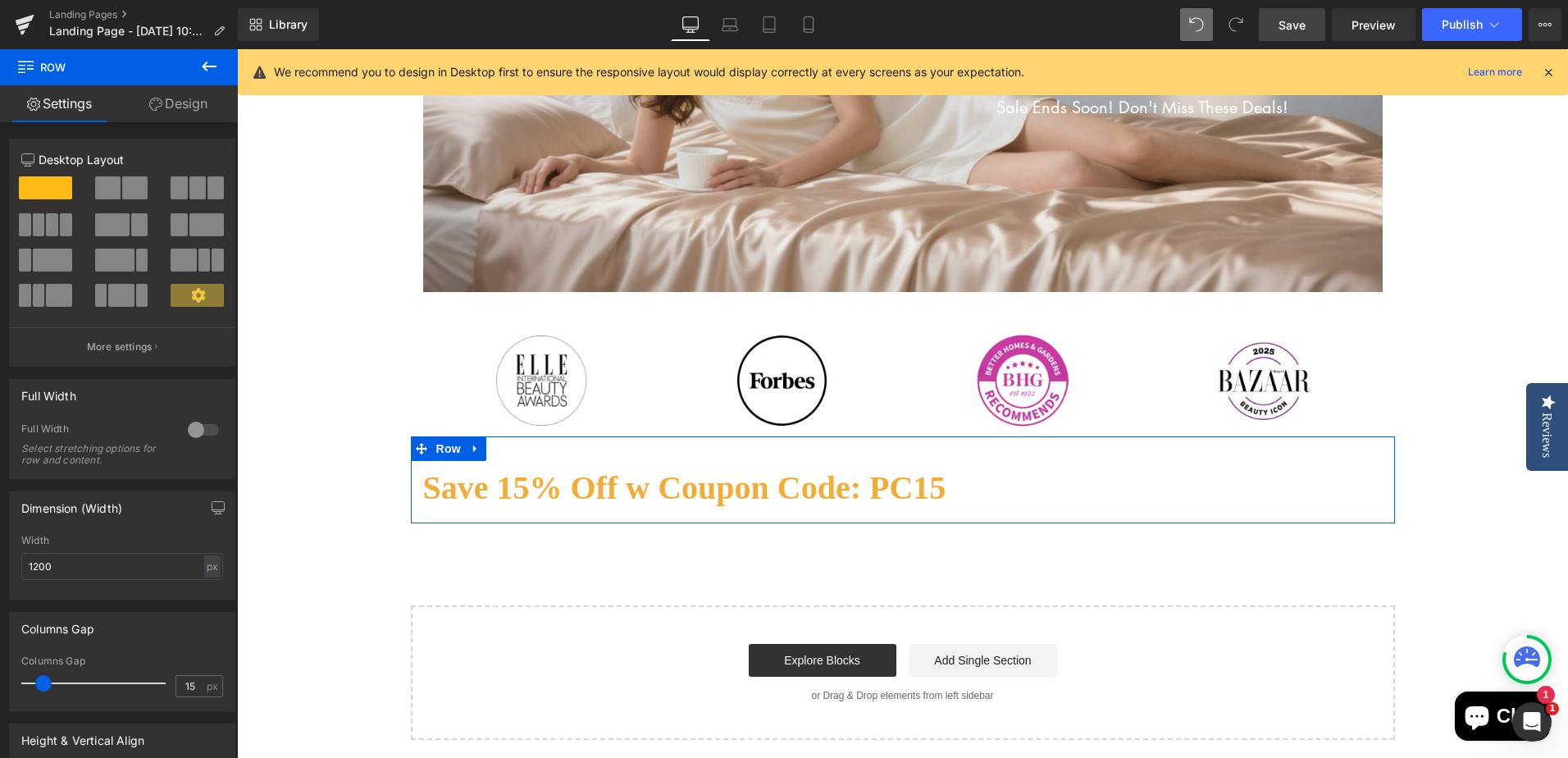
click at [177, 101] on link "Design" at bounding box center [178, 103] width 119 height 37
click at [0, 0] on div "Background" at bounding box center [0, 0] width 0 height 0
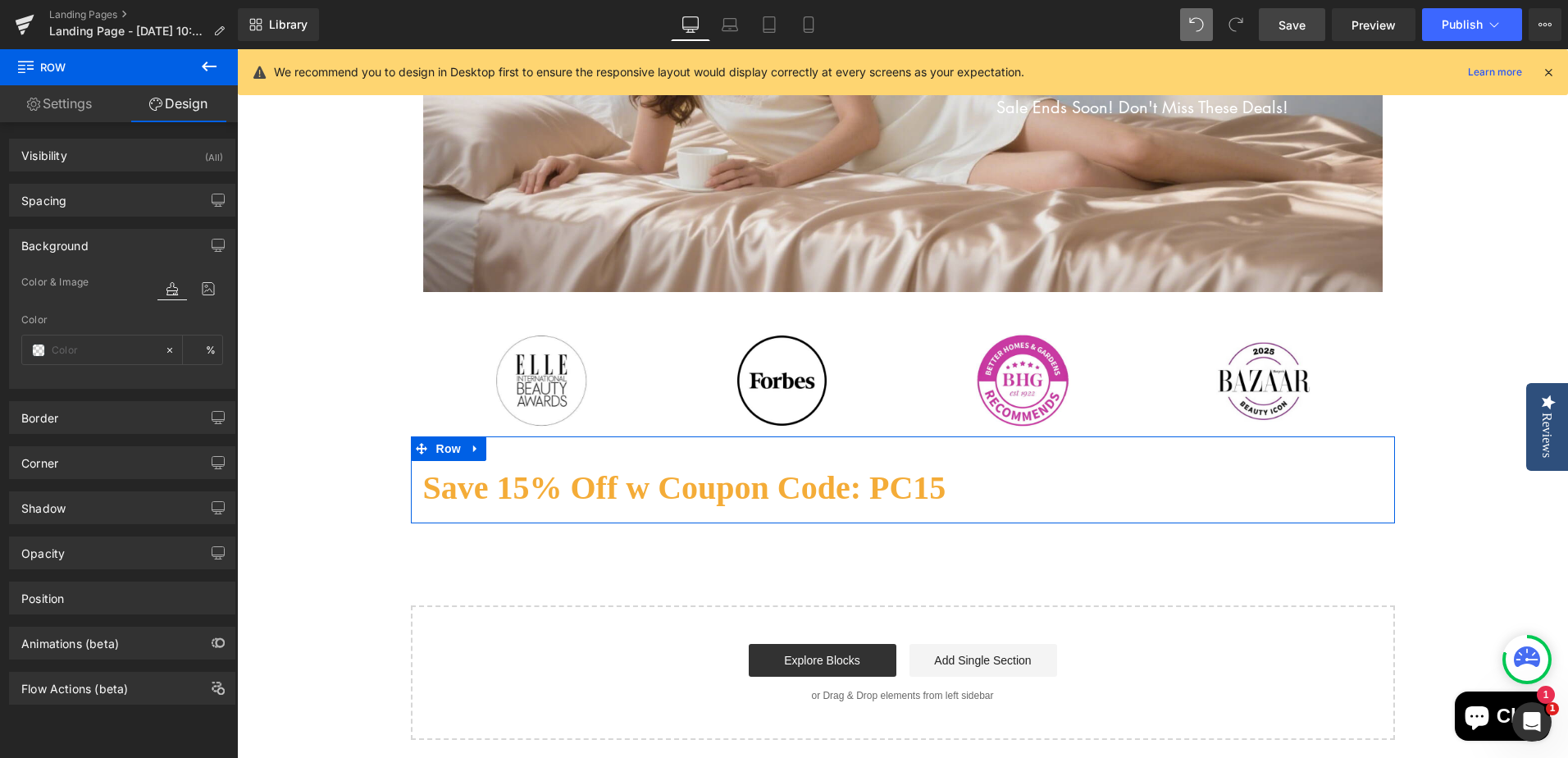
type input "transparent"
type input "0"
click at [78, 352] on input "transparent" at bounding box center [104, 349] width 105 height 18
paste input "#faf2e8"
type input "#faf2e8"
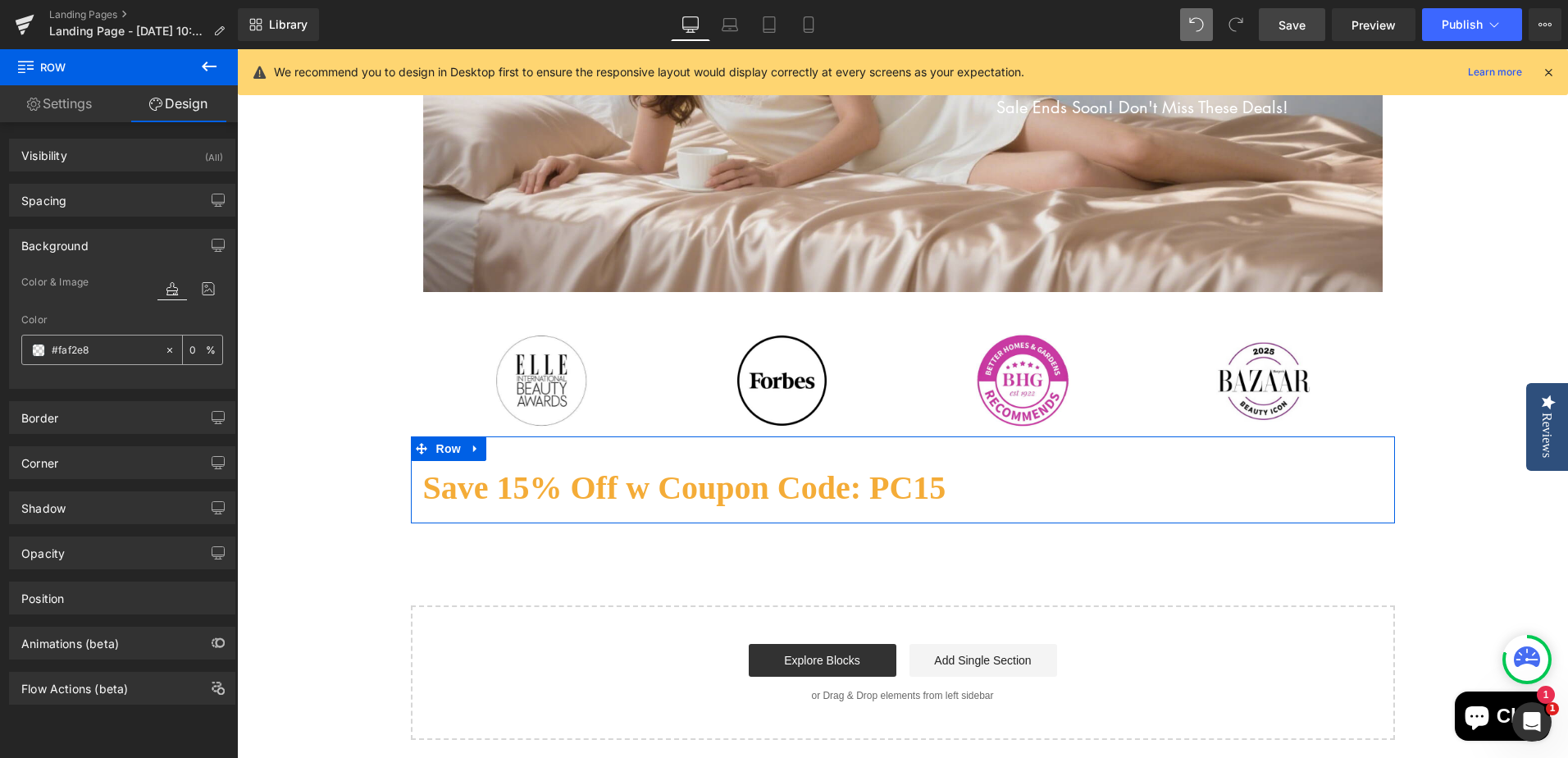
type input "100"
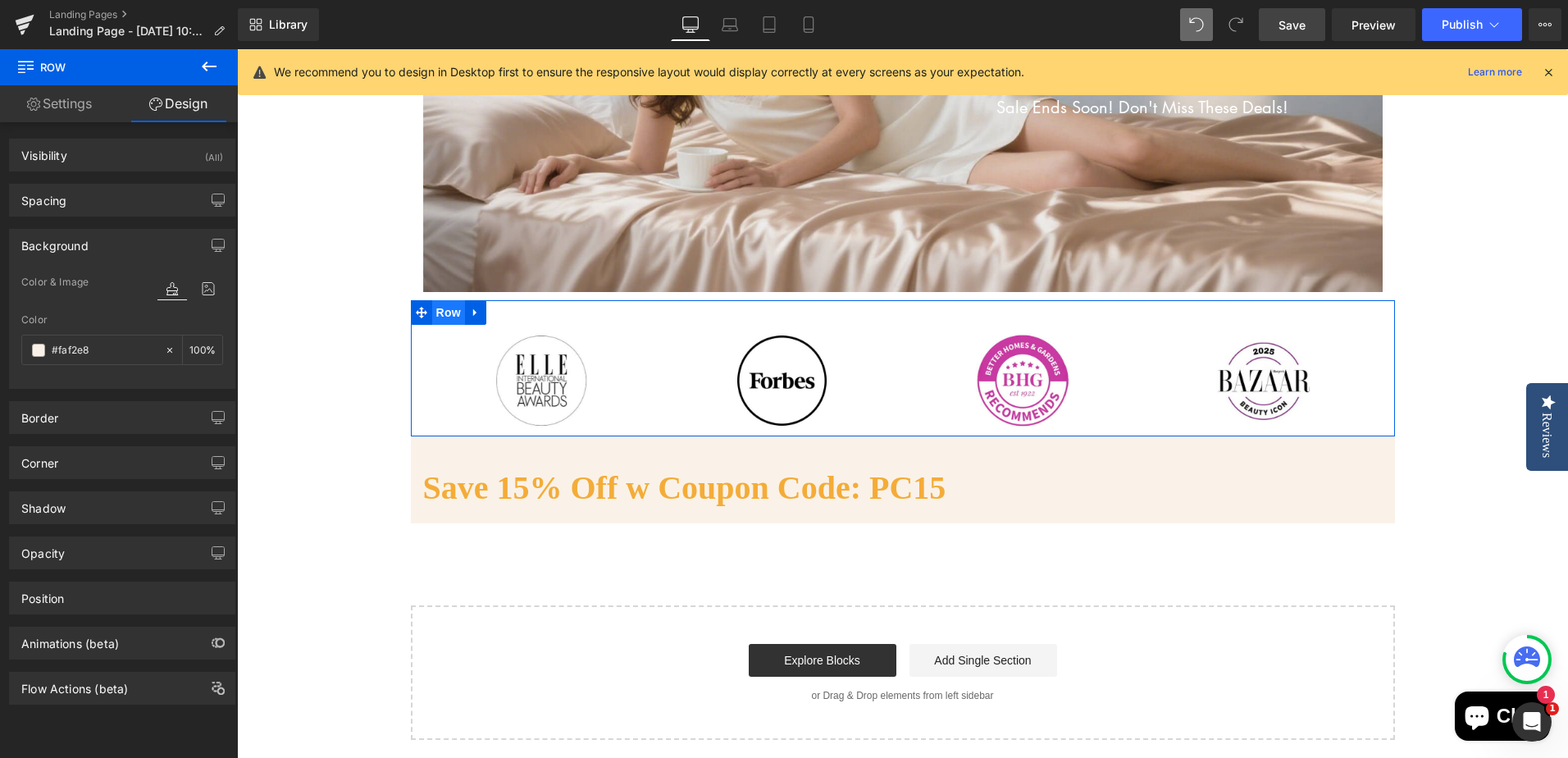
click at [438, 311] on span "Row" at bounding box center [448, 312] width 33 height 25
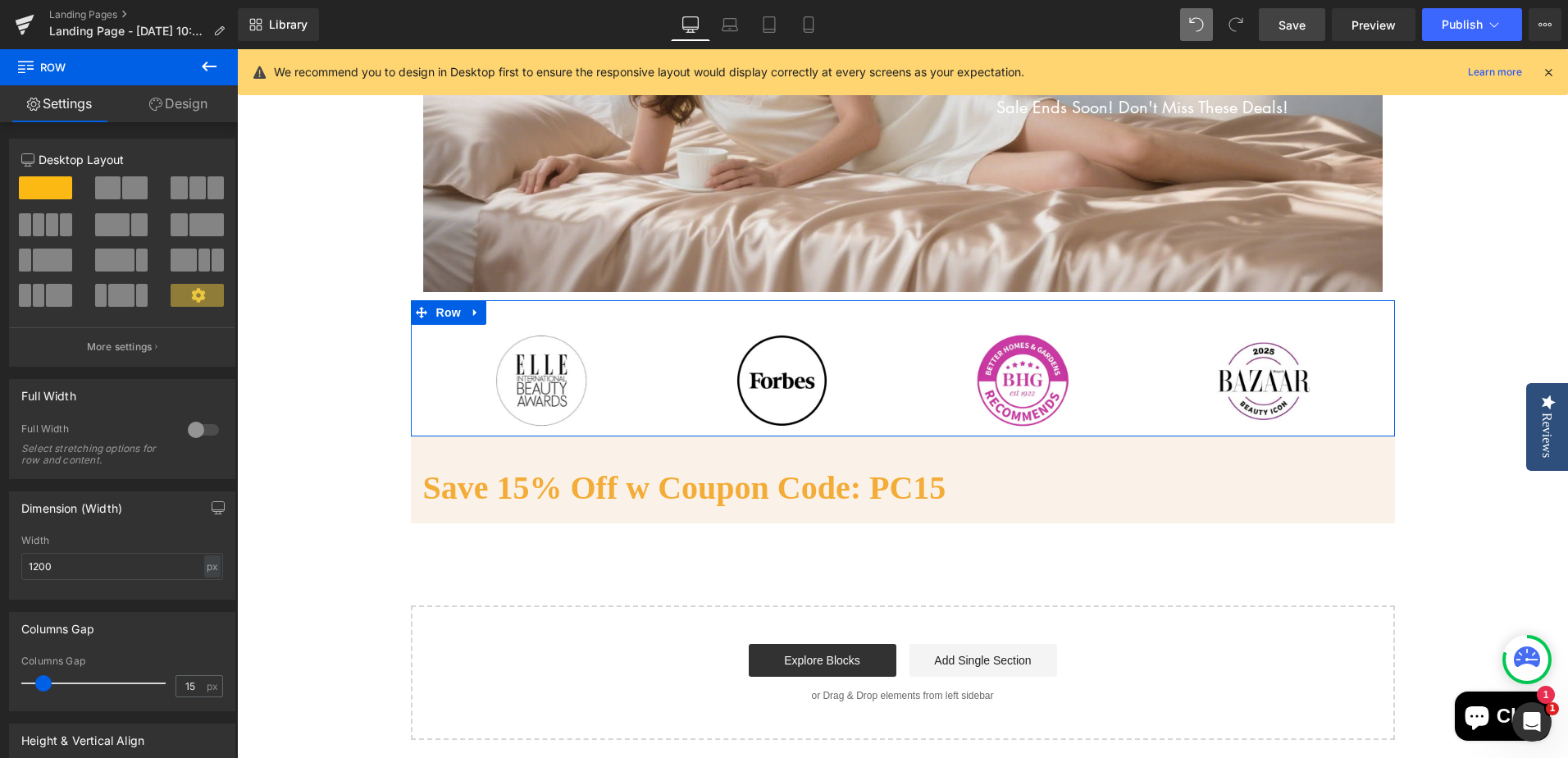
click at [182, 102] on link "Design" at bounding box center [178, 103] width 119 height 37
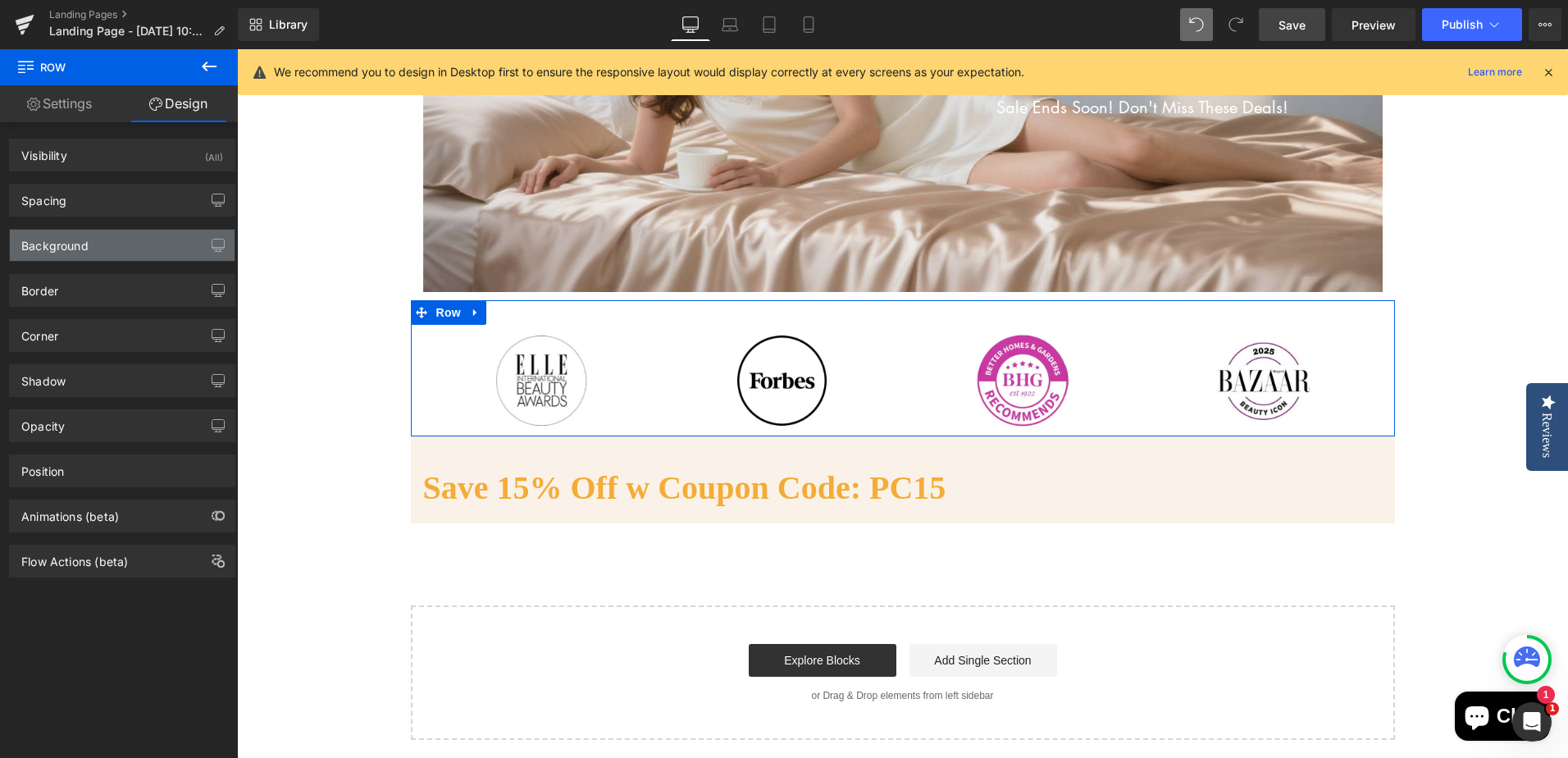
click at [76, 253] on div "Background" at bounding box center [122, 244] width 225 height 31
type input "transparent"
type input "0"
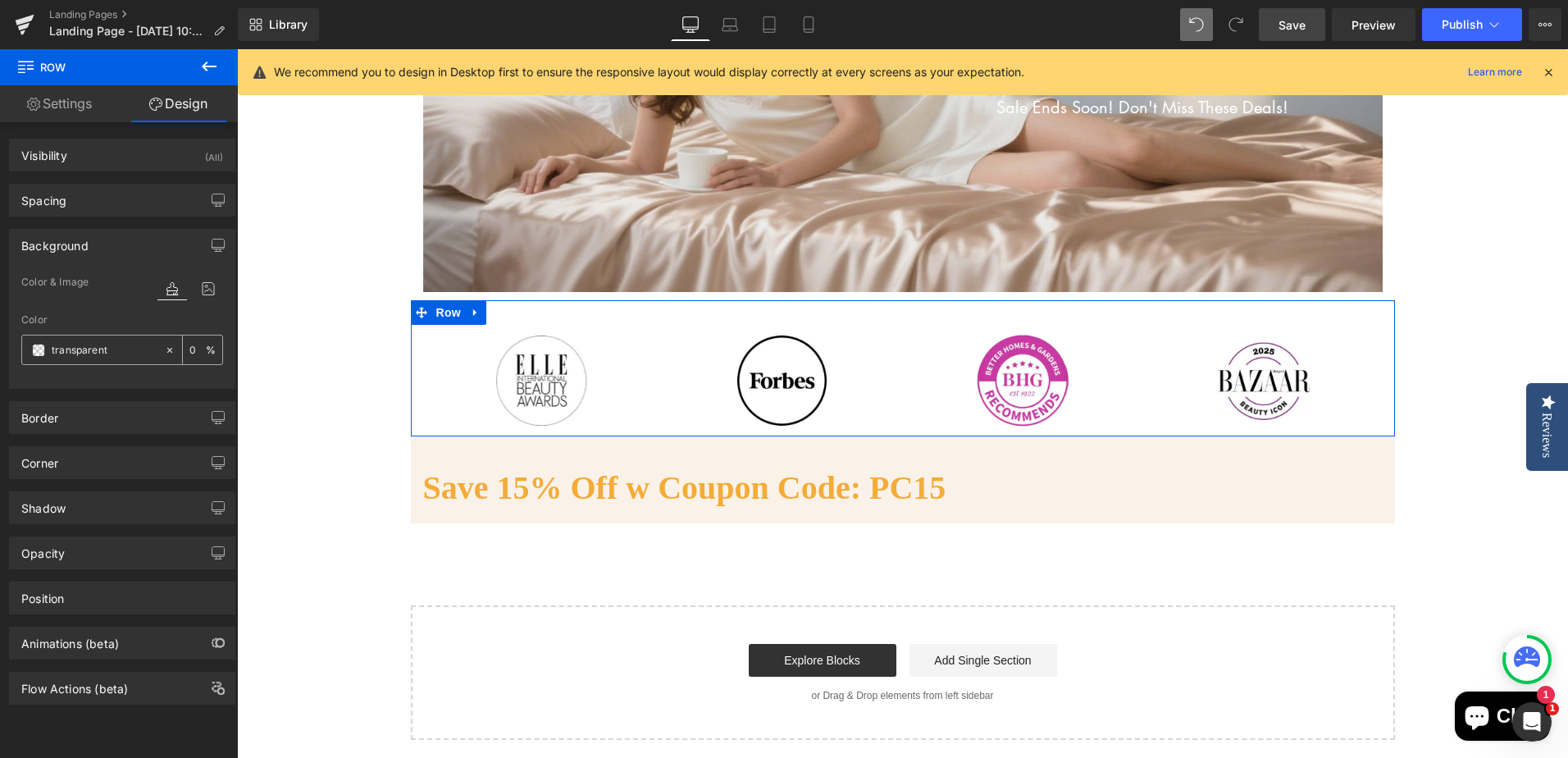
click at [87, 351] on input "transparent" at bounding box center [104, 349] width 105 height 18
paste input "#faf2e8"
type input "#faf2e8"
type input "100"
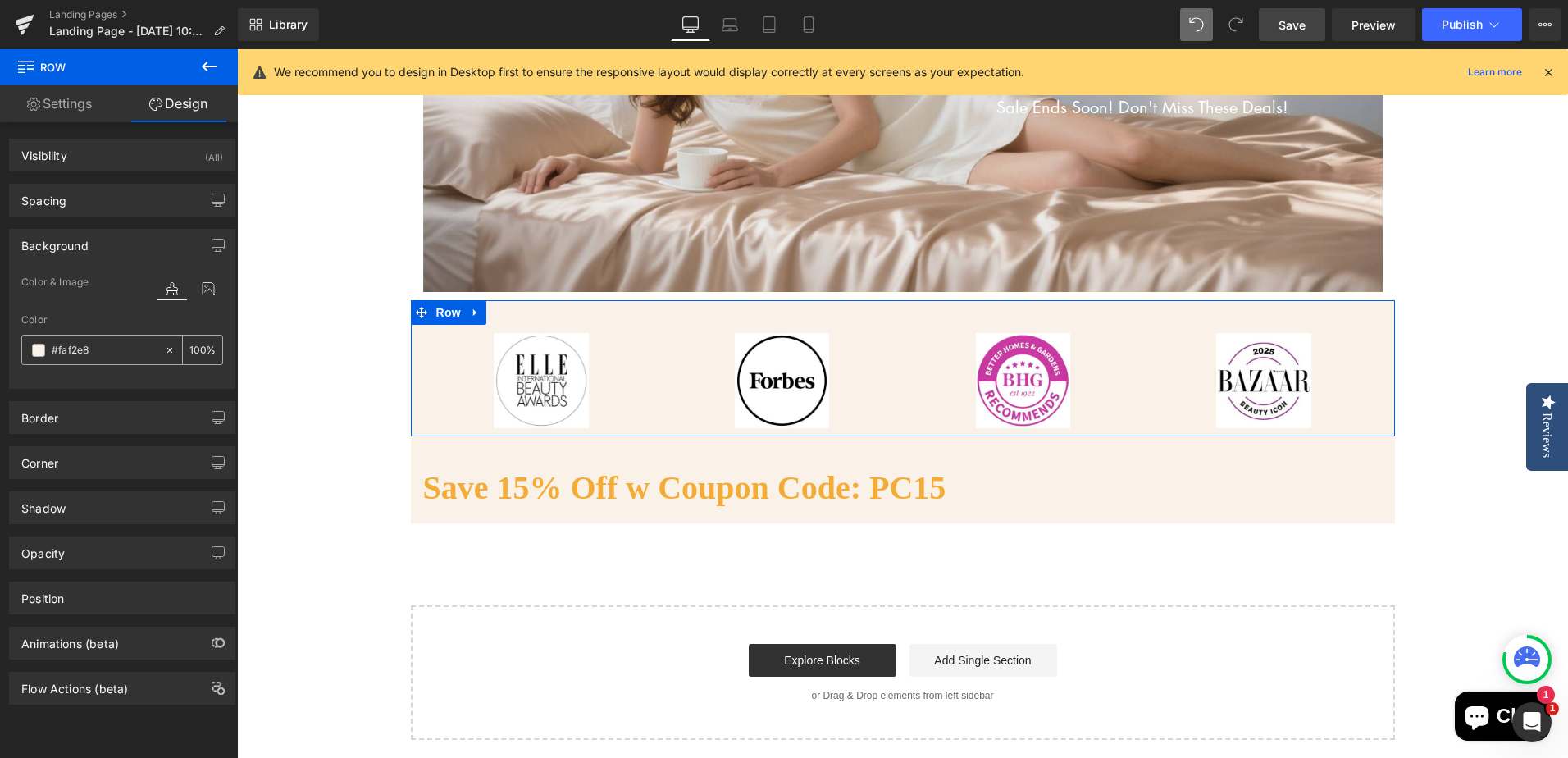
drag, startPoint x: 59, startPoint y: 351, endPoint x: 111, endPoint y: 345, distance: 52.3
click at [111, 345] on input "#faf2e8" at bounding box center [104, 349] width 105 height 18
type input "#f"
type input "0"
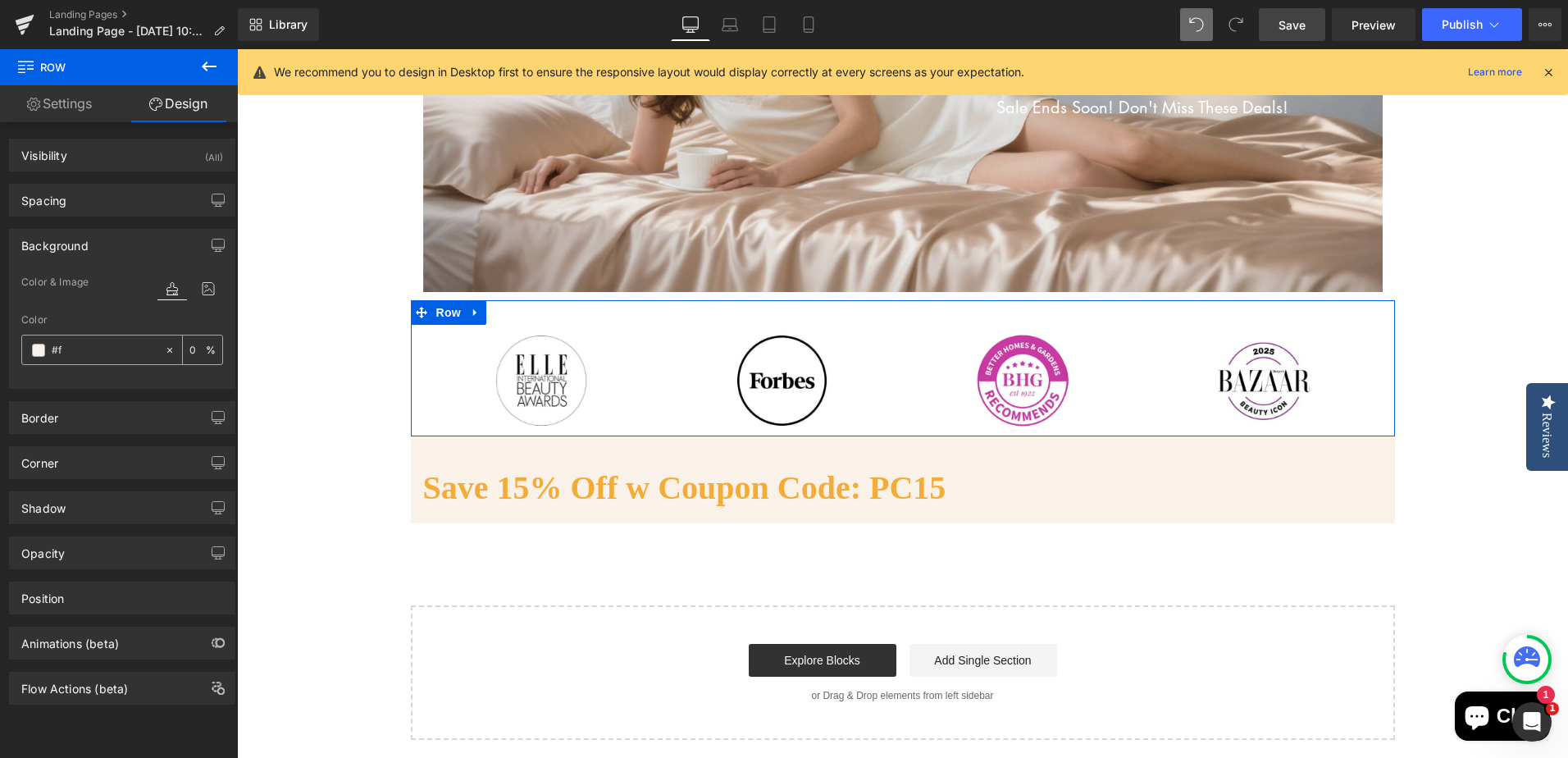
type input "#"
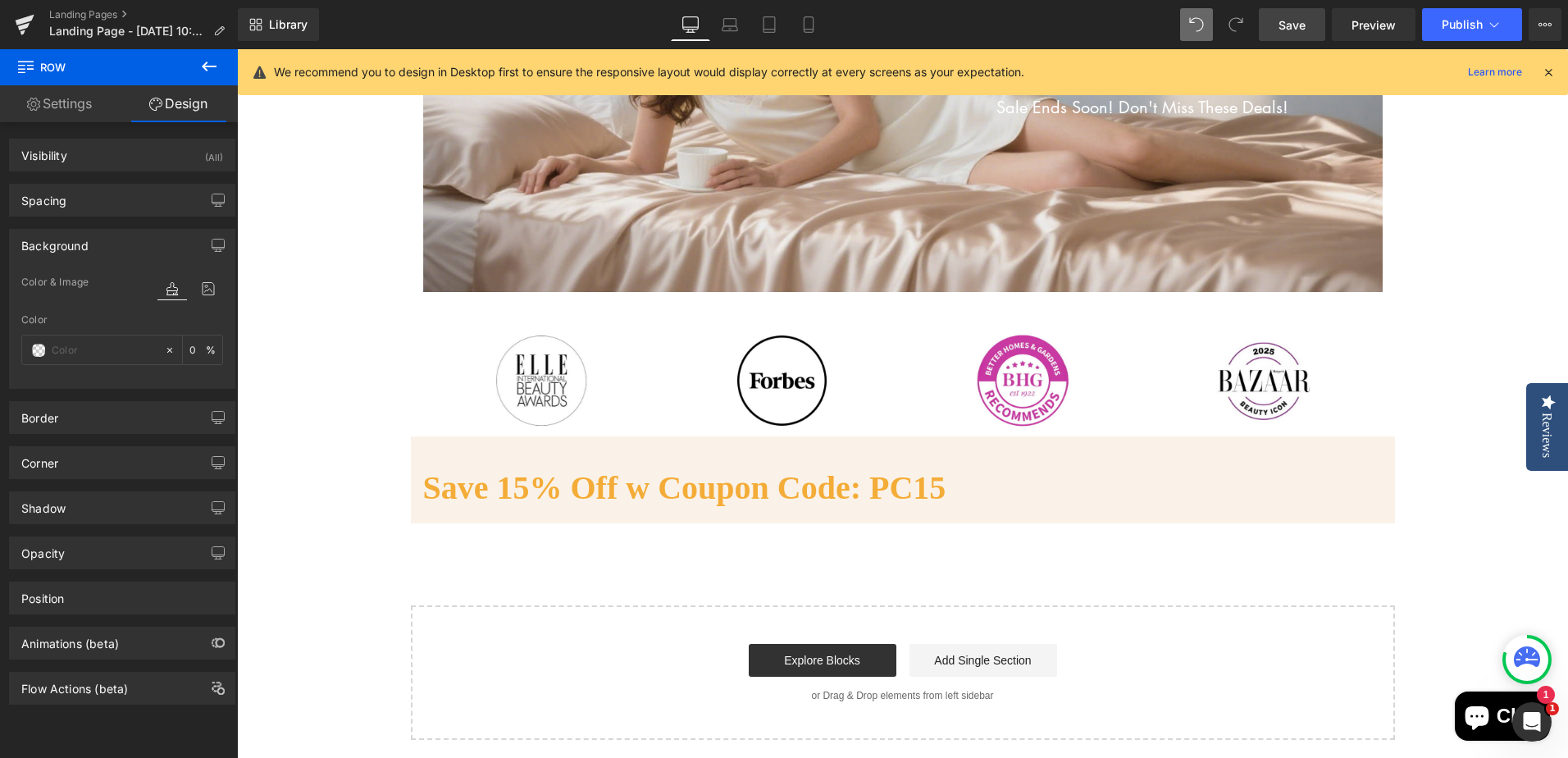
click at [313, 364] on div "Flash Sale!! Heading Up To 30% Off Text Block 06 Days 23 Hours 44 Minutes 53 Se…" at bounding box center [902, 234] width 1331 height 1012
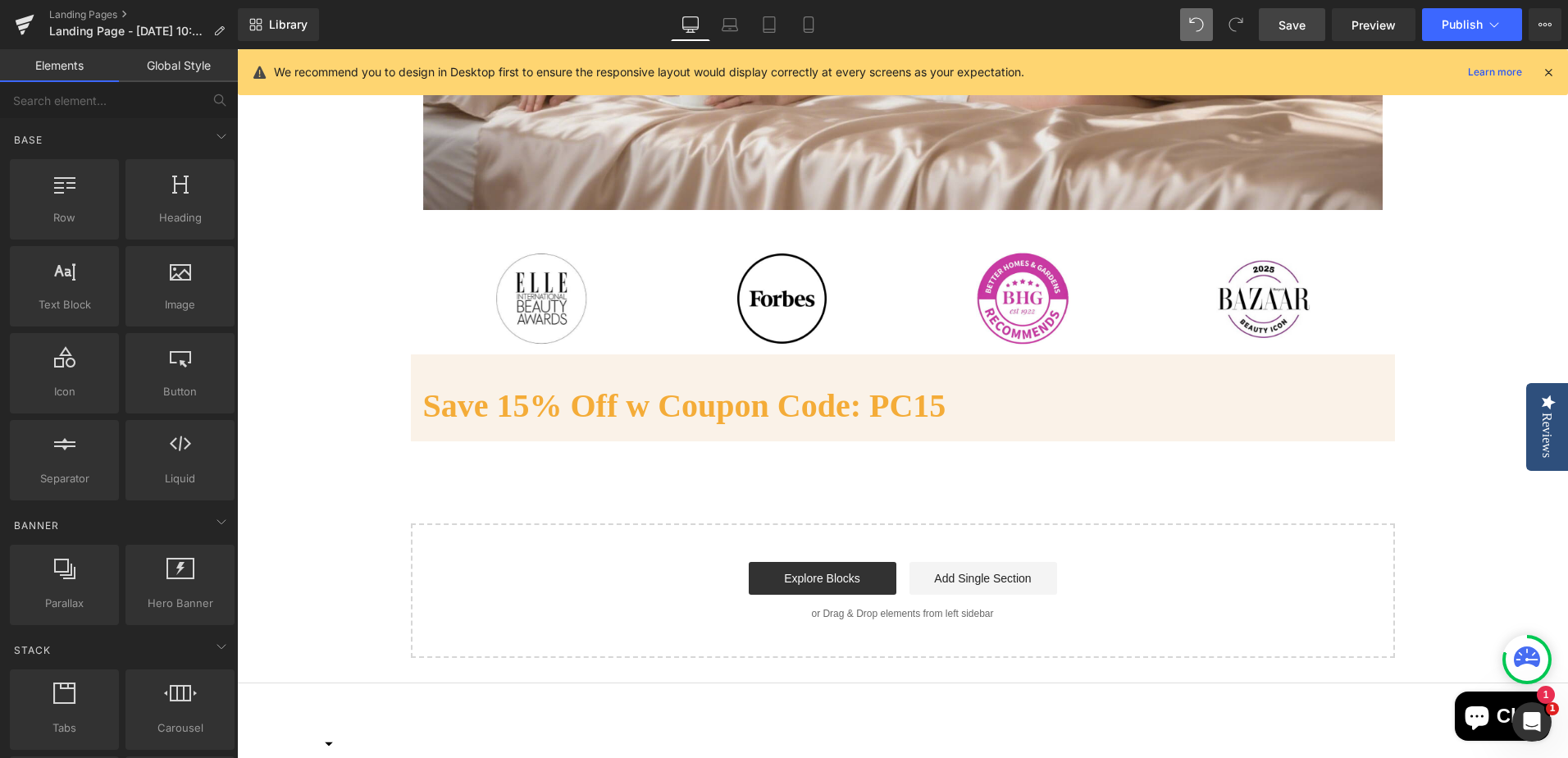
scroll to position [656, 0]
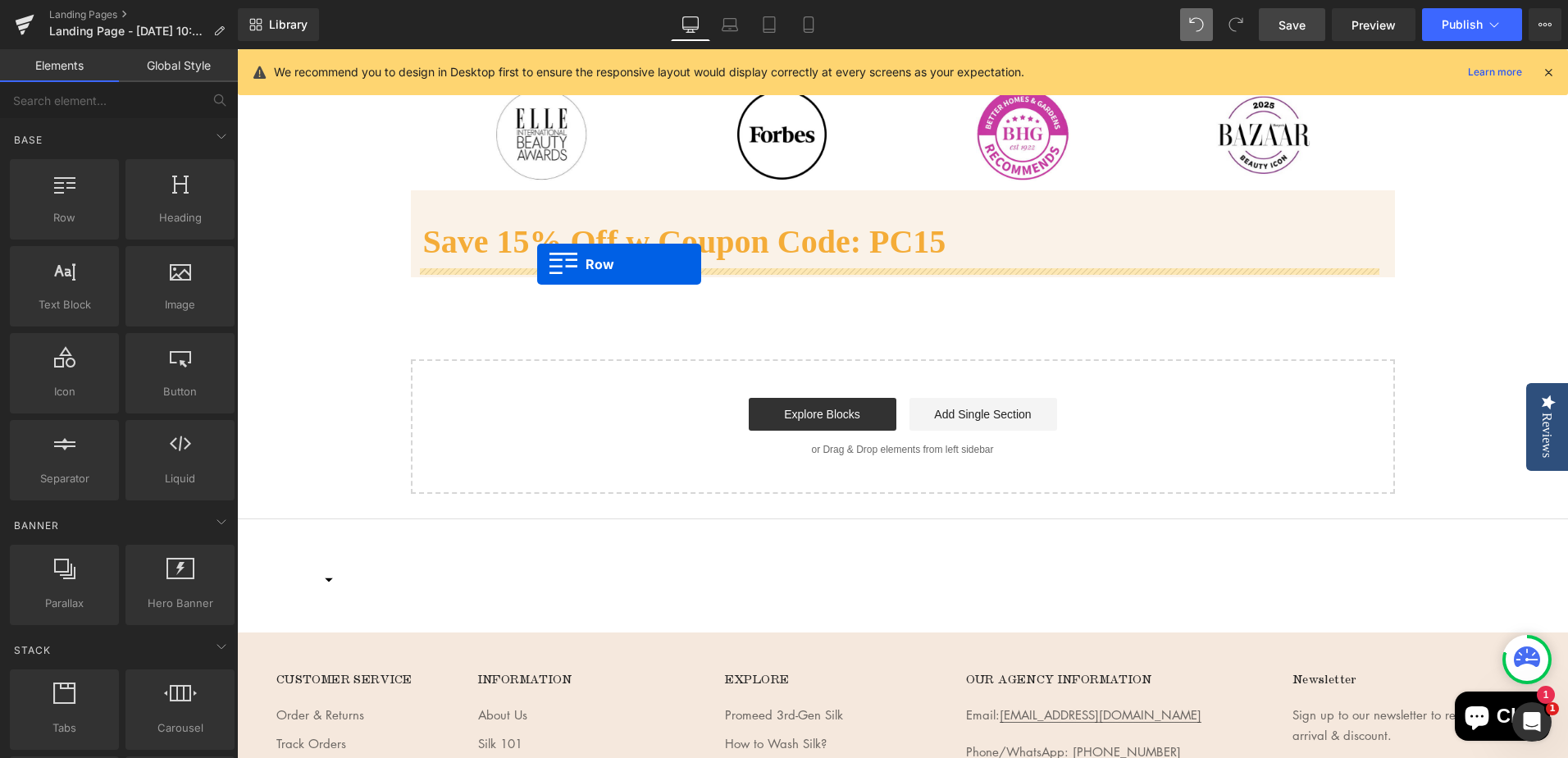
drag, startPoint x: 325, startPoint y: 260, endPoint x: 537, endPoint y: 264, distance: 212.0
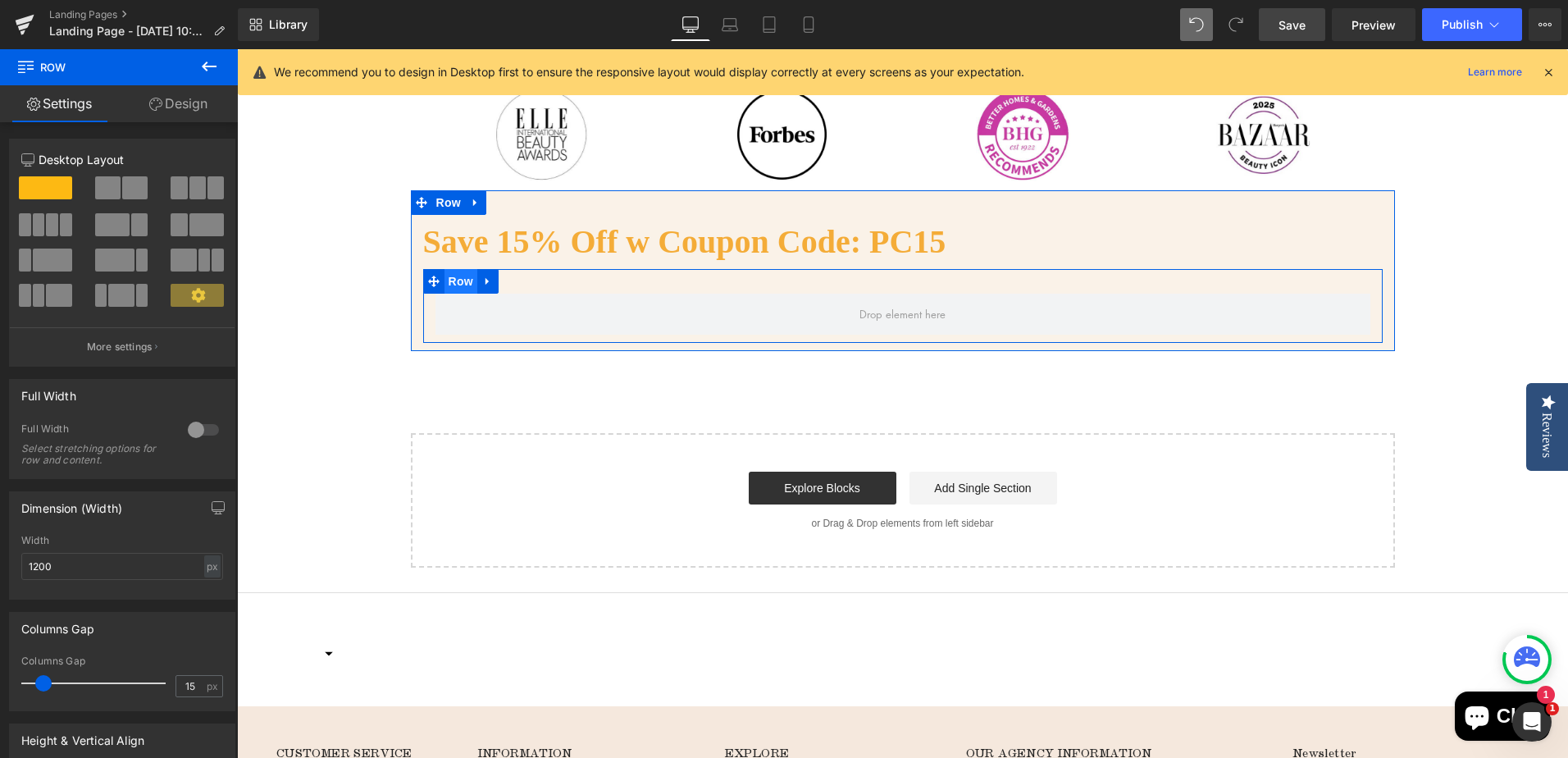
click at [449, 285] on span "Row" at bounding box center [461, 281] width 33 height 25
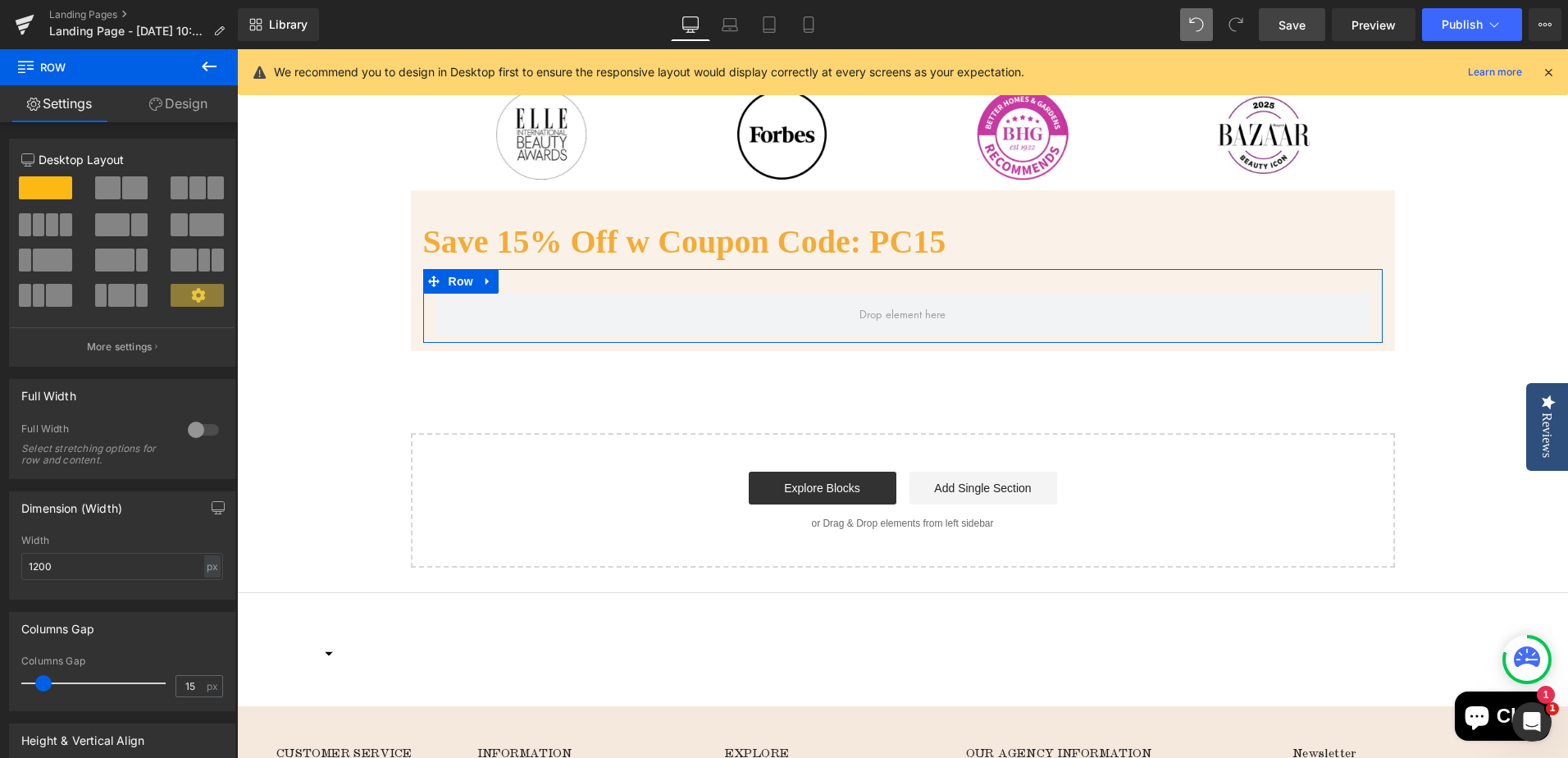
drag, startPoint x: 60, startPoint y: 215, endPoint x: 371, endPoint y: 289, distance: 319.7
click at [60, 215] on span at bounding box center [65, 225] width 12 height 23
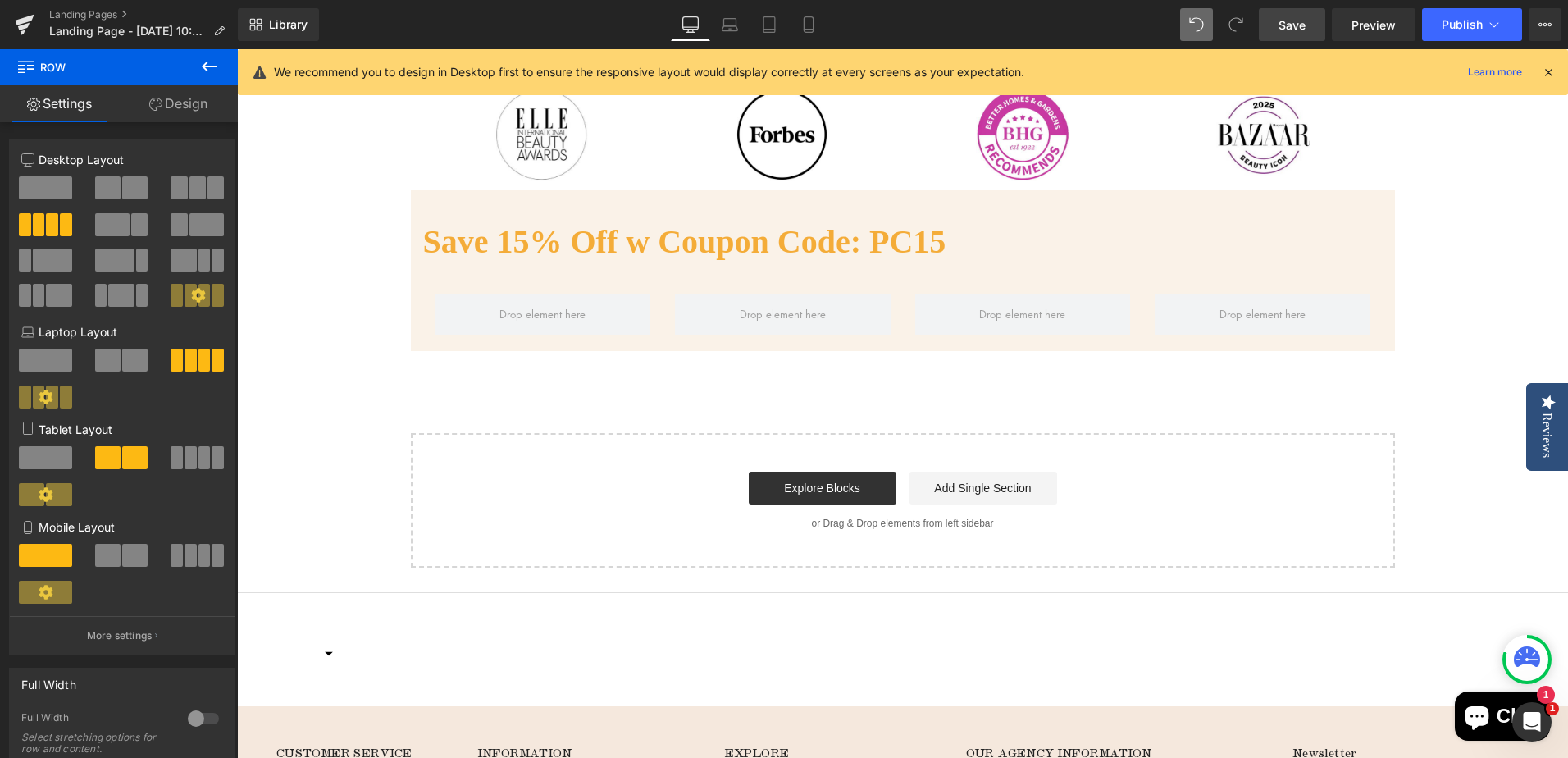
click at [214, 65] on icon at bounding box center [210, 66] width 15 height 9
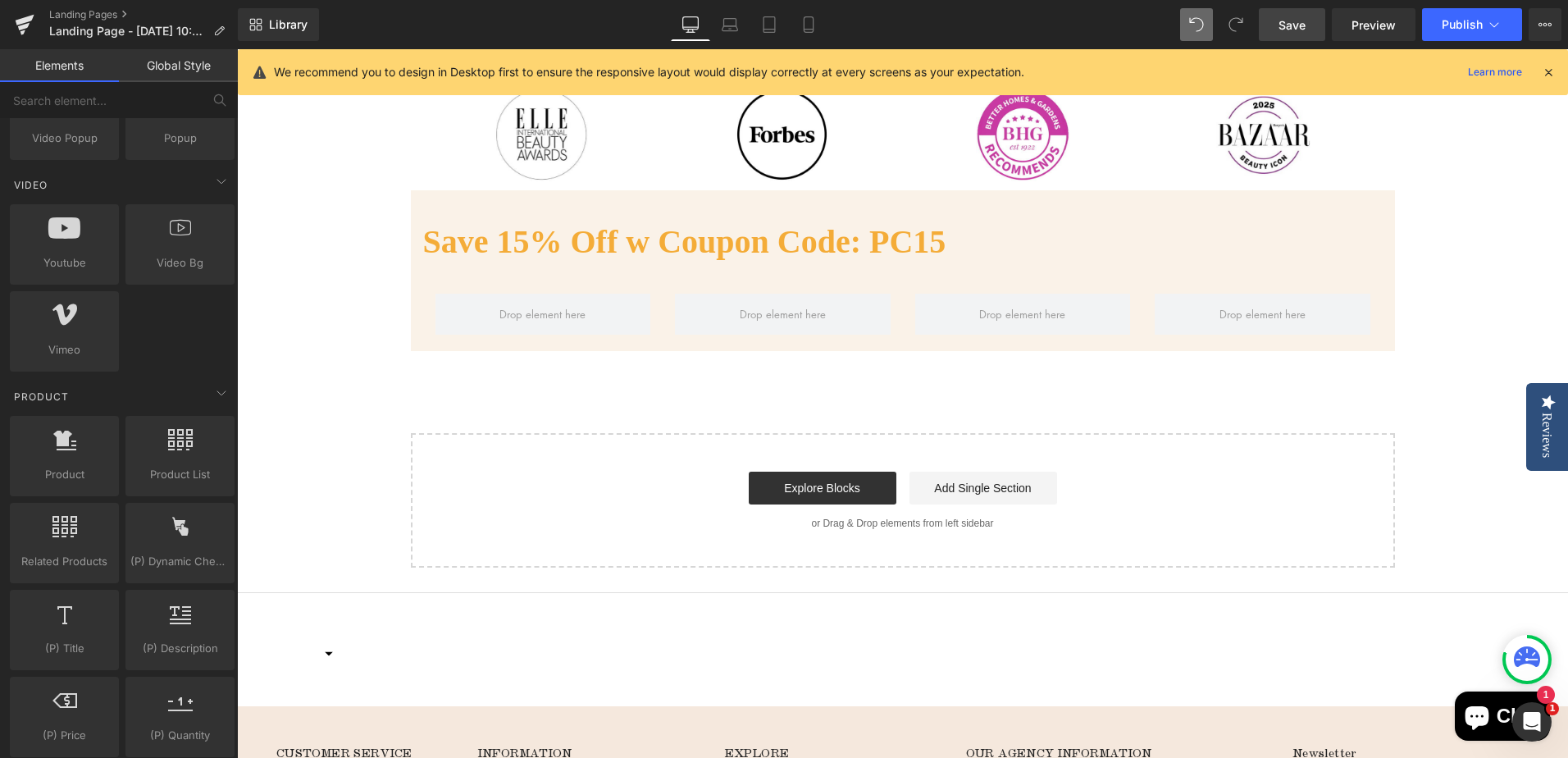
scroll to position [1066, 0]
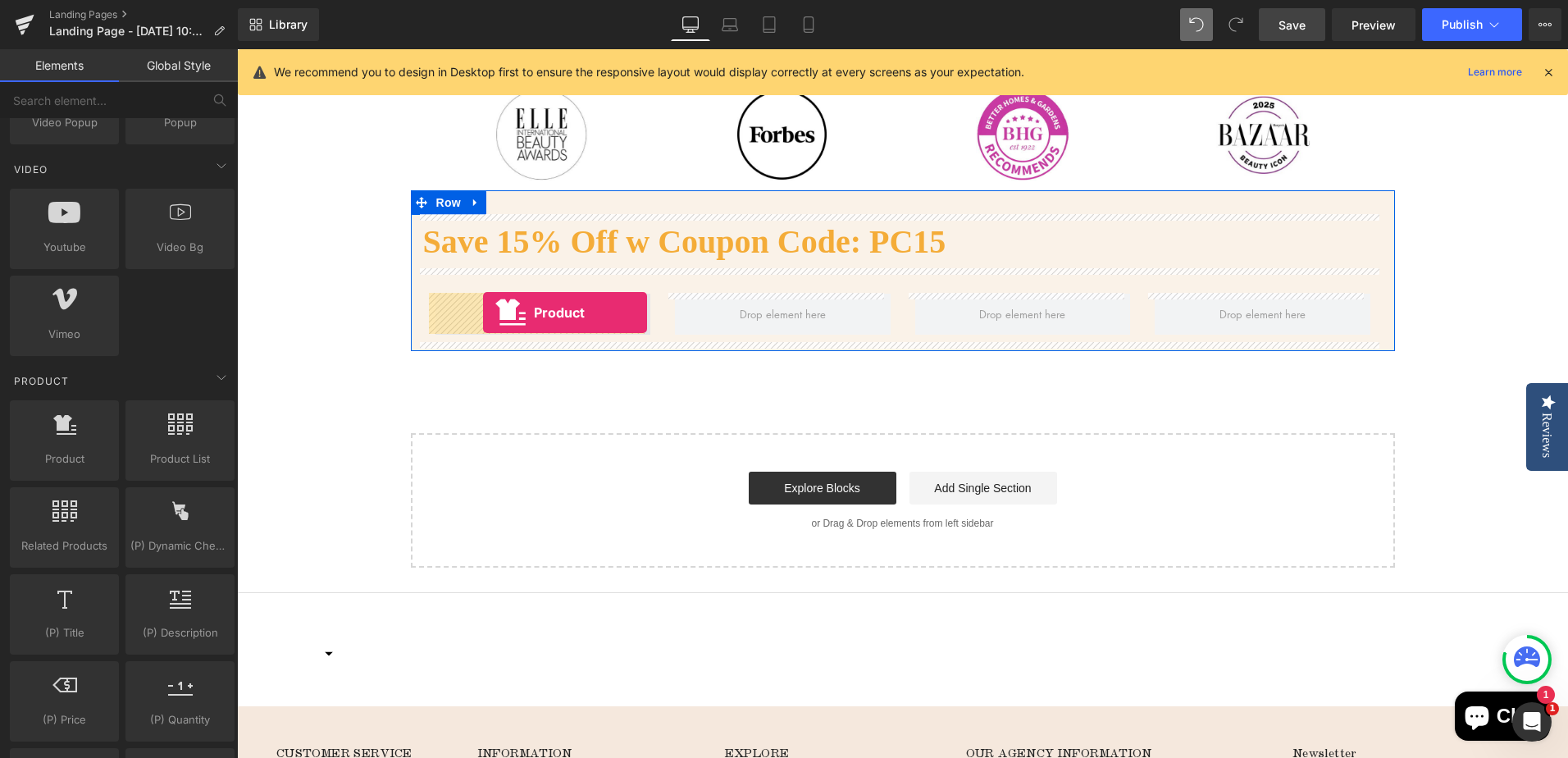
drag, startPoint x: 321, startPoint y: 494, endPoint x: 483, endPoint y: 312, distance: 243.7
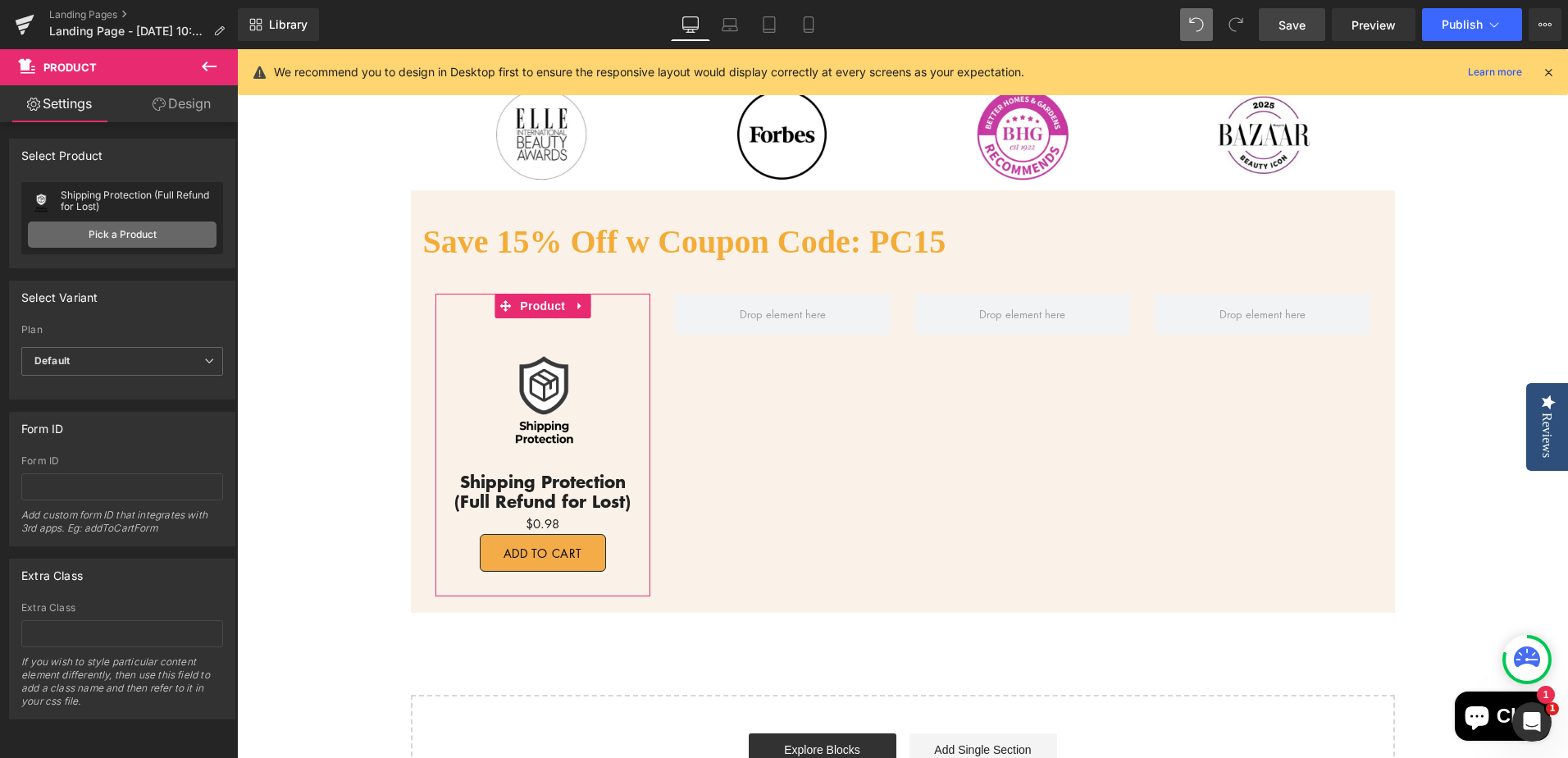
click at [109, 238] on link "Pick a Product" at bounding box center [123, 235] width 189 height 26
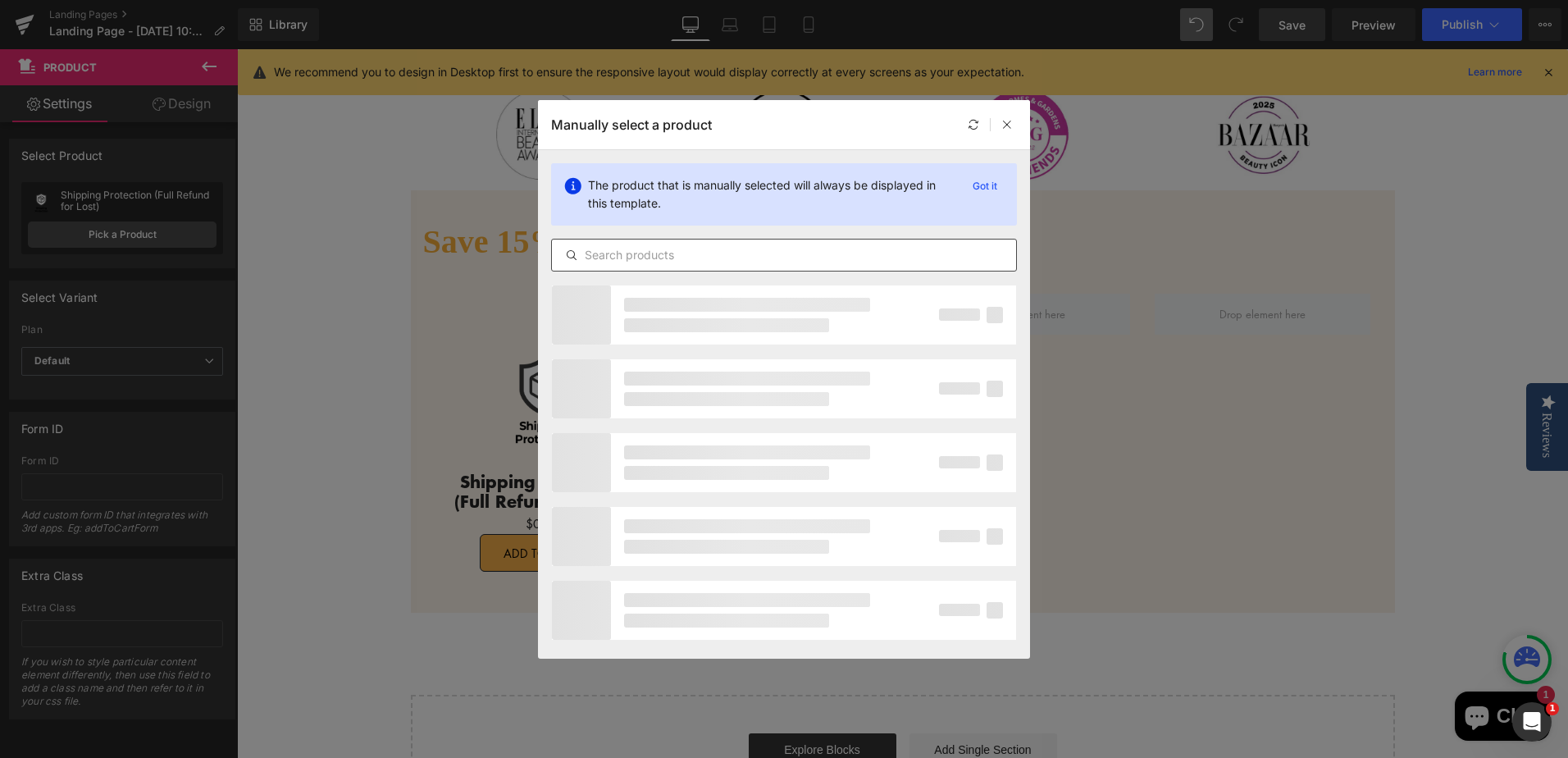
click at [874, 261] on input "text" at bounding box center [784, 255] width 464 height 20
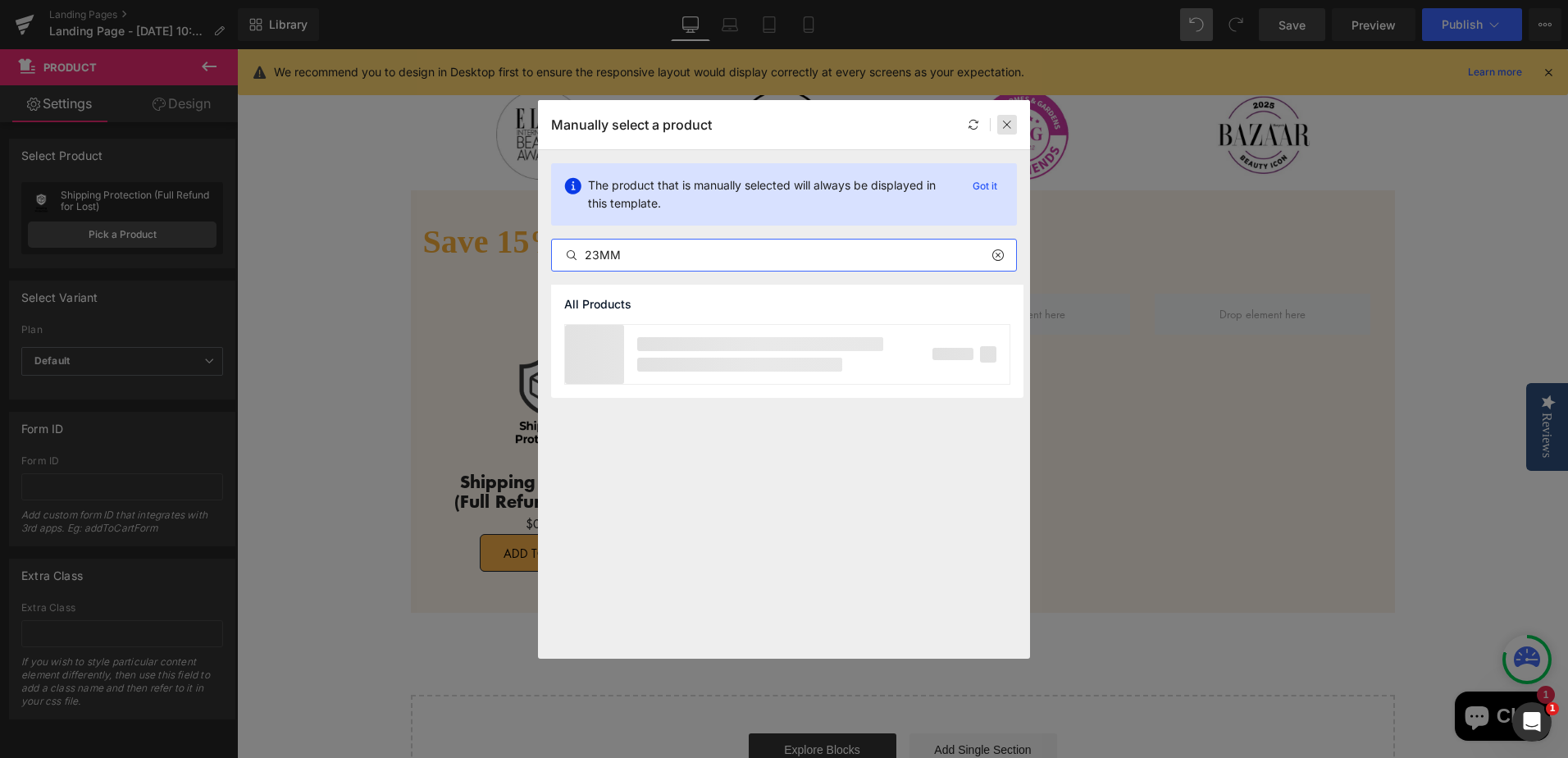
type input "23MM"
click at [1003, 119] on icon at bounding box center [1007, 125] width 11 height 11
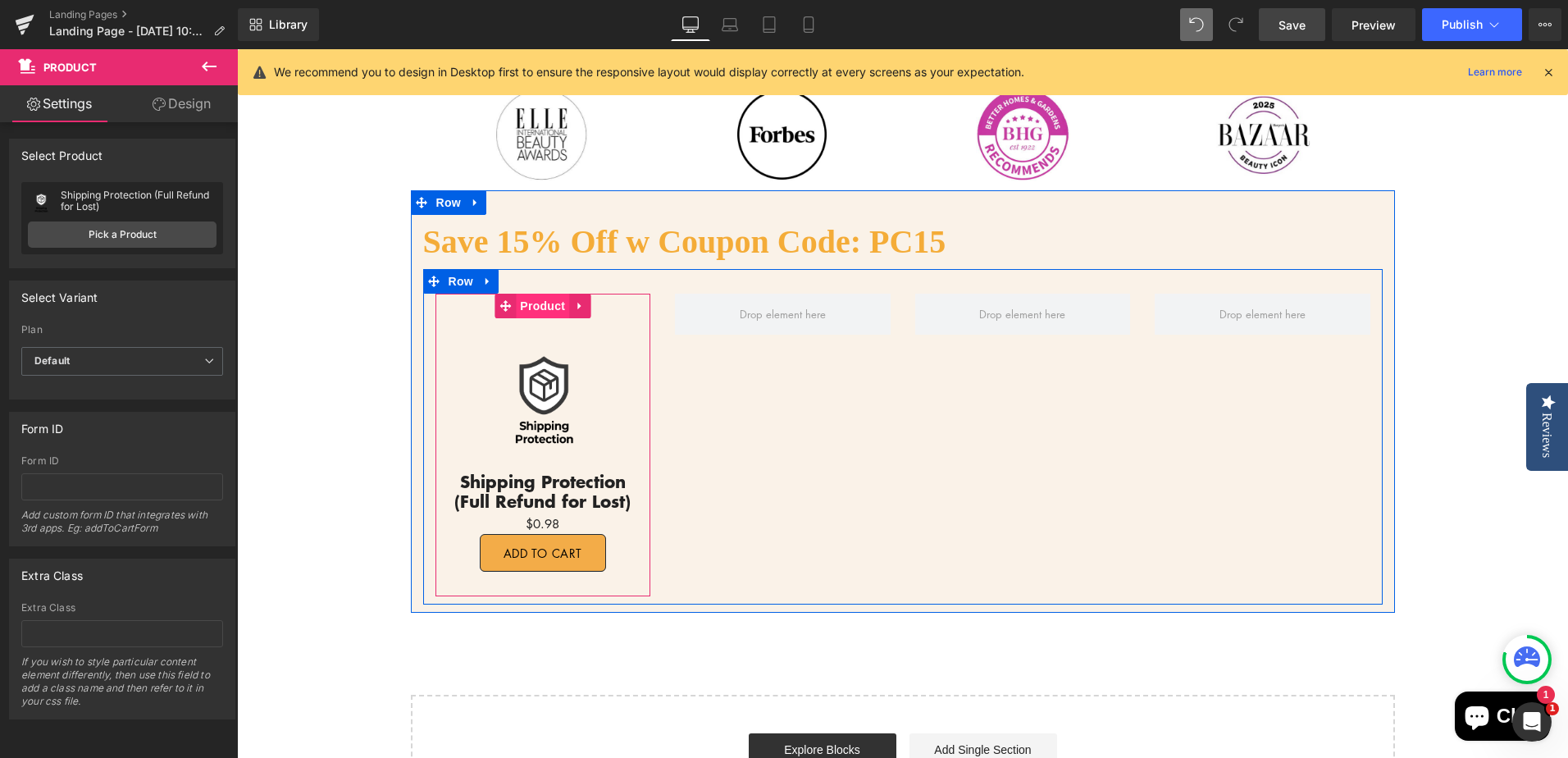
click at [537, 308] on span "Product" at bounding box center [542, 306] width 53 height 25
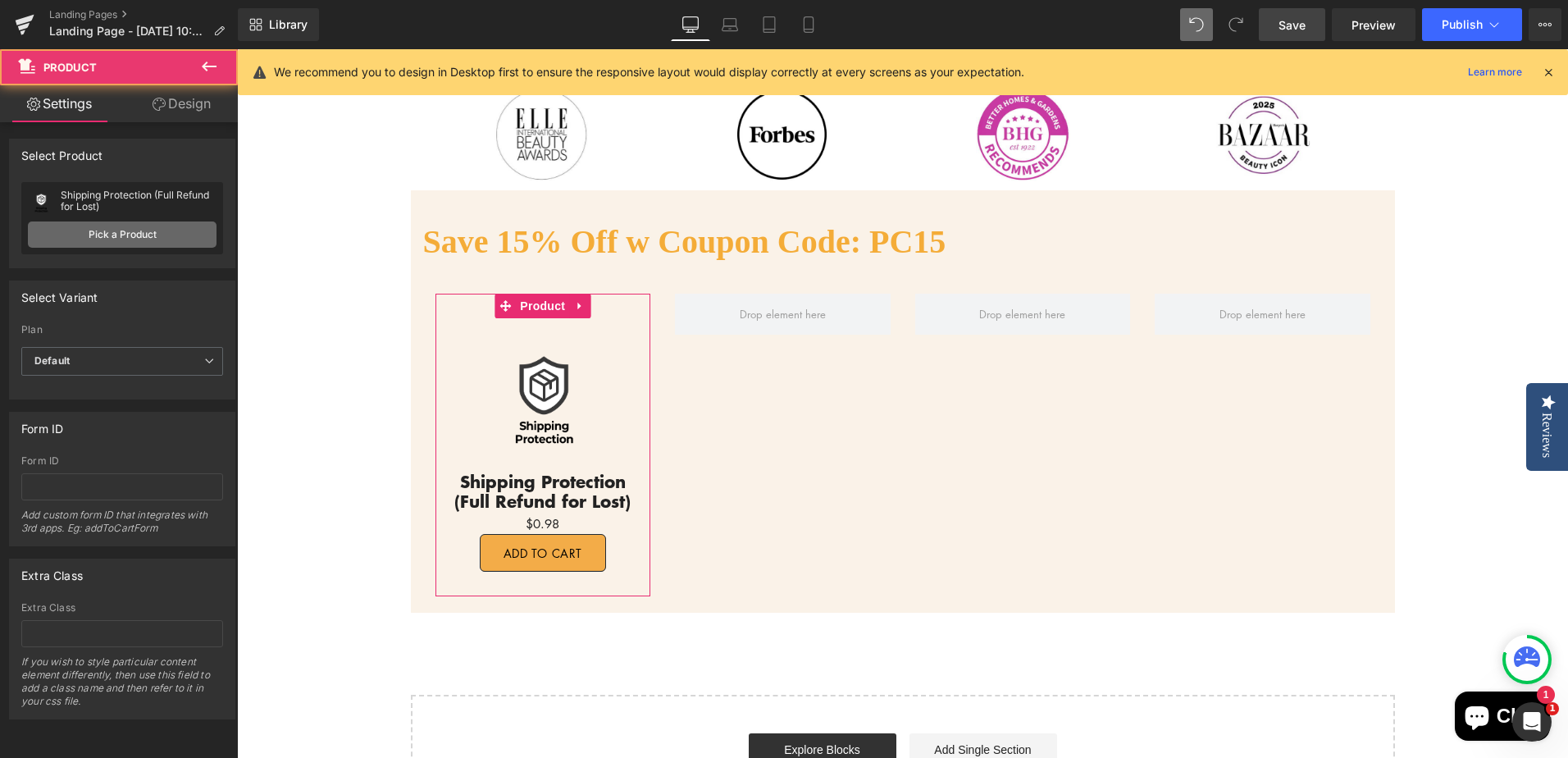
click at [116, 234] on link "Pick a Product" at bounding box center [123, 235] width 189 height 26
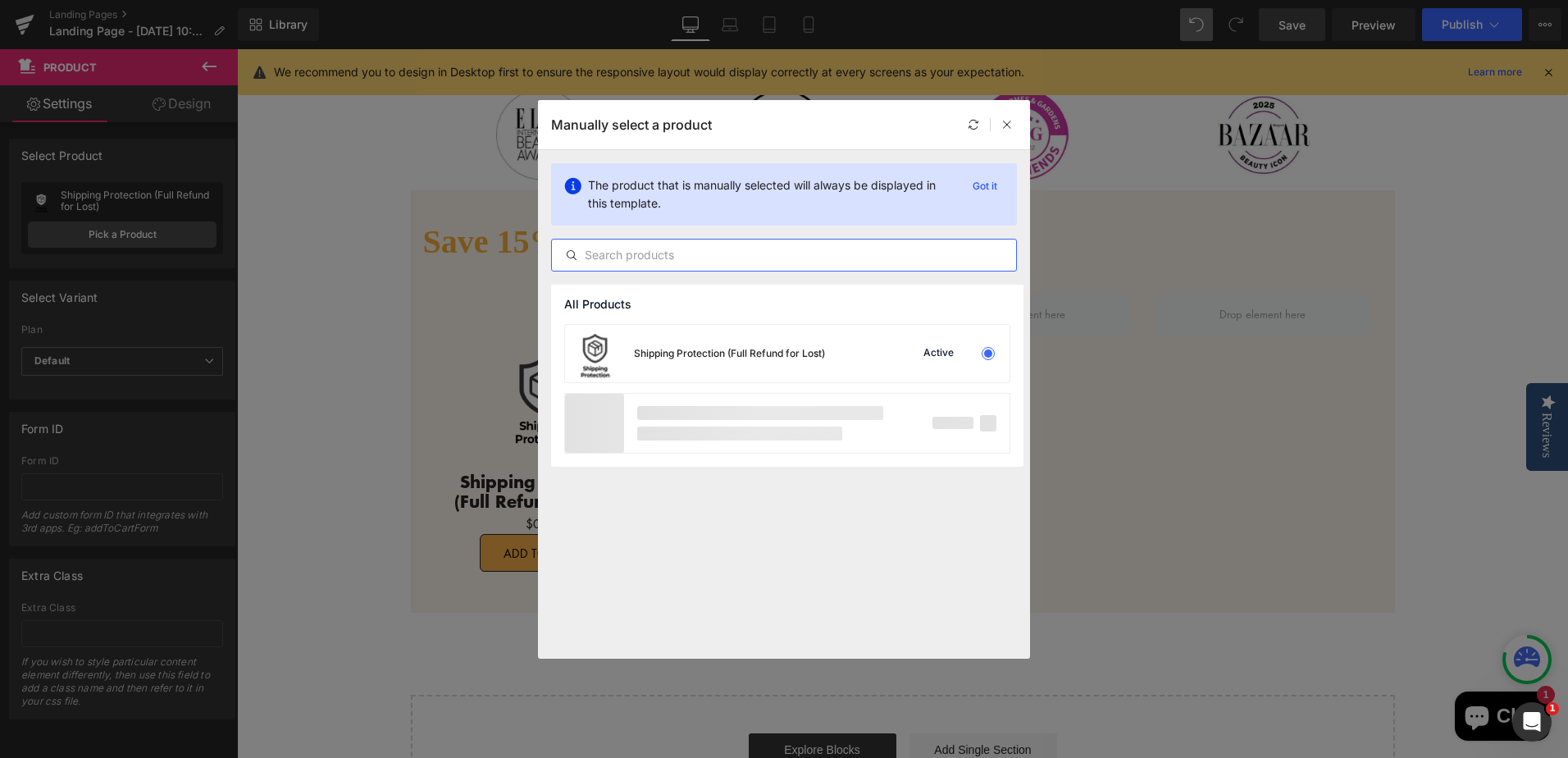
click at [709, 253] on input "text" at bounding box center [784, 255] width 464 height 20
drag, startPoint x: 1005, startPoint y: 126, endPoint x: 1188, endPoint y: 160, distance: 186.1
click at [1005, 126] on icon at bounding box center [1007, 125] width 11 height 11
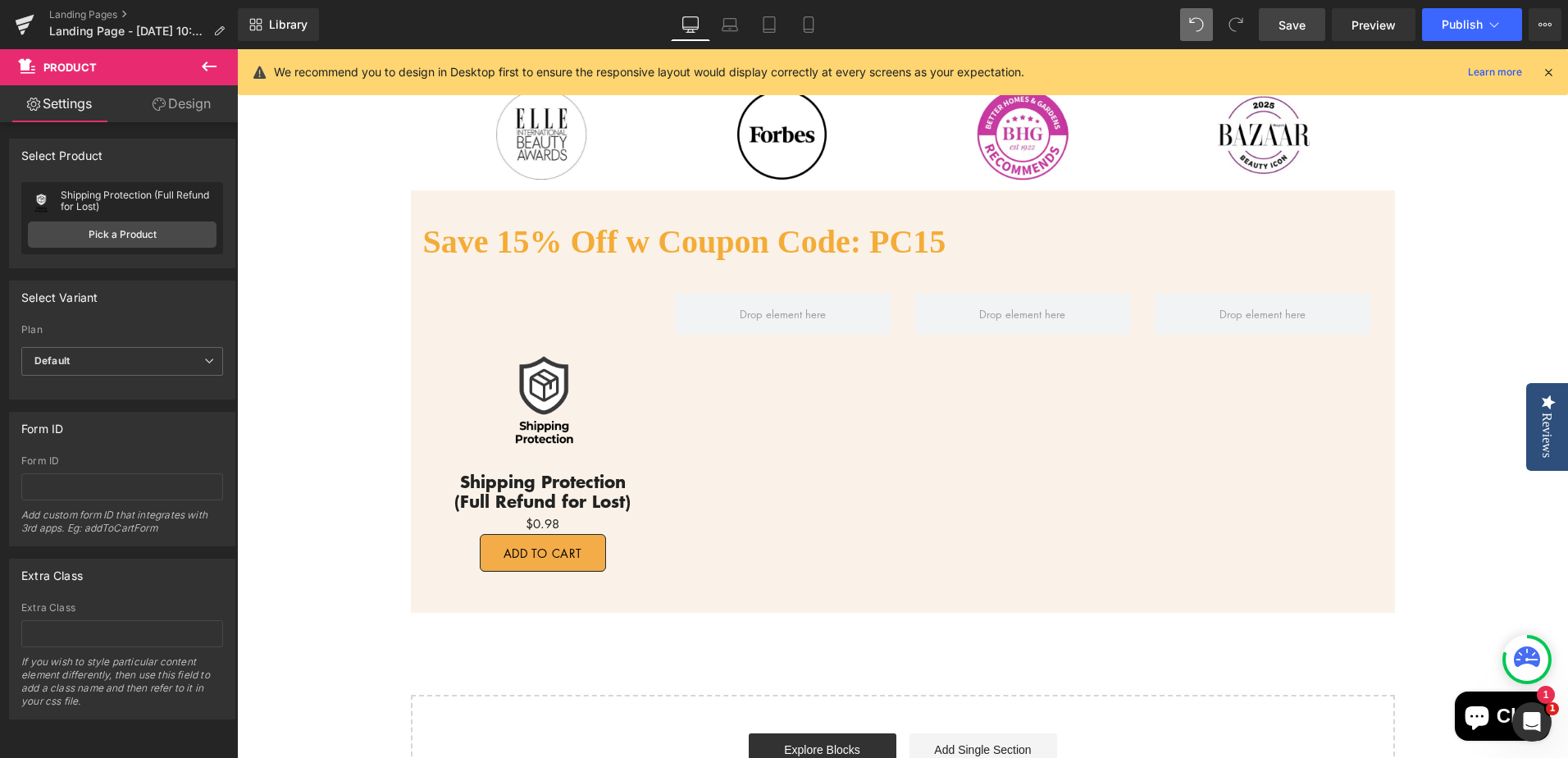
click at [1292, 24] on span "Save" at bounding box center [1291, 25] width 27 height 17
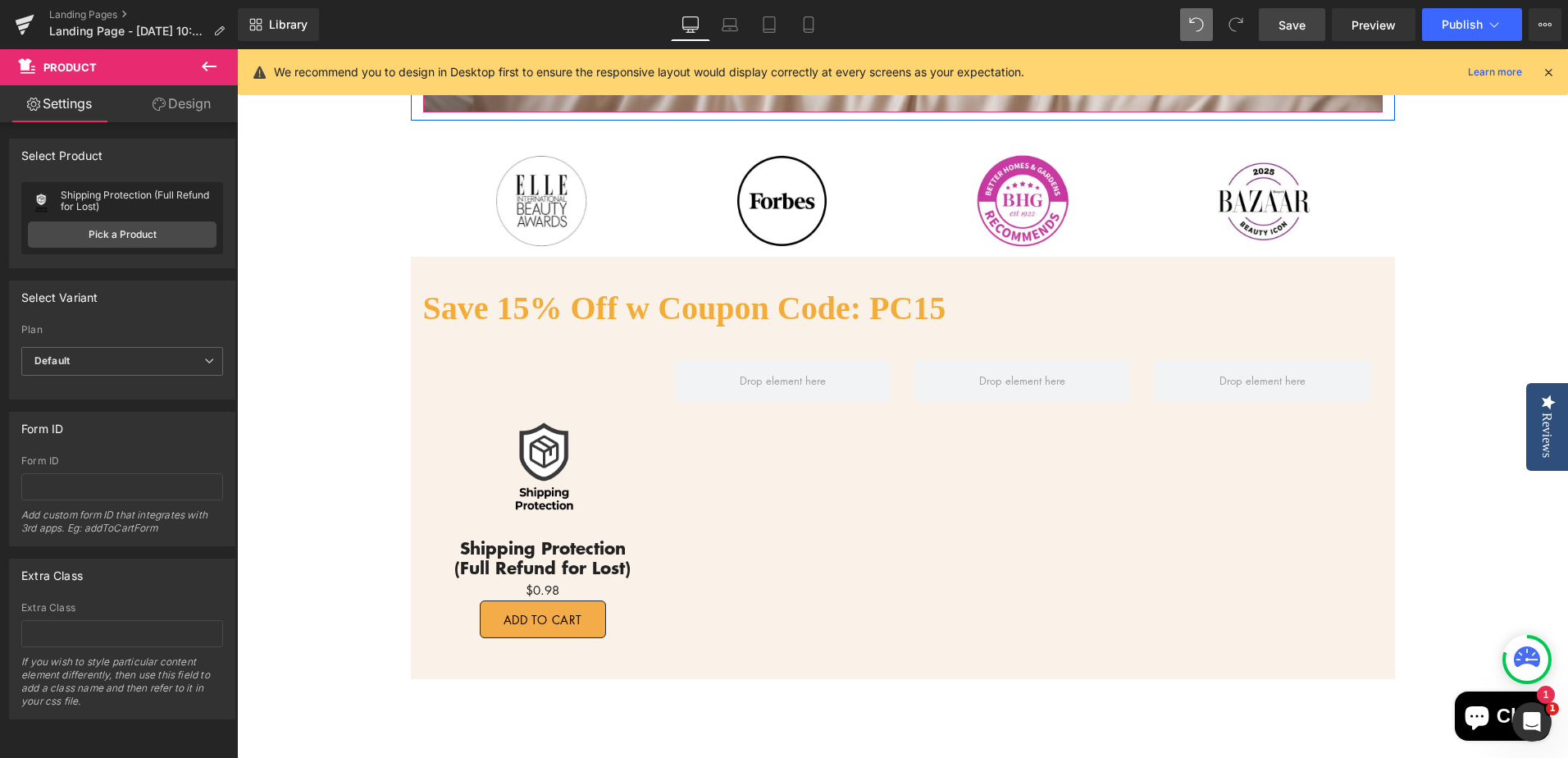
scroll to position [656, 0]
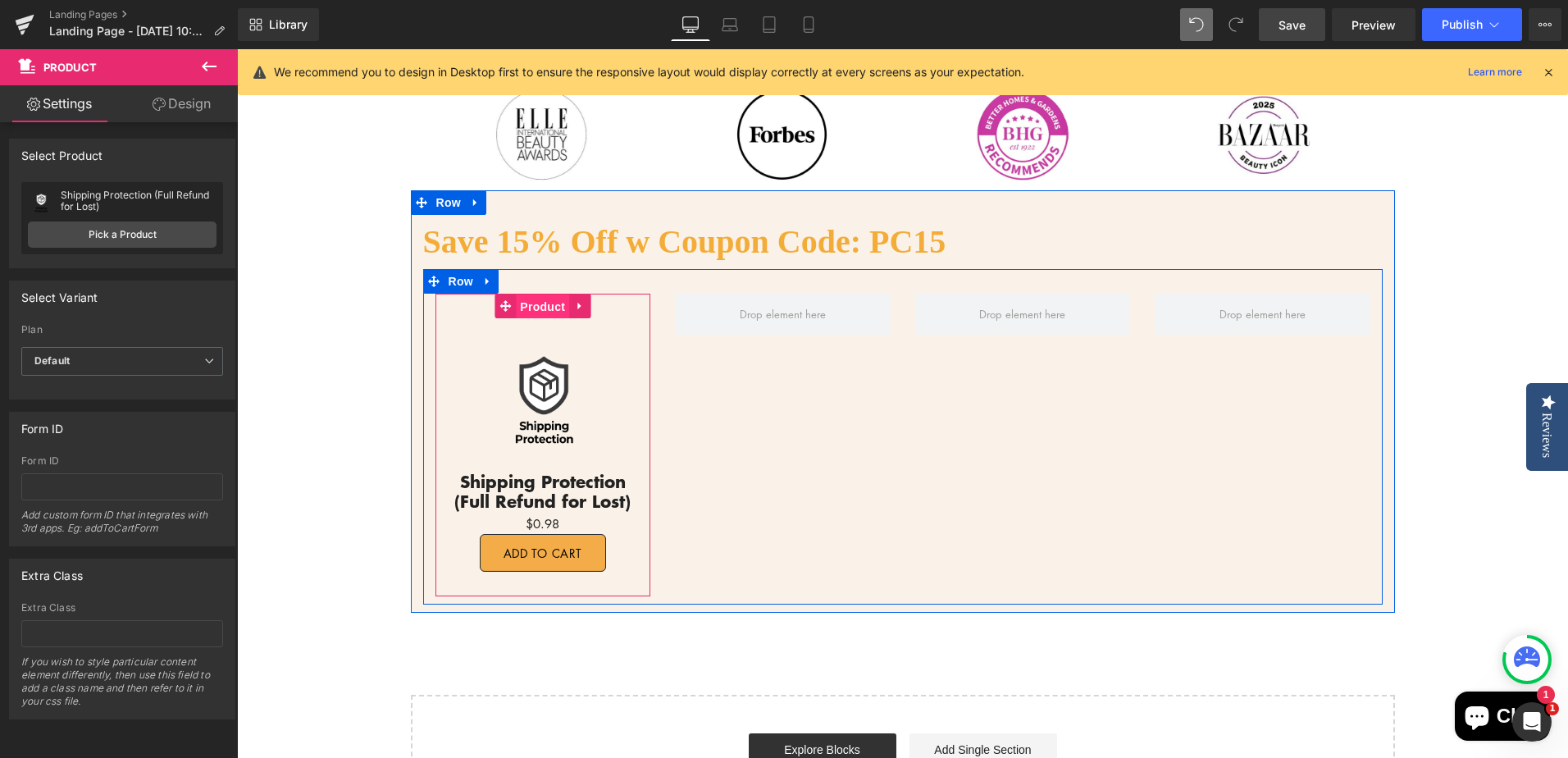
click at [525, 308] on span "Product" at bounding box center [542, 307] width 53 height 25
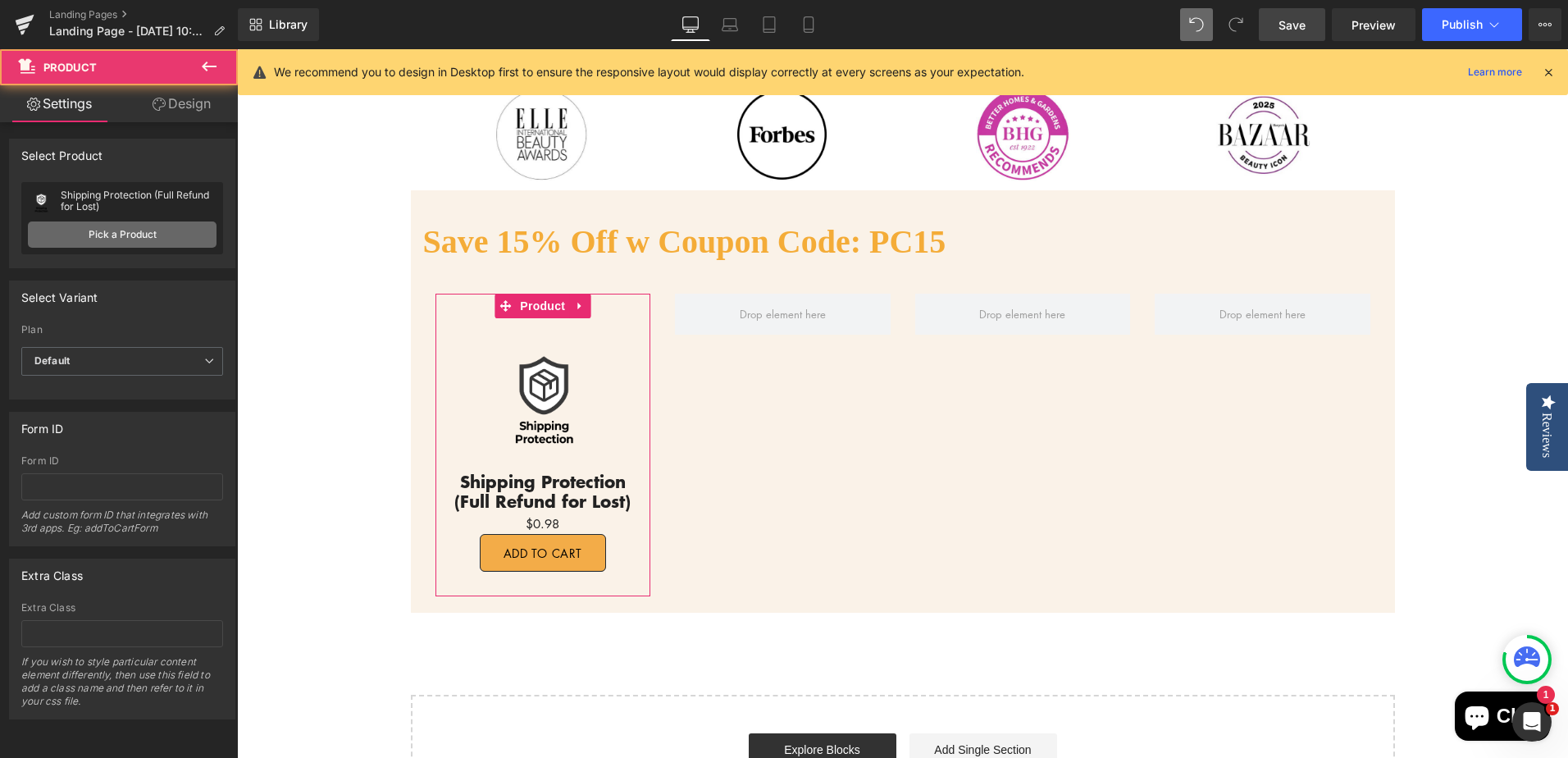
click at [114, 233] on link "Pick a Product" at bounding box center [123, 235] width 189 height 26
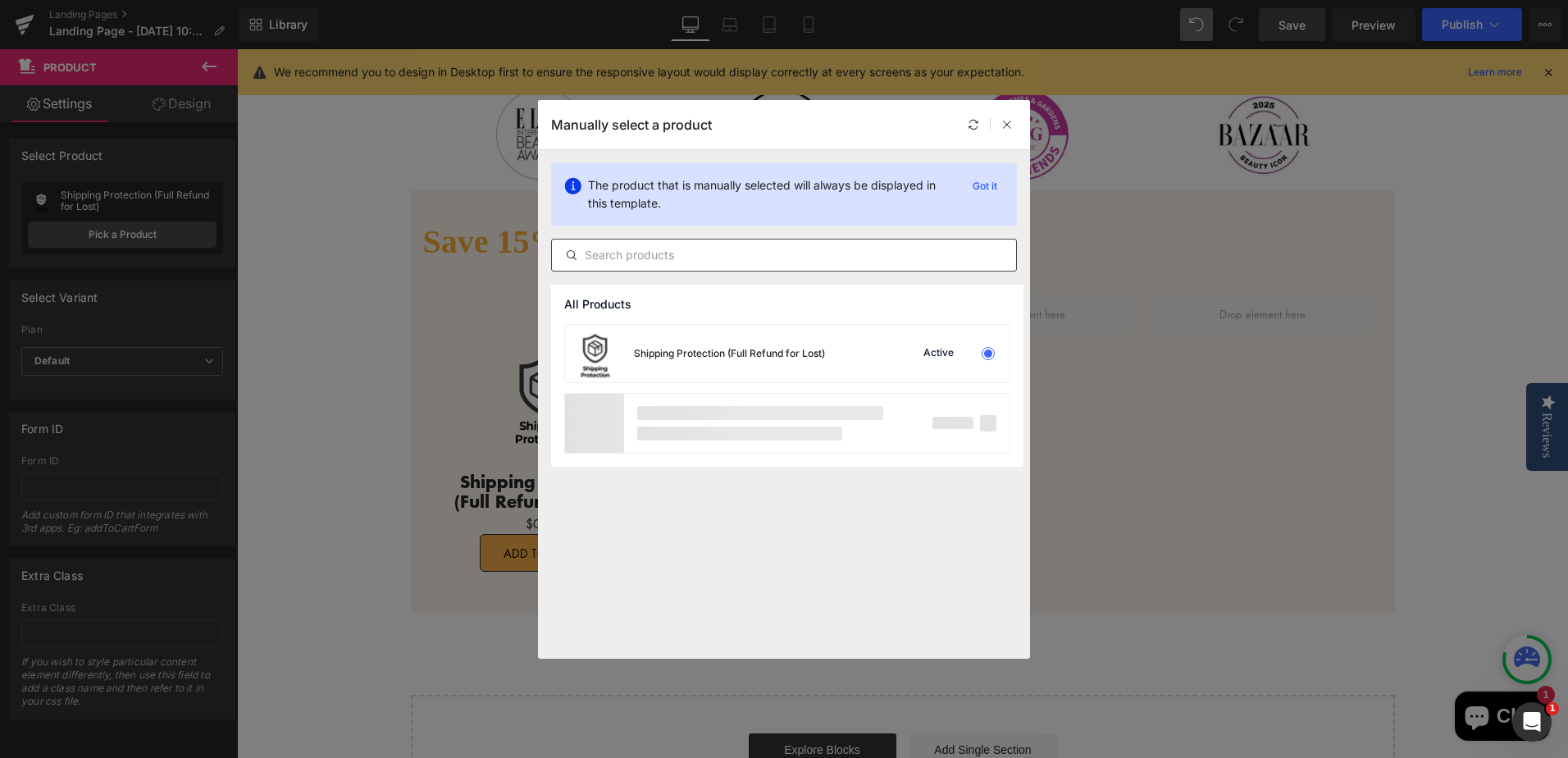
click at [758, 259] on input "text" at bounding box center [784, 255] width 464 height 20
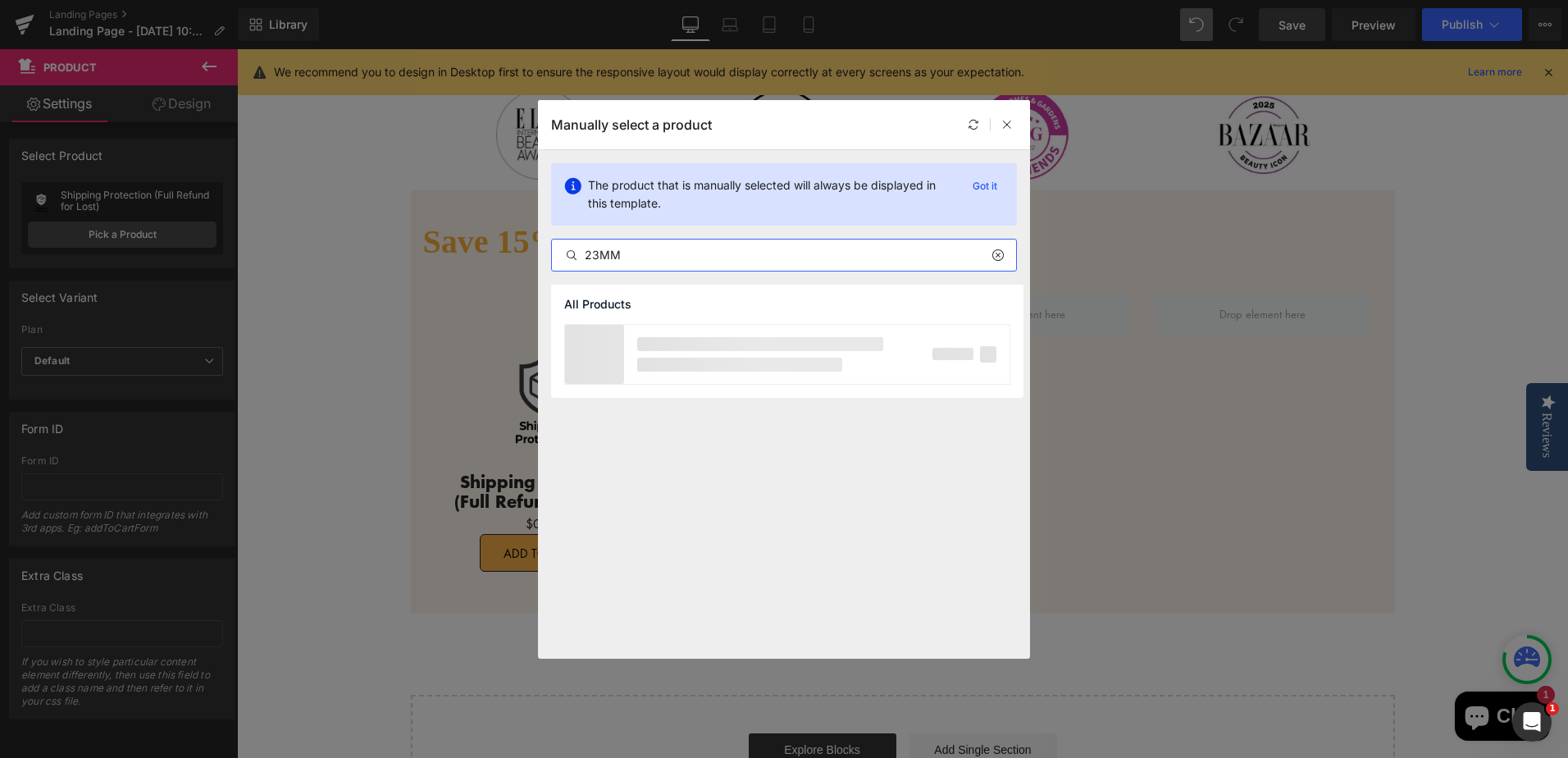
click at [801, 257] on input "23MM" at bounding box center [784, 255] width 464 height 20
type input "23MM"
click at [995, 257] on icon at bounding box center [997, 255] width 11 height 13
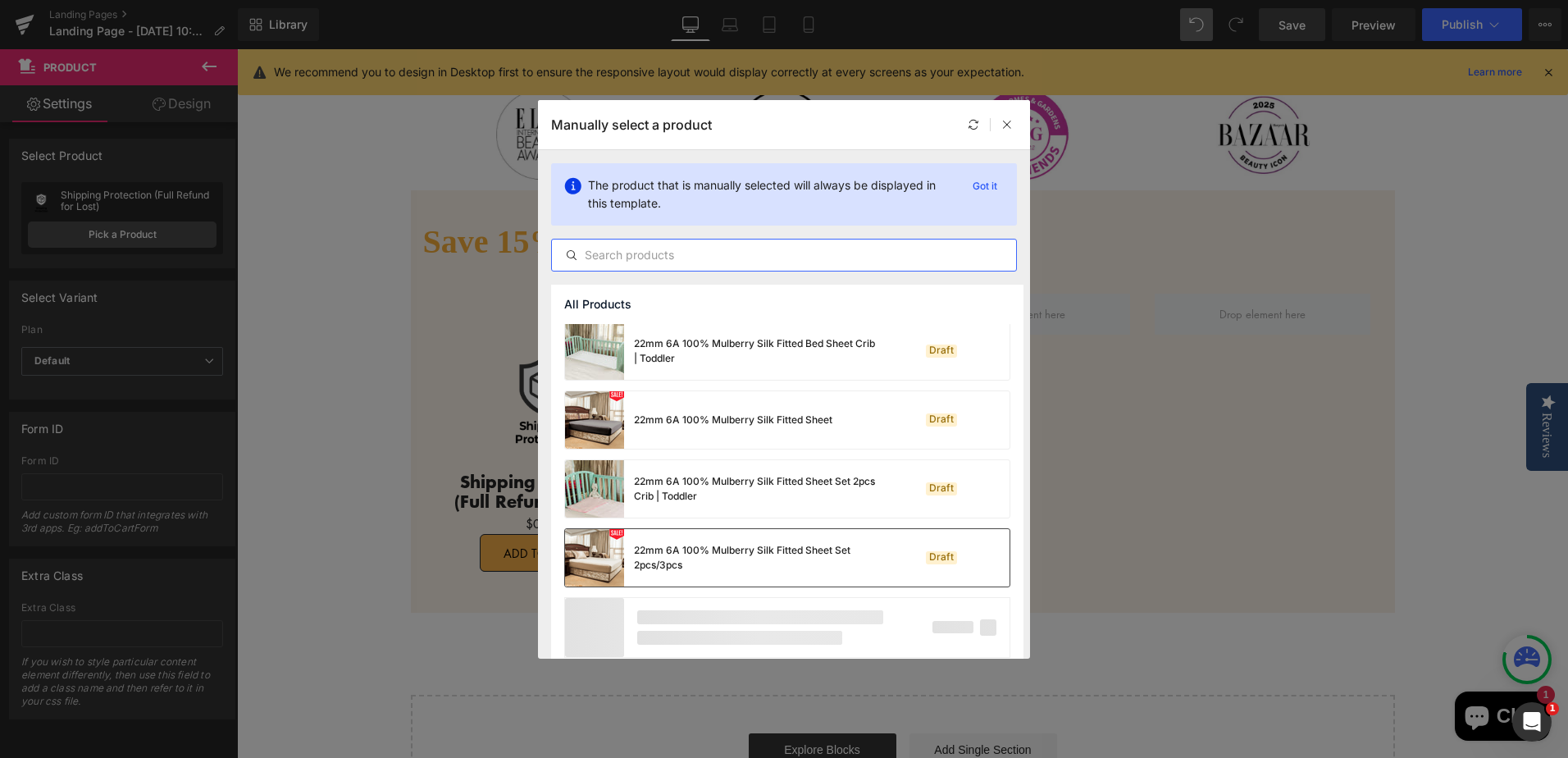
scroll to position [1186, 0]
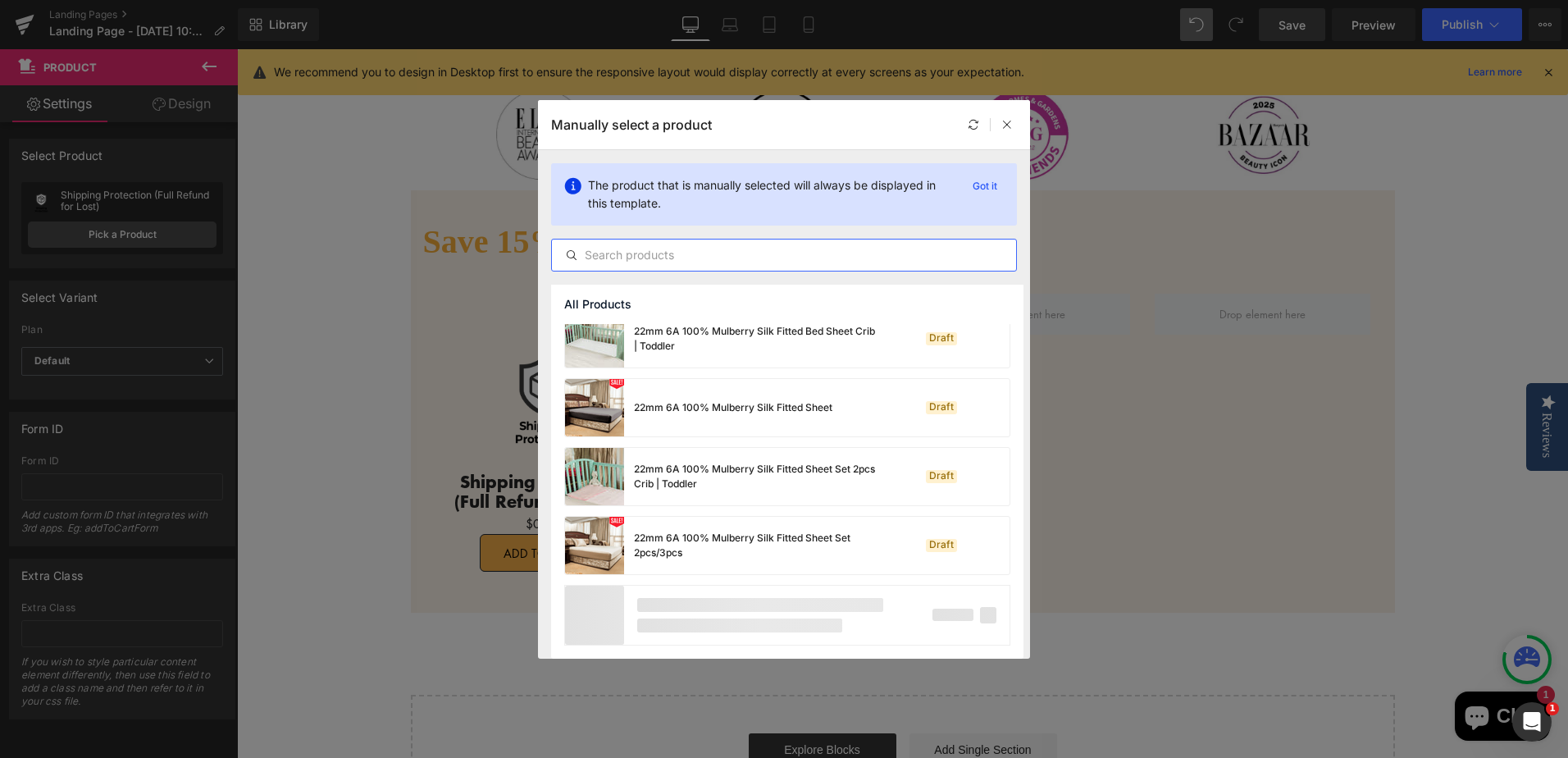
click at [727, 250] on input "text" at bounding box center [784, 255] width 464 height 20
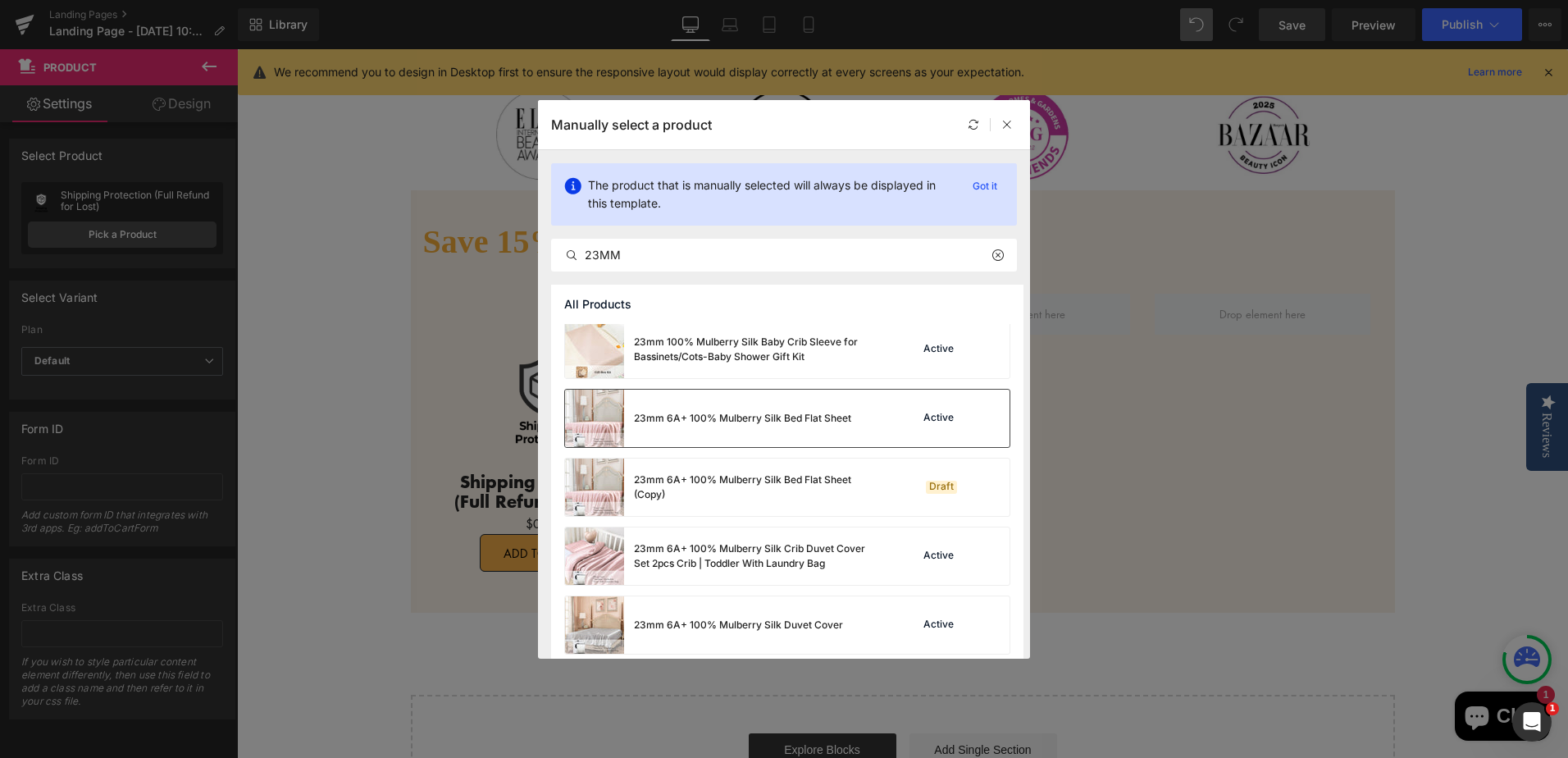
scroll to position [133, 0]
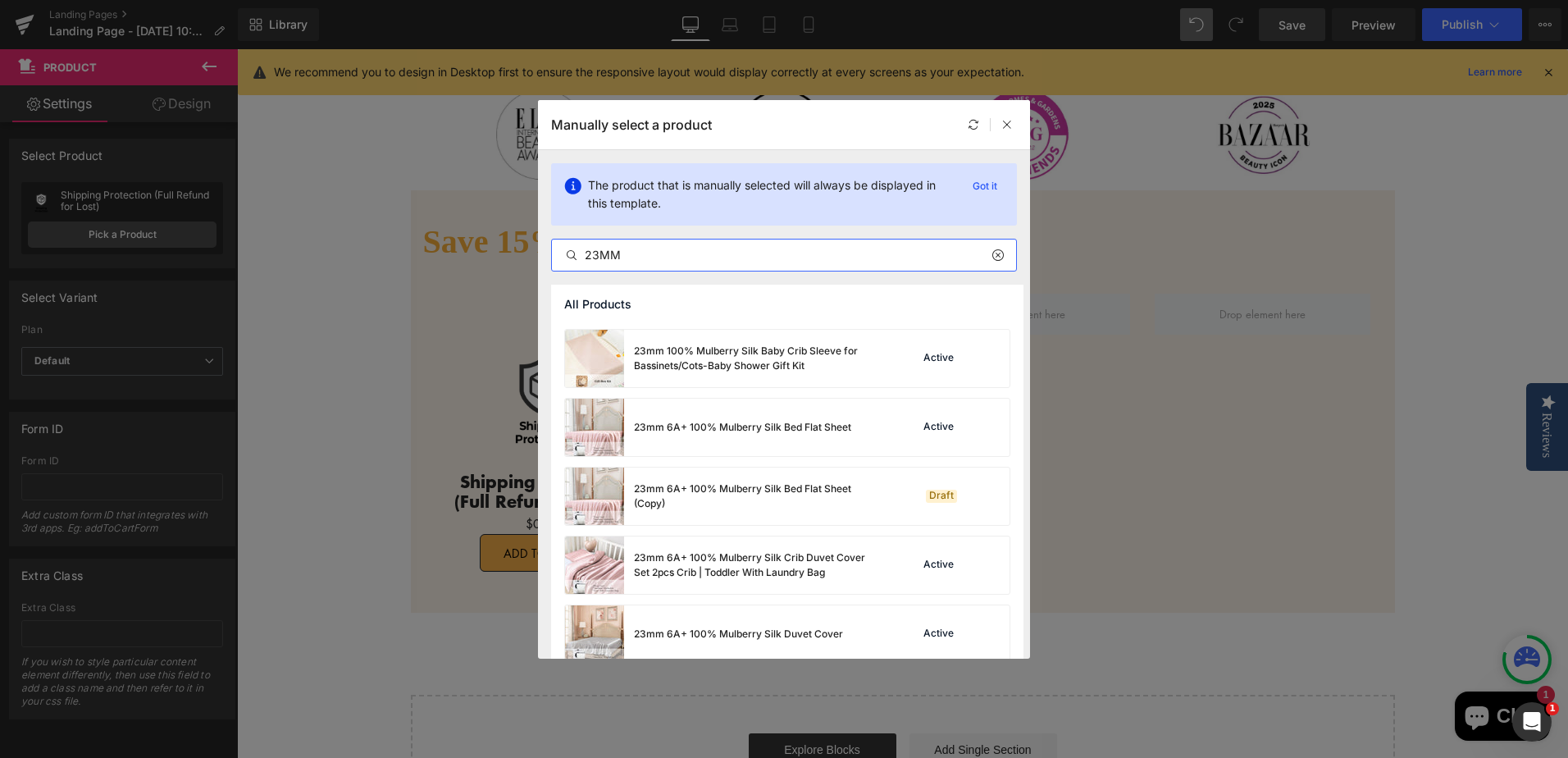
click at [657, 258] on input "23MM" at bounding box center [784, 255] width 464 height 20
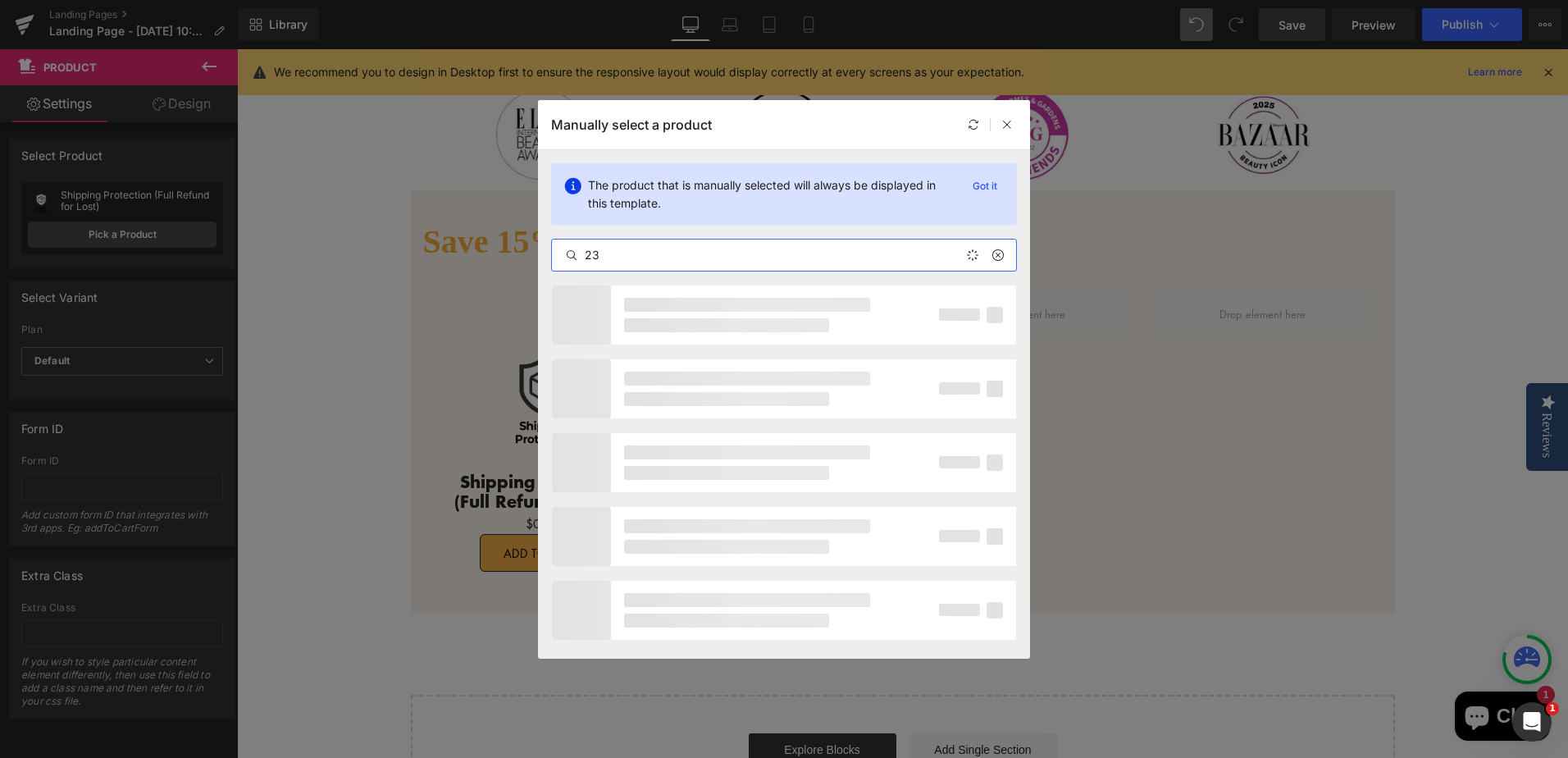
type input "2"
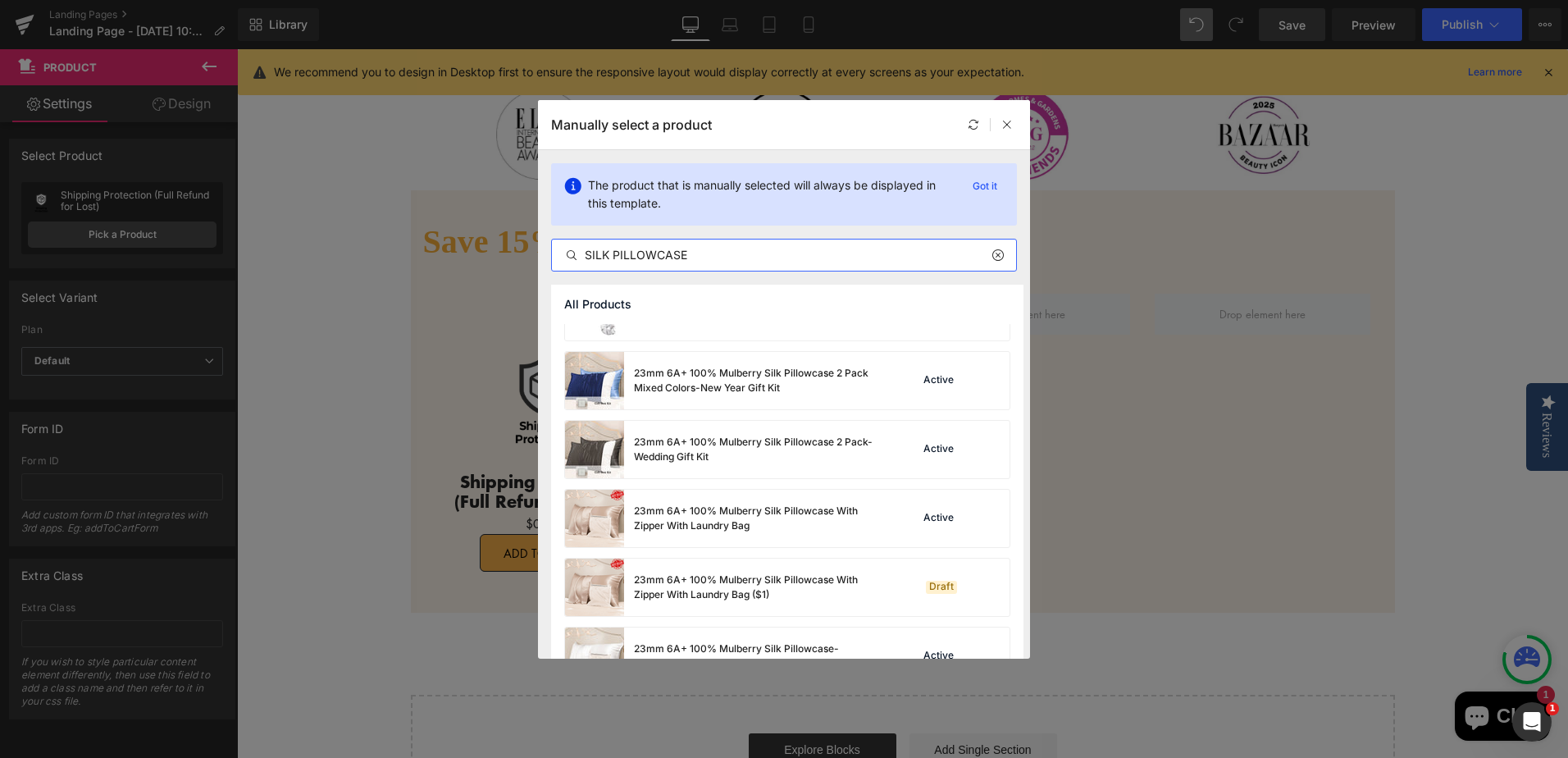
scroll to position [738, 0]
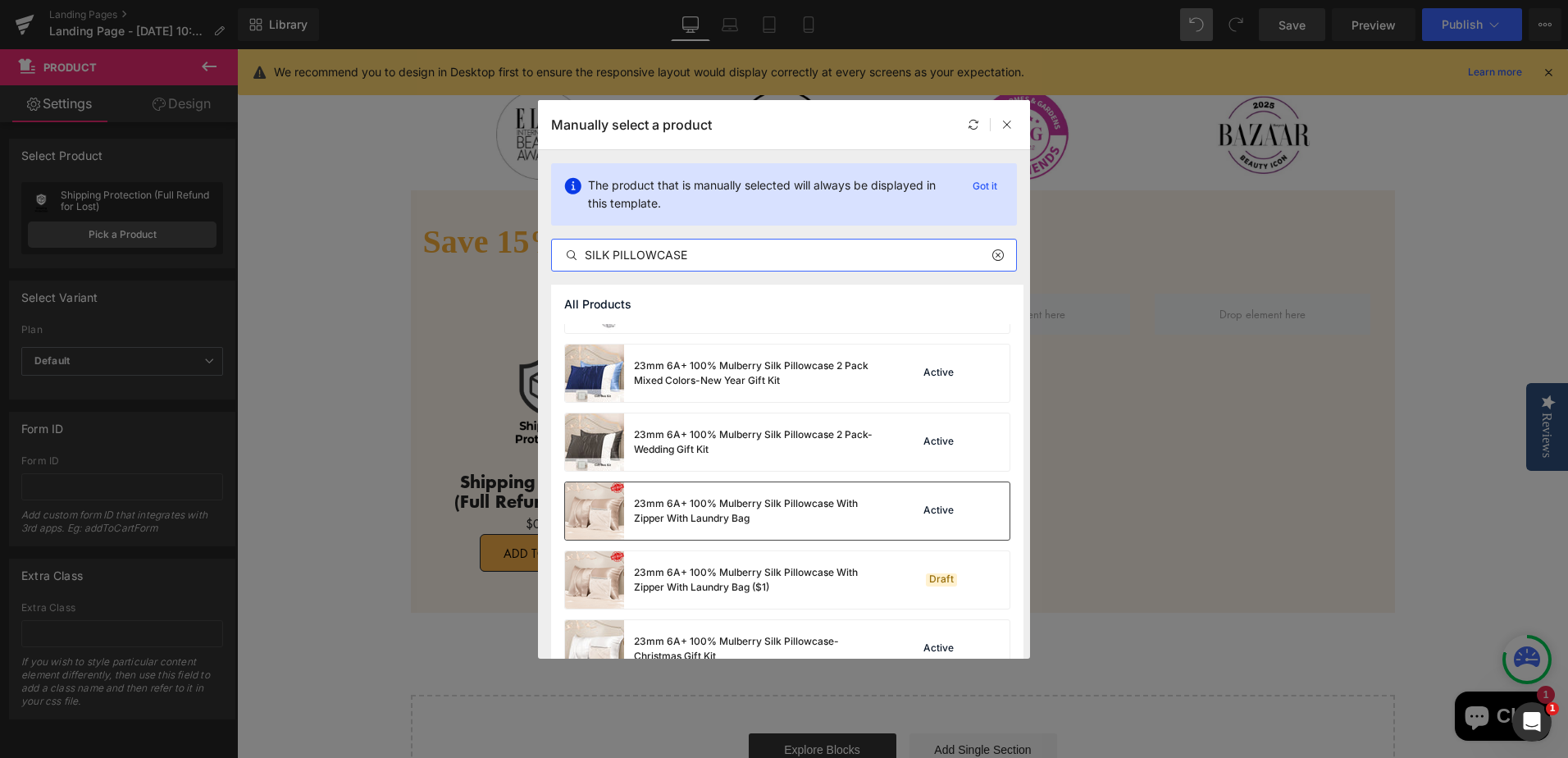
type input "SILK PILLOWCASE"
click at [904, 510] on div "Active" at bounding box center [954, 511] width 111 height 23
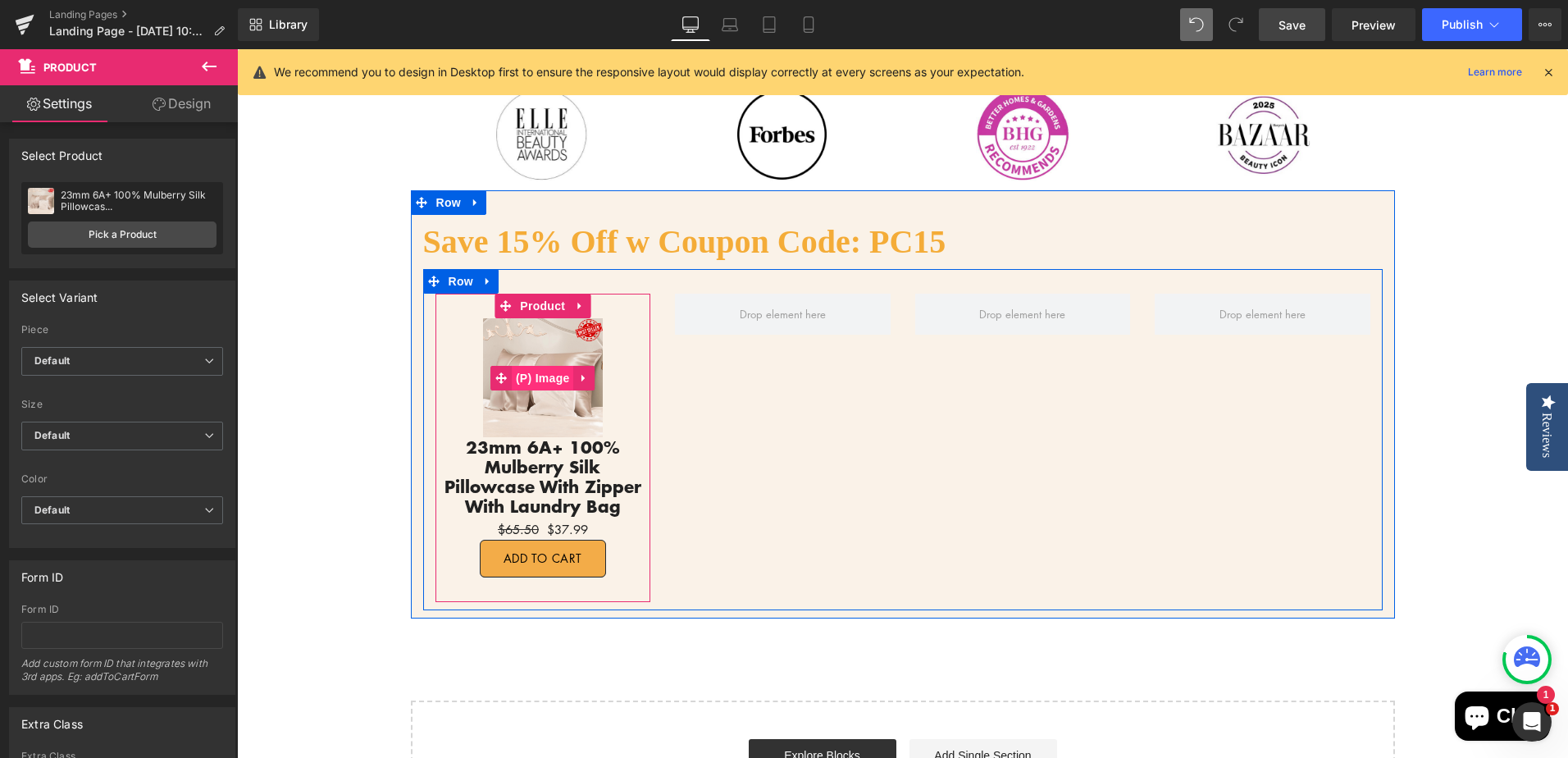
click at [537, 382] on span "(P) Image" at bounding box center [543, 378] width 62 height 25
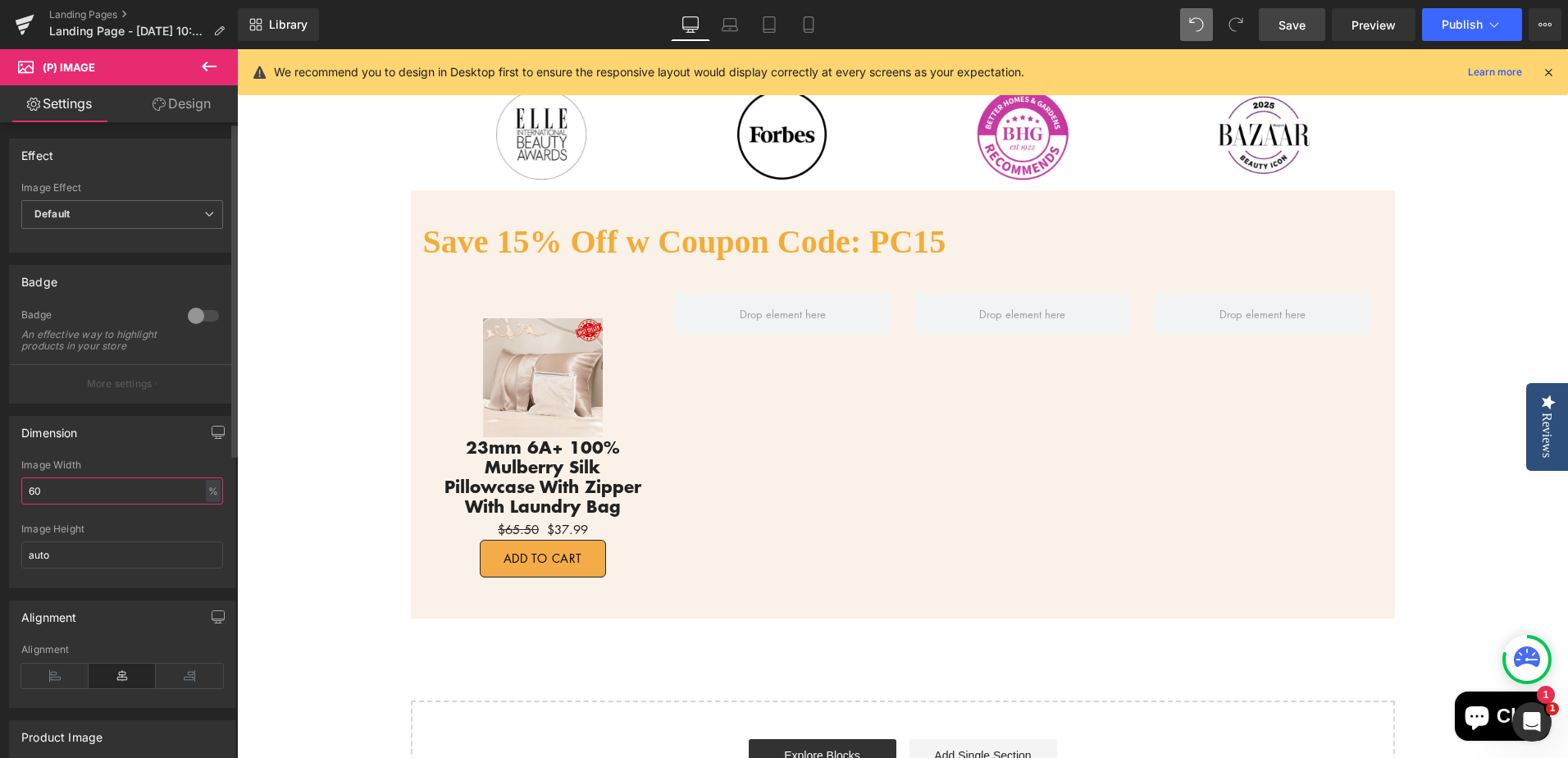
drag, startPoint x: 50, startPoint y: 503, endPoint x: 27, endPoint y: 503, distance: 23.0
click at [27, 503] on input "60" at bounding box center [123, 491] width 202 height 27
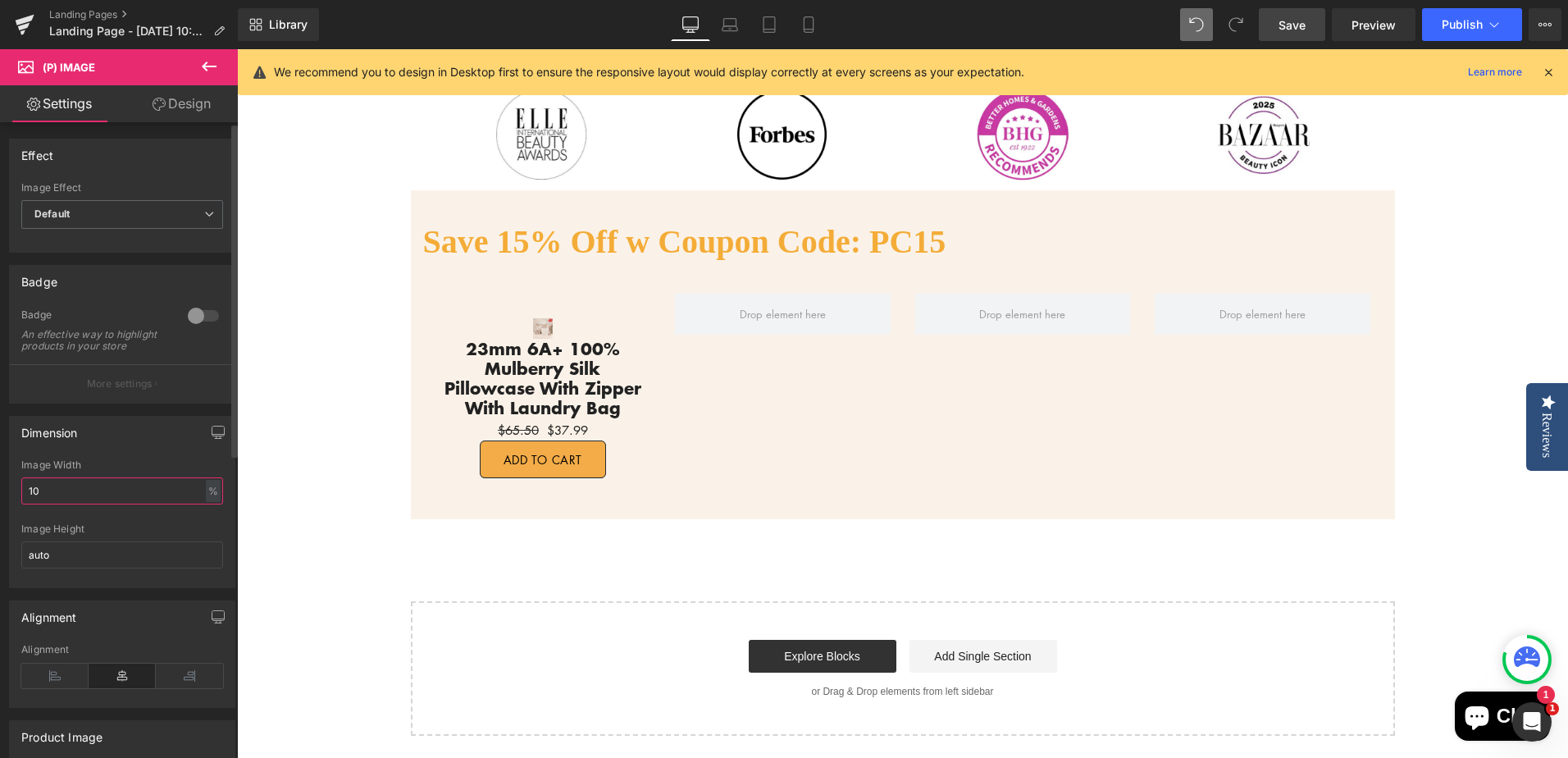
type input "100"
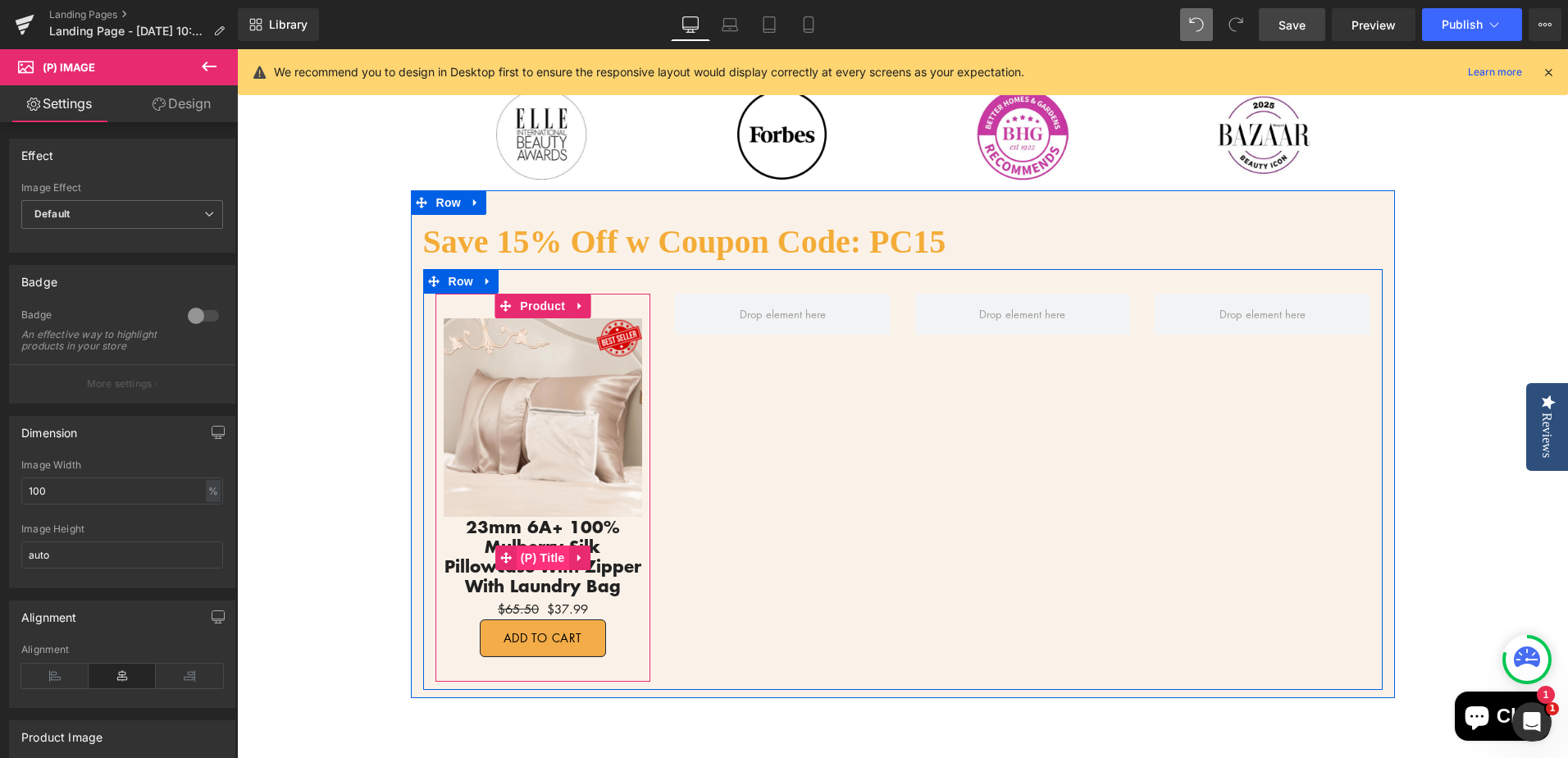
click at [539, 558] on span "(P) Title" at bounding box center [543, 558] width 53 height 25
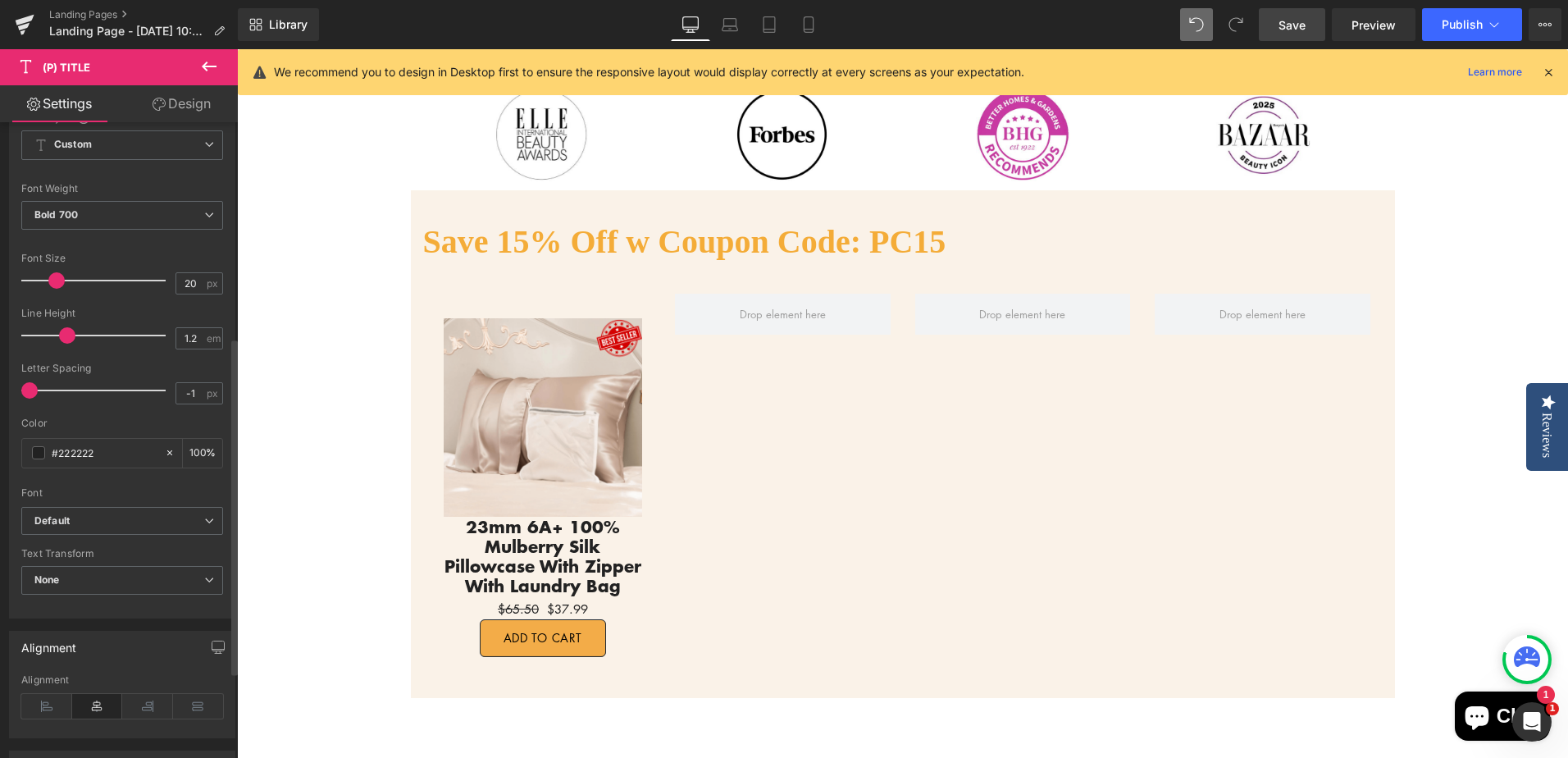
scroll to position [410, 0]
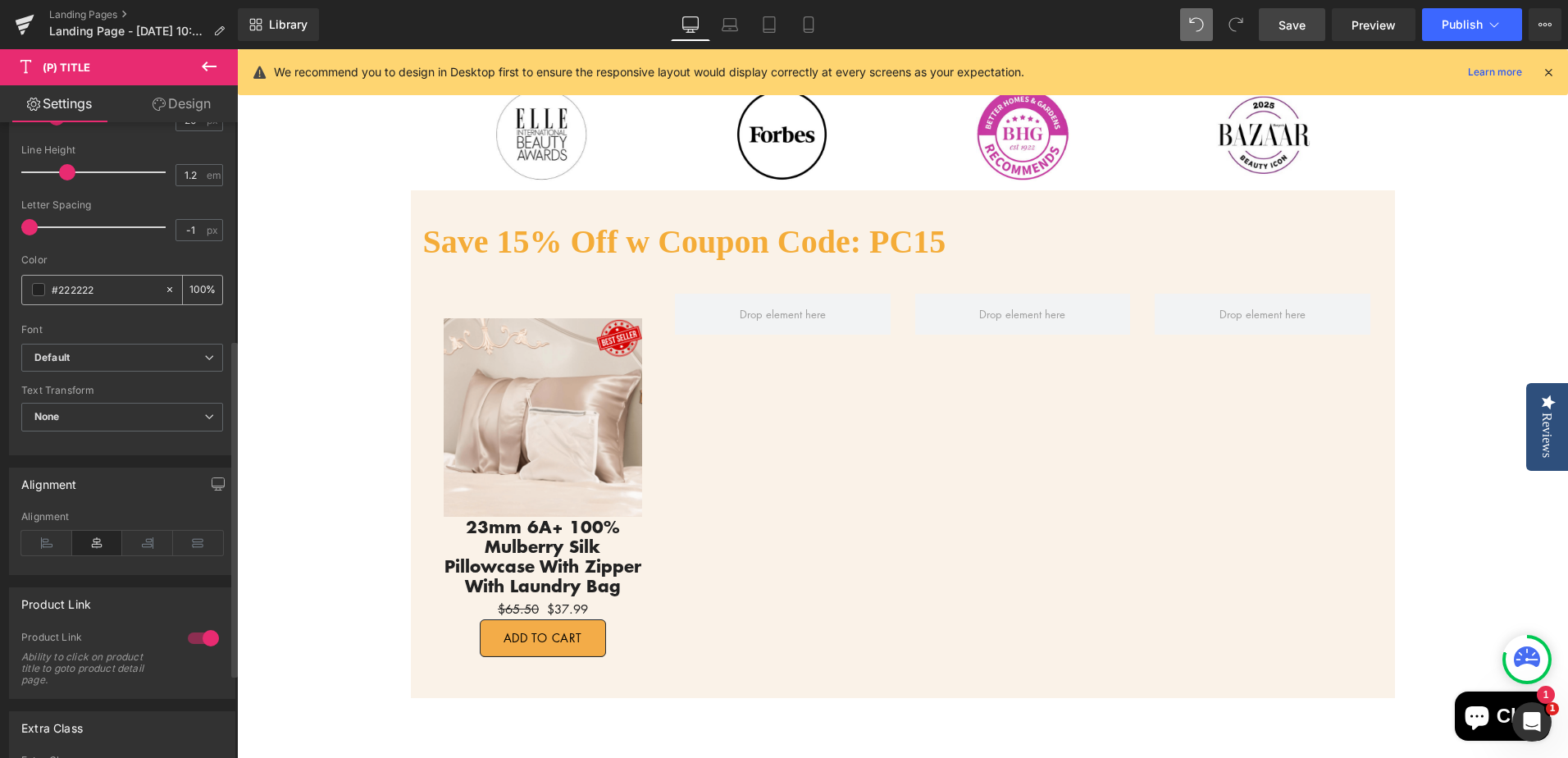
drag, startPoint x: 59, startPoint y: 291, endPoint x: 127, endPoint y: 290, distance: 68.0
click at [127, 290] on input "#222222" at bounding box center [104, 289] width 105 height 18
type input "#FF"
type input "0"
type input "#FFFFFF"
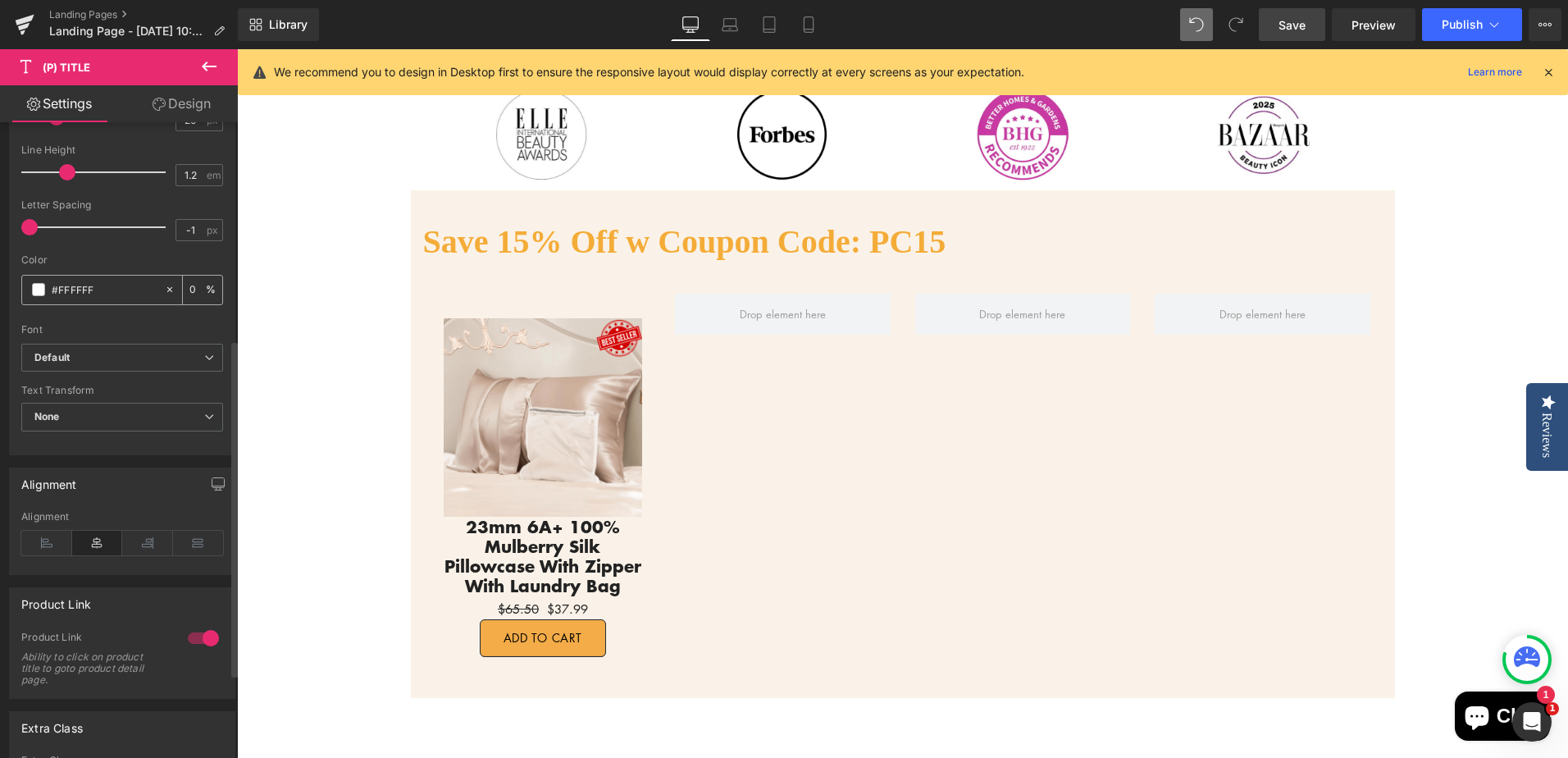
type input "100"
drag, startPoint x: 56, startPoint y: 286, endPoint x: 130, endPoint y: 295, distance: 74.5
click at [130, 295] on input "#FFFFFF" at bounding box center [104, 289] width 105 height 18
type input "#22222"
click at [112, 299] on div "#22222" at bounding box center [93, 290] width 142 height 28
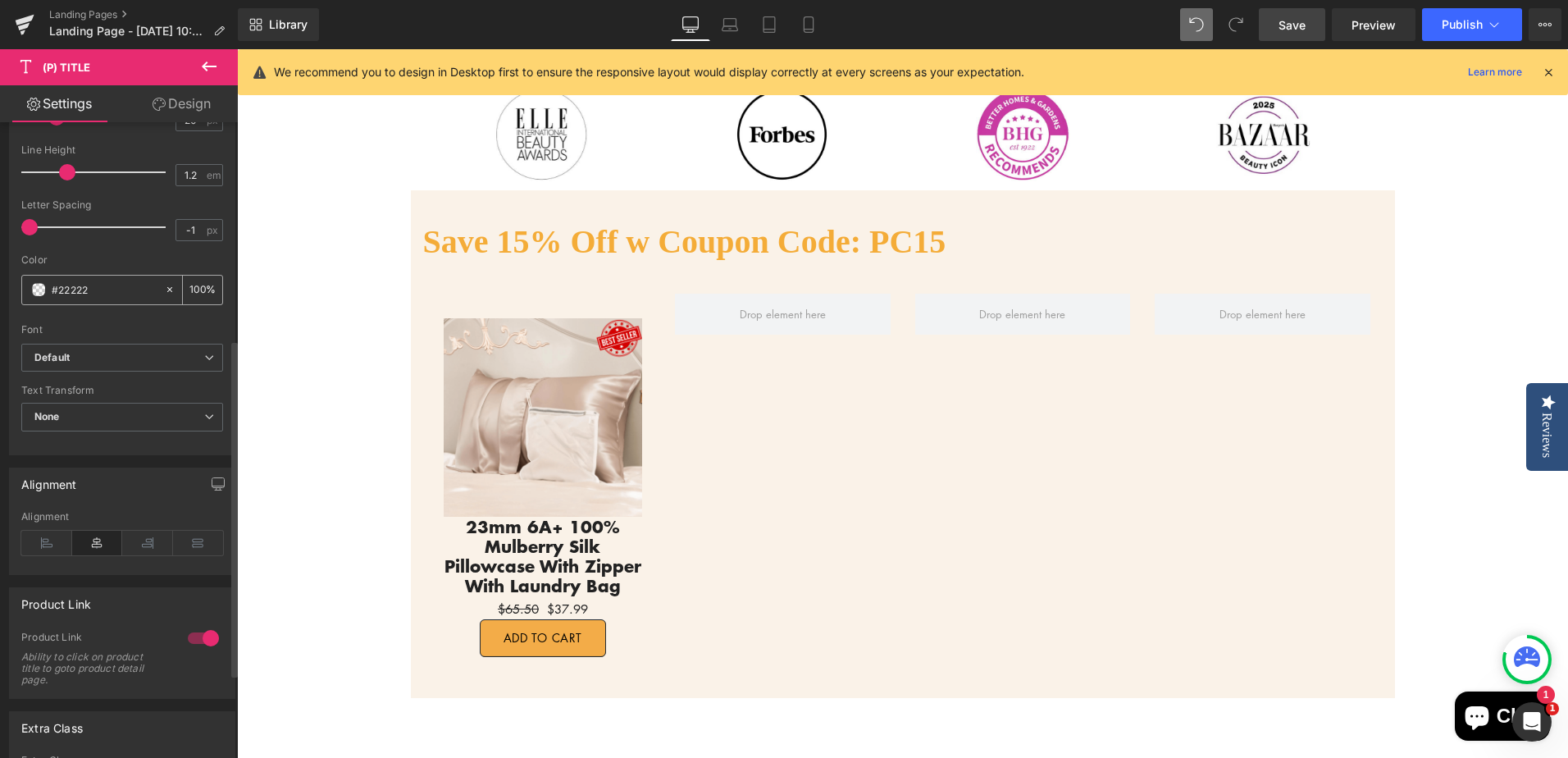
type input "0"
click at [104, 290] on input "#22222" at bounding box center [104, 289] width 105 height 18
type input "#222222"
type input "100"
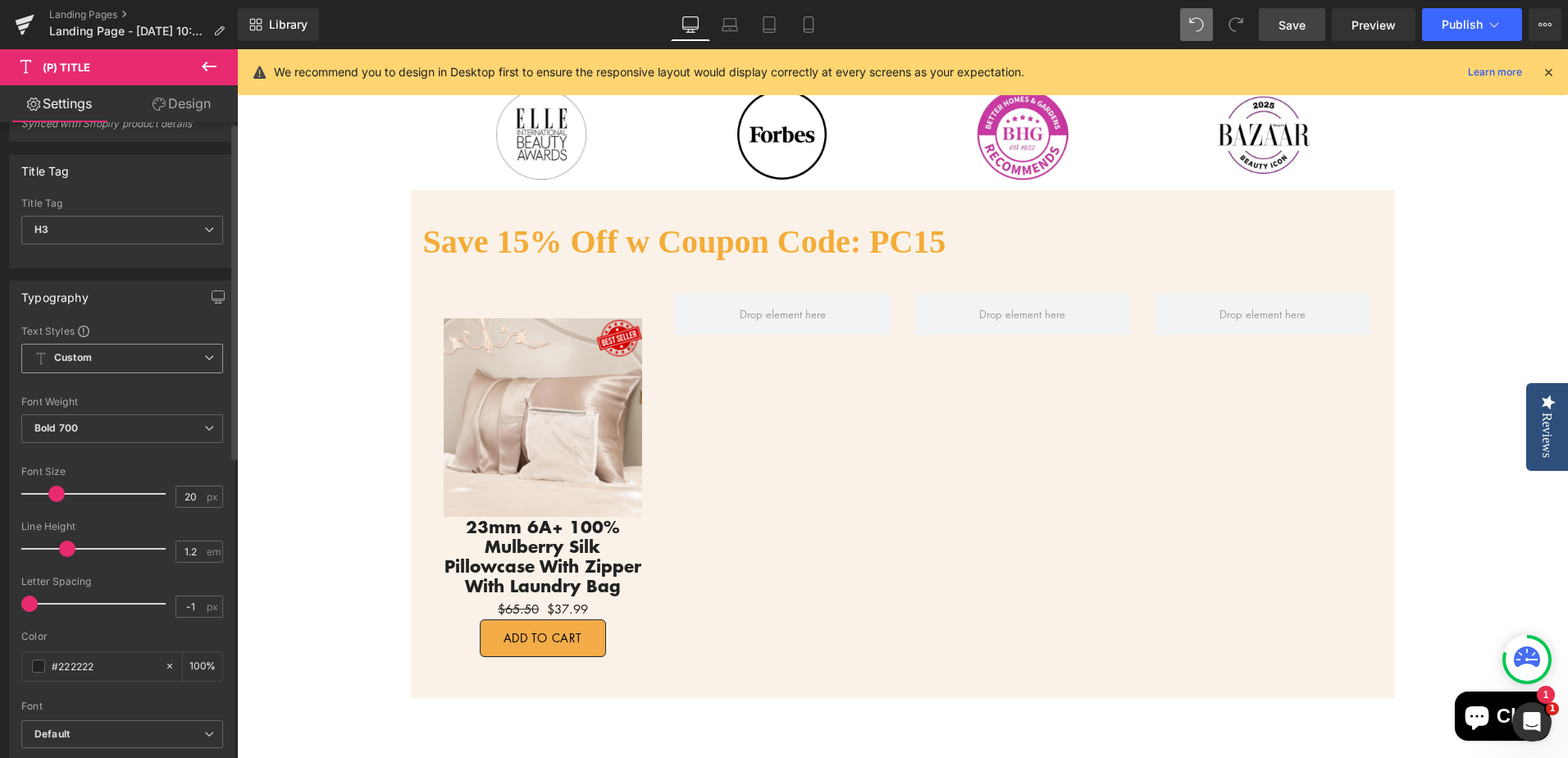
scroll to position [0, 0]
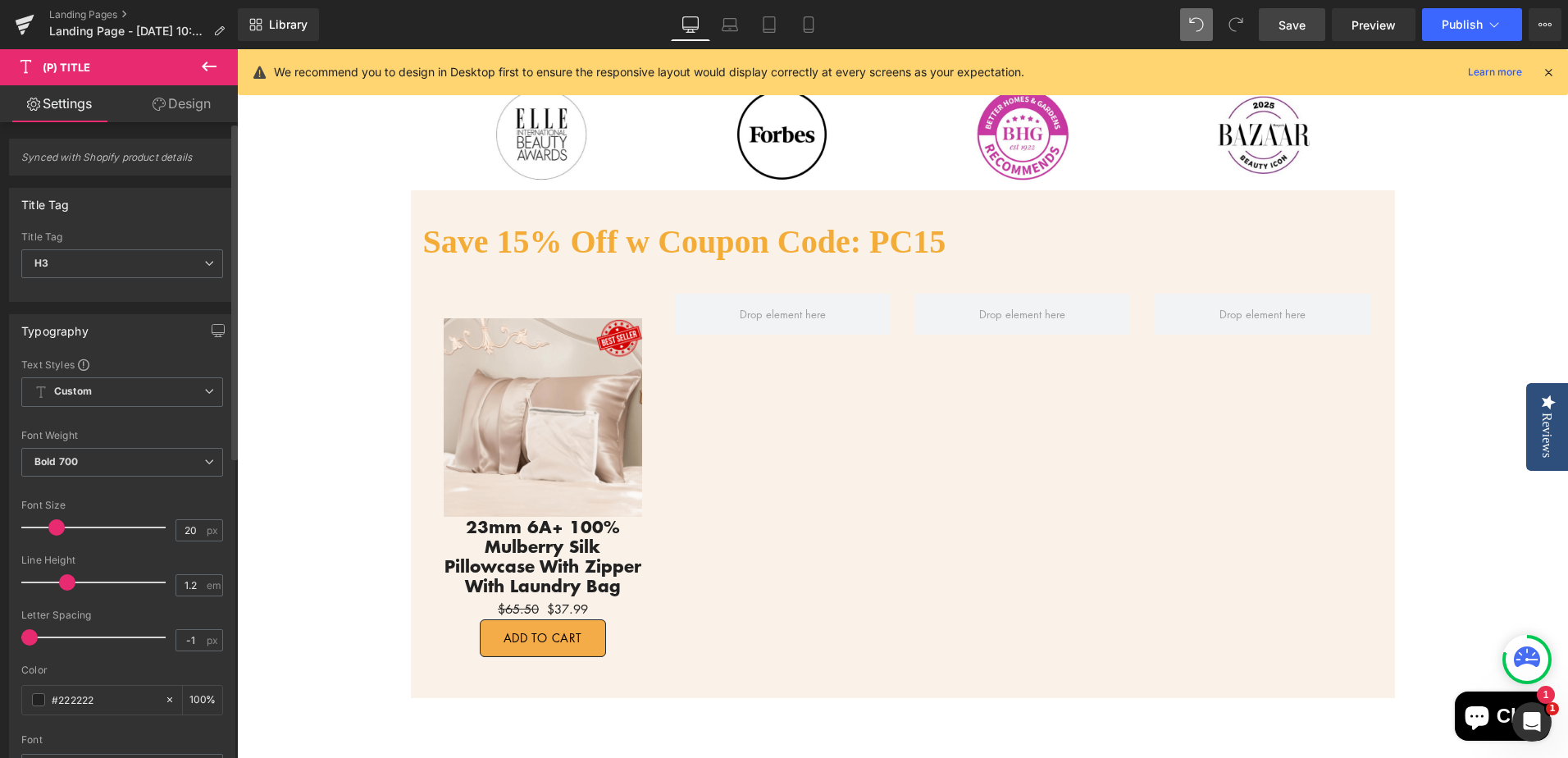
type input "#222222"
drag, startPoint x: 59, startPoint y: 527, endPoint x: 49, endPoint y: 527, distance: 10.0
click at [49, 527] on span at bounding box center [47, 527] width 16 height 16
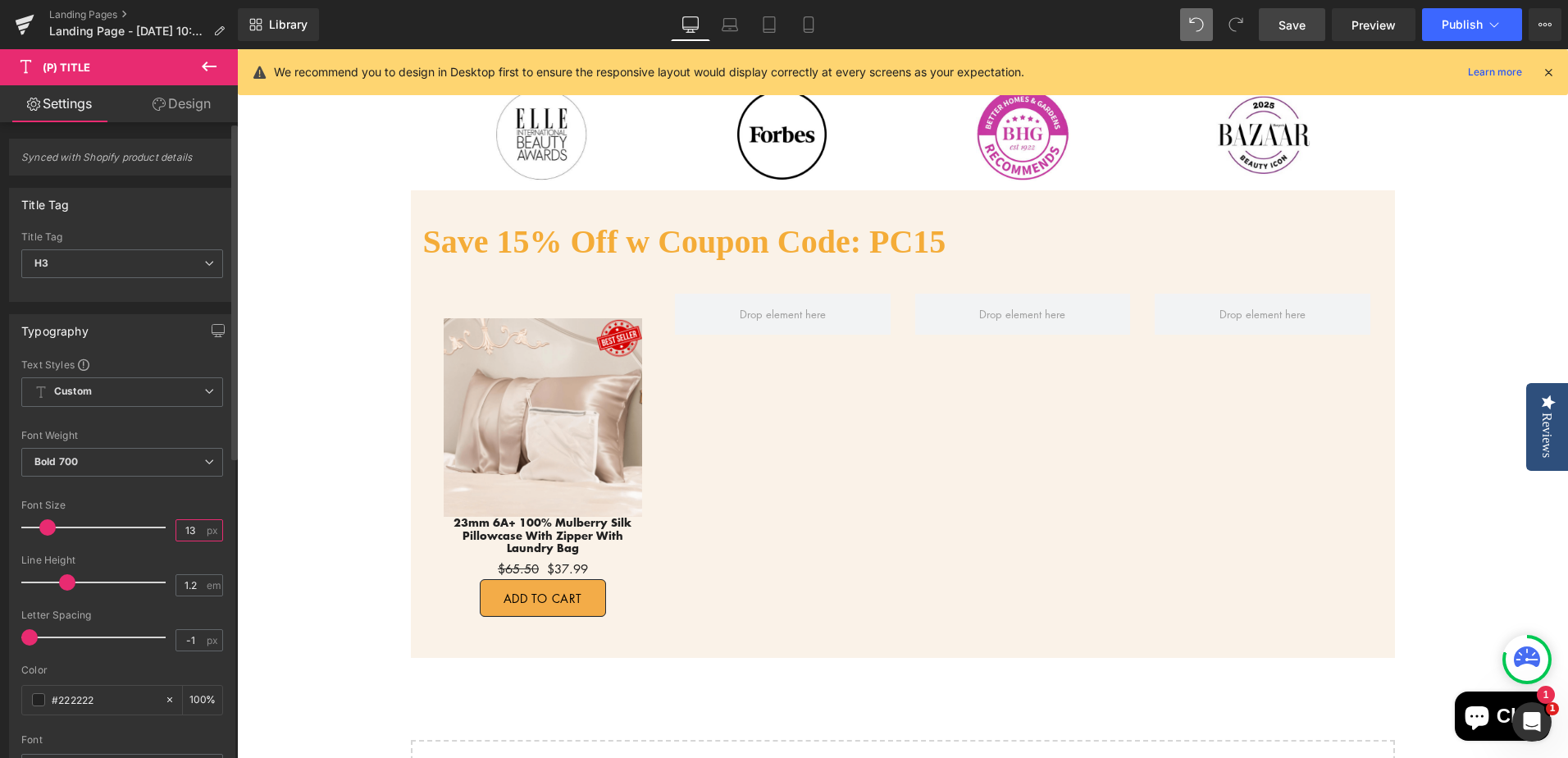
click at [188, 528] on input "13" at bounding box center [191, 531] width 28 height 21
click at [188, 531] on input "13" at bounding box center [191, 531] width 28 height 21
type input "16"
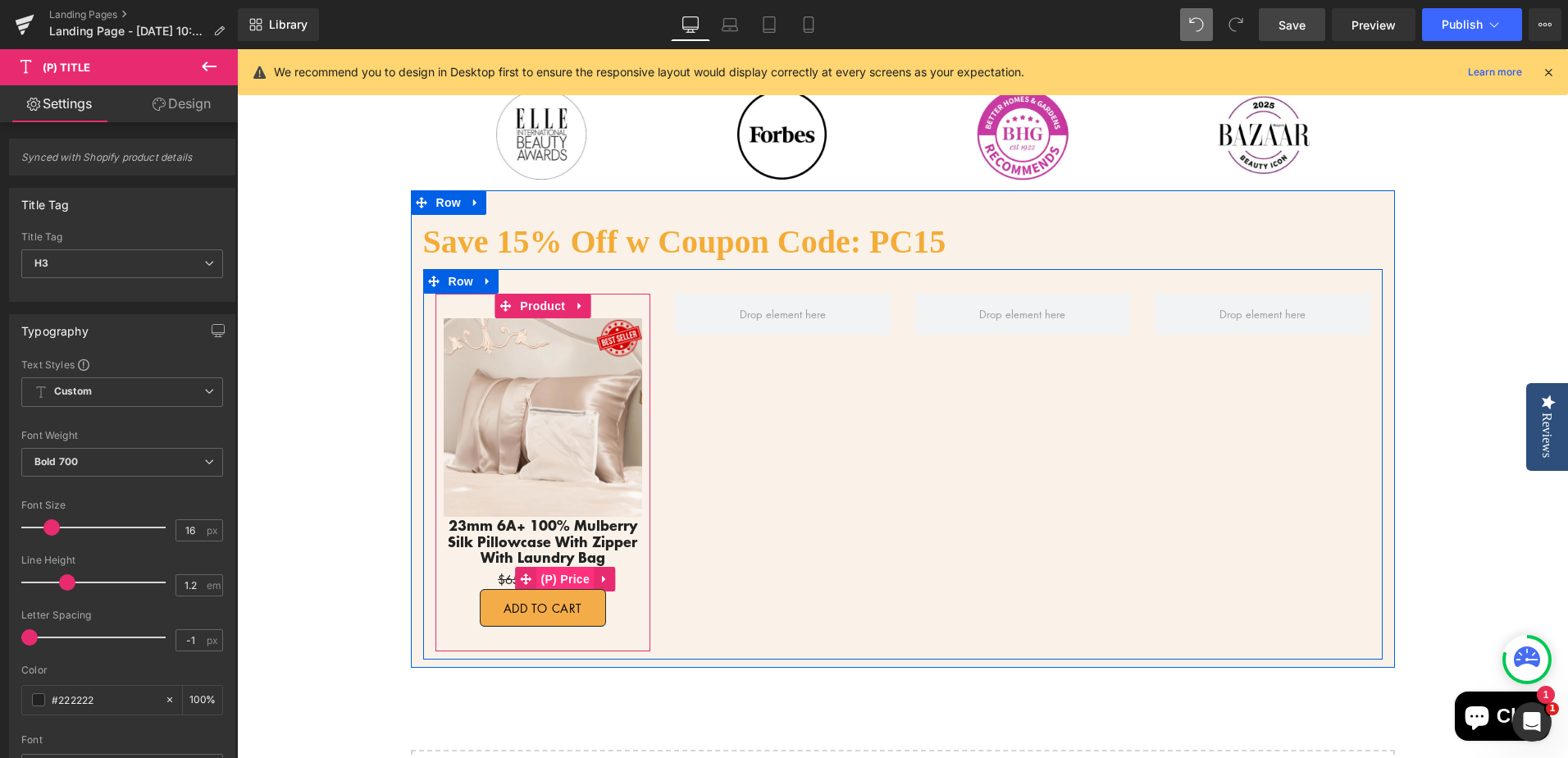
click at [563, 577] on span "(P) Price" at bounding box center [565, 579] width 58 height 25
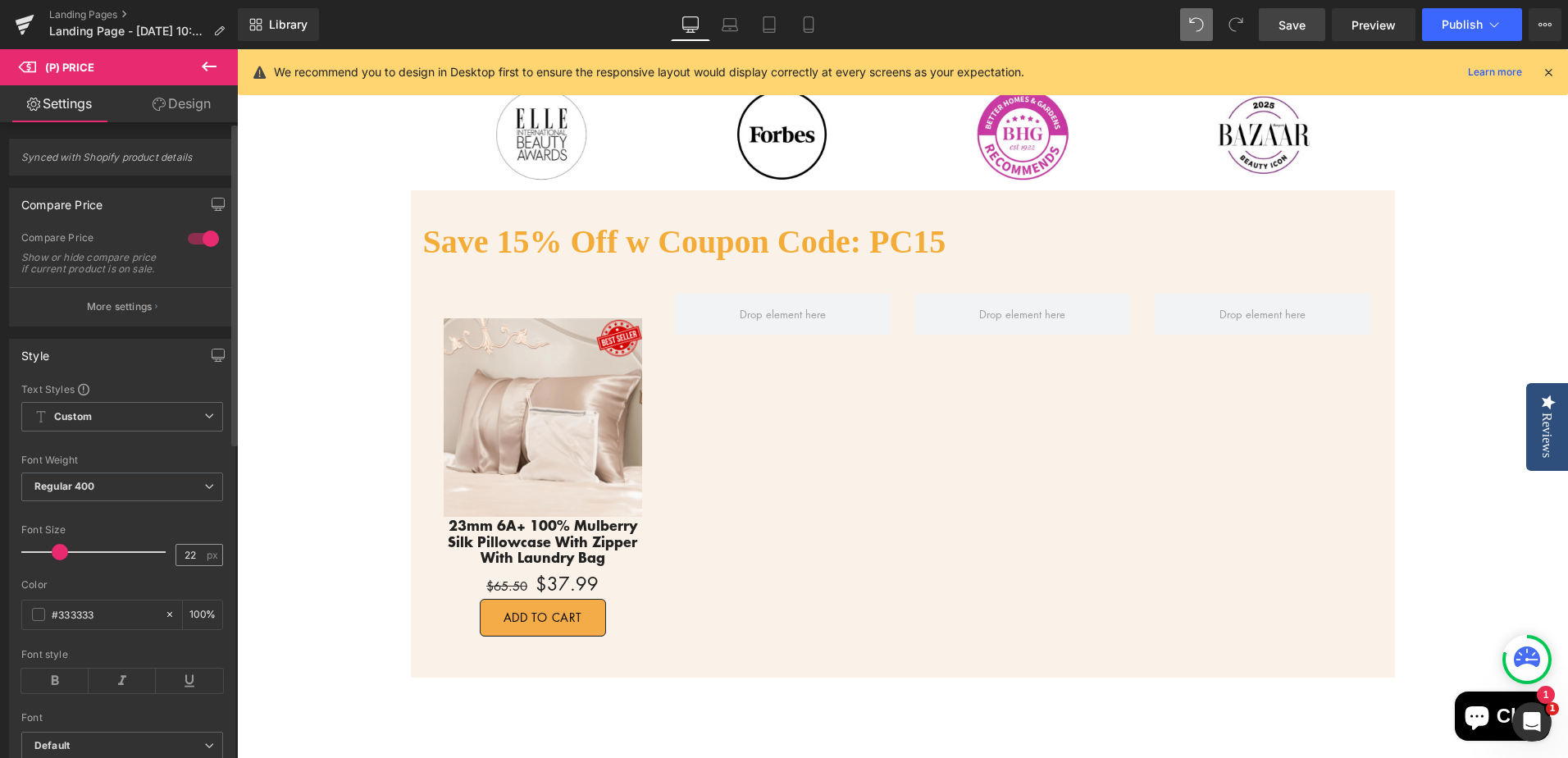
drag, startPoint x: 50, startPoint y: 564, endPoint x: 194, endPoint y: 566, distance: 144.0
click at [65, 560] on span at bounding box center [59, 551] width 16 height 16
click at [191, 564] on input "27" at bounding box center [191, 555] width 28 height 21
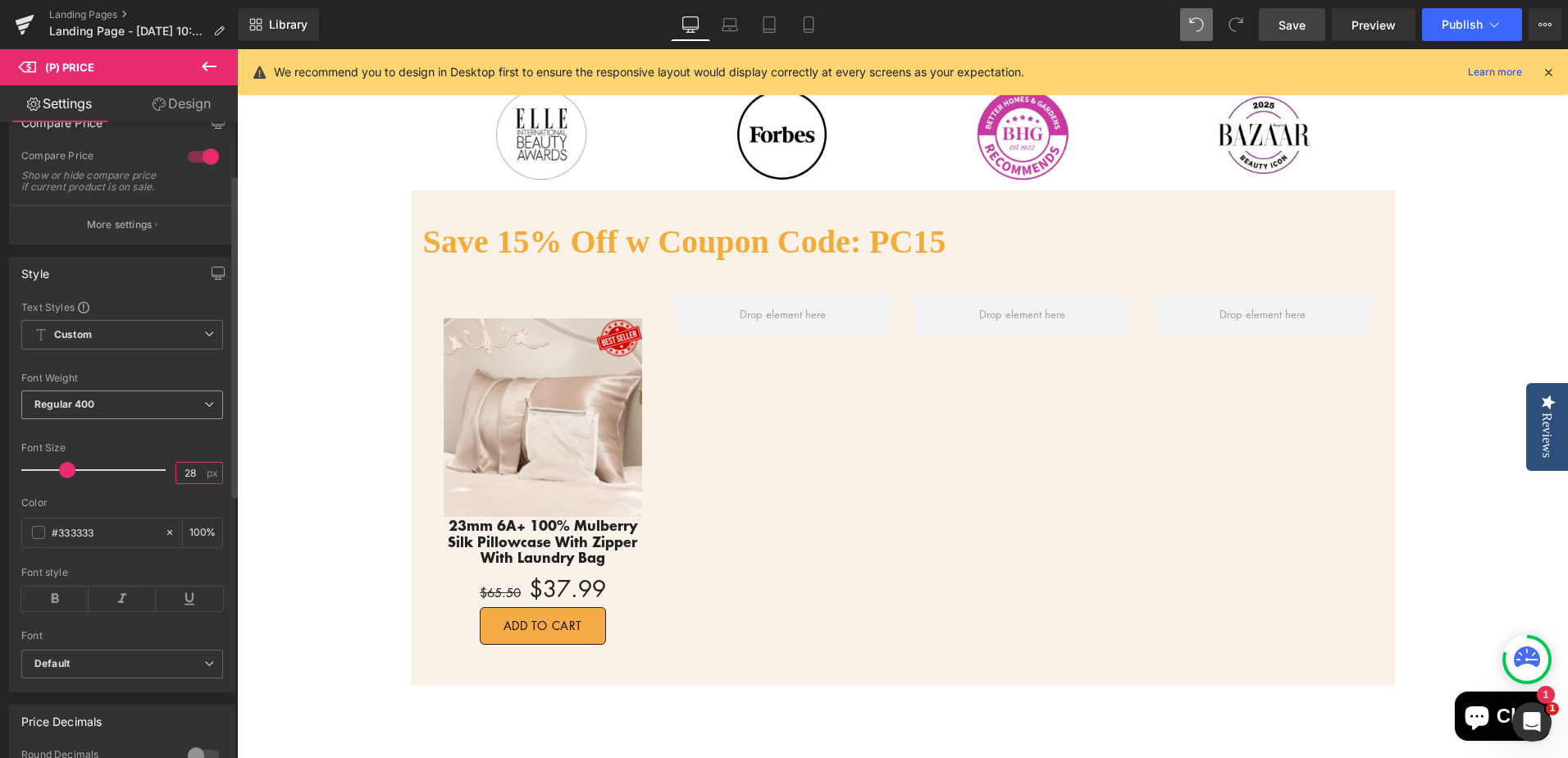
scroll to position [246, 0]
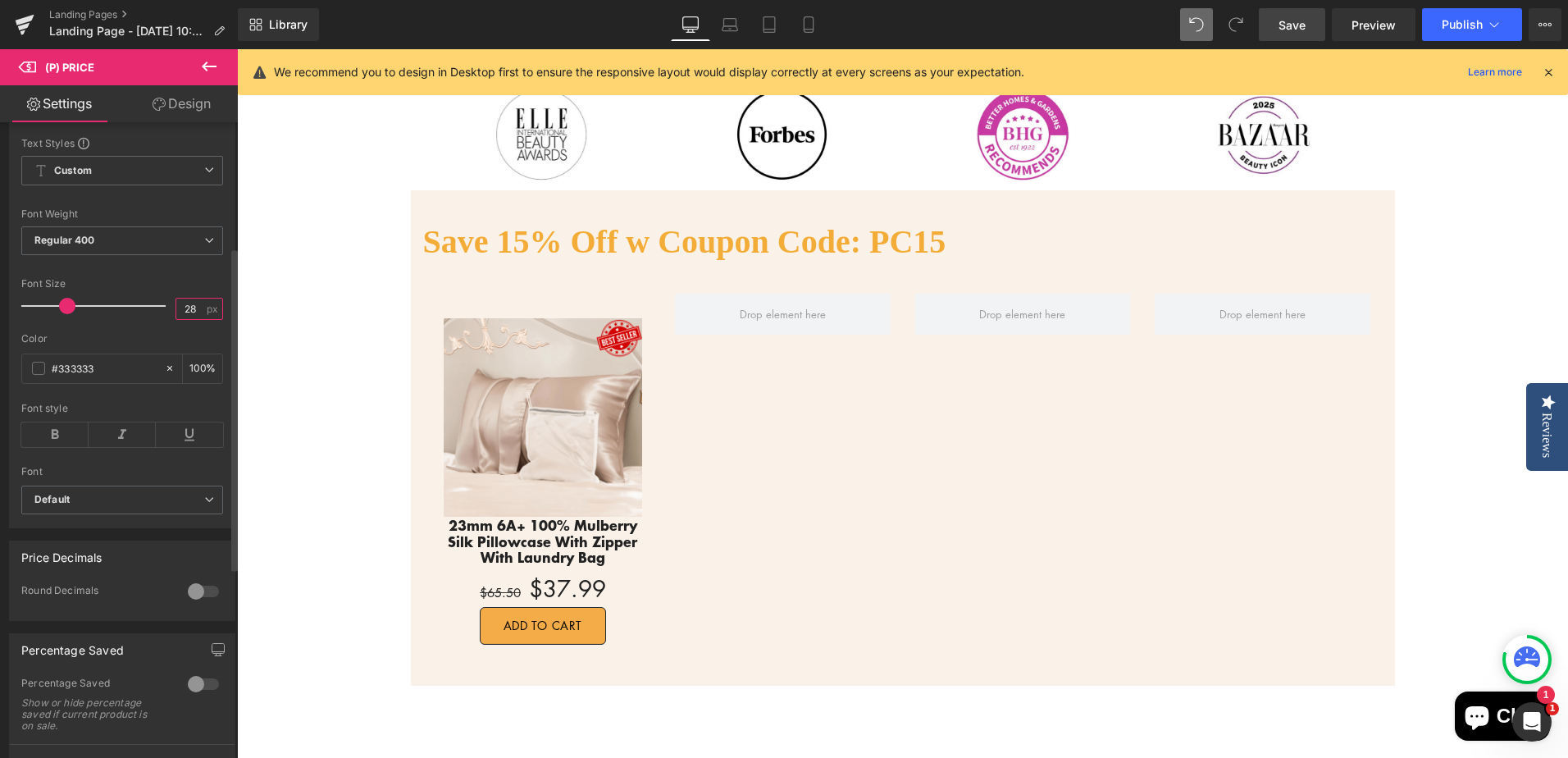
type input "28"
click at [187, 694] on div at bounding box center [204, 683] width 40 height 26
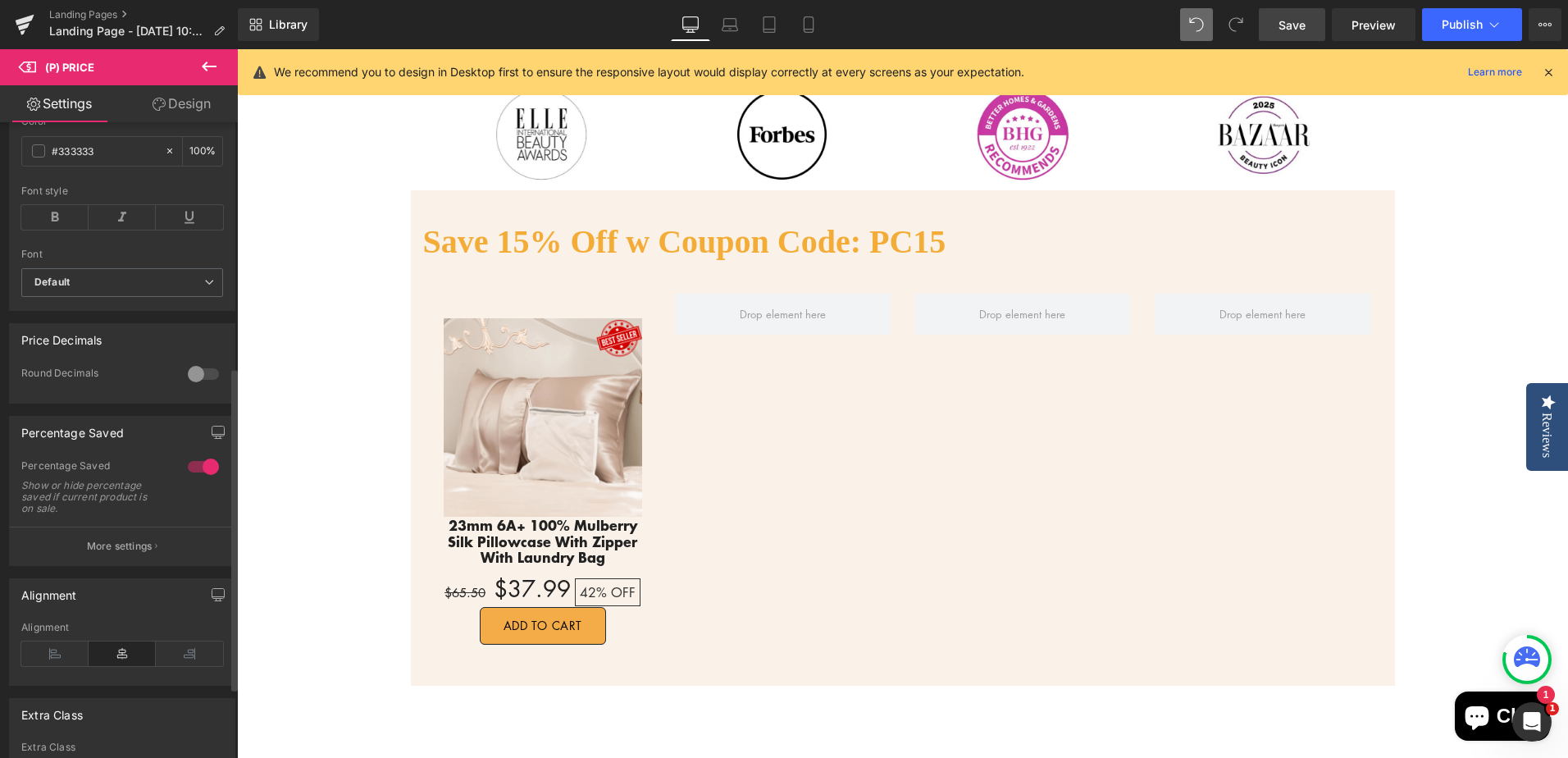
scroll to position [492, 0]
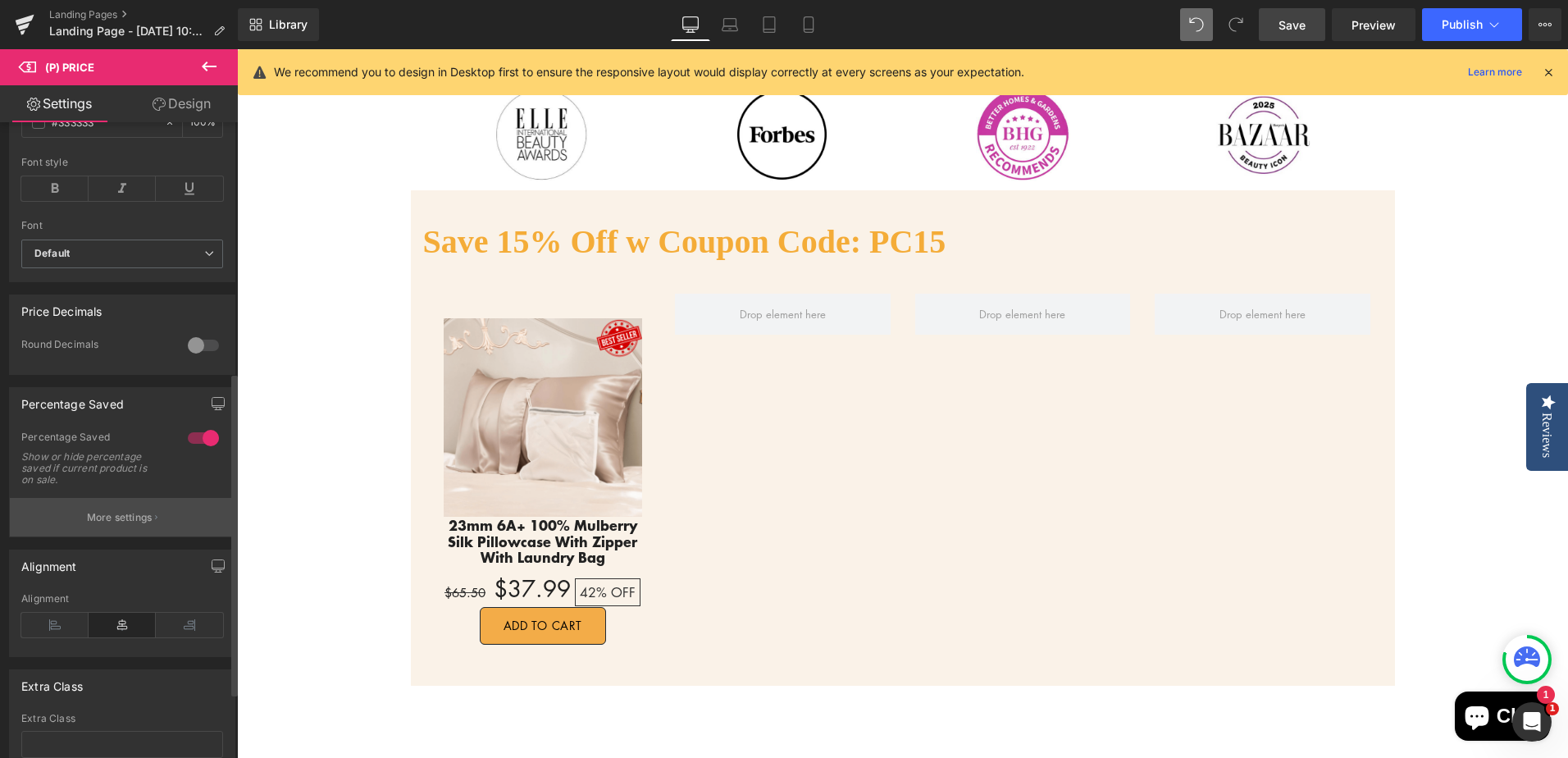
click at [134, 525] on p "More settings" at bounding box center [119, 517] width 65 height 15
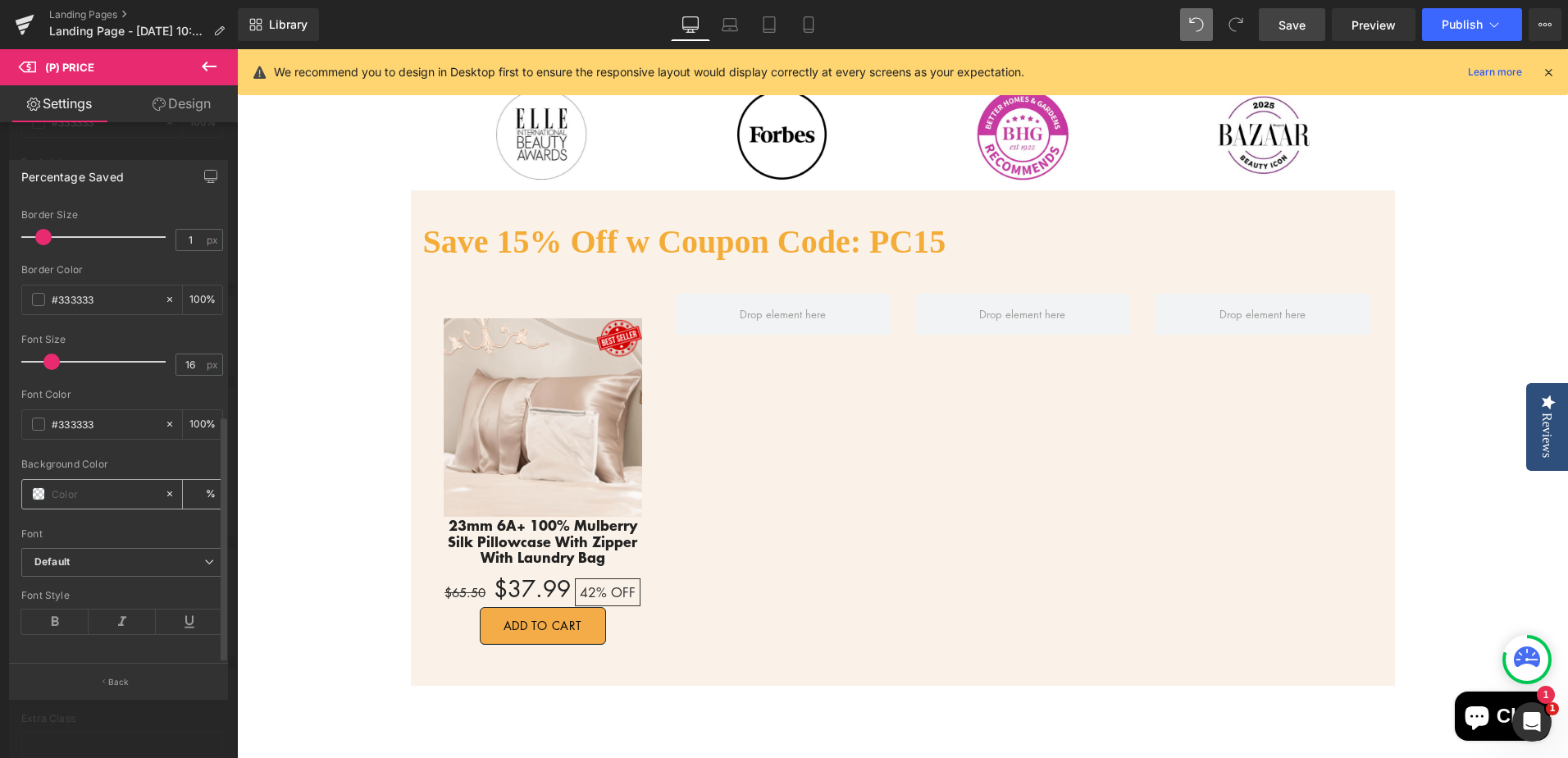
scroll to position [392, 0]
click at [193, 348] on input "16" at bounding box center [191, 359] width 28 height 21
type input "12"
click at [96, 409] on input "#333333" at bounding box center [104, 417] width 105 height 18
click at [107, 409] on input "#333333" at bounding box center [104, 417] width 105 height 18
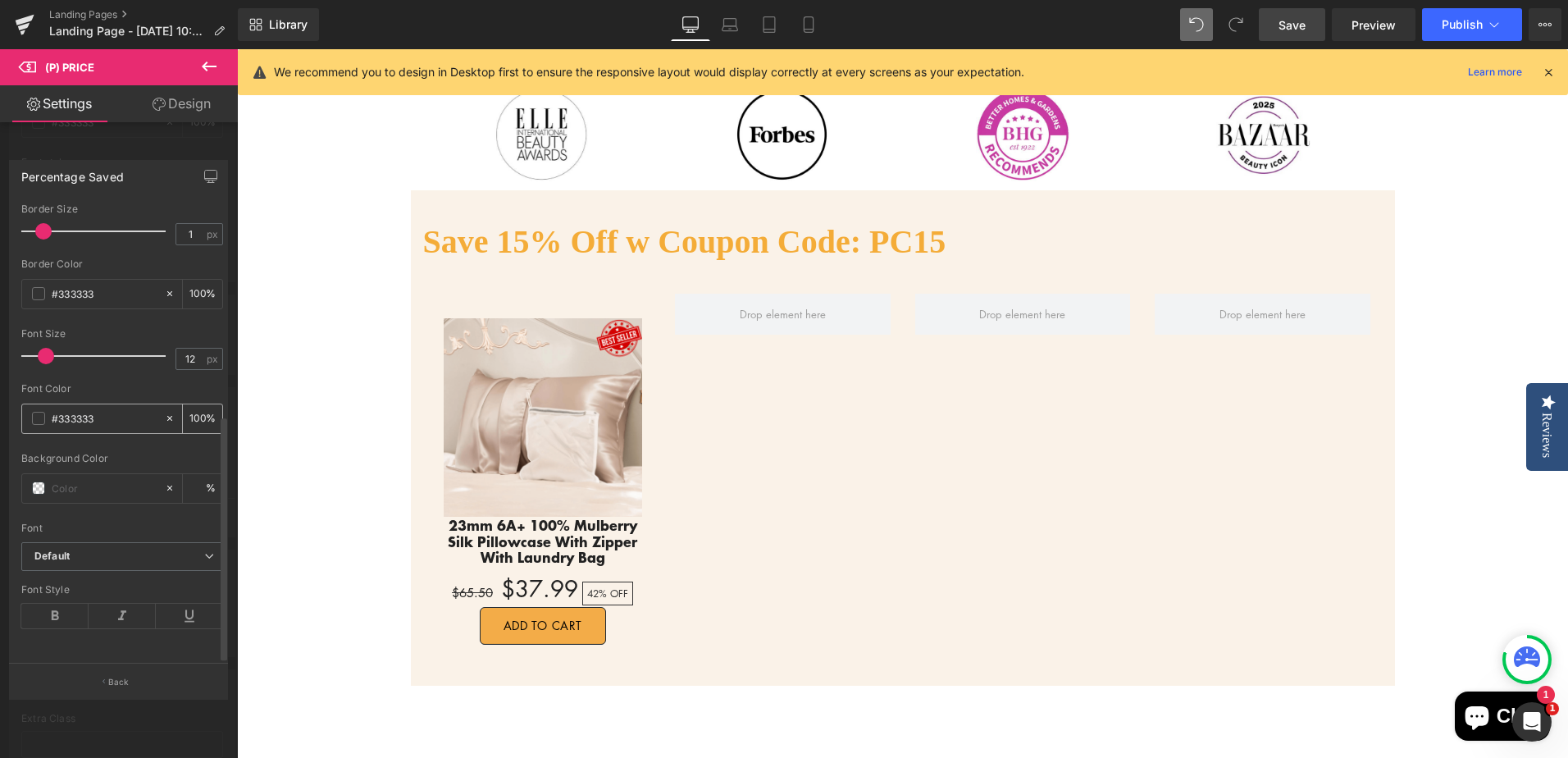
click at [39, 409] on div "#333333" at bounding box center [93, 418] width 142 height 28
paste input "ff3939"
click at [96, 409] on input "#ff3939" at bounding box center [104, 417] width 105 height 18
type input "#ff3939"
click at [70, 284] on input "#333333" at bounding box center [104, 293] width 105 height 18
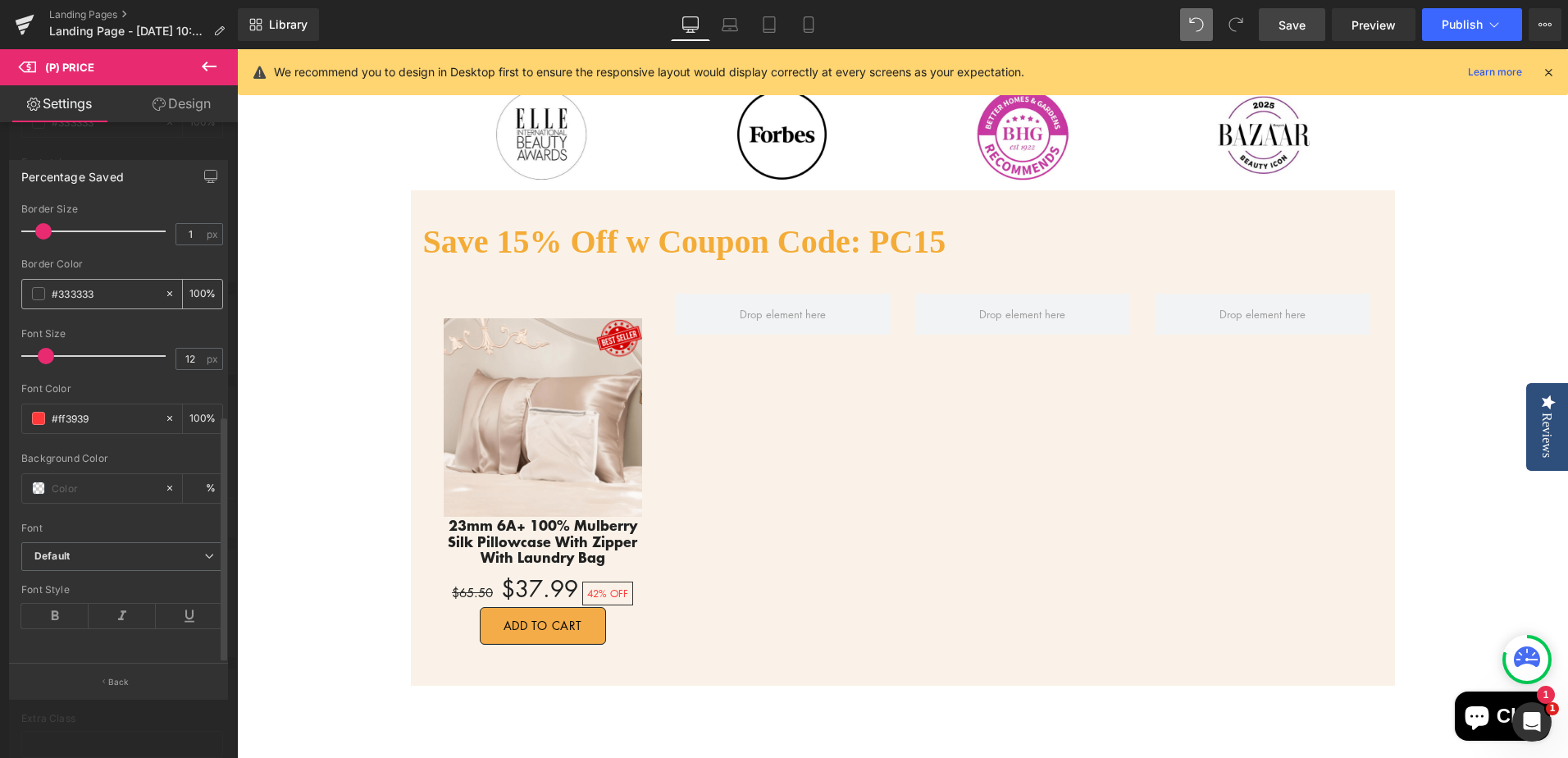
click at [103, 284] on input "#333333" at bounding box center [104, 293] width 105 height 18
paste input "ff3939"
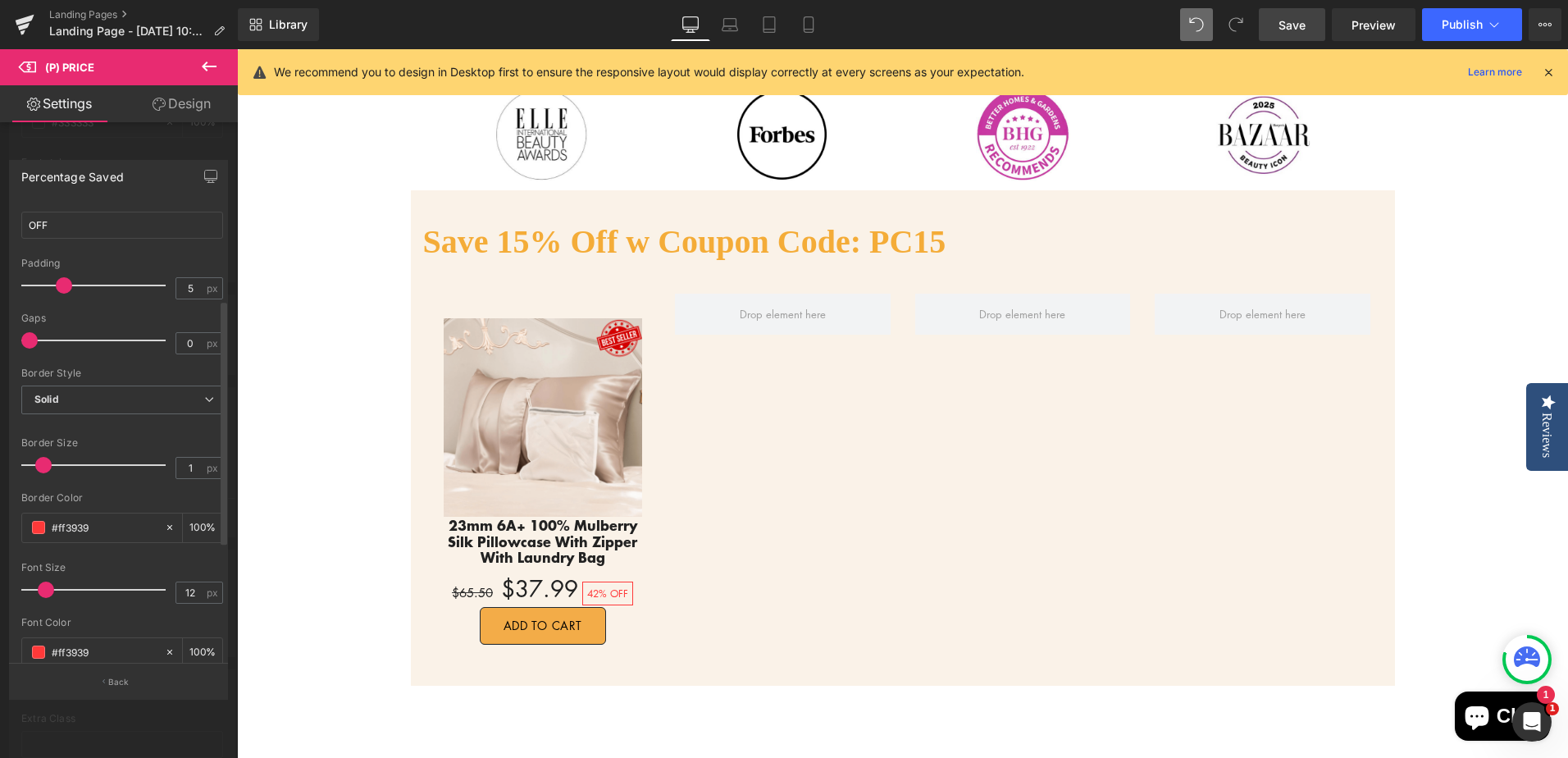
scroll to position [227, 0]
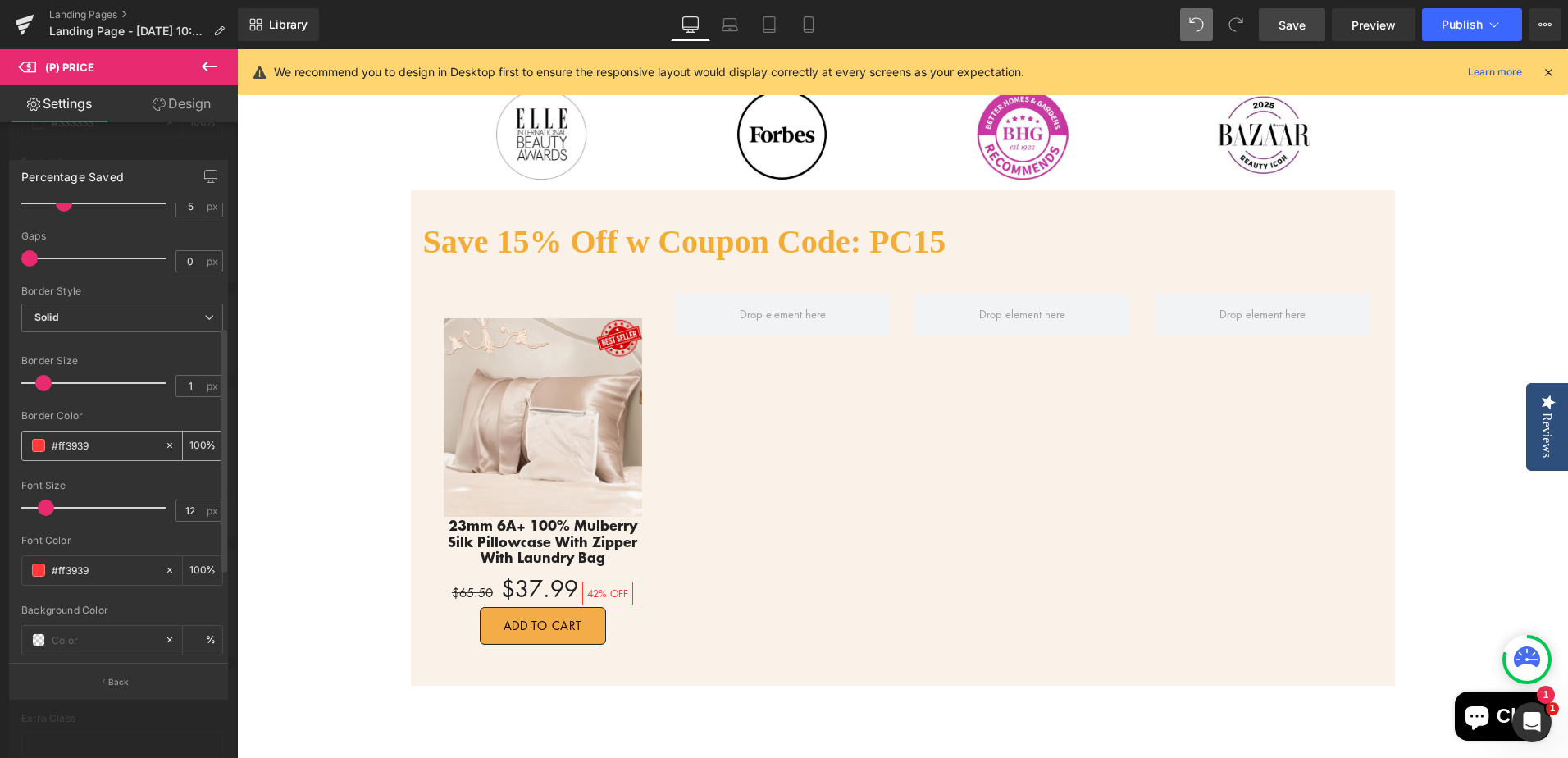
click at [62, 446] on input "#ff3939" at bounding box center [104, 445] width 105 height 18
drag, startPoint x: 57, startPoint y: 446, endPoint x: 113, endPoint y: 447, distance: 56.0
click at [113, 447] on input "#ff3939" at bounding box center [104, 445] width 105 height 18
click at [107, 445] on input "#3333" at bounding box center [104, 445] width 105 height 18
click at [72, 444] on input "#3333" at bounding box center [104, 445] width 105 height 18
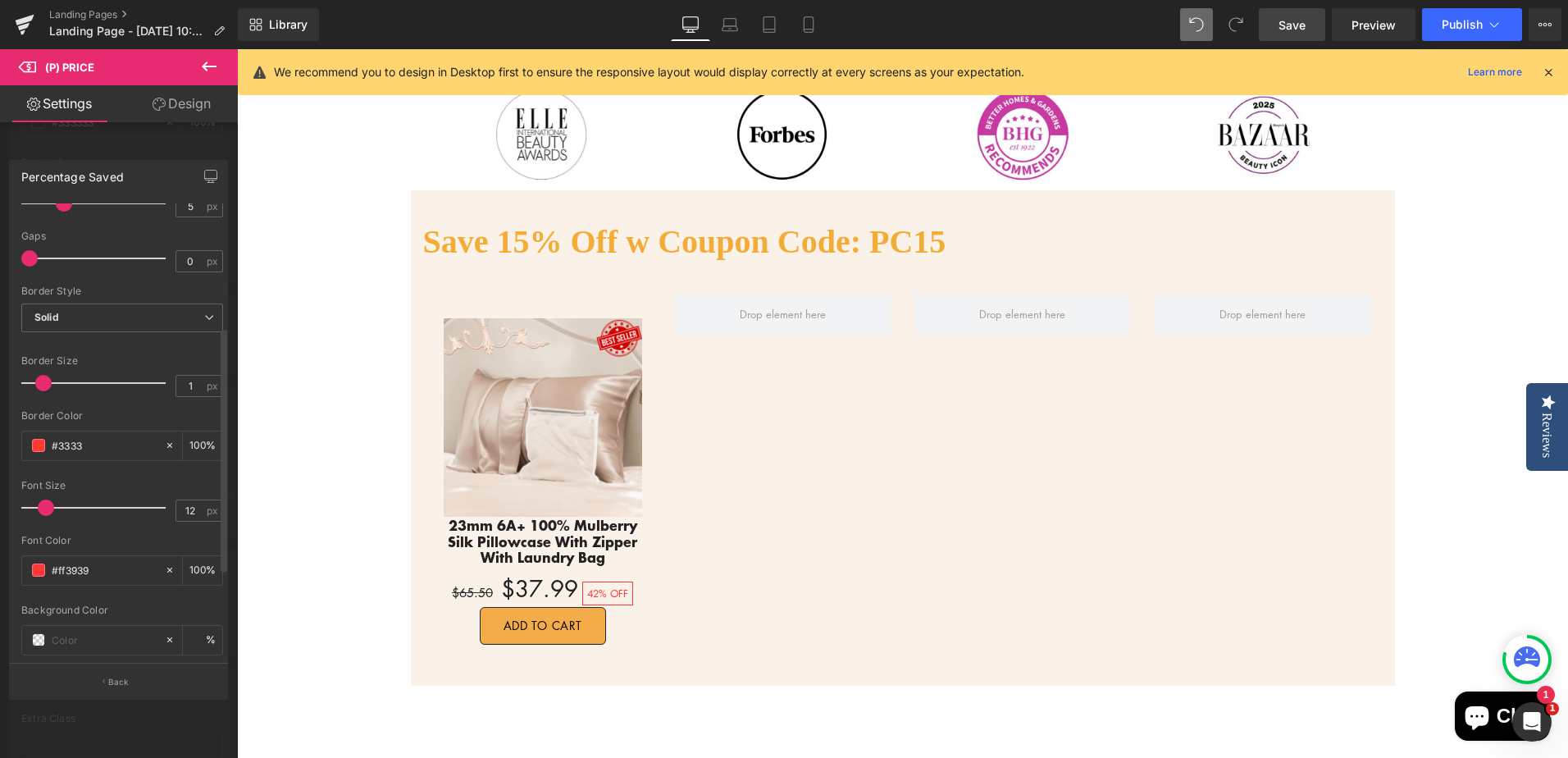
click at [69, 447] on input "#3333" at bounding box center [104, 445] width 105 height 18
click at [160, 407] on div at bounding box center [123, 404] width 202 height 10
click at [548, 545] on div at bounding box center [902, 403] width 1331 height 708
click at [1420, 149] on div at bounding box center [902, 403] width 1331 height 708
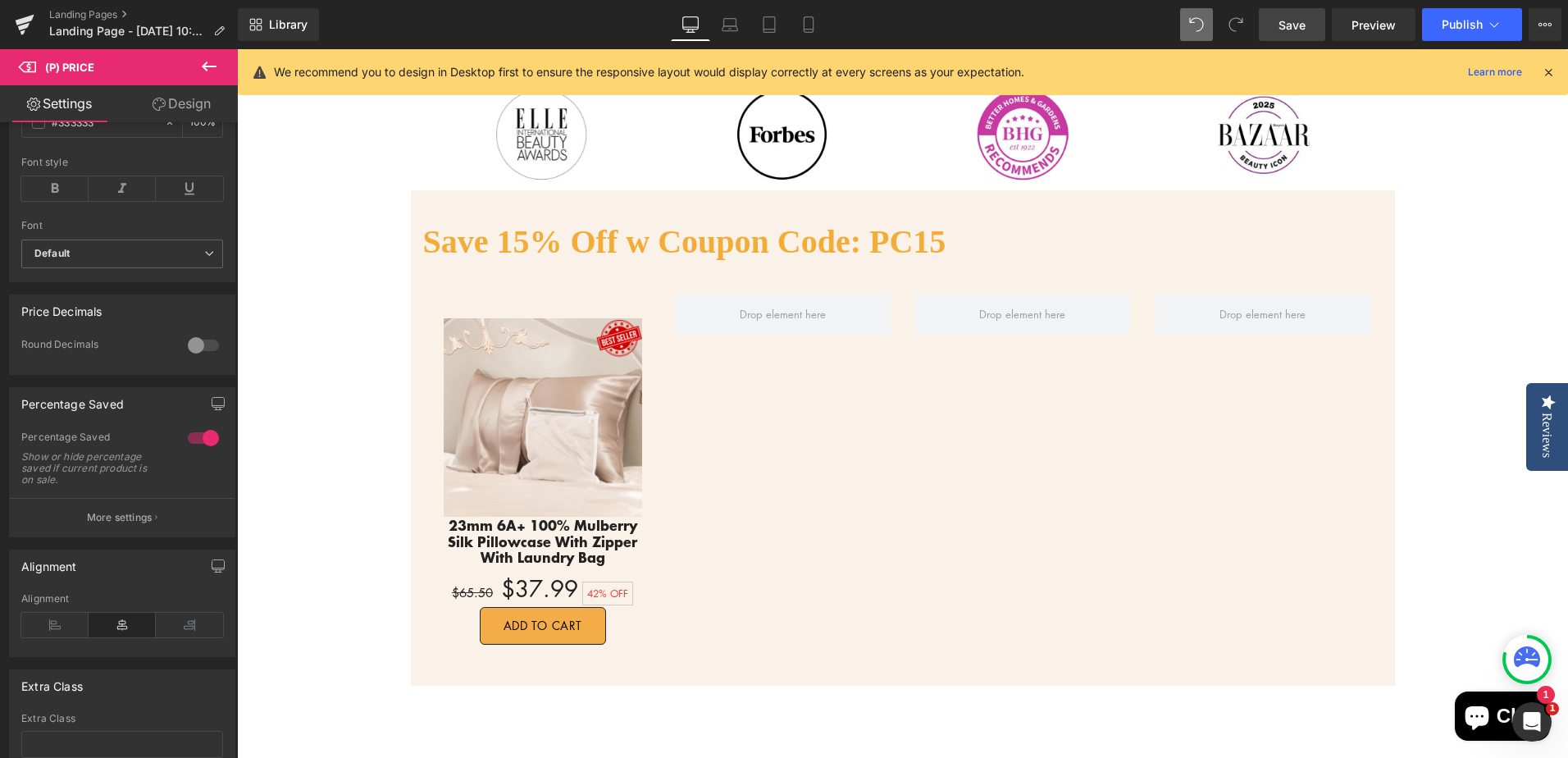
scroll to position [738, 0]
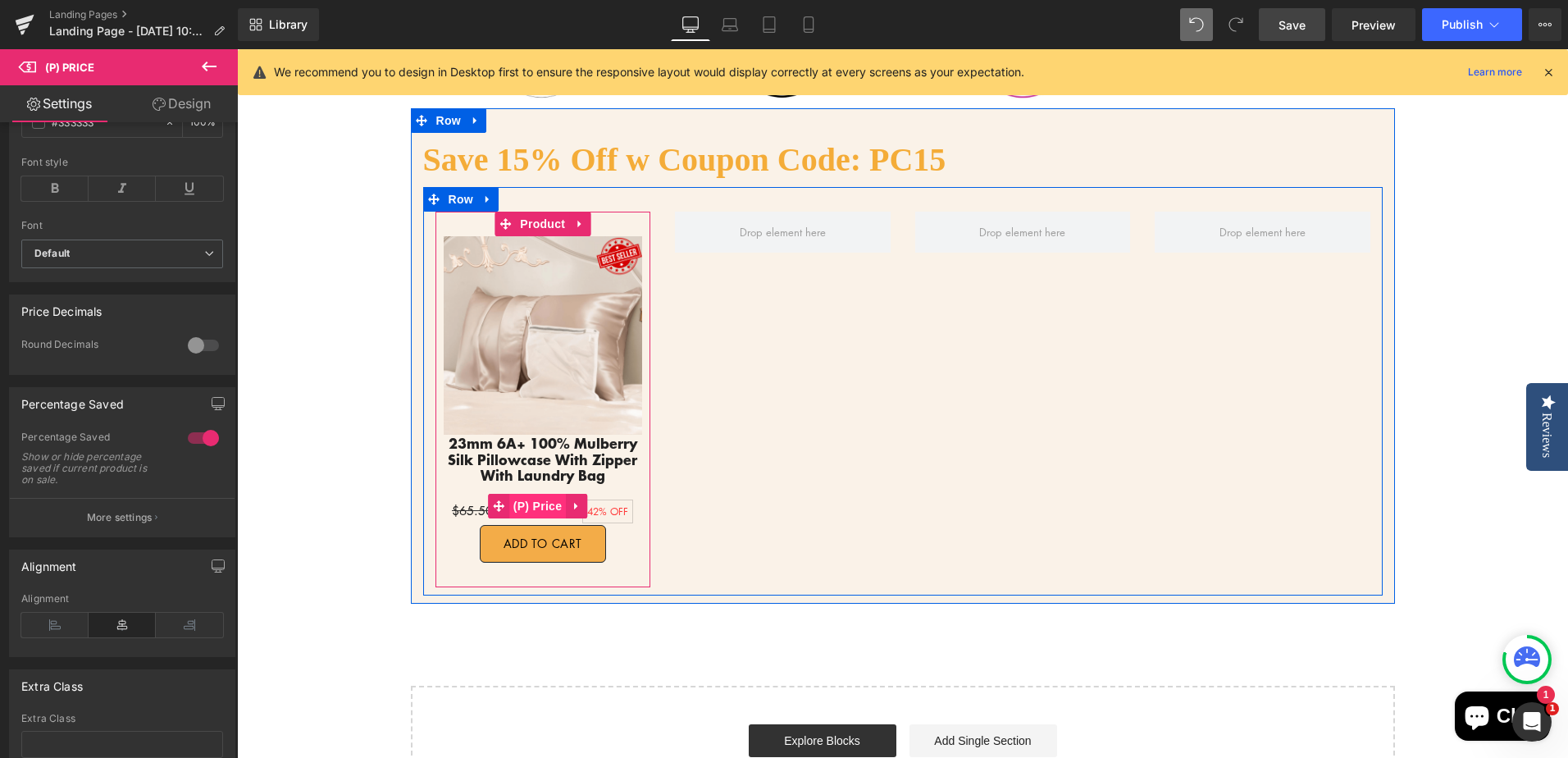
click at [533, 501] on span "(P) Price" at bounding box center [537, 506] width 58 height 25
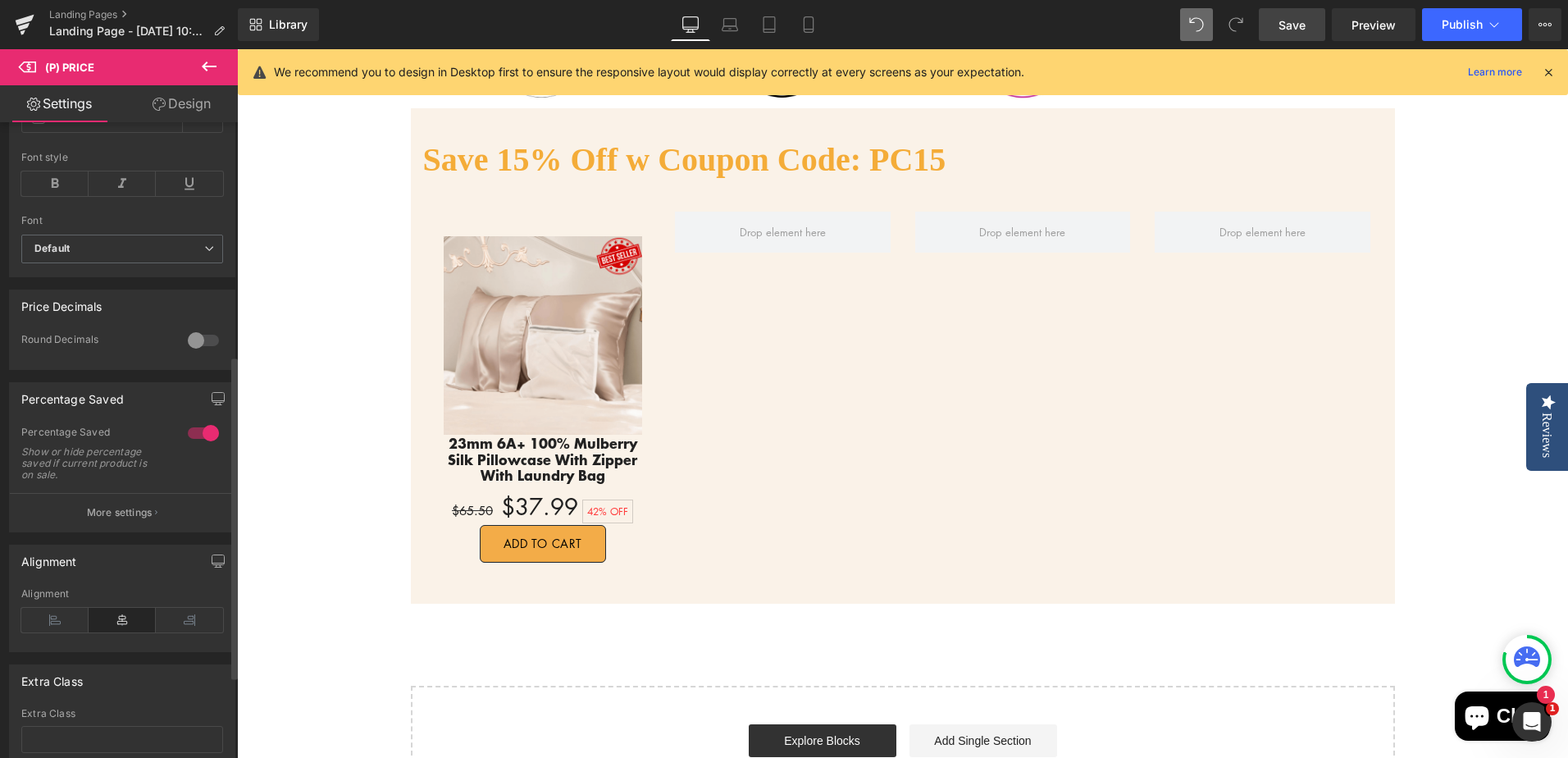
scroll to position [458, 0]
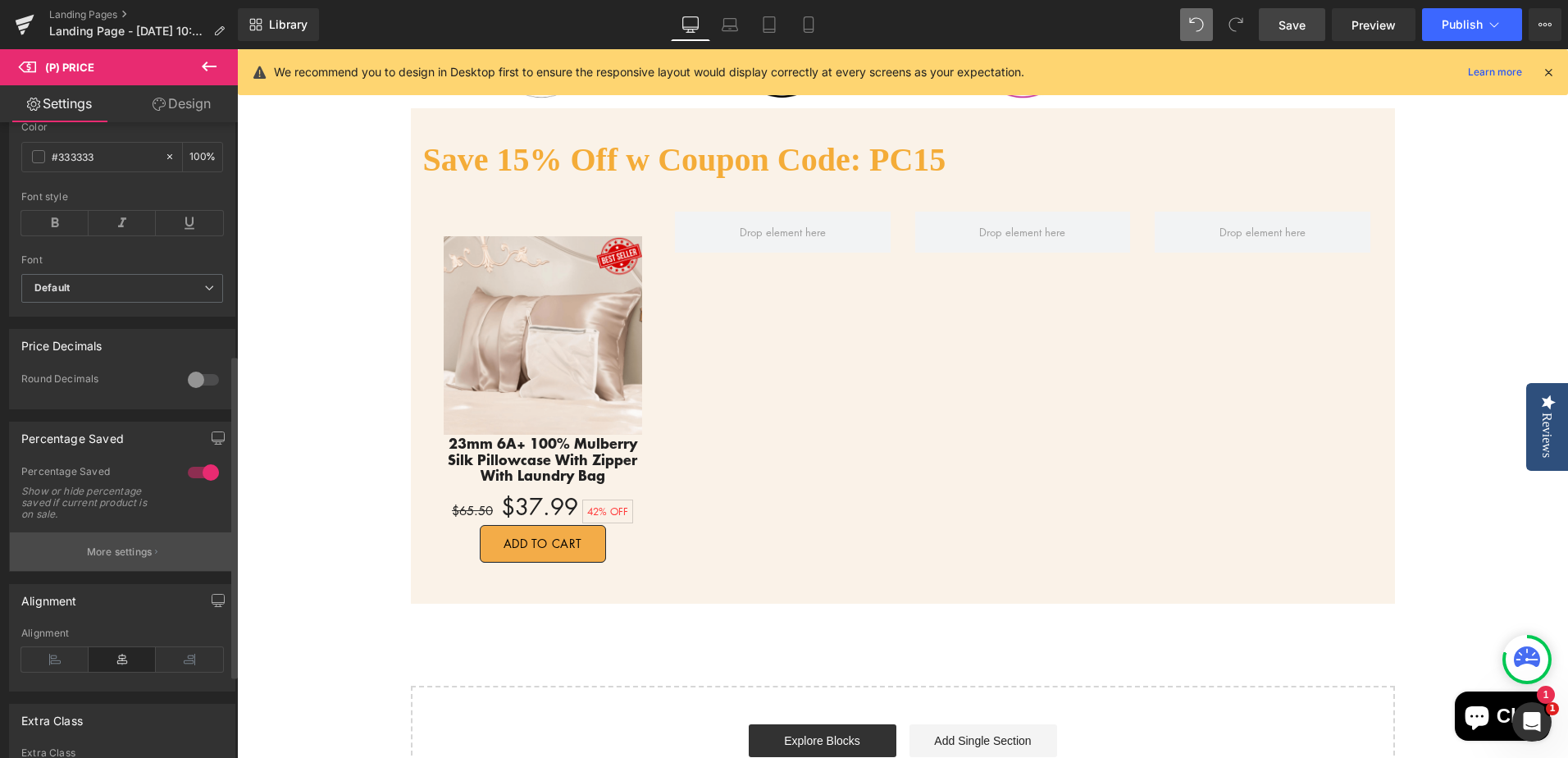
click at [126, 559] on p "More settings" at bounding box center [119, 552] width 65 height 15
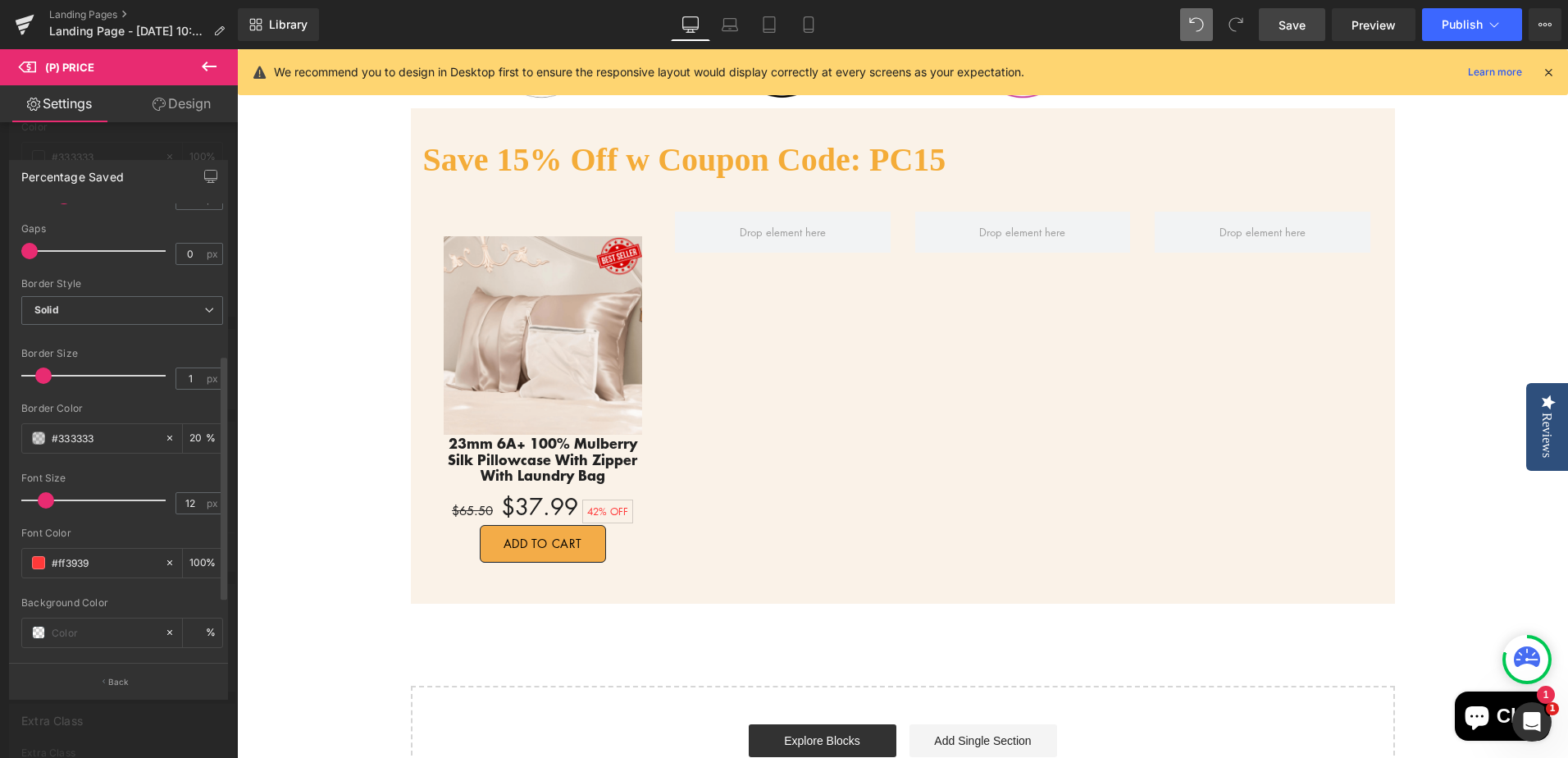
scroll to position [227, 0]
click at [131, 446] on input "#333333" at bounding box center [104, 445] width 105 height 18
drag, startPoint x: 59, startPoint y: 444, endPoint x: 164, endPoint y: 446, distance: 105.0
click at [116, 444] on input "#333333" at bounding box center [104, 445] width 105 height 18
click at [167, 446] on icon at bounding box center [169, 445] width 5 height 5
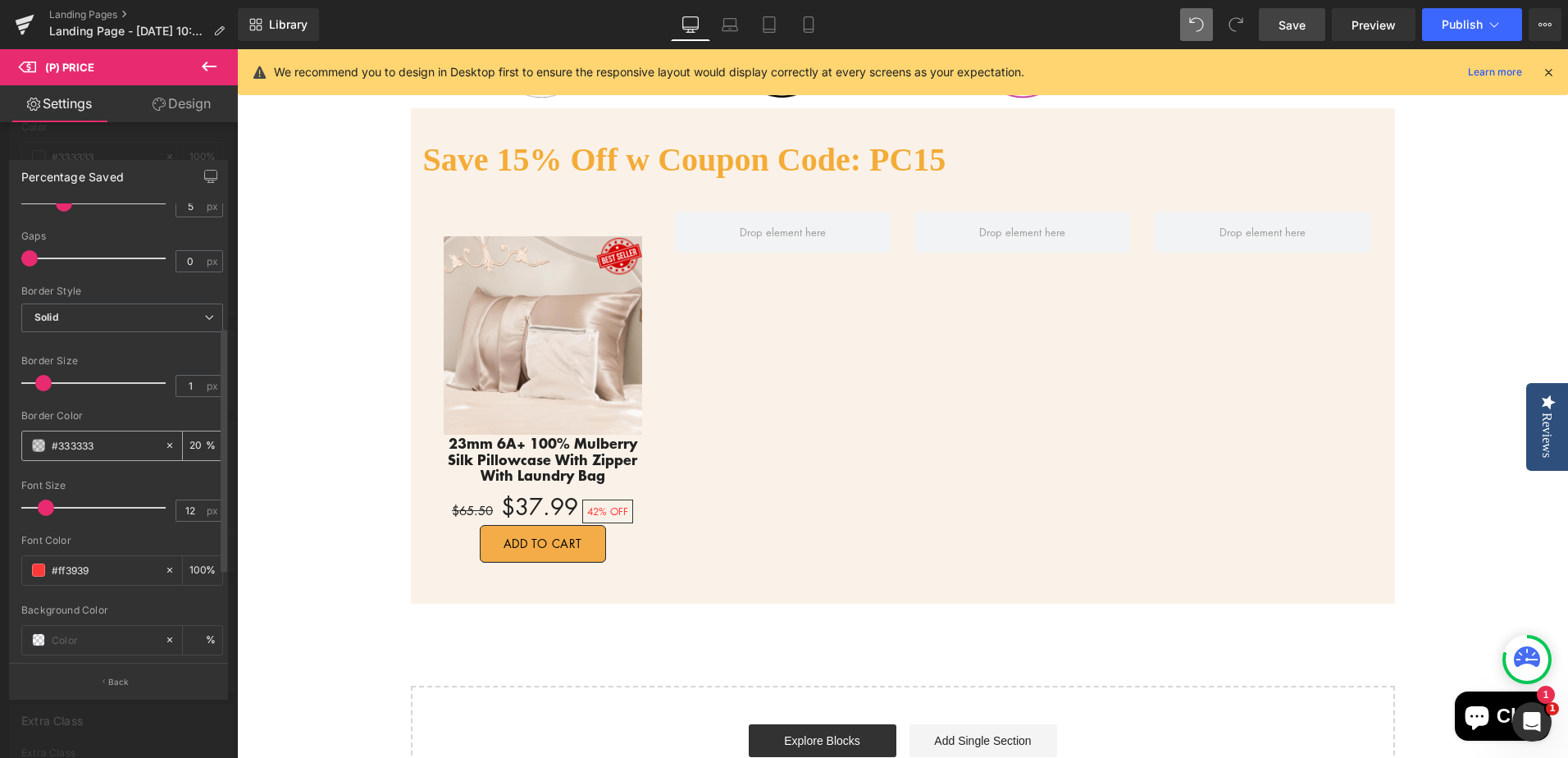
type input "none"
type input "0"
click at [1548, 68] on icon at bounding box center [1548, 73] width 15 height 15
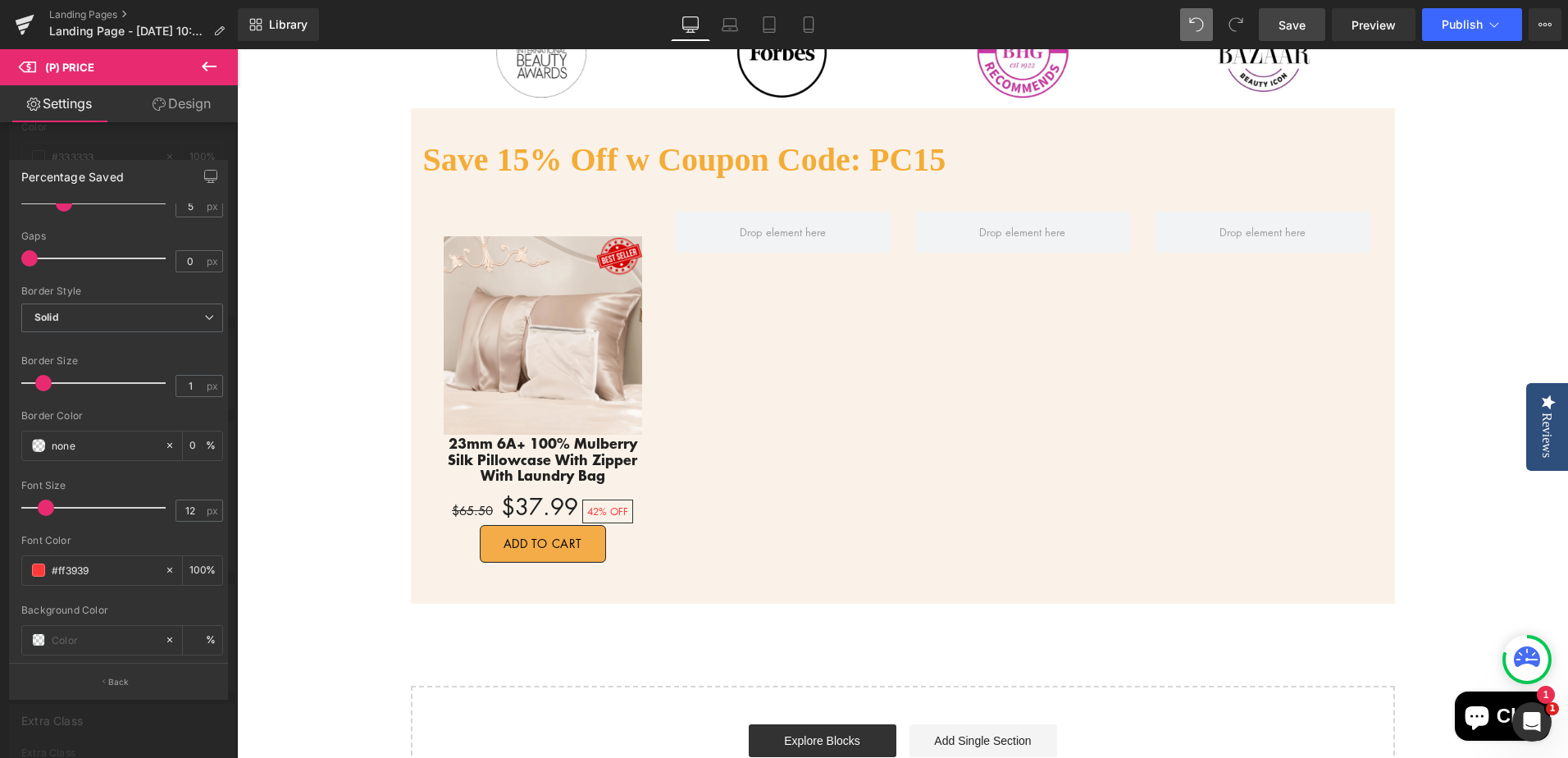
drag, startPoint x: 1287, startPoint y: 27, endPoint x: 1251, endPoint y: 130, distance: 109.1
click at [1287, 27] on span "Save" at bounding box center [1291, 25] width 27 height 17
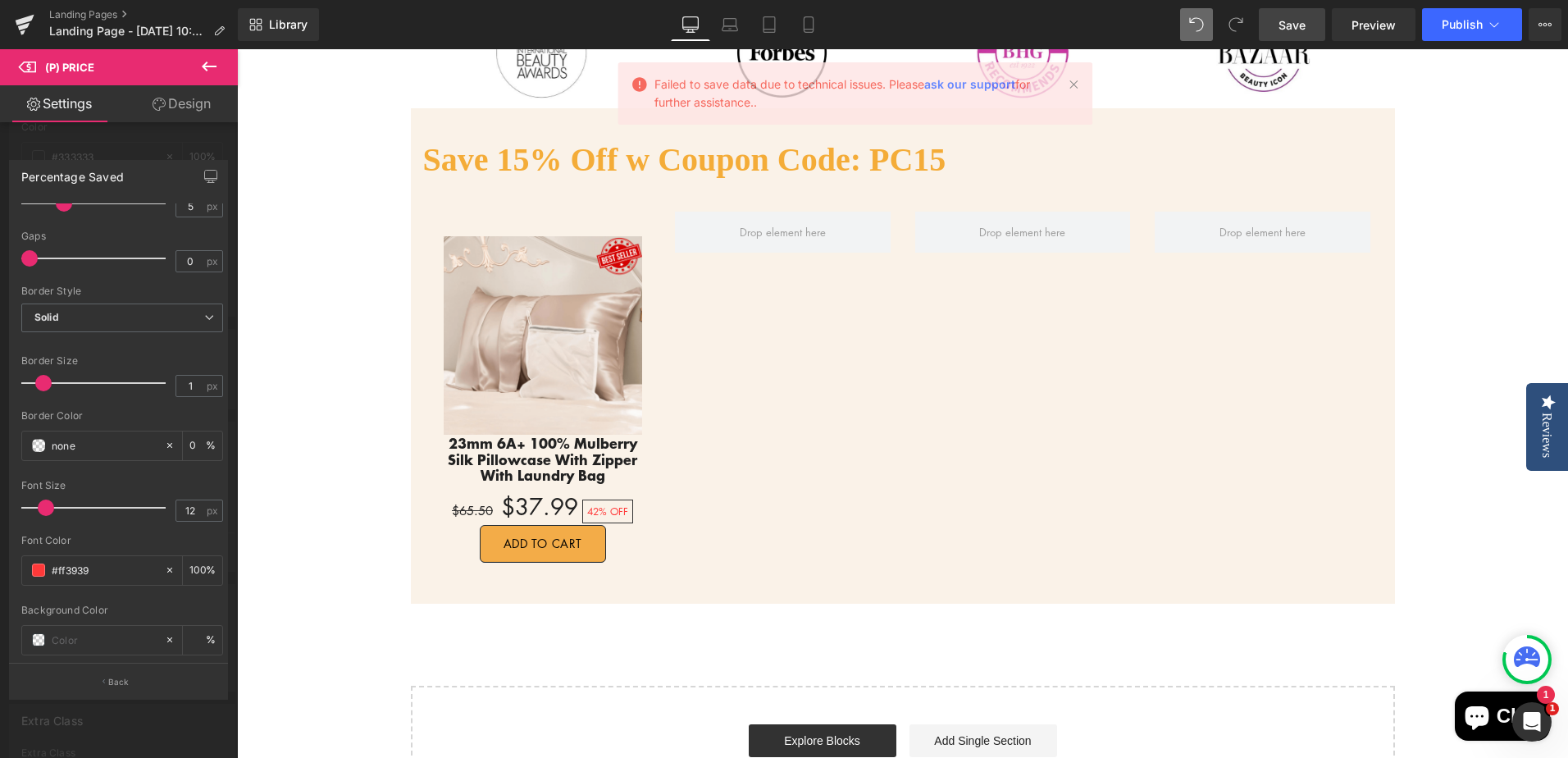
click at [1453, 241] on div at bounding box center [902, 403] width 1331 height 708
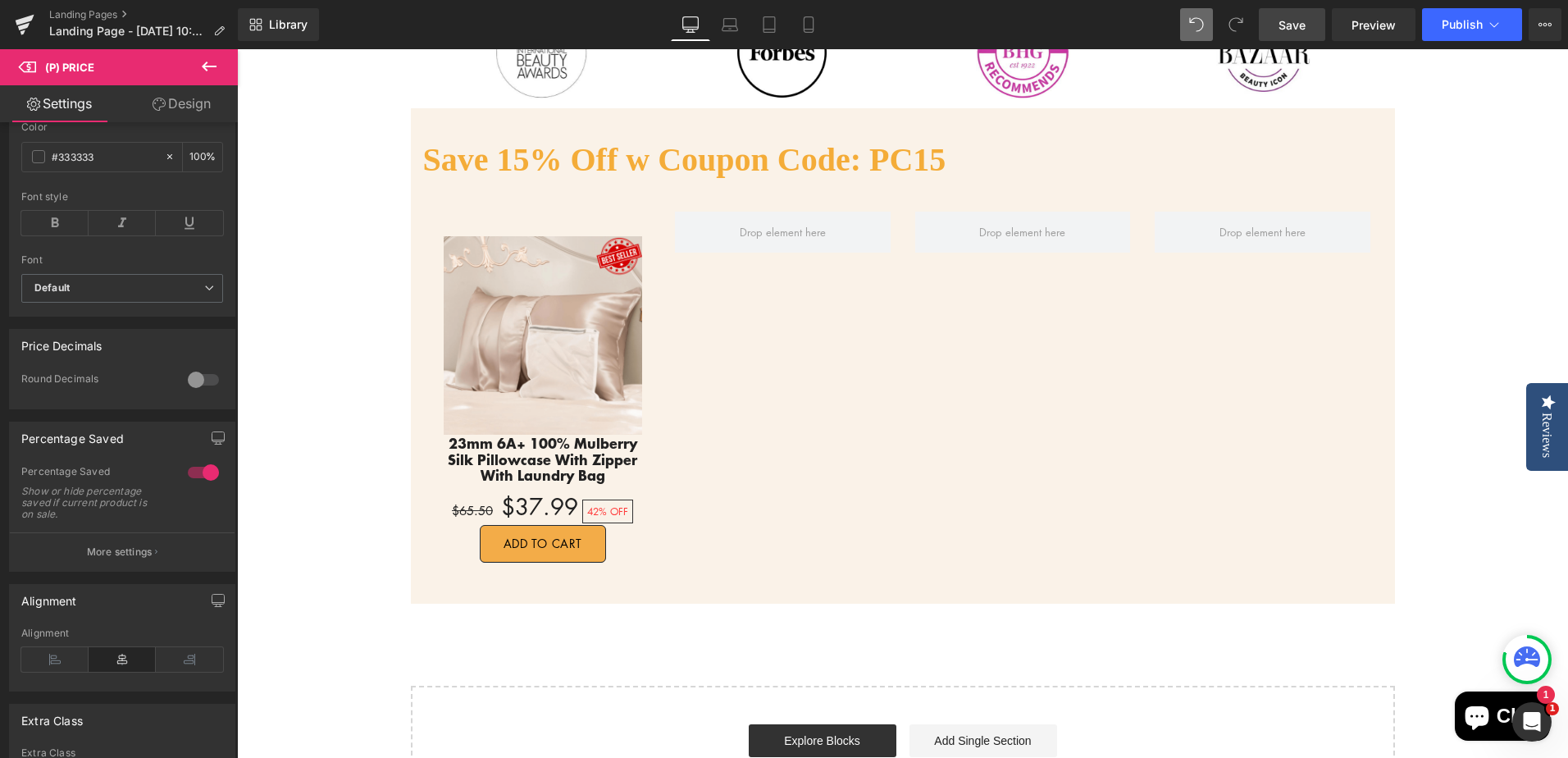
click at [1304, 23] on span "Save" at bounding box center [1291, 25] width 27 height 17
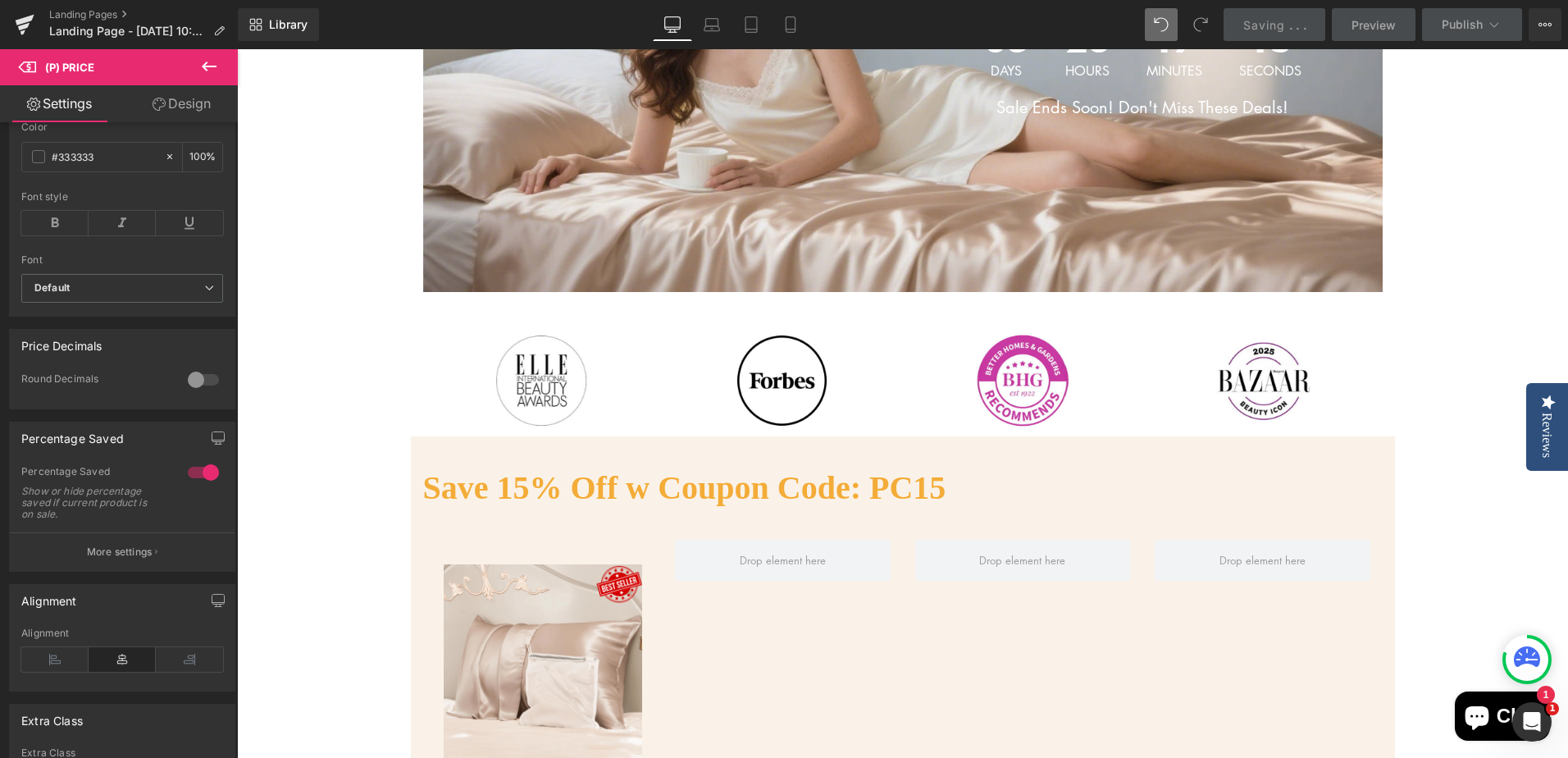
scroll to position [738, 0]
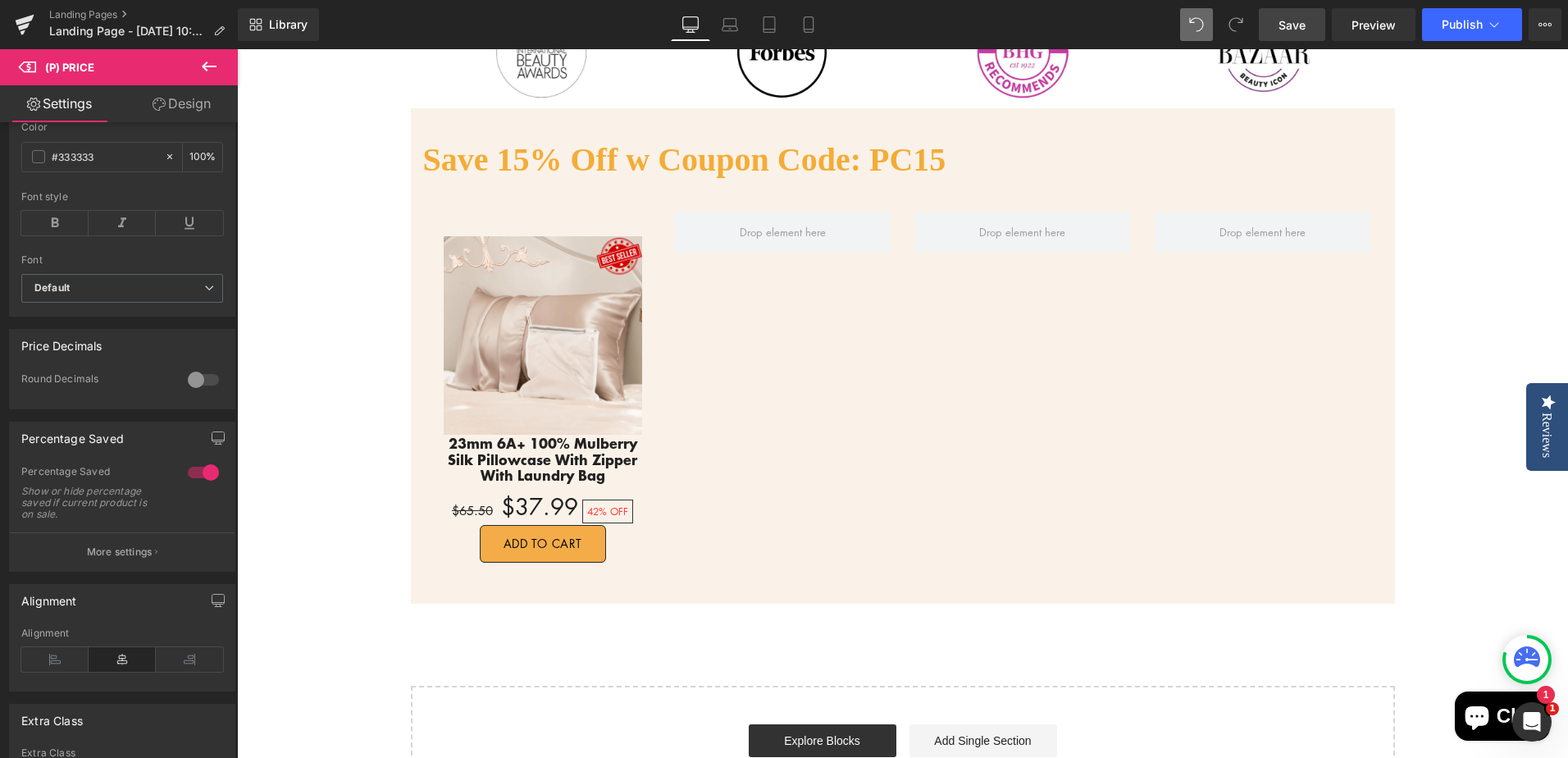
click at [1419, 378] on div "Flash Sale!! Heading Up To 30% Off Text Block 06 Days 23 Hours 16 Minutes 11 Se…" at bounding box center [902, 109] width 1331 height 1420
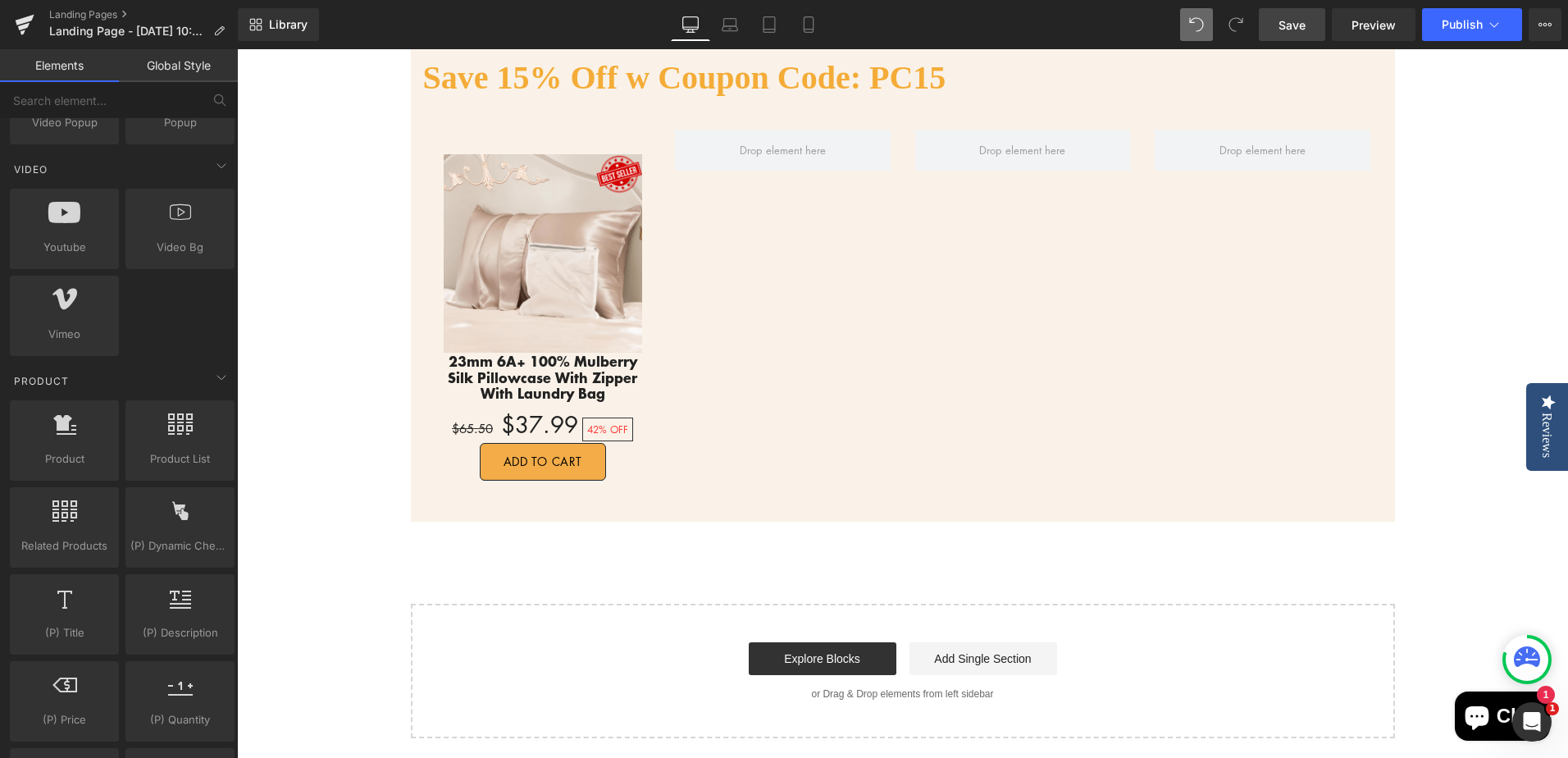
scroll to position [901, 0]
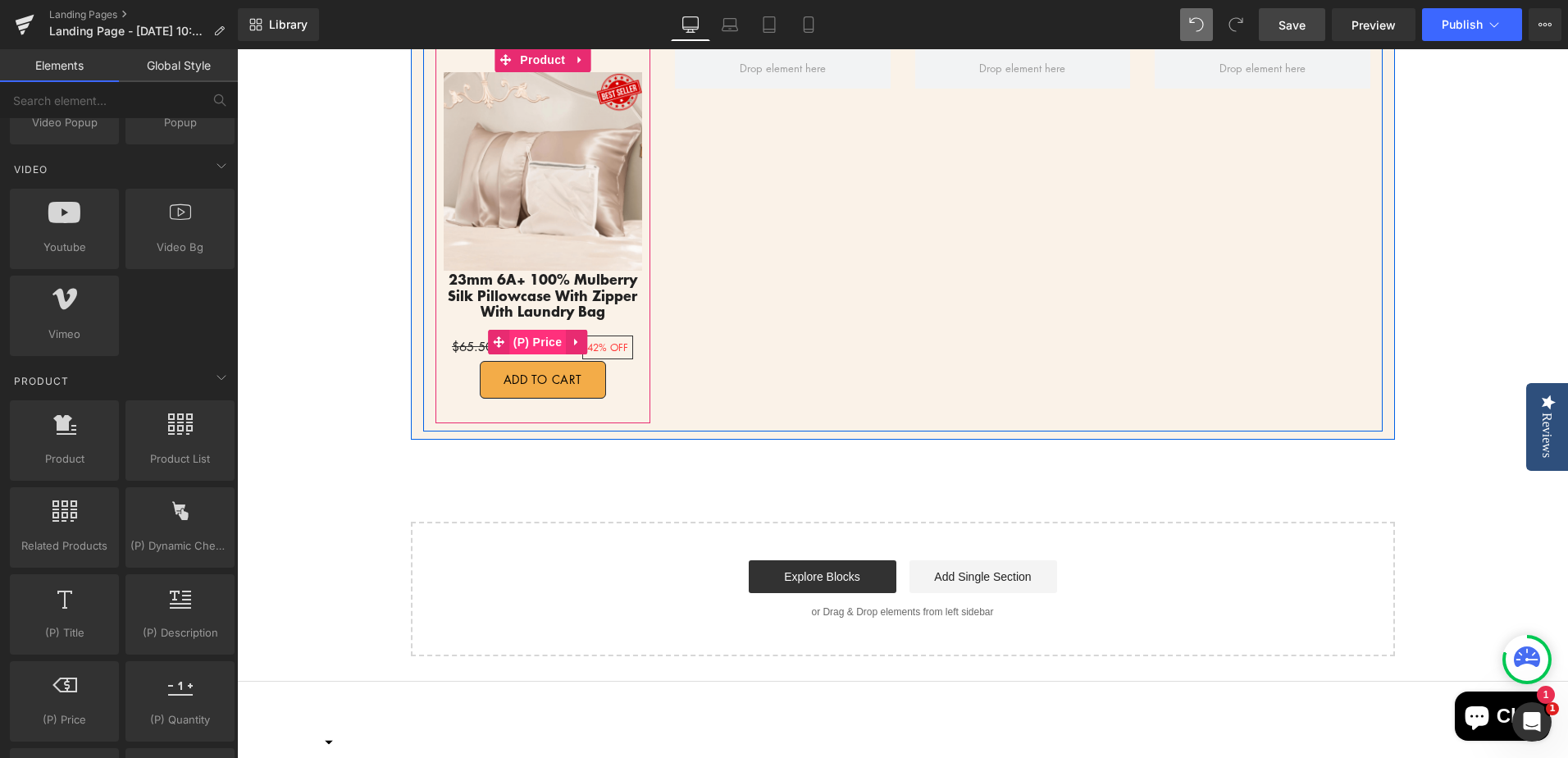
click at [541, 344] on span "(P) Price" at bounding box center [537, 342] width 58 height 25
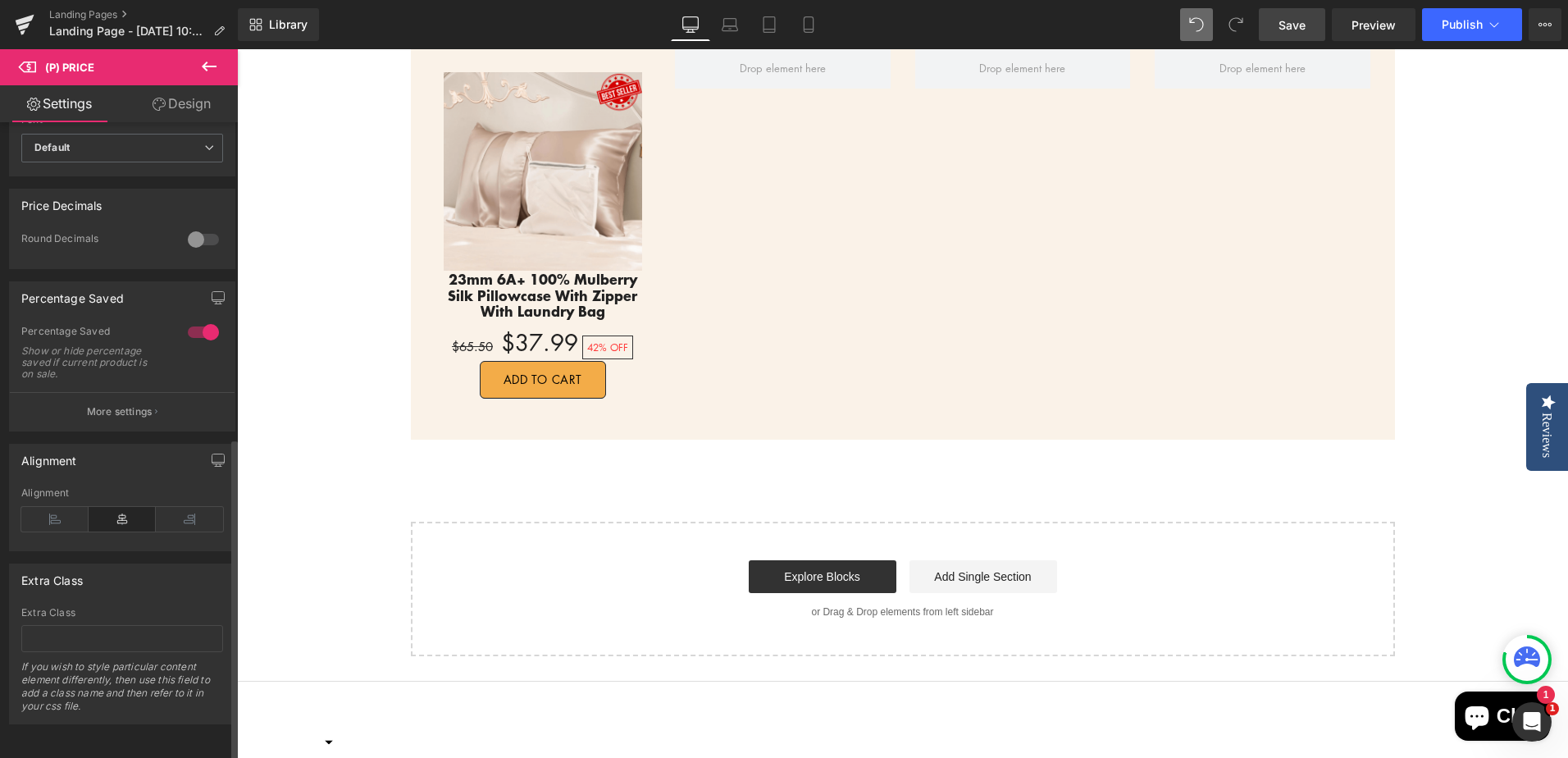
scroll to position [621, 0]
click at [107, 404] on p "More settings" at bounding box center [119, 412] width 65 height 15
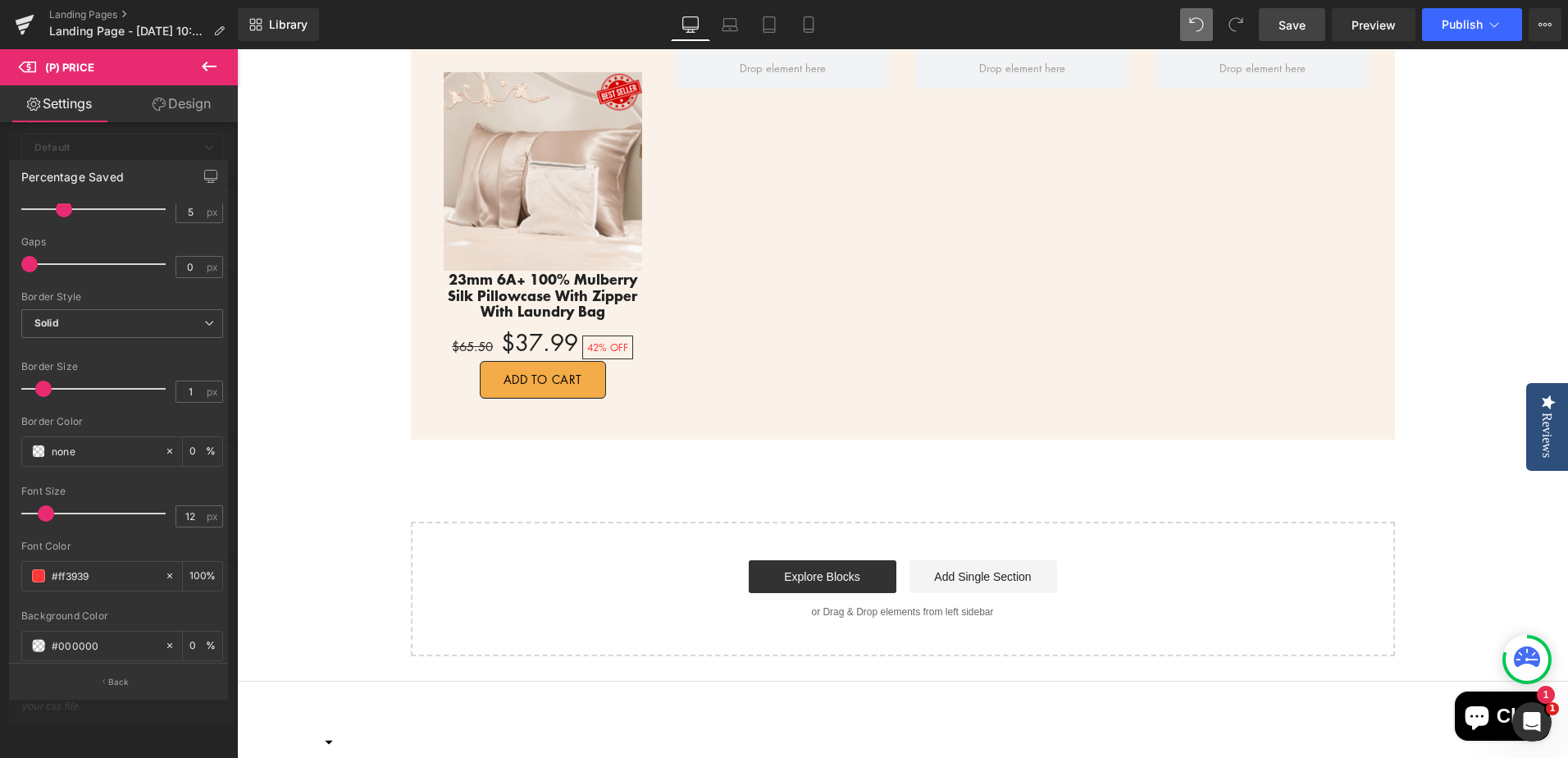
scroll to position [246, 0]
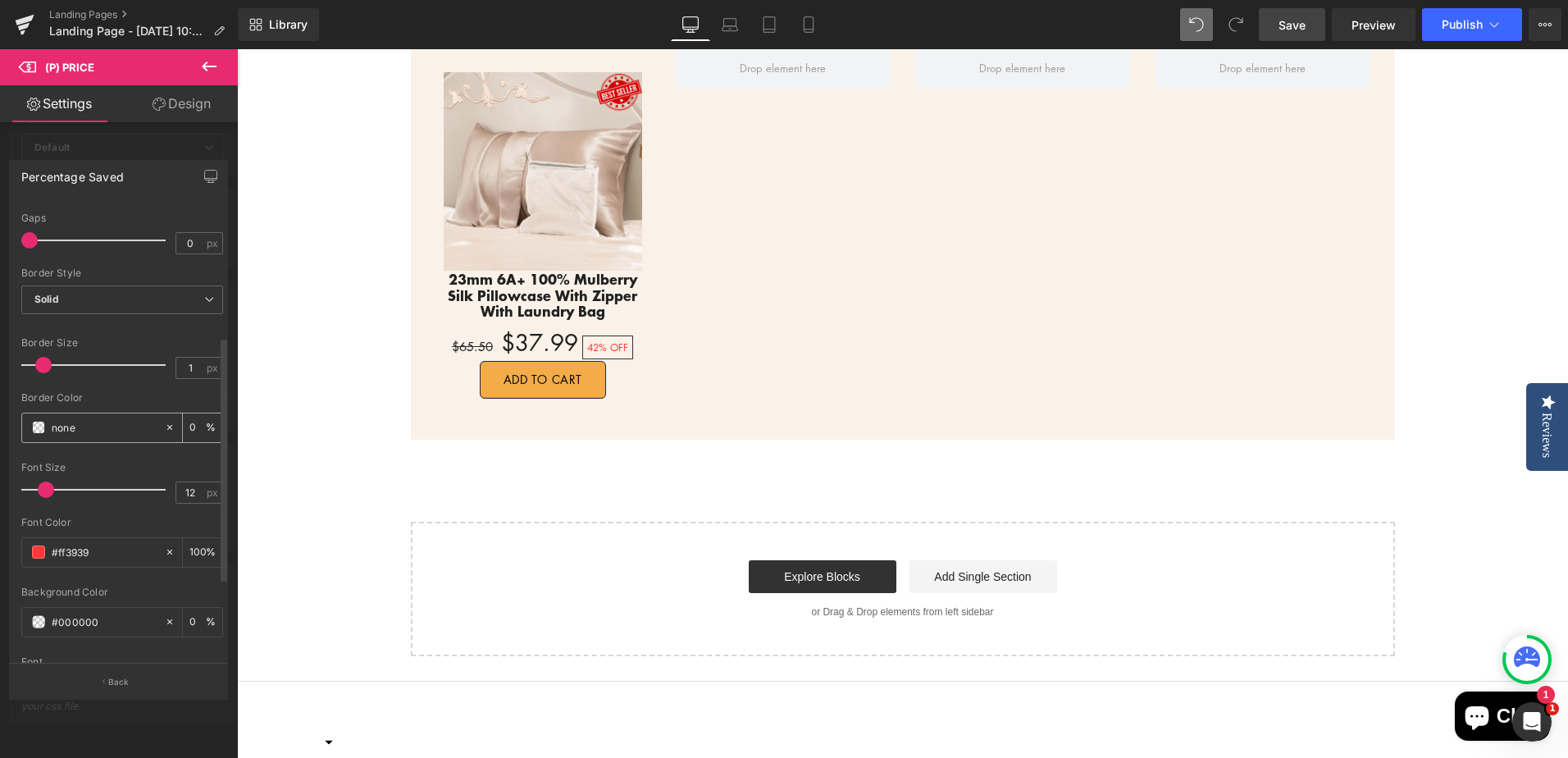
click at [78, 428] on input "none" at bounding box center [104, 427] width 105 height 18
drag, startPoint x: 53, startPoint y: 429, endPoint x: 82, endPoint y: 428, distance: 29.0
click at [82, 428] on input "none" at bounding box center [104, 427] width 105 height 18
type input "f0f"
type input "100"
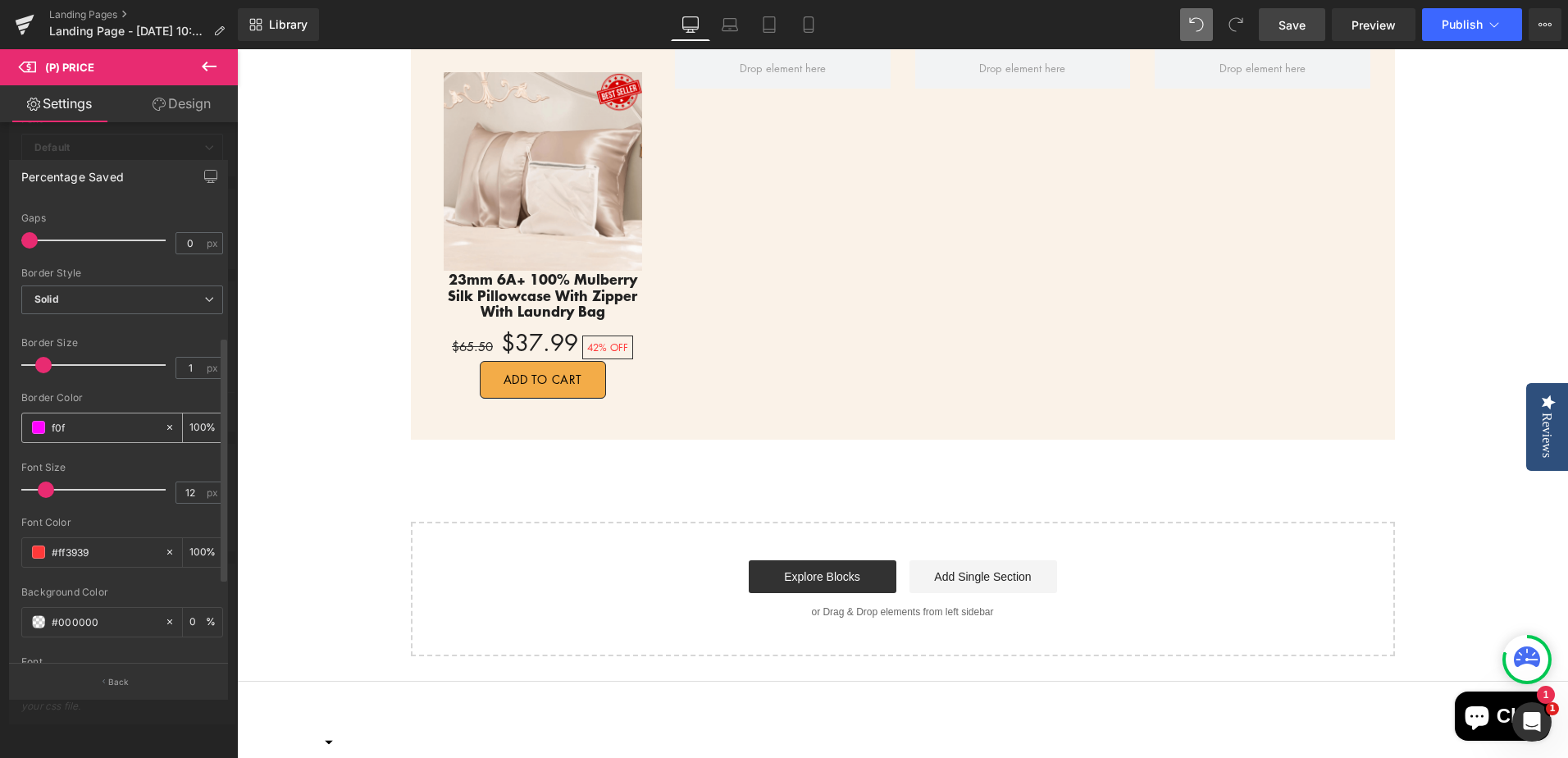
type input "f0f0"
type input "0"
type input "f0f0f0"
type input "100"
type input "f0"
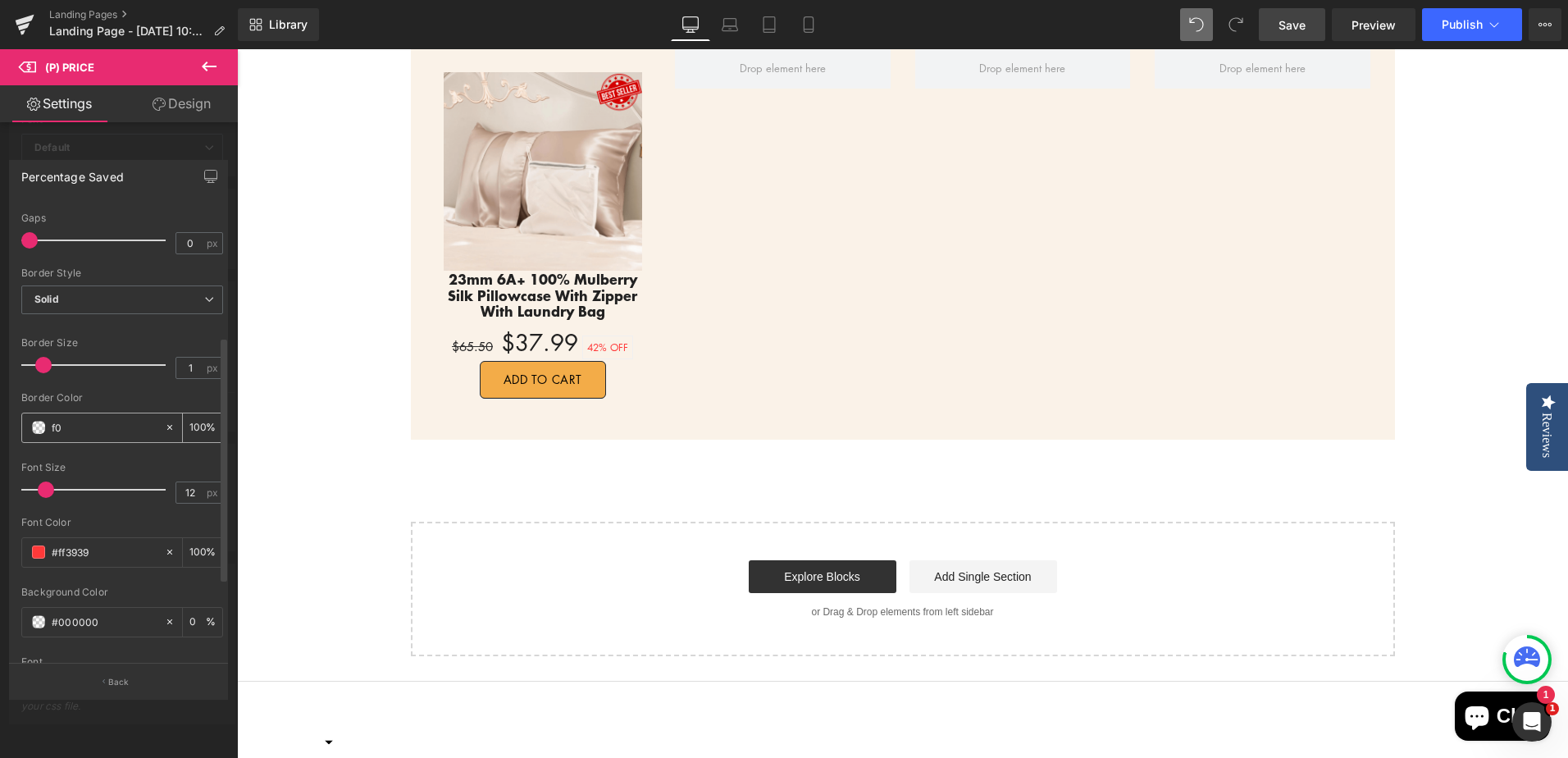
type input "0"
type input "f"
click at [83, 433] on input "text" at bounding box center [104, 427] width 105 height 18
paste input "#f0f0f0"
type input "#f0f0f0"
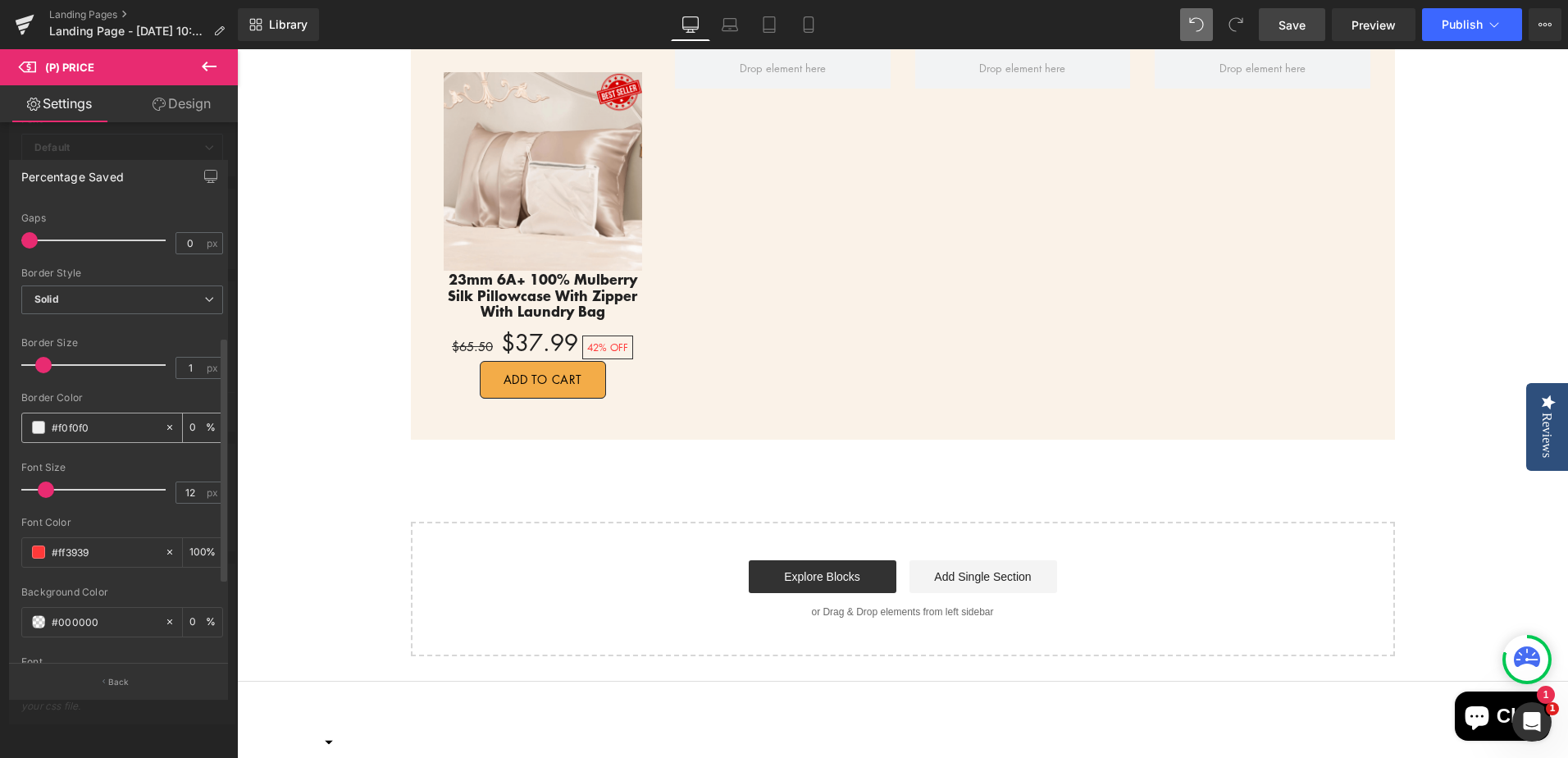
type input "100"
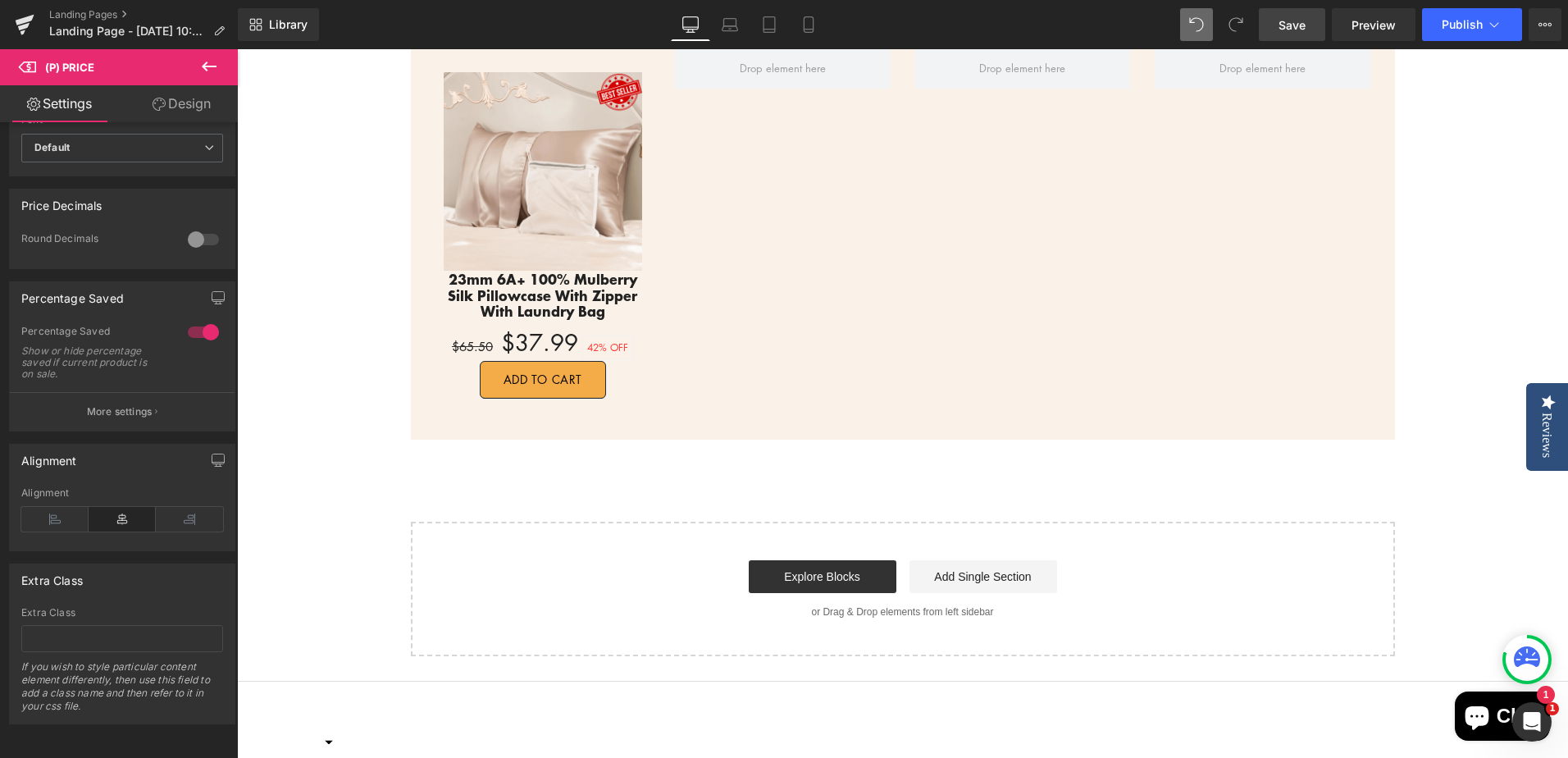
click at [328, 453] on body "Γ Promeed - Natural Quality Home Reviews The Reviews Tab is not available for m…" at bounding box center [902, 212] width 1331 height 2131
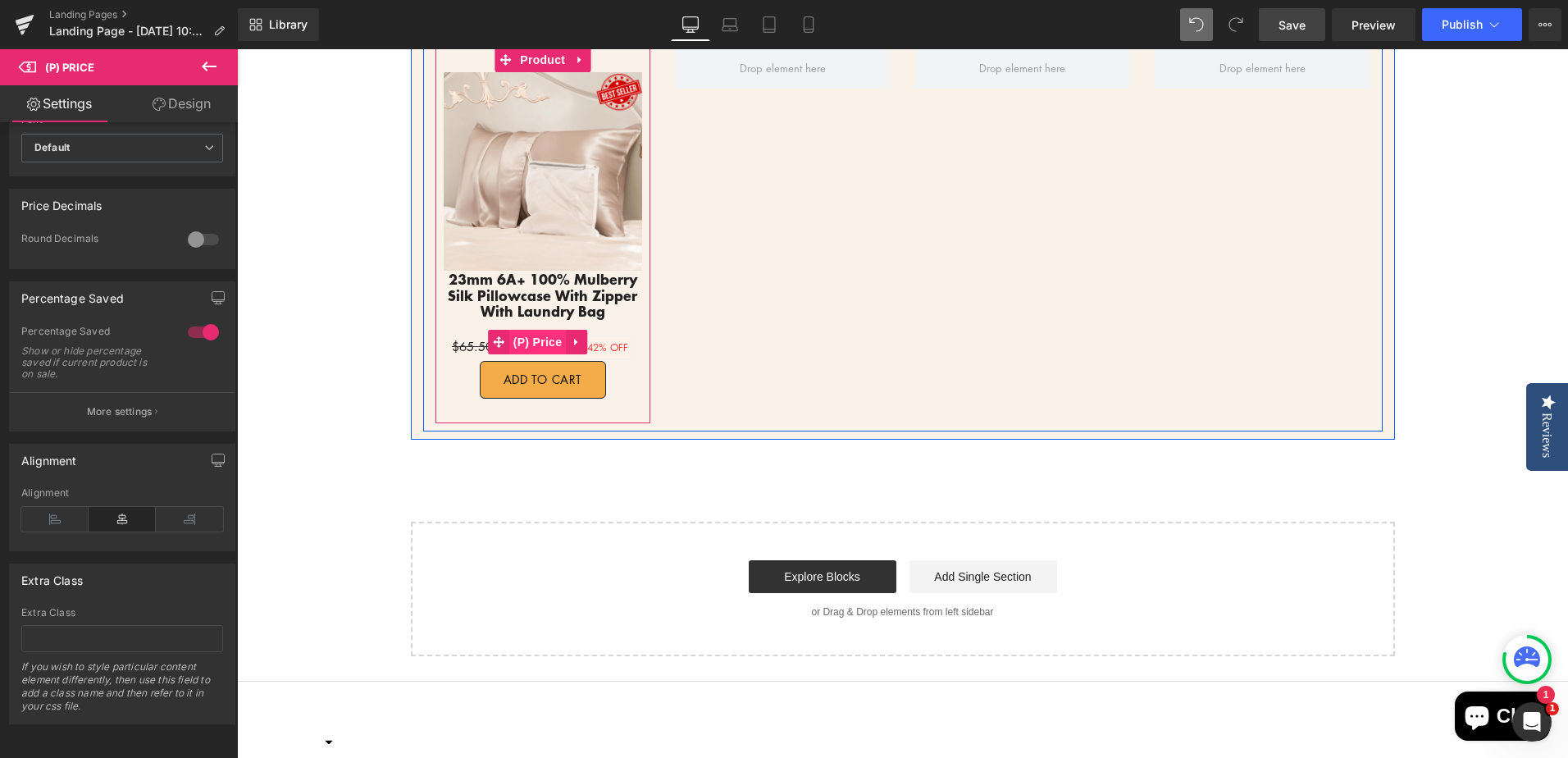
click at [539, 341] on span "(P) Price" at bounding box center [537, 342] width 58 height 25
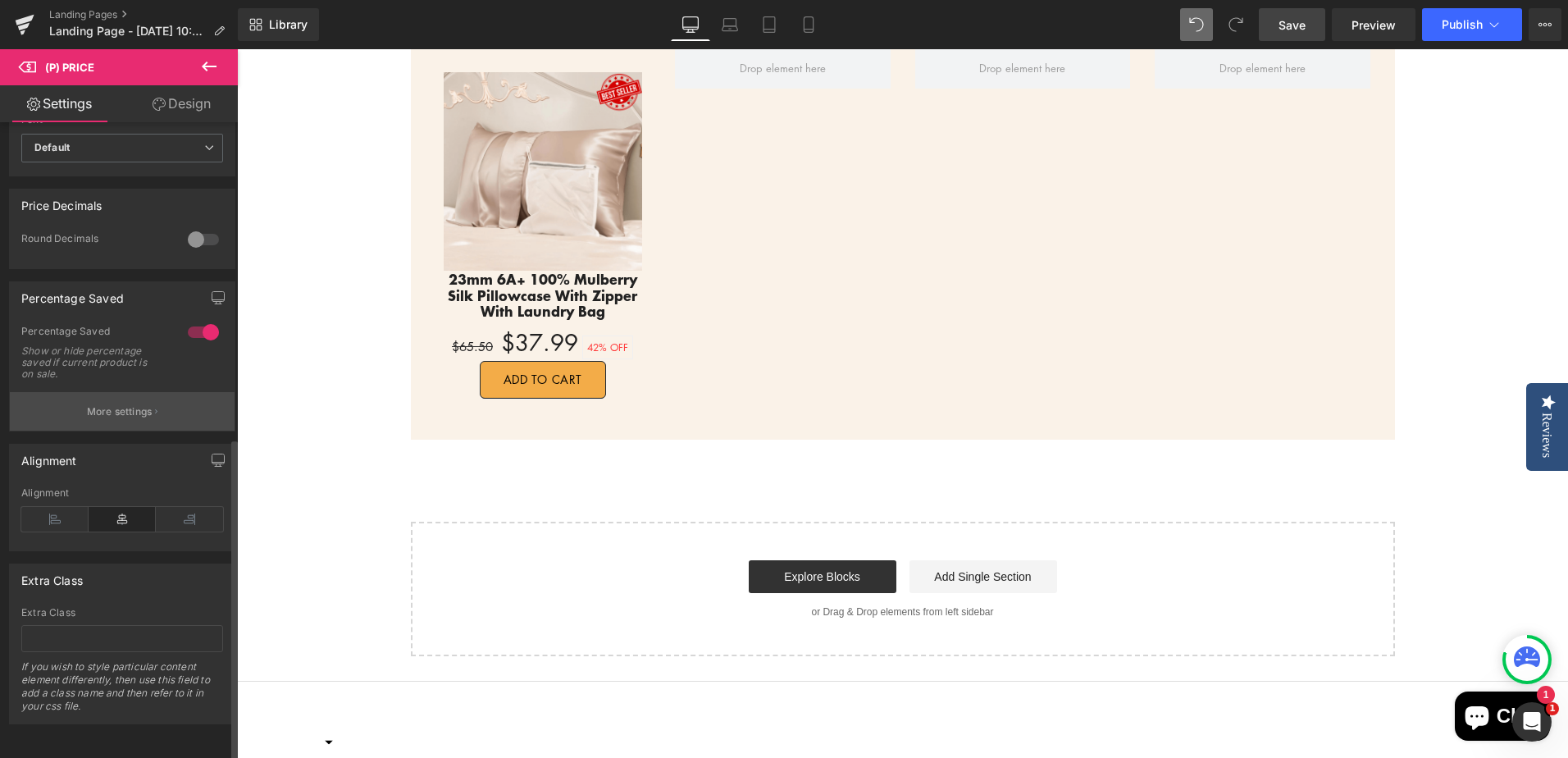
click at [135, 404] on p "More settings" at bounding box center [119, 412] width 65 height 15
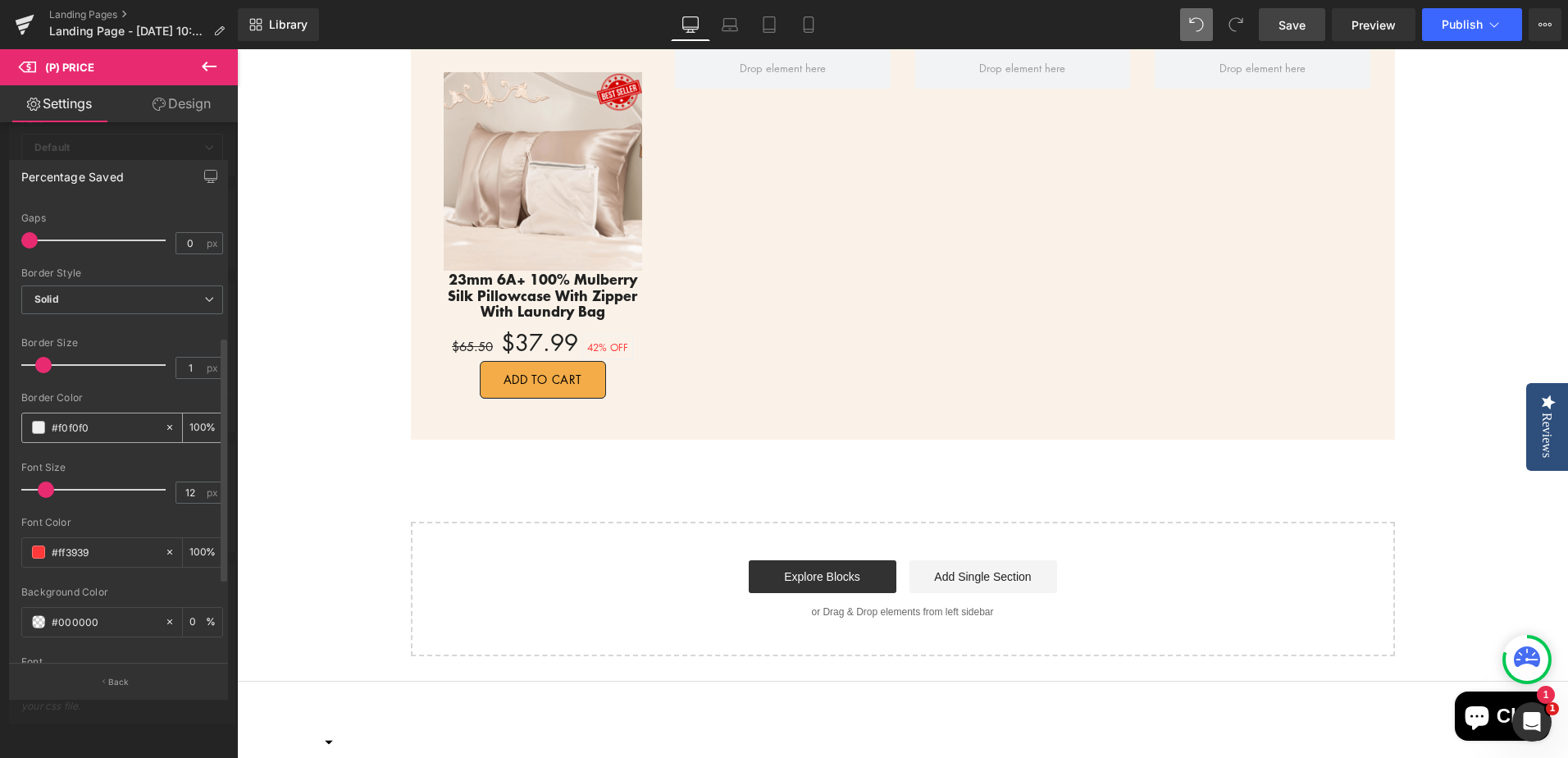
click at [105, 426] on input "#f0f0f0" at bounding box center [104, 427] width 105 height 18
type input "#f0f0f0f0"
type input "94"
click at [105, 426] on input "#f0f0f0f0" at bounding box center [104, 427] width 105 height 18
click at [167, 429] on icon at bounding box center [169, 427] width 5 height 5
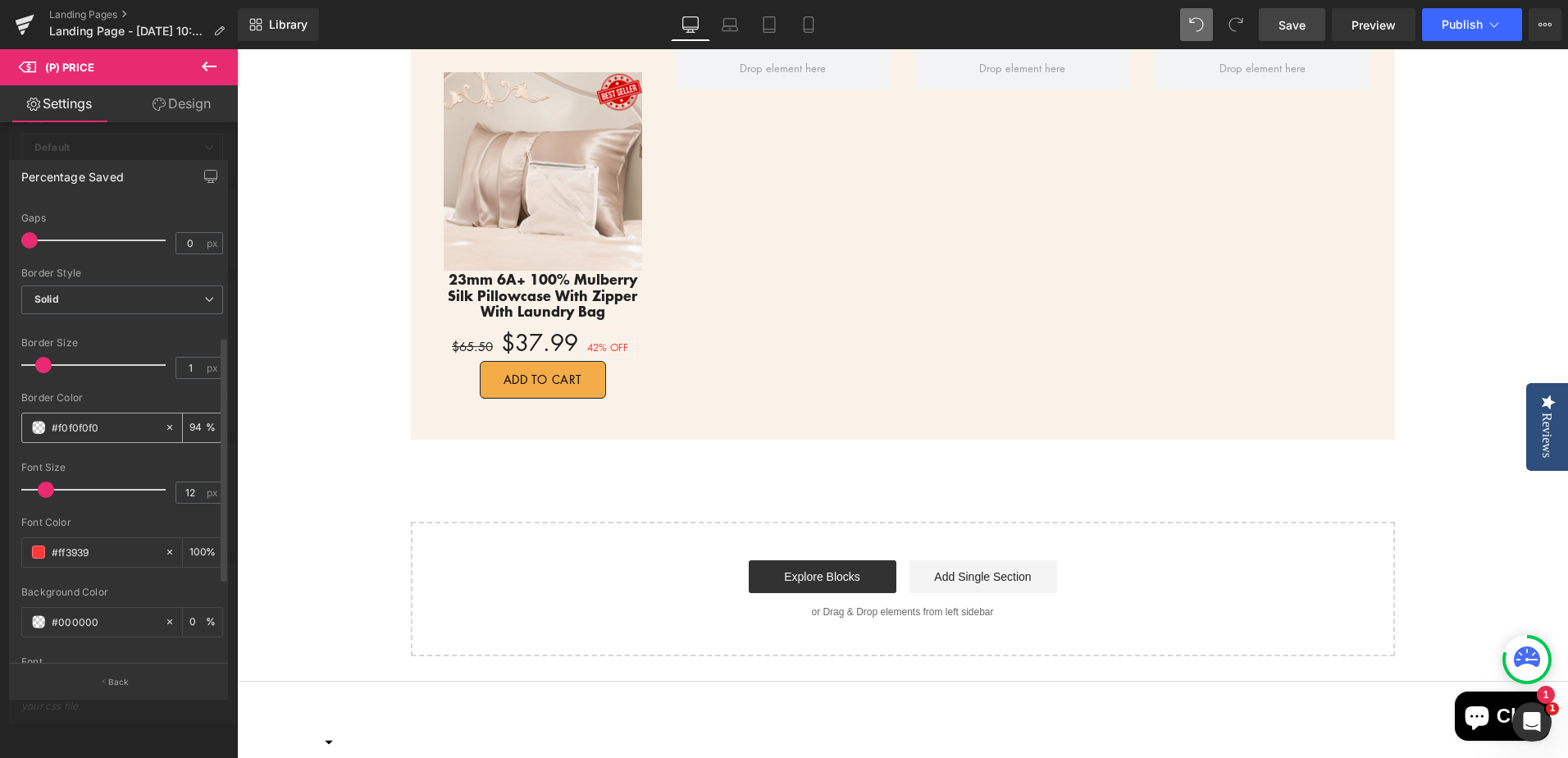
type input "none"
type input "0"
click at [110, 427] on input "none" at bounding box center [104, 427] width 105 height 18
drag, startPoint x: 53, startPoint y: 430, endPoint x: 81, endPoint y: 430, distance: 28.0
click at [81, 430] on input "none" at bounding box center [104, 427] width 105 height 18
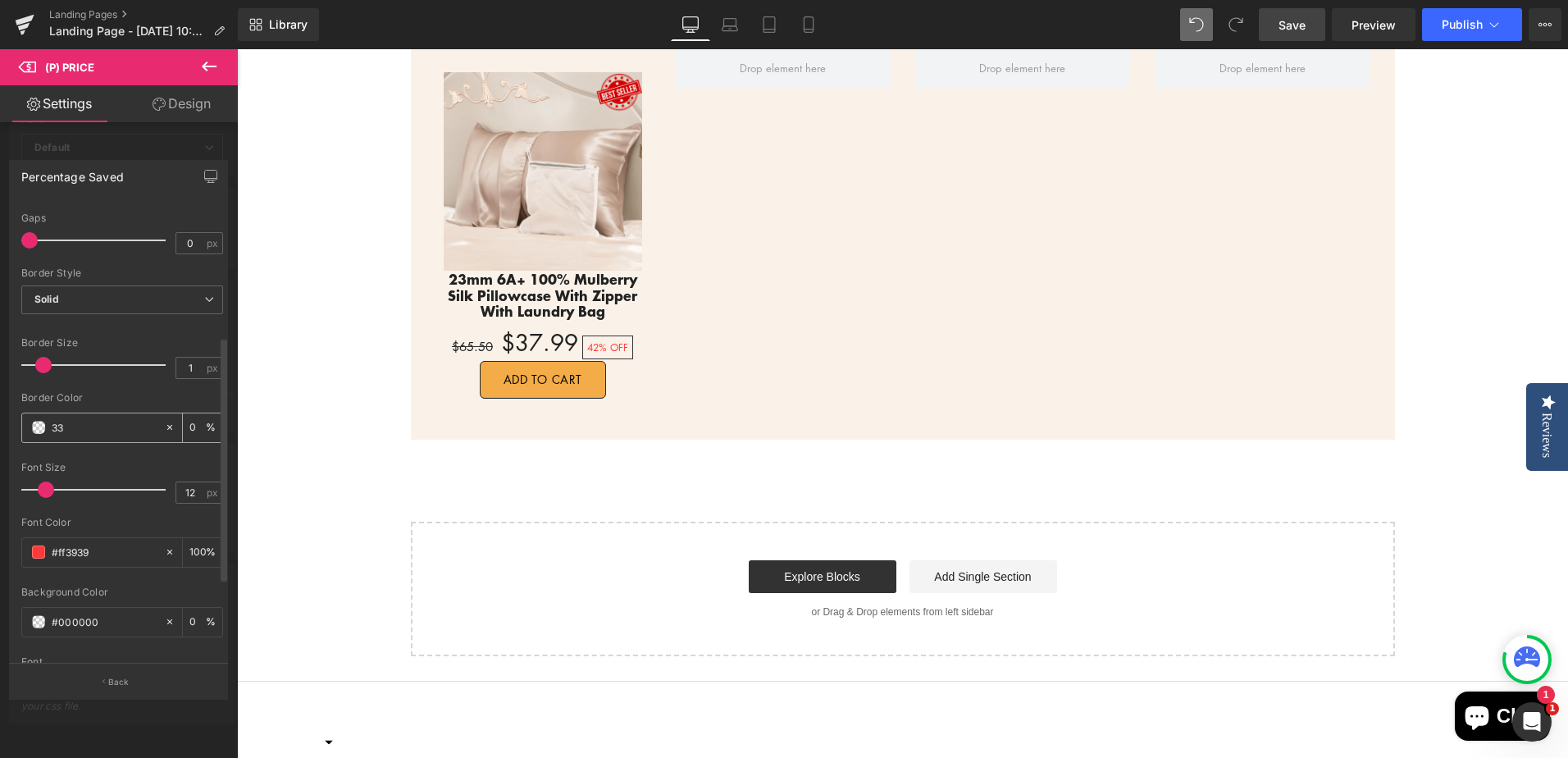
type input "333"
type input "100"
type input "3333"
type input "20"
click at [329, 459] on body "Γ Promeed - Natural Quality Home Reviews The Reviews Tab is not available for m…" at bounding box center [902, 212] width 1331 height 2131
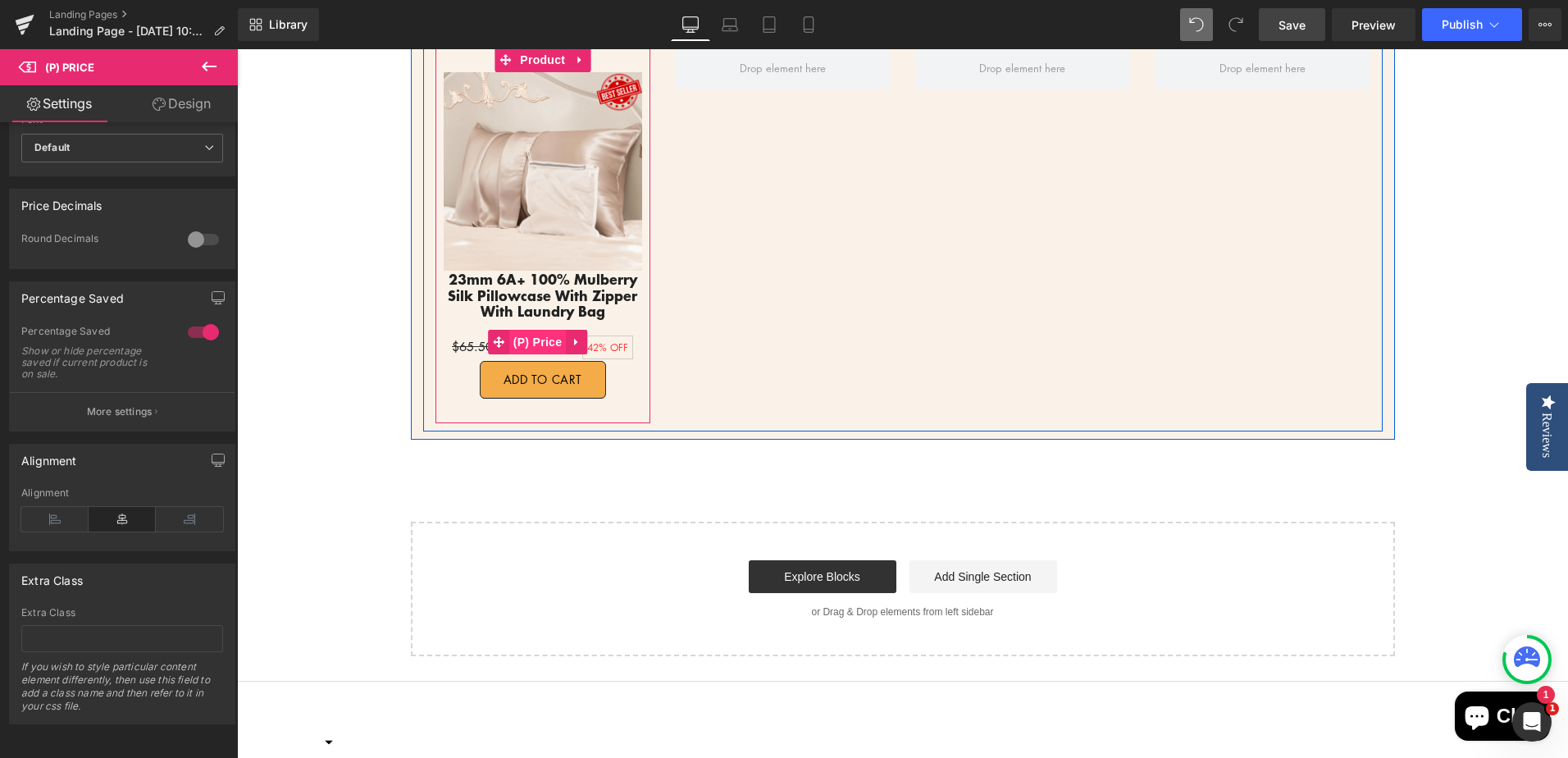
click at [528, 343] on span "(P) Price" at bounding box center [537, 342] width 58 height 25
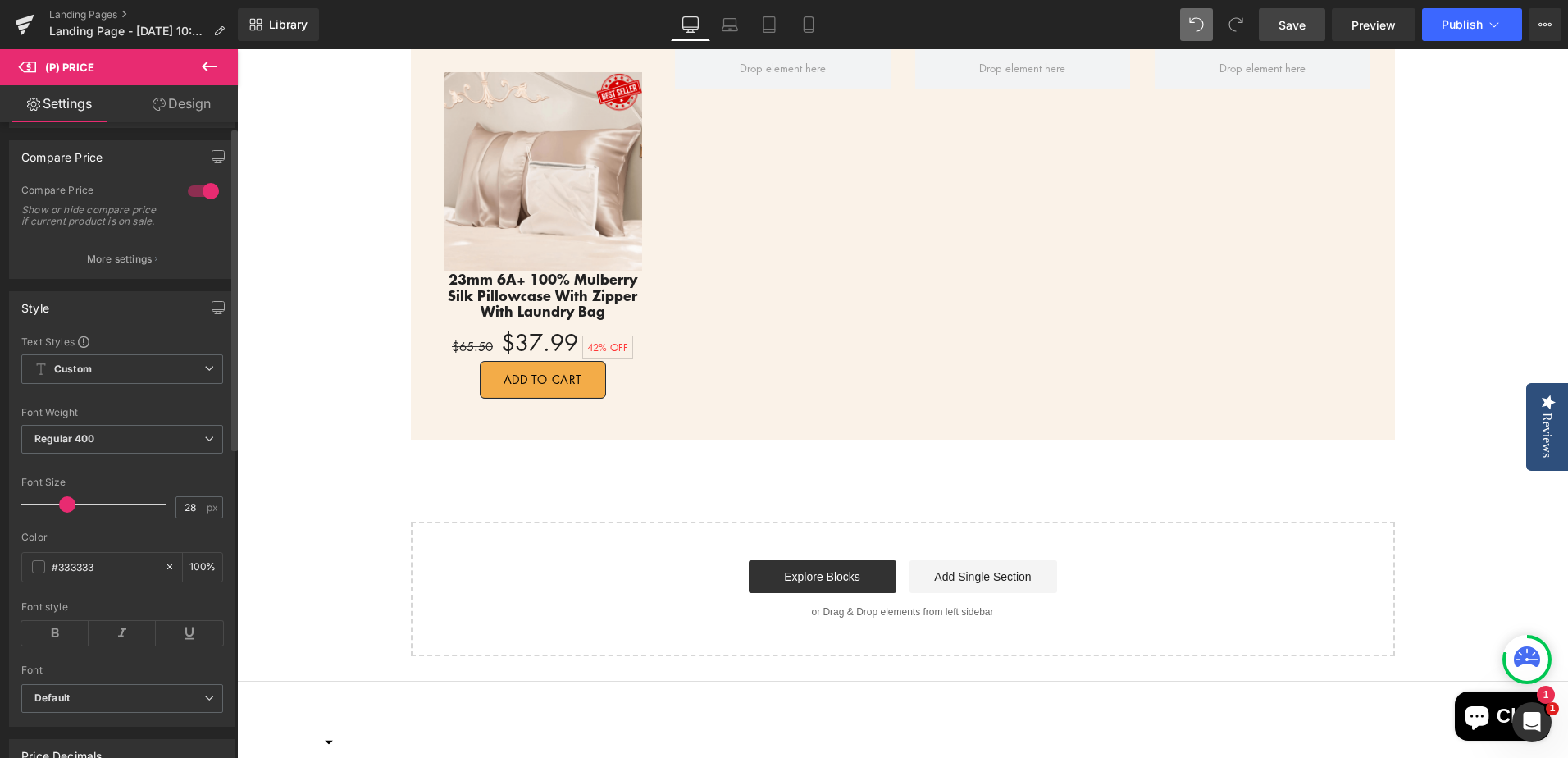
scroll to position [0, 0]
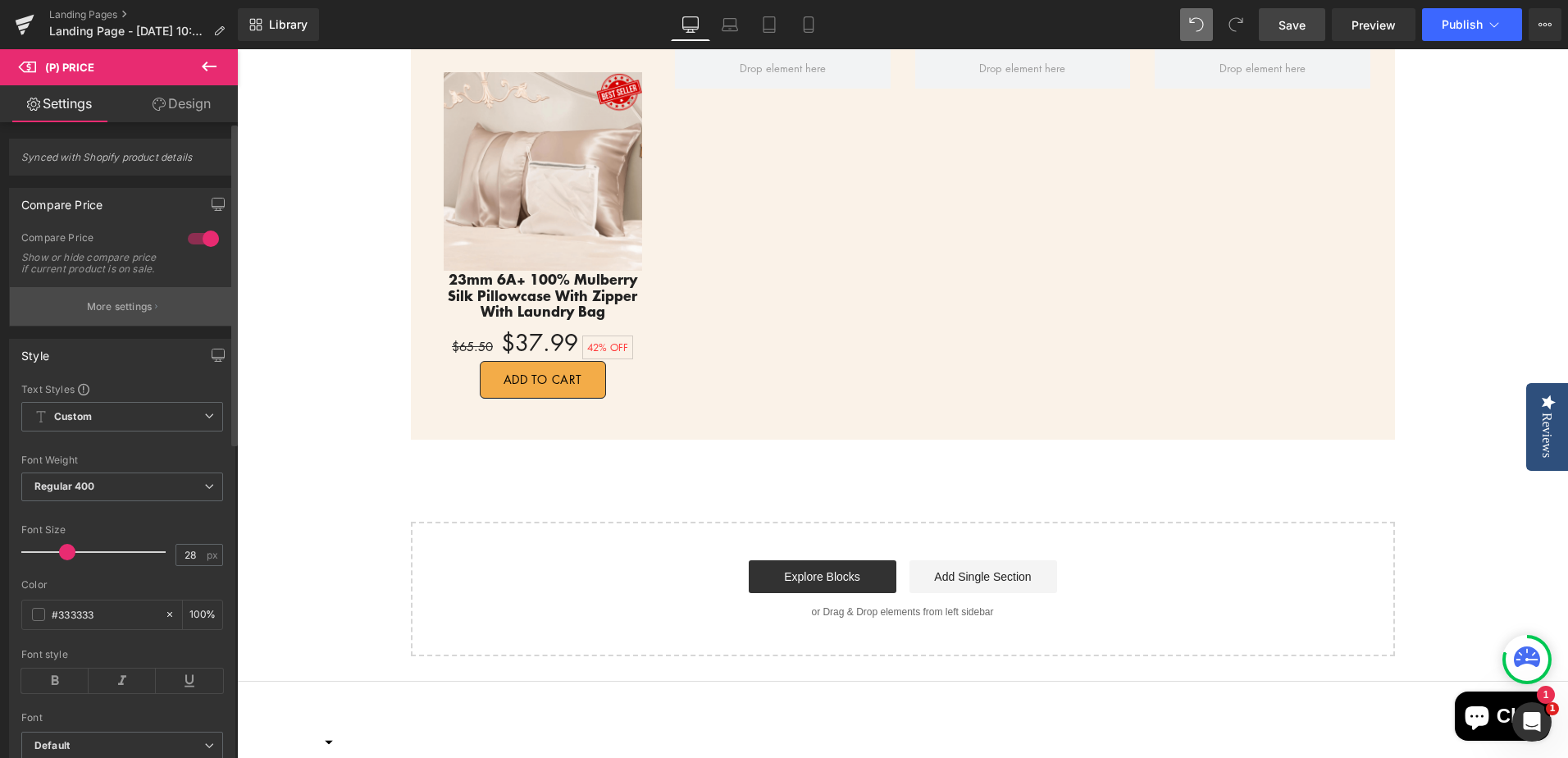
click at [124, 314] on p "More settings" at bounding box center [119, 307] width 65 height 15
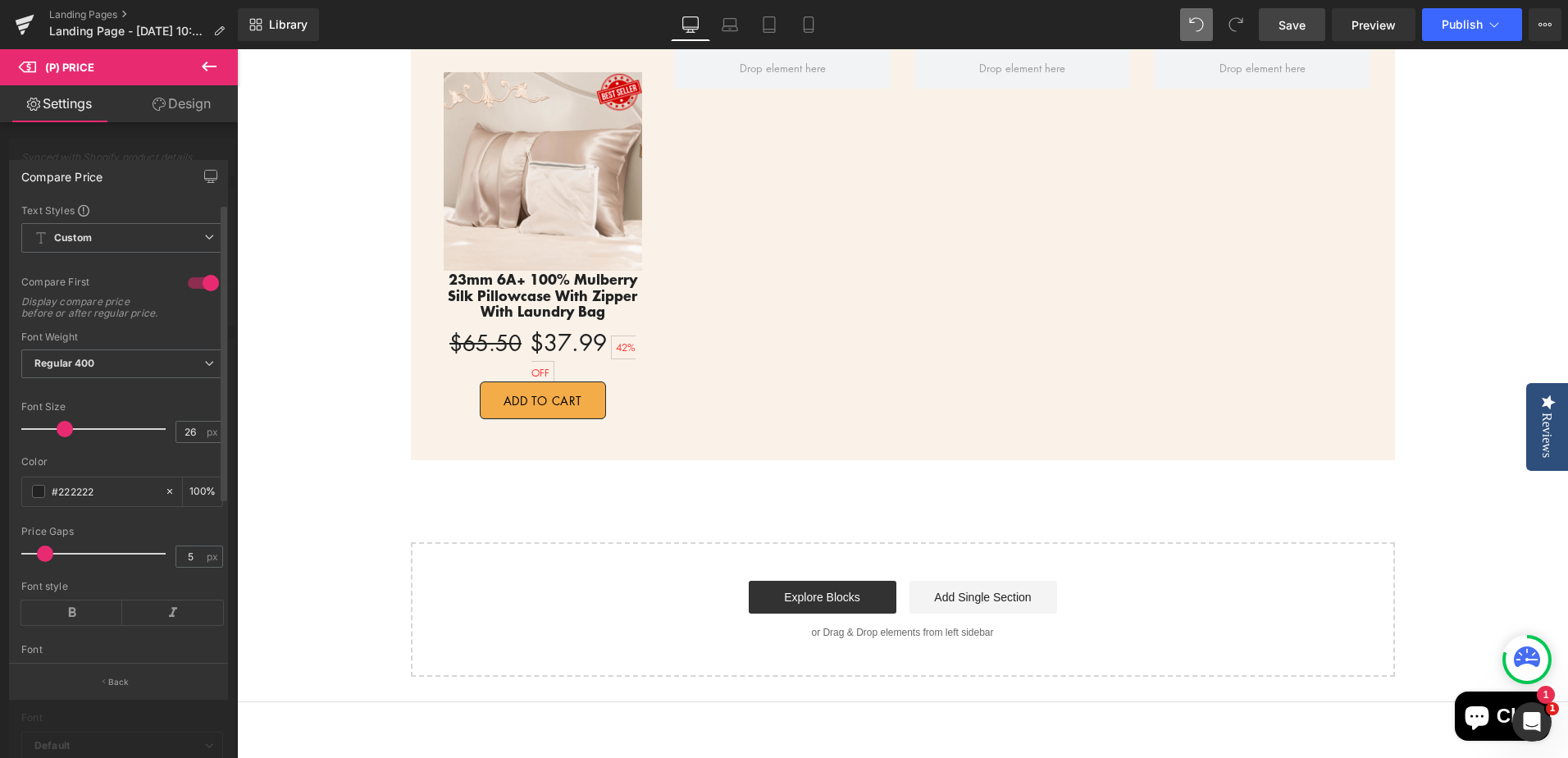
drag, startPoint x: 51, startPoint y: 440, endPoint x: 65, endPoint y: 440, distance: 14.0
click at [65, 437] on span at bounding box center [64, 429] width 16 height 16
drag, startPoint x: 184, startPoint y: 440, endPoint x: 194, endPoint y: 440, distance: 10.0
click at [194, 440] on input "26" at bounding box center [191, 431] width 28 height 21
click at [203, 442] on div "25 px" at bounding box center [199, 431] width 47 height 22
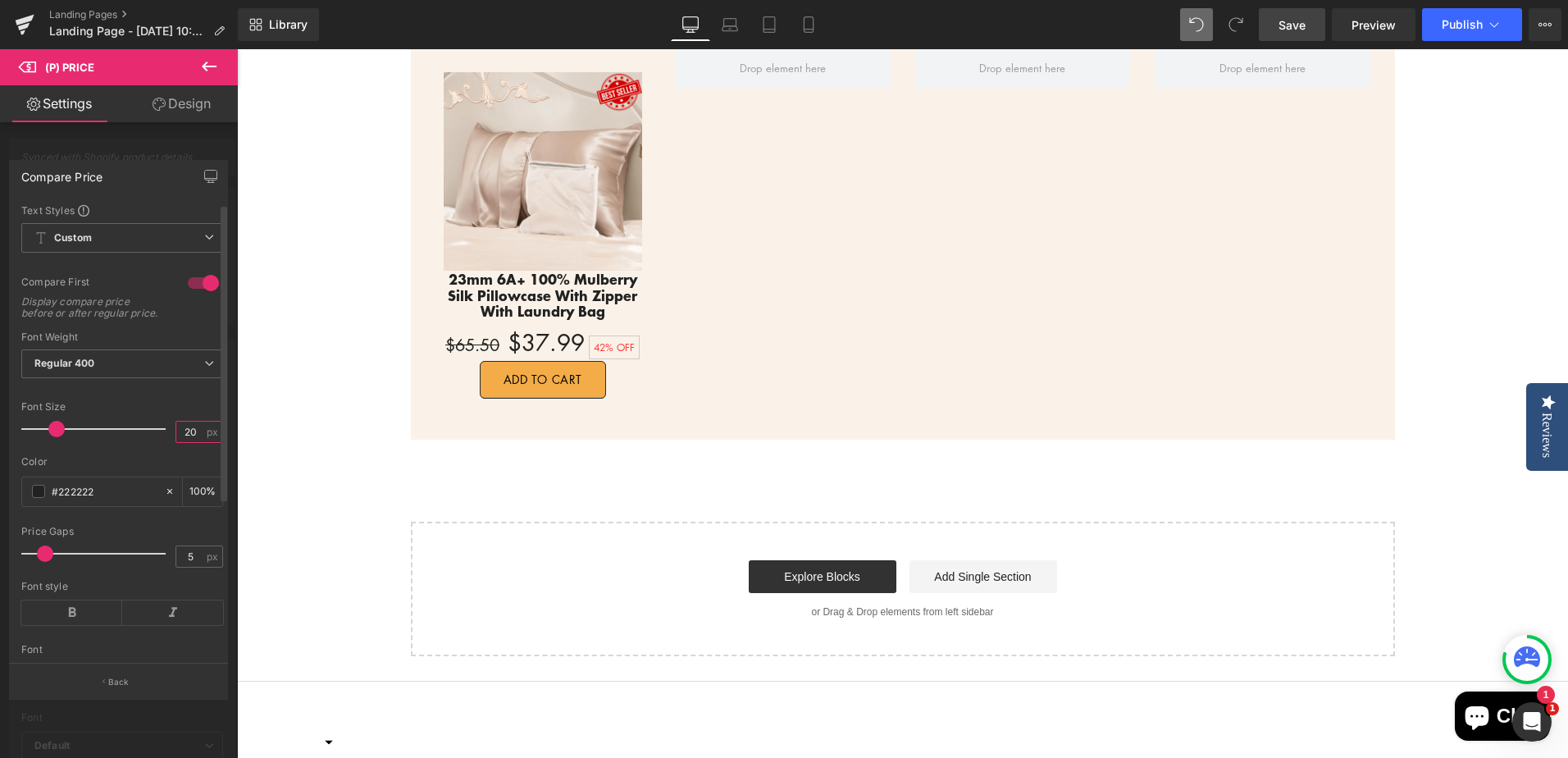
type input "20"
click at [134, 467] on div "Color" at bounding box center [123, 462] width 202 height 11
click at [99, 500] on input "#222222" at bounding box center [104, 491] width 105 height 18
drag, startPoint x: 65, startPoint y: 503, endPoint x: 104, endPoint y: 503, distance: 39.0
click at [104, 500] on input "#222222" at bounding box center [104, 491] width 105 height 18
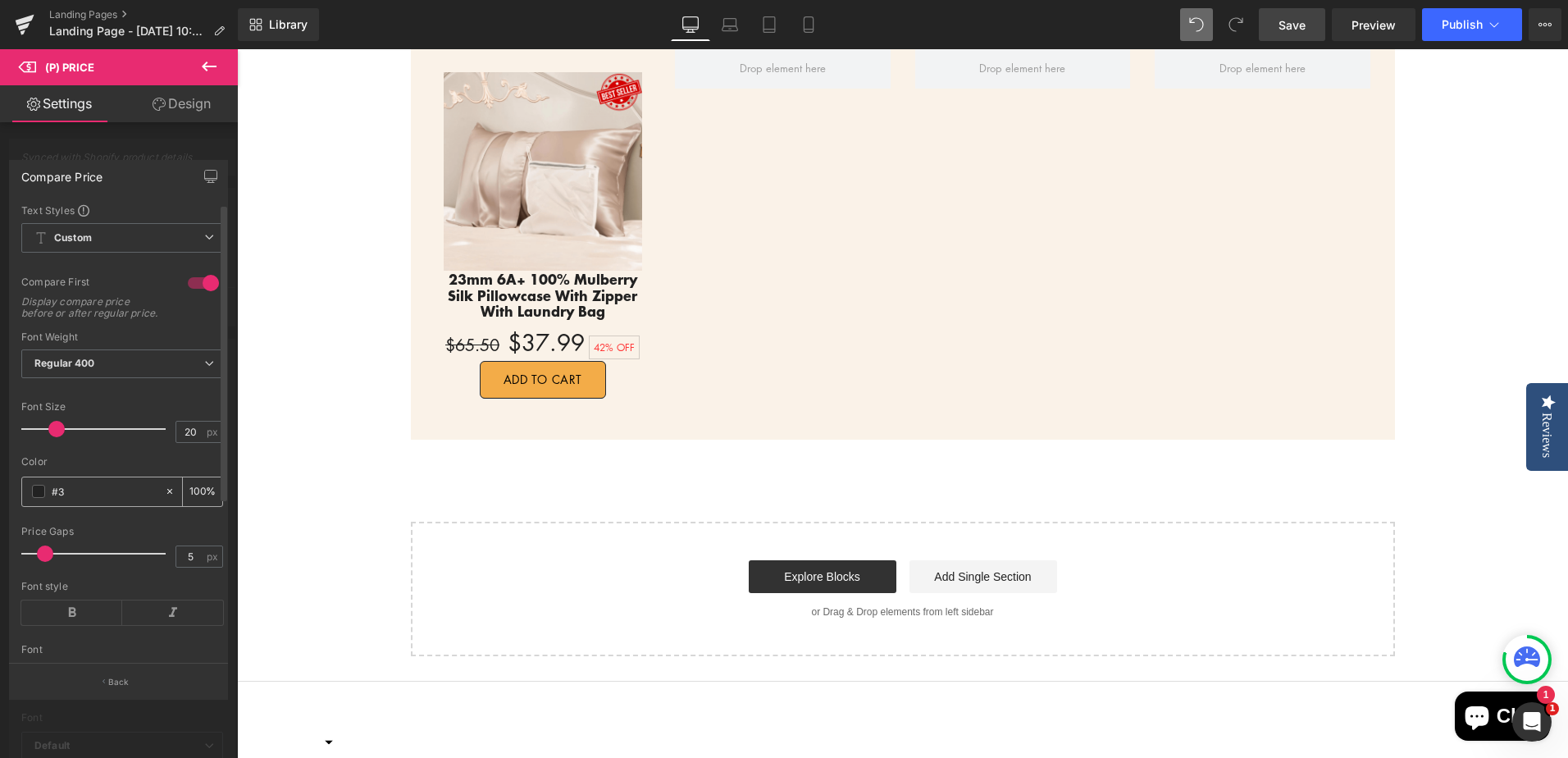
type input "#33"
type input "0"
type input "#333"
type input "100"
click at [308, 456] on body "Γ Promeed - Natural Quality Home Reviews The Reviews Tab is not available for m…" at bounding box center [902, 212] width 1331 height 2131
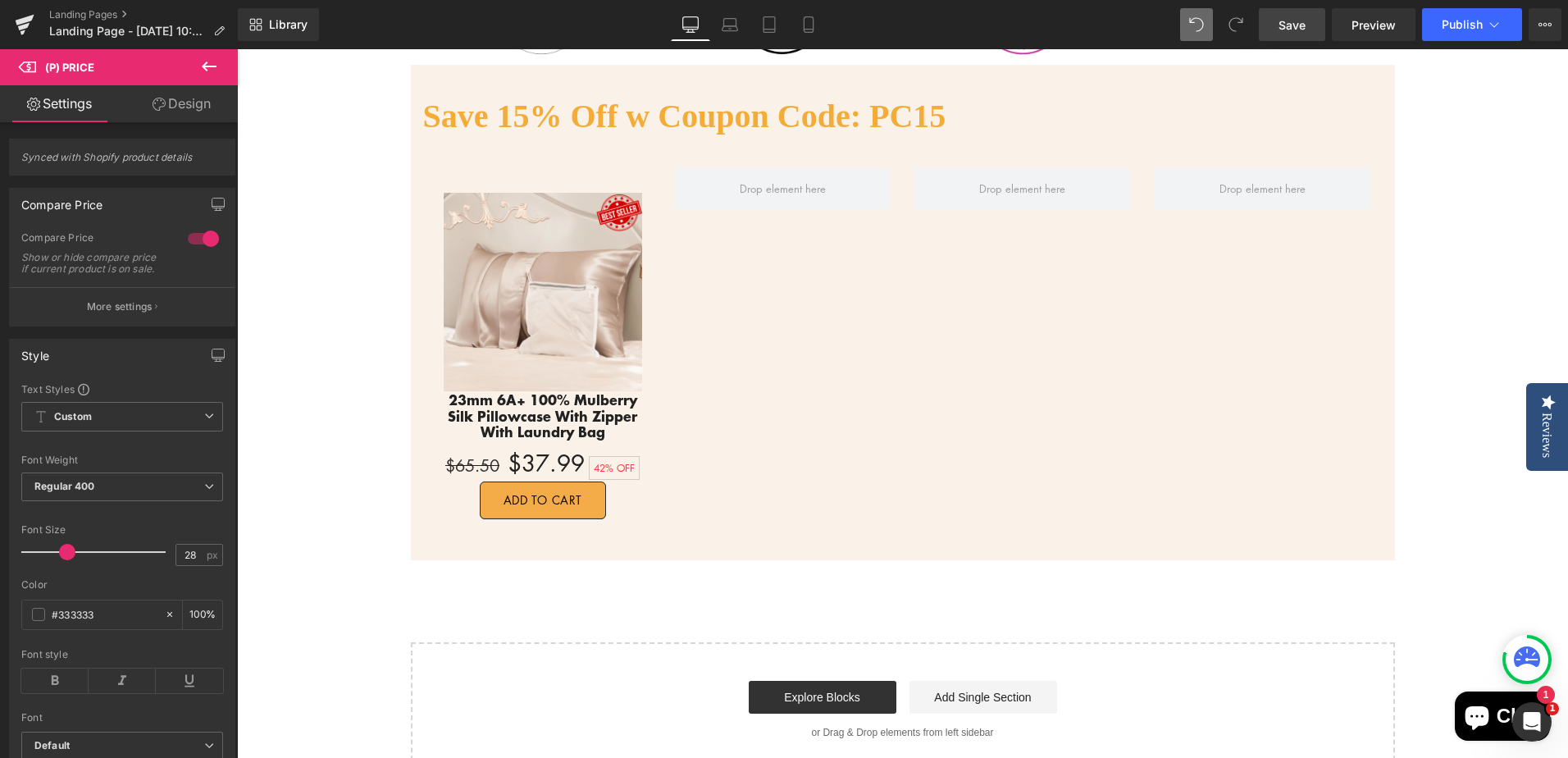
scroll to position [820, 0]
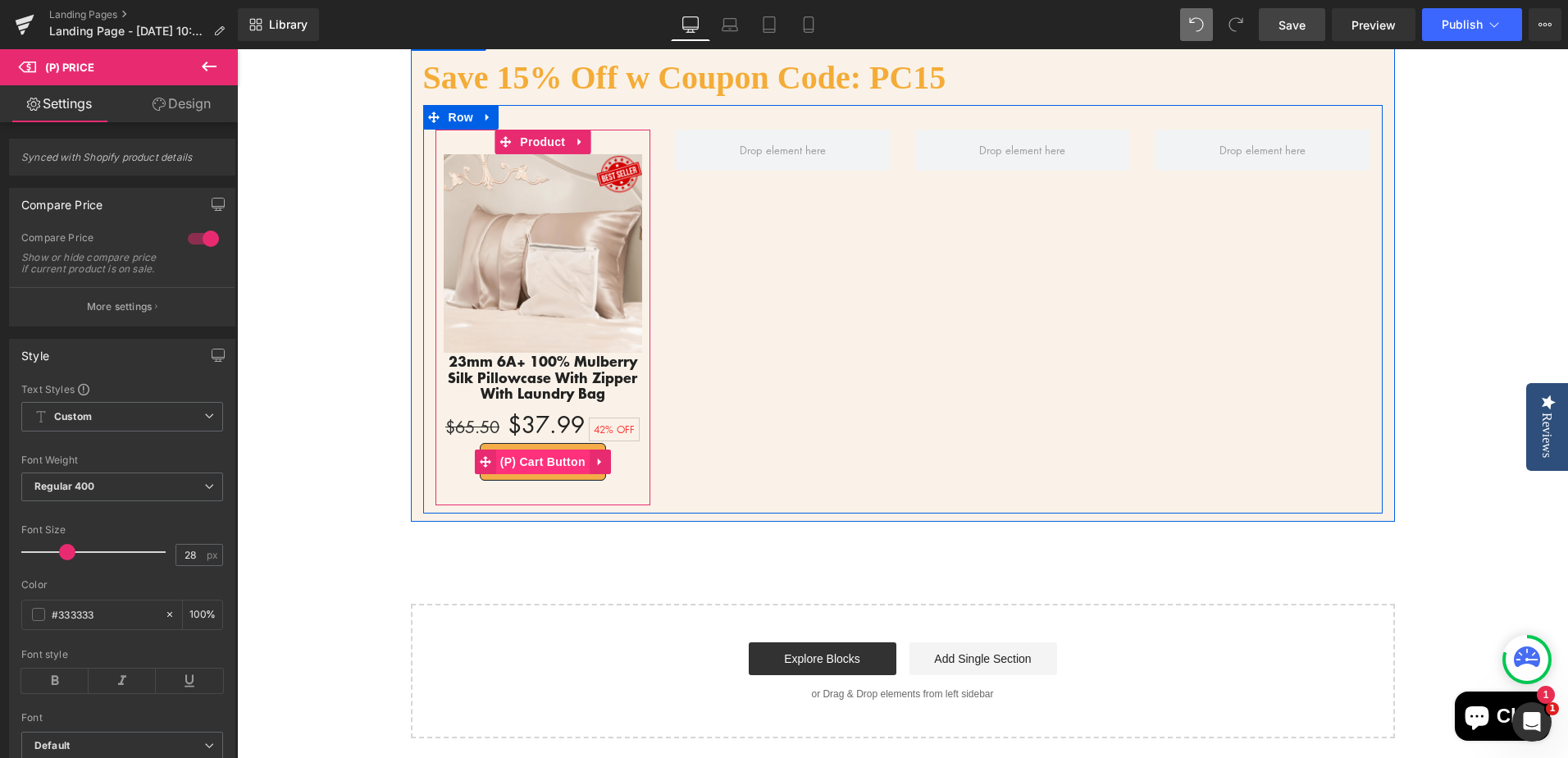
click at [533, 464] on span "(P) Cart Button" at bounding box center [542, 462] width 93 height 25
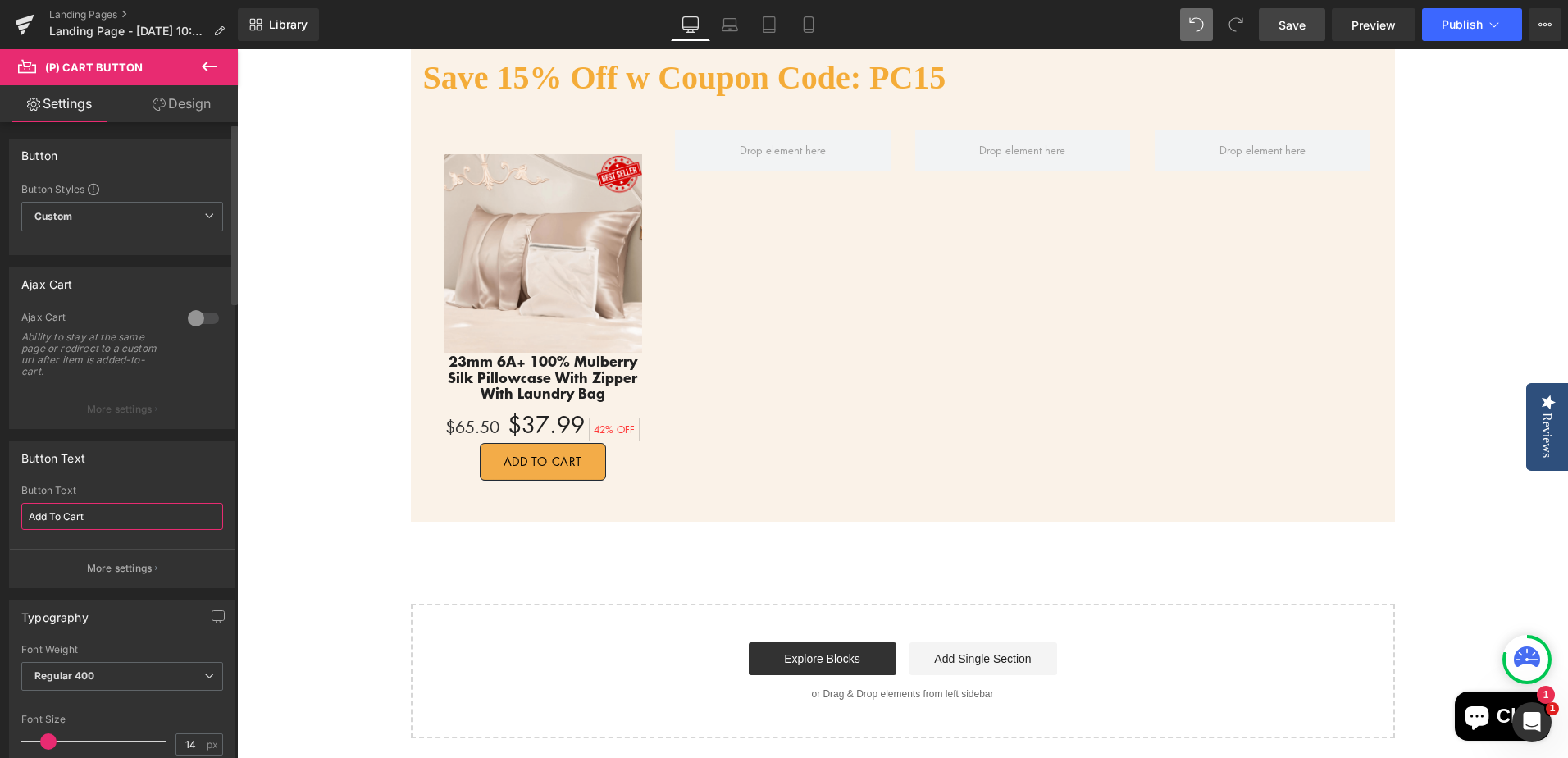
click at [103, 517] on input "Add To Cart" at bounding box center [123, 515] width 202 height 27
drag, startPoint x: 33, startPoint y: 514, endPoint x: 170, endPoint y: 517, distance: 137.0
click at [170, 517] on input "Add To Cart" at bounding box center [123, 515] width 202 height 27
type input "A"
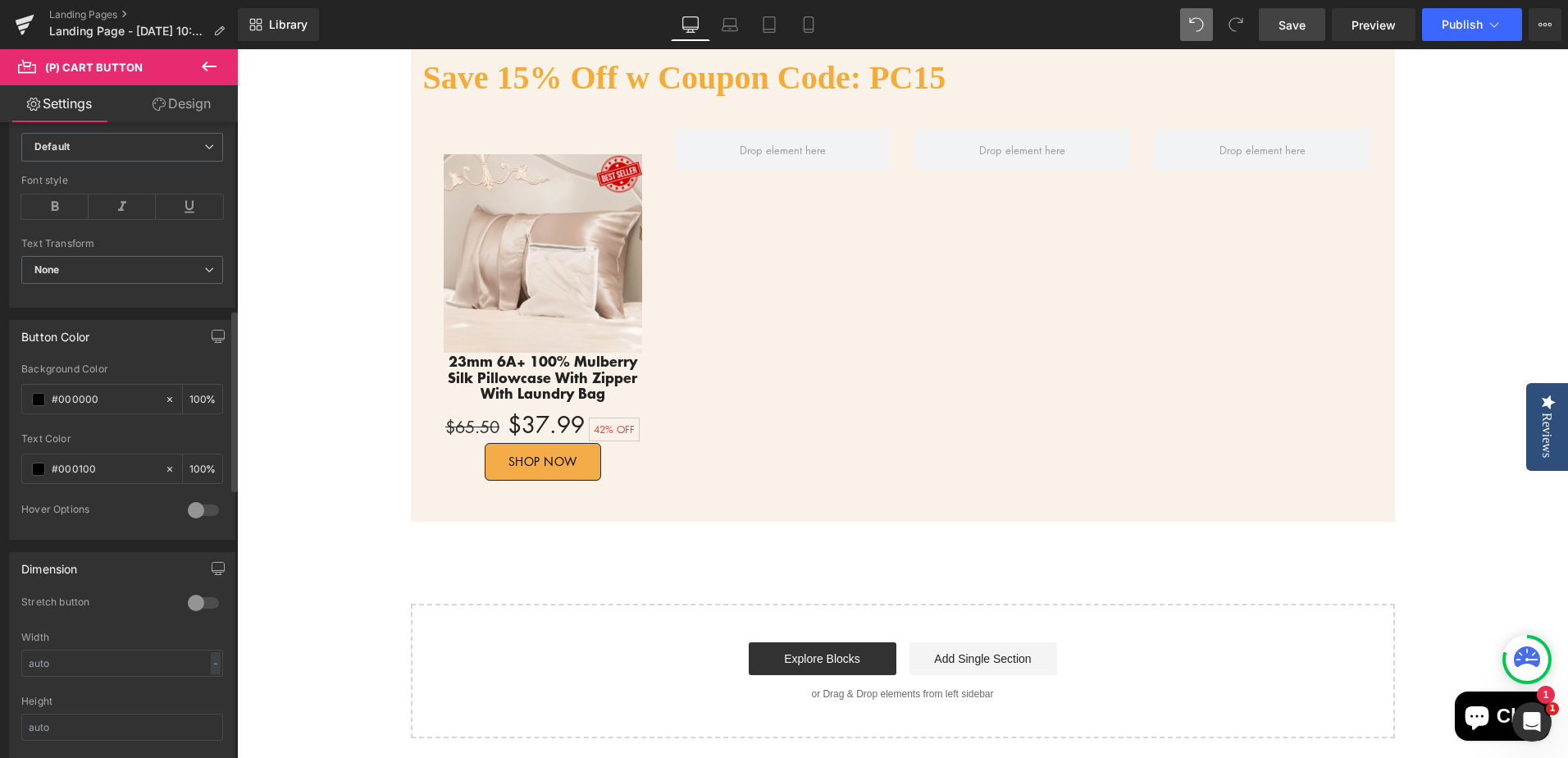
scroll to position [656, 0]
type input "Shop Now"
click at [201, 603] on div at bounding box center [204, 602] width 40 height 26
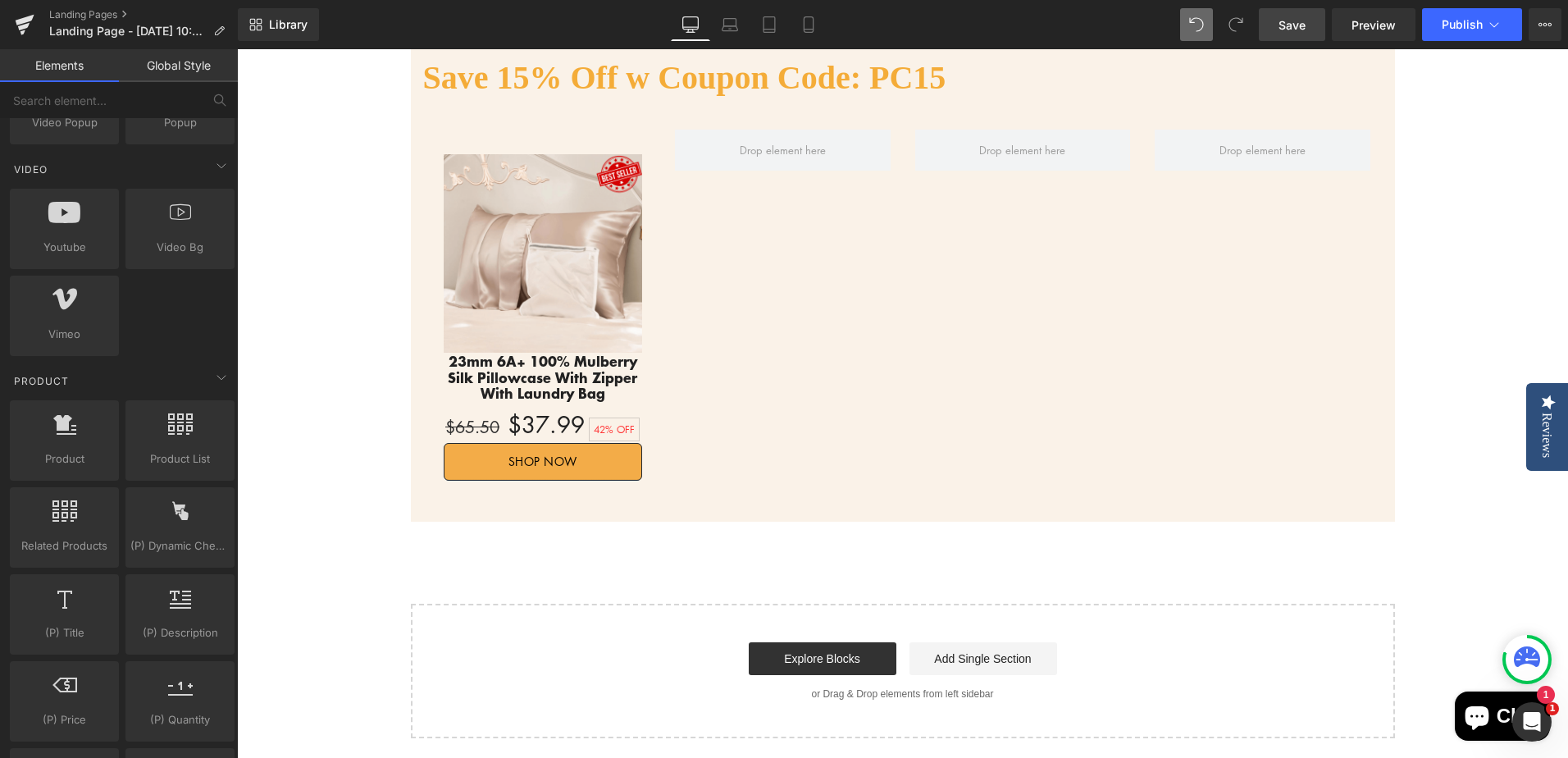
click at [316, 504] on div "Flash Sale!! Heading Up To 30% Off Text Block 06 Days 23 Hours 11 Minutes 47 Se…" at bounding box center [902, 27] width 1331 height 1420
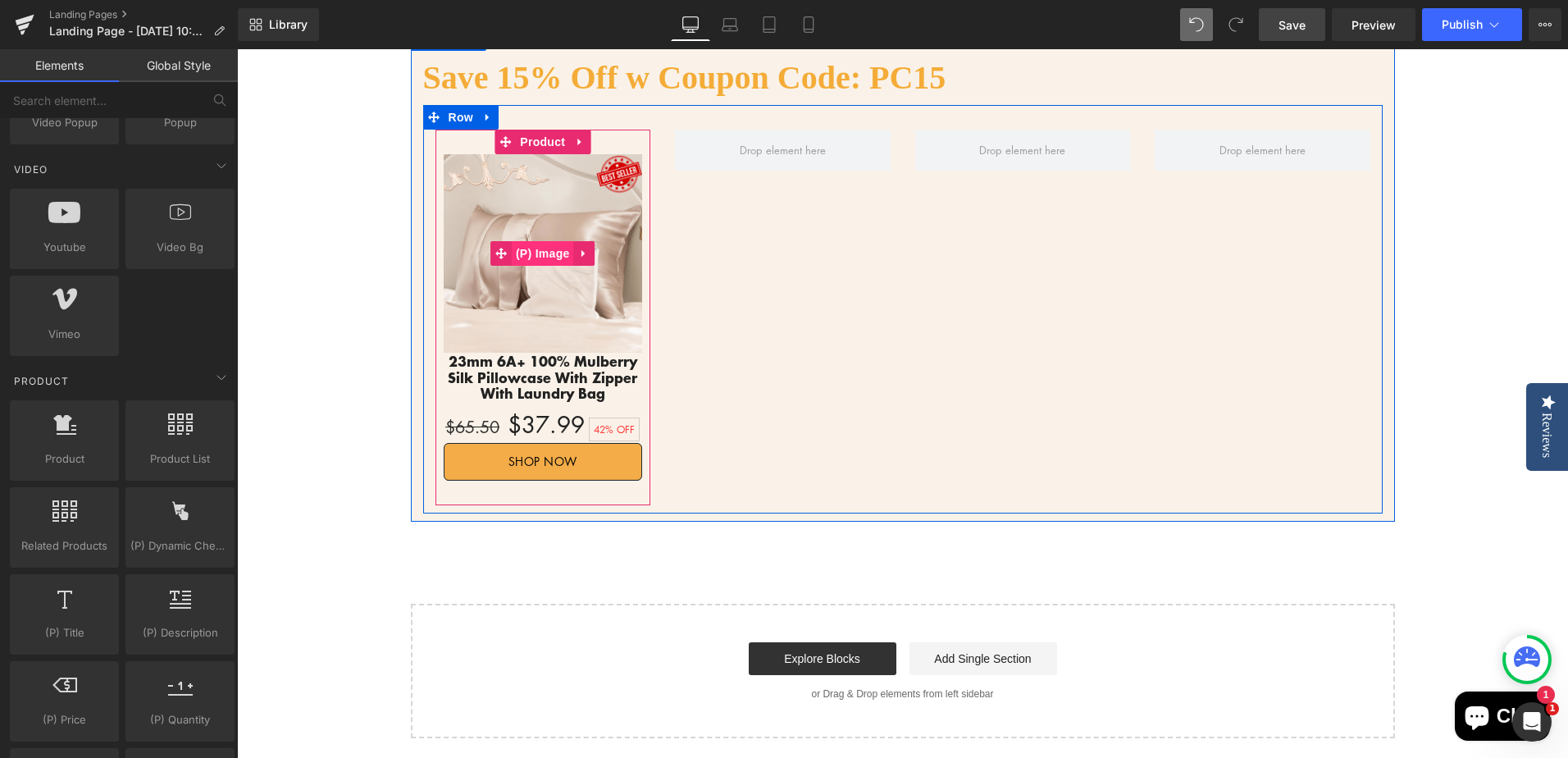
click at [534, 253] on span "(P) Image" at bounding box center [543, 253] width 62 height 25
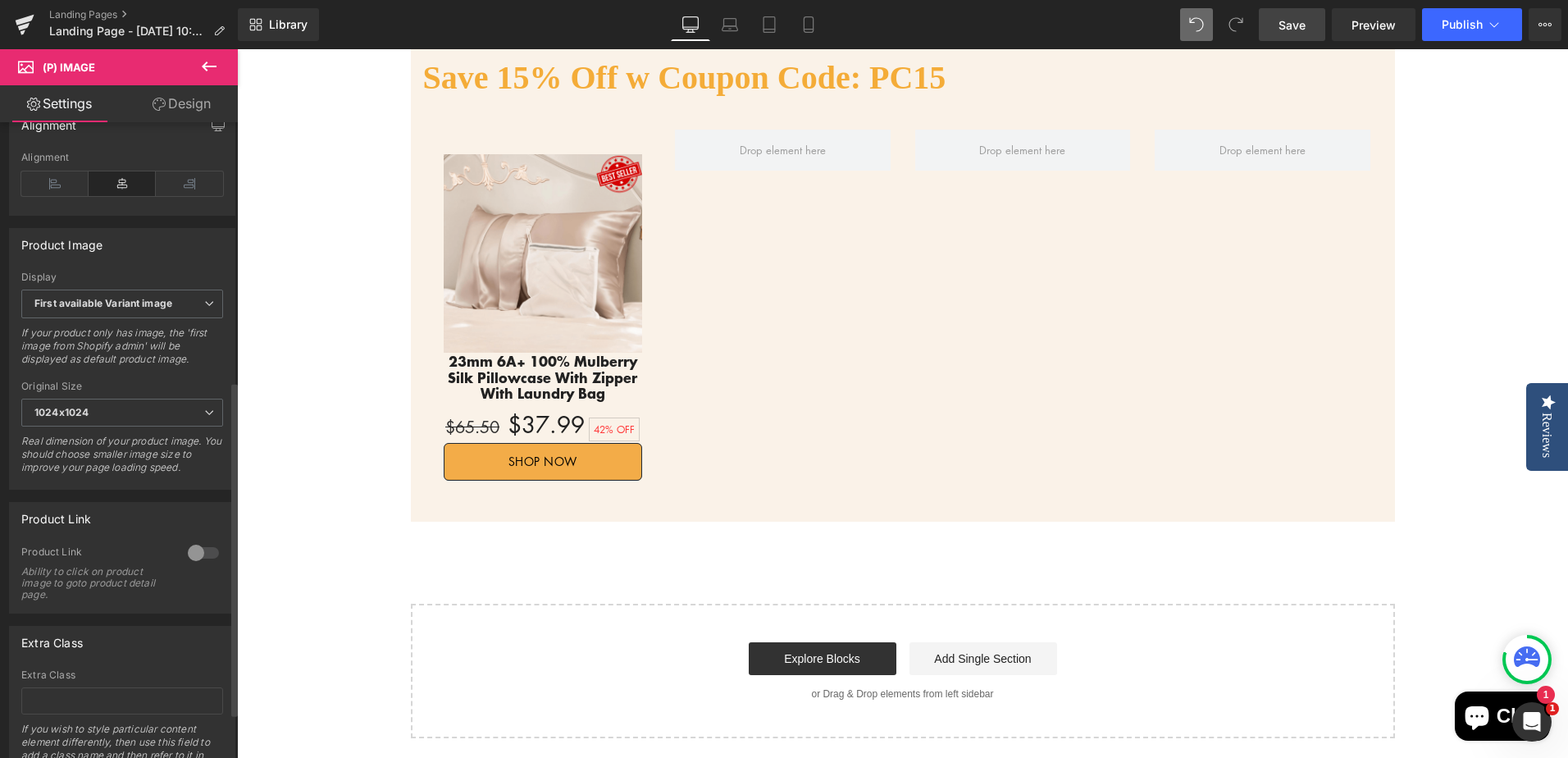
scroll to position [574, 0]
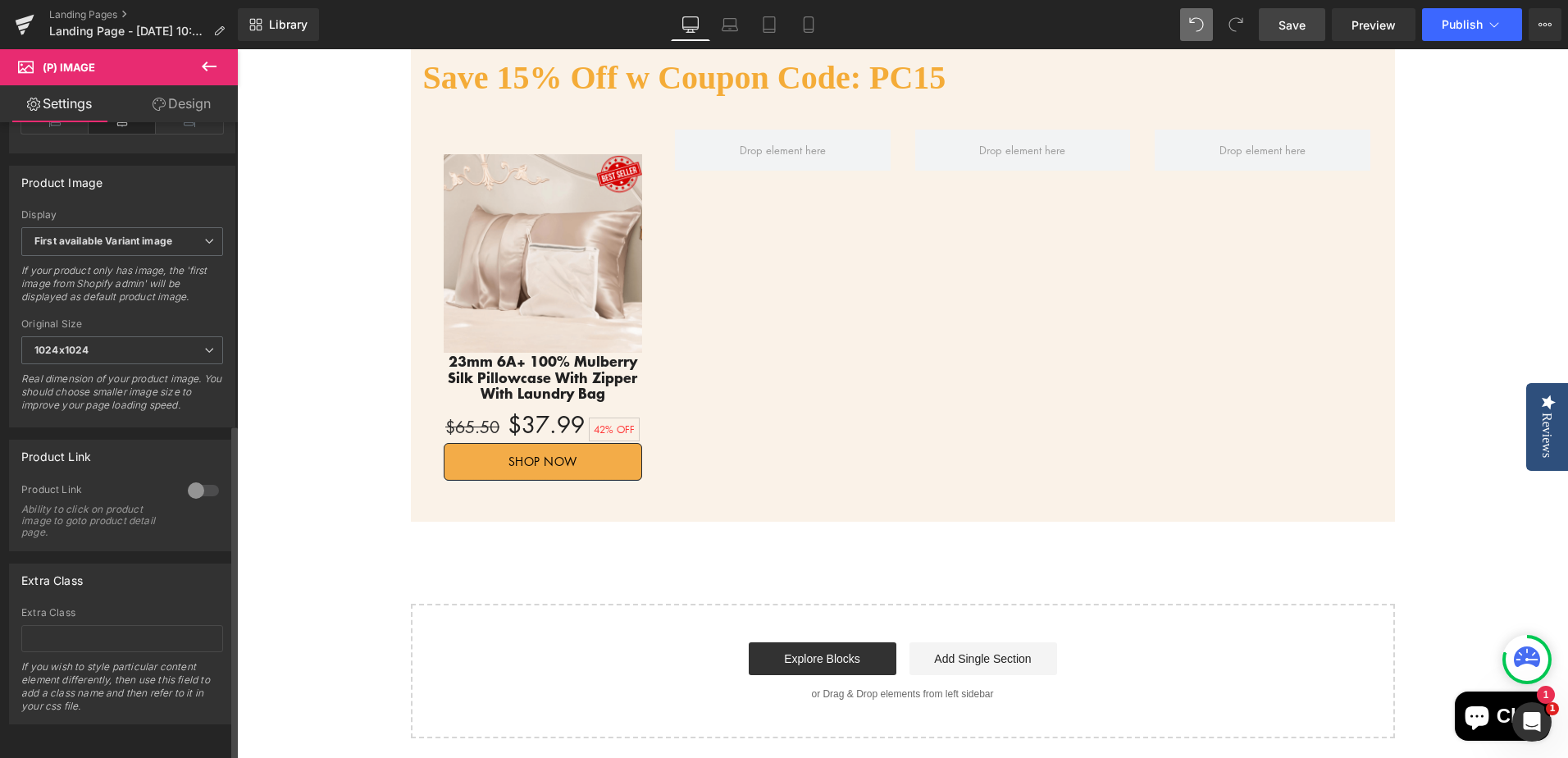
click at [194, 481] on div at bounding box center [204, 491] width 40 height 26
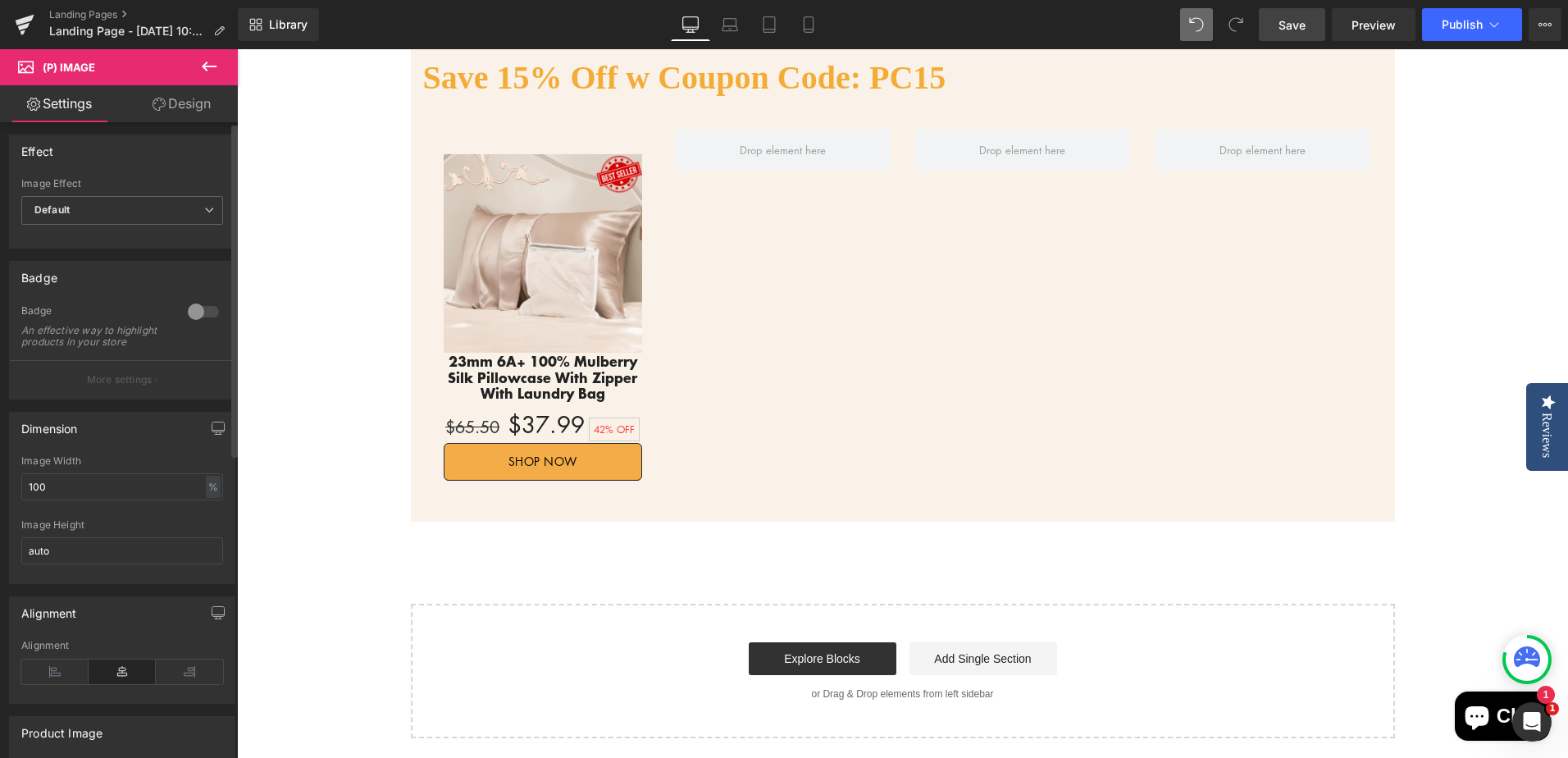
scroll to position [0, 0]
click at [120, 207] on span "Default" at bounding box center [123, 214] width 202 height 28
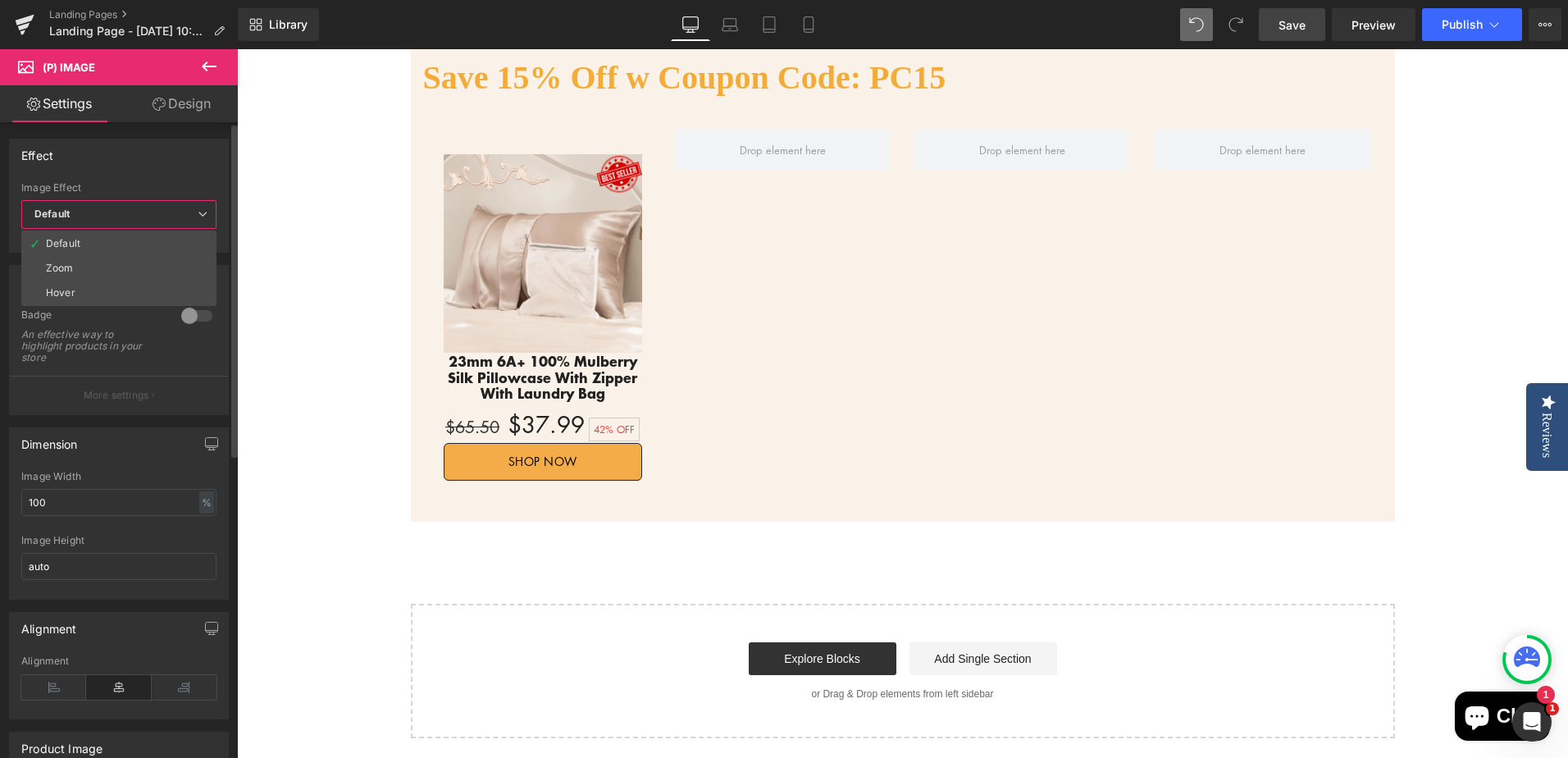
click at [120, 207] on span "Default" at bounding box center [119, 214] width 195 height 28
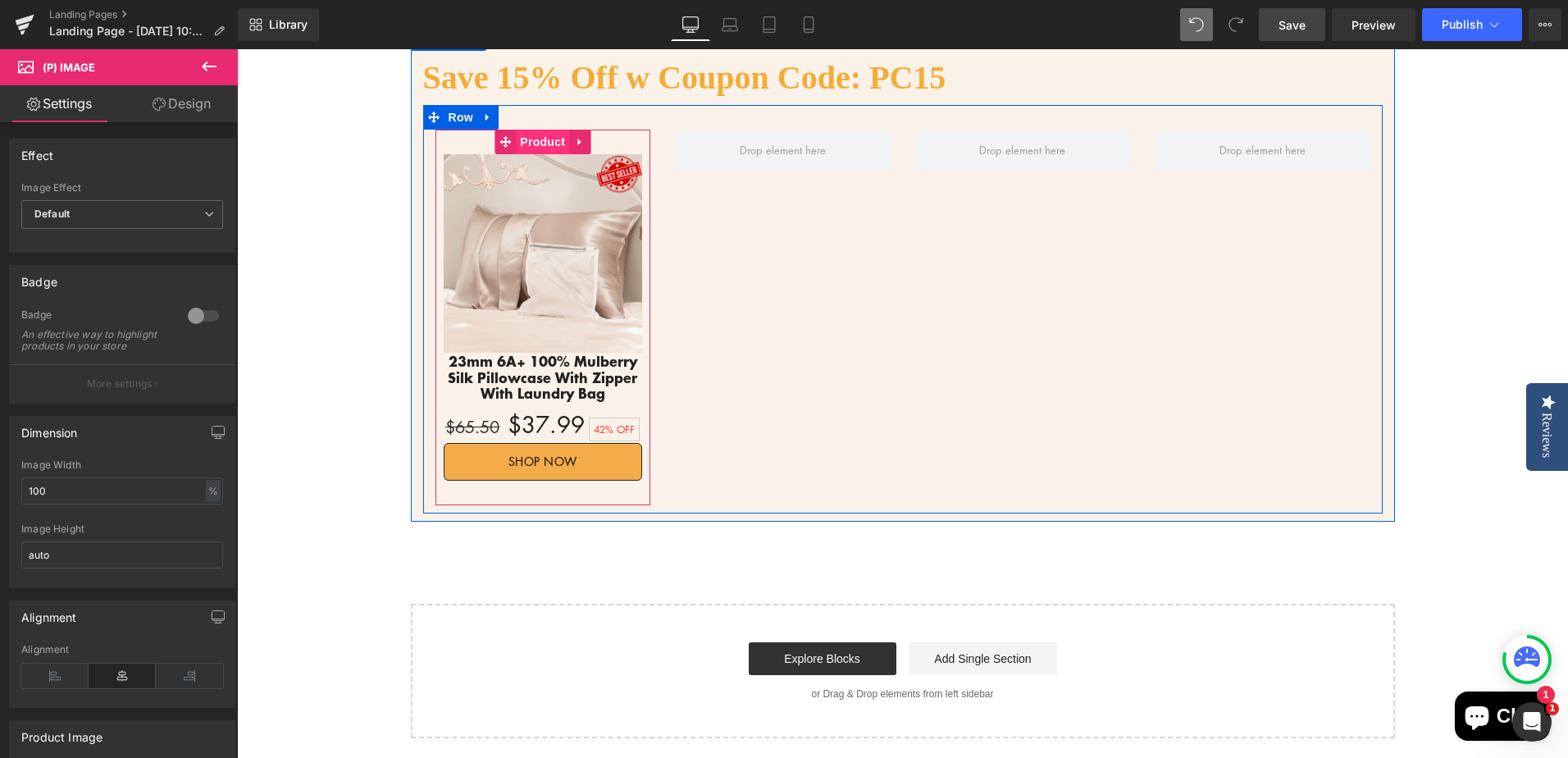
click at [534, 147] on span "Product" at bounding box center [542, 142] width 53 height 25
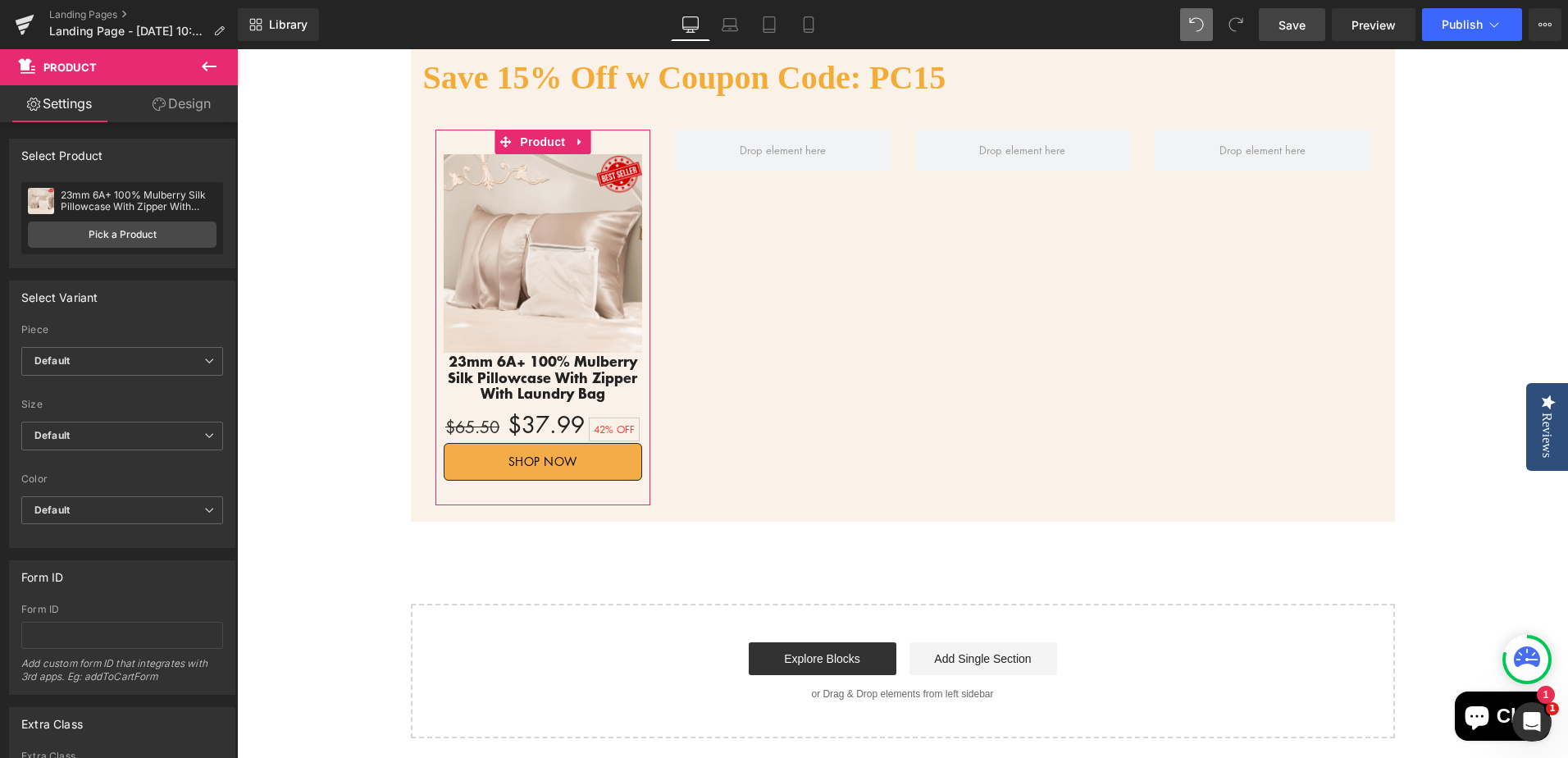
click at [181, 109] on link "Design" at bounding box center [181, 103] width 119 height 37
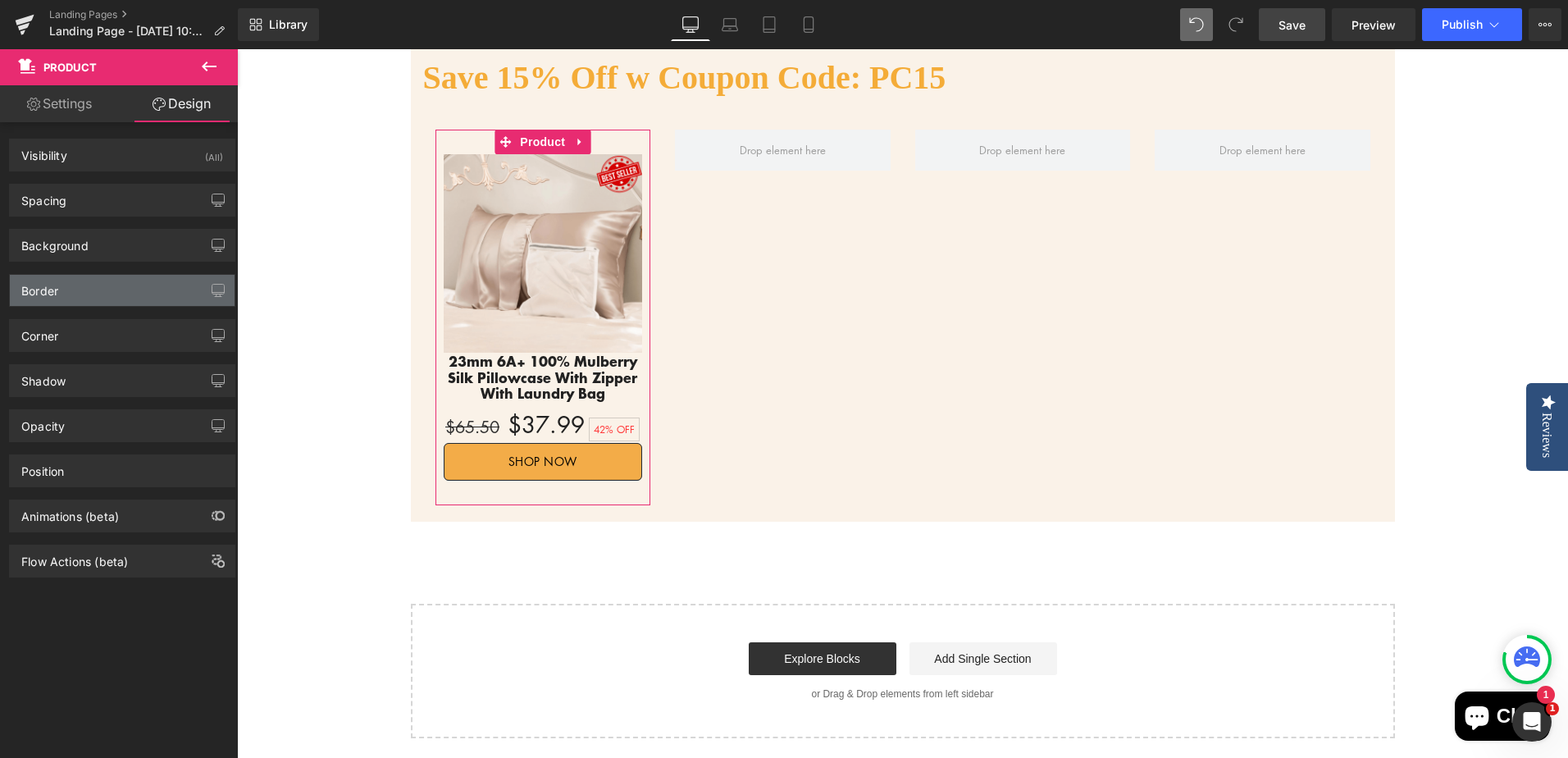
click at [110, 300] on div "Border" at bounding box center [122, 290] width 225 height 31
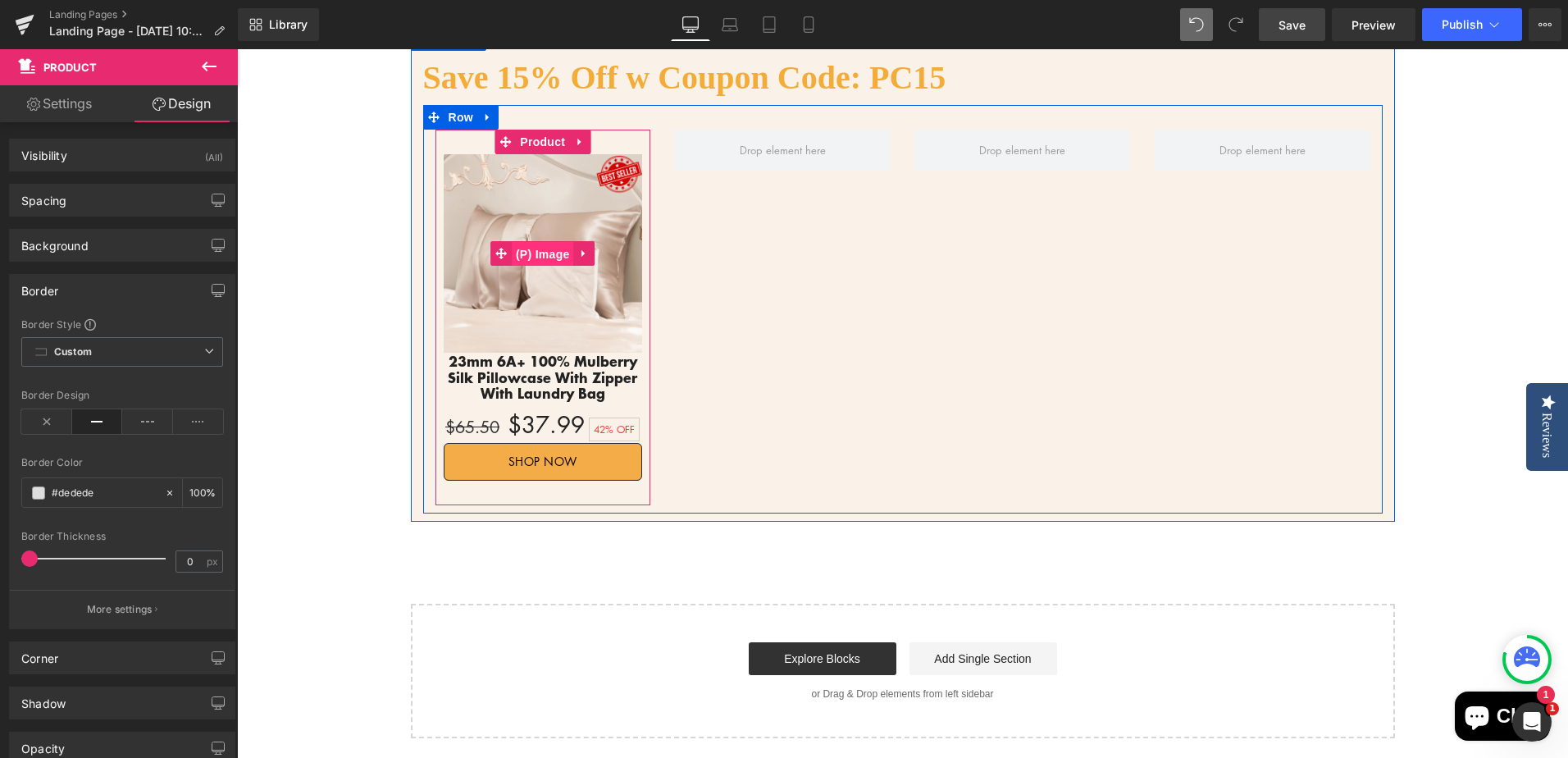
click at [538, 253] on span "(P) Image" at bounding box center [543, 254] width 62 height 25
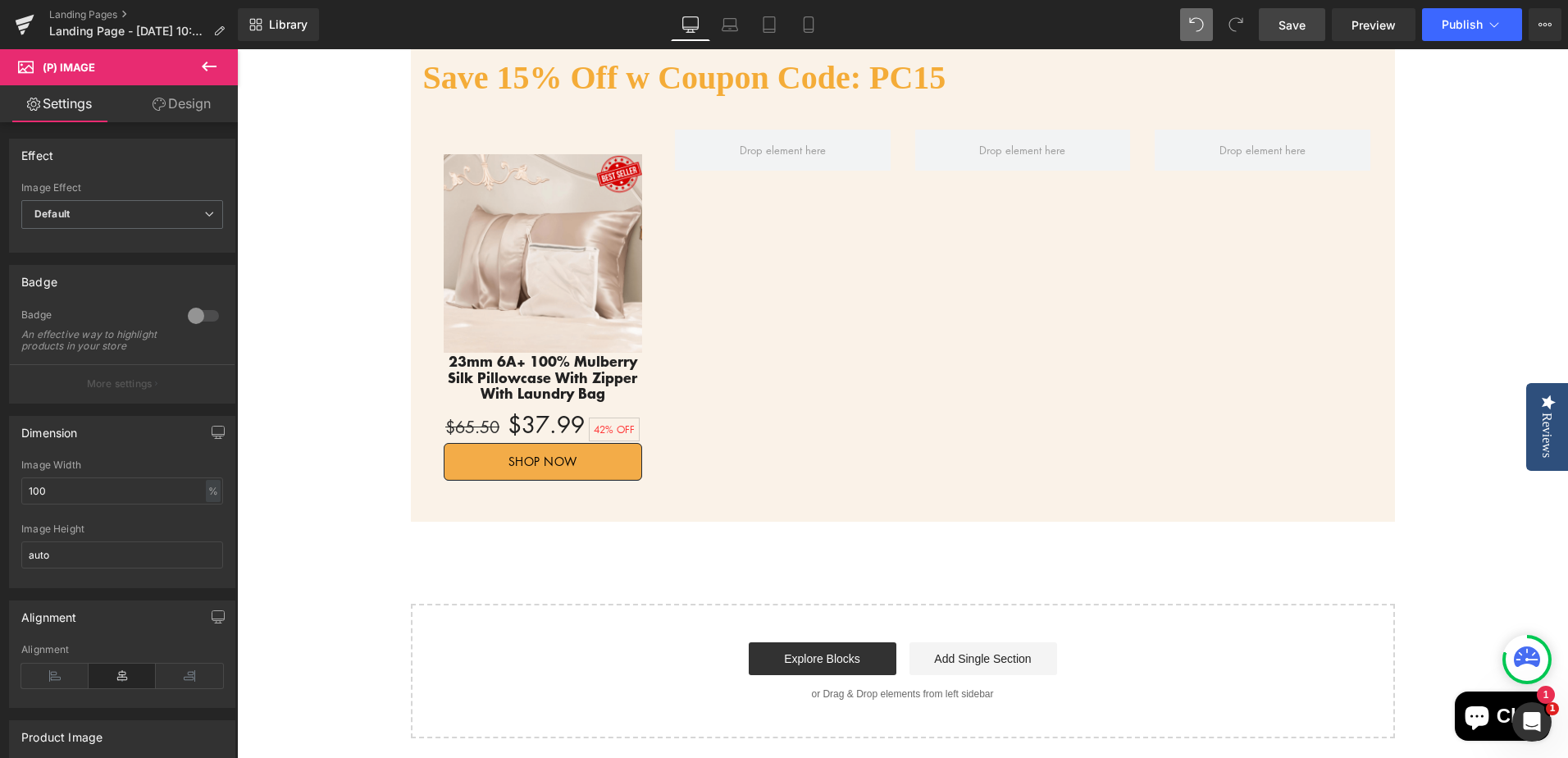
click at [191, 102] on link "Design" at bounding box center [181, 103] width 119 height 37
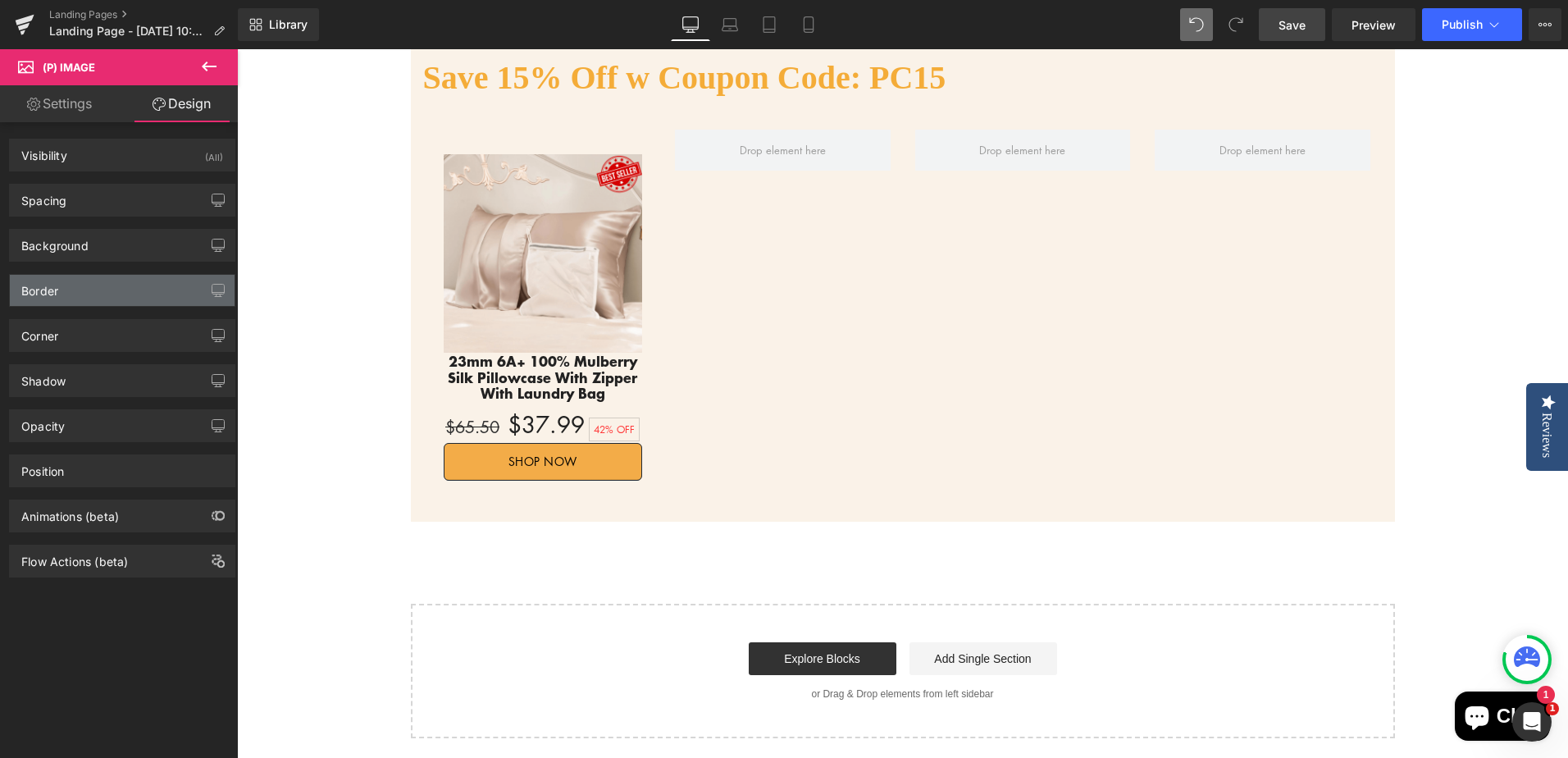
click at [78, 292] on div "Border" at bounding box center [122, 290] width 225 height 31
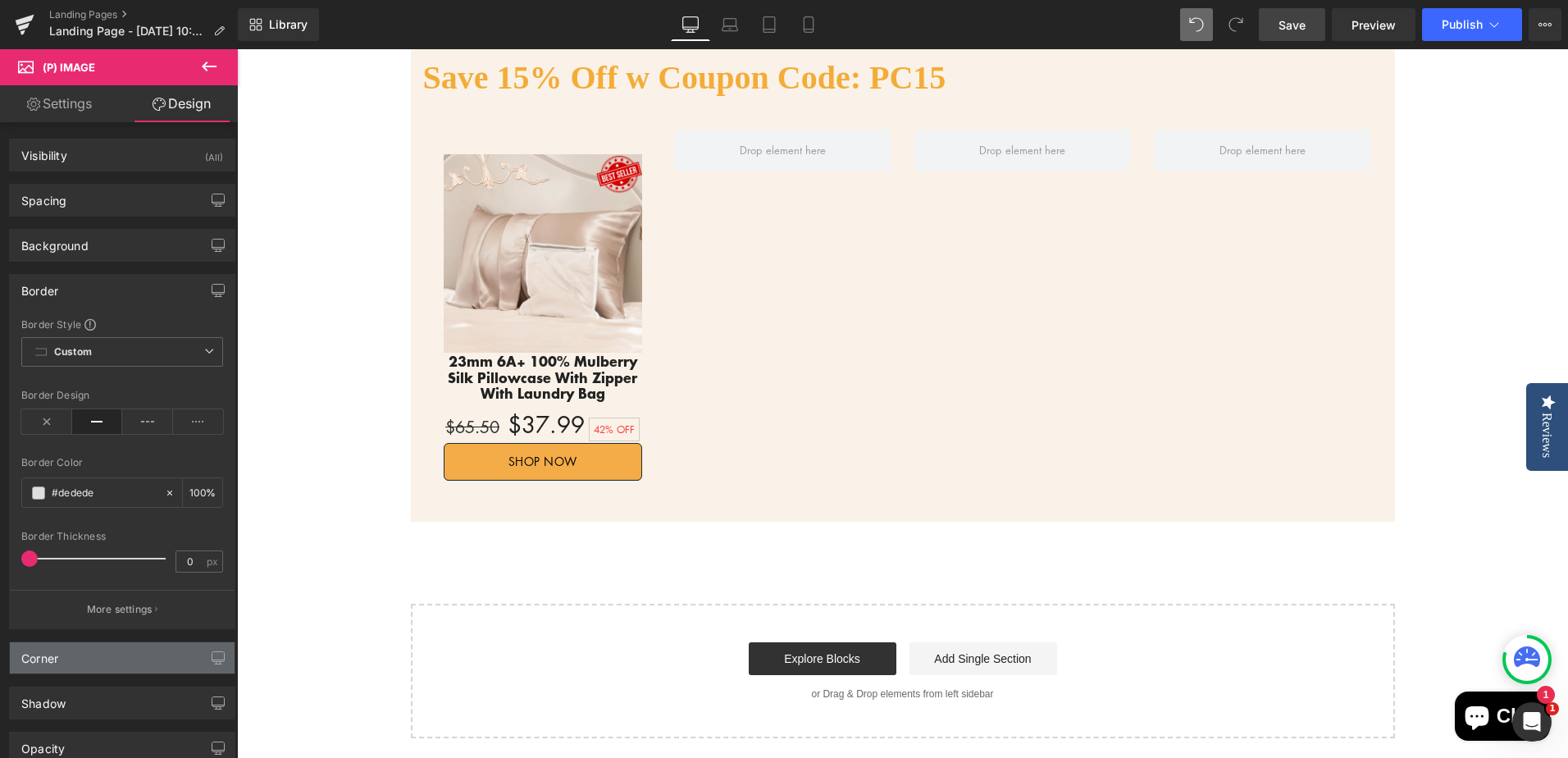
drag, startPoint x: 96, startPoint y: 654, endPoint x: 104, endPoint y: 644, distance: 12.8
click at [96, 654] on div "Corner" at bounding box center [122, 657] width 225 height 31
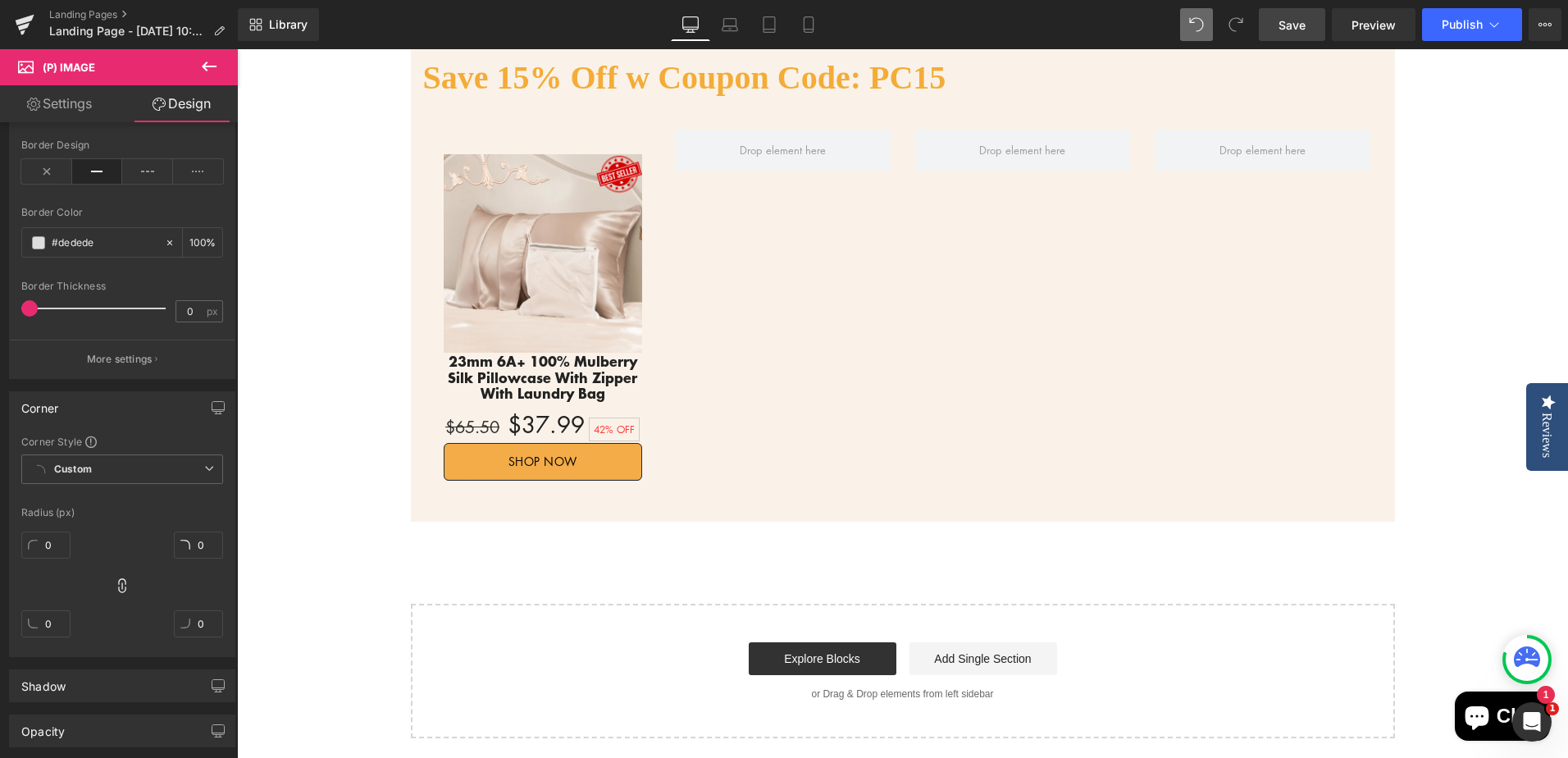
scroll to position [328, 0]
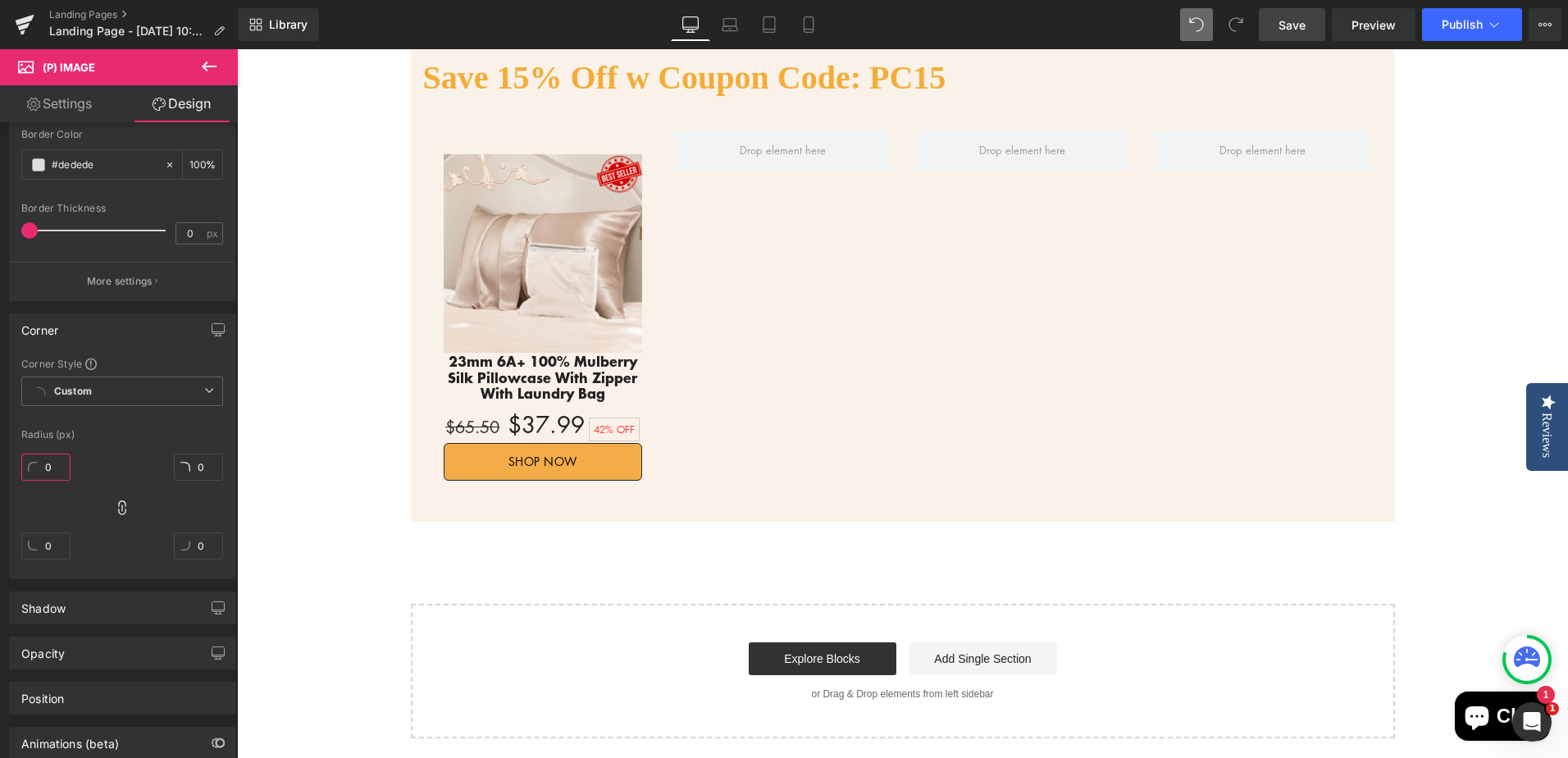
click at [59, 471] on input "0" at bounding box center [46, 466] width 49 height 27
click at [59, 464] on input "2" at bounding box center [46, 466] width 49 height 27
drag, startPoint x: 41, startPoint y: 464, endPoint x: 70, endPoint y: 464, distance: 29.0
click at [70, 464] on input "2" at bounding box center [46, 466] width 49 height 27
type input "20"
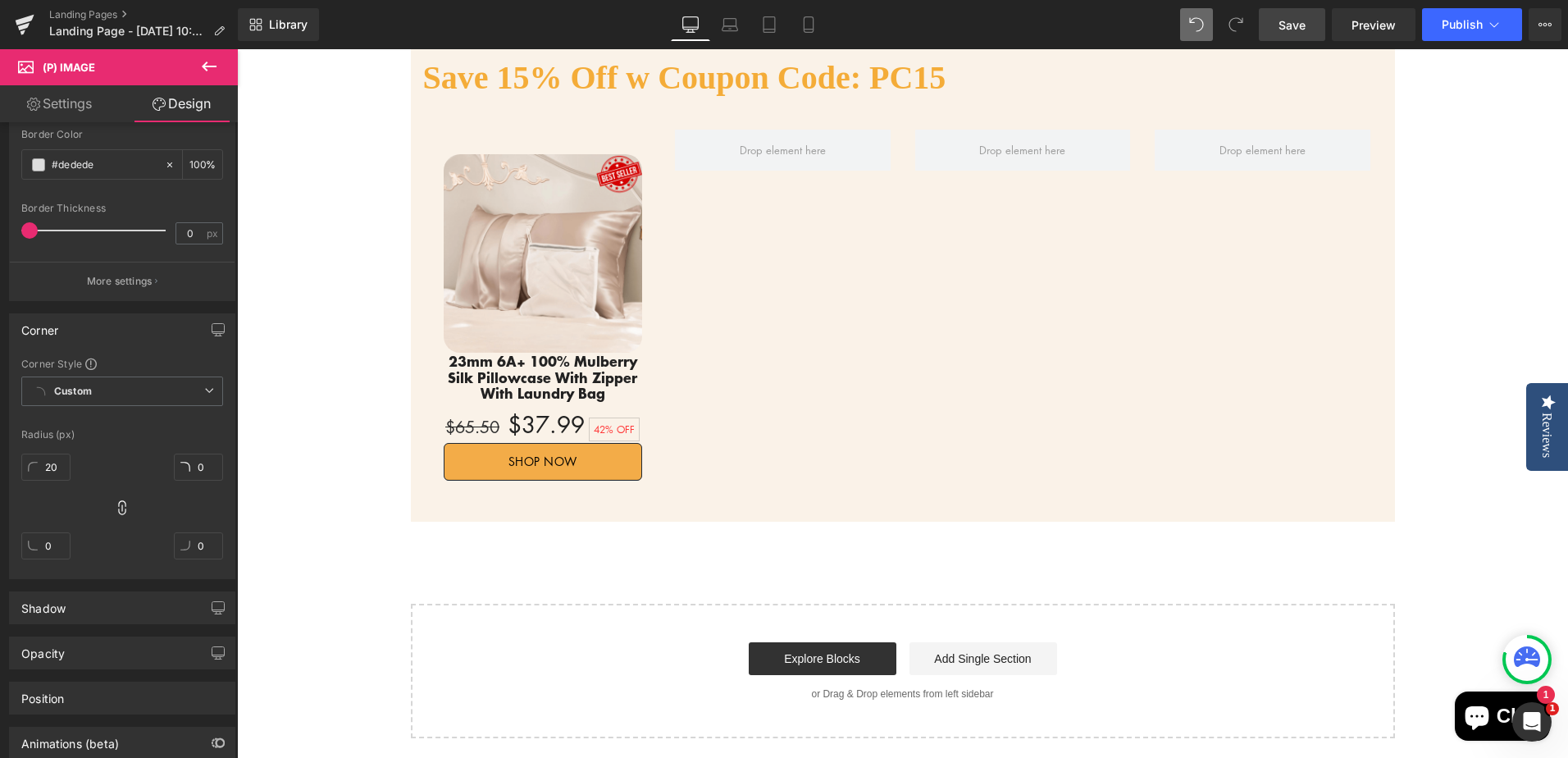
click at [308, 425] on div "Flash Sale!! Heading Up To 30% Off Text Block 06 Days 23 Hours 11 Minutes 00 Se…" at bounding box center [902, 27] width 1331 height 1420
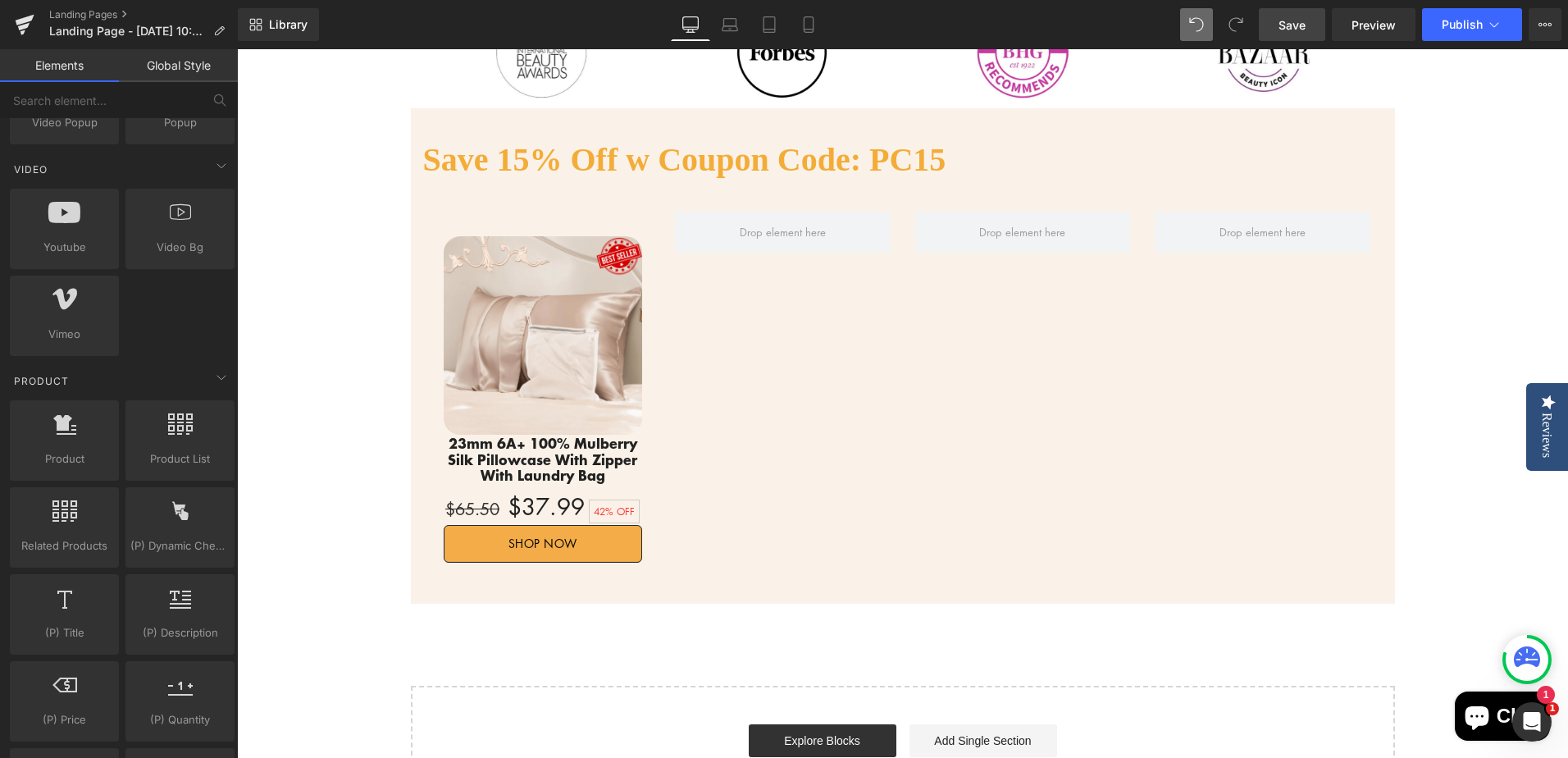
scroll to position [656, 0]
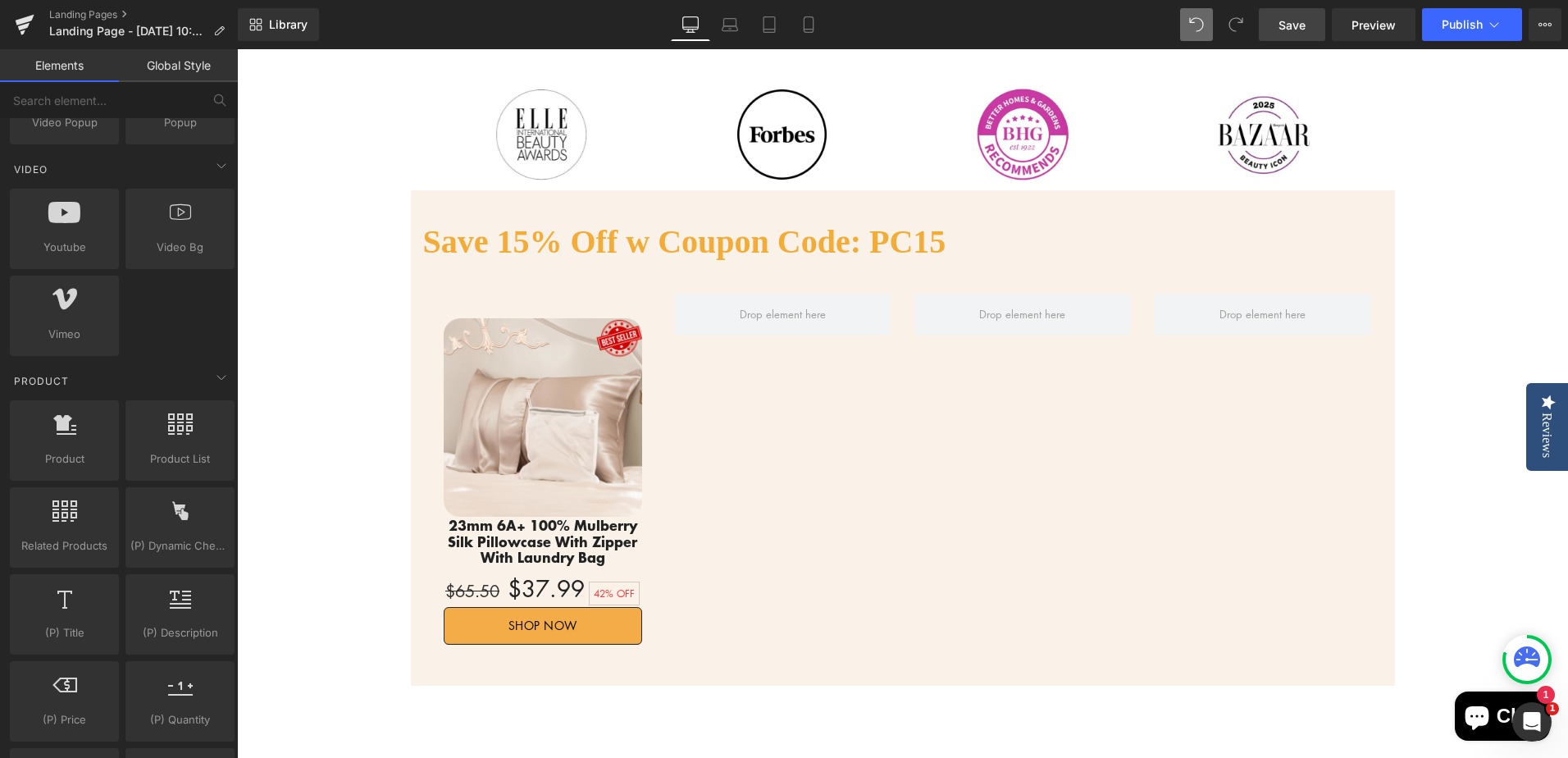
drag, startPoint x: 1294, startPoint y: 24, endPoint x: 1319, endPoint y: 42, distance: 30.8
click at [1294, 24] on span "Save" at bounding box center [1291, 25] width 27 height 17
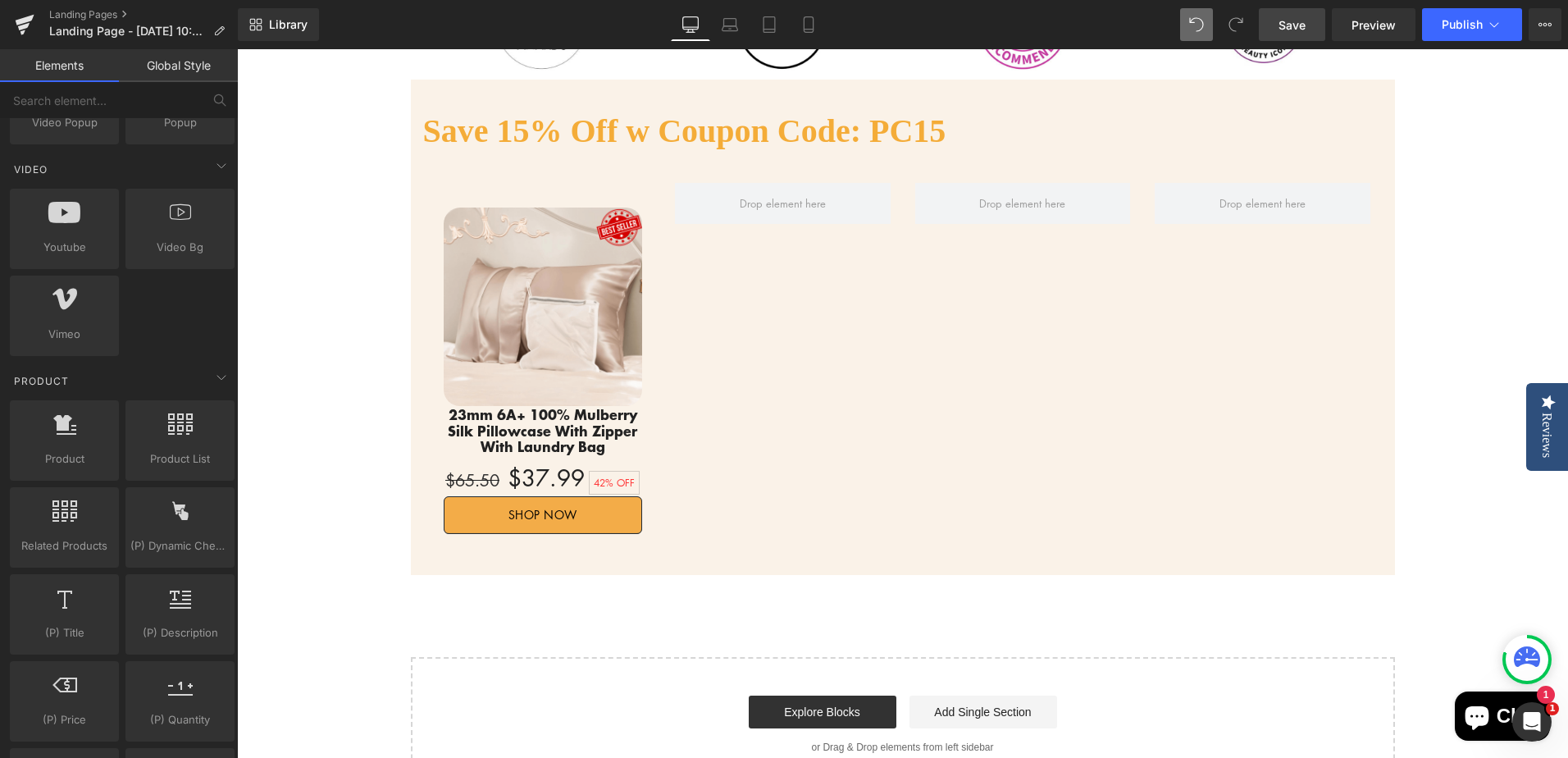
scroll to position [738, 0]
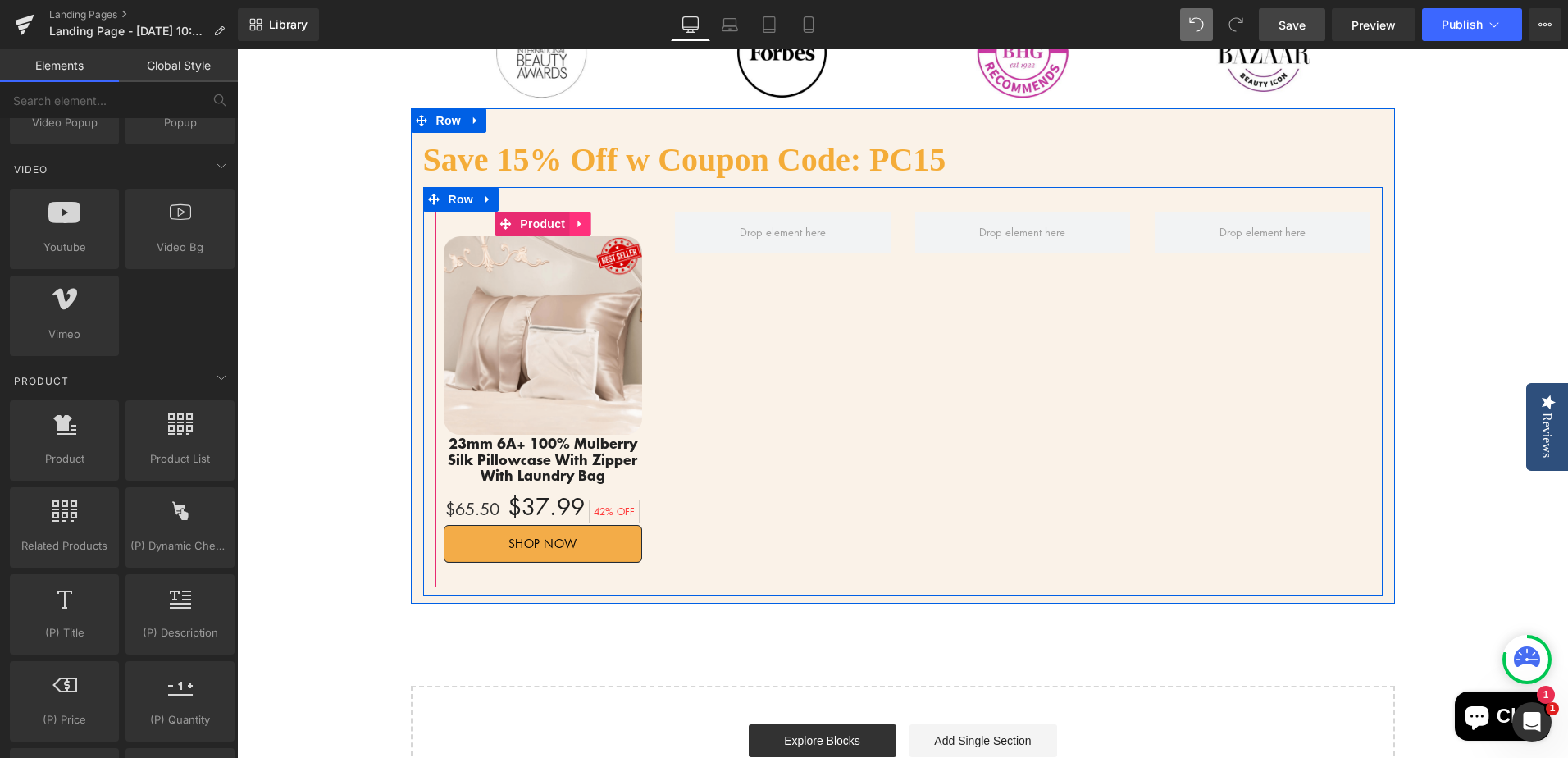
click at [579, 227] on link at bounding box center [580, 224] width 22 height 25
click at [564, 225] on icon at bounding box center [569, 224] width 11 height 11
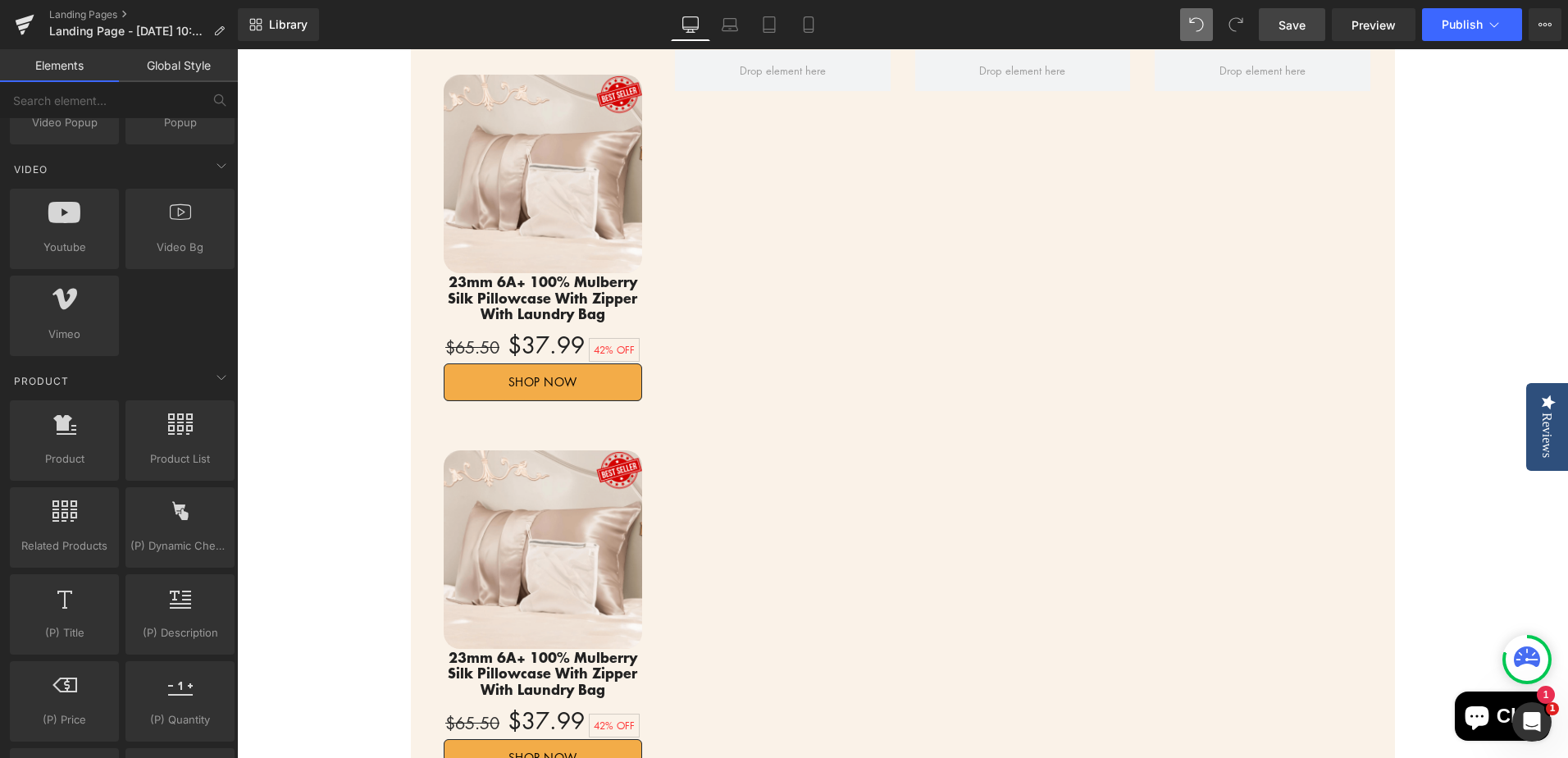
scroll to position [800, 0]
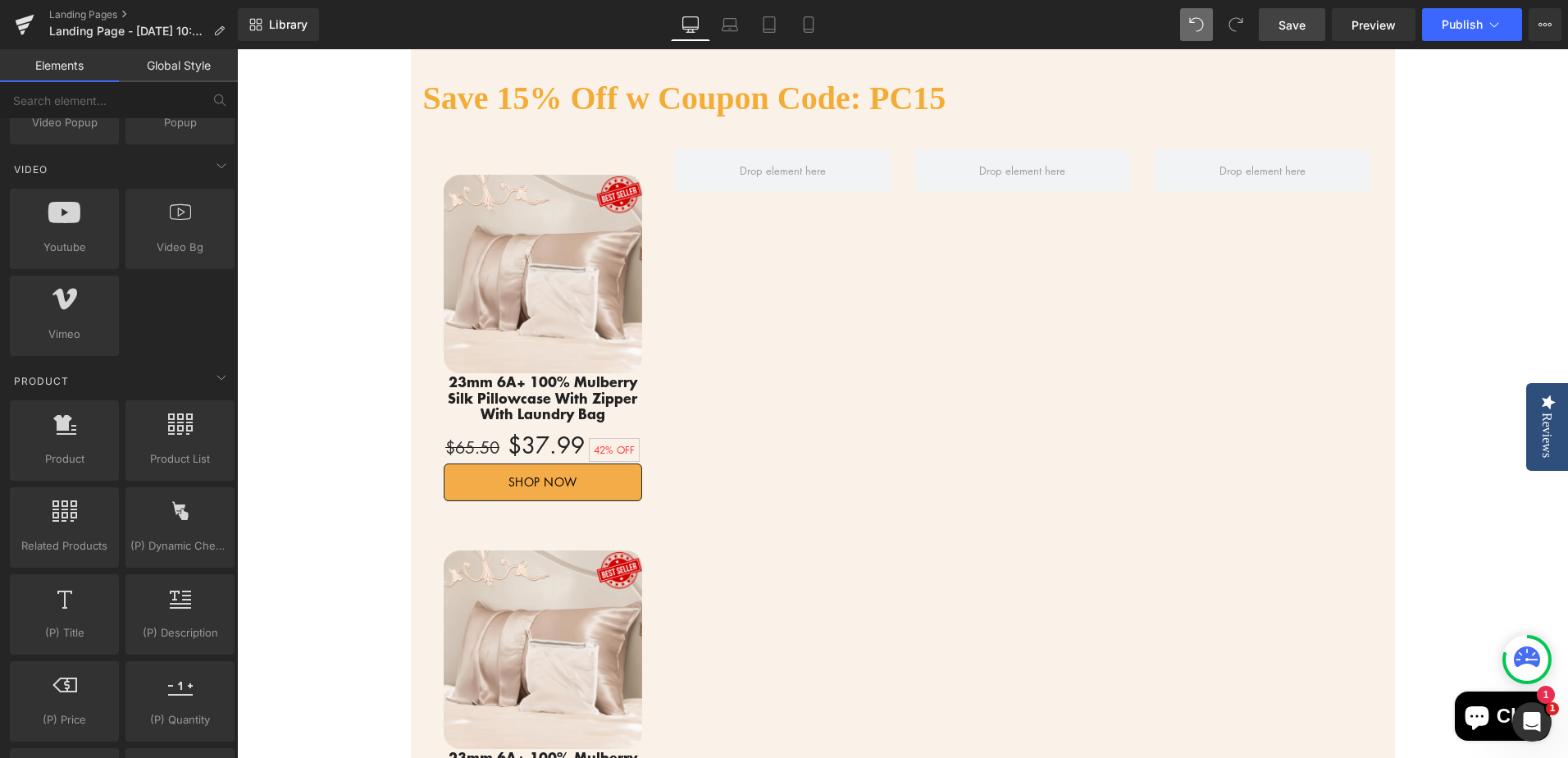
click at [532, 584] on img at bounding box center [543, 649] width 199 height 199
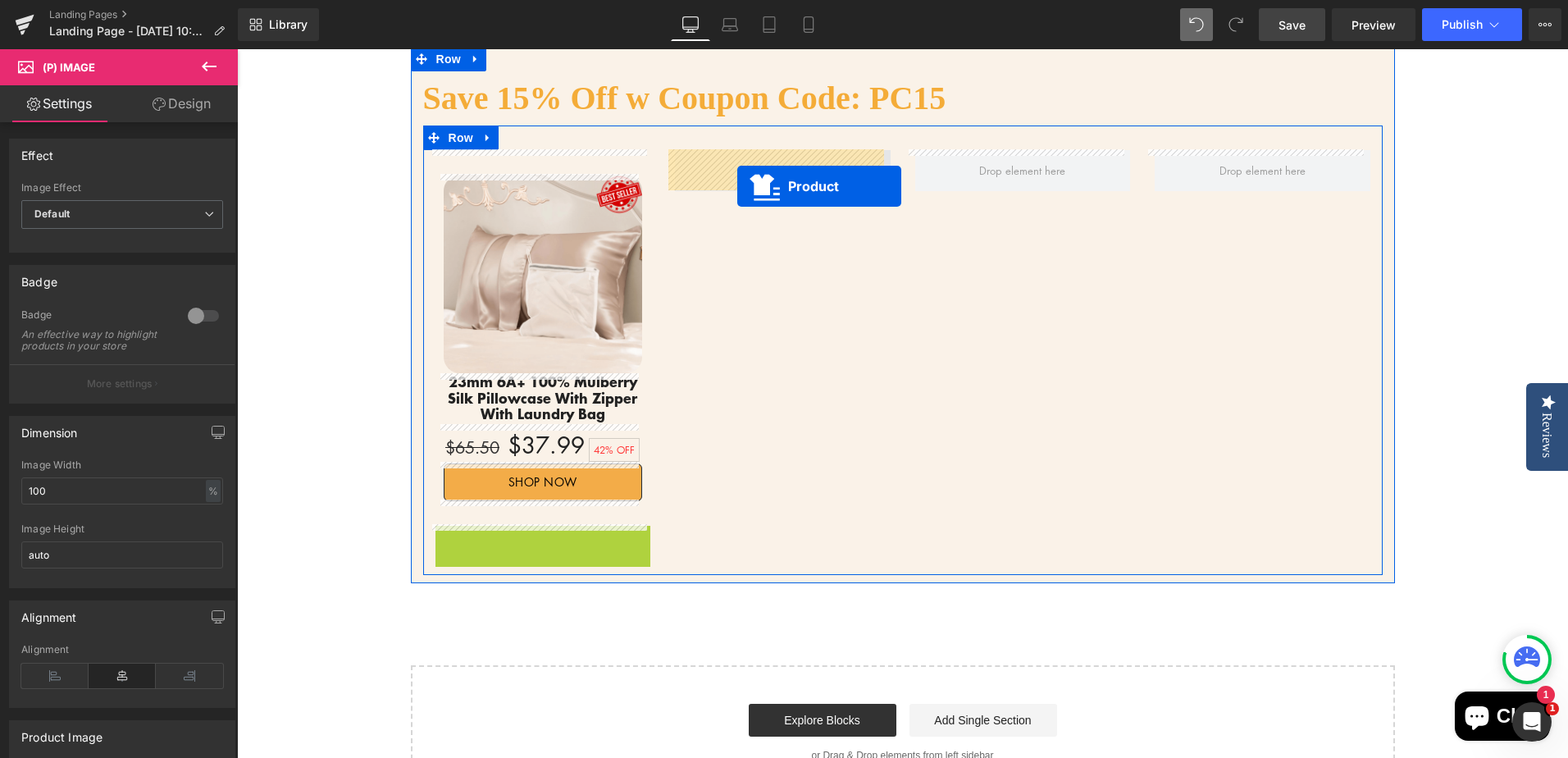
drag, startPoint x: 497, startPoint y: 541, endPoint x: 737, endPoint y: 186, distance: 428.5
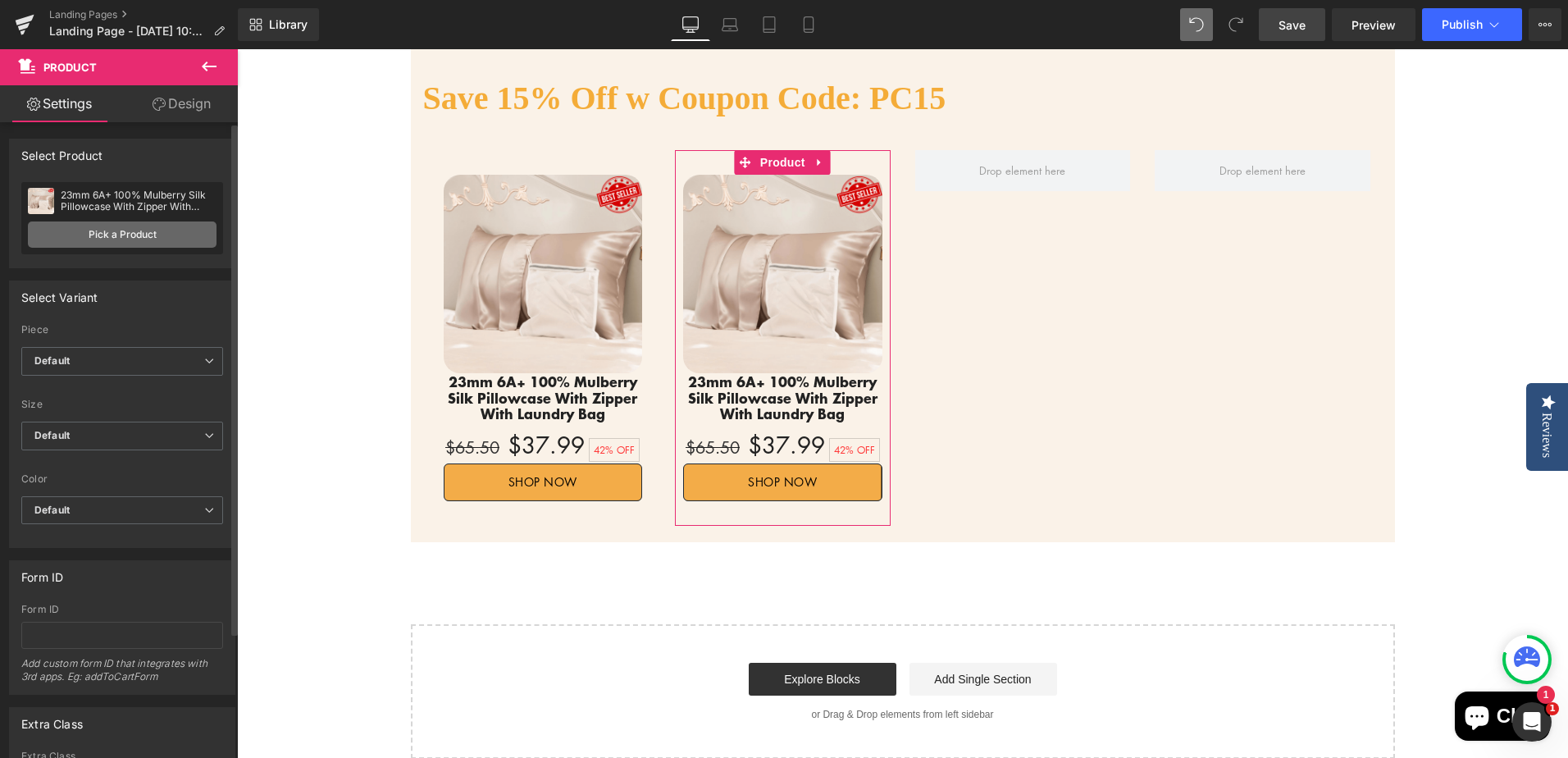
click at [134, 234] on link "Pick a Product" at bounding box center [123, 235] width 189 height 26
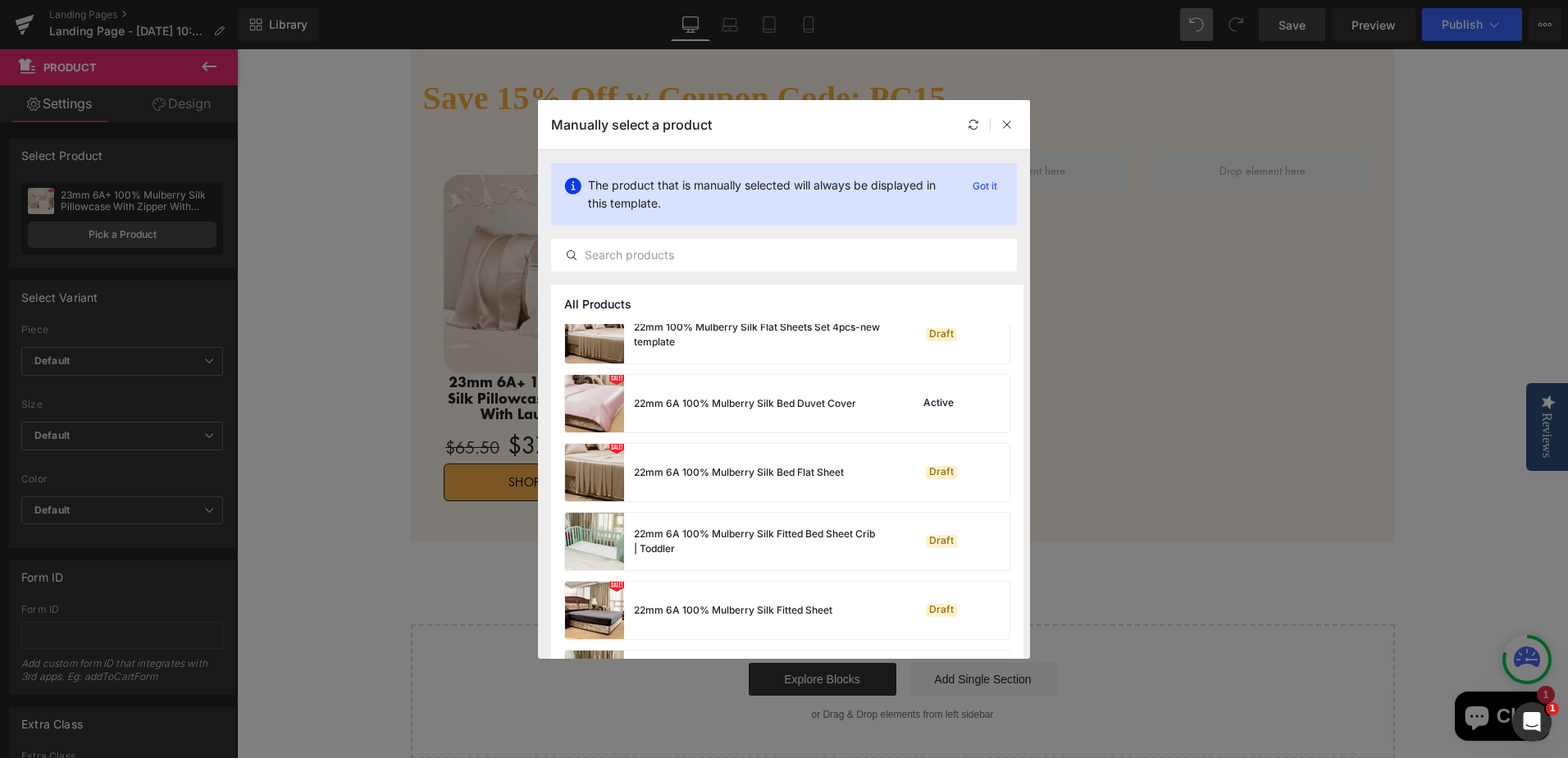
scroll to position [984, 0]
click at [730, 263] on input "text" at bounding box center [784, 255] width 464 height 20
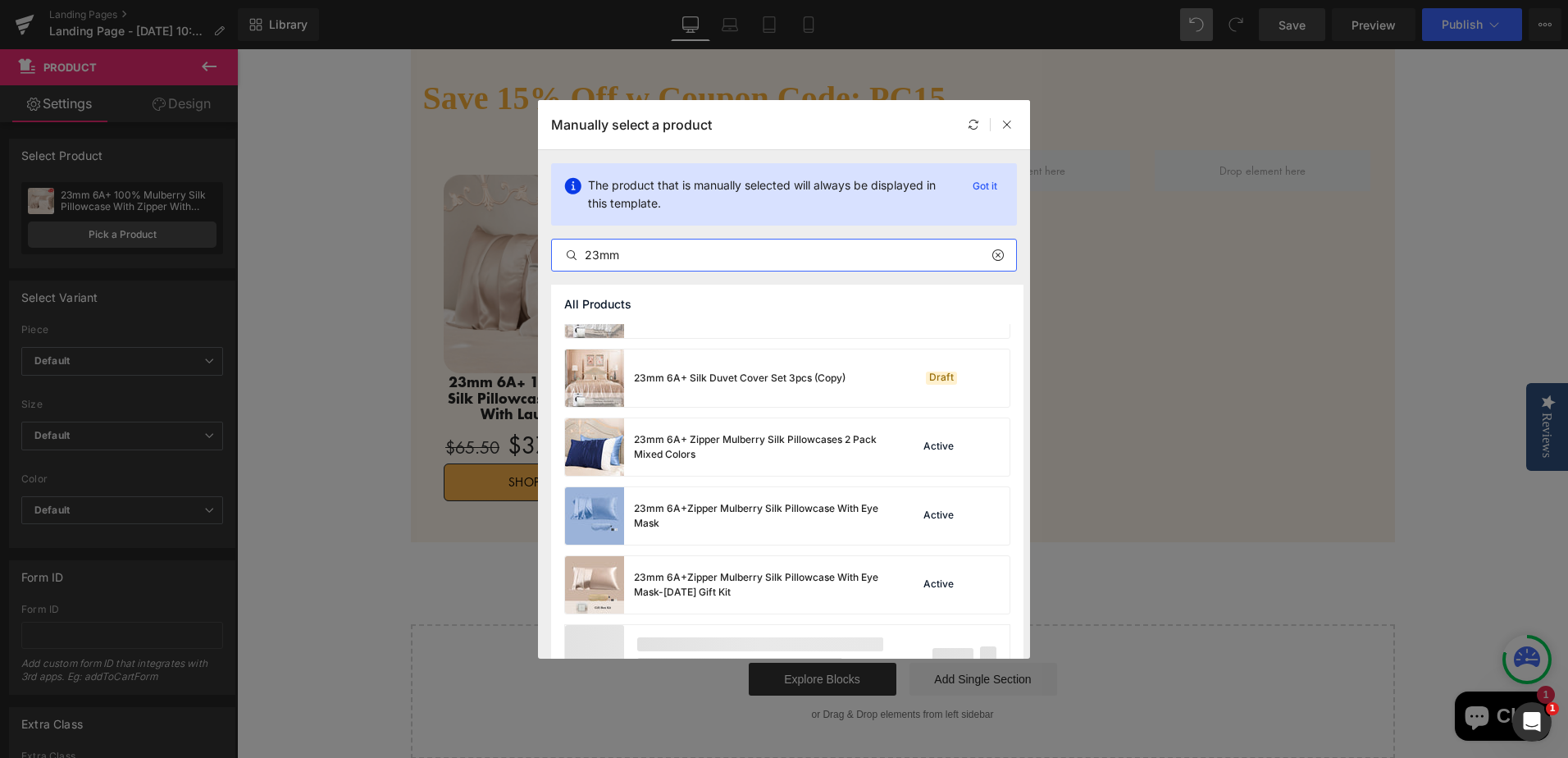
scroll to position [2460, 0]
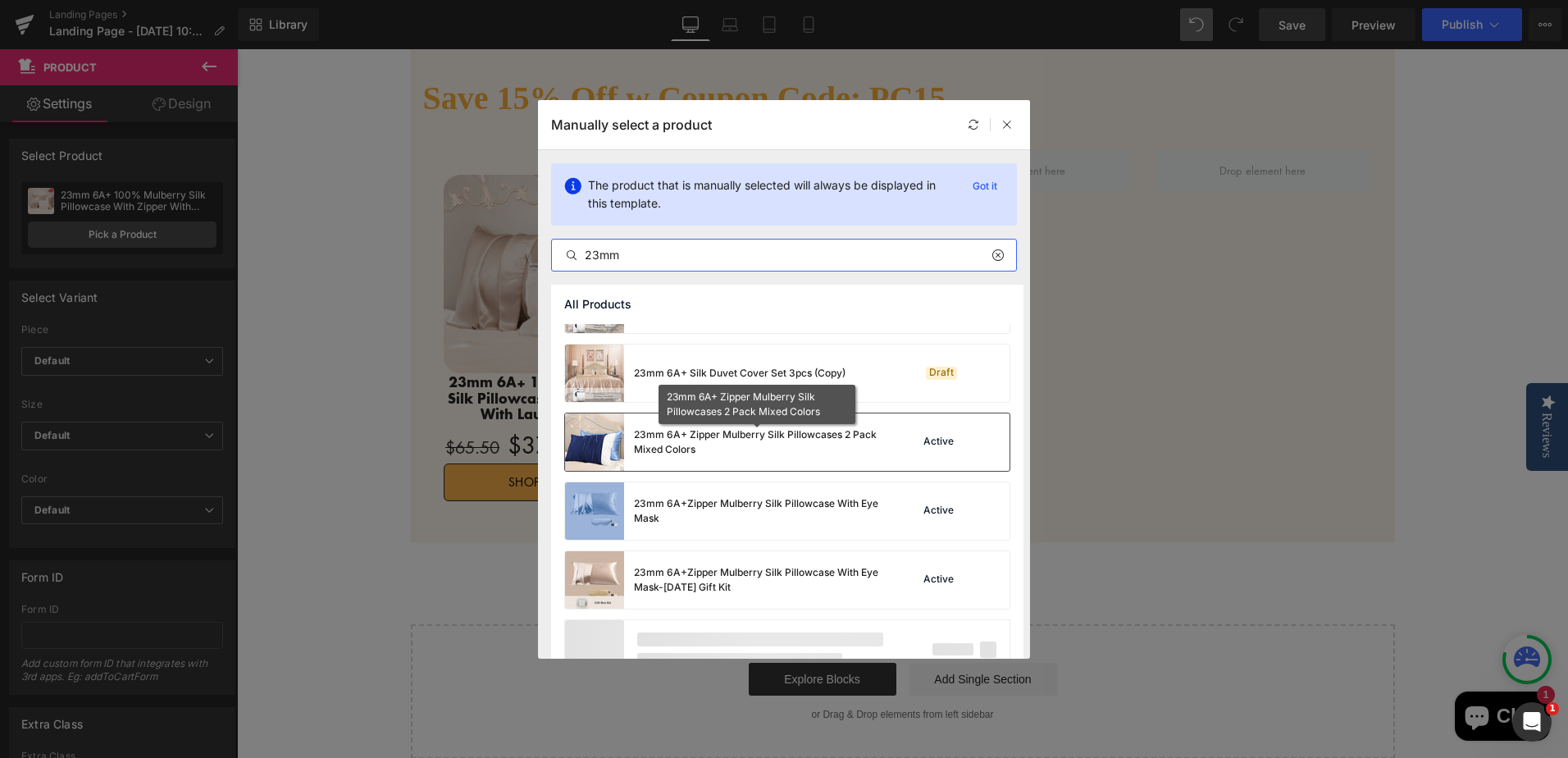
type input "23mm"
click at [814, 442] on div "23mm 6A+ Zipper Mulberry Silk Pillowcases 2 Pack Mixed Colors" at bounding box center [756, 442] width 246 height 29
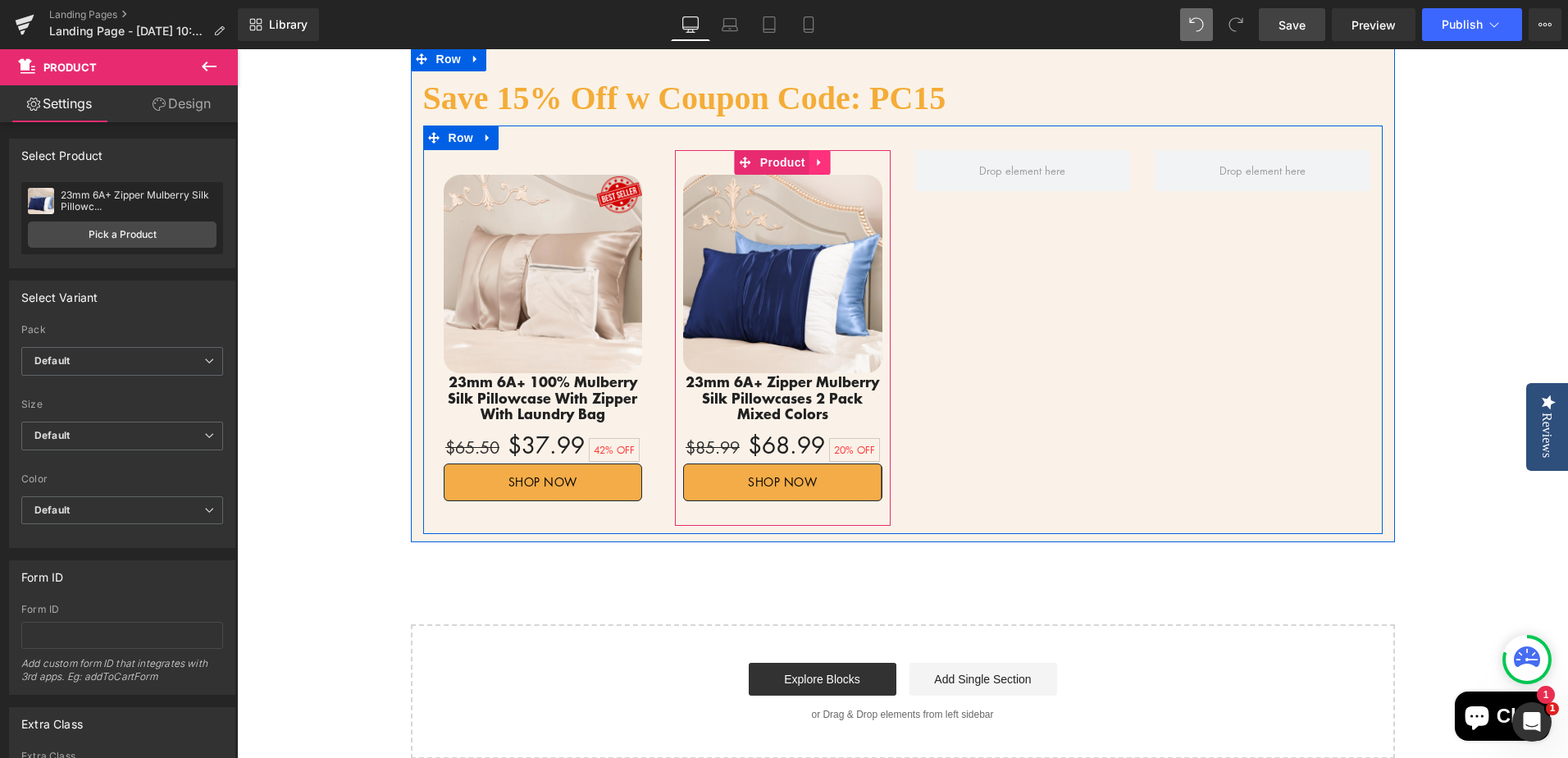
click at [814, 160] on icon at bounding box center [819, 161] width 11 height 12
click at [803, 162] on icon at bounding box center [809, 162] width 11 height 11
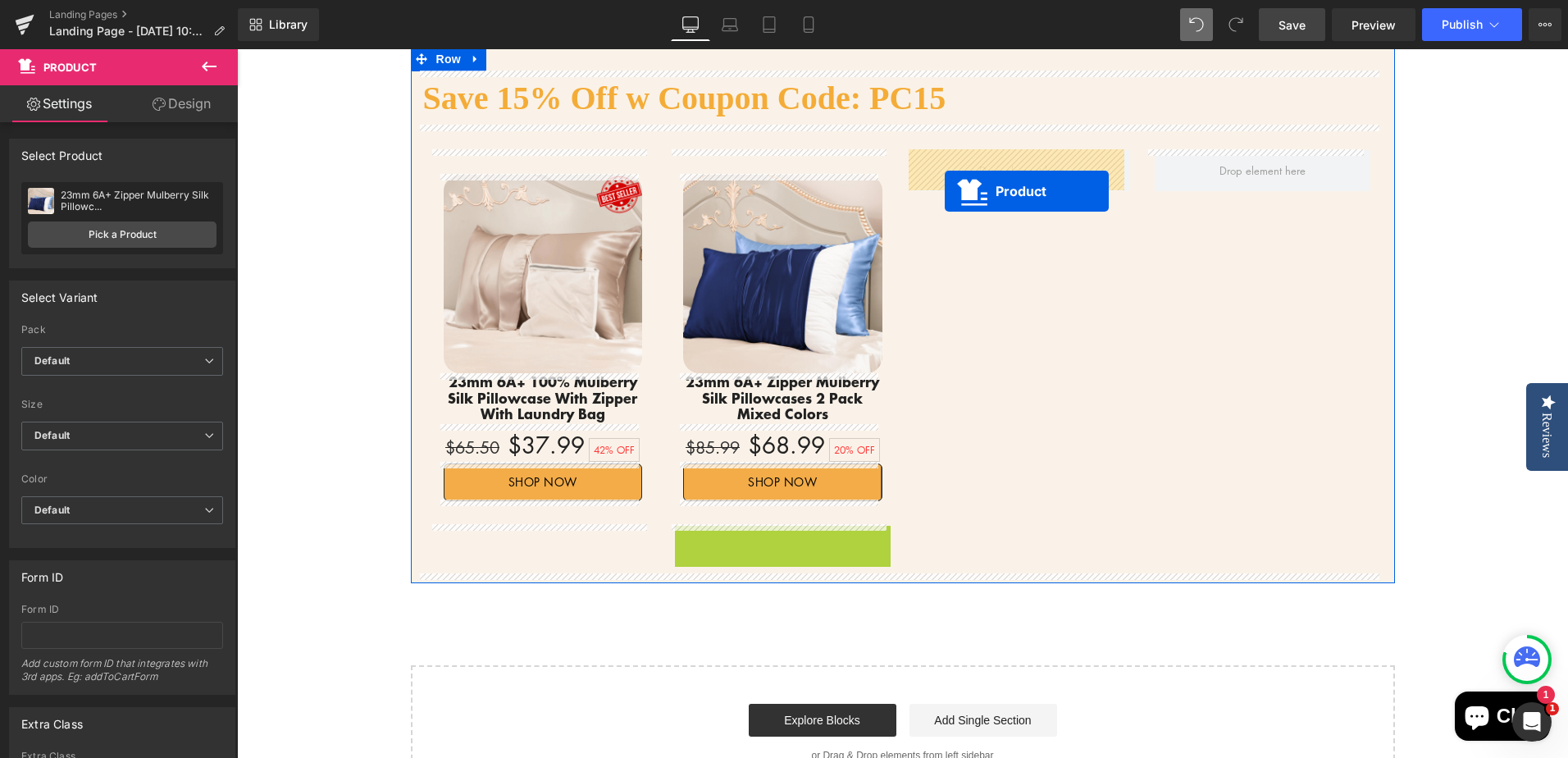
drag, startPoint x: 739, startPoint y: 540, endPoint x: 945, endPoint y: 191, distance: 405.3
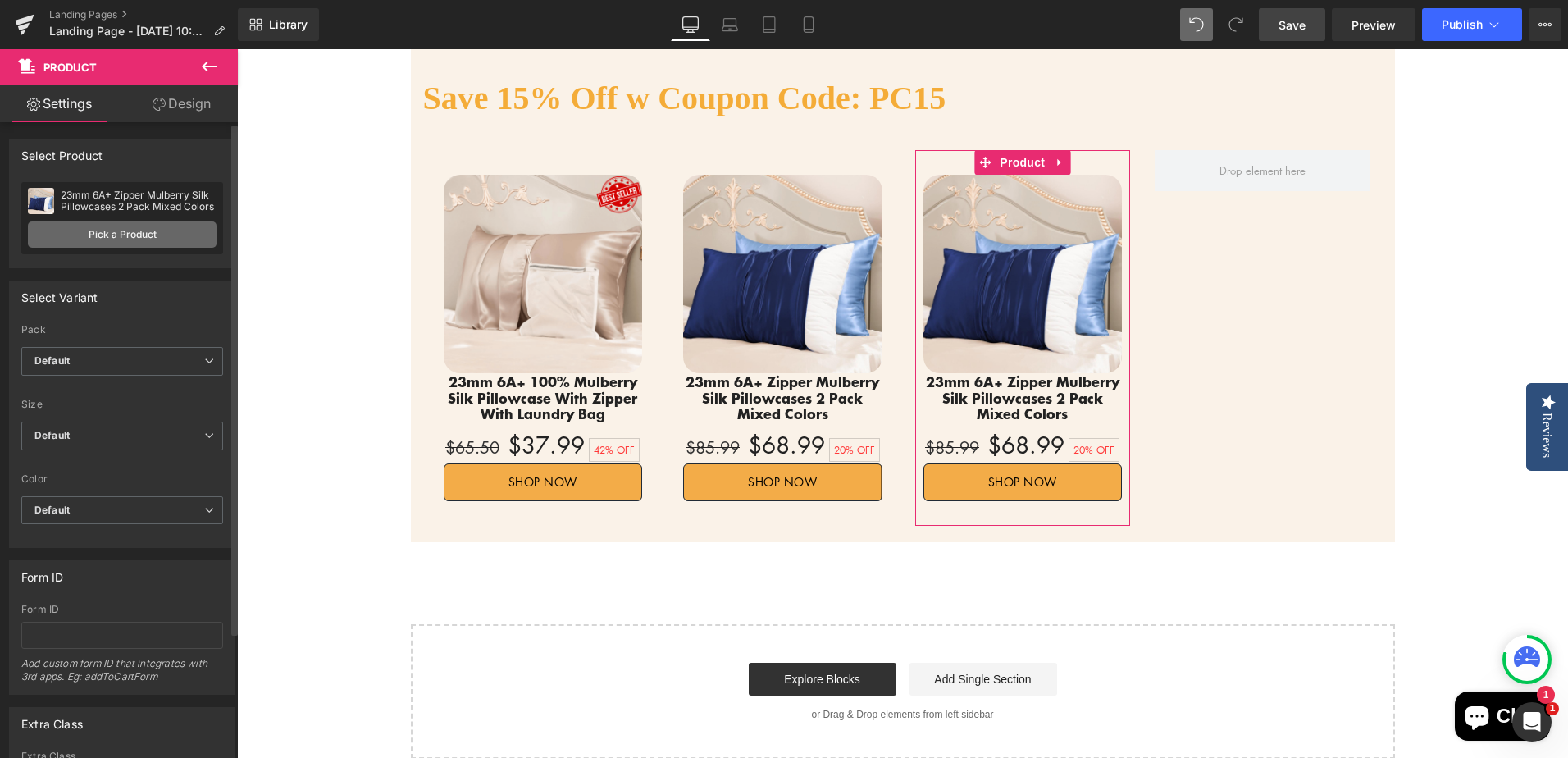
click at [121, 234] on link "Pick a Product" at bounding box center [123, 235] width 189 height 26
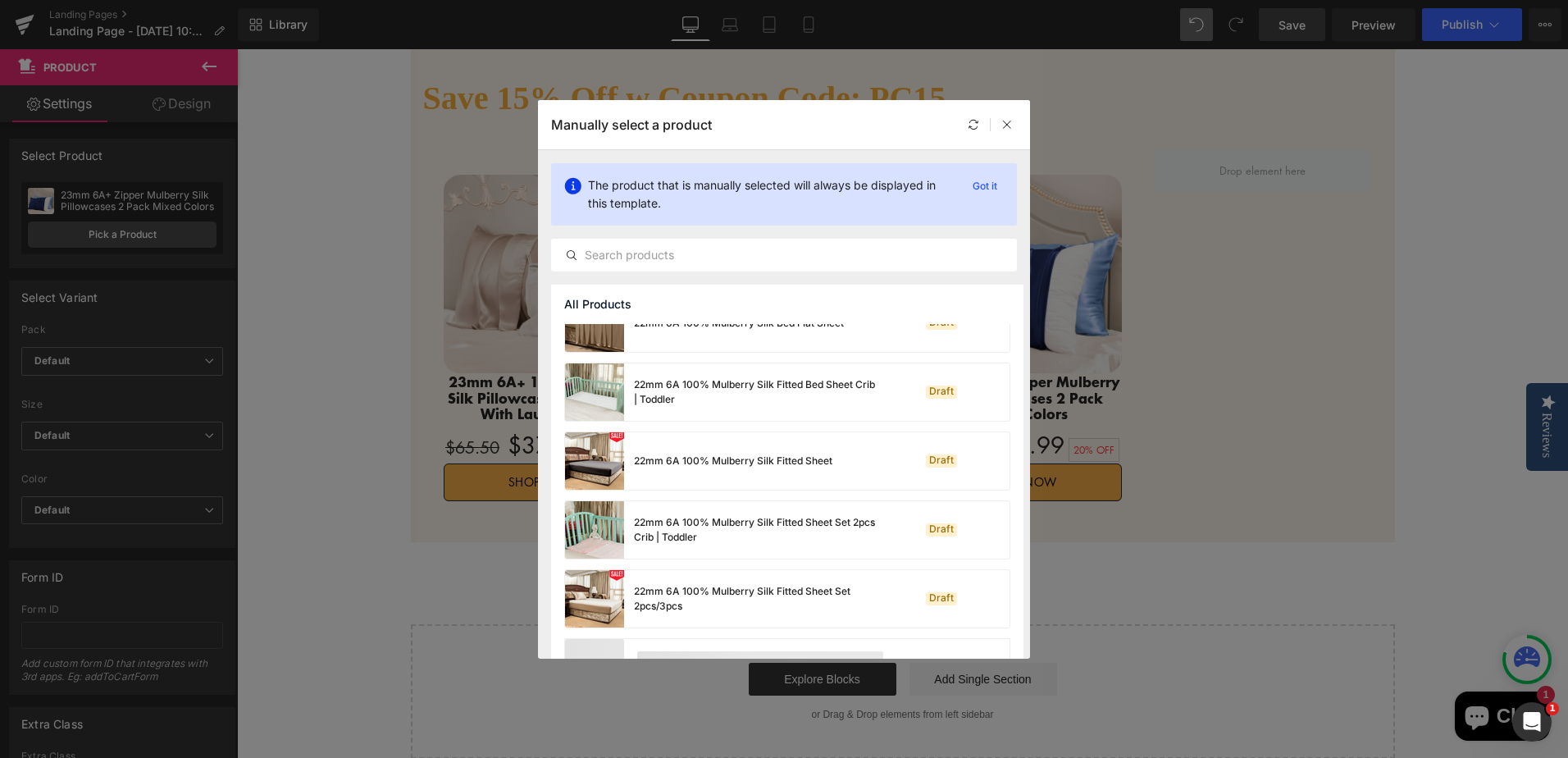
scroll to position [1186, 0]
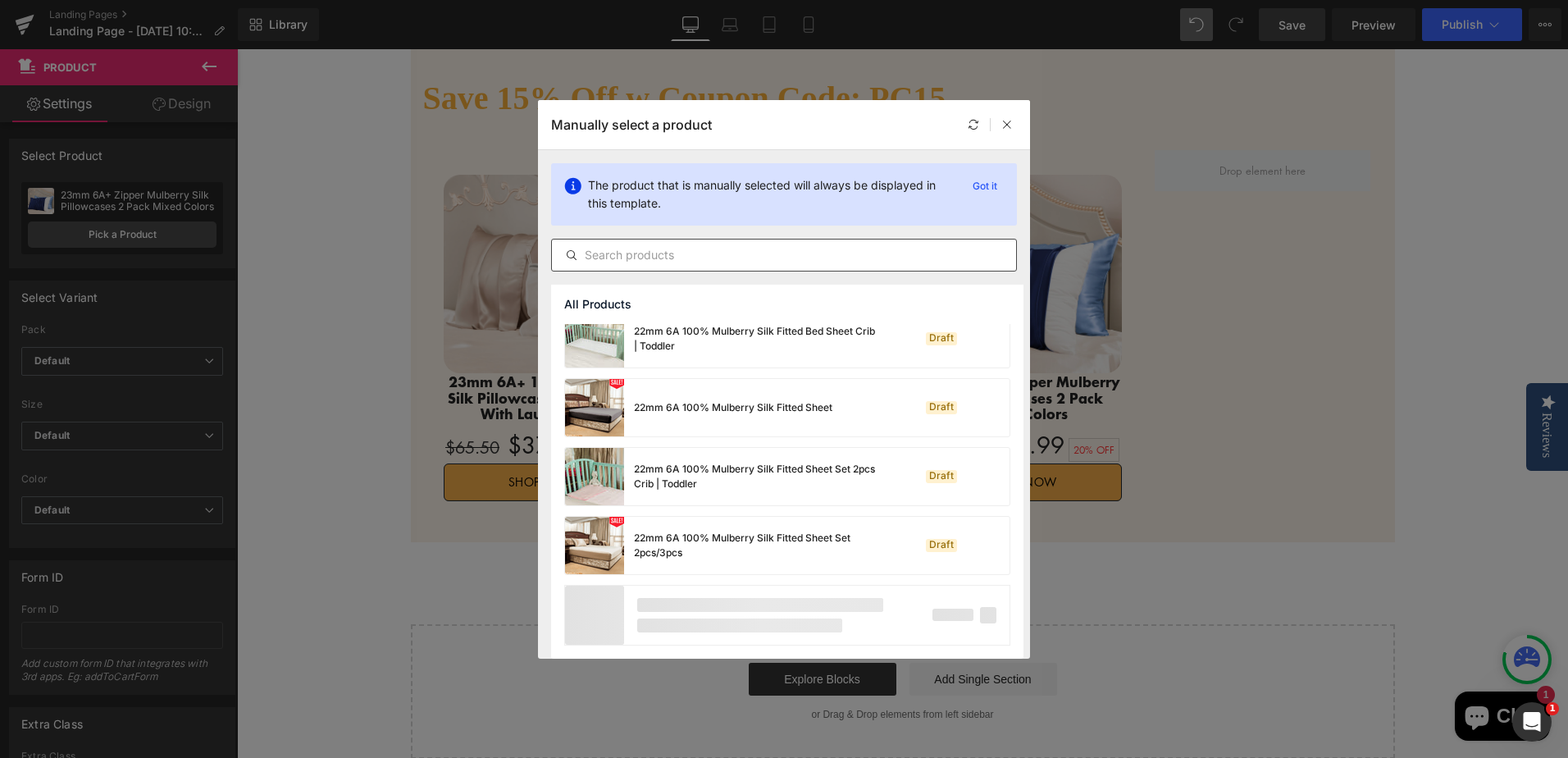
click at [673, 251] on input "text" at bounding box center [784, 255] width 464 height 20
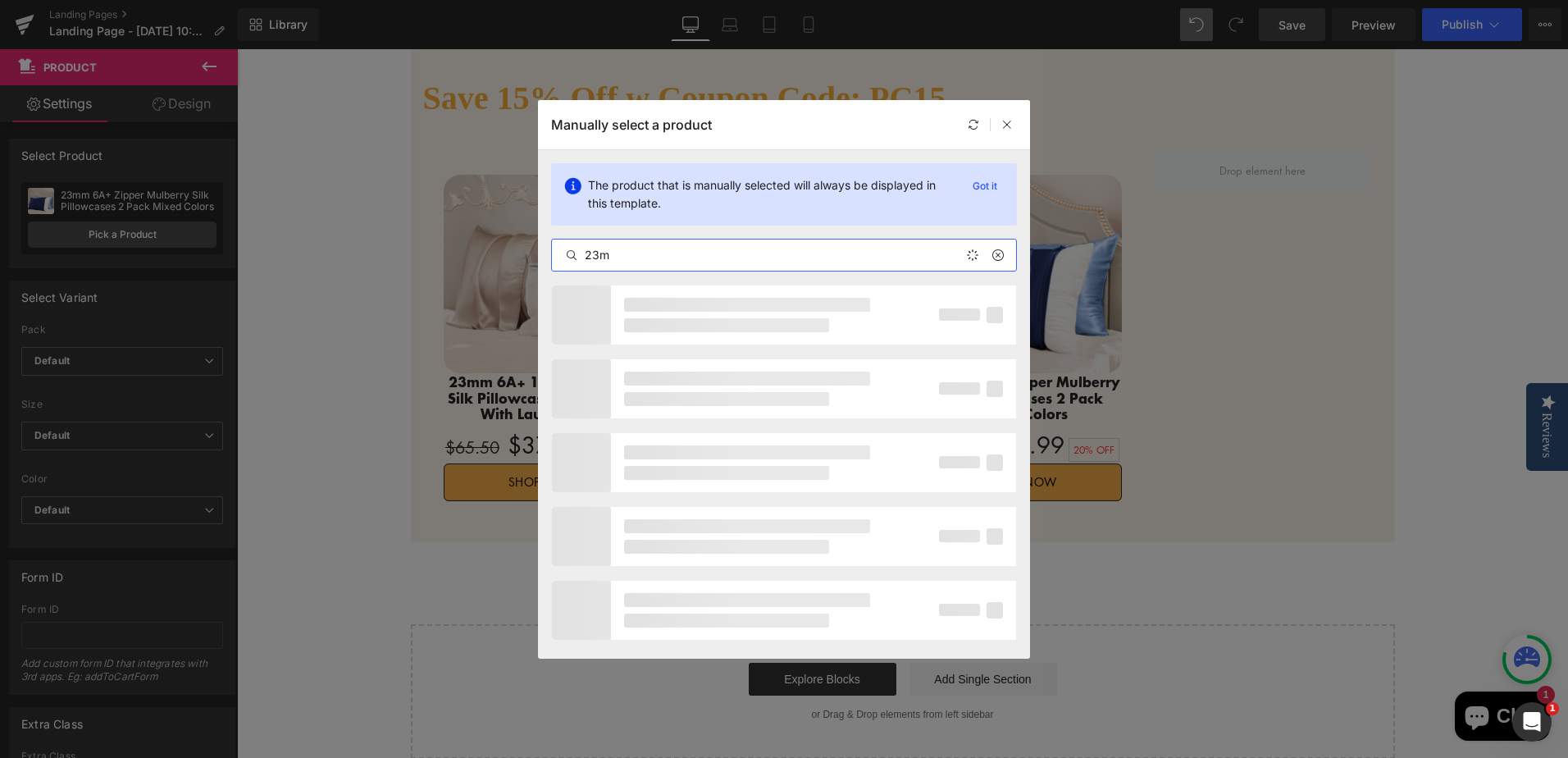
type input "23mm"
